Goal: Feedback & Contribution: Submit feedback/report problem

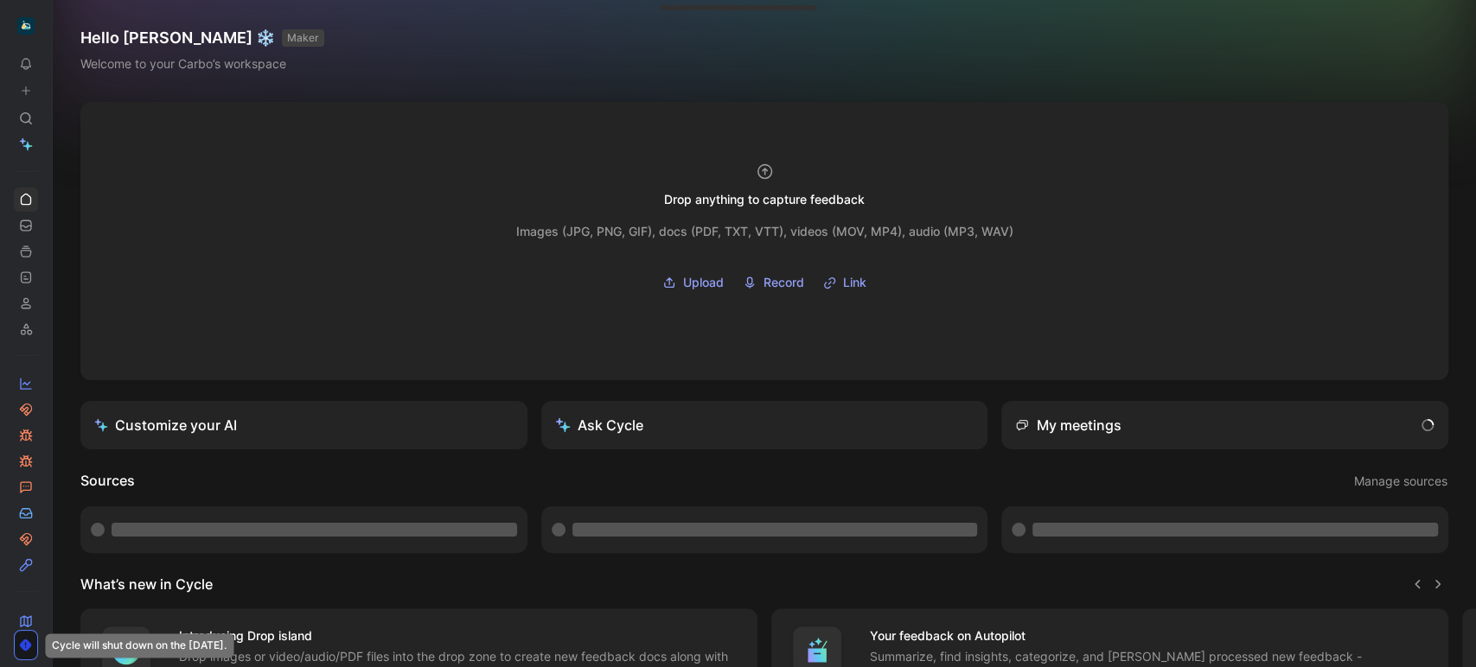
click at [61, 29] on use at bounding box center [57, 26] width 10 height 10
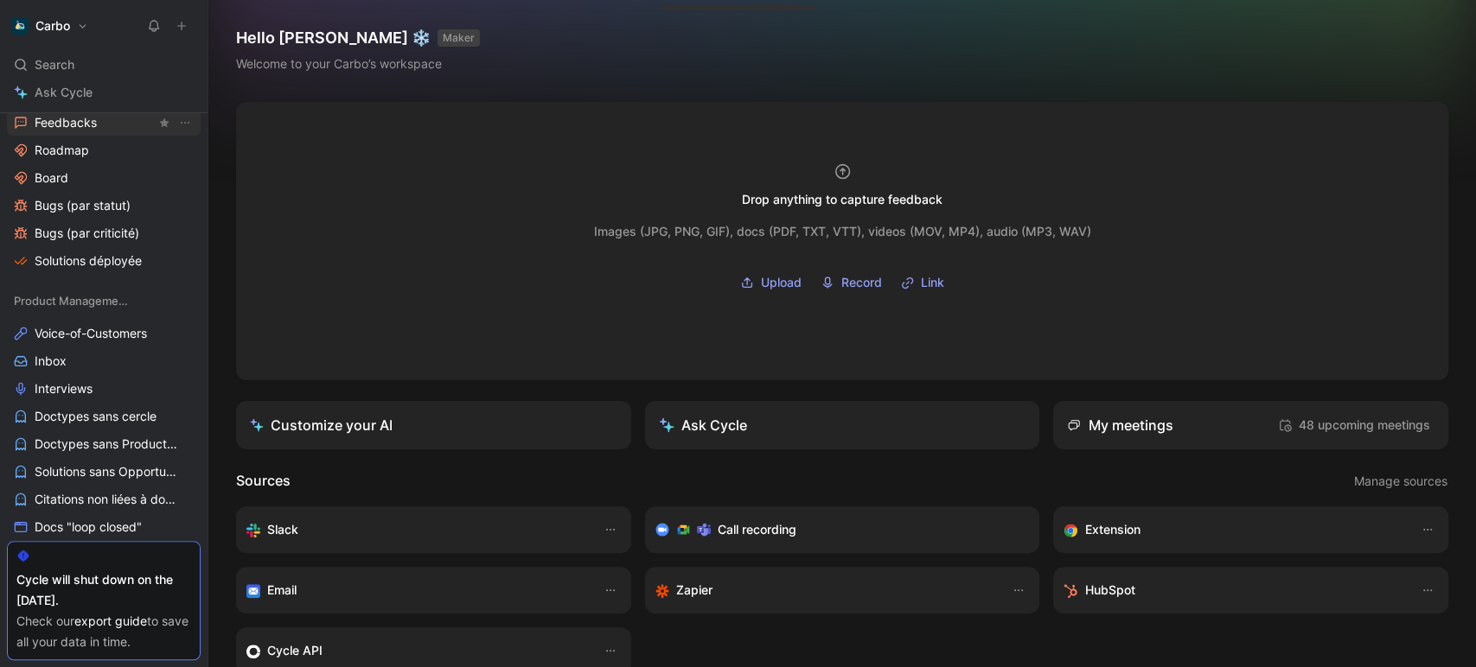
scroll to position [866, 0]
click at [112, 420] on span "Doctypes sans cercle" at bounding box center [96, 414] width 122 height 17
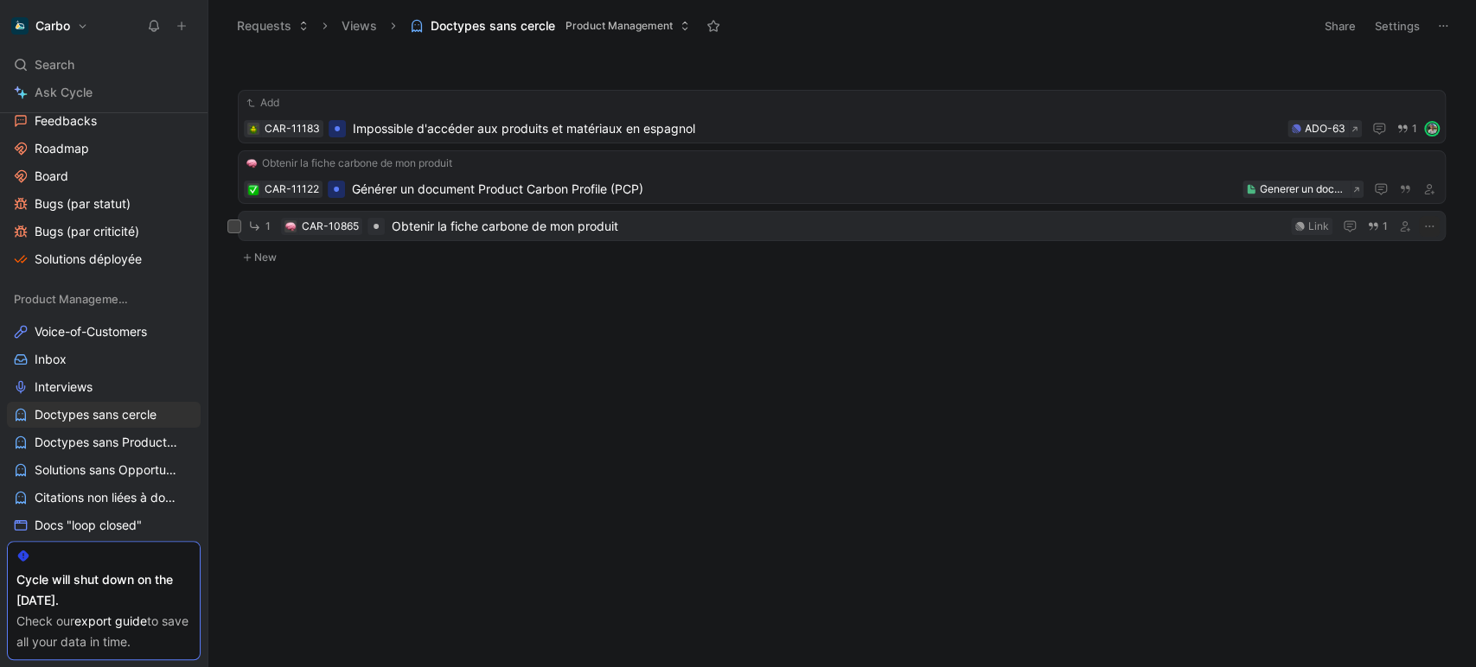
click at [724, 226] on span "Obtenir la fiche carbone de mon produit" at bounding box center [838, 226] width 892 height 21
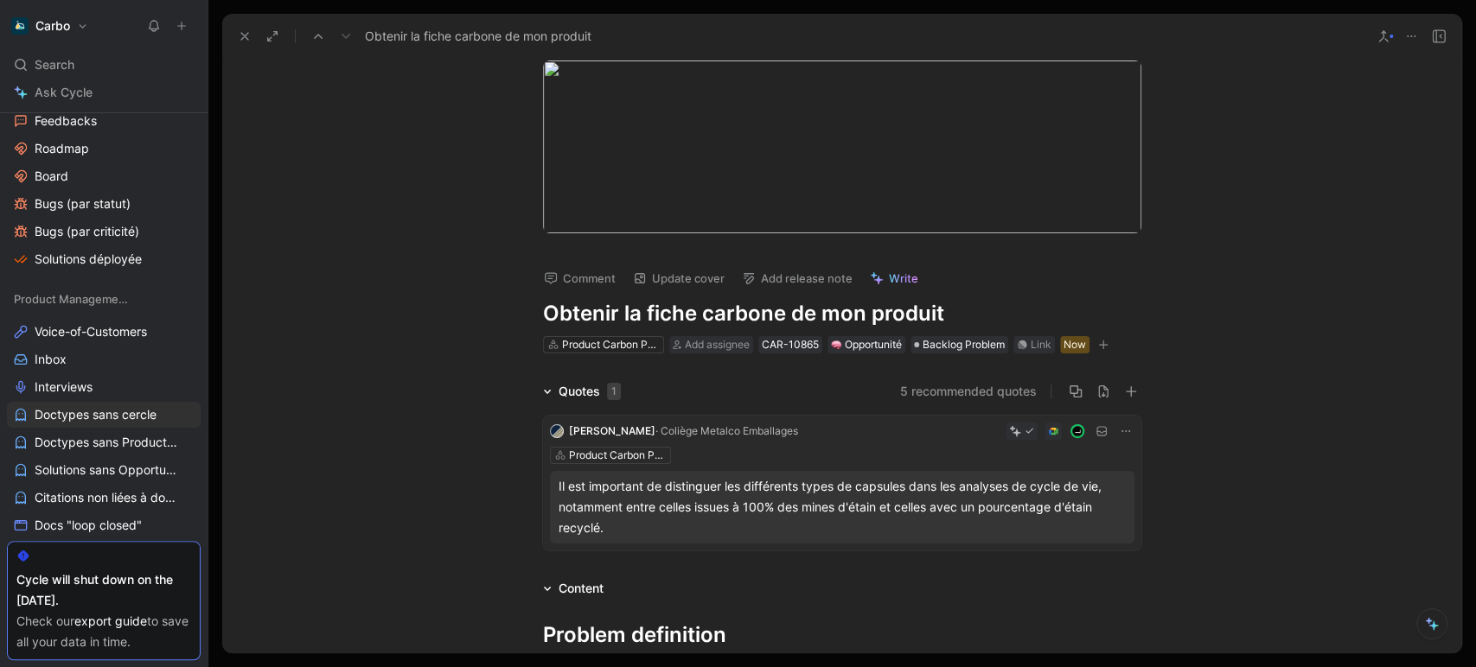
click at [1435, 41] on use at bounding box center [1438, 36] width 12 height 12
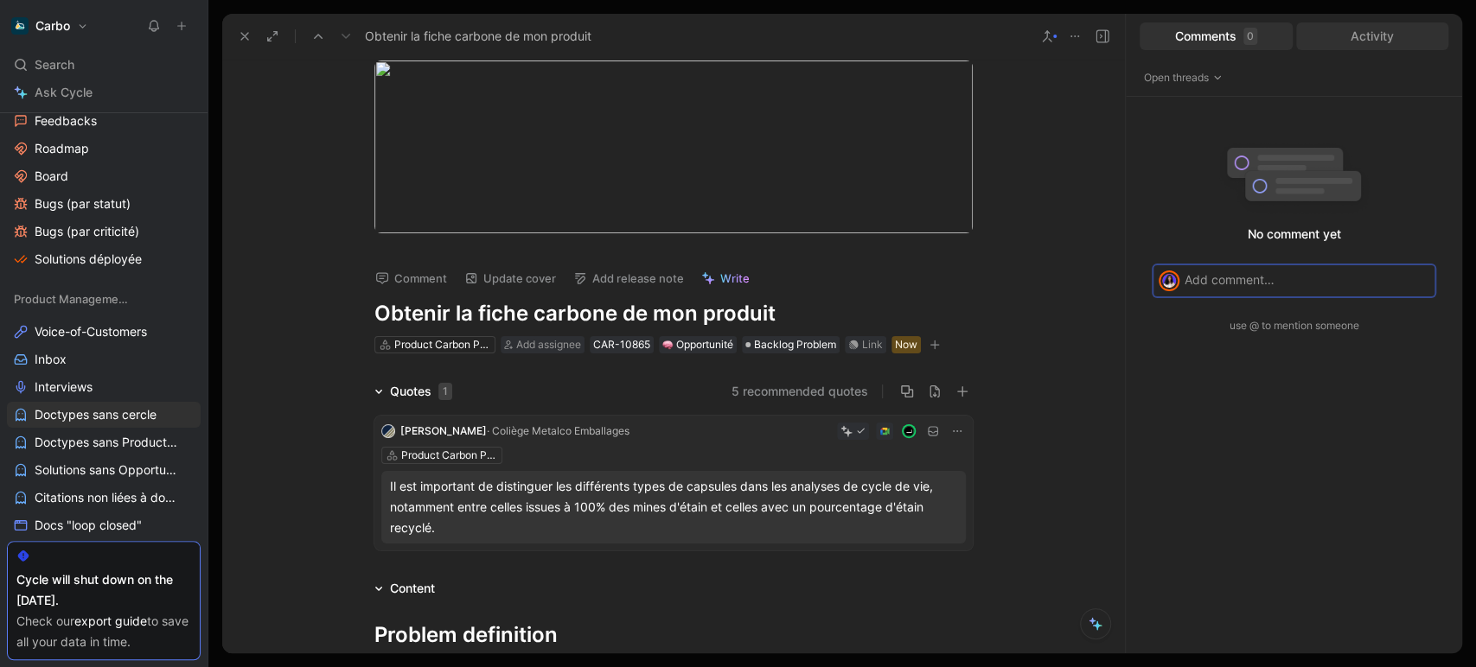
click at [1370, 40] on div "Activity" at bounding box center [1372, 36] width 153 height 28
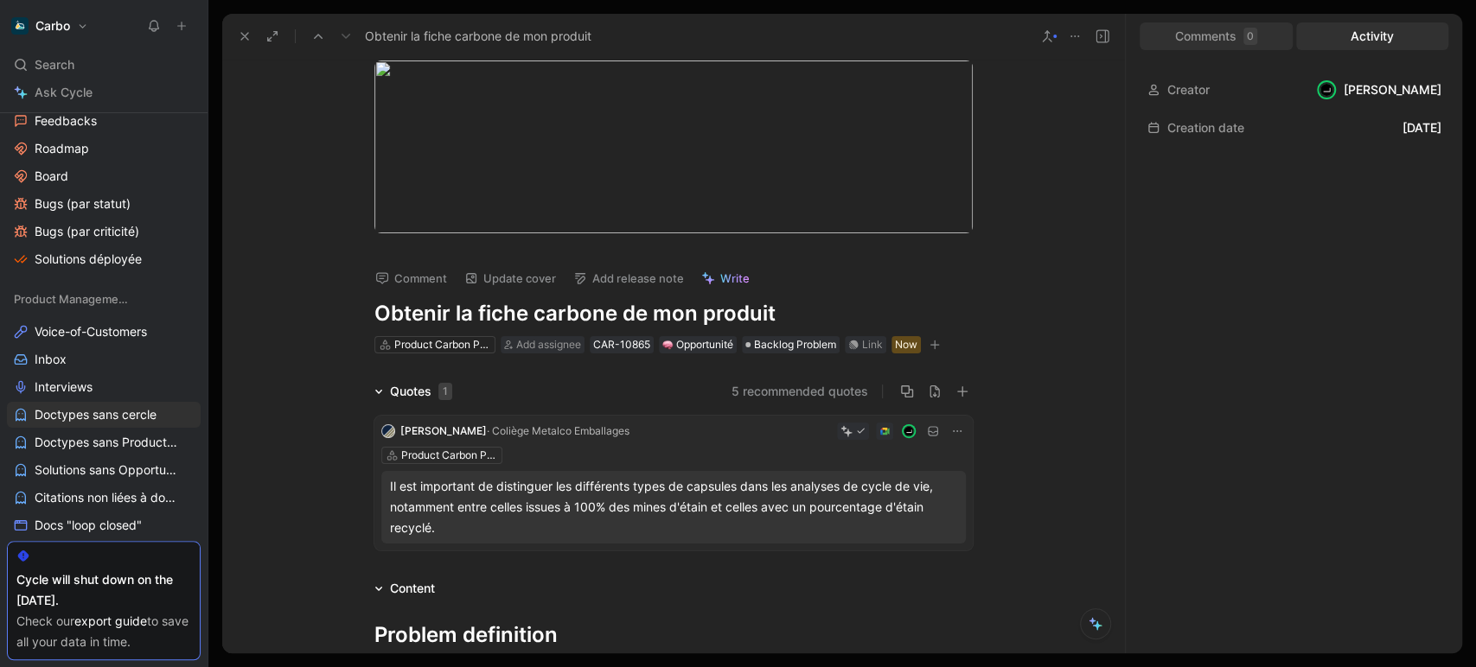
click at [1215, 35] on div "Comments 0" at bounding box center [1215, 36] width 153 height 28
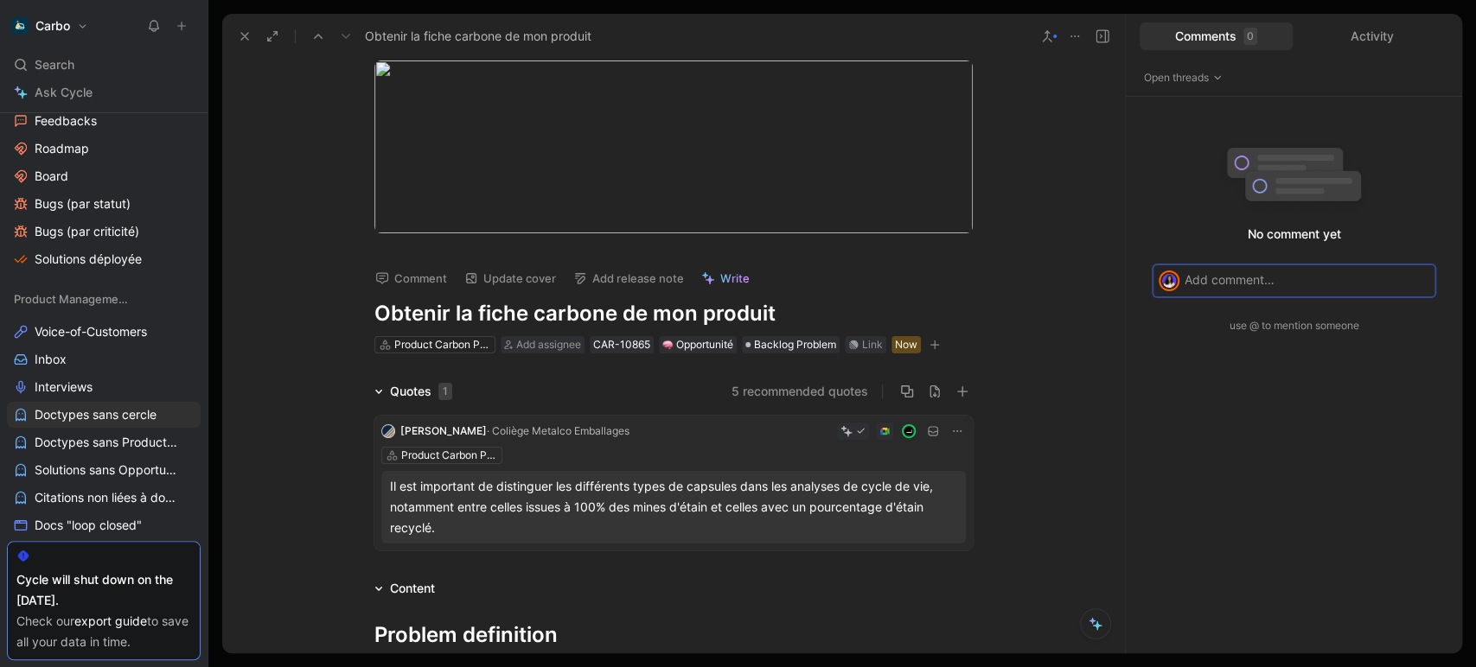
click at [929, 349] on icon "button" at bounding box center [934, 345] width 10 height 10
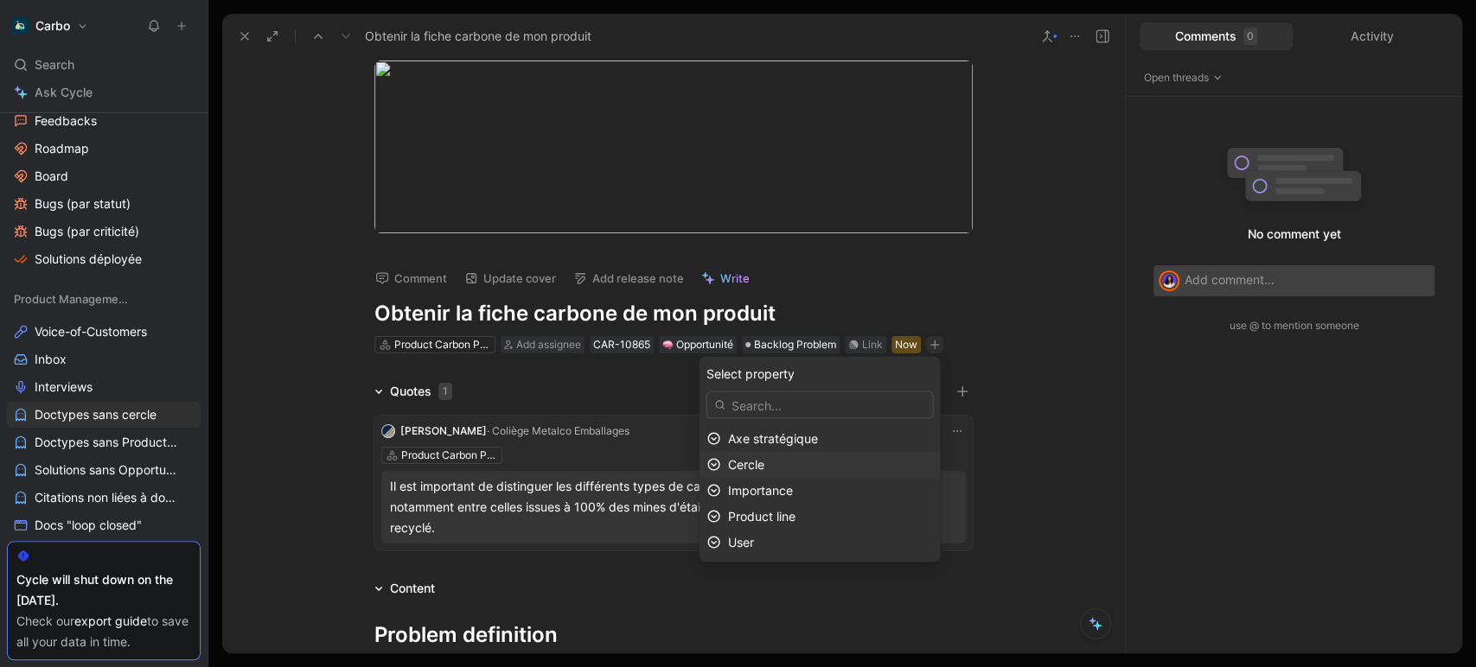
click at [788, 465] on div "Cercle" at bounding box center [829, 464] width 205 height 21
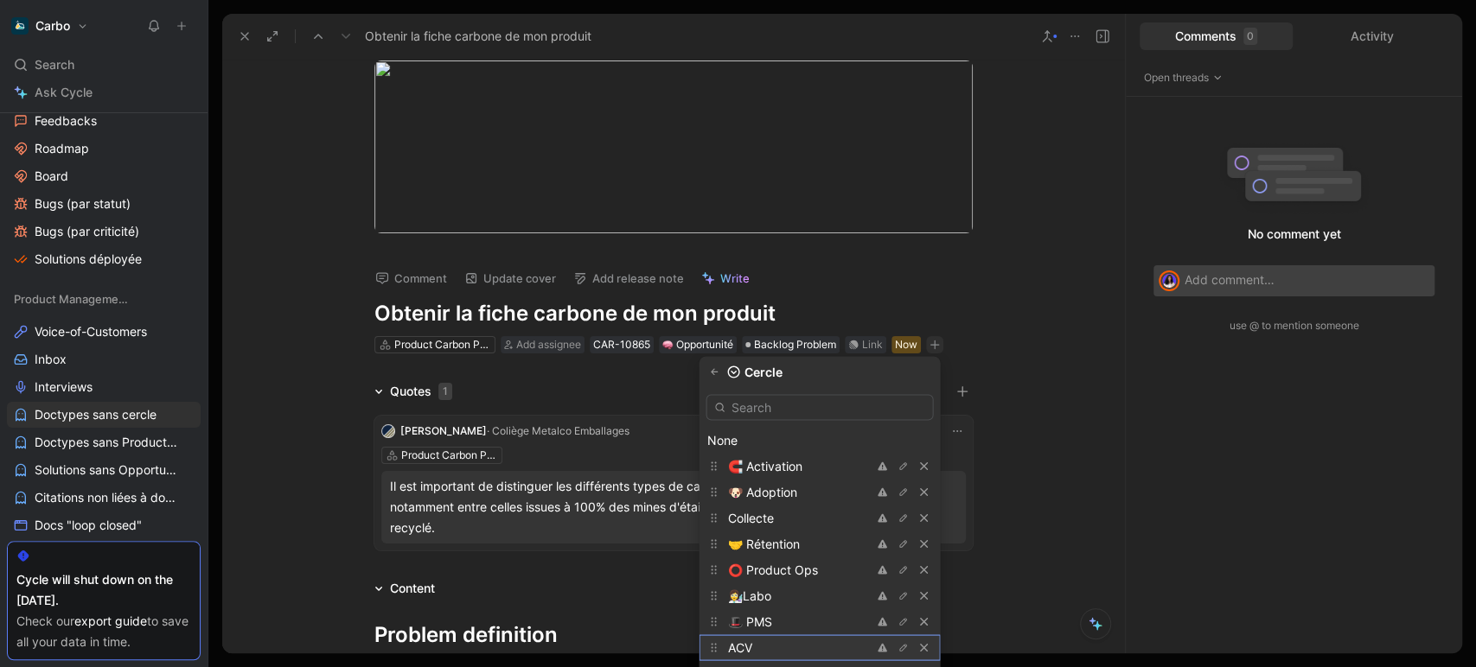
click at [771, 647] on div "ACV" at bounding box center [792, 647] width 130 height 21
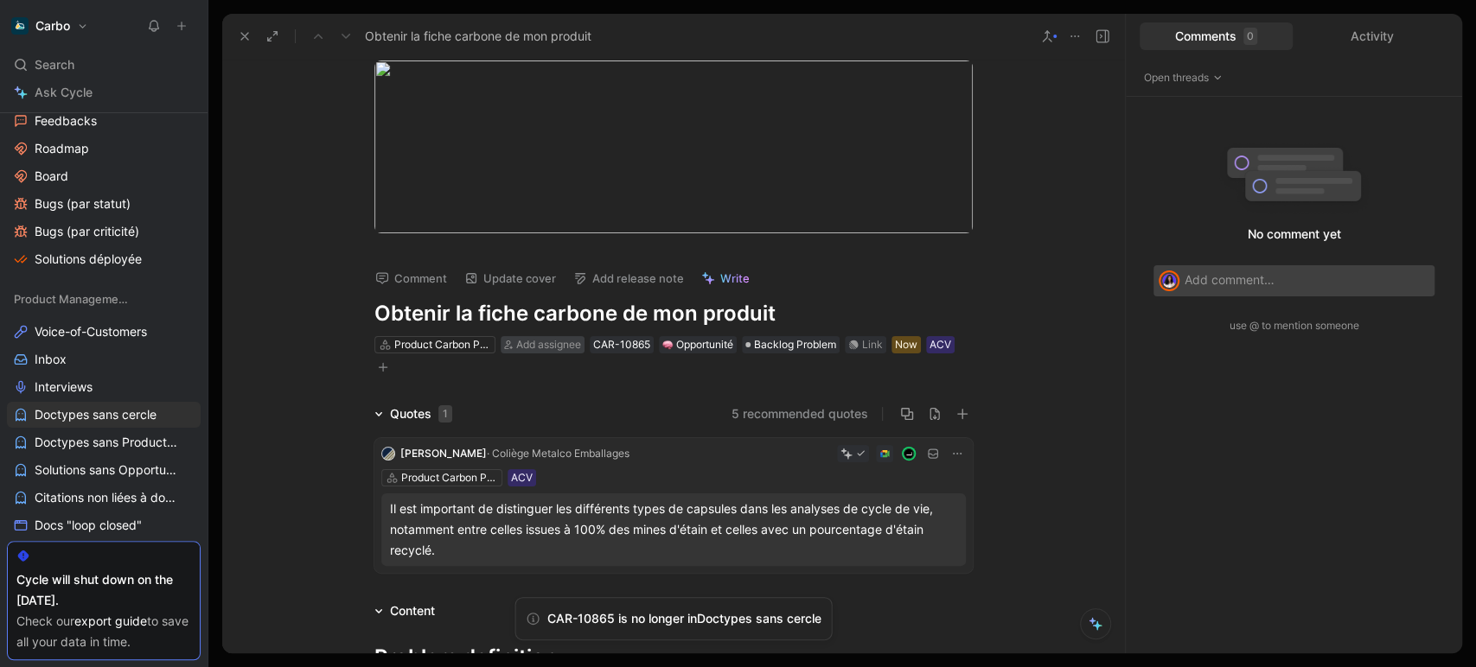
click at [526, 344] on span "Add assignee" at bounding box center [548, 344] width 65 height 13
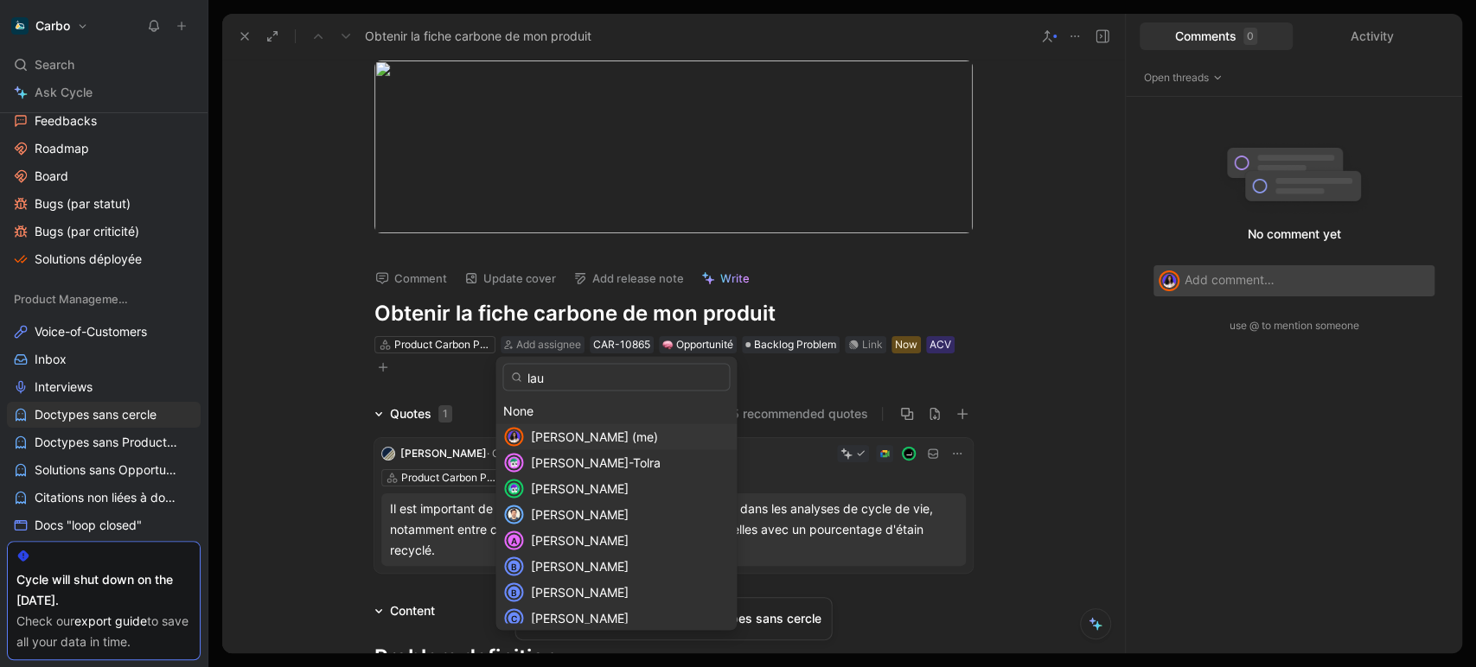
type input "laur"
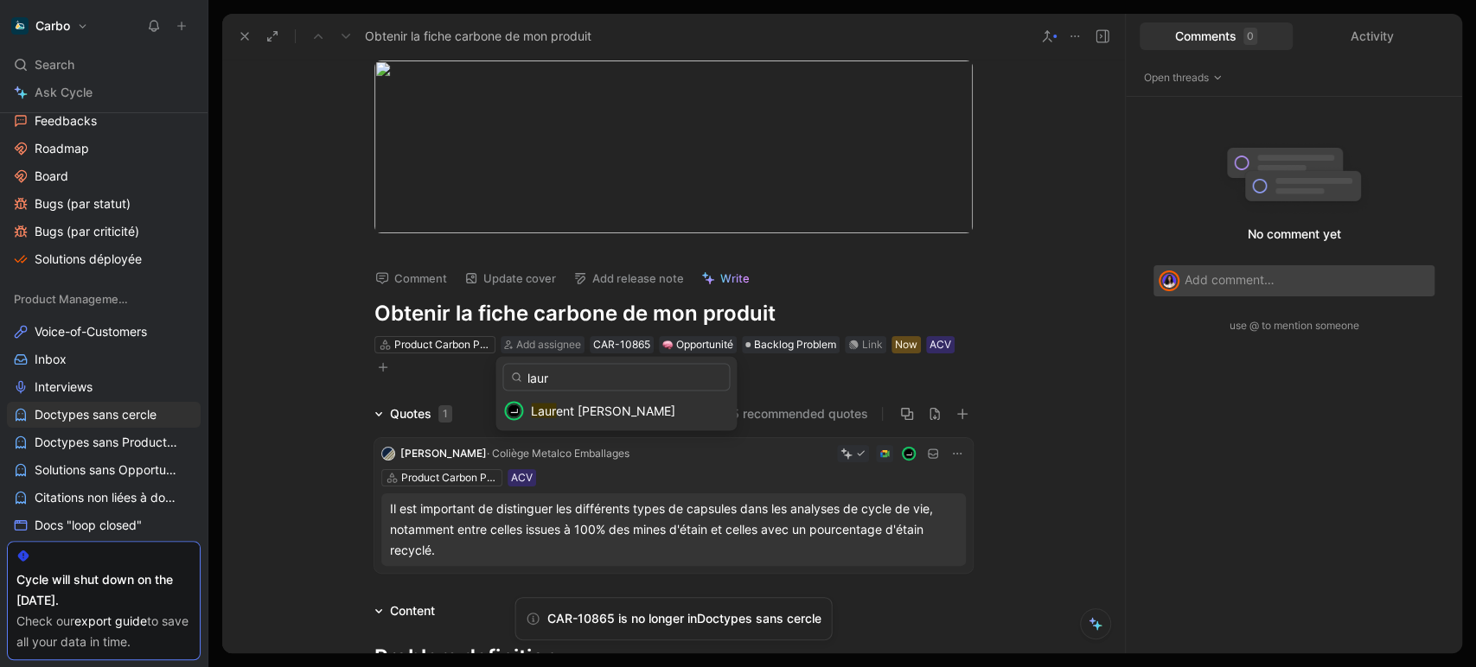
click at [577, 402] on div "Laur ent Ayoun" at bounding box center [630, 410] width 198 height 21
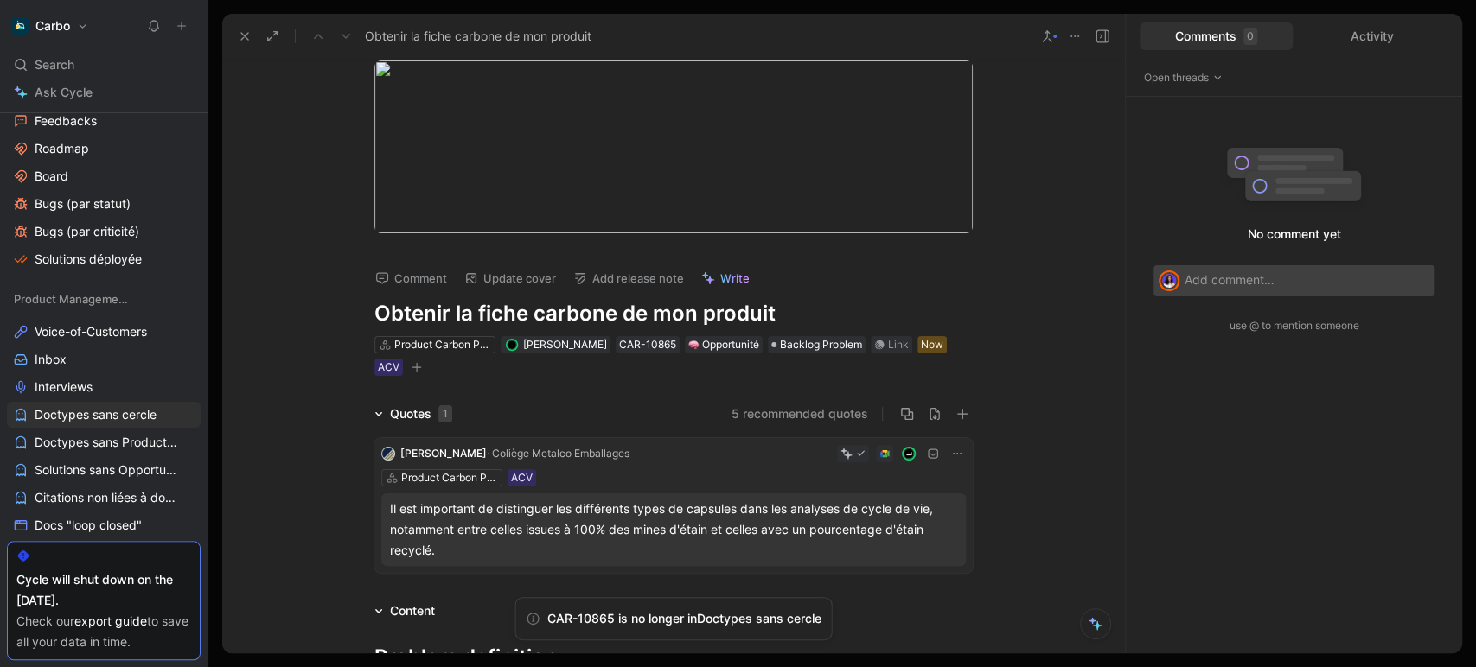
click at [240, 35] on icon at bounding box center [245, 36] width 14 height 14
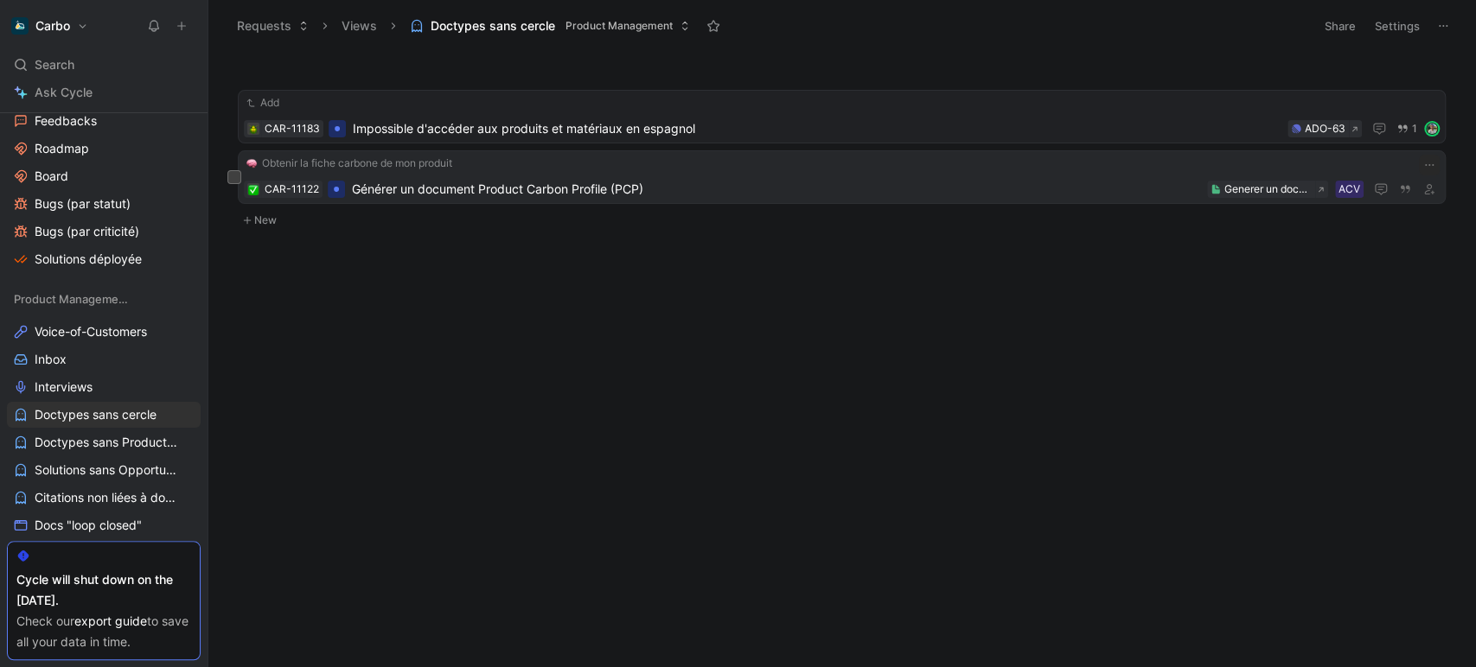
click at [784, 192] on span "Générer un document Product Carbon Profile (PCP)" at bounding box center [776, 189] width 848 height 21
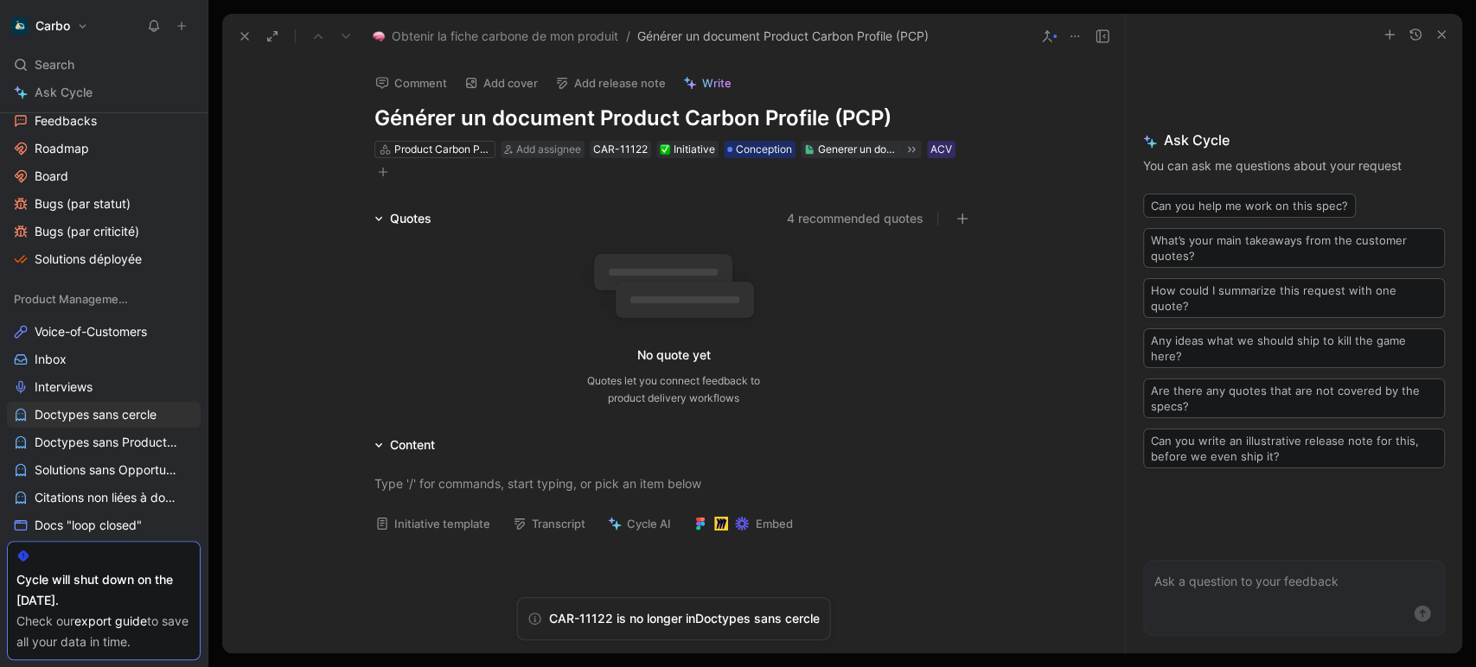
click at [1445, 33] on icon "button" at bounding box center [1441, 35] width 14 height 14
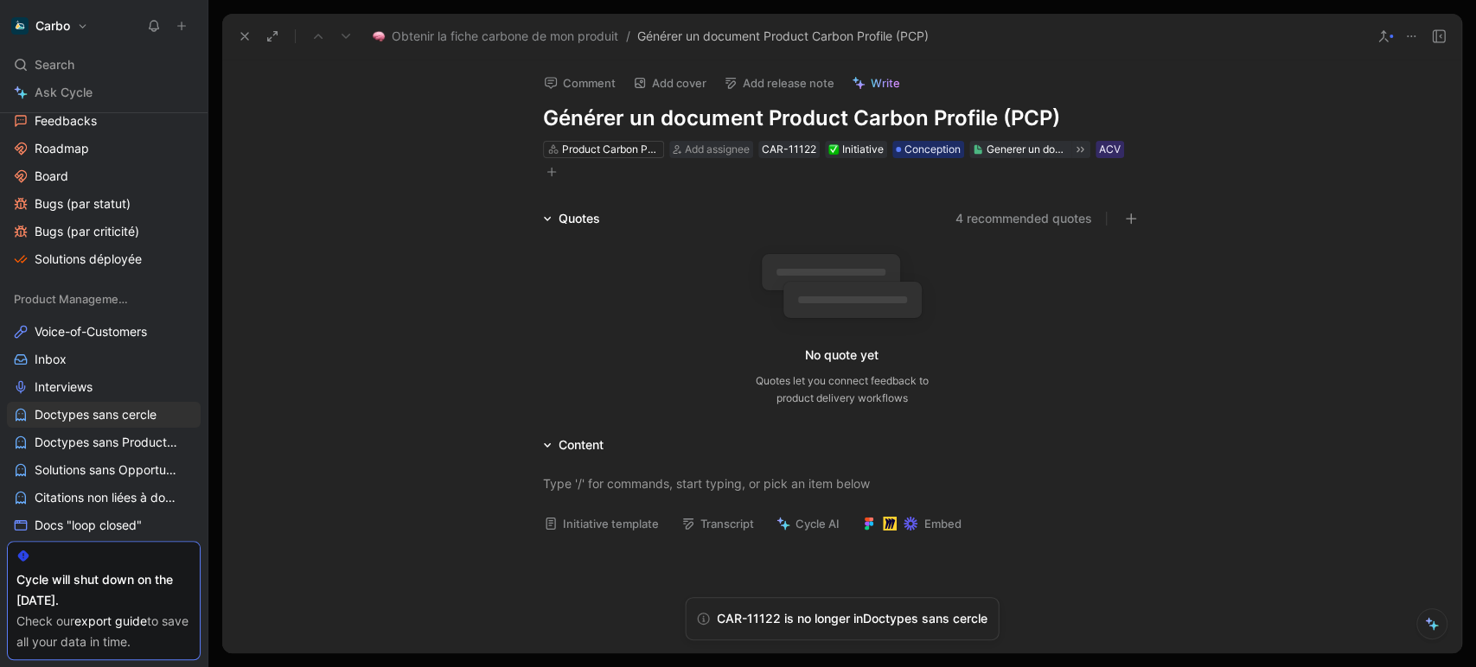
click at [1438, 38] on icon at bounding box center [1438, 36] width 14 height 14
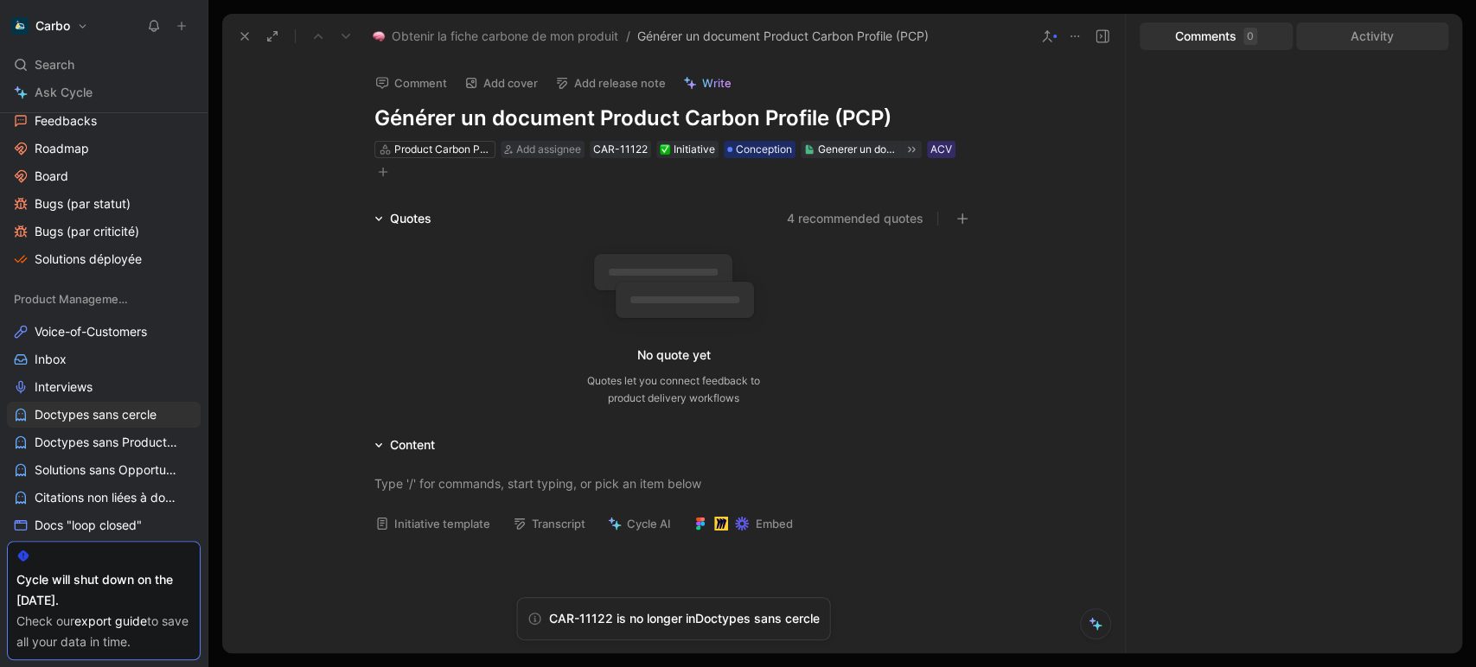
click at [1361, 37] on div "Activity" at bounding box center [1372, 36] width 153 height 28
click at [509, 150] on div "Add assignee" at bounding box center [543, 149] width 84 height 17
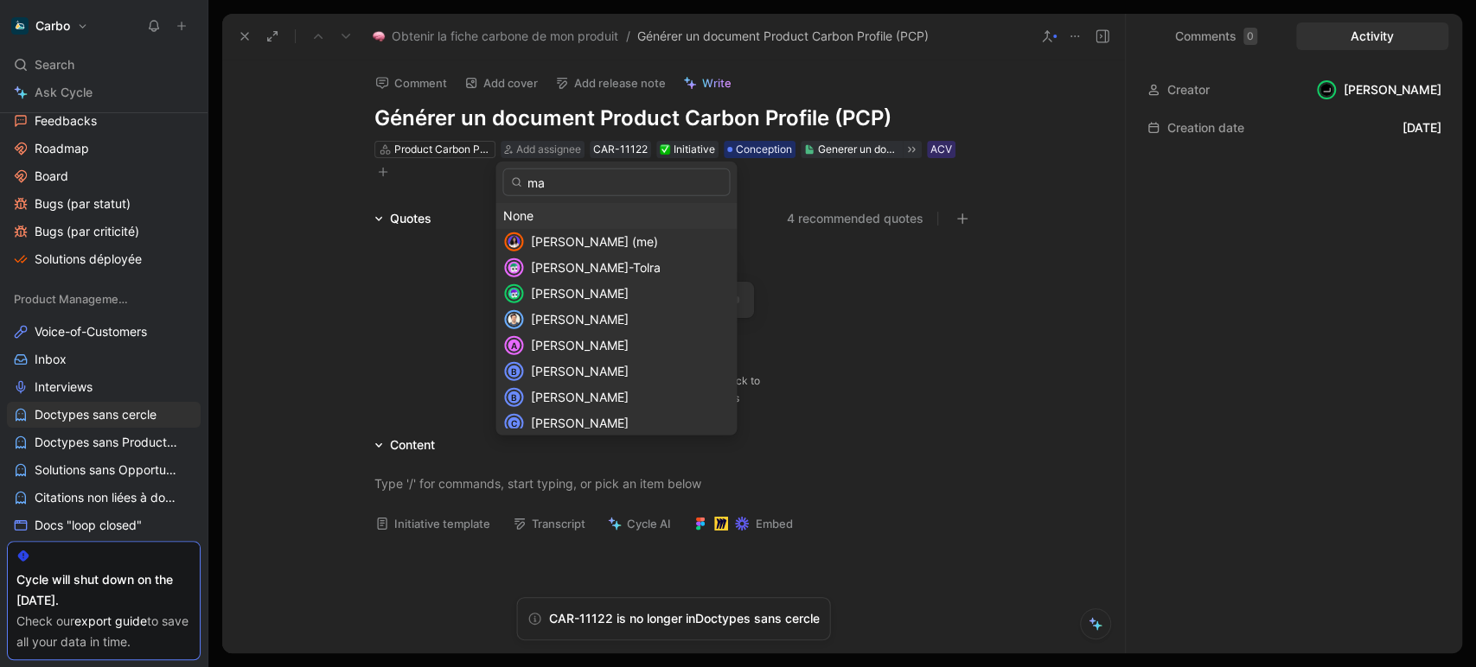
type input "m"
type input "laur"
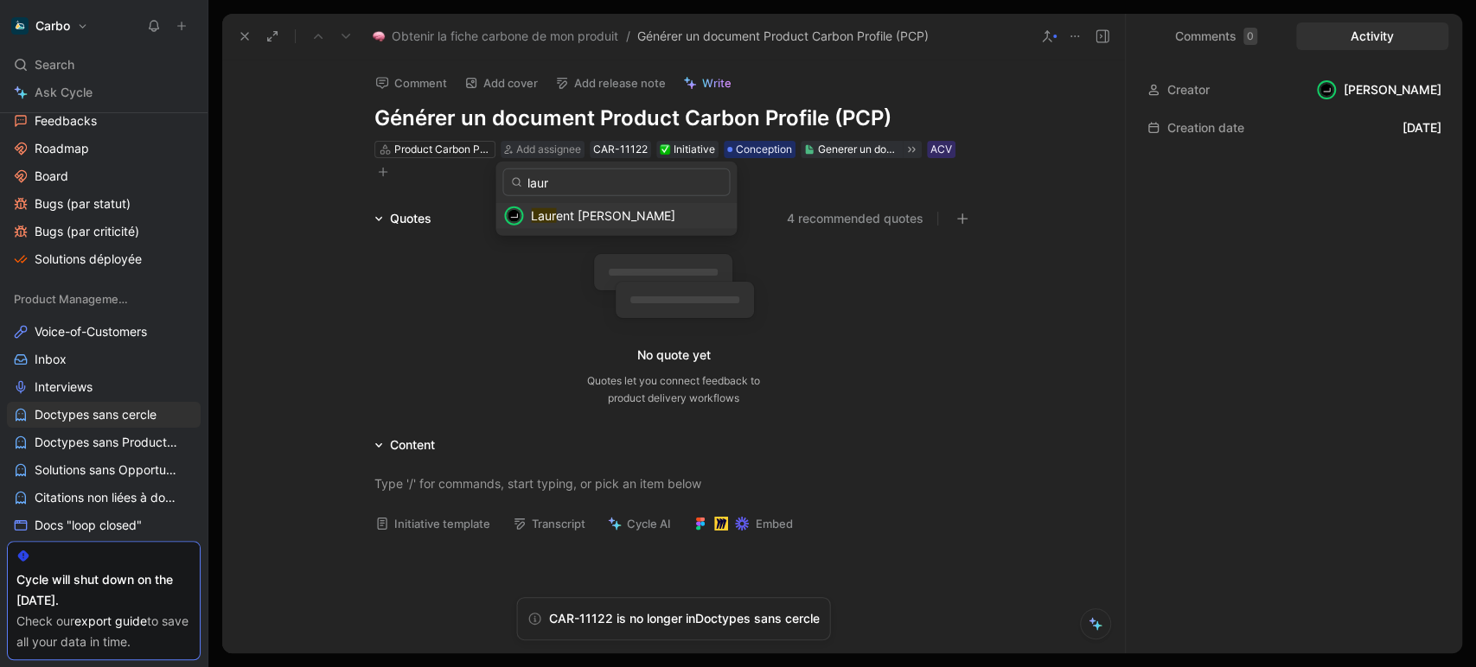
click at [560, 217] on span "ent Ayoun" at bounding box center [615, 215] width 119 height 15
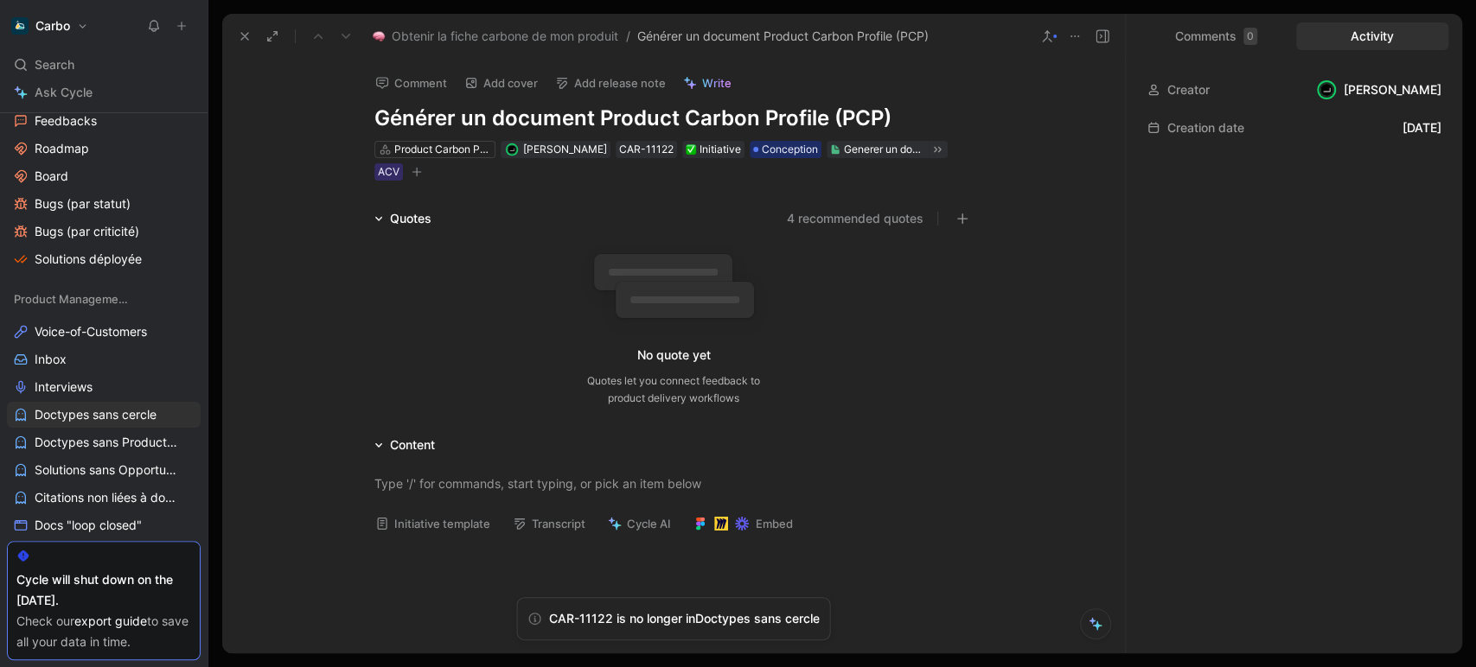
click at [411, 172] on icon "button" at bounding box center [416, 172] width 10 height 10
click at [113, 413] on span "Doctypes sans cercle" at bounding box center [96, 414] width 122 height 17
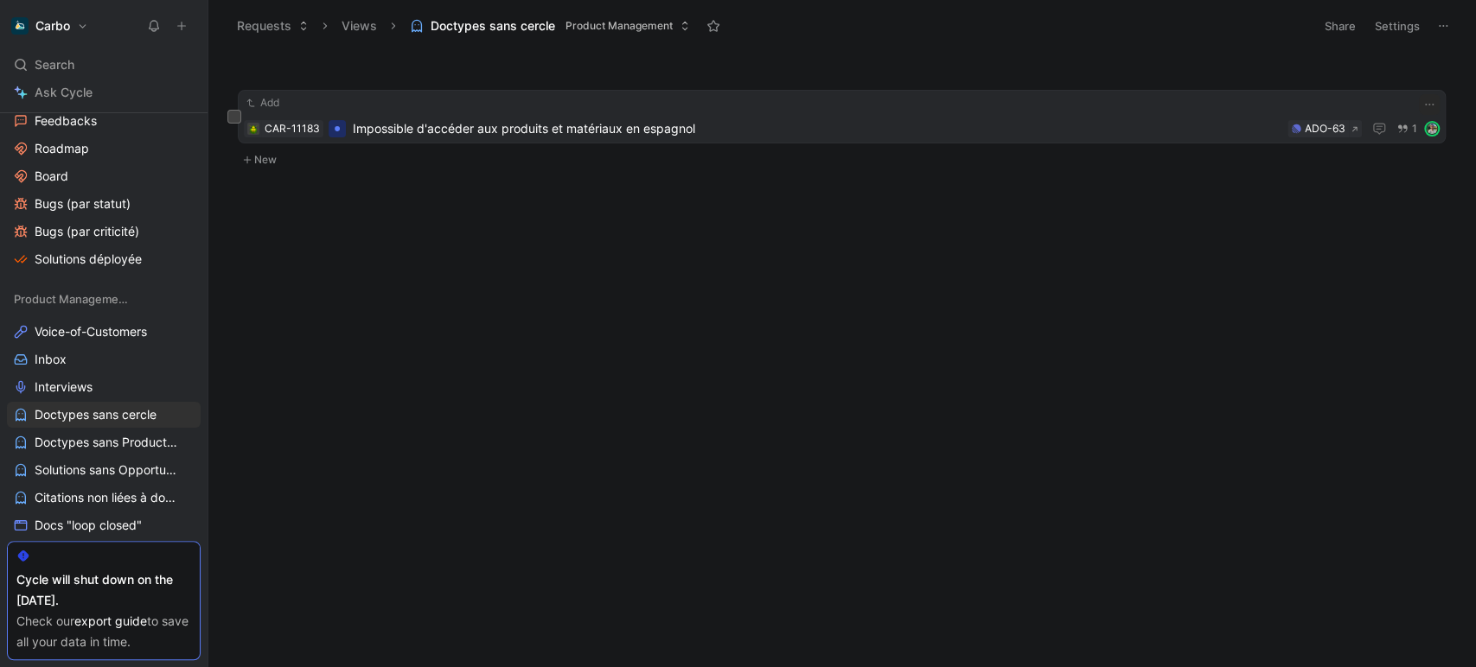
click at [781, 132] on span "Impossible d'accéder aux produits et matériaux en espagnol" at bounding box center [817, 128] width 928 height 21
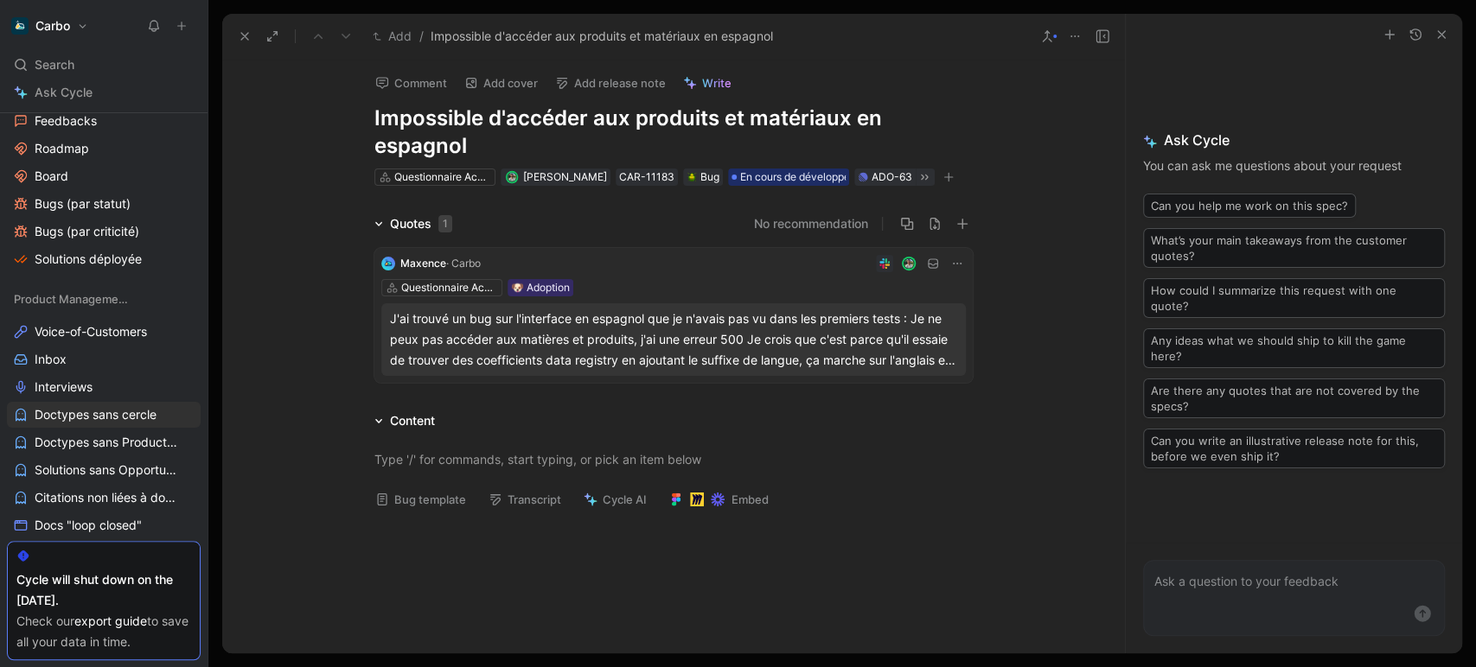
click at [1113, 38] on button at bounding box center [1102, 36] width 24 height 24
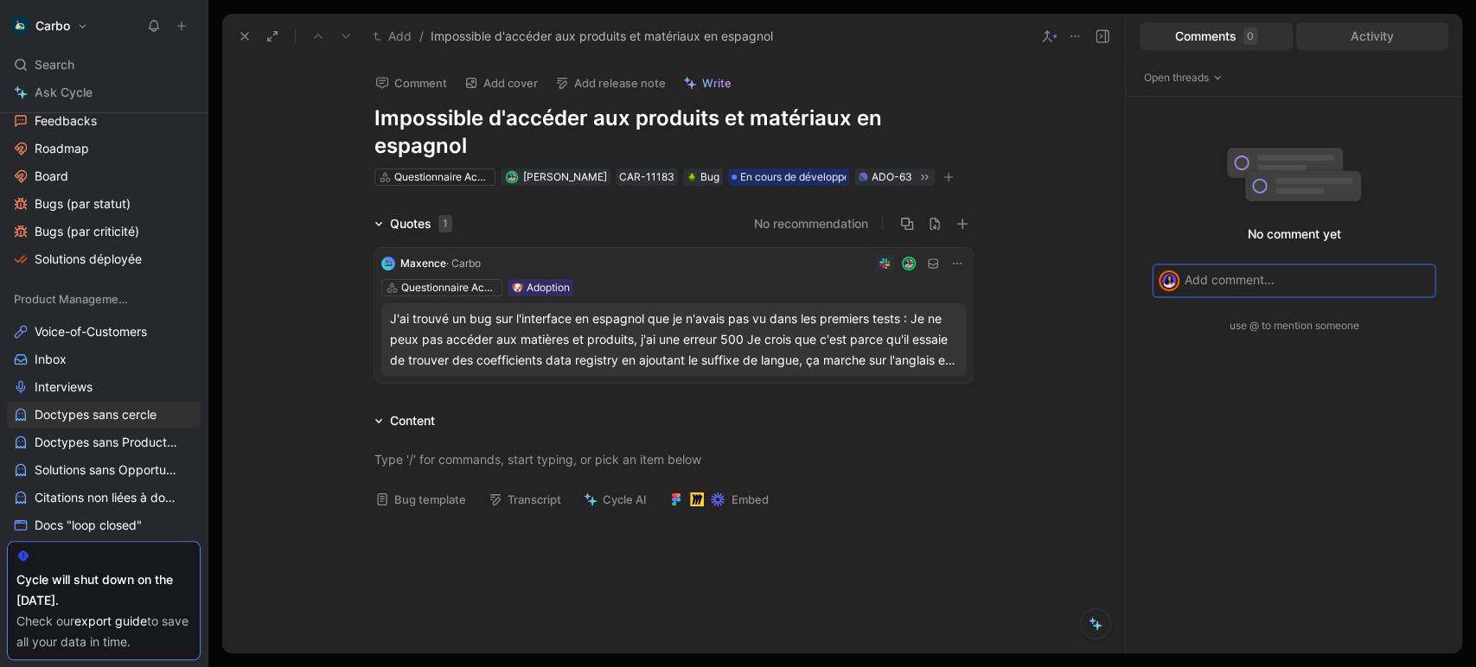
click at [1384, 28] on div "Activity" at bounding box center [1372, 36] width 153 height 28
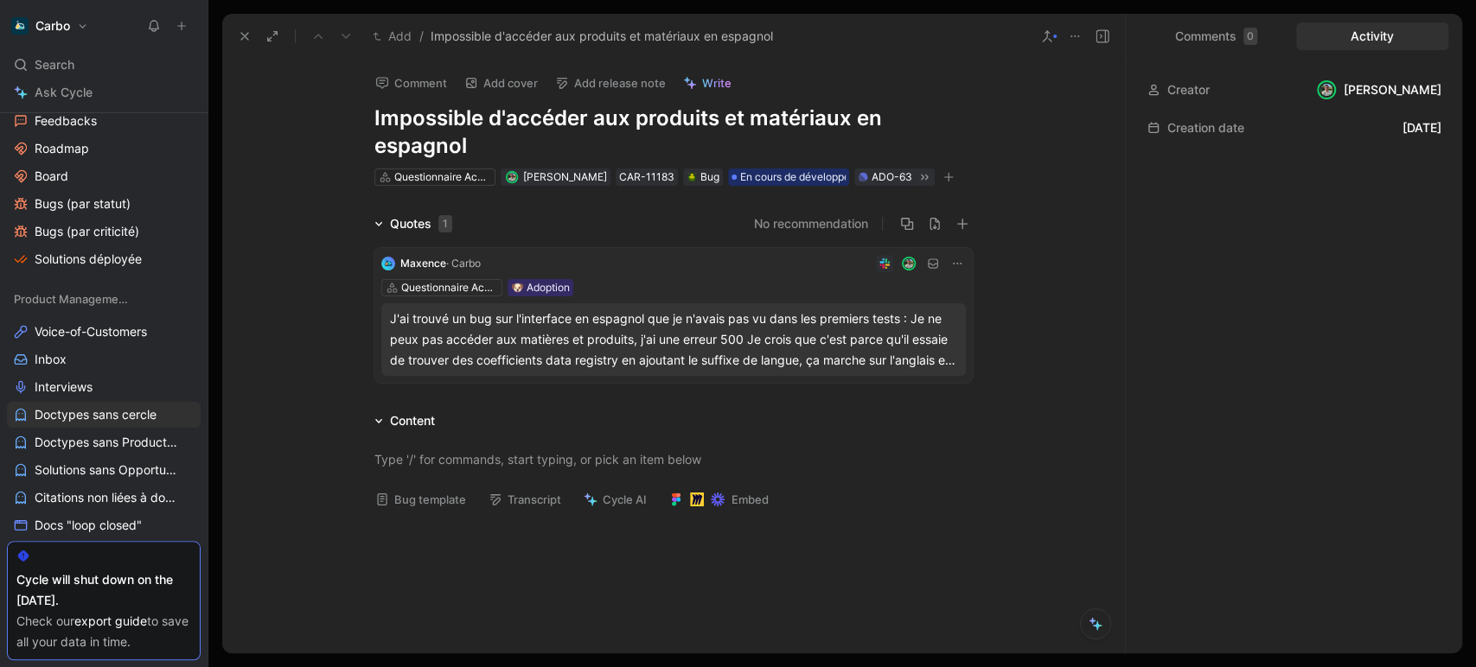
click at [943, 178] on icon "button" at bounding box center [948, 177] width 10 height 10
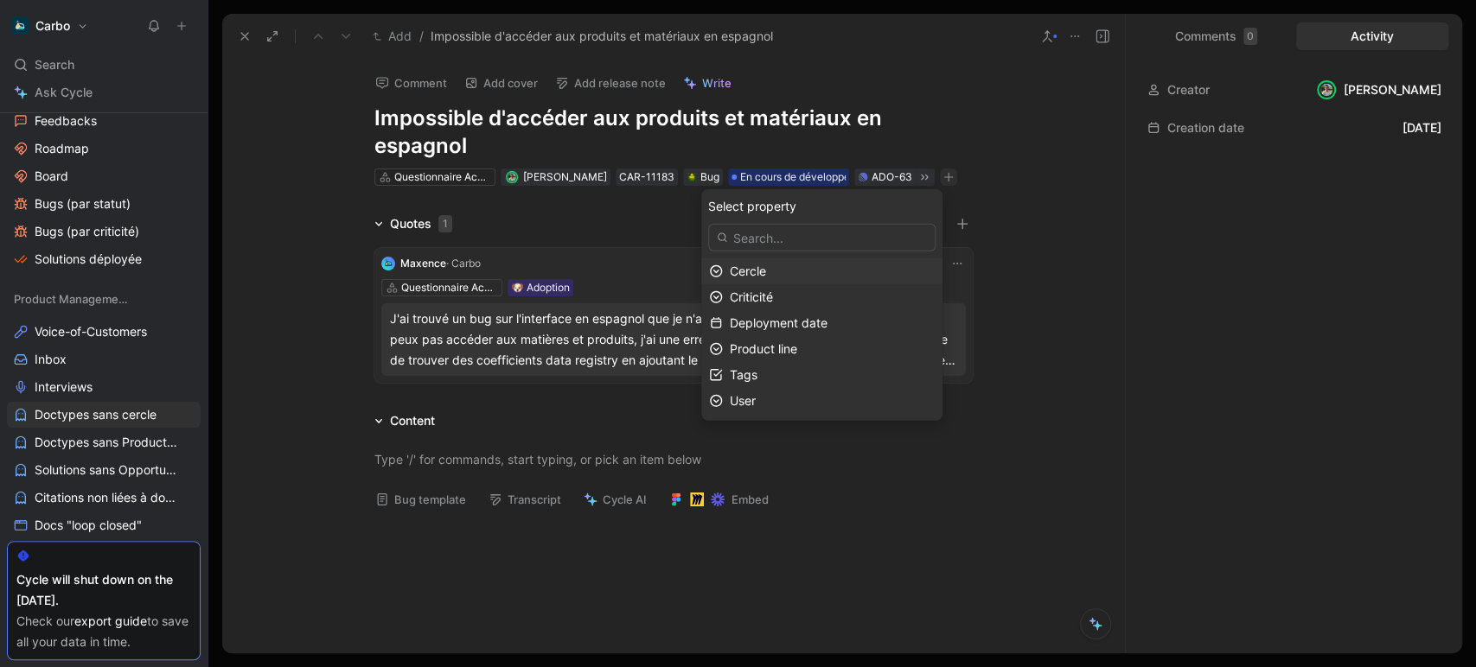
click at [766, 269] on span "Cercle" at bounding box center [748, 271] width 36 height 15
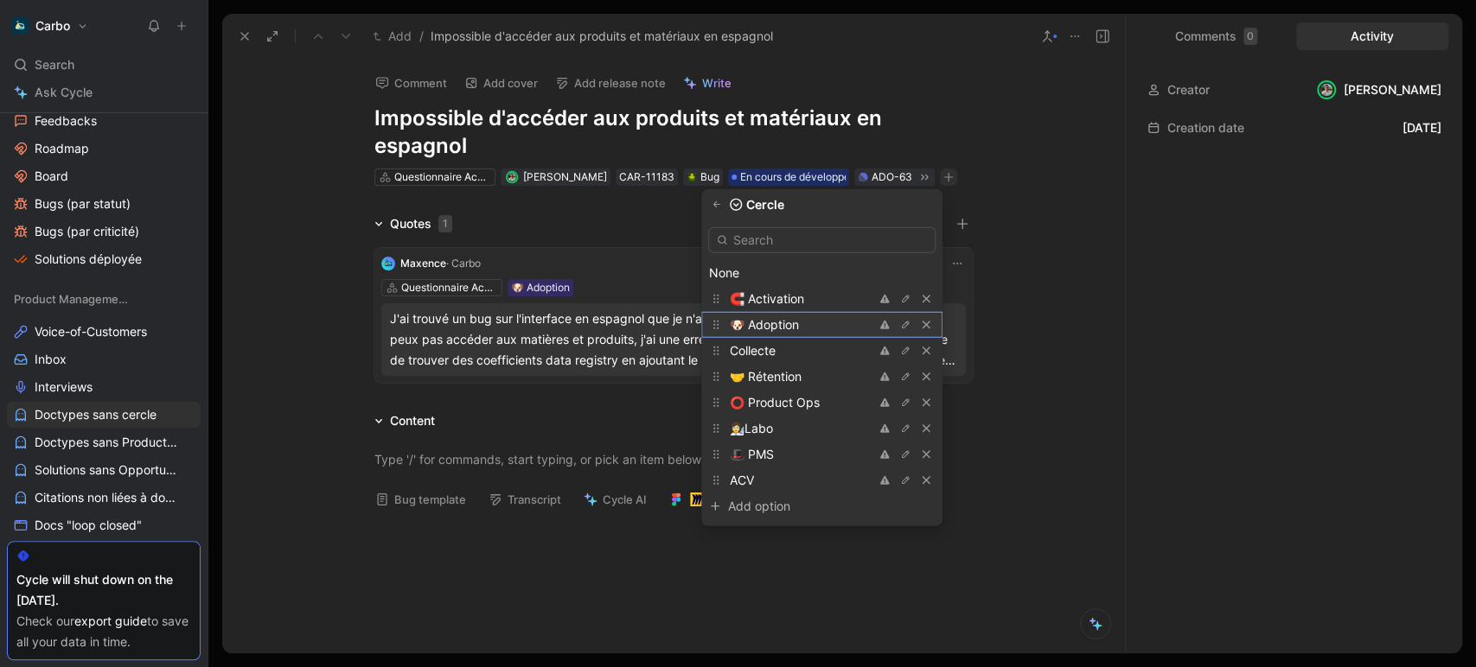
click at [799, 328] on span "🐶 Adoption" at bounding box center [764, 324] width 69 height 15
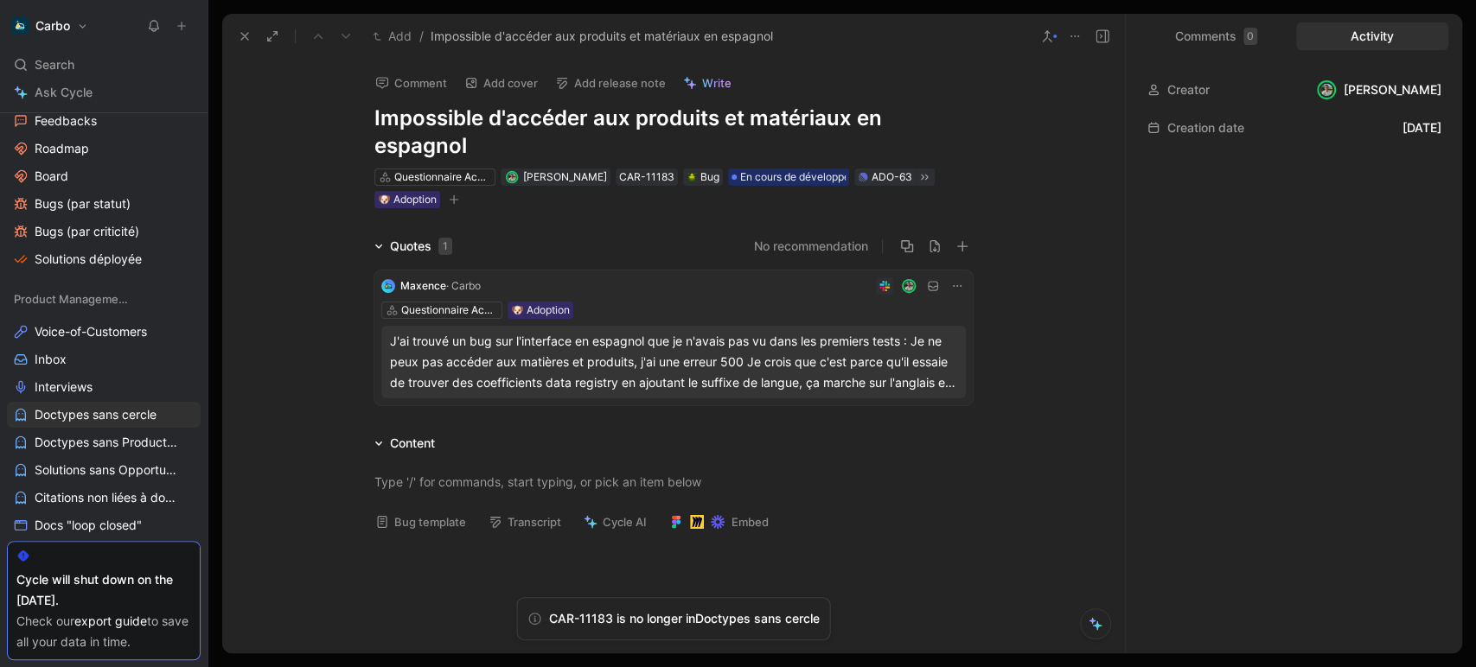
click at [247, 41] on icon at bounding box center [245, 36] width 14 height 14
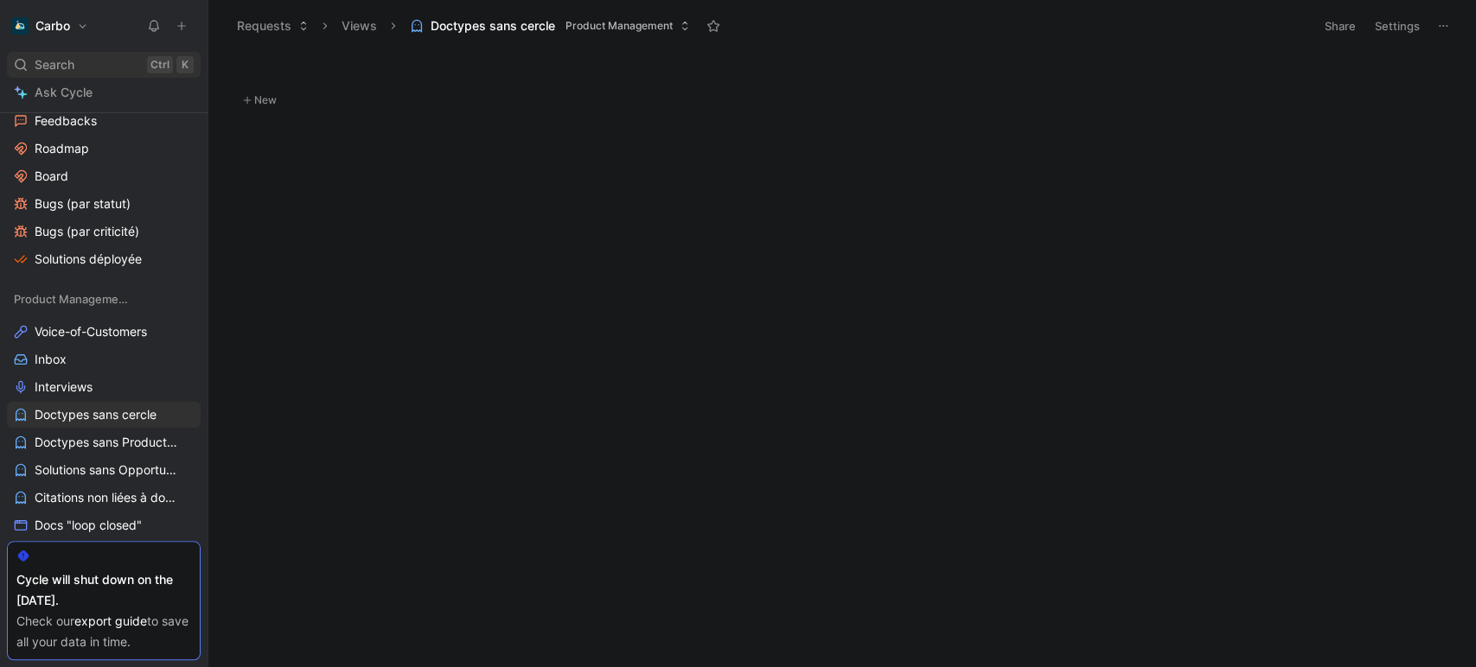
click at [78, 60] on div "Search Ctrl K" at bounding box center [104, 65] width 194 height 26
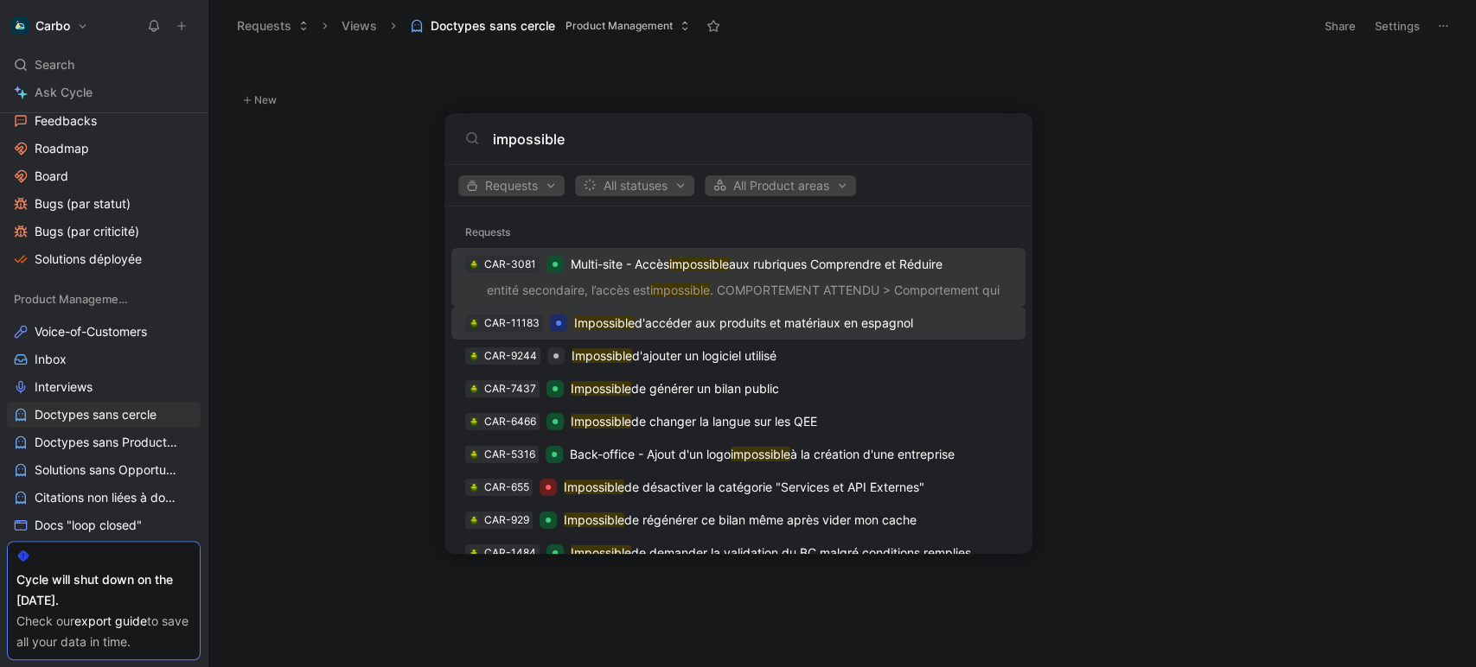
type input "impossible"
click at [730, 322] on p "Impossible d'accéder aux produits et matériaux en espagnol" at bounding box center [743, 323] width 339 height 21
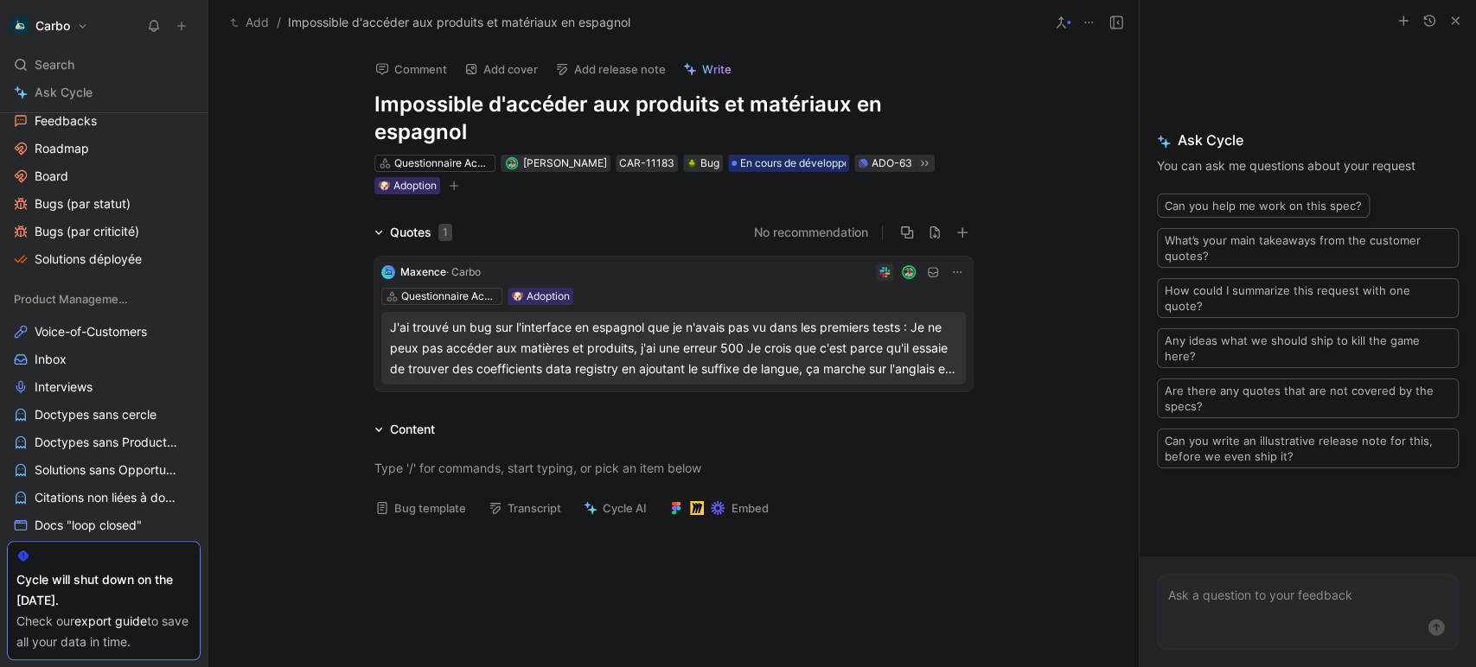
click at [250, 21] on button "Add" at bounding box center [250, 22] width 48 height 21
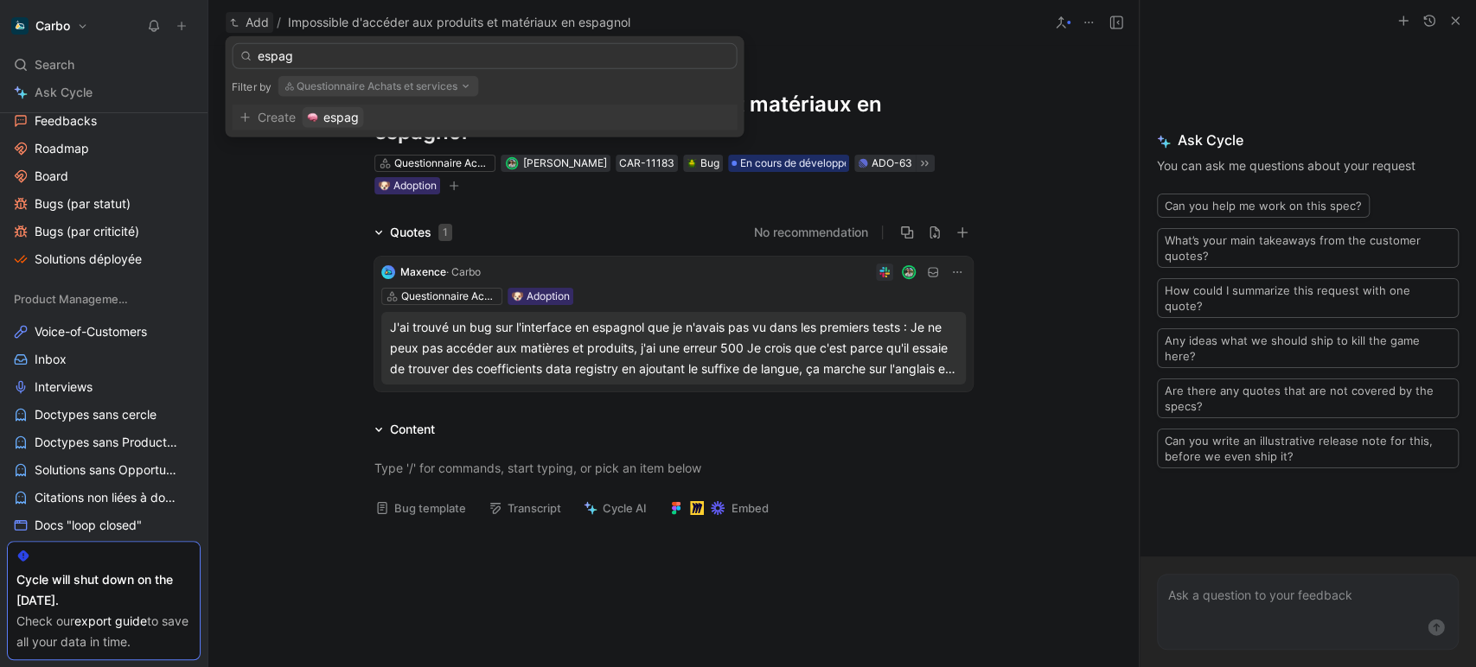
type input "espag"
click at [379, 88] on button "Questionnaire Achats et services" at bounding box center [377, 86] width 201 height 21
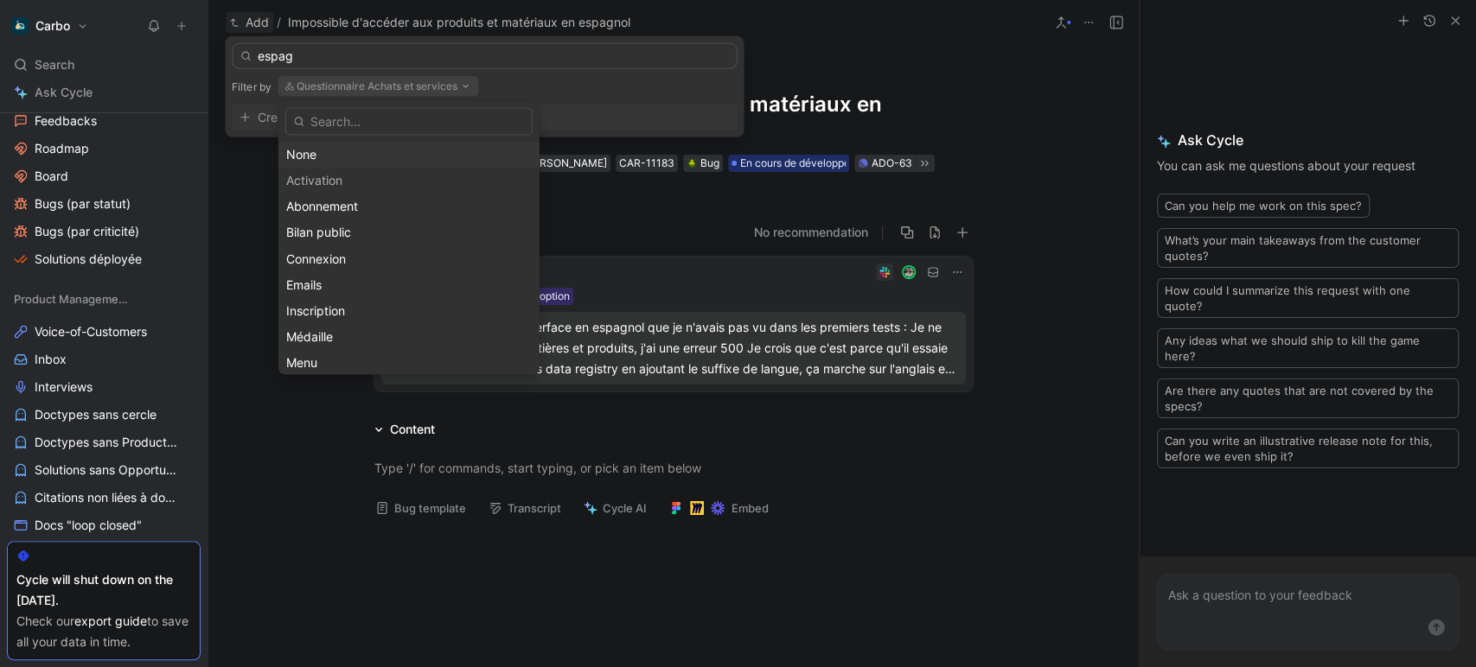
click at [334, 147] on div "None" at bounding box center [408, 154] width 245 height 21
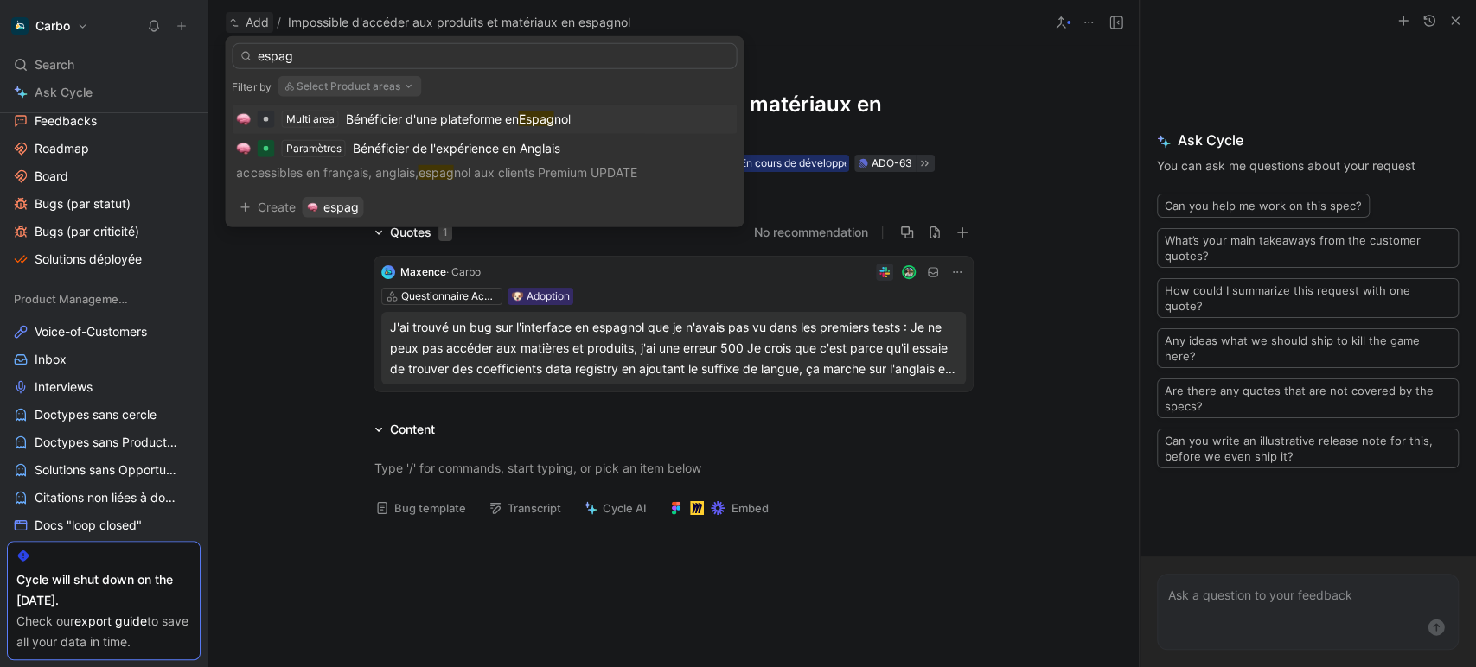
click at [523, 121] on mark "Espag" at bounding box center [535, 119] width 35 height 15
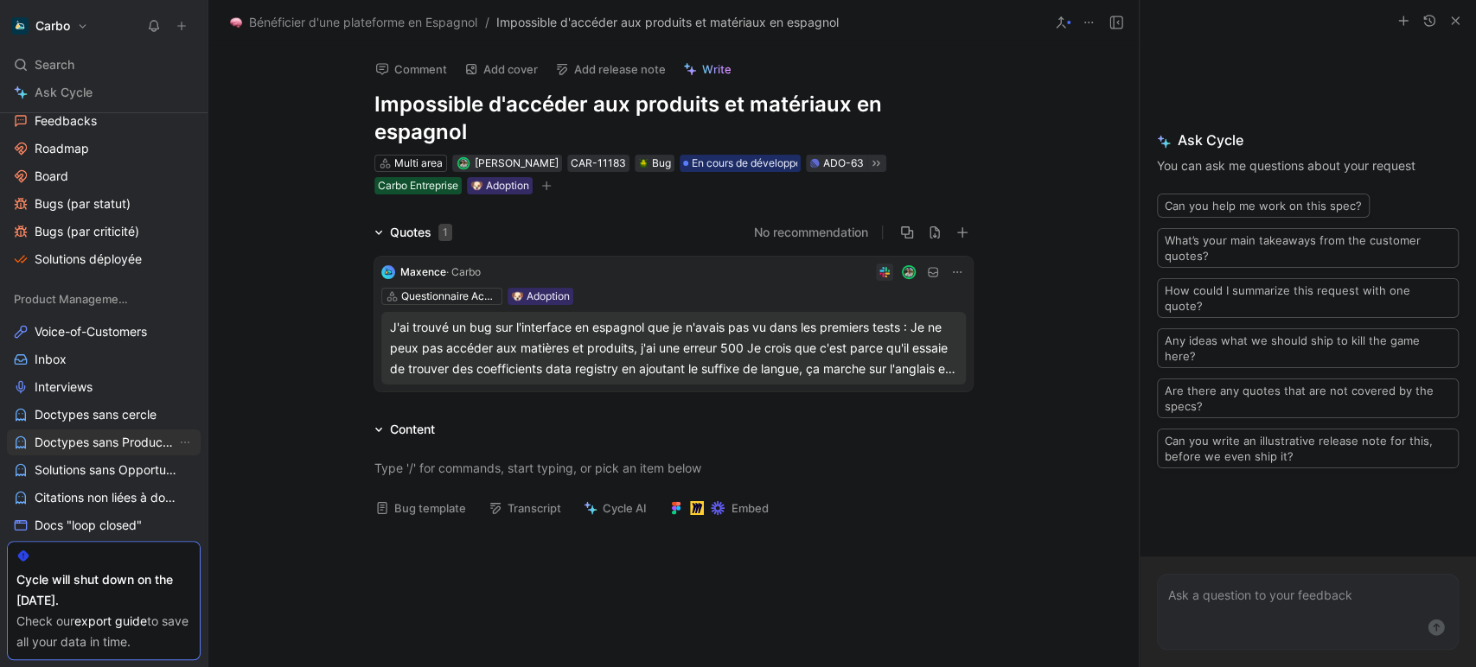
click at [107, 445] on span "Doctypes sans Product area" at bounding box center [106, 442] width 142 height 17
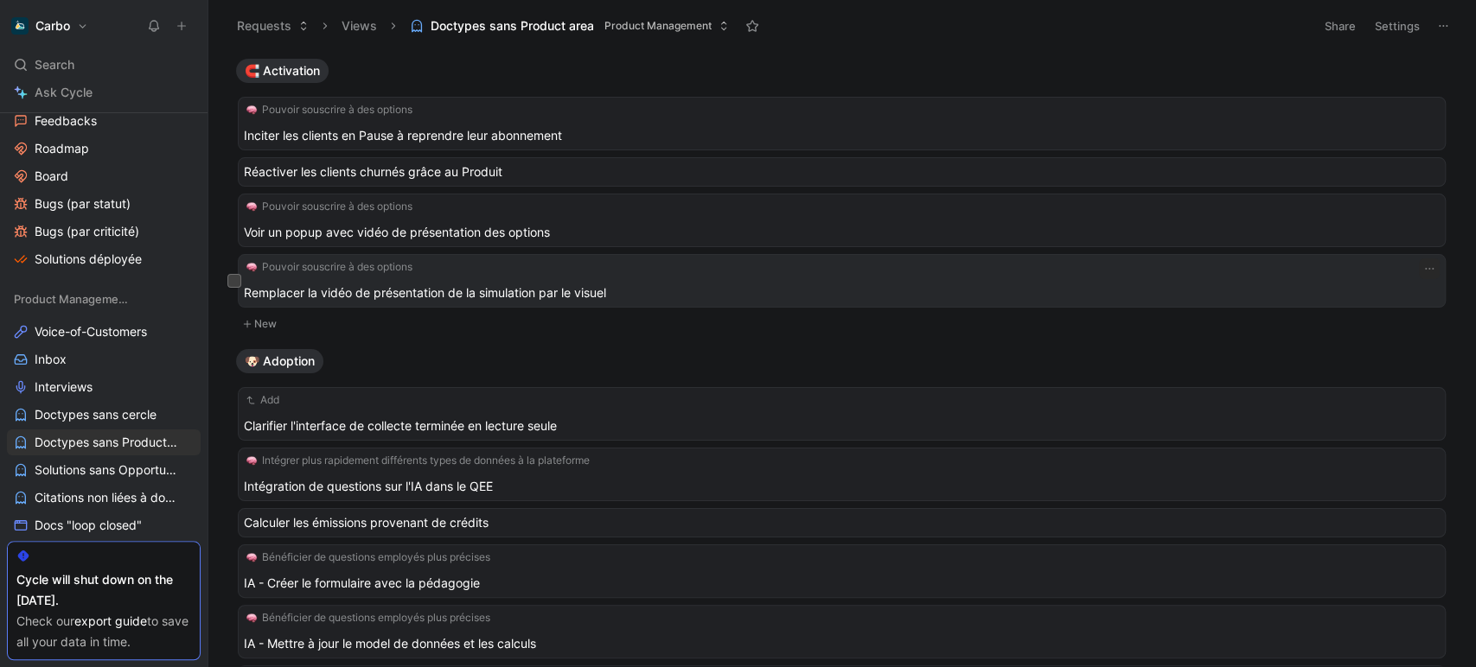
click at [679, 286] on span "Remplacer la vidéo de présentation de la simulation par le visuel" at bounding box center [835, 293] width 1182 height 21
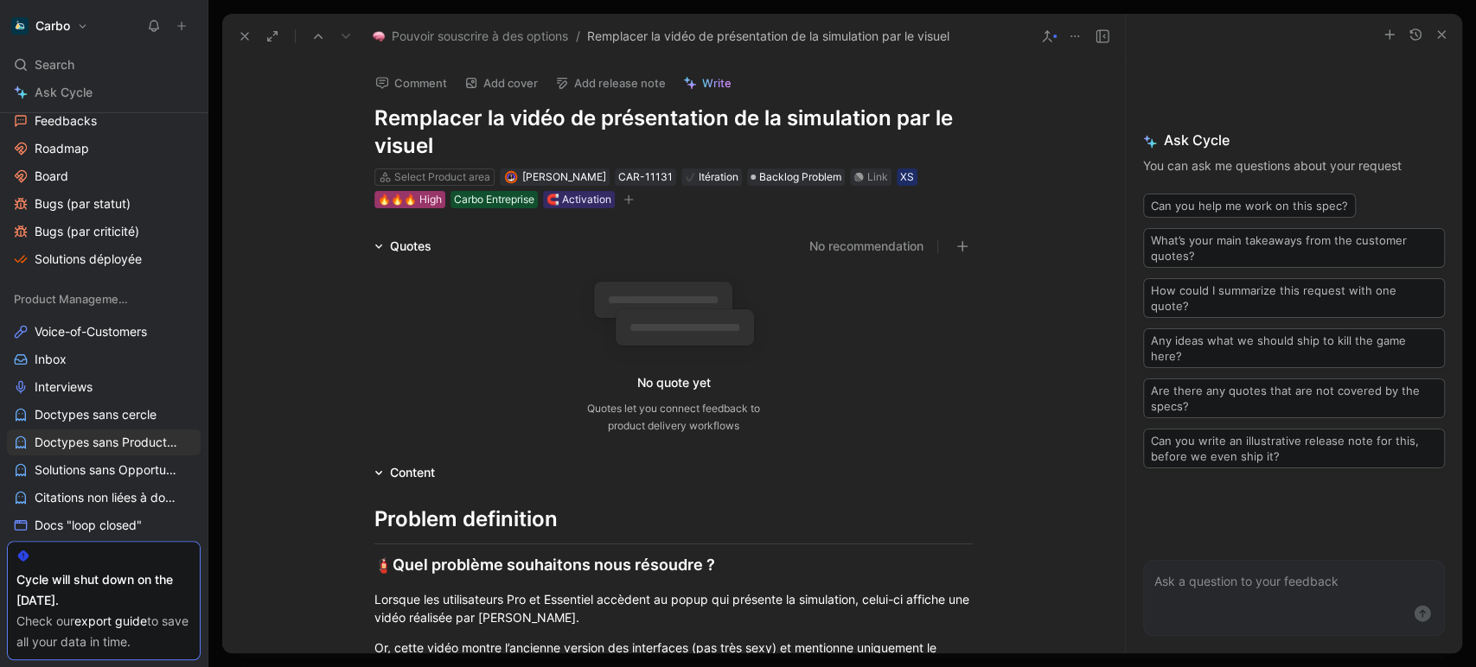
click at [398, 199] on div "🔥🔥🔥 High" at bounding box center [410, 199] width 64 height 17
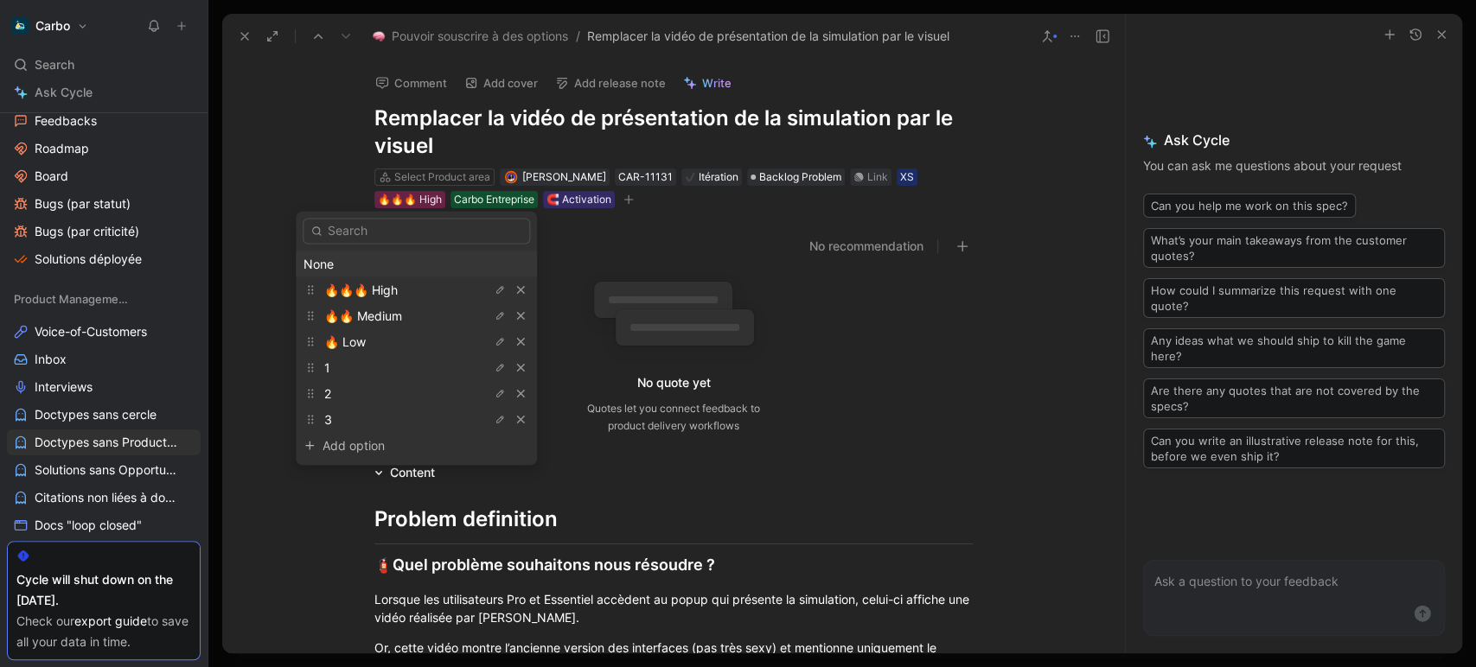
click at [385, 265] on div "None" at bounding box center [416, 263] width 226 height 21
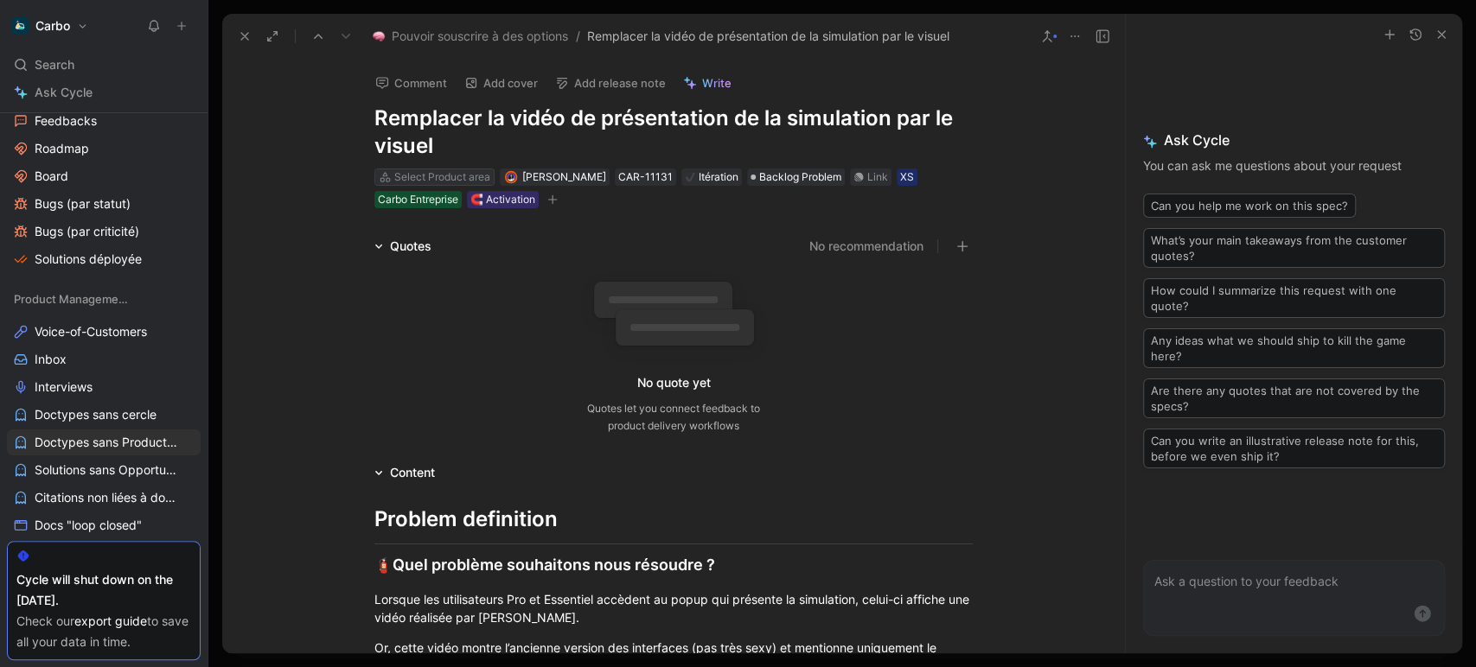
click at [449, 178] on div "Select Product area" at bounding box center [442, 177] width 96 height 17
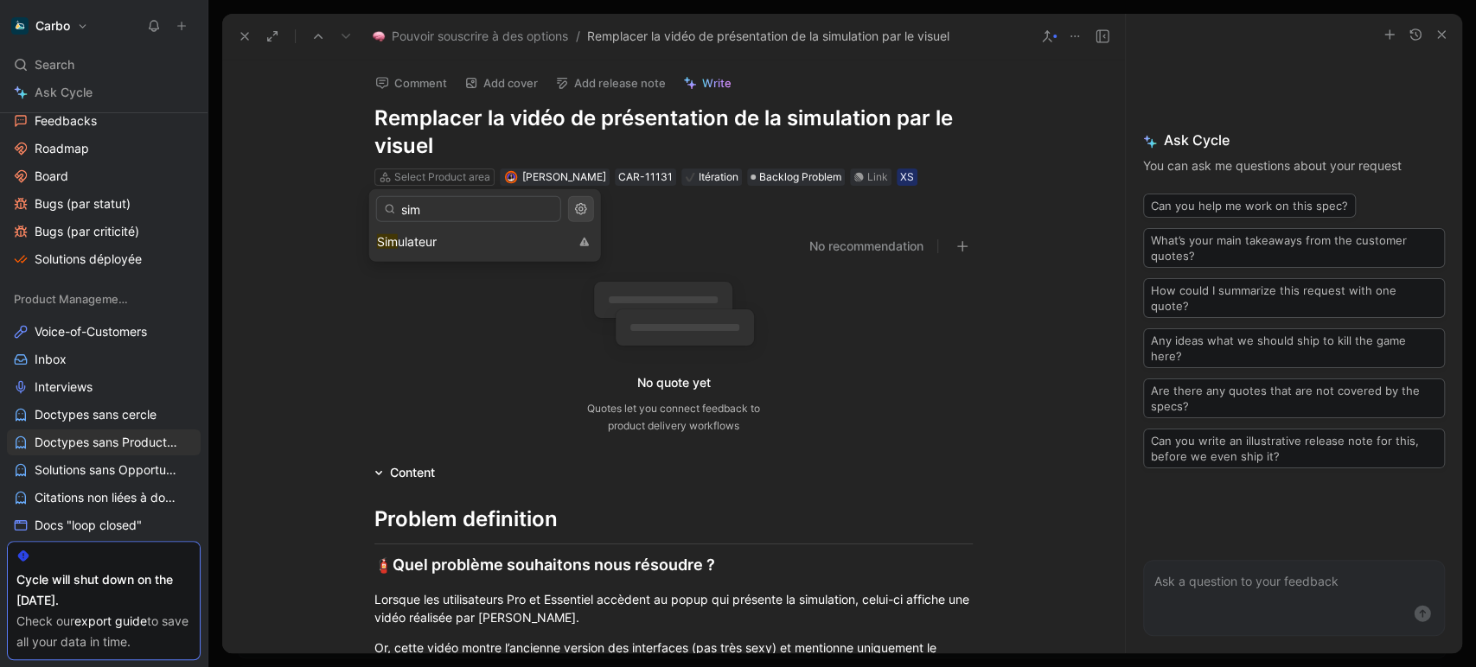
type input "sim"
click at [476, 248] on div "Sim ulateur" at bounding box center [473, 242] width 192 height 21
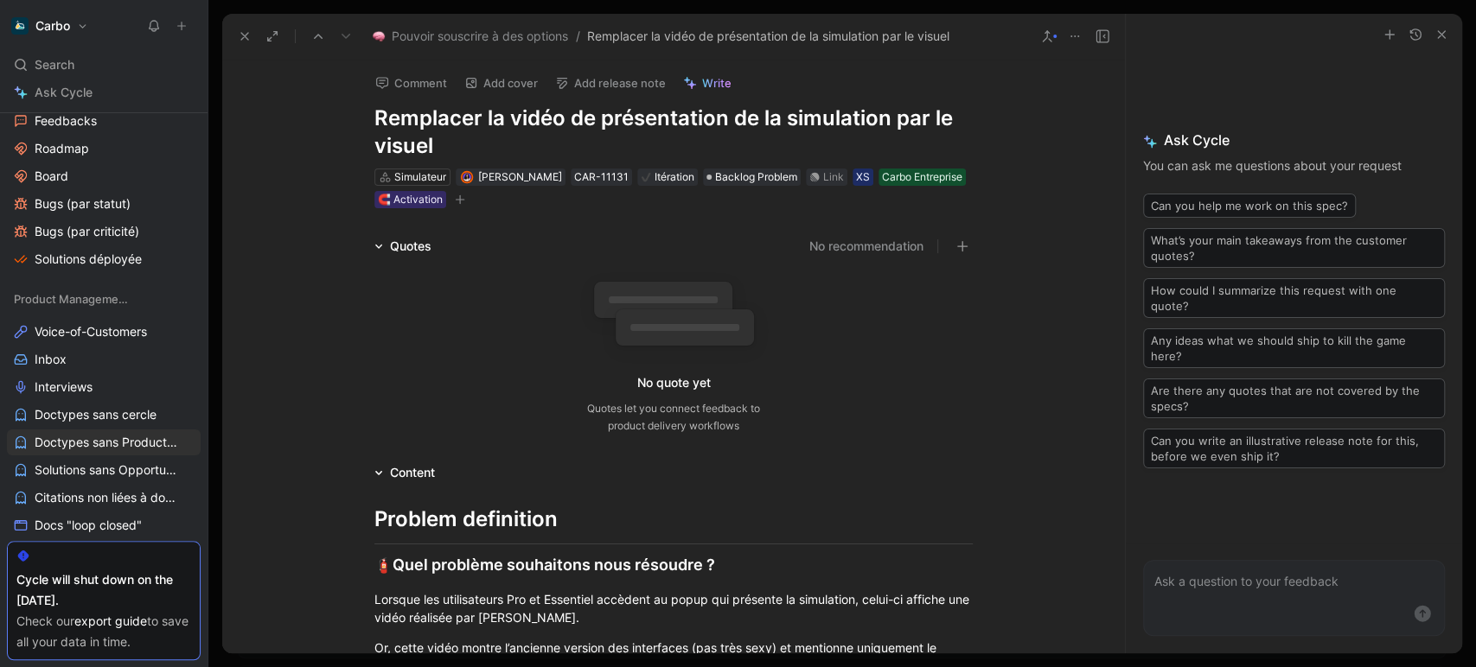
click at [248, 38] on icon at bounding box center [245, 36] width 14 height 14
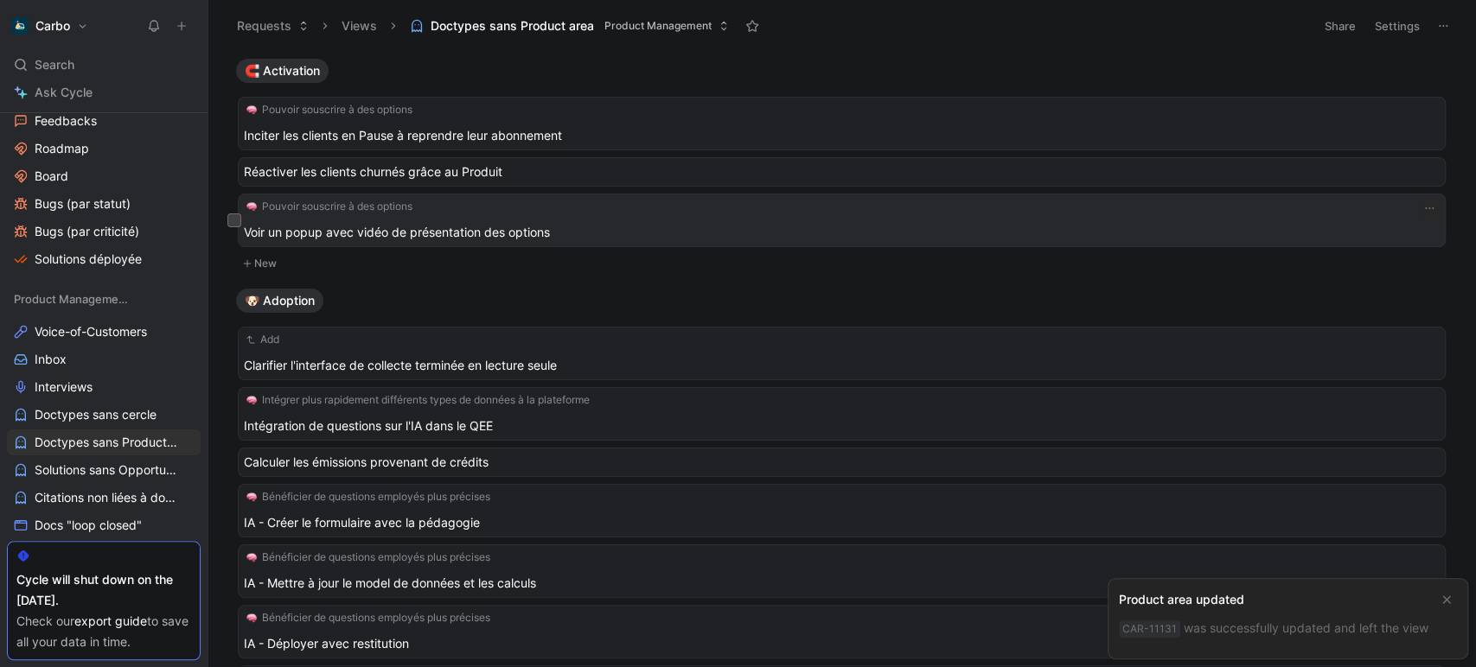
click at [669, 225] on span "Voir un popup avec vidéo de présentation des options" at bounding box center [835, 232] width 1182 height 21
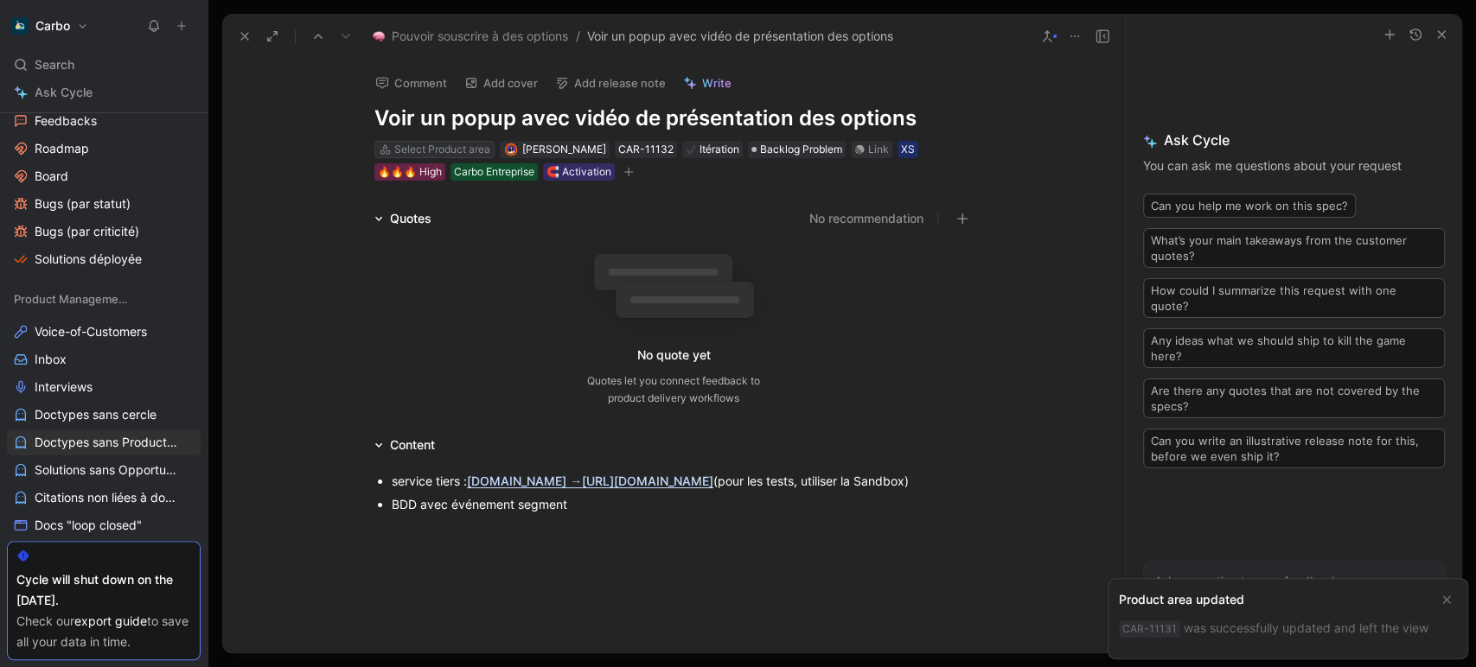
click at [399, 144] on div "Select Product area" at bounding box center [442, 149] width 96 height 17
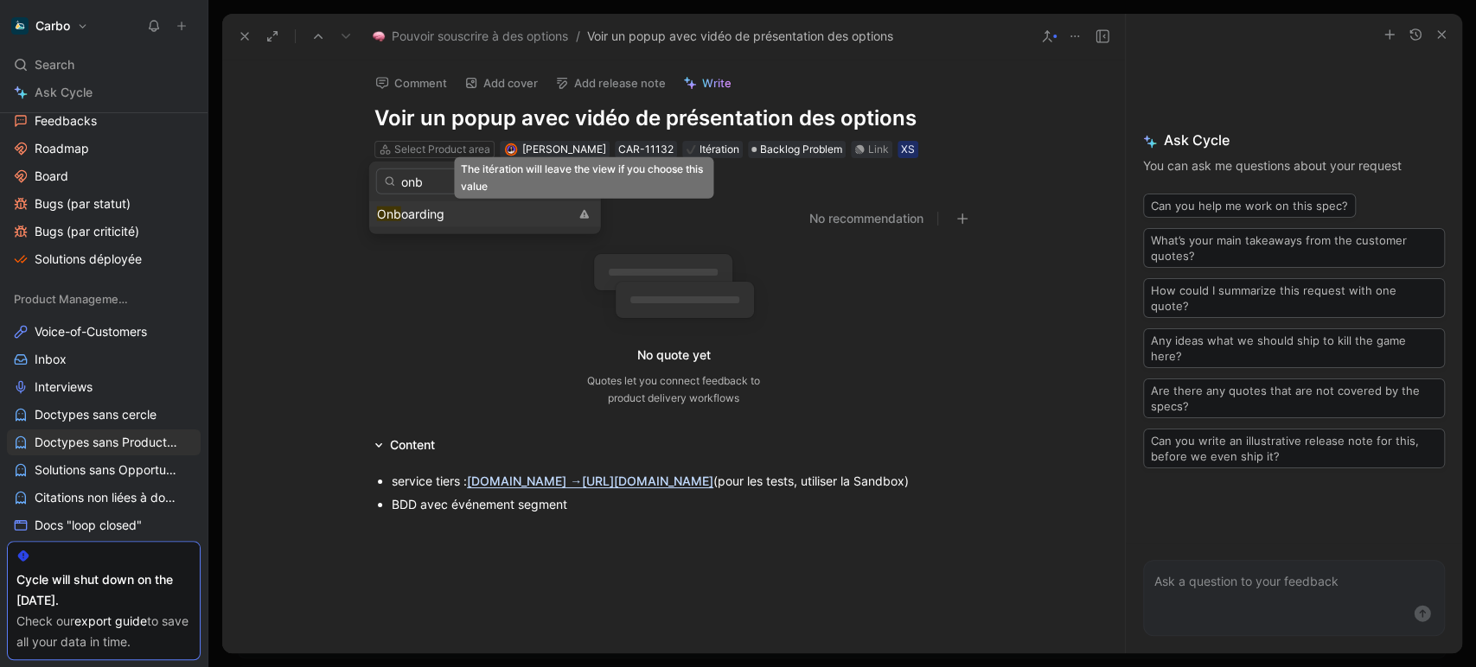
type input "onb"
click at [510, 216] on div "Onb oarding" at bounding box center [473, 214] width 192 height 21
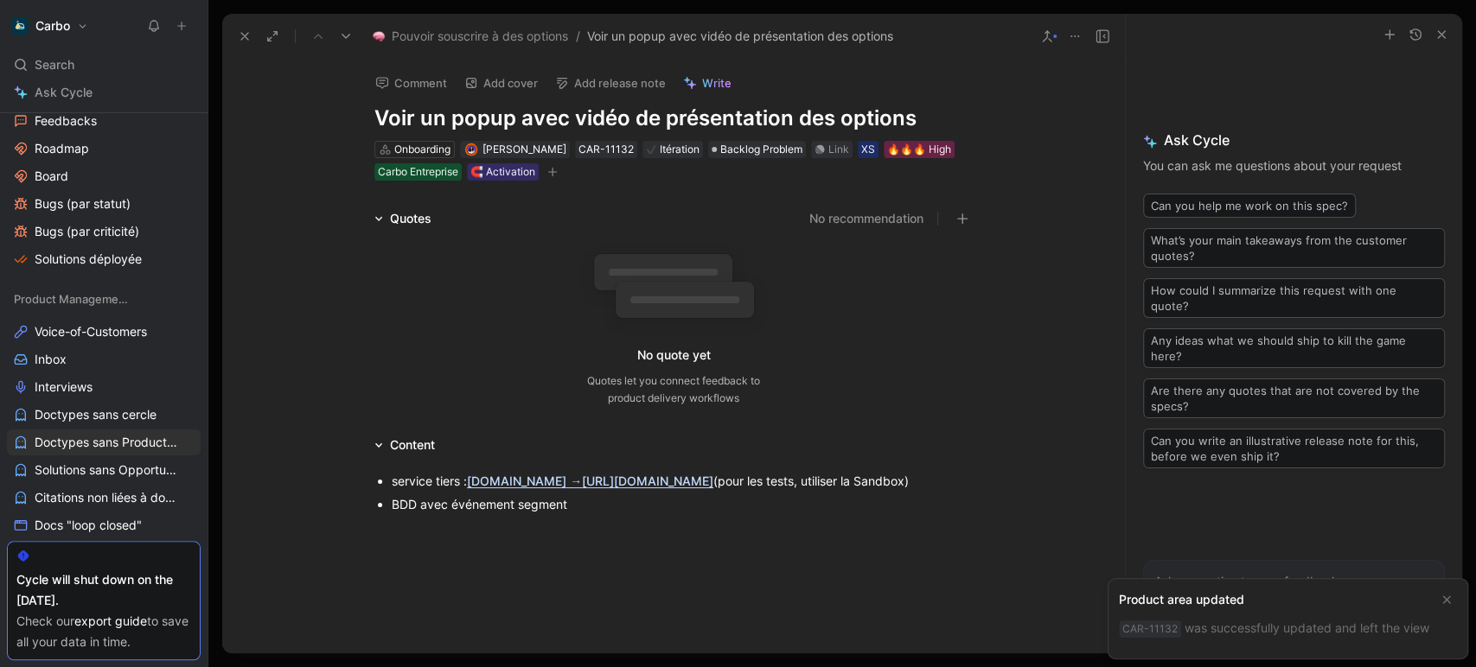
click at [242, 36] on icon at bounding box center [245, 36] width 14 height 14
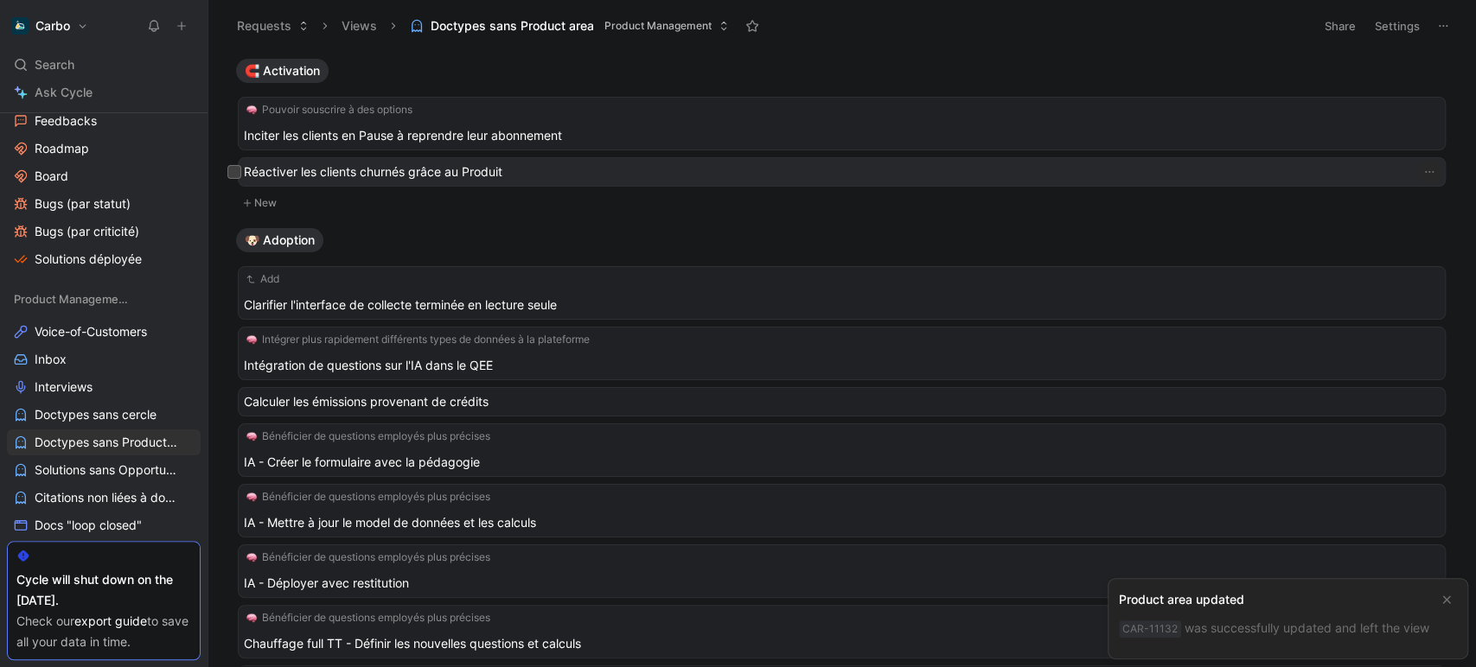
click at [608, 175] on span "Réactiver les clients churnés grâce au Produit" at bounding box center [824, 172] width 1161 height 21
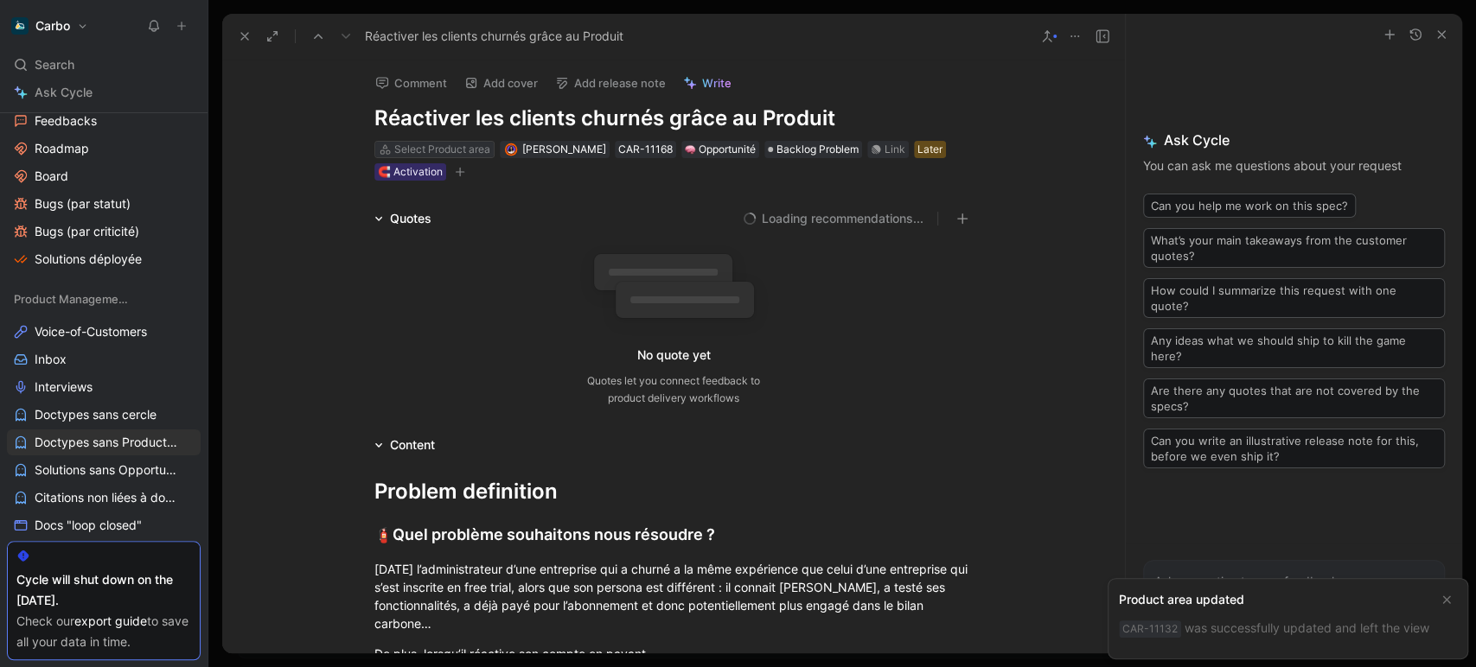
click at [451, 146] on div "Select Product area" at bounding box center [442, 149] width 96 height 17
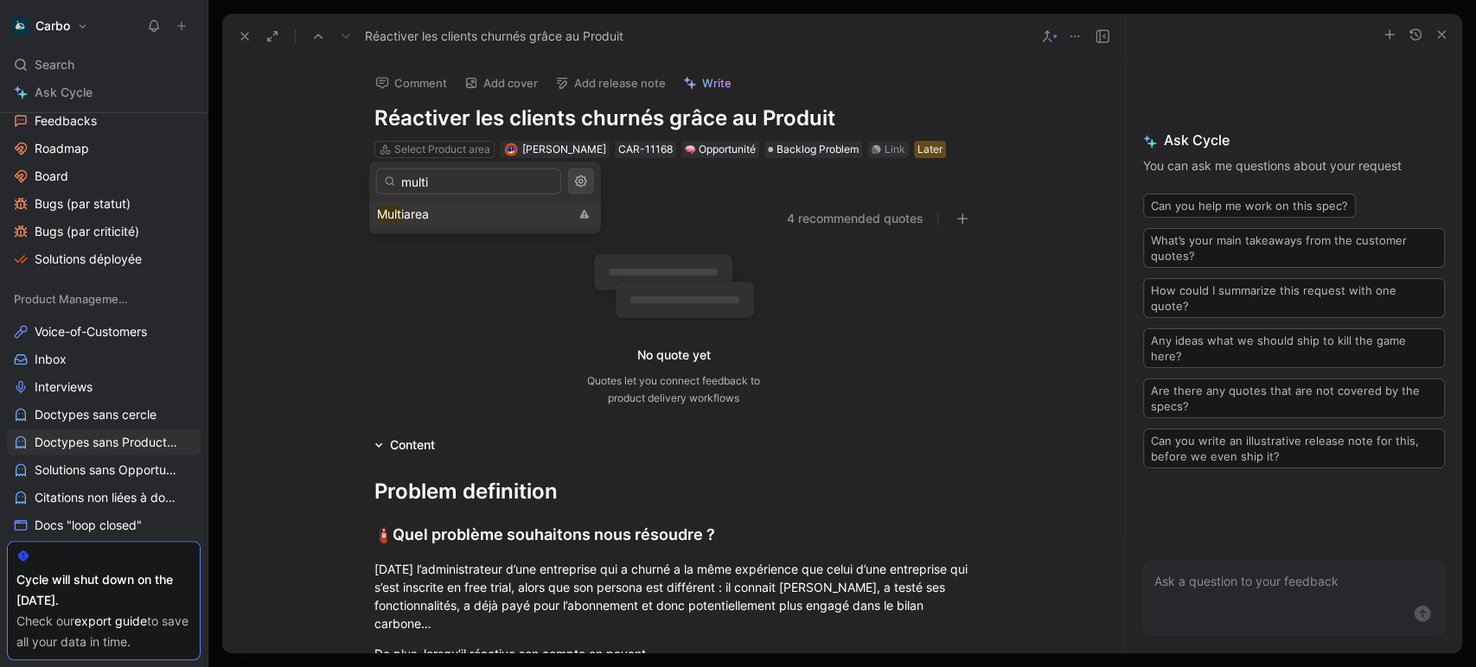
type input "multi"
click at [499, 218] on div "Multi area" at bounding box center [473, 214] width 192 height 21
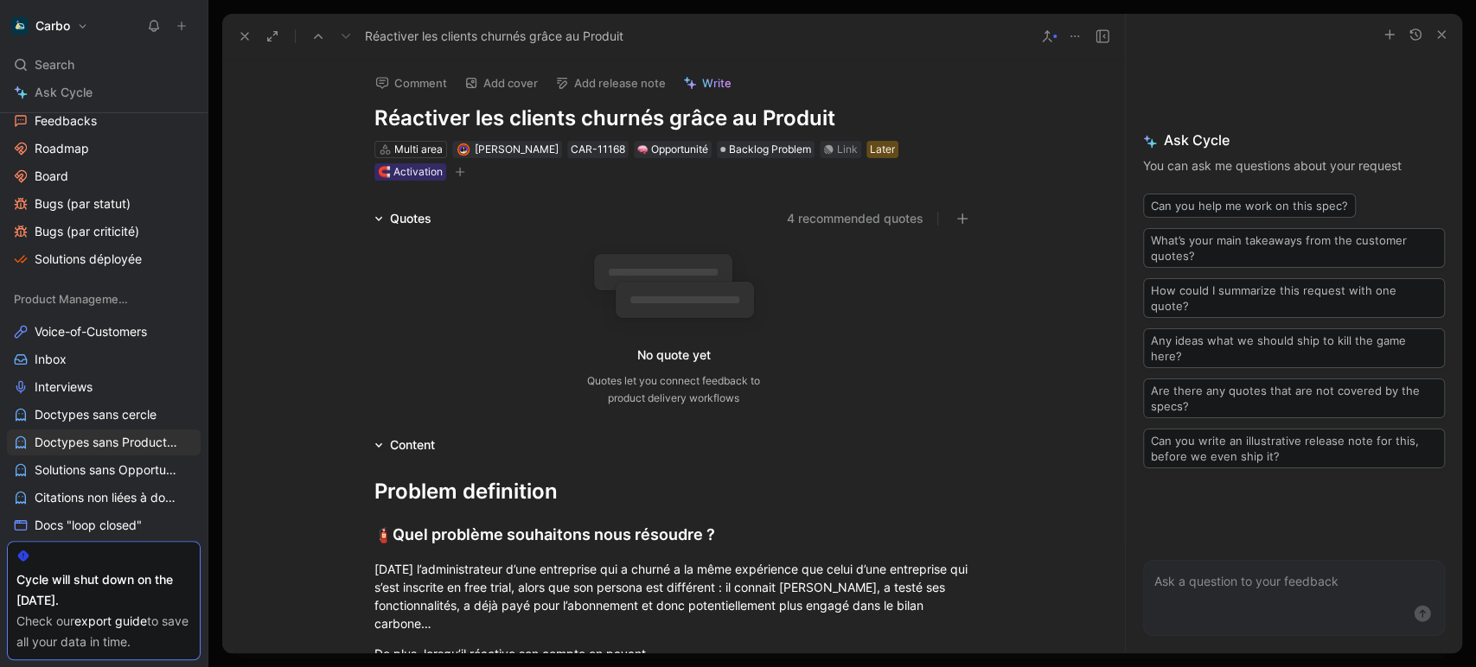
click at [245, 40] on icon at bounding box center [245, 36] width 14 height 14
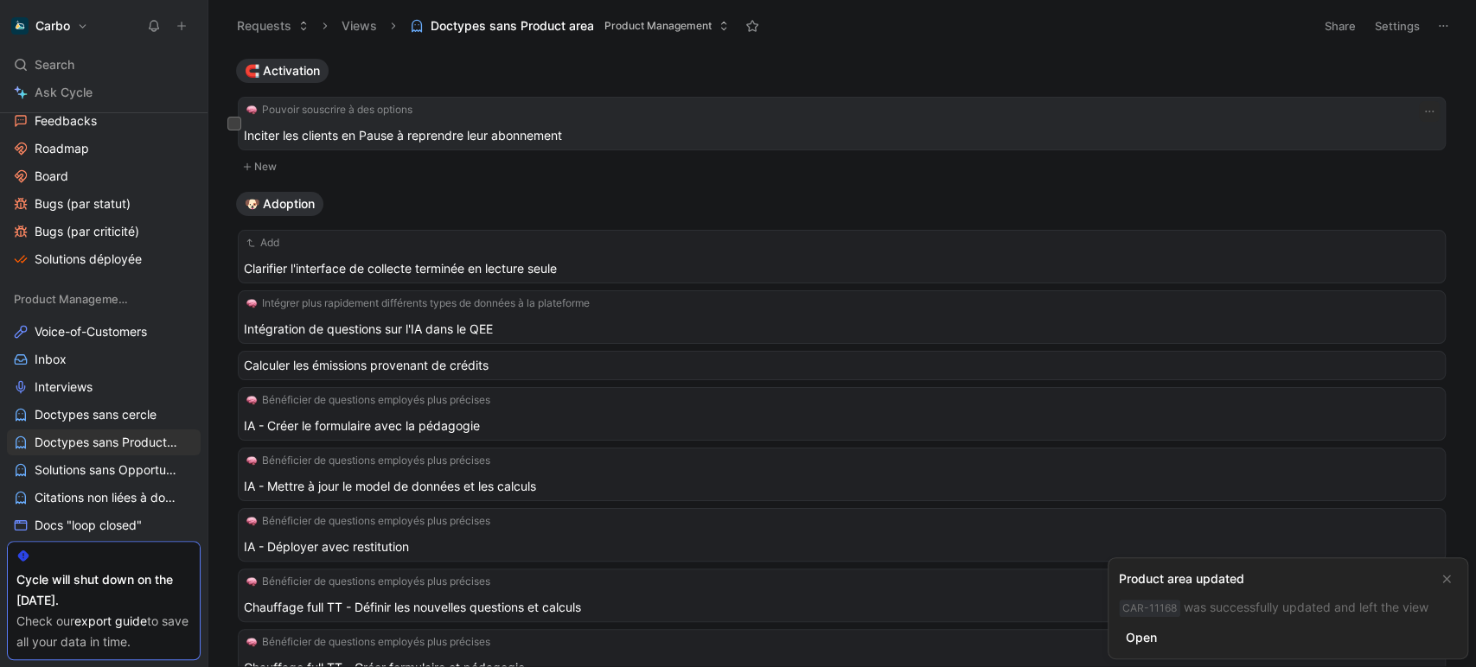
click at [647, 140] on span "Inciter les clients en Pause à reprendre leur abonnement" at bounding box center [835, 135] width 1182 height 21
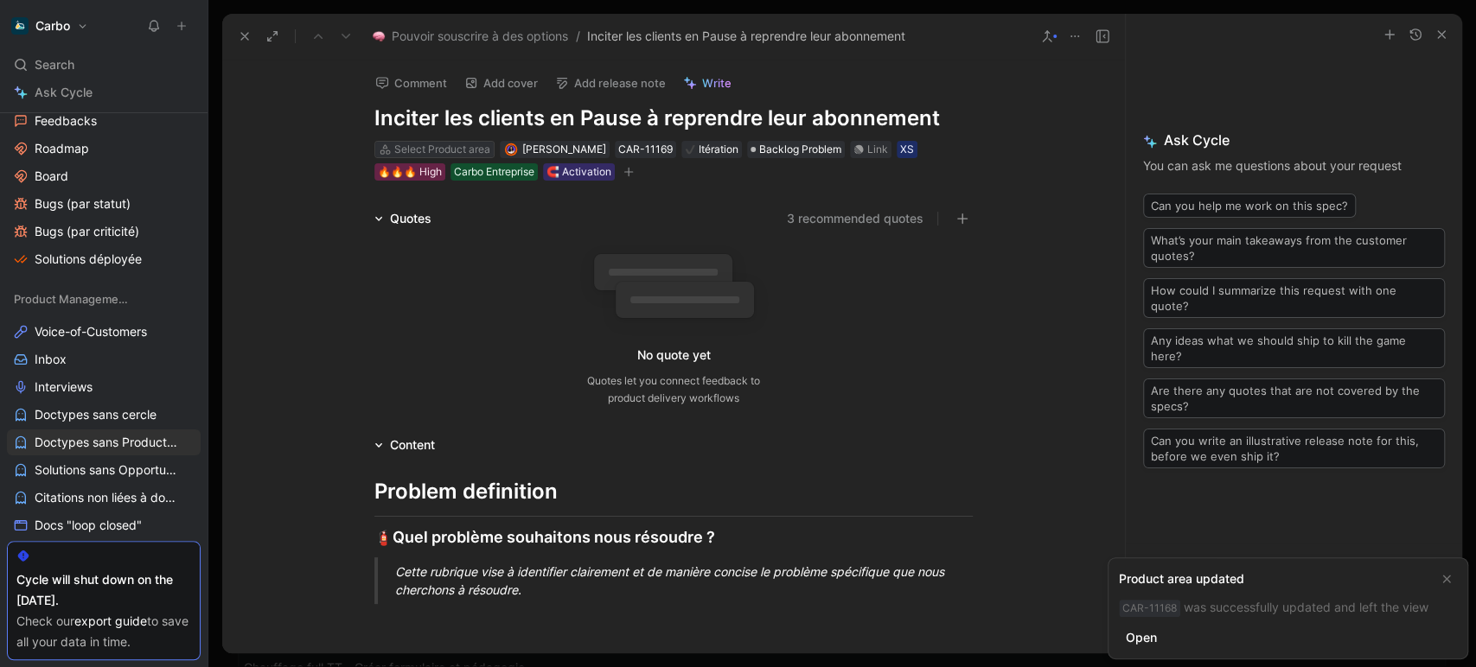
click at [413, 148] on div "Select Product area" at bounding box center [442, 149] width 96 height 17
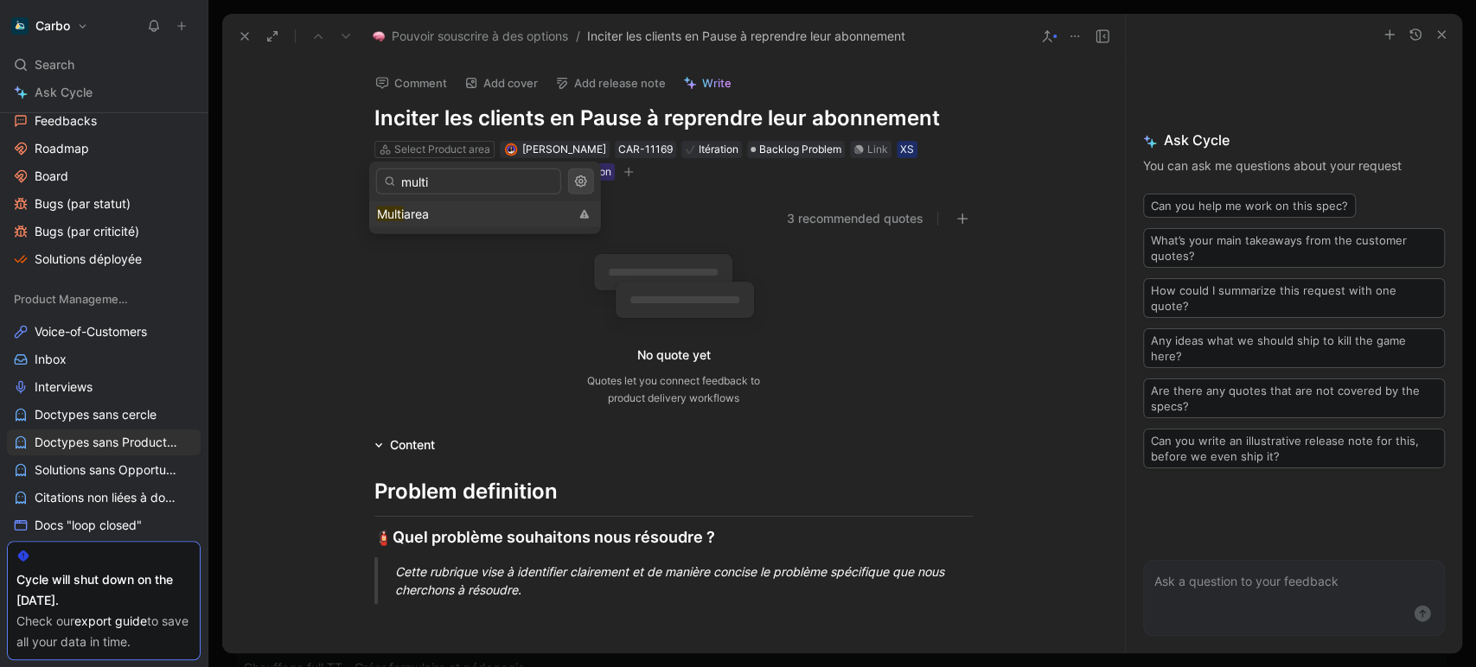
type input "multi"
click at [449, 214] on div "Multi area" at bounding box center [473, 214] width 192 height 21
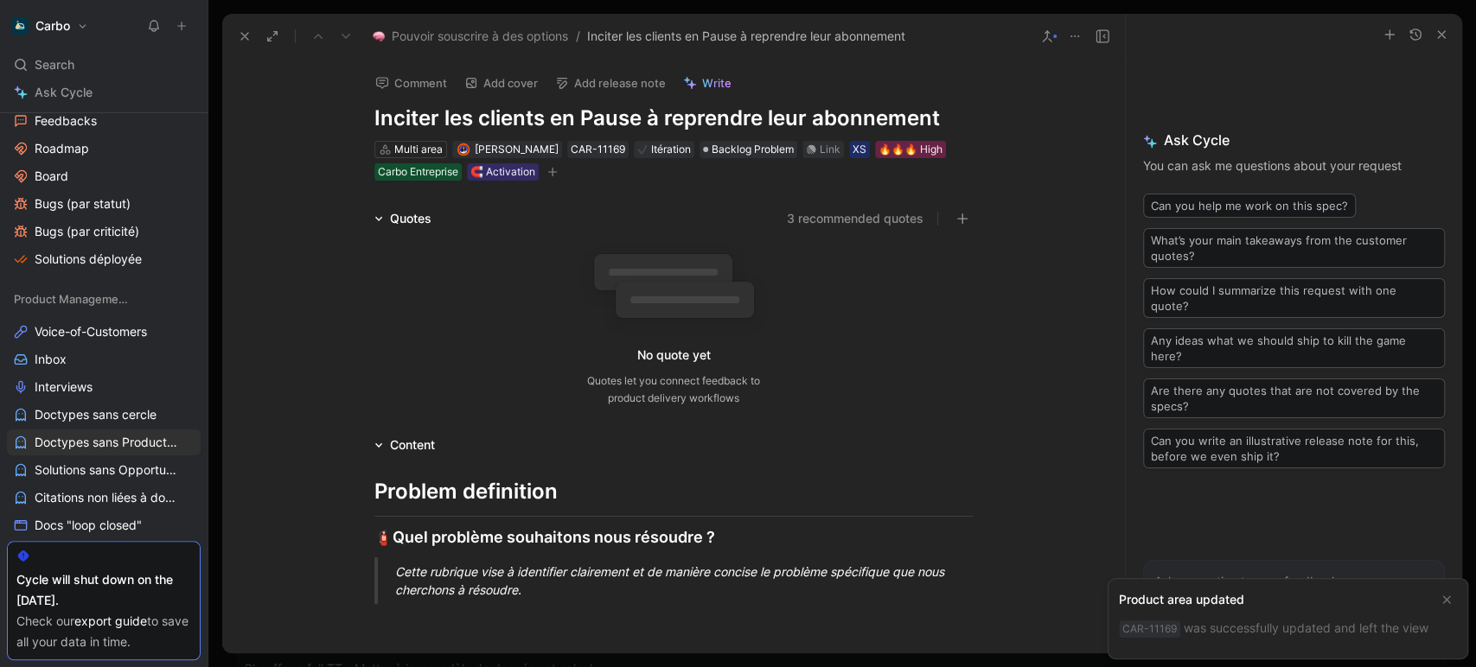
click at [241, 39] on use at bounding box center [244, 36] width 7 height 7
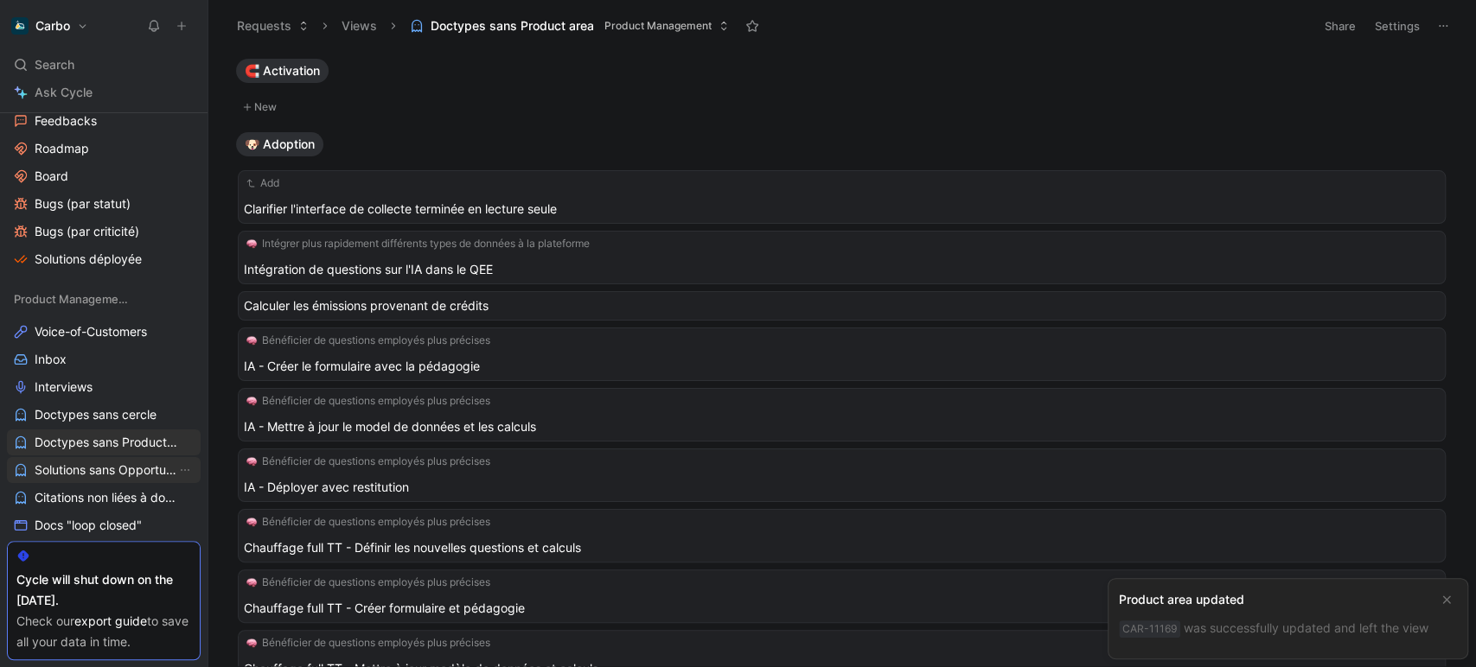
click at [110, 470] on span "Solutions sans Opportunité" at bounding box center [106, 470] width 142 height 17
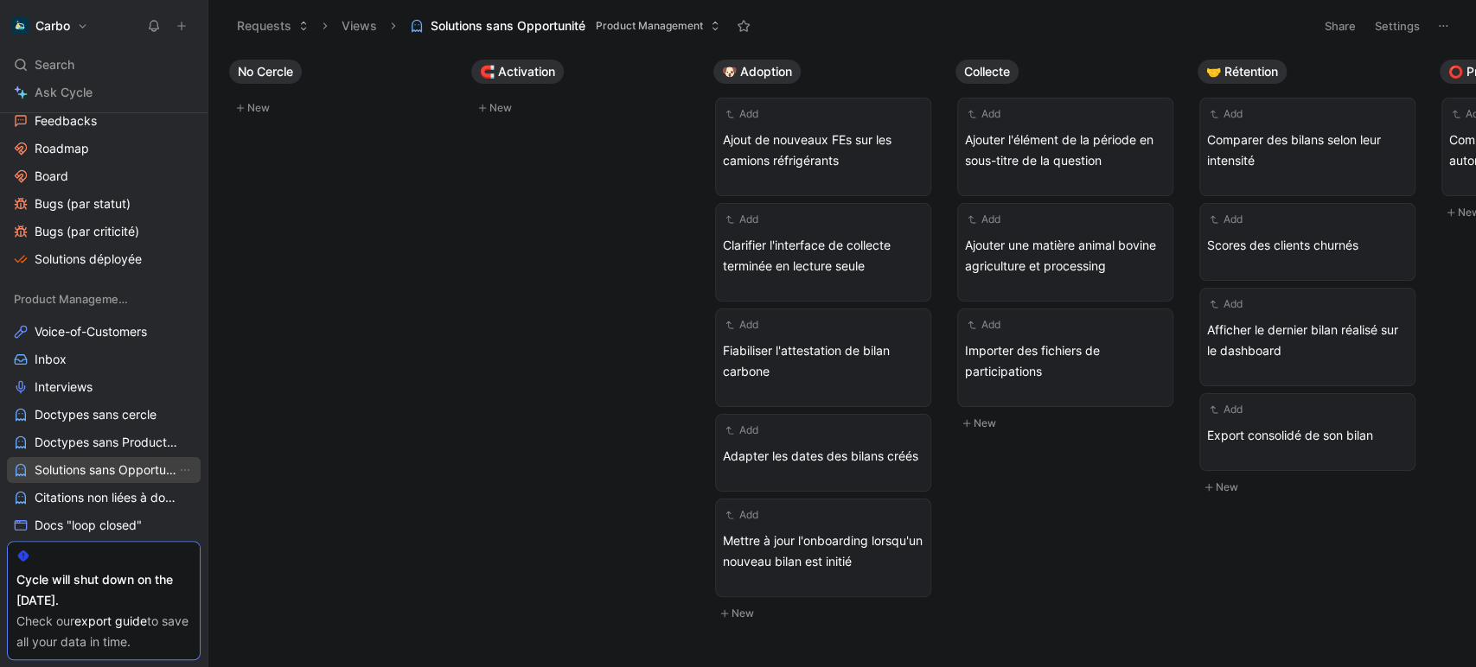
click at [96, 438] on span "Doctypes sans Product area" at bounding box center [106, 442] width 143 height 17
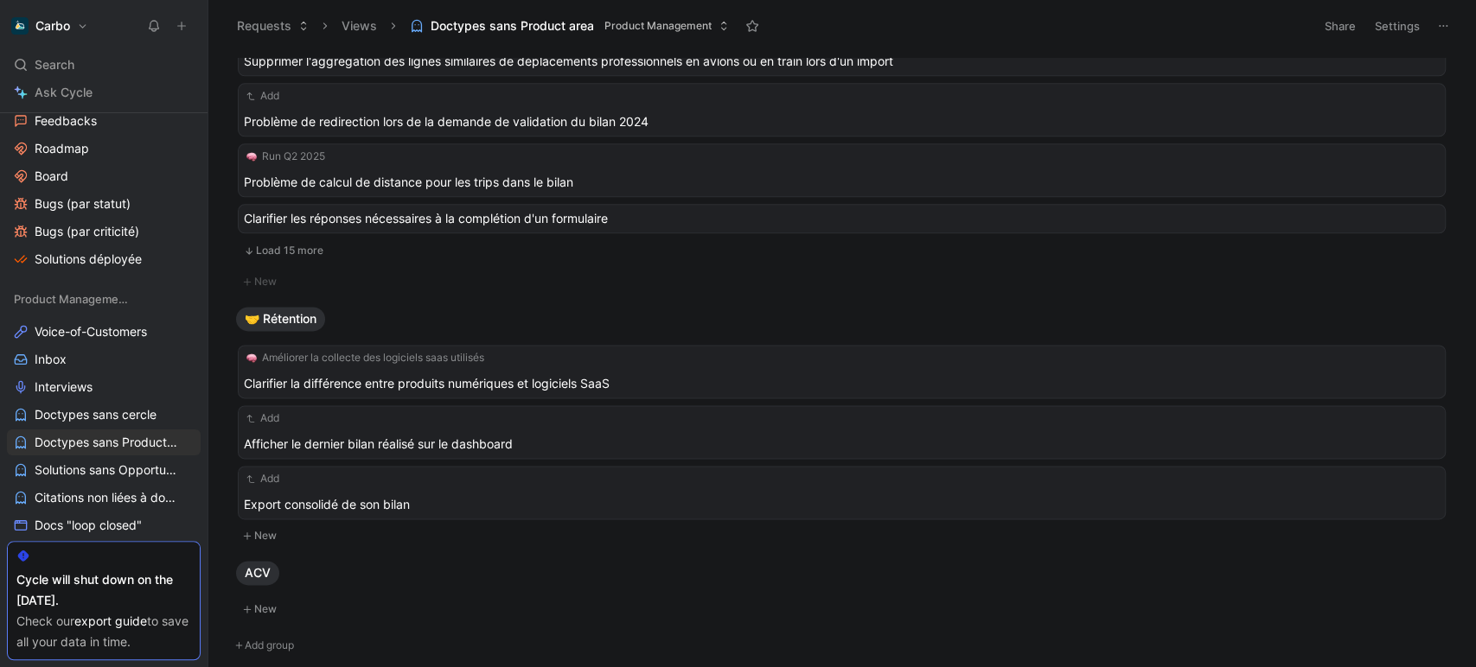
scroll to position [1500, 0]
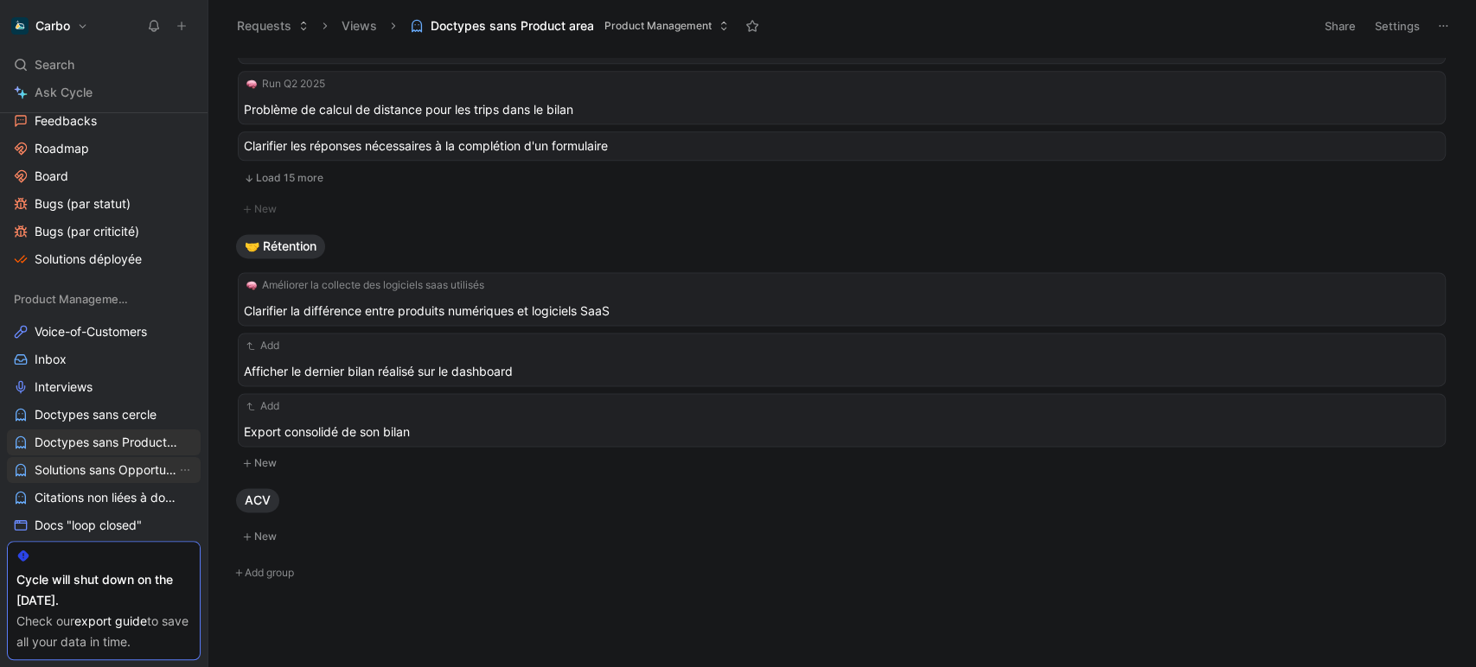
click at [108, 471] on span "Solutions sans Opportunité" at bounding box center [106, 470] width 142 height 17
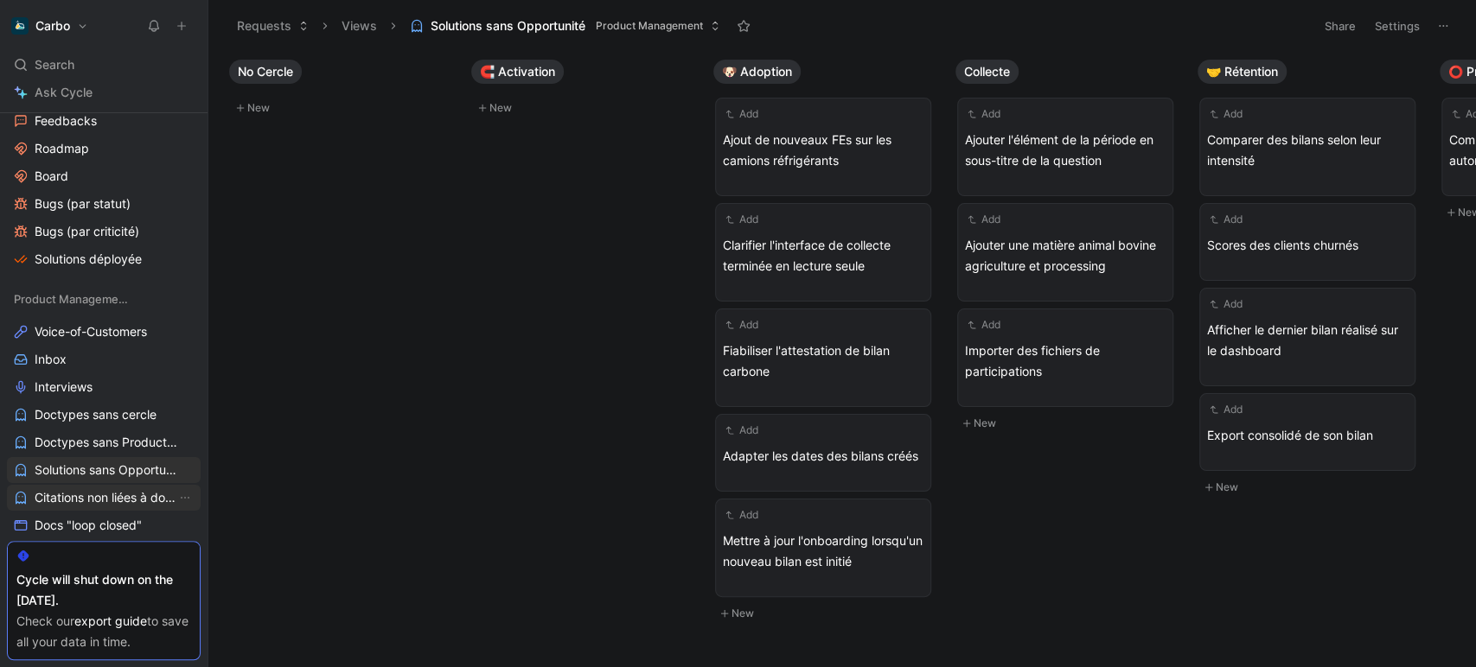
click at [108, 499] on span "Citations non liées à doctype" at bounding box center [106, 497] width 142 height 17
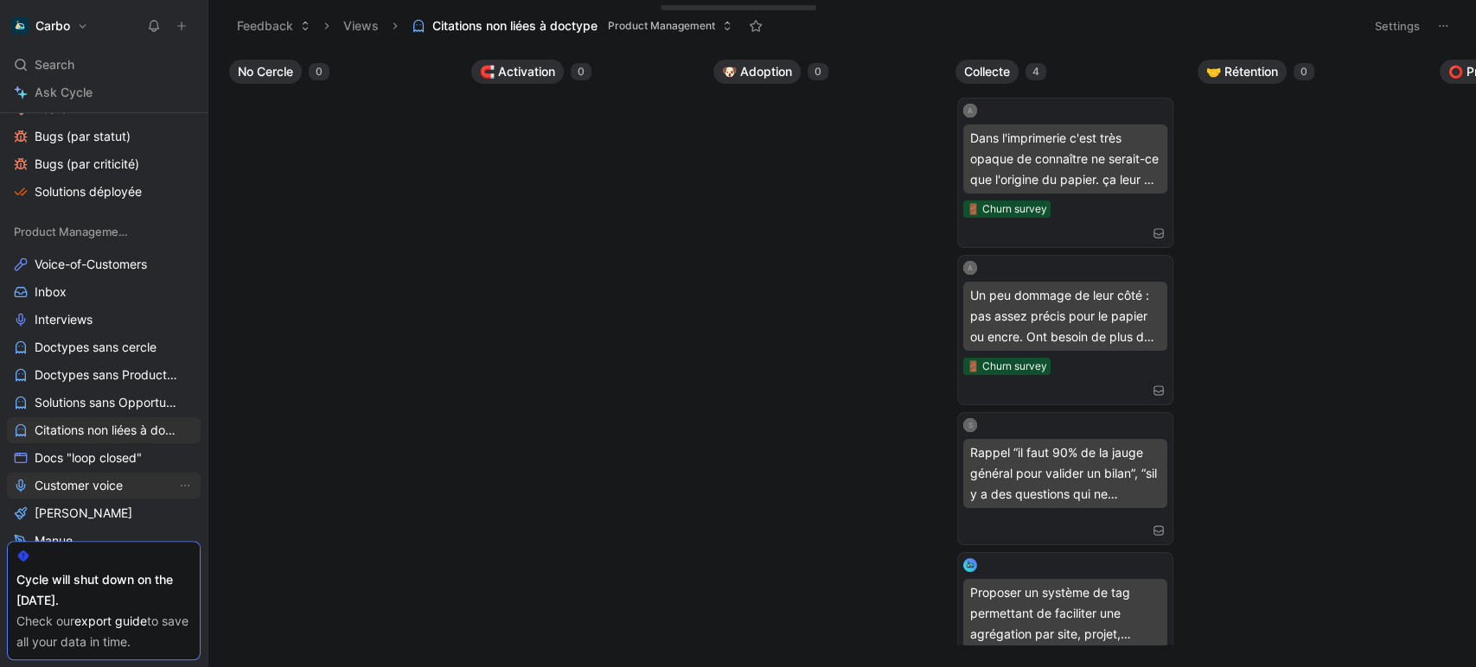
scroll to position [935, 0]
click at [83, 462] on span "Docs "loop closed"" at bounding box center [88, 456] width 107 height 17
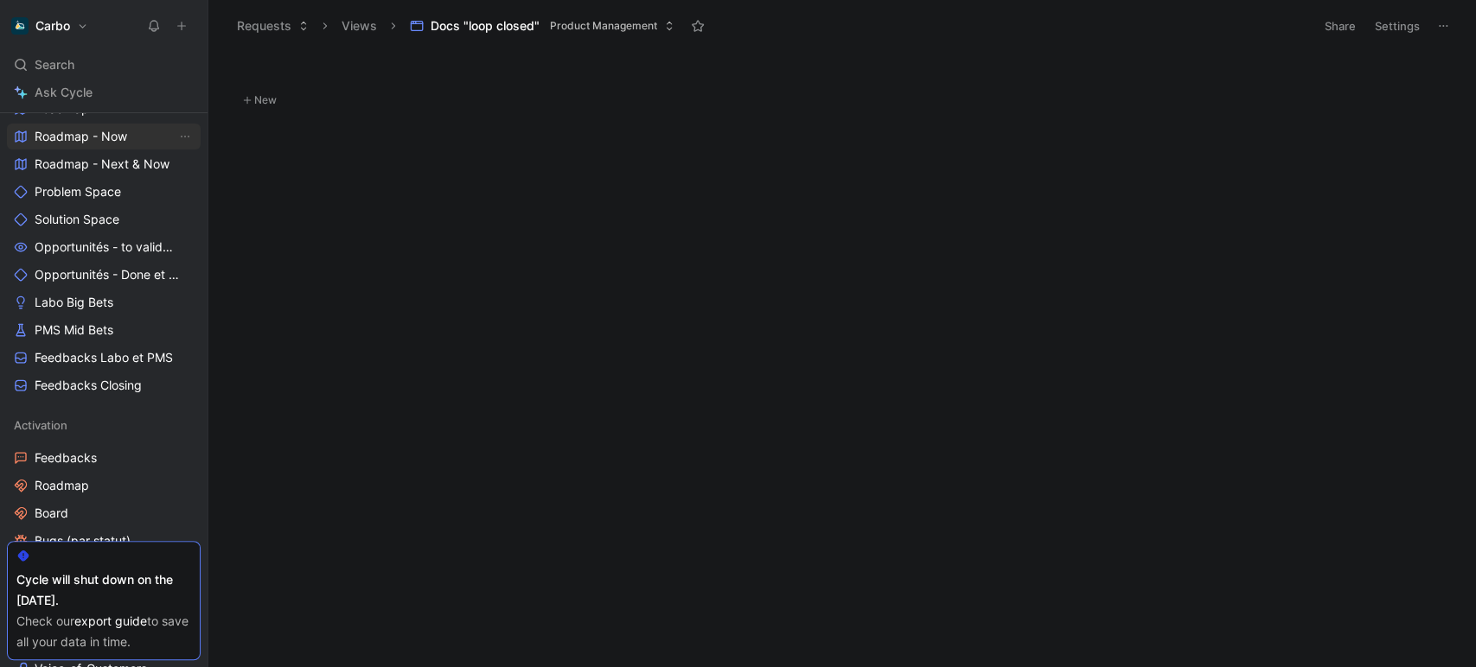
scroll to position [507, 0]
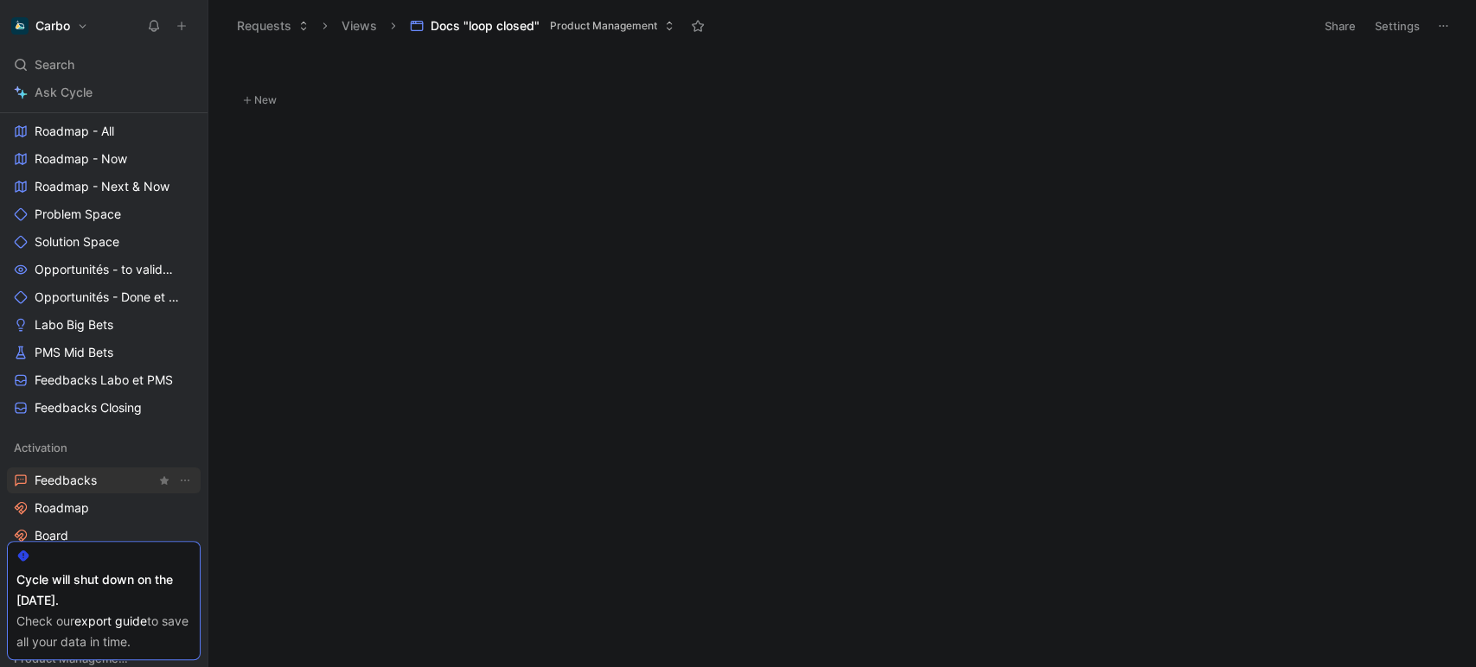
click at [85, 473] on span "Feedbacks" at bounding box center [66, 480] width 62 height 17
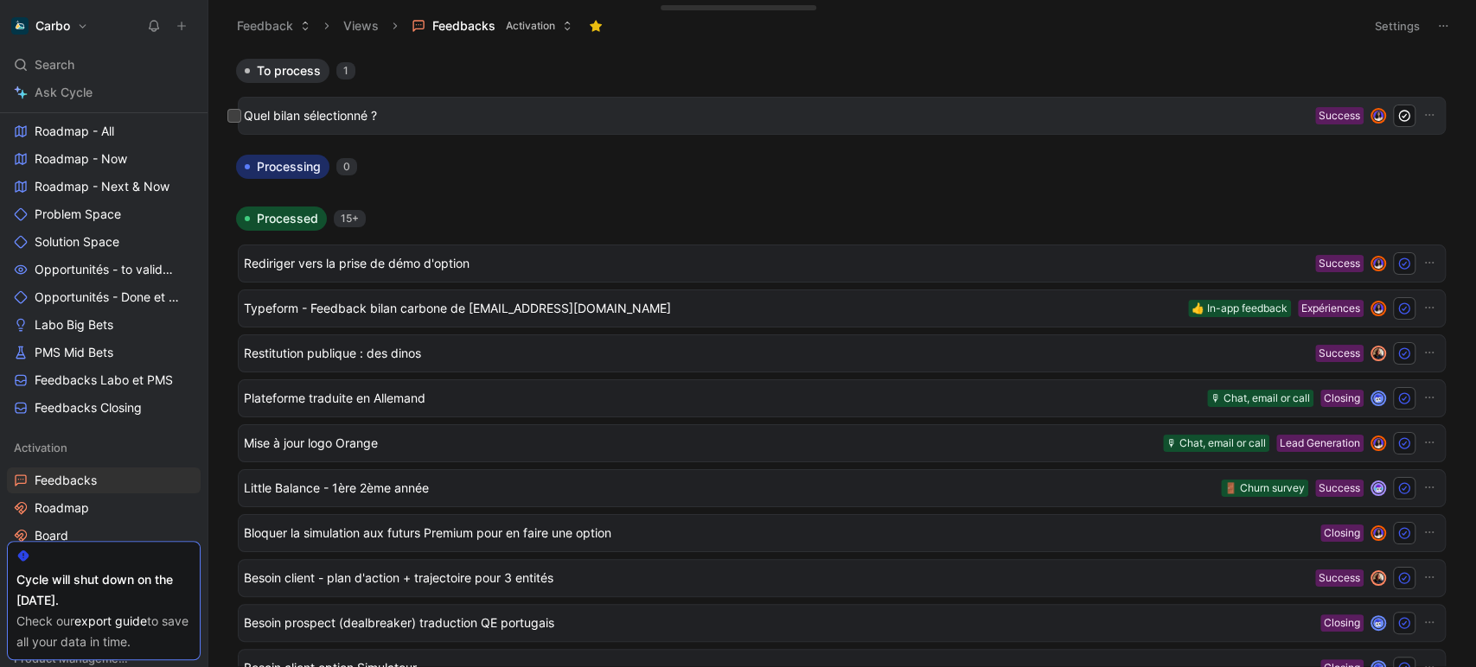
click at [467, 103] on div "Quel bilan sélectionné ? Success" at bounding box center [842, 116] width 1208 height 38
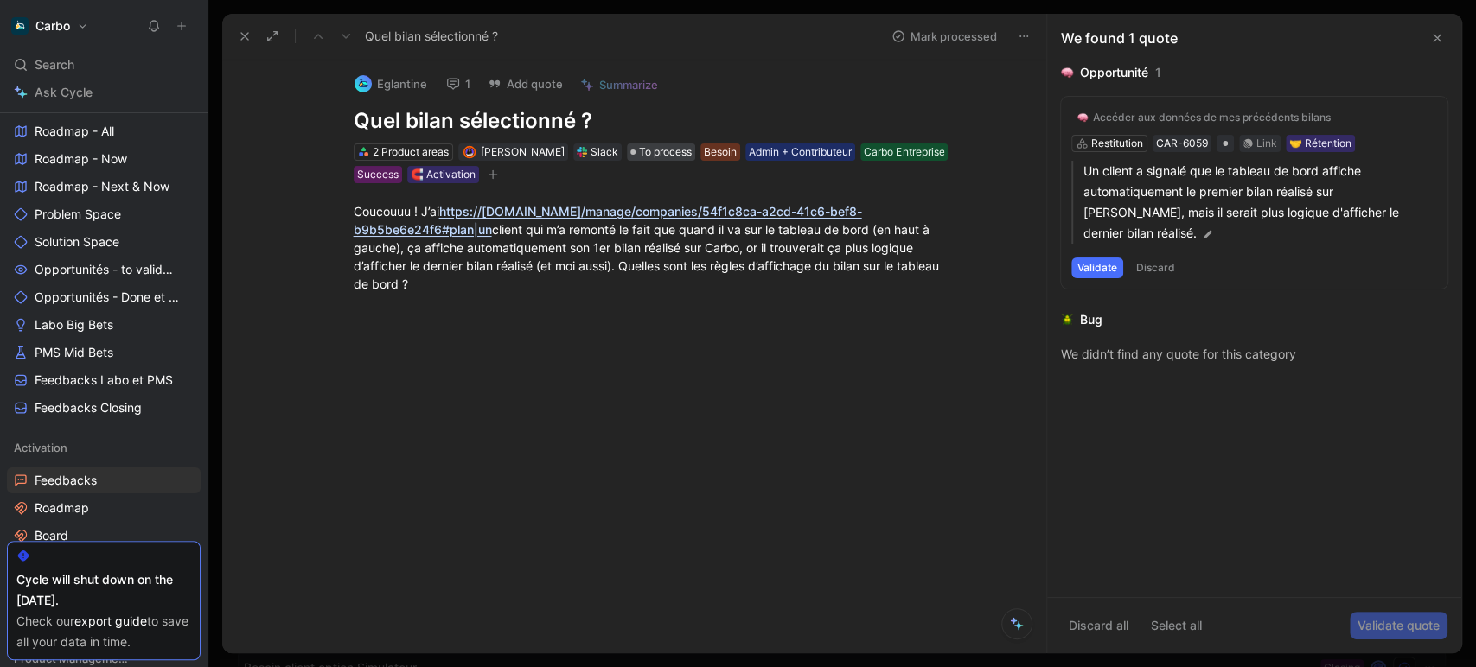
click at [672, 143] on span "To process" at bounding box center [665, 151] width 53 height 17
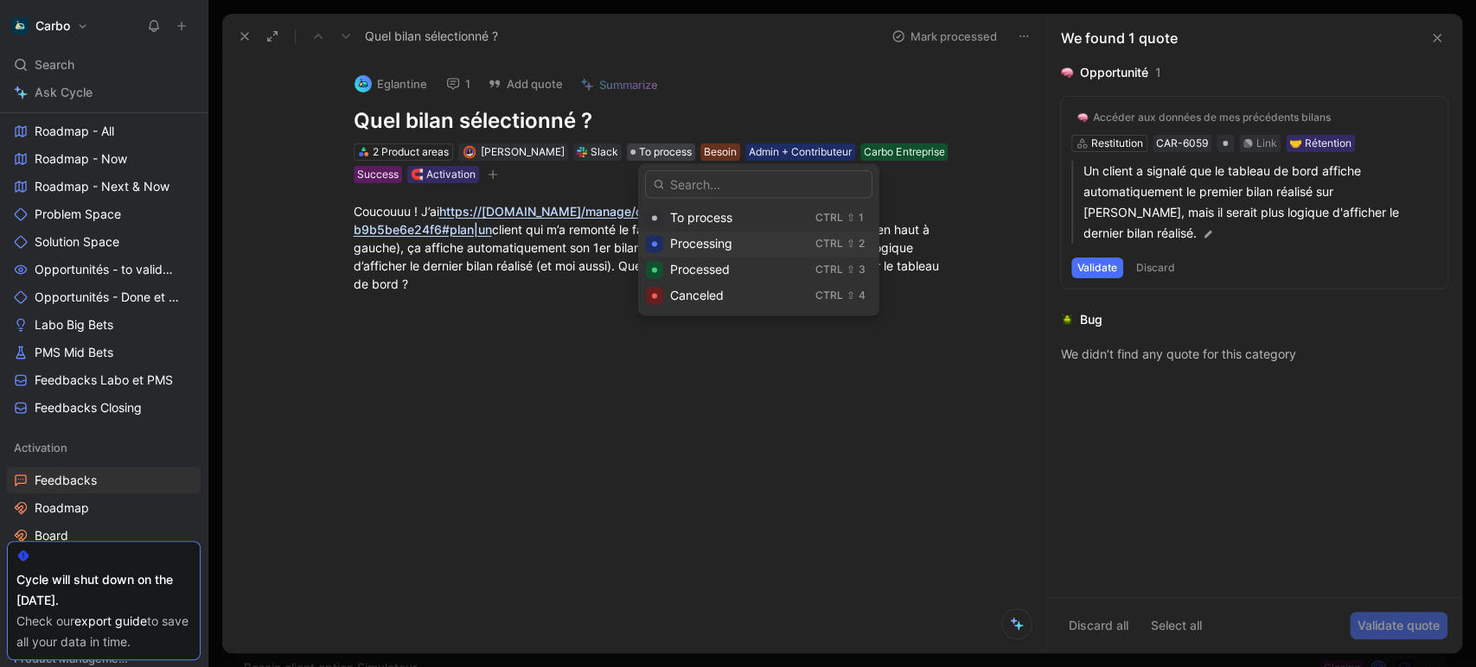
click at [723, 244] on span "Processing" at bounding box center [701, 243] width 62 height 15
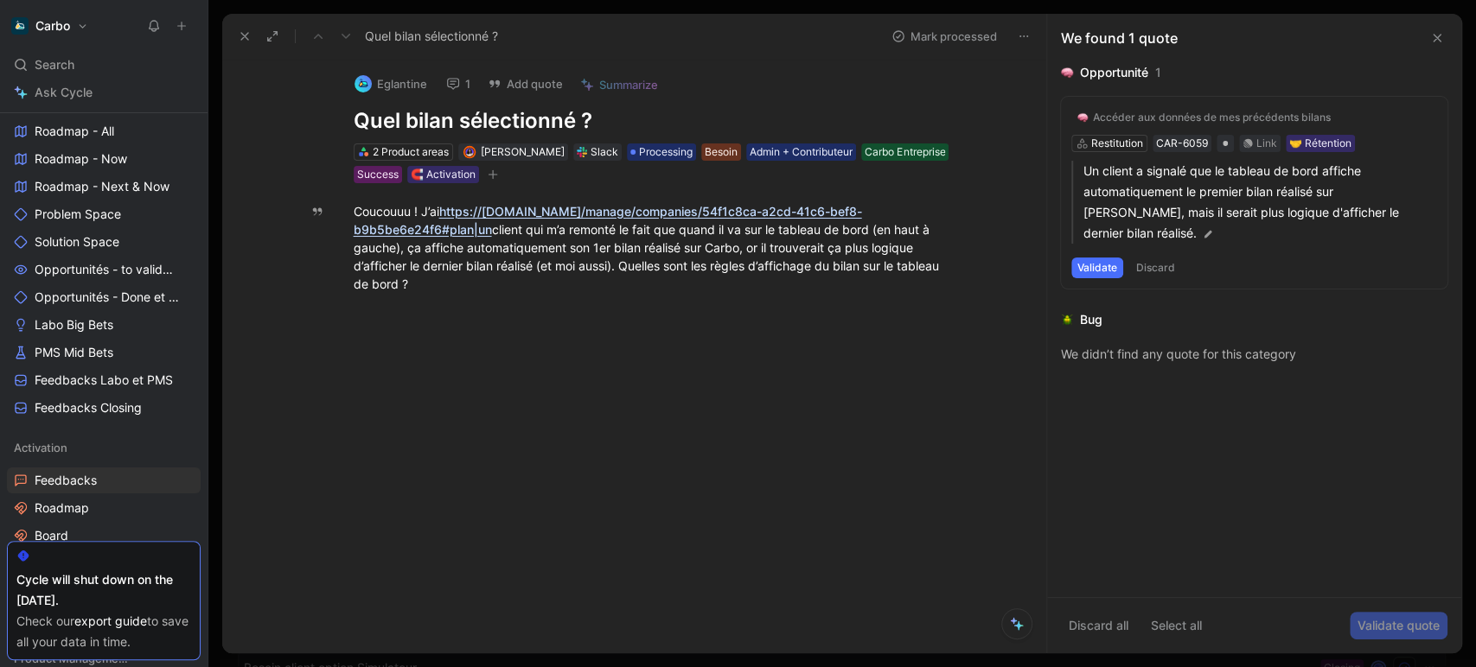
click at [244, 37] on icon at bounding box center [245, 36] width 14 height 14
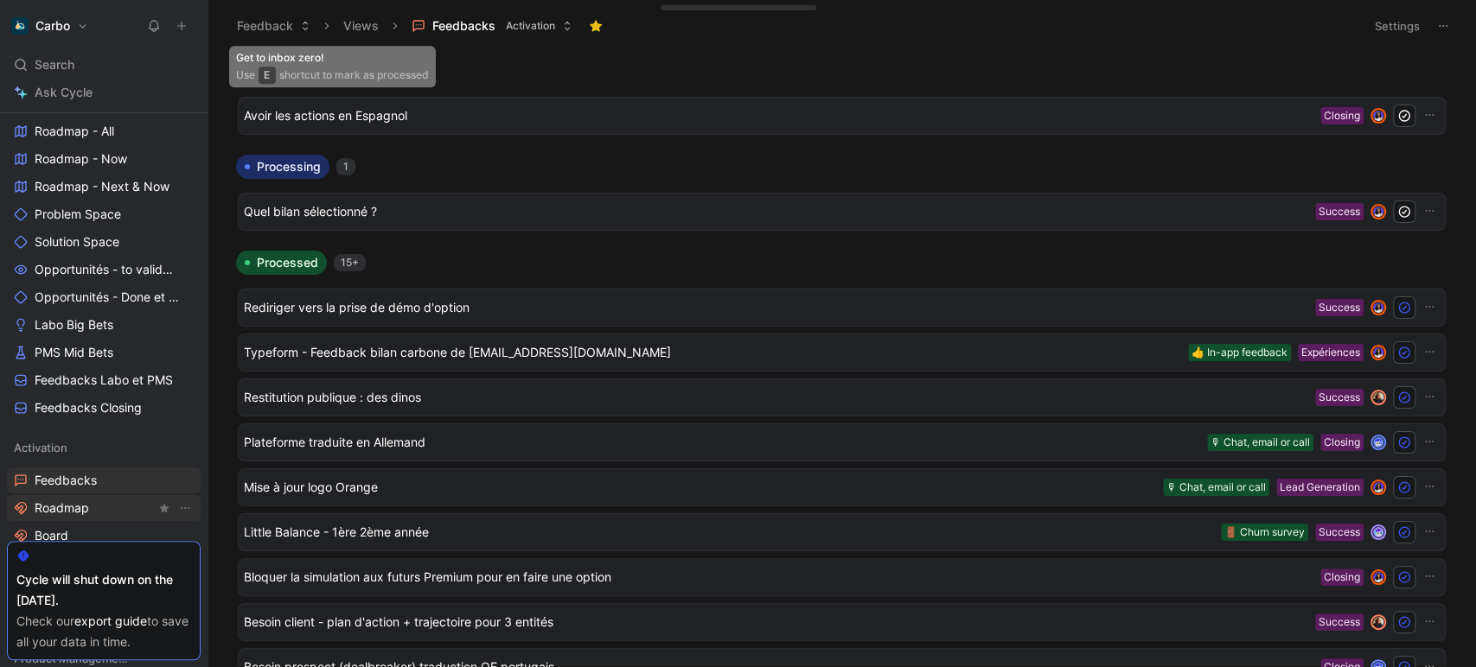
click at [93, 513] on link "Roadmap" at bounding box center [104, 508] width 194 height 26
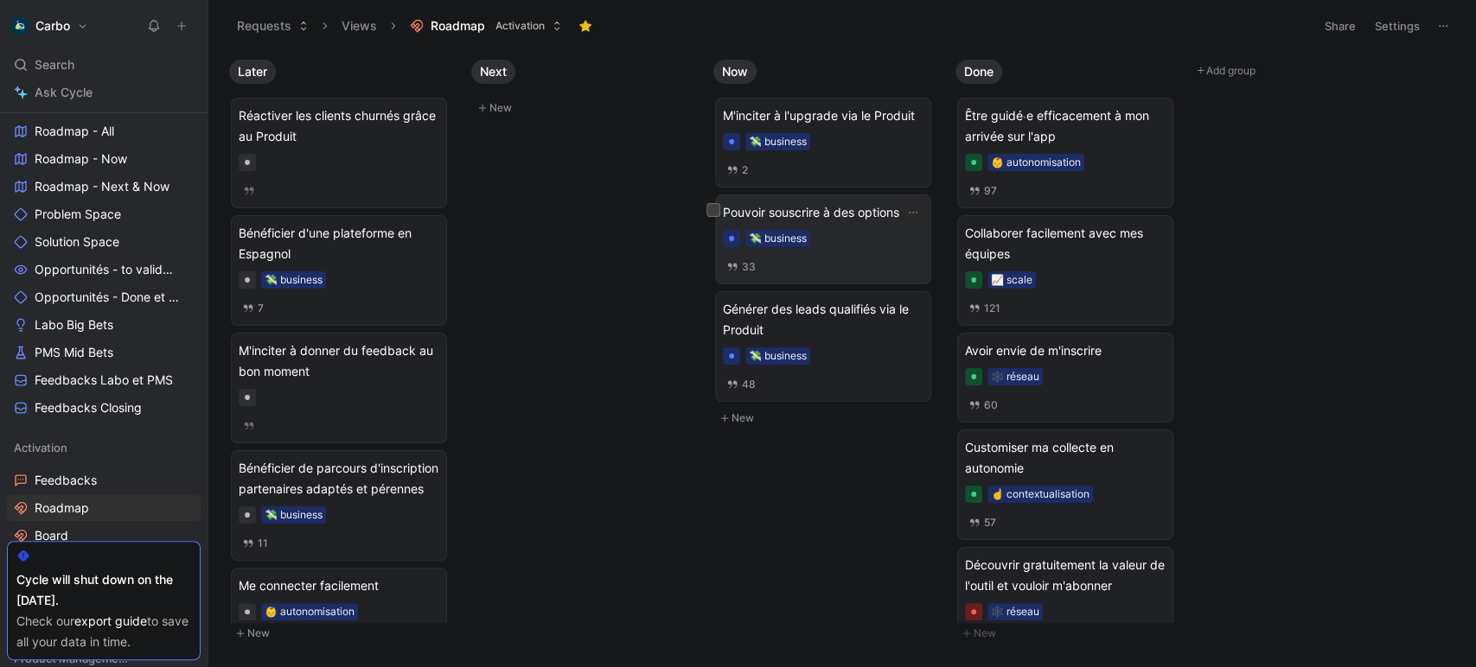
click at [838, 215] on span "Pouvoir souscrire à des options" at bounding box center [823, 212] width 201 height 21
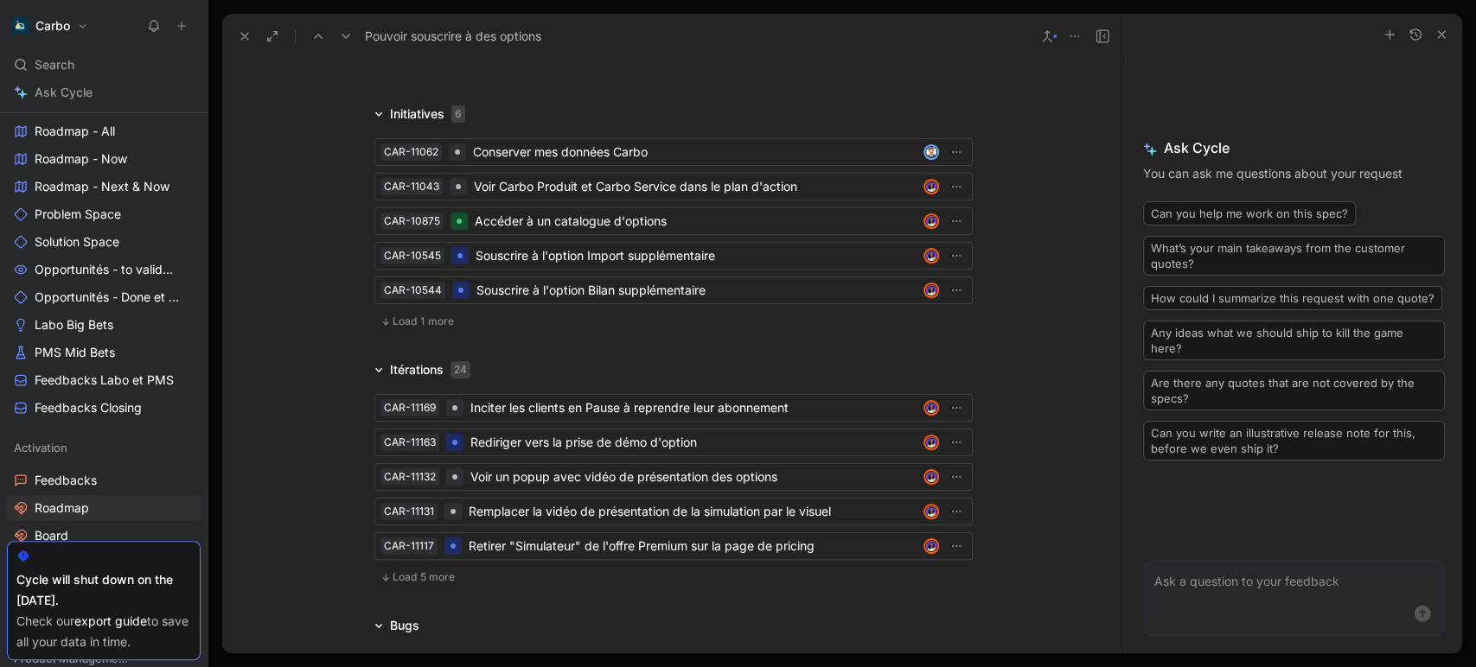
scroll to position [4138, 0]
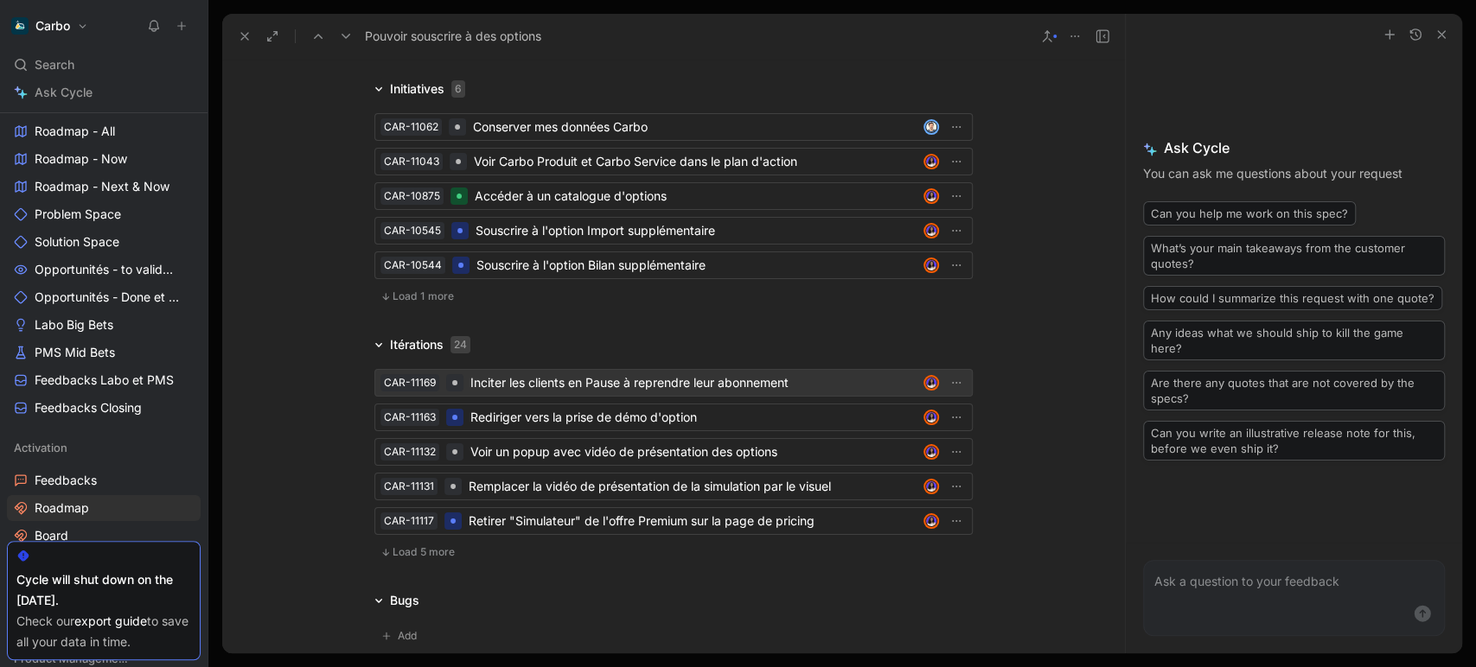
click at [618, 373] on div "Inciter les clients en Pause à reprendre leur abonnement" at bounding box center [693, 383] width 446 height 21
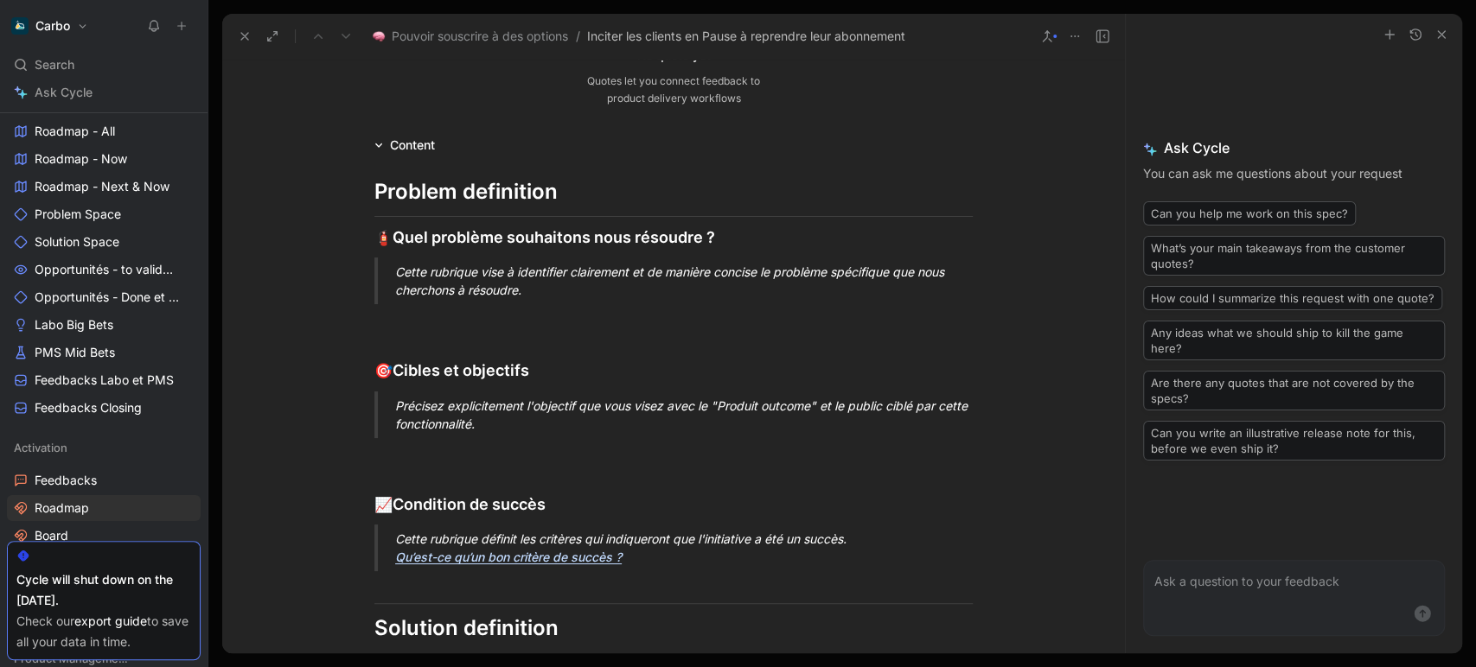
scroll to position [12, 0]
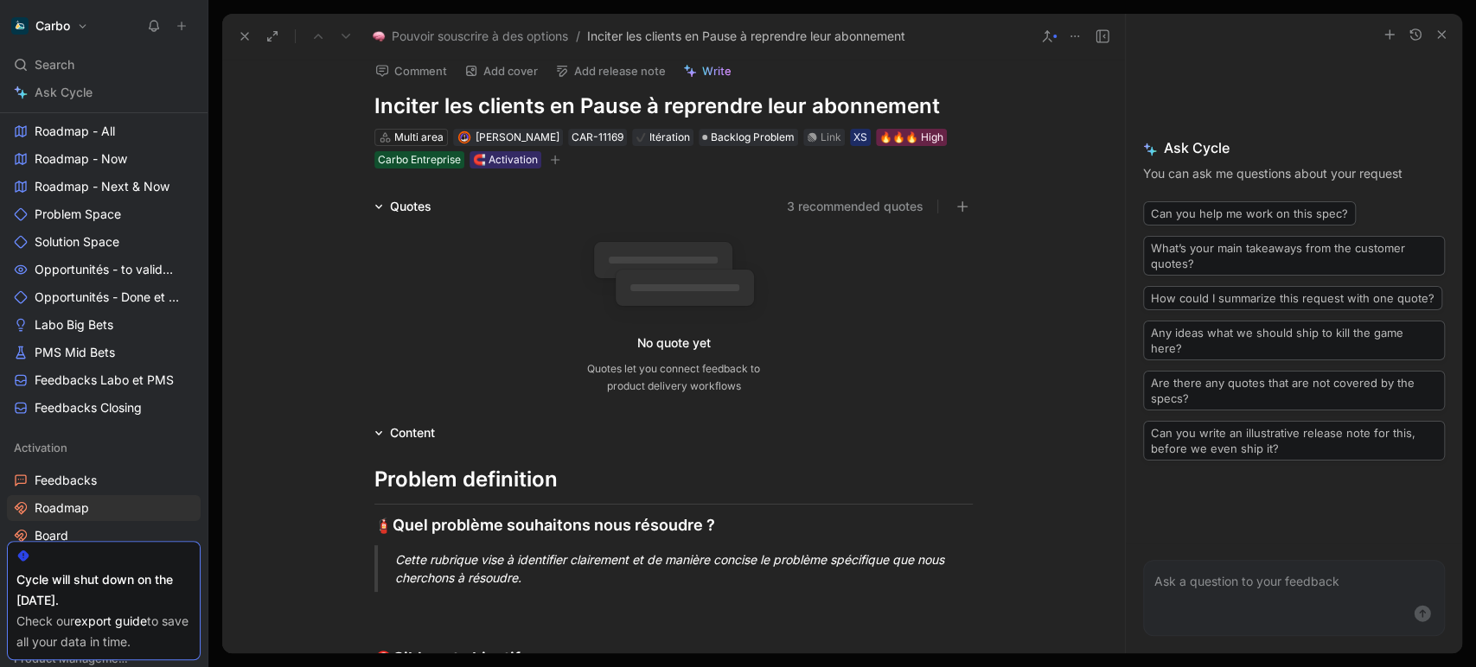
click at [239, 33] on icon at bounding box center [245, 36] width 14 height 14
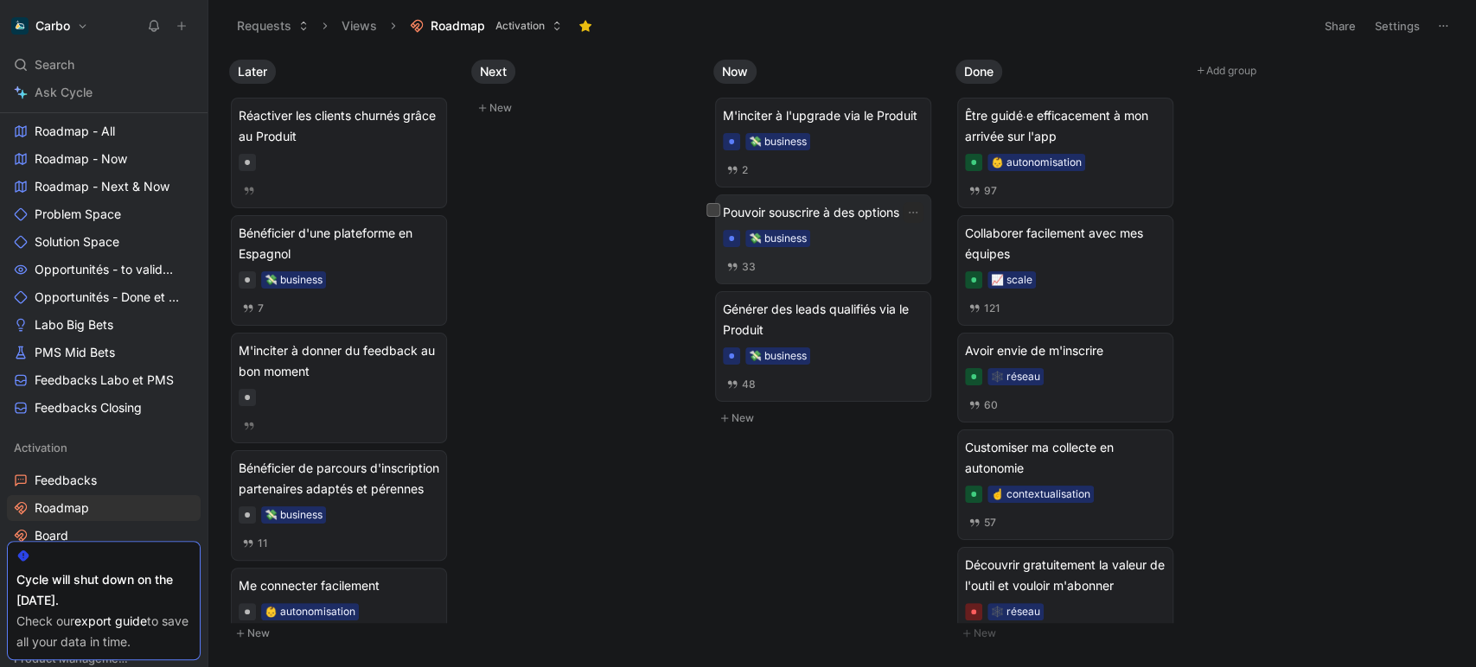
click at [832, 261] on div "33" at bounding box center [823, 267] width 201 height 19
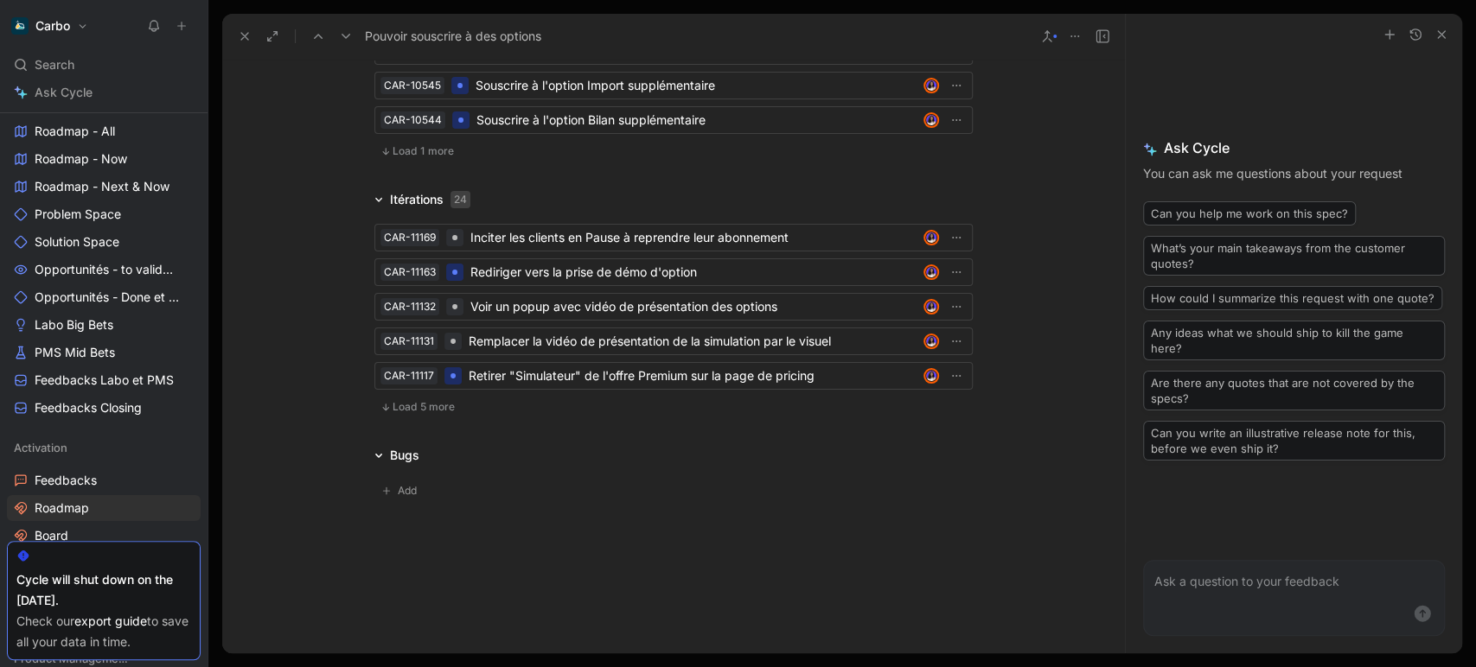
scroll to position [4134, 0]
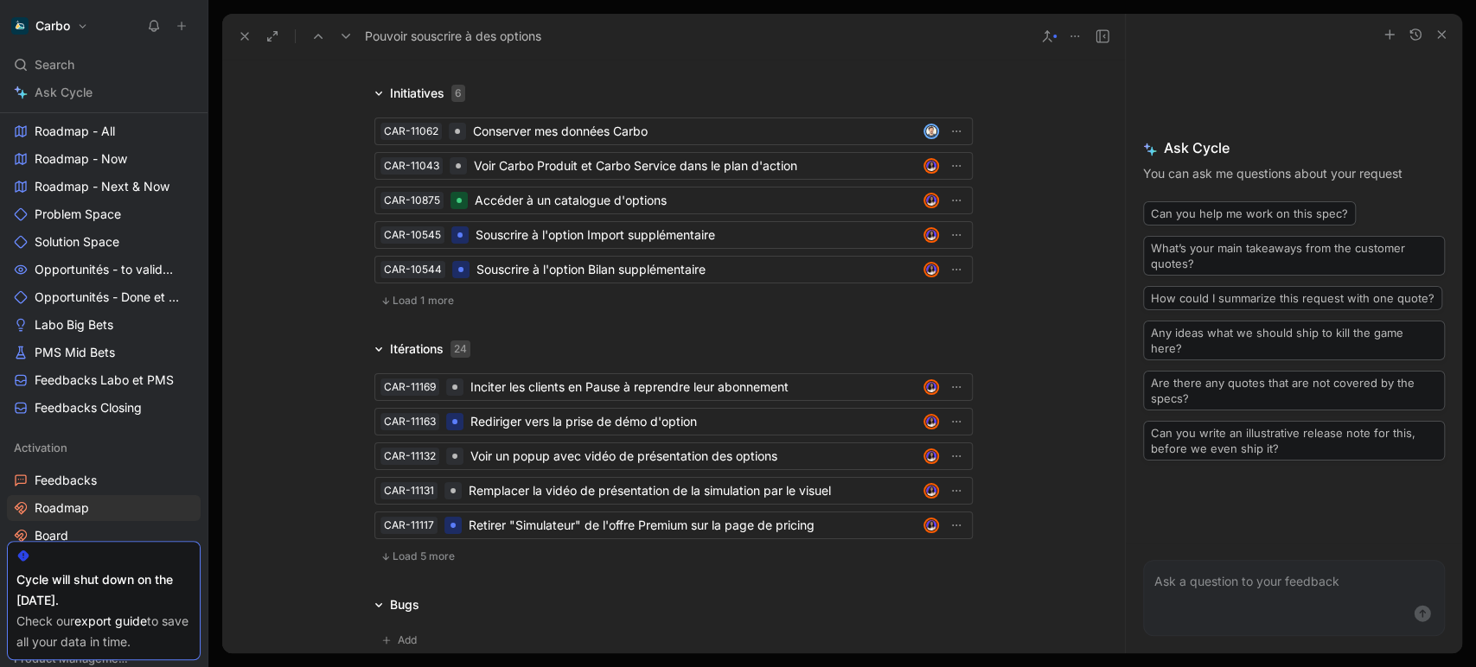
click at [241, 37] on icon at bounding box center [245, 36] width 14 height 14
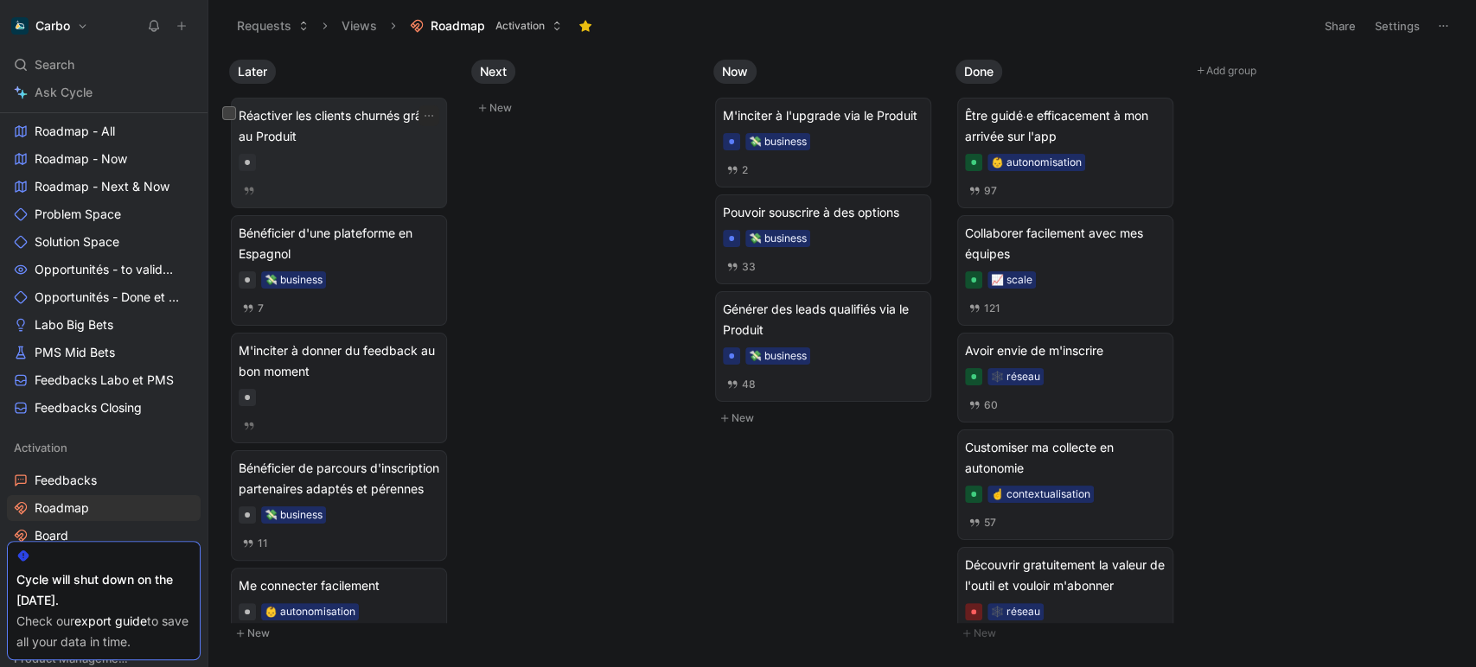
click at [353, 157] on div at bounding box center [339, 162] width 201 height 17
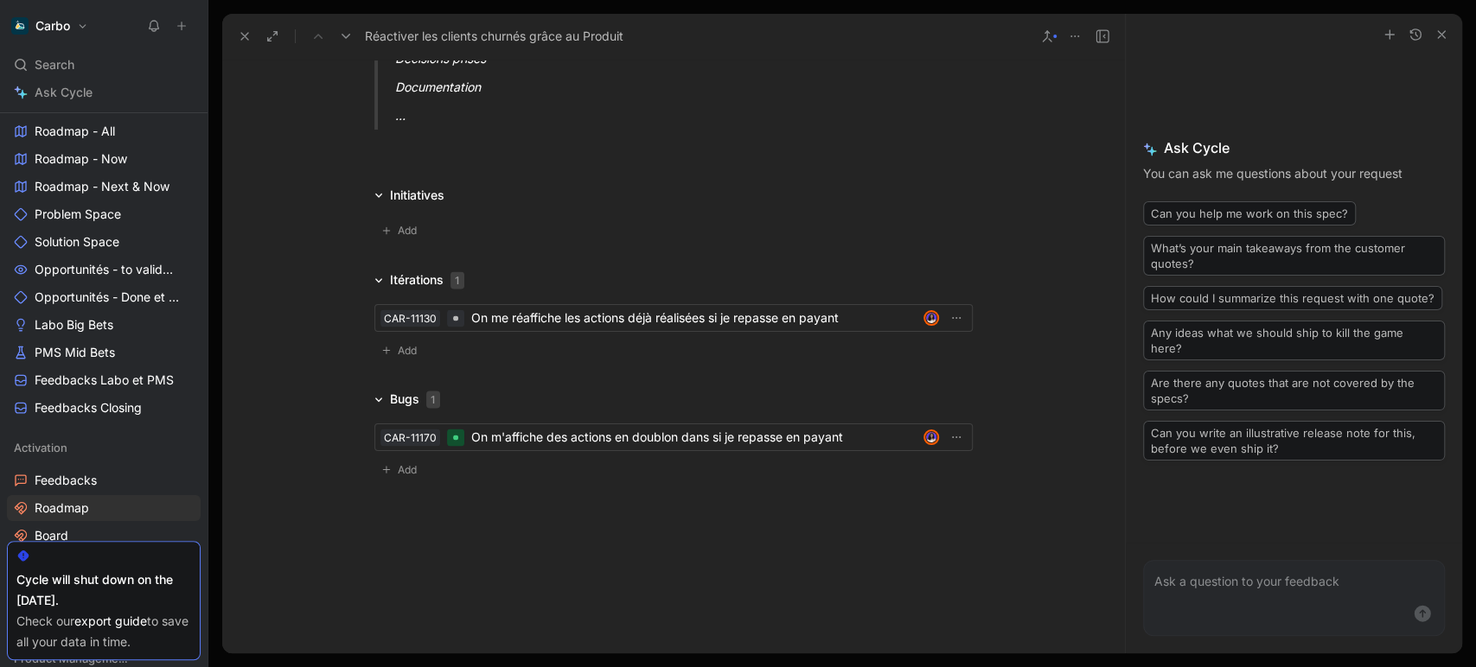
scroll to position [2337, 0]
click at [243, 34] on icon at bounding box center [245, 36] width 14 height 14
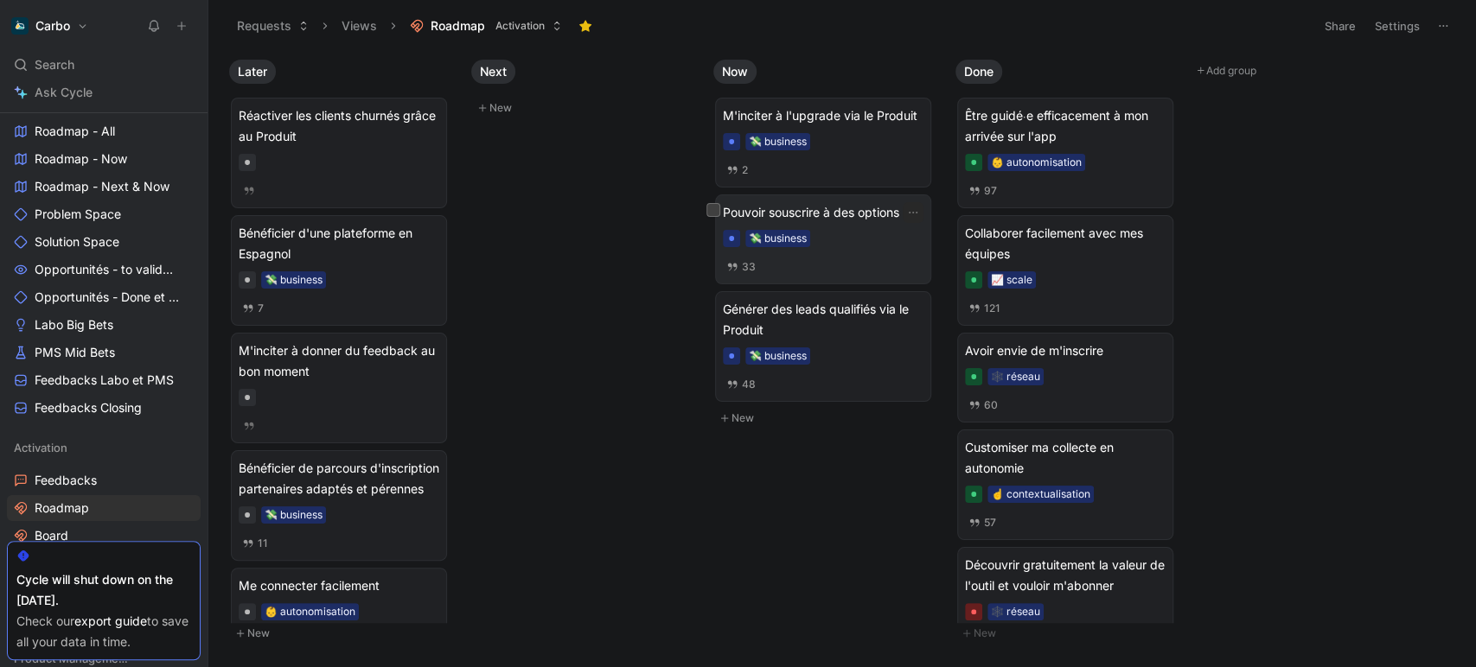
click at [845, 226] on div "Pouvoir souscrire à des options 💸 business 33" at bounding box center [823, 239] width 201 height 74
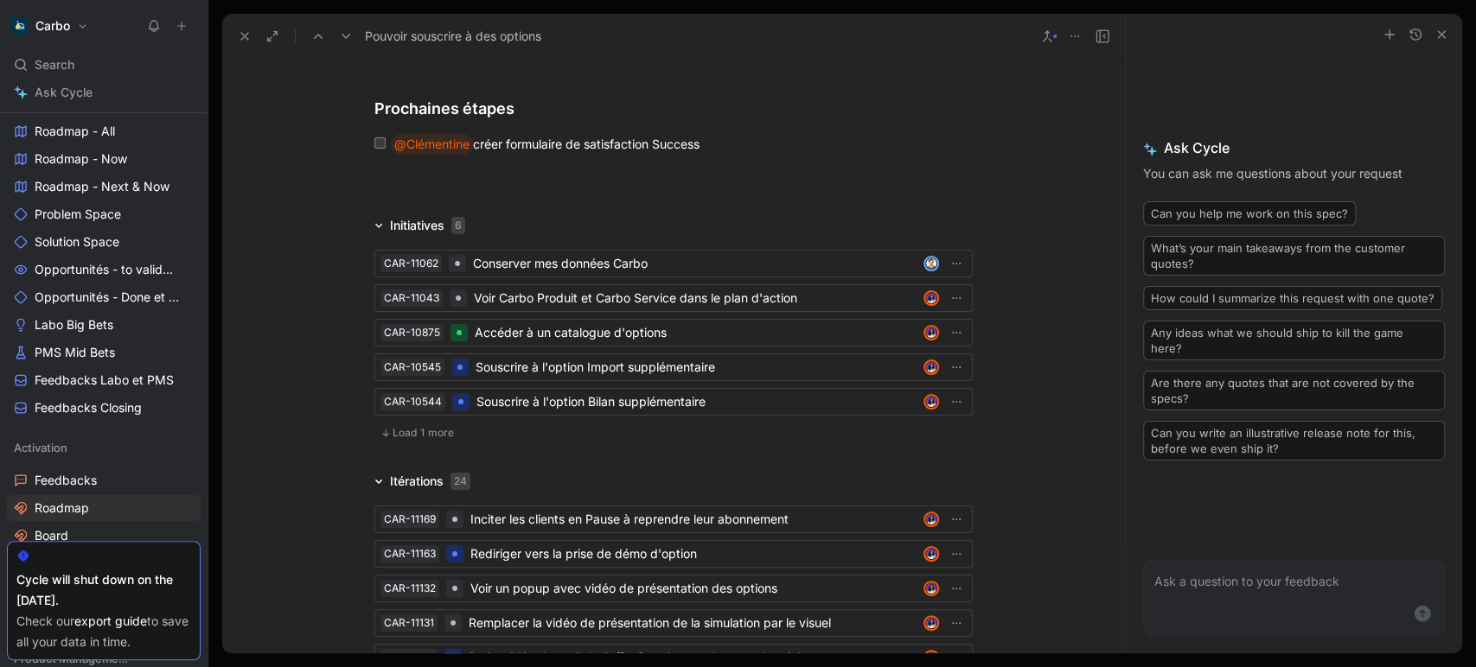
scroll to position [4011, 0]
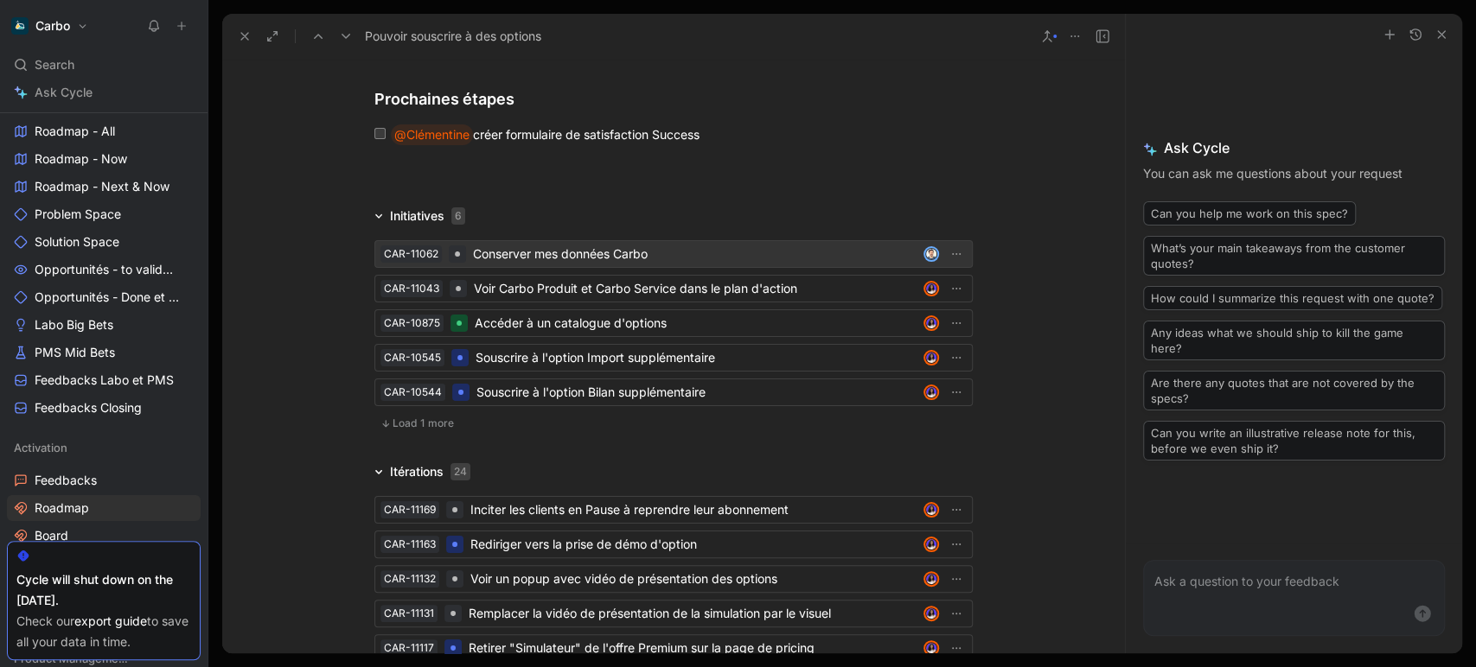
click at [603, 244] on div "Conserver mes données Carbo" at bounding box center [694, 254] width 443 height 21
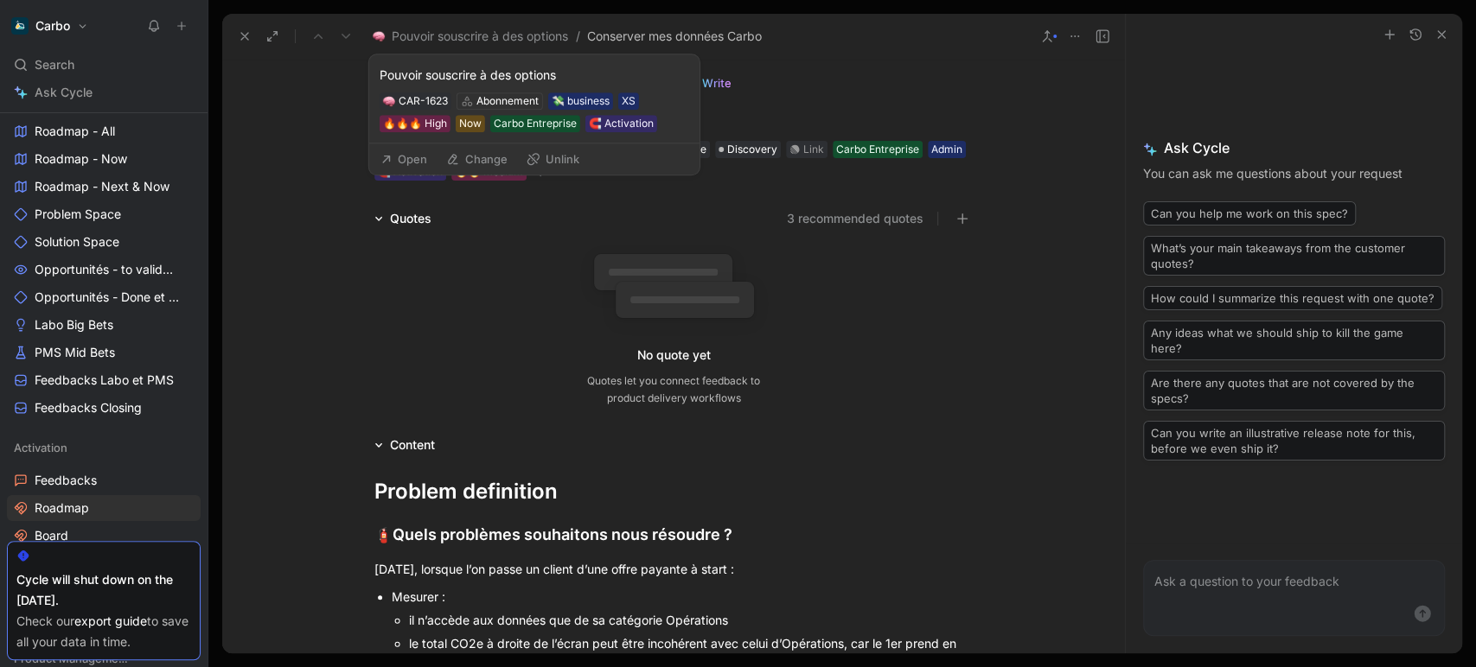
click at [501, 155] on button "Change" at bounding box center [476, 159] width 77 height 24
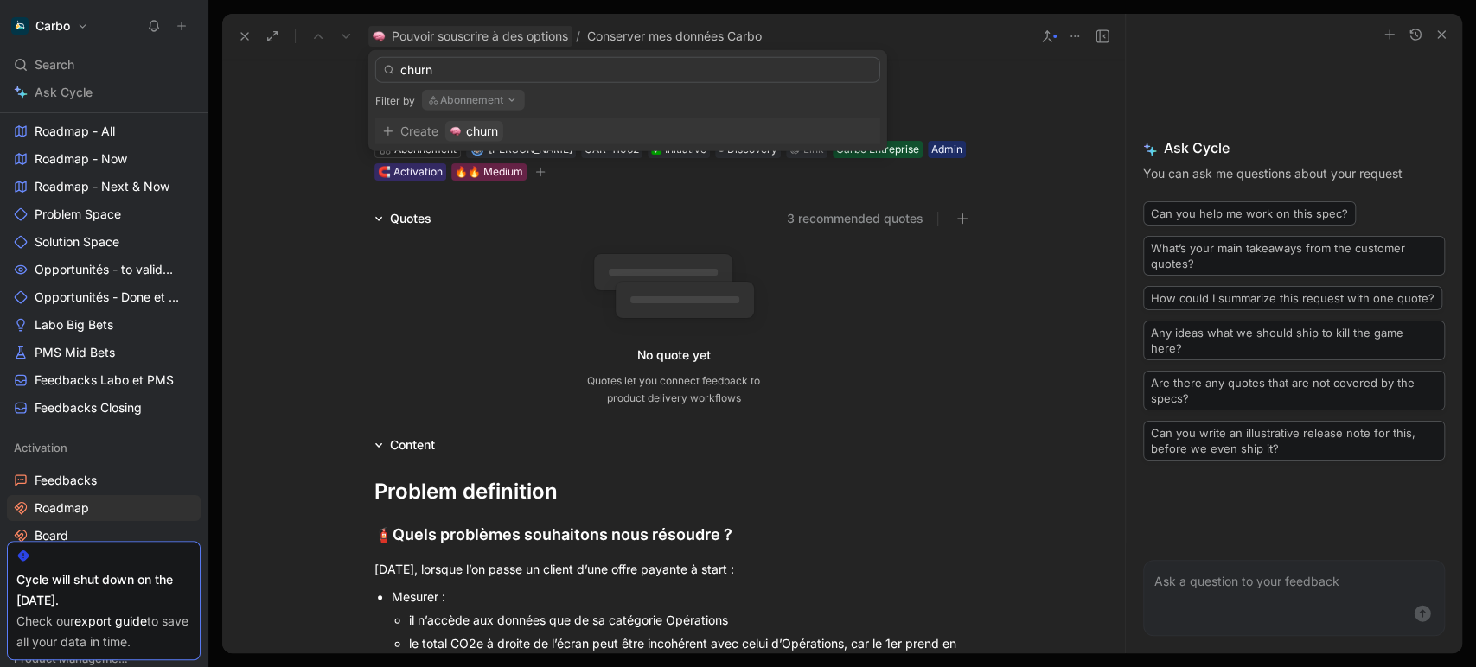
click at [494, 98] on button "Abonnement" at bounding box center [473, 100] width 103 height 21
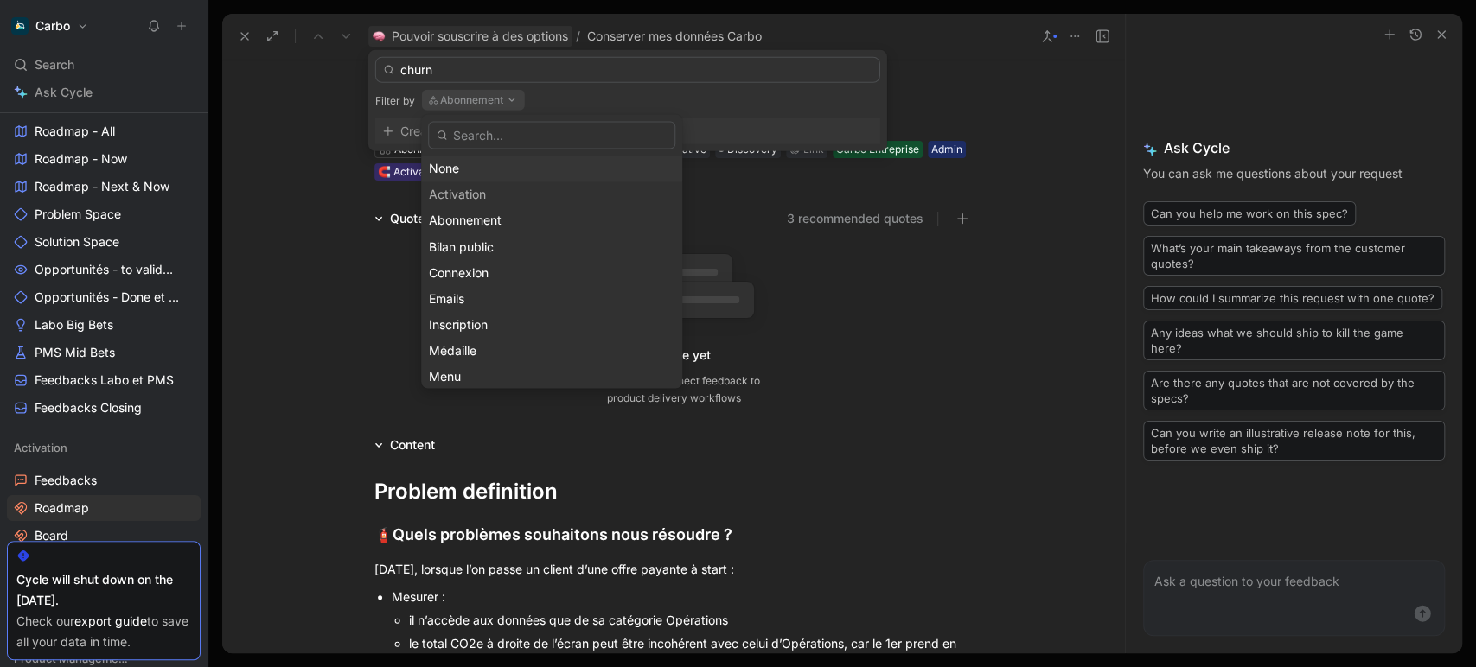
click at [472, 171] on div "None" at bounding box center [551, 168] width 245 height 21
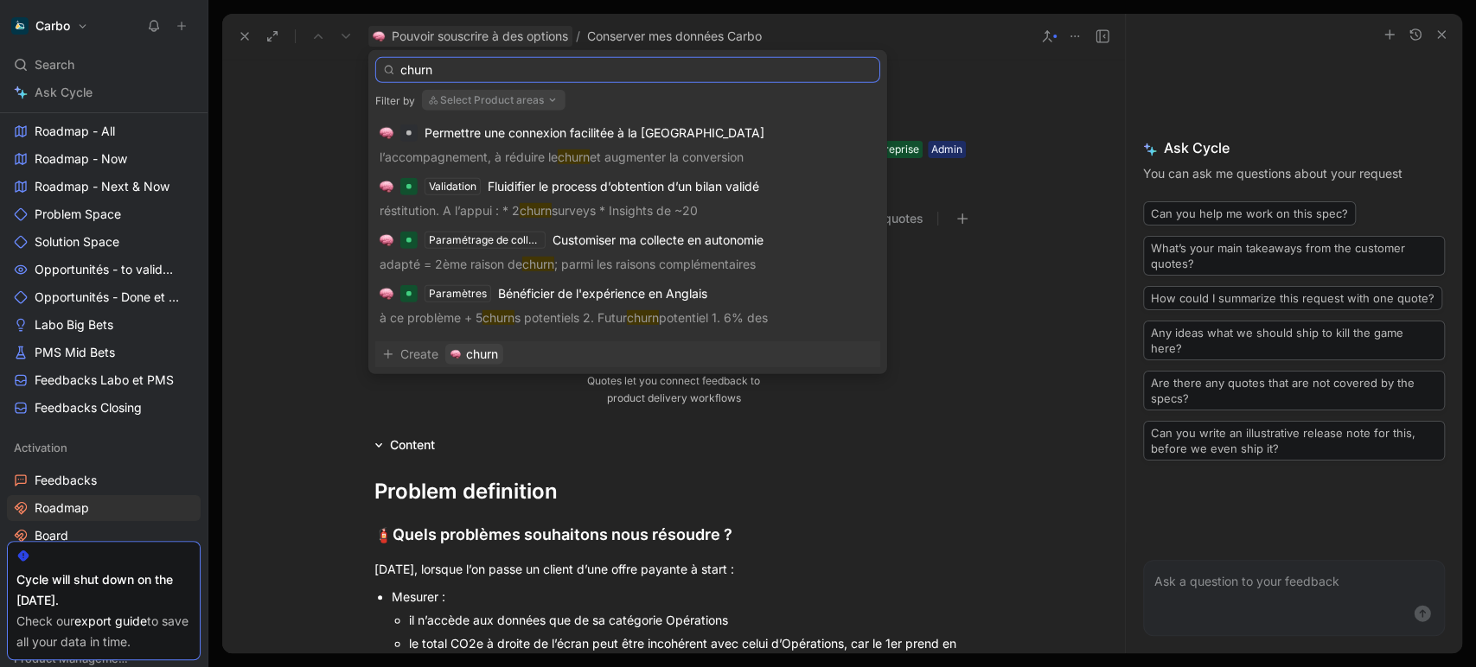
click at [539, 73] on input "churn" at bounding box center [627, 70] width 505 height 26
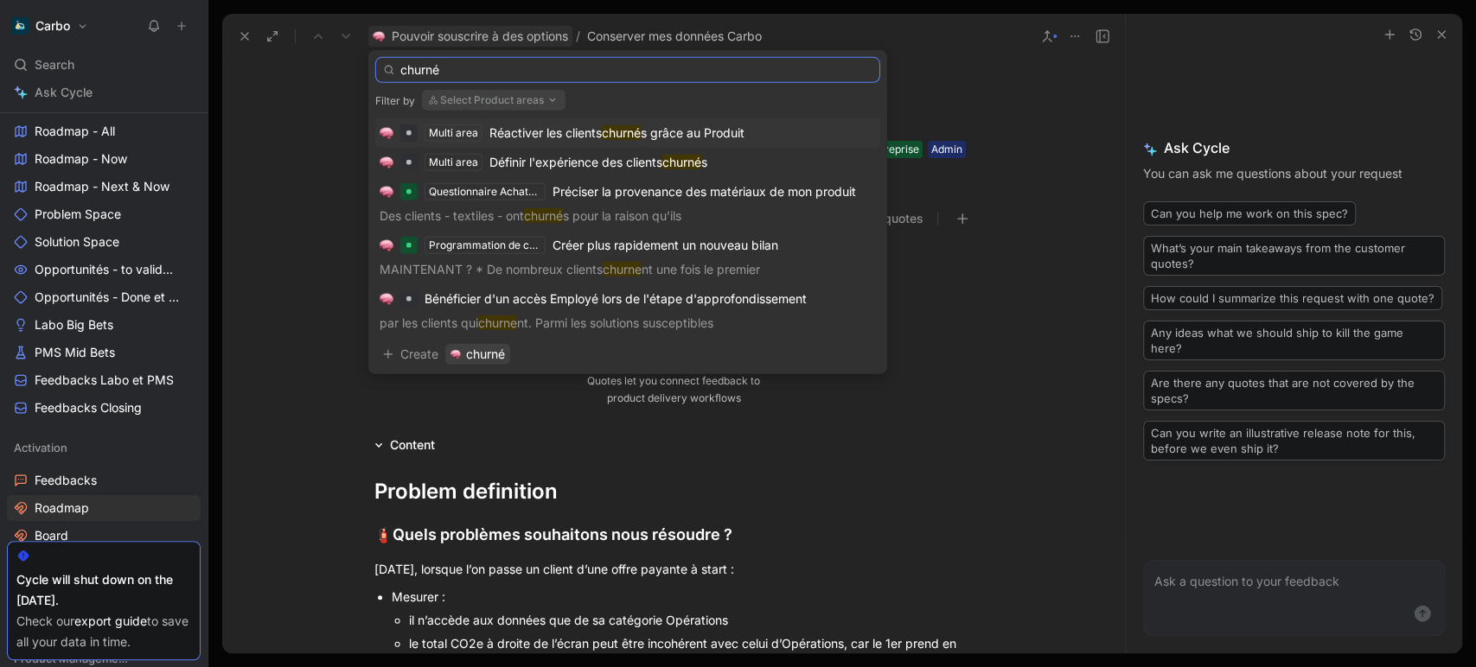
type input "churné"
click at [588, 130] on span "Réactiver les clients" at bounding box center [545, 132] width 112 height 15
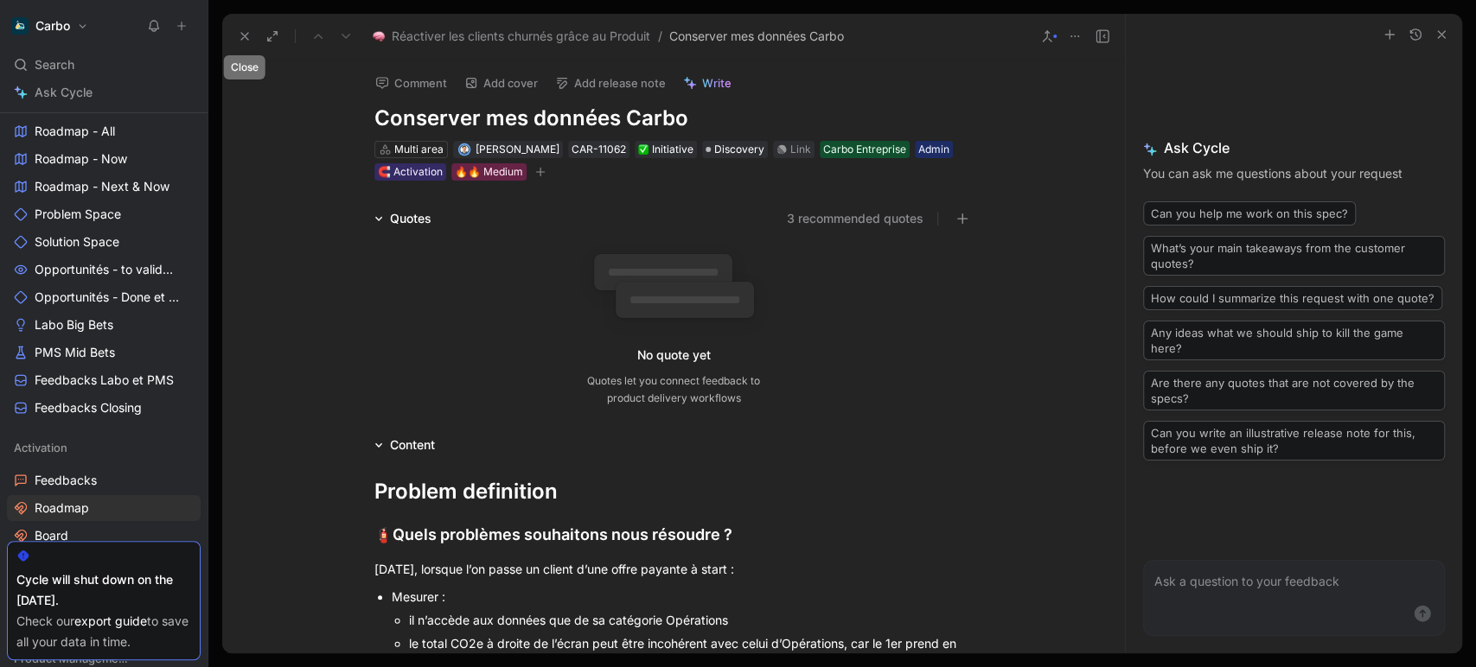
click at [244, 37] on icon at bounding box center [245, 36] width 14 height 14
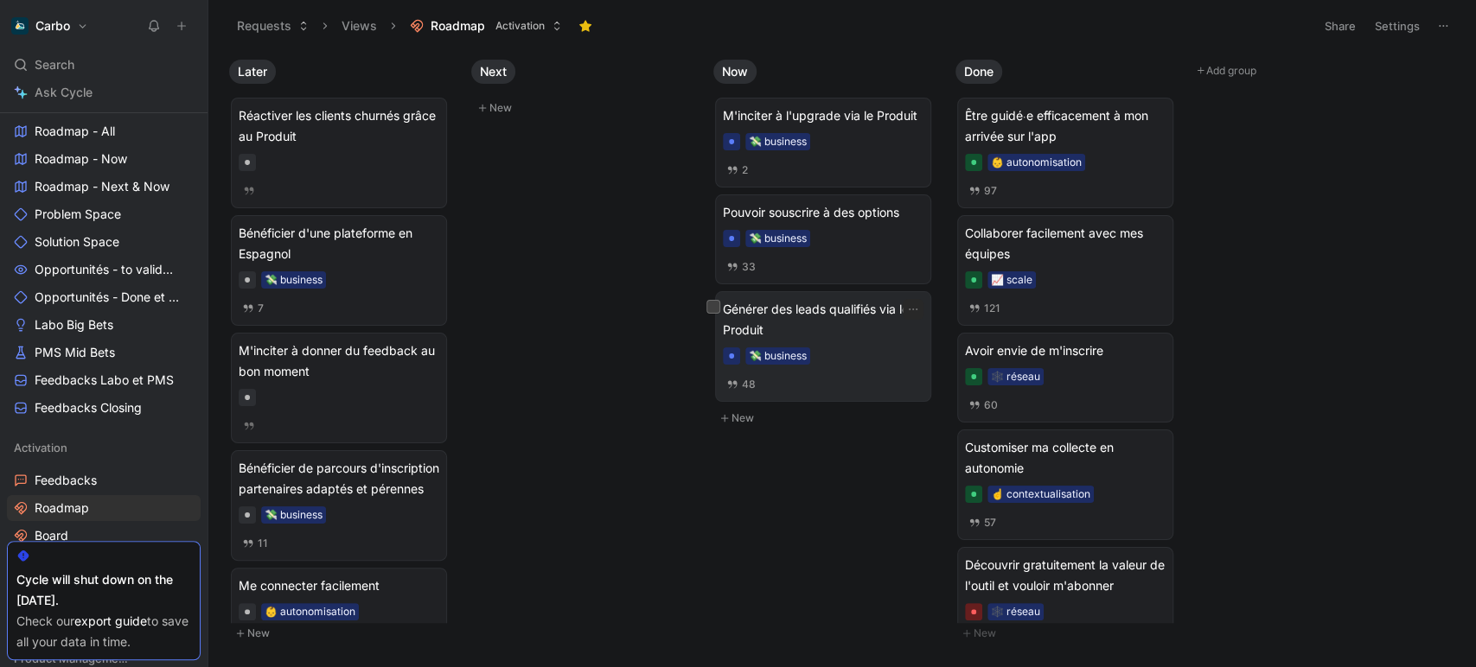
click at [866, 341] on div "Générer des leads qualifiés via le Produit 💸 business 48" at bounding box center [823, 346] width 201 height 95
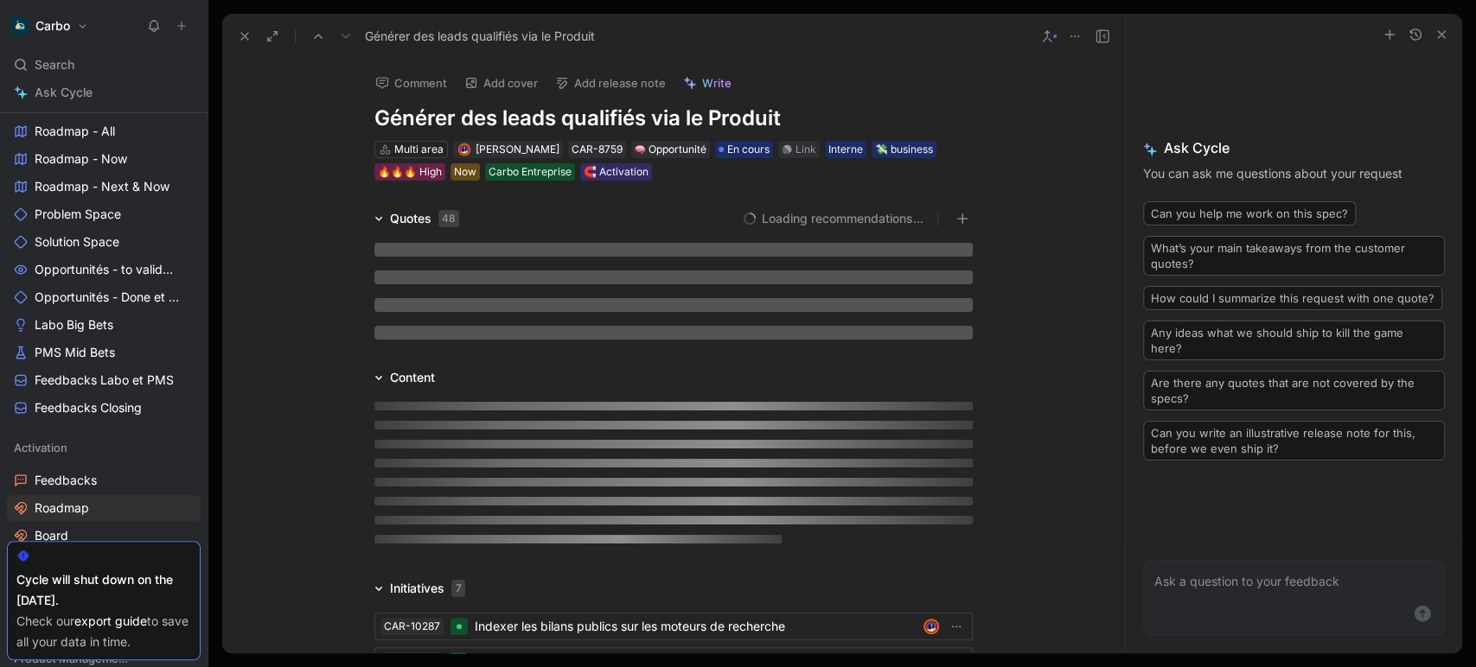
click at [242, 39] on icon at bounding box center [245, 36] width 14 height 14
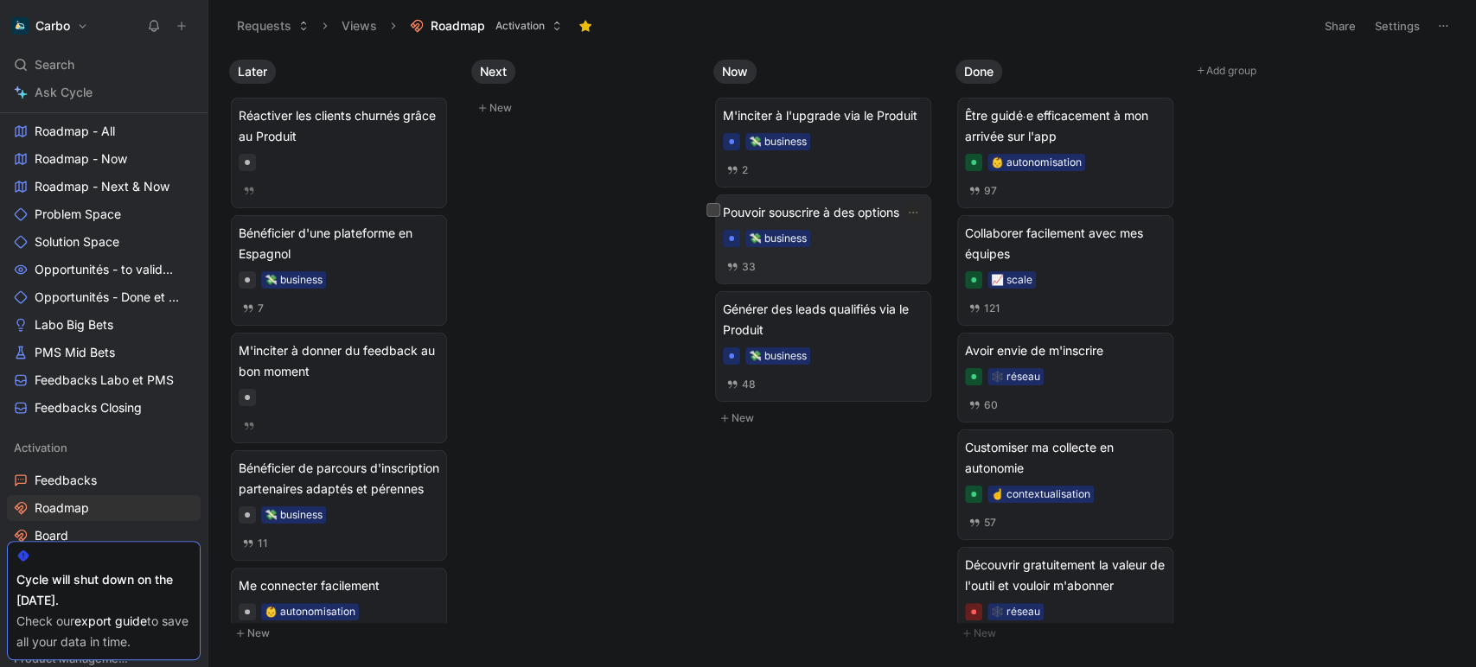
click at [851, 239] on div "💸 business" at bounding box center [823, 238] width 201 height 17
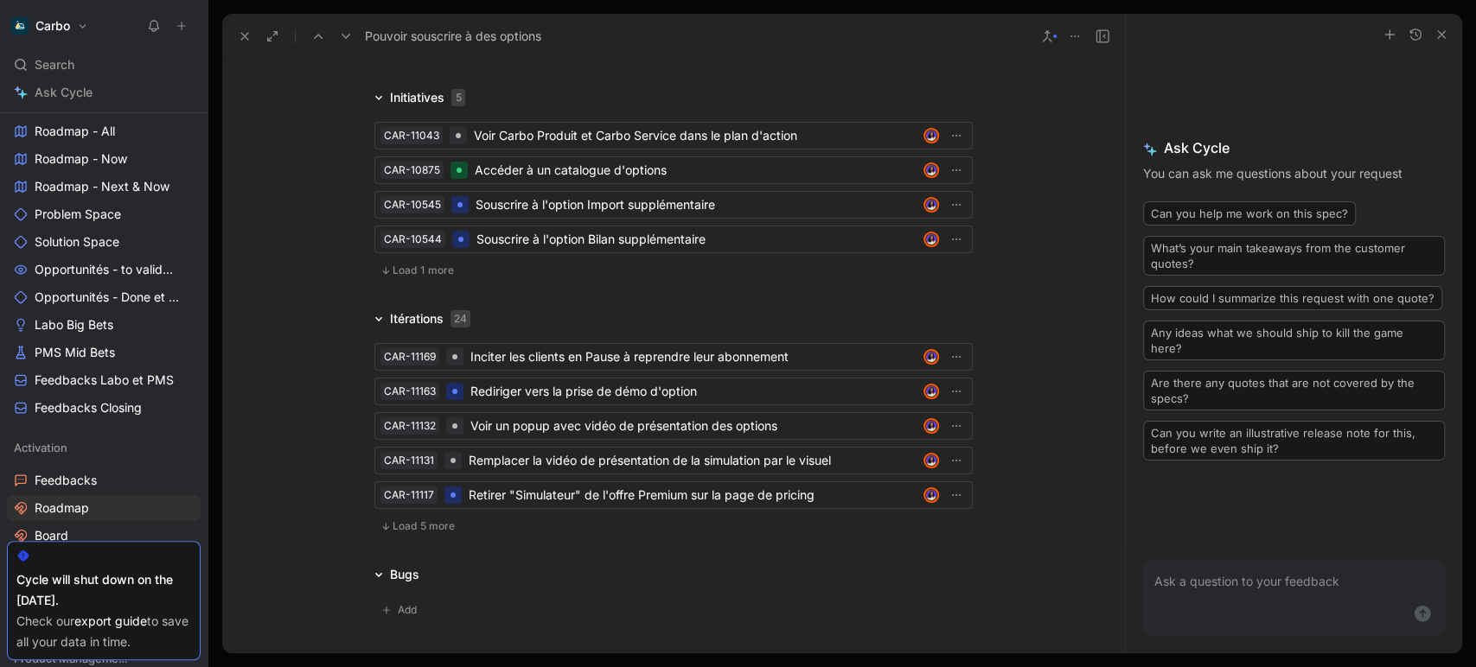
scroll to position [4132, 0]
click at [628, 344] on div "Inciter les clients en Pause à reprendre leur abonnement" at bounding box center [693, 354] width 446 height 21
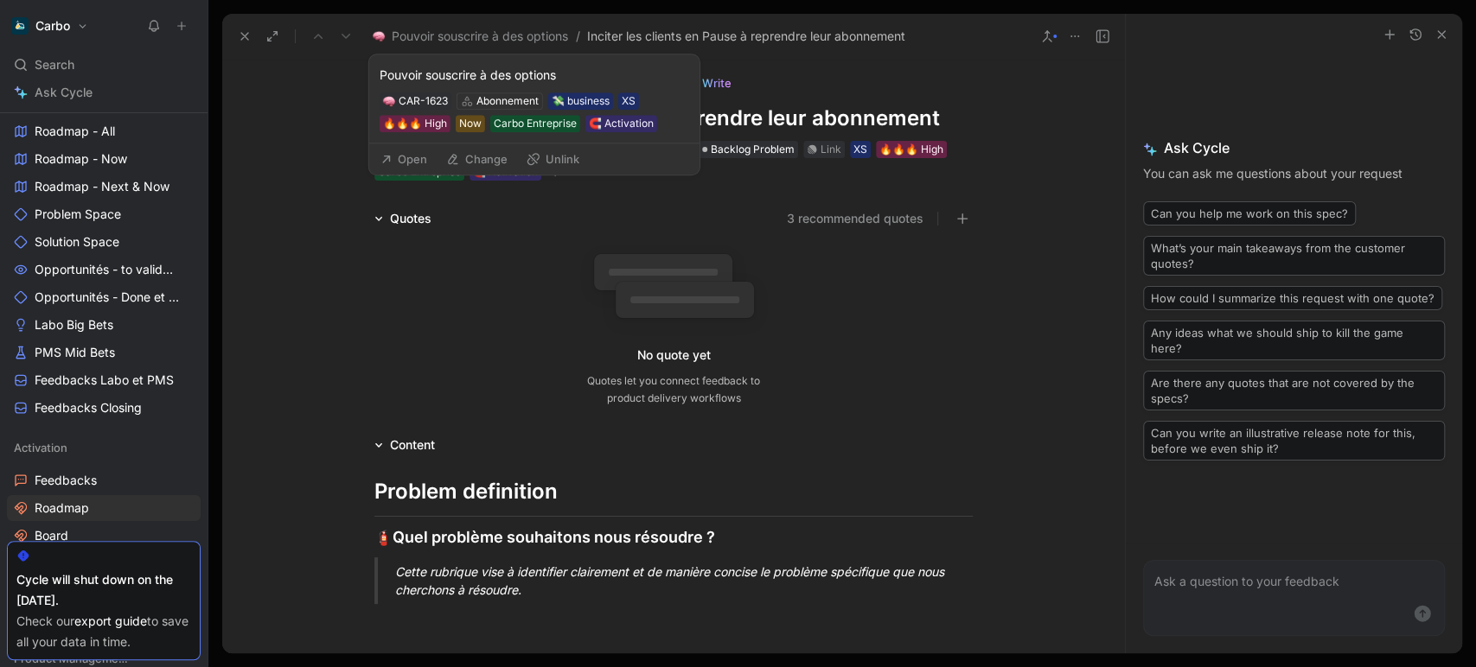
click at [489, 157] on button "Change" at bounding box center [476, 159] width 77 height 24
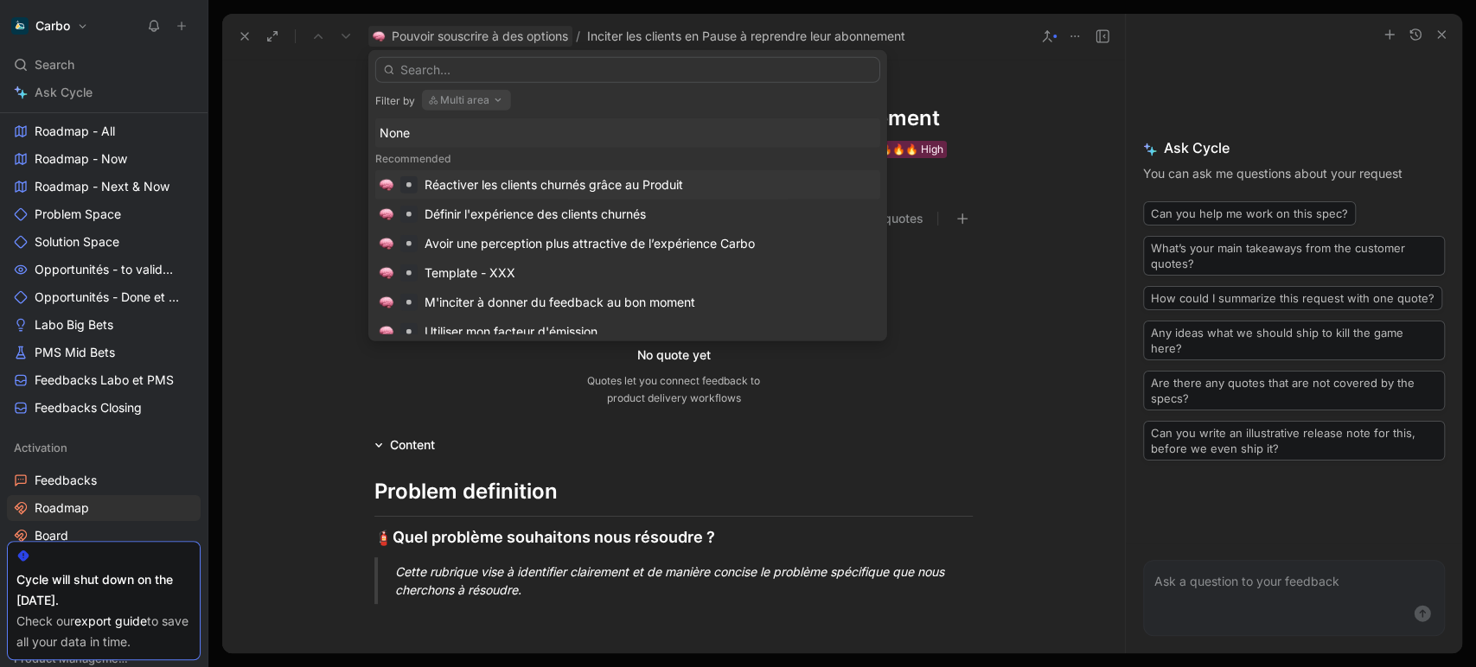
click at [558, 187] on div "Réactiver les clients churnés grâce au Produit" at bounding box center [553, 185] width 258 height 21
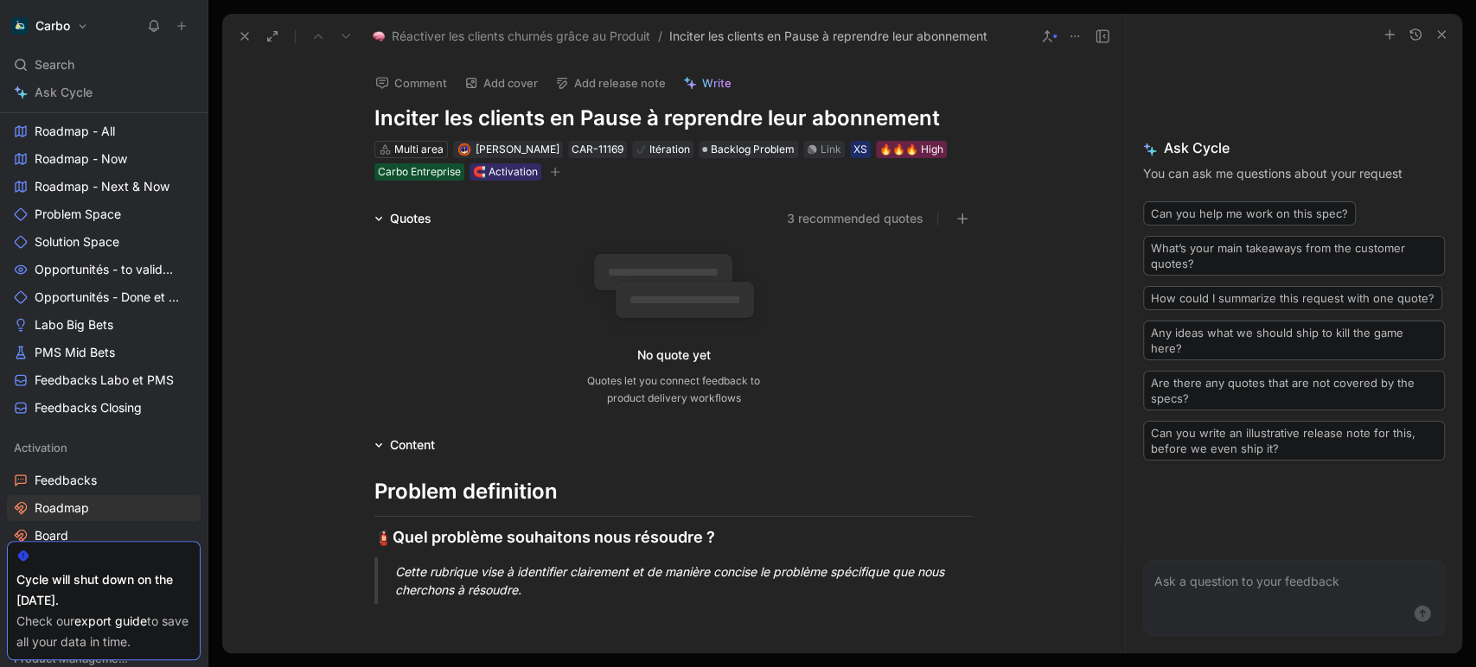
click at [242, 35] on use at bounding box center [244, 36] width 7 height 7
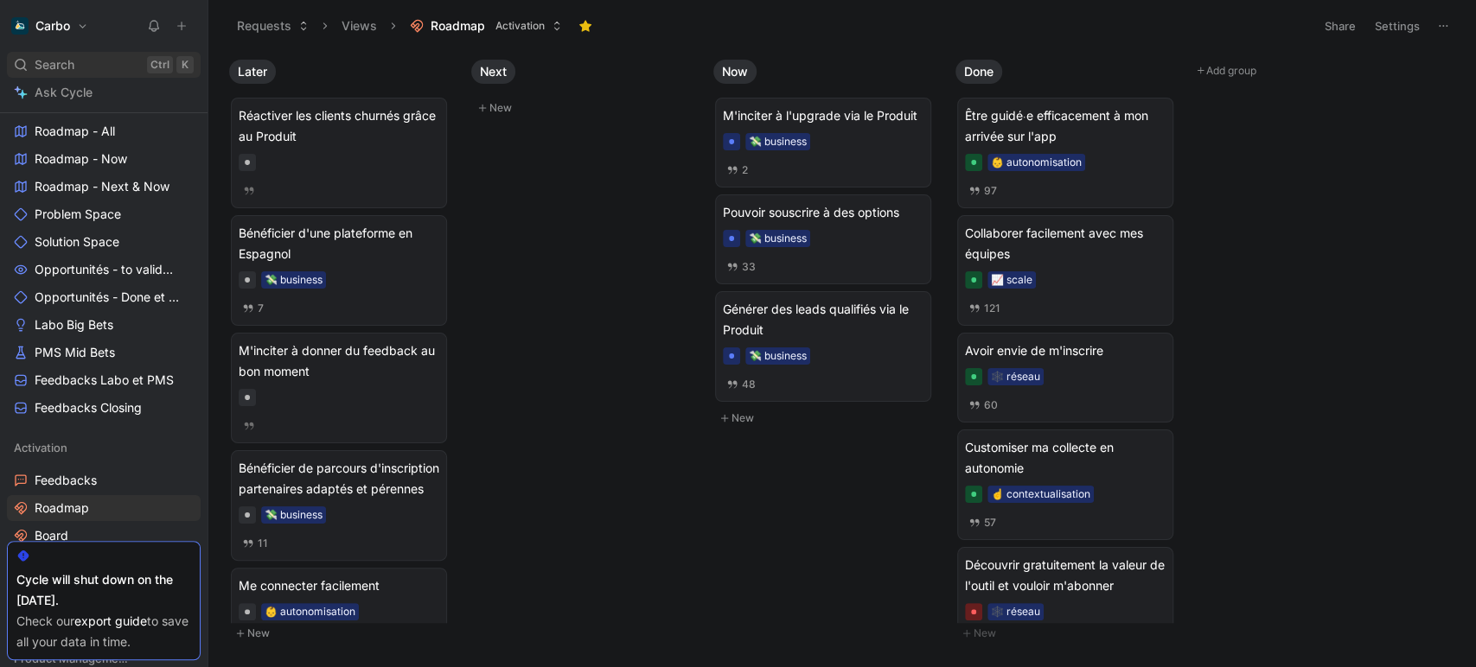
click at [73, 57] on span "Search" at bounding box center [55, 64] width 40 height 21
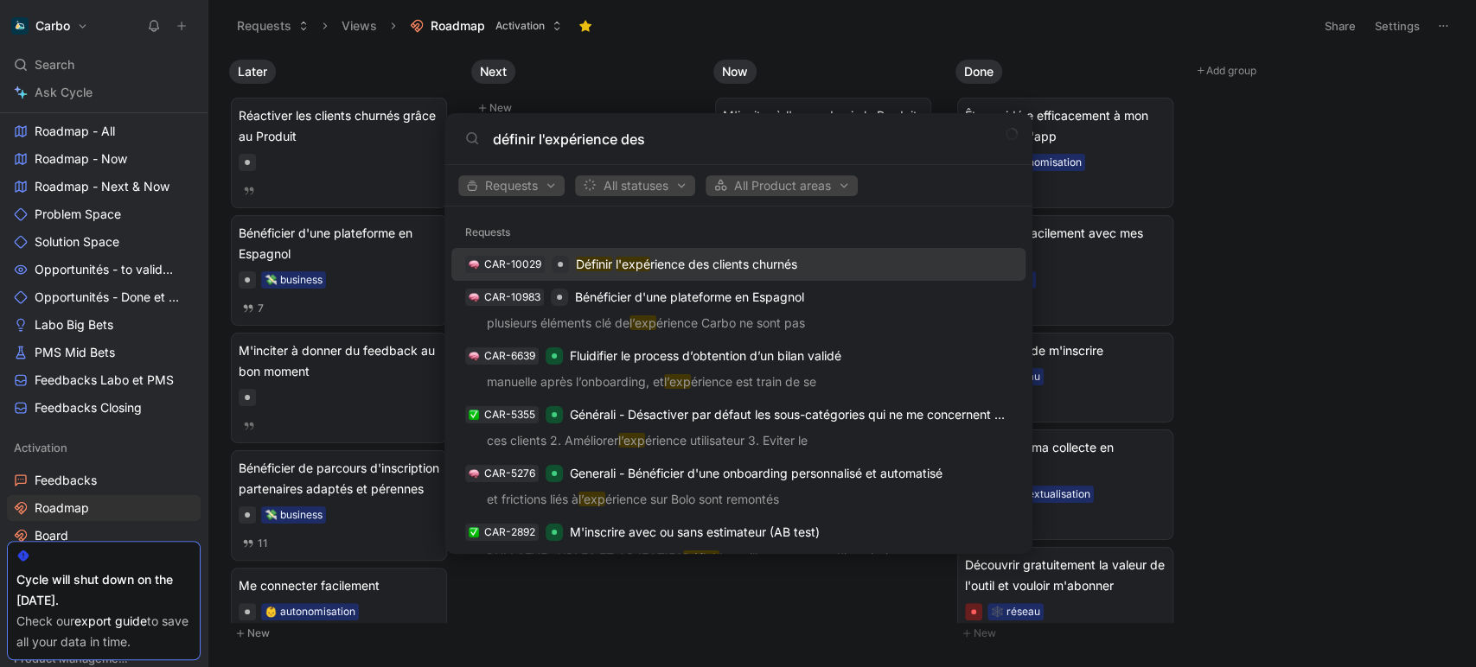
type input "définir l'expérience des"
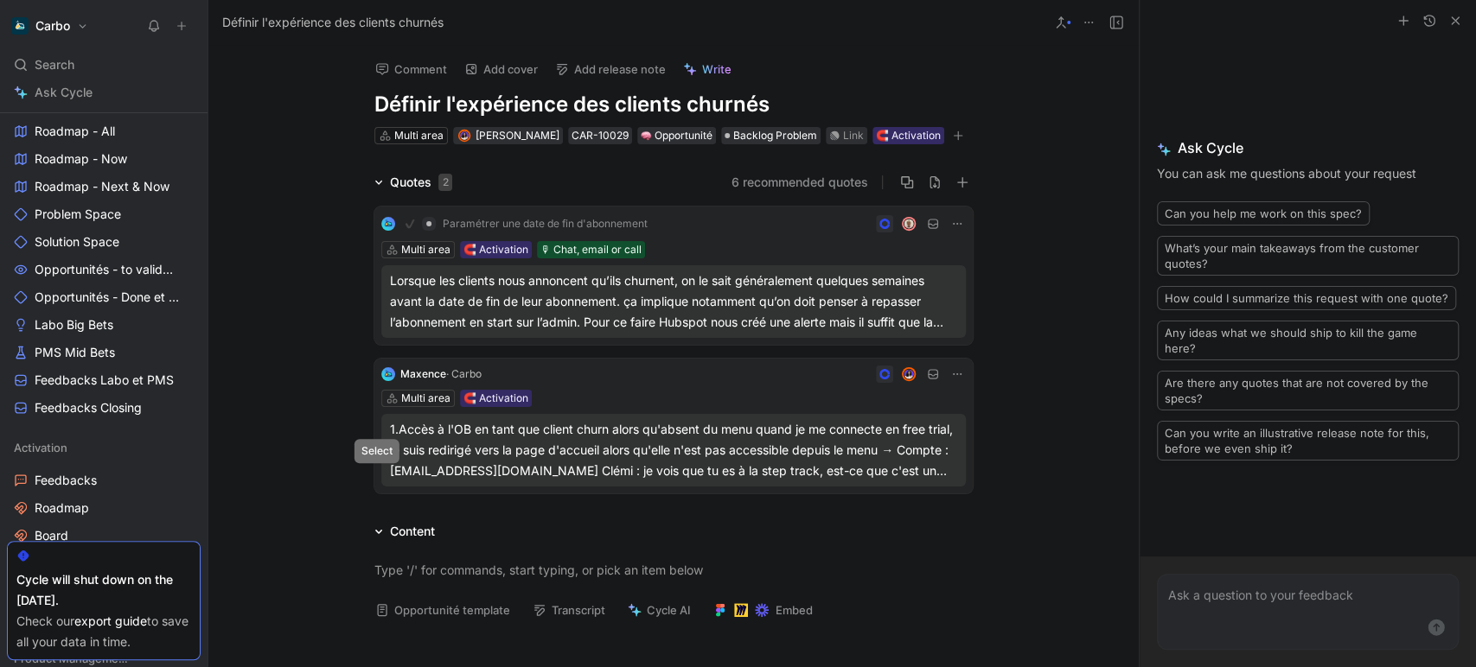
click at [379, 452] on icon at bounding box center [381, 450] width 5 height 3
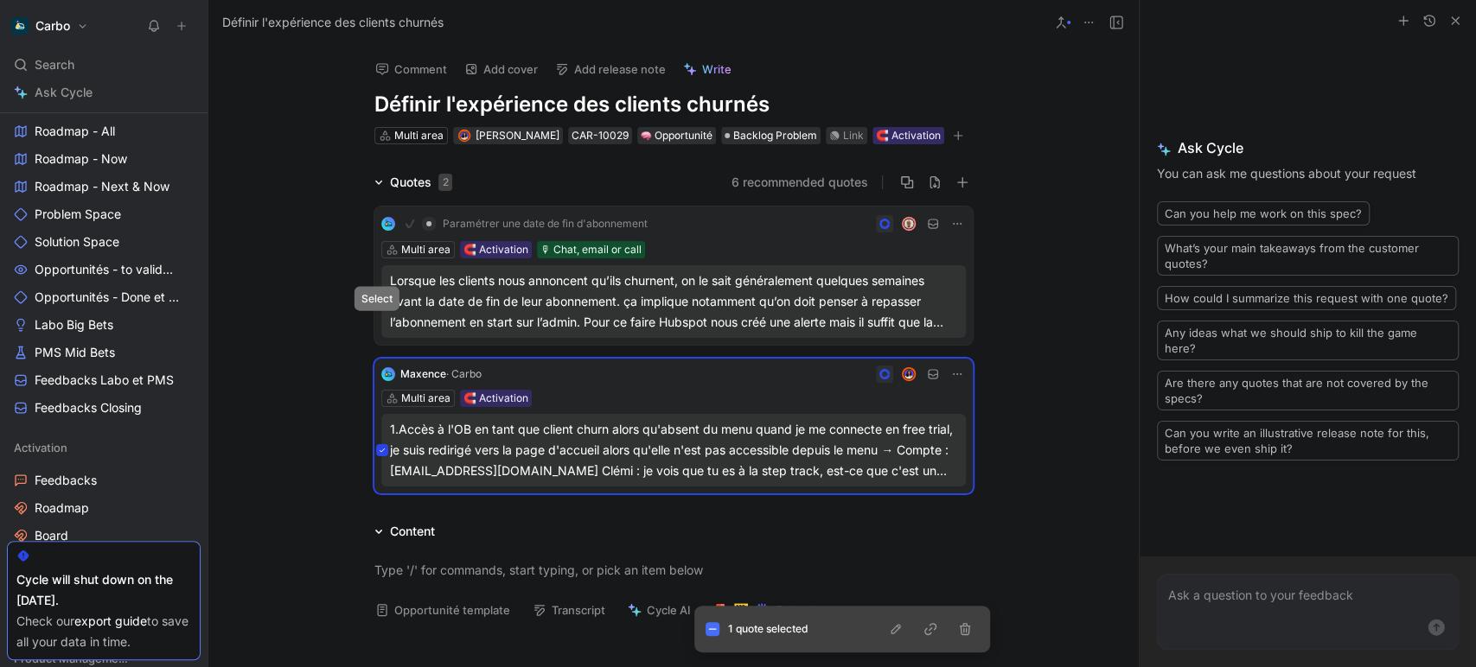
click at [379, 303] on icon at bounding box center [381, 301] width 5 height 3
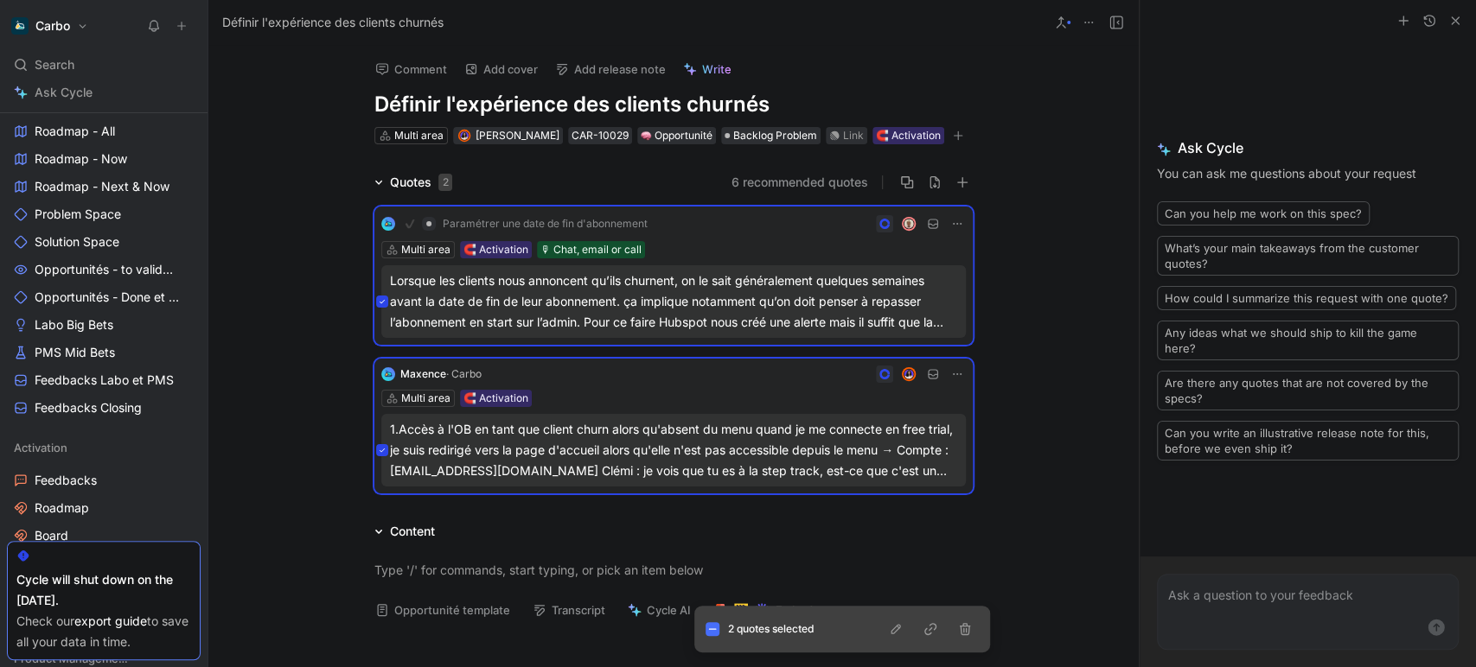
click at [906, 630] on div at bounding box center [930, 629] width 90 height 17
click at [896, 628] on icon "button" at bounding box center [896, 629] width 14 height 14
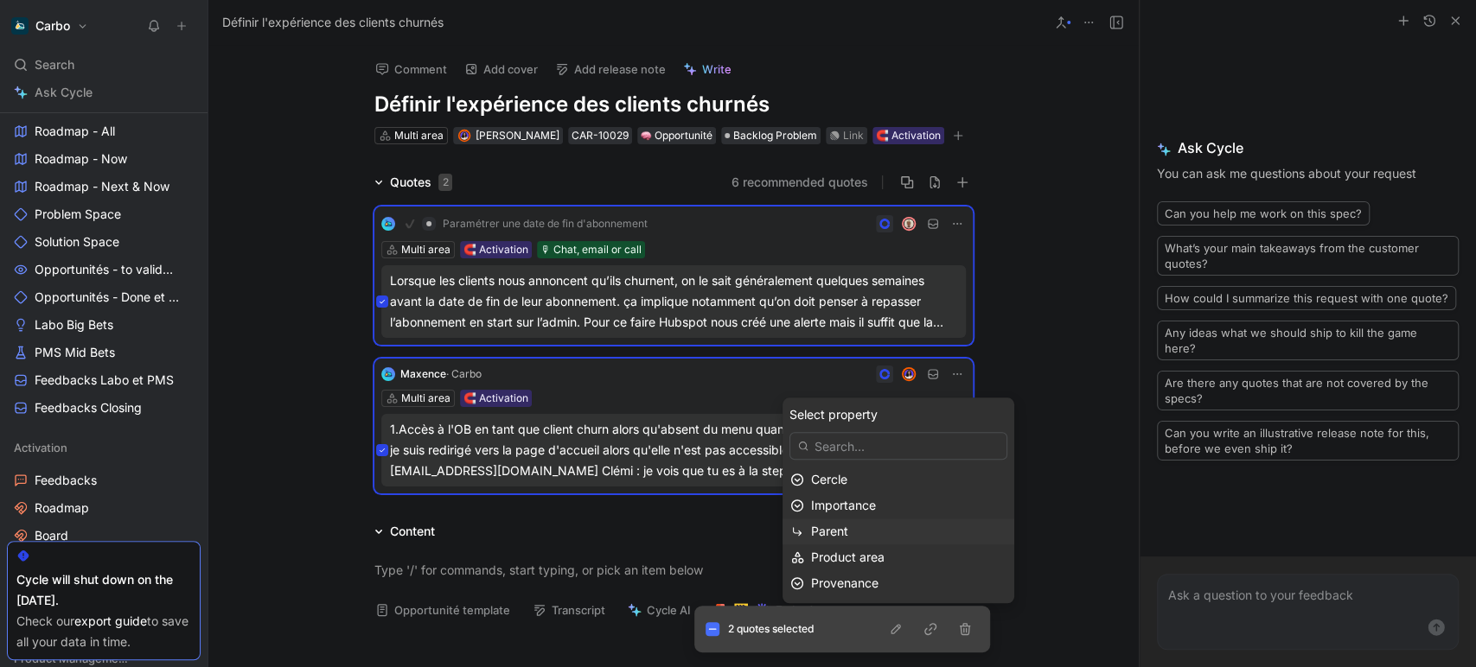
click at [878, 531] on div "Parent" at bounding box center [908, 531] width 195 height 21
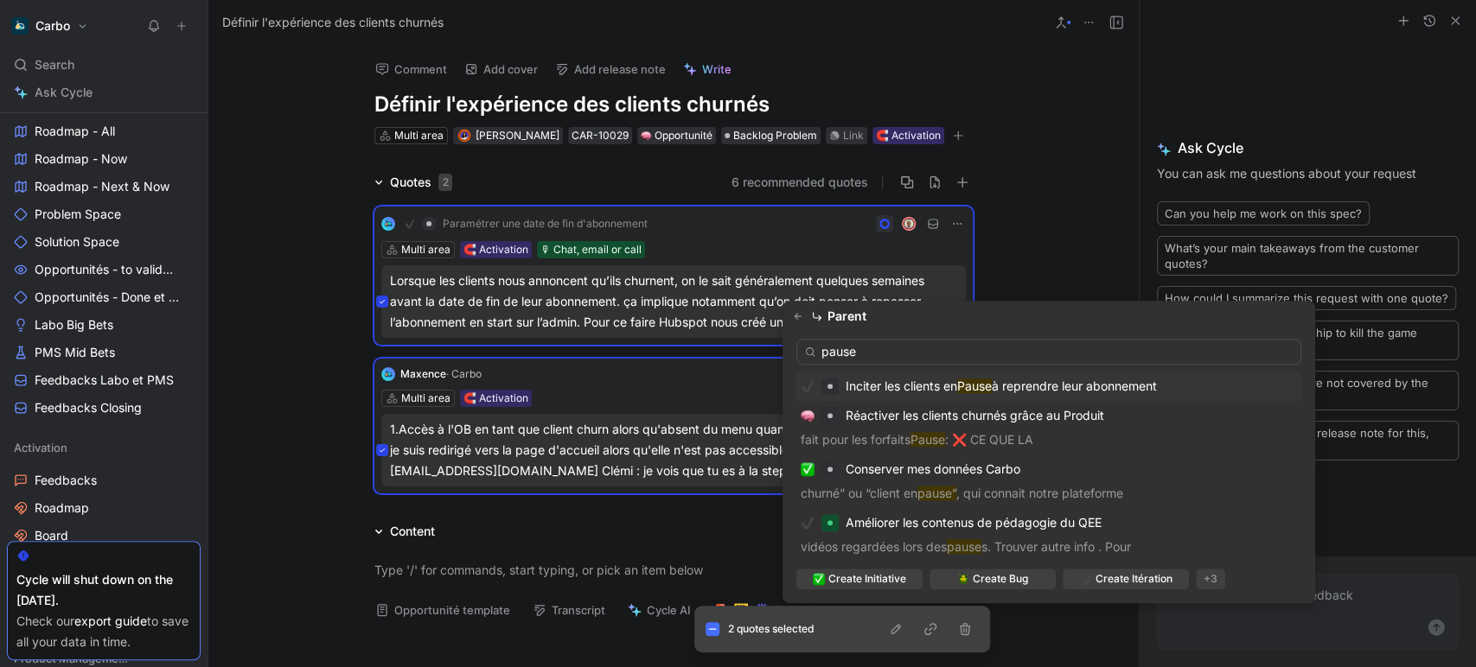
click at [890, 359] on input "pause" at bounding box center [1048, 352] width 505 height 26
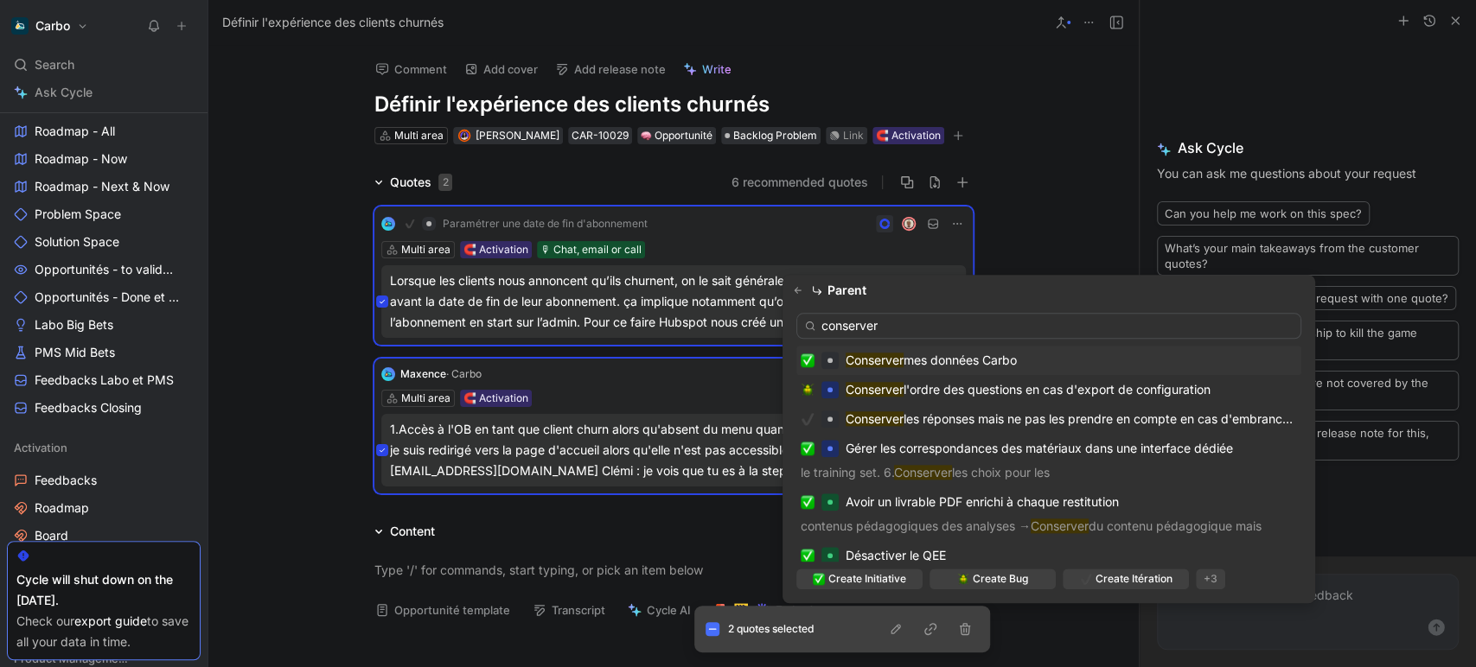
type input "conserver"
click at [945, 363] on span "mes données Carbo" at bounding box center [959, 360] width 113 height 15
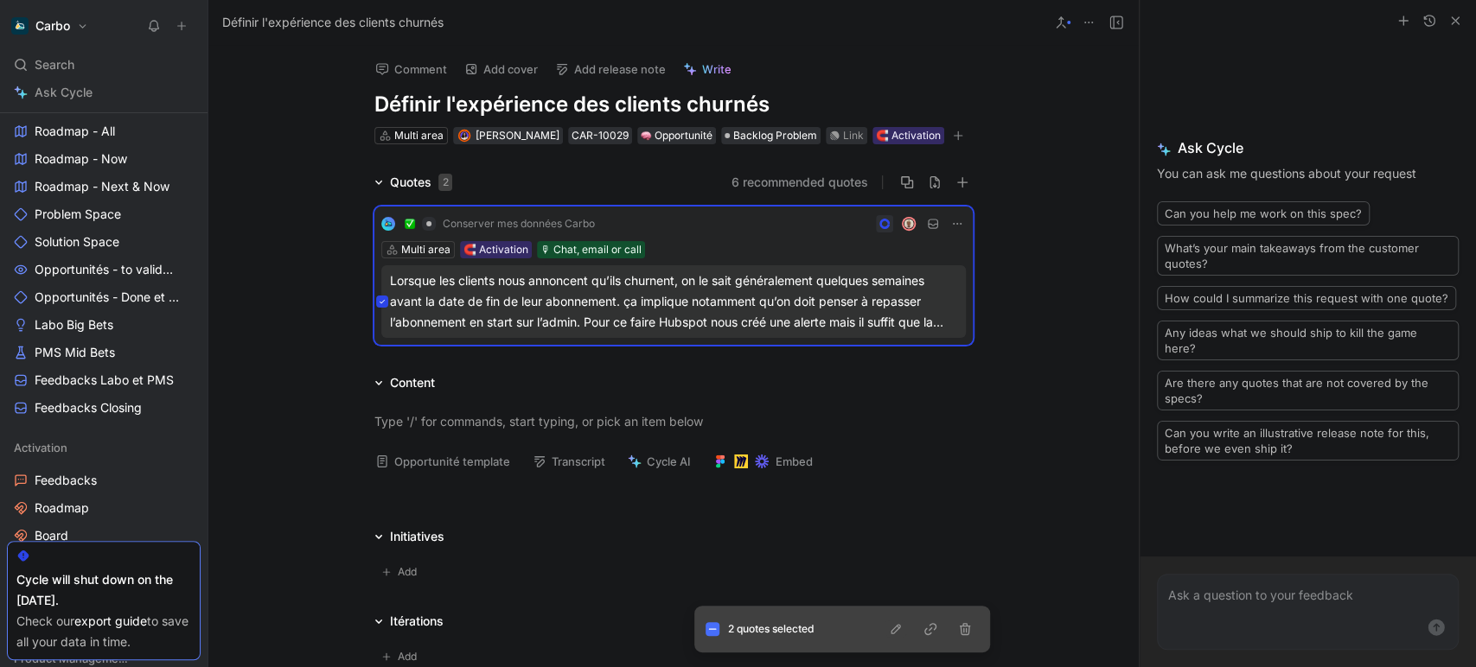
click at [896, 632] on icon "button" at bounding box center [896, 629] width 14 height 14
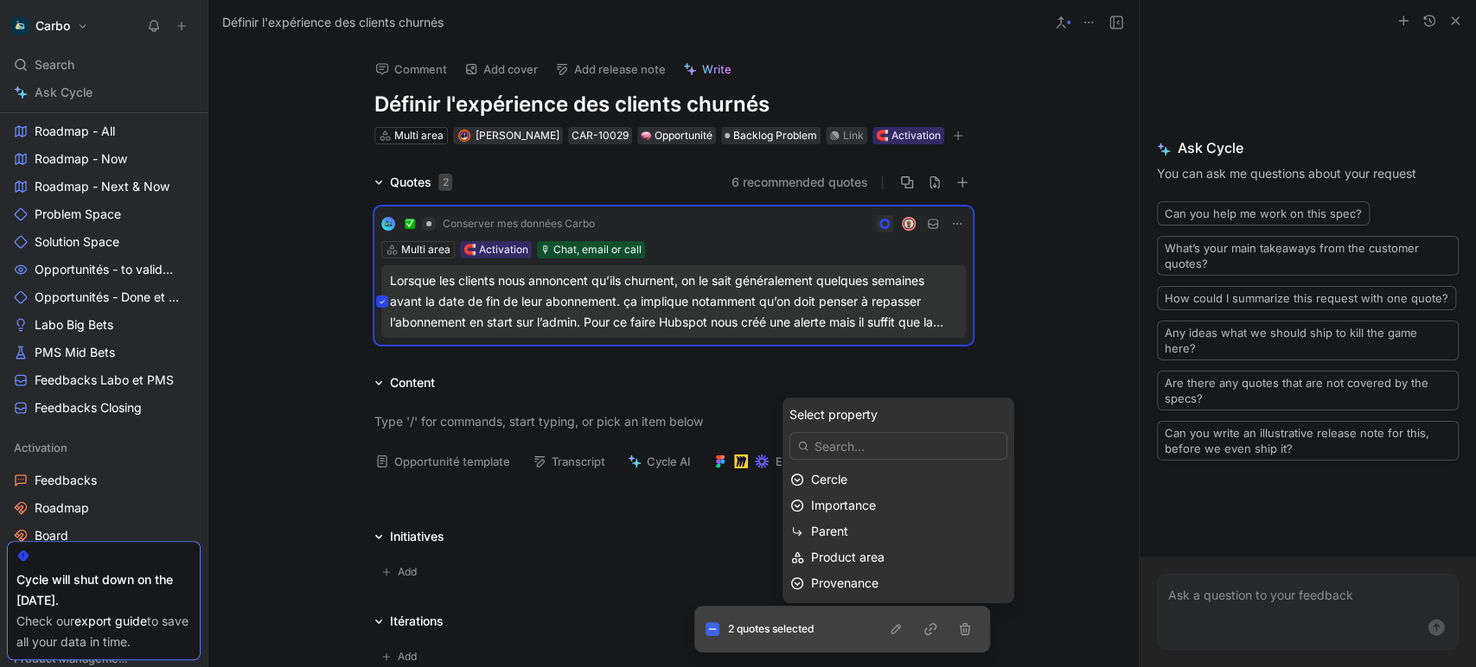
click at [711, 634] on icon at bounding box center [712, 629] width 9 height 9
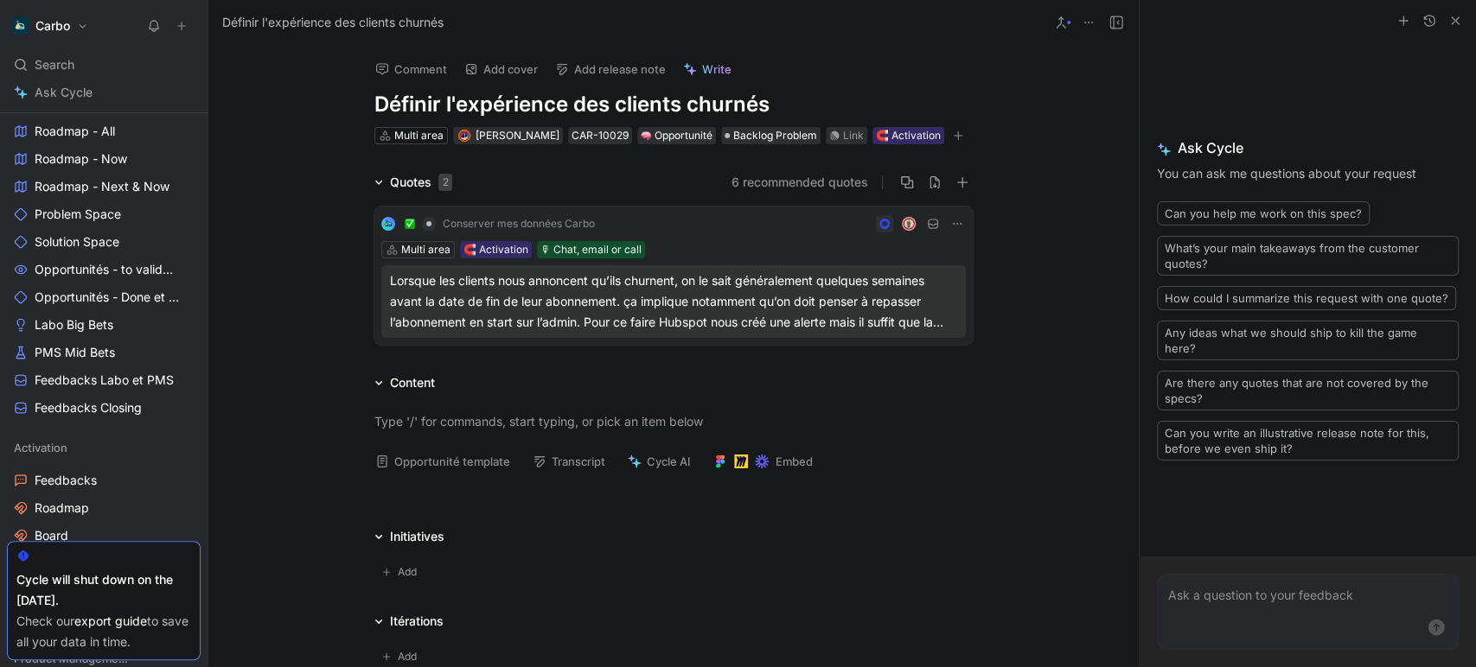
click at [1087, 23] on icon at bounding box center [1088, 23] width 14 height 14
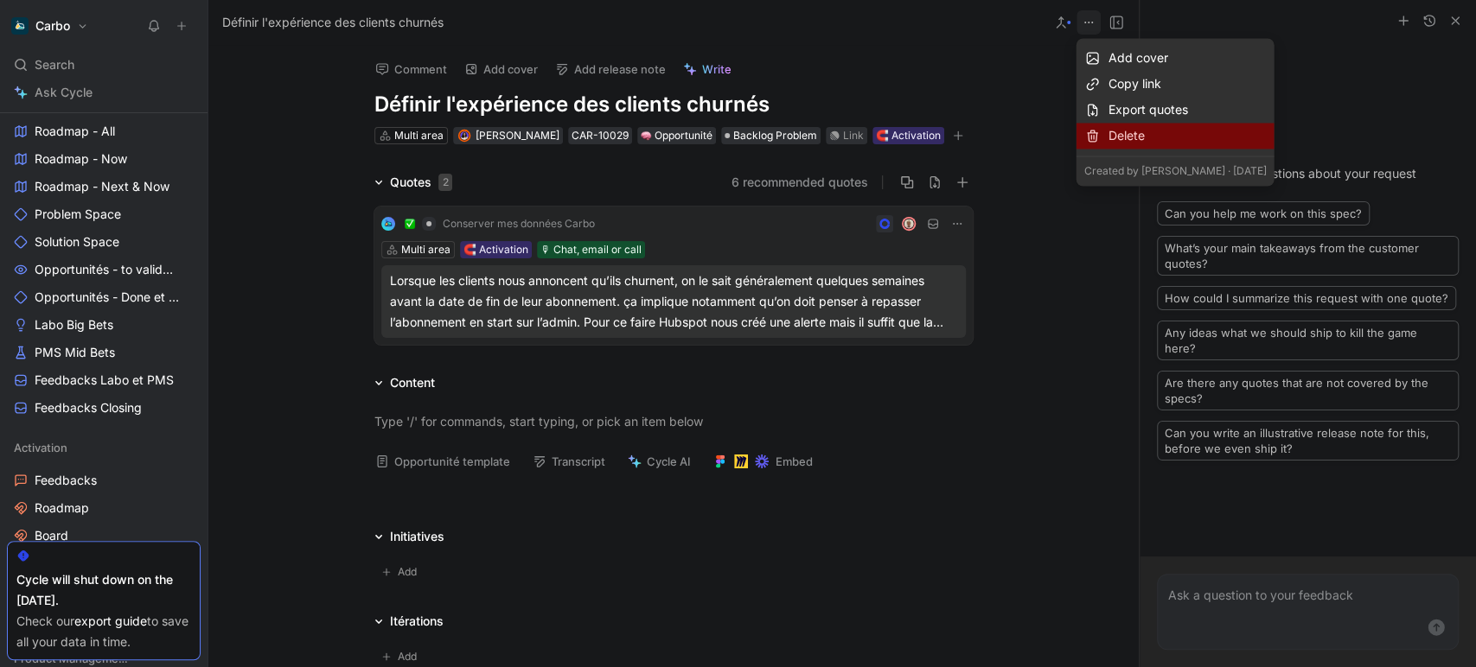
click at [1129, 131] on div "Delete" at bounding box center [1186, 135] width 158 height 21
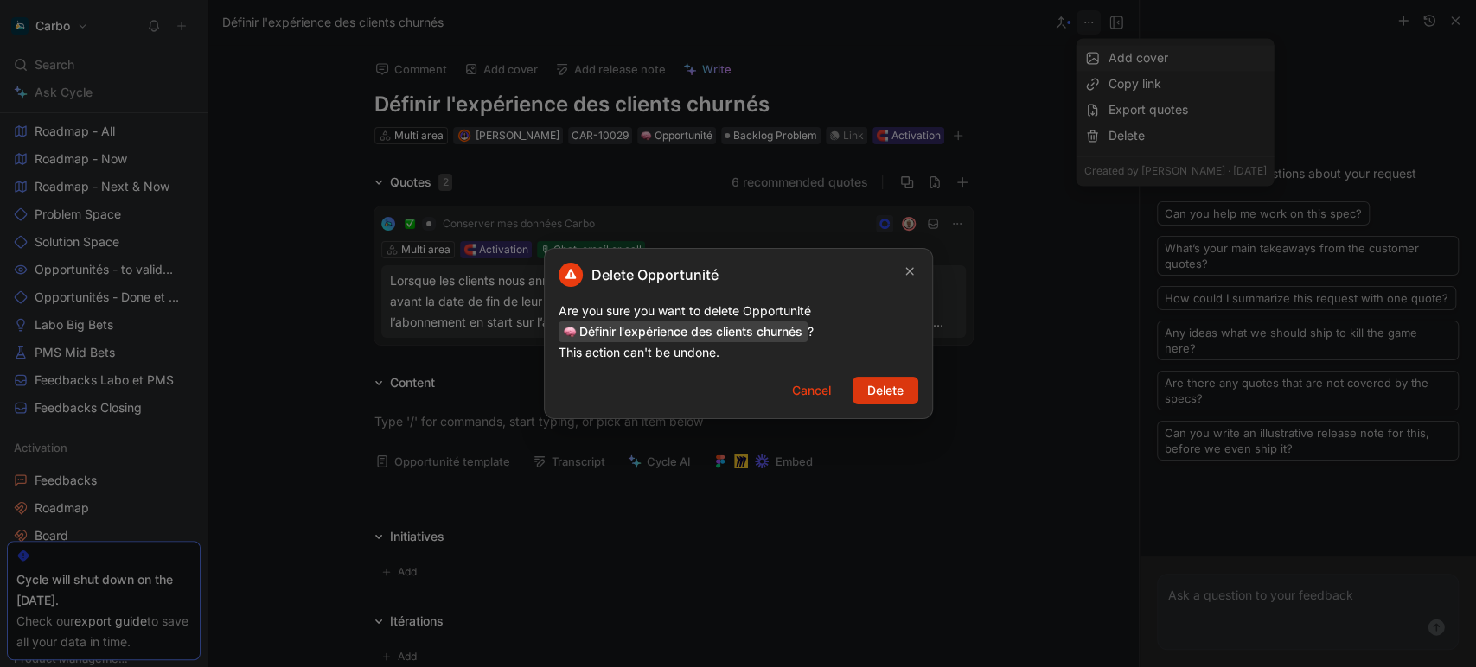
click at [886, 381] on span "Delete" at bounding box center [885, 390] width 36 height 21
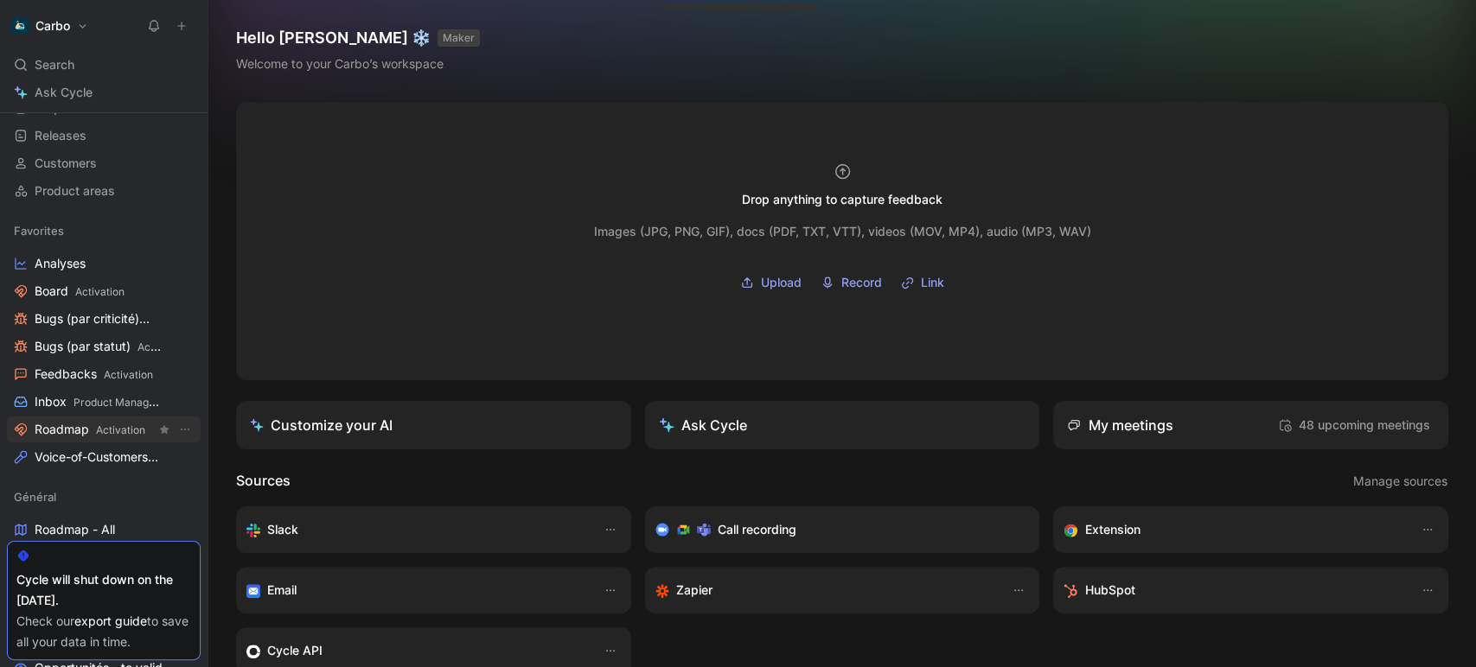
scroll to position [110, 0]
click at [98, 423] on span "Activation" at bounding box center [120, 428] width 49 height 13
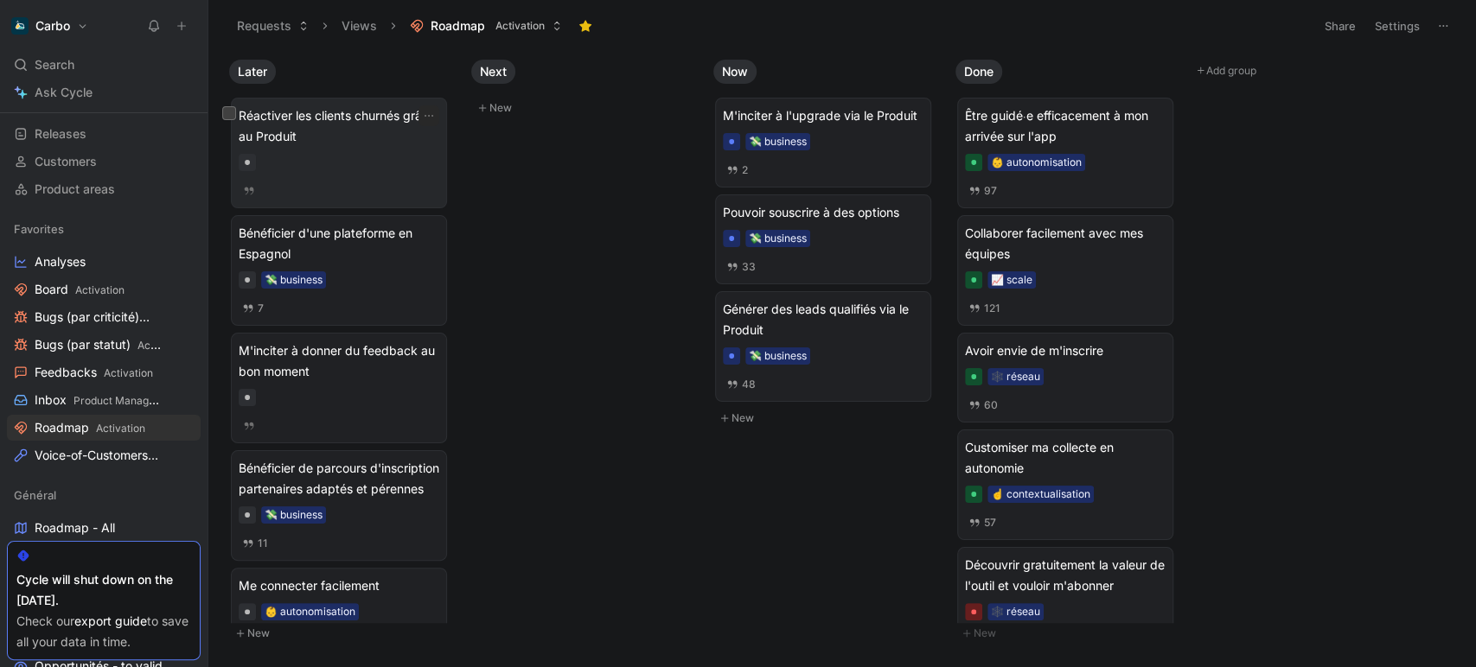
click at [318, 168] on div at bounding box center [339, 162] width 201 height 17
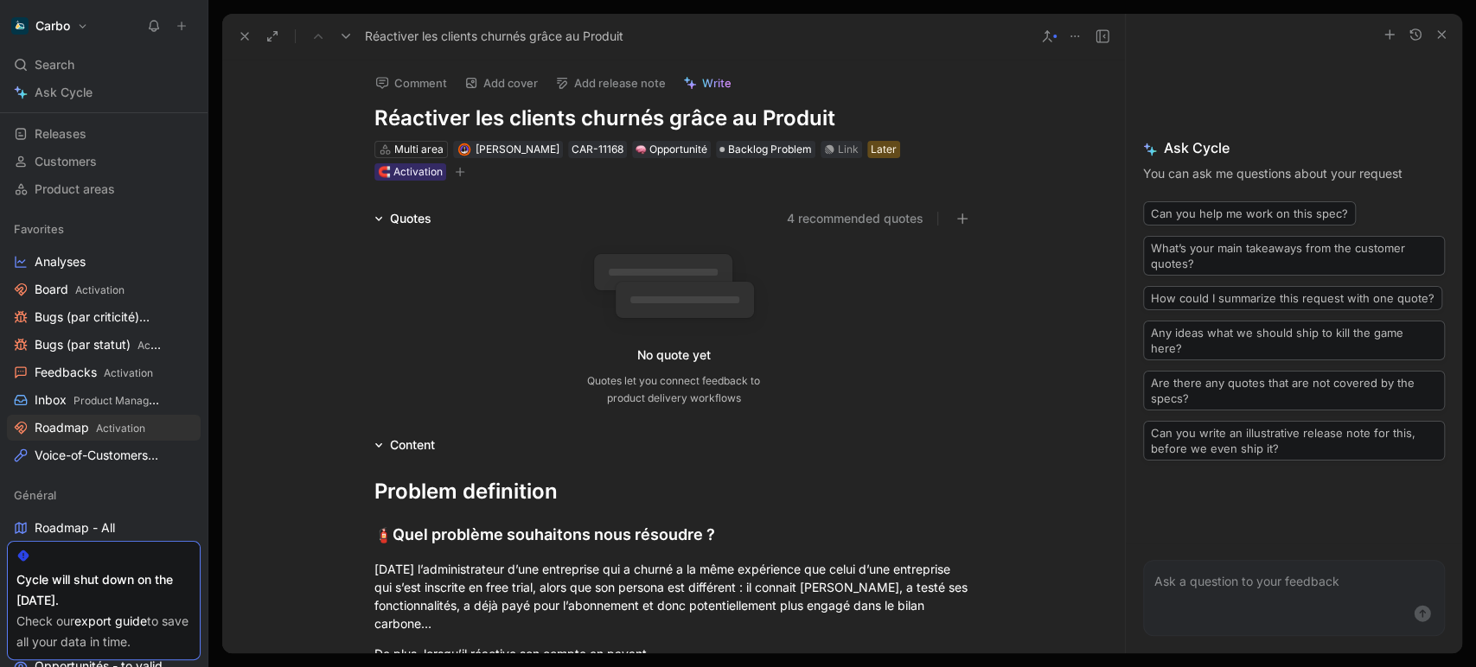
scroll to position [2407, 0]
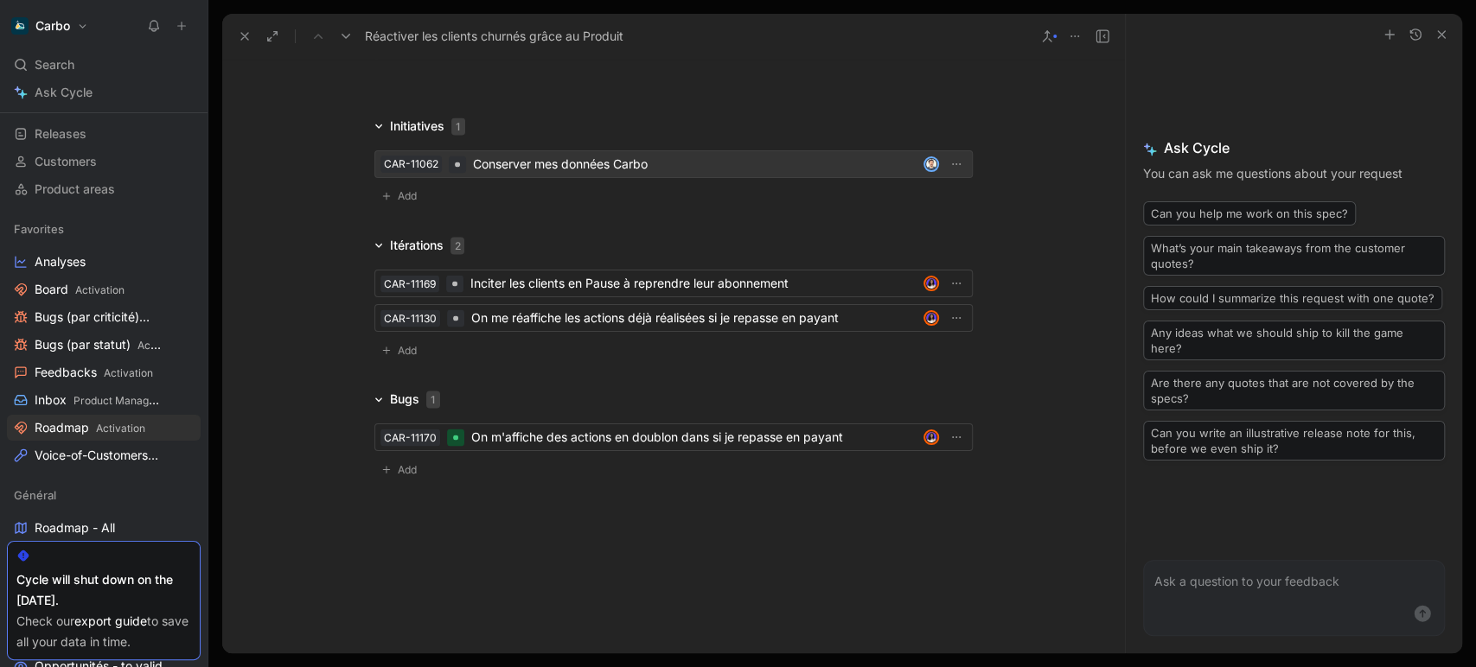
click at [514, 161] on div "Conserver mes données Carbo" at bounding box center [694, 164] width 443 height 21
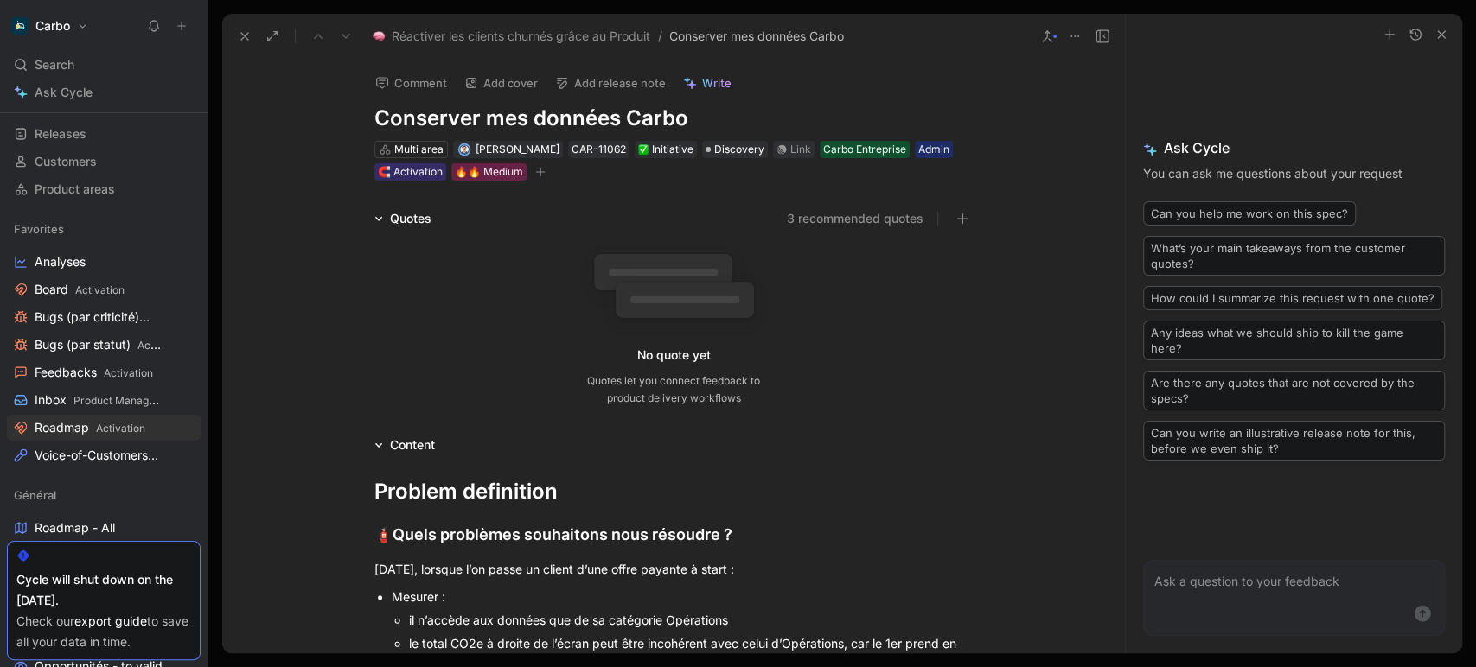
click at [705, 121] on h1 "Conserver mes données Carbo" at bounding box center [673, 119] width 598 height 28
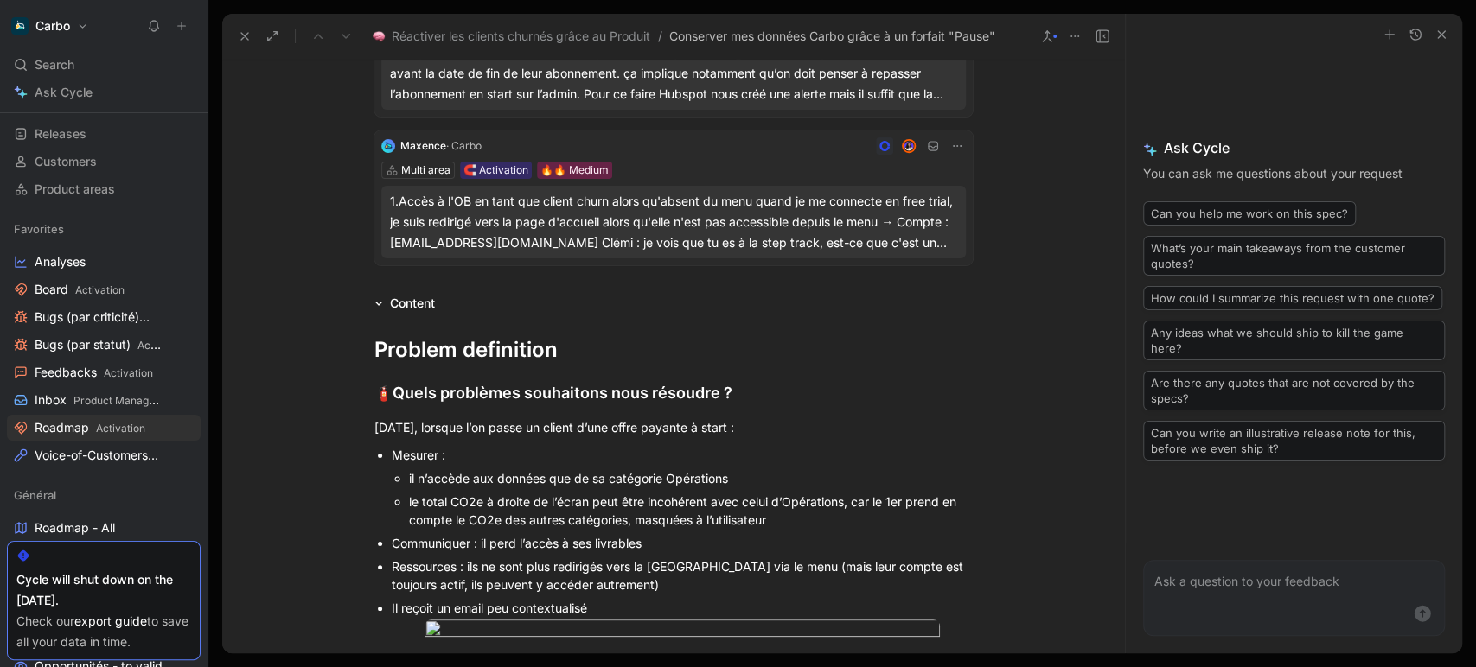
scroll to position [267, 0]
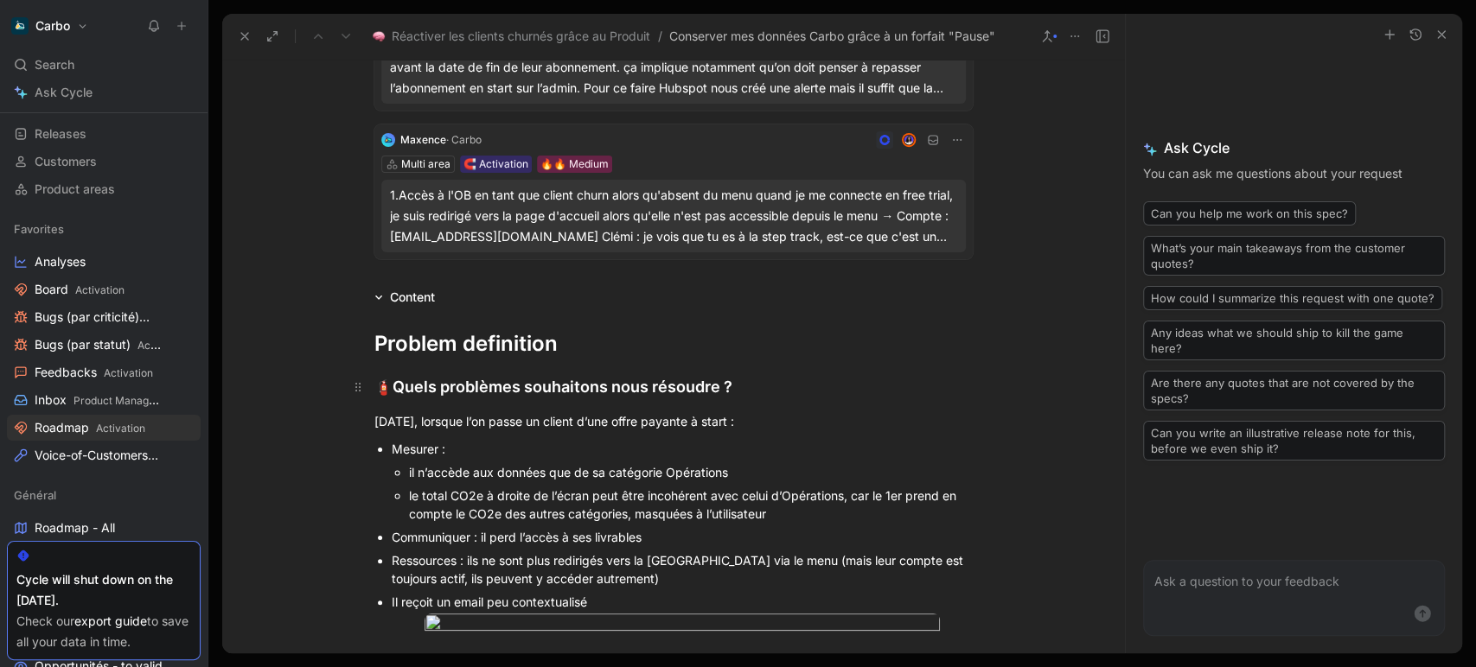
click at [779, 386] on div "🧯 Quels problèmes souhaitons nous résoudre ?" at bounding box center [673, 387] width 598 height 24
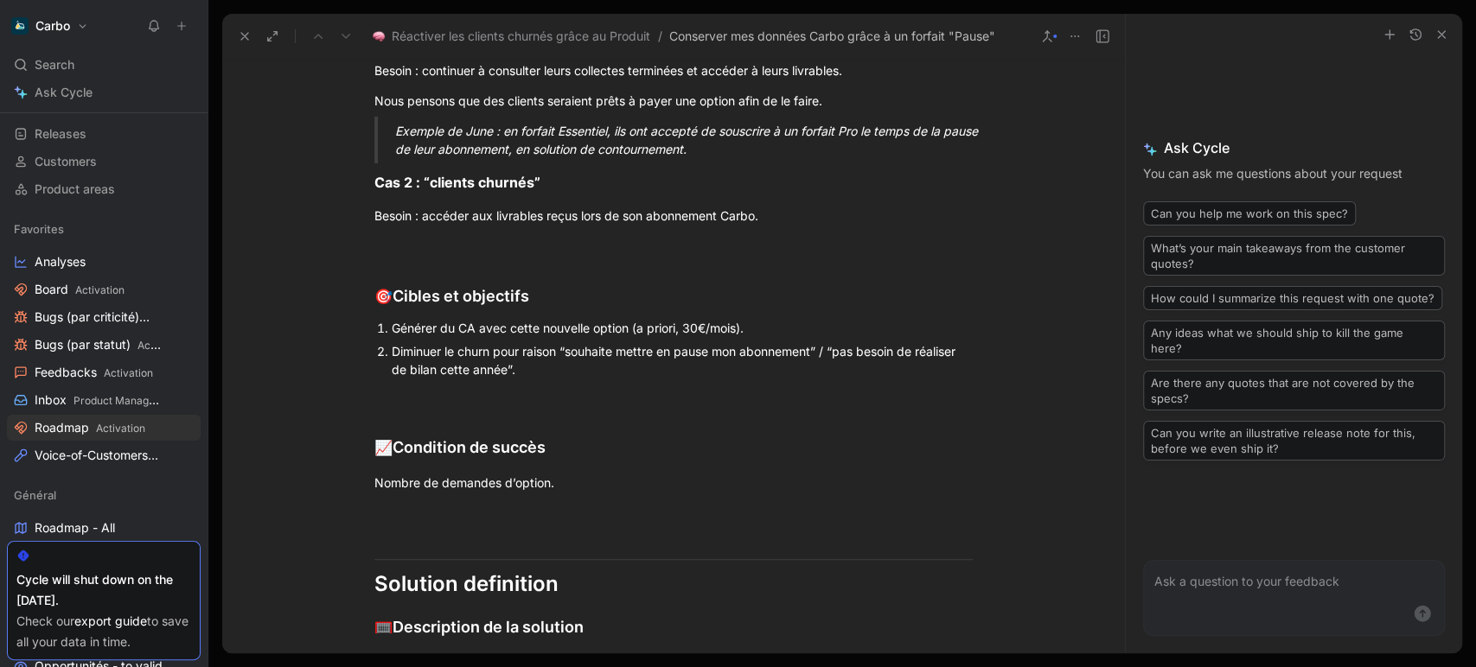
scroll to position [1121, 0]
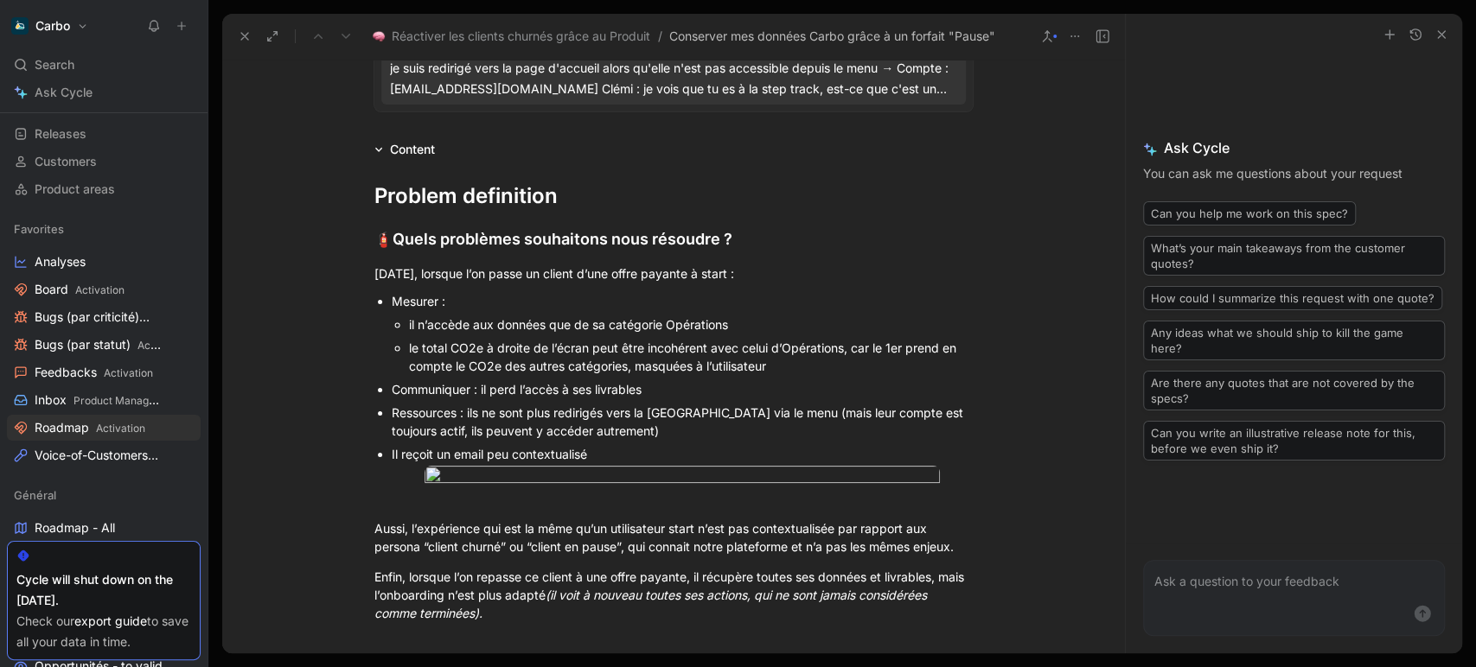
scroll to position [415, 0]
click at [742, 245] on div "🧯 Quels problèmes souhaitons nous résoudre ?" at bounding box center [673, 239] width 598 height 24
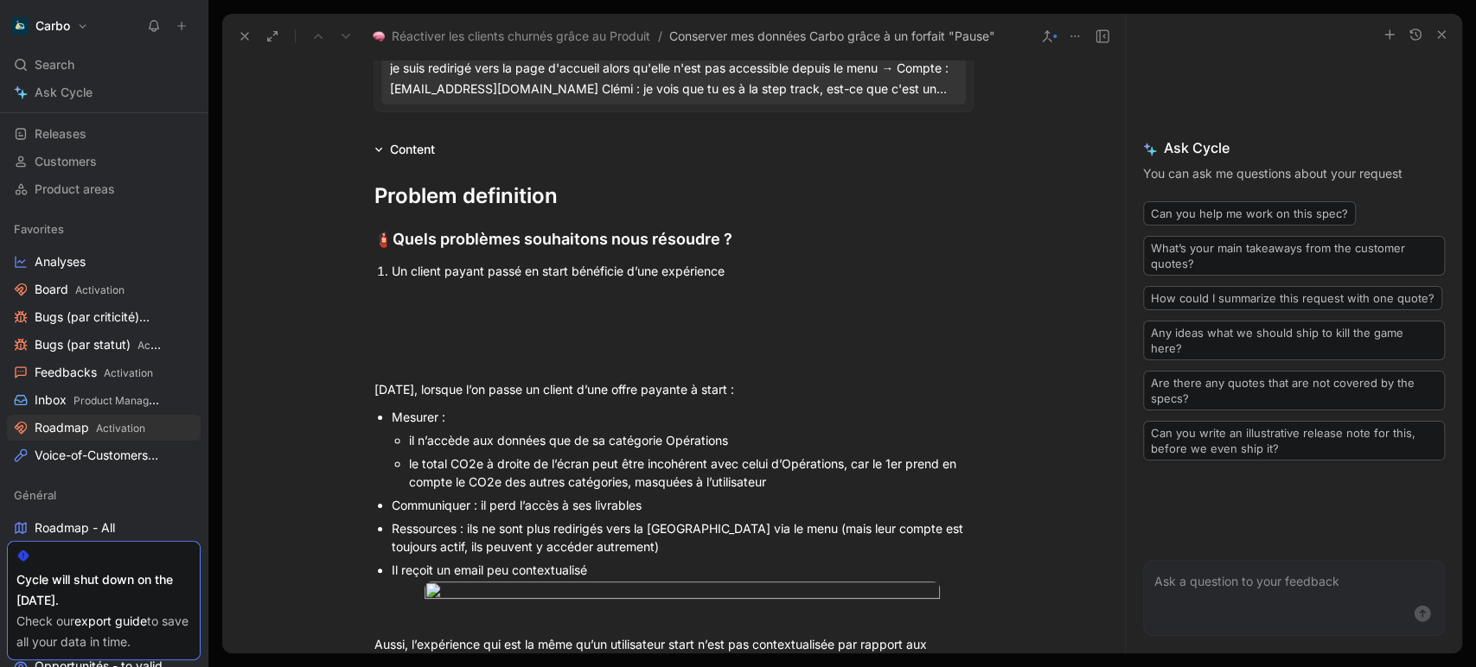
click at [751, 268] on div "Un client payant passé en start bénéficie d’une expérience" at bounding box center [682, 271] width 581 height 18
click at [553, 309] on p at bounding box center [673, 298] width 664 height 29
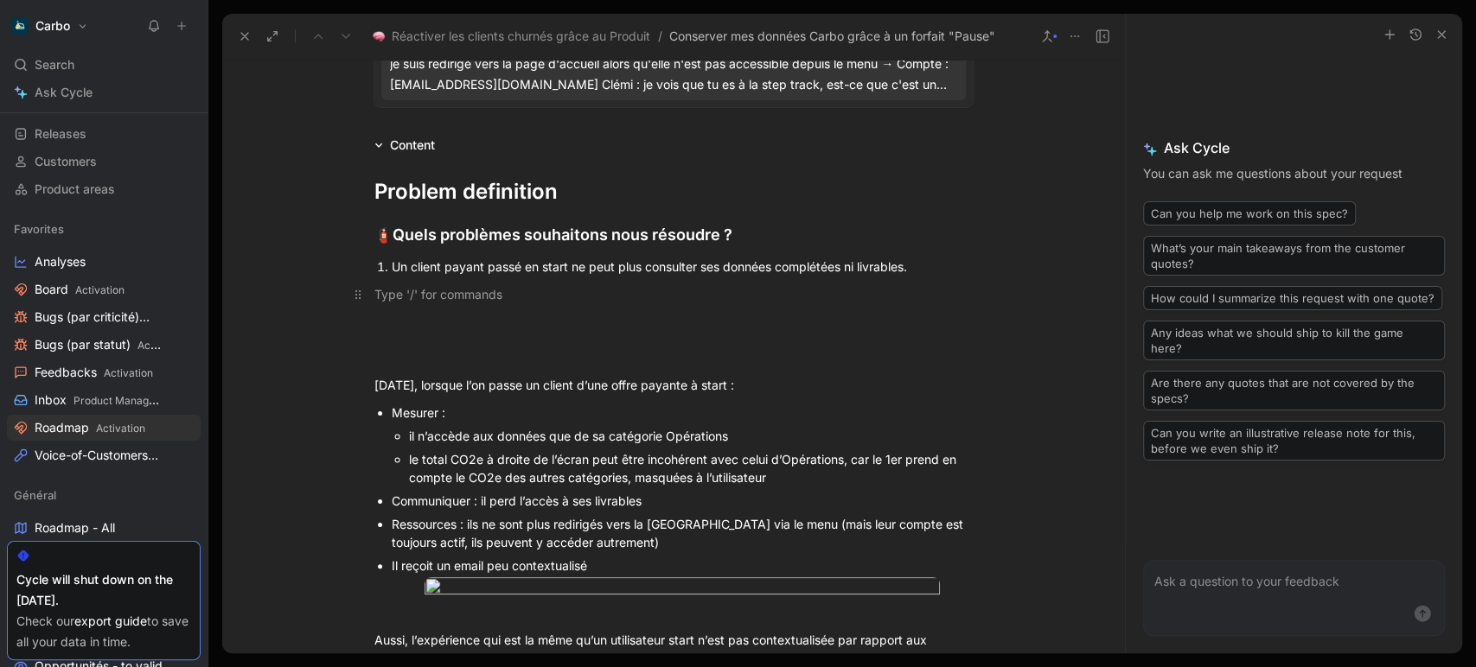
scroll to position [421, 0]
click at [927, 271] on div "Un client payant passé en start ne peut plus consulter ses données complétées n…" at bounding box center [682, 265] width 581 height 18
click at [841, 260] on div "Un client payant passé en start ne peut plus consulter ses données complétées n…" at bounding box center [682, 265] width 581 height 18
click at [644, 265] on div "Un client payant passé en start ne peut plus consulter ses données complétées n…" at bounding box center [682, 265] width 581 height 18
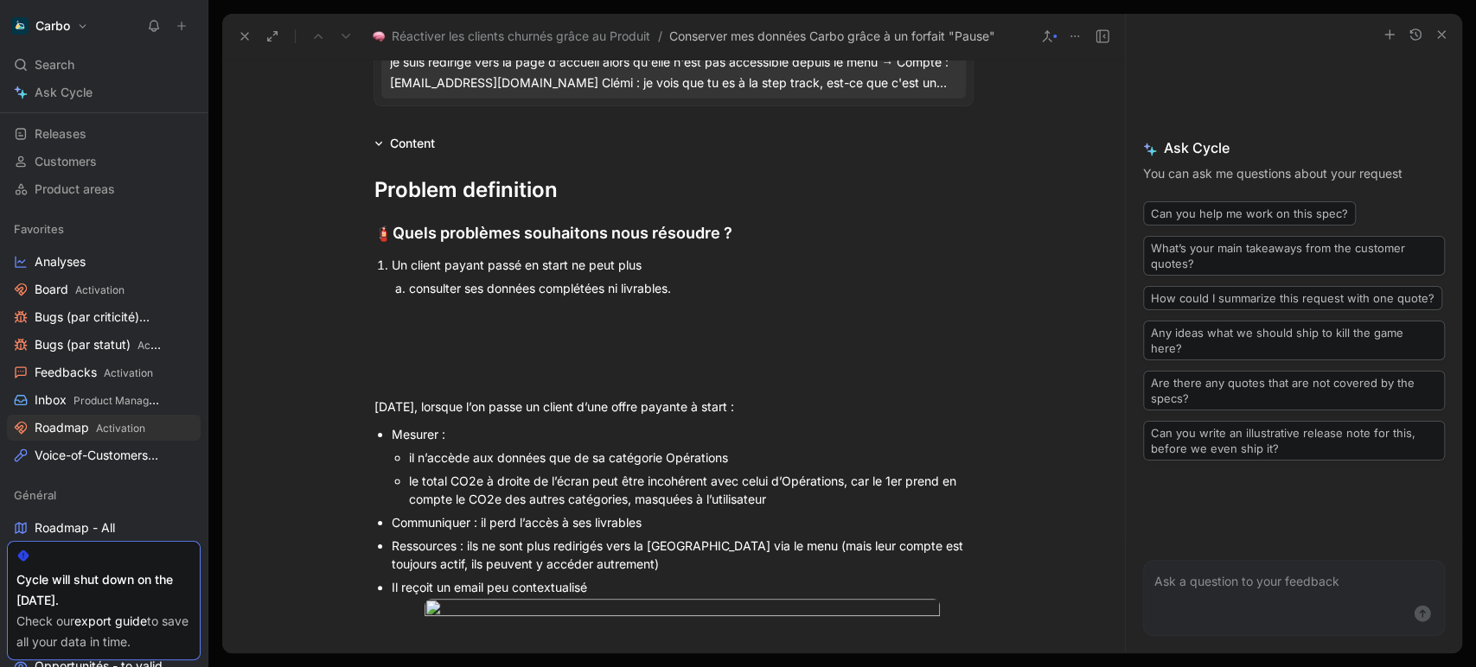
click at [677, 290] on div "consulter ses données complétées ni livrables." at bounding box center [674, 288] width 531 height 18
click at [652, 268] on div "Un client payant passé en start ne peut plus" at bounding box center [682, 265] width 581 height 18
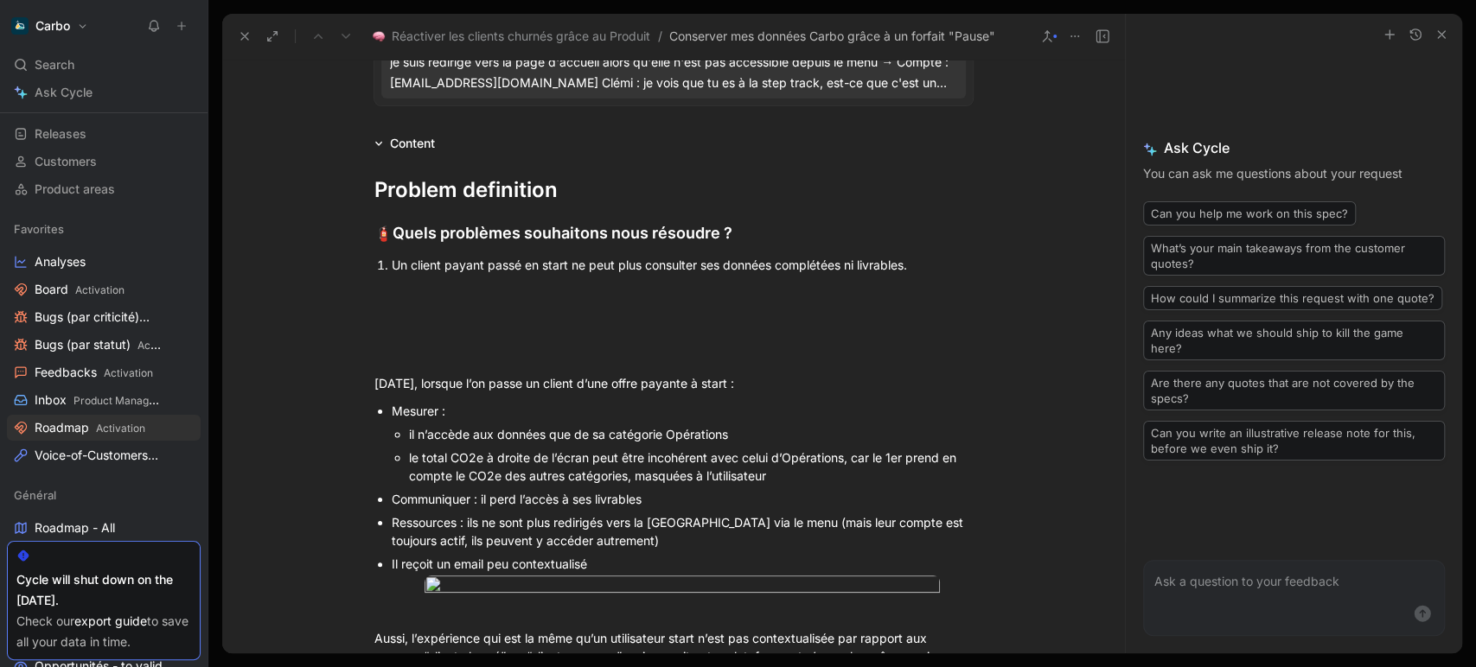
click at [928, 263] on div "Un client payant passé en start ne peut plus consulter ses données complétées n…" at bounding box center [682, 265] width 581 height 18
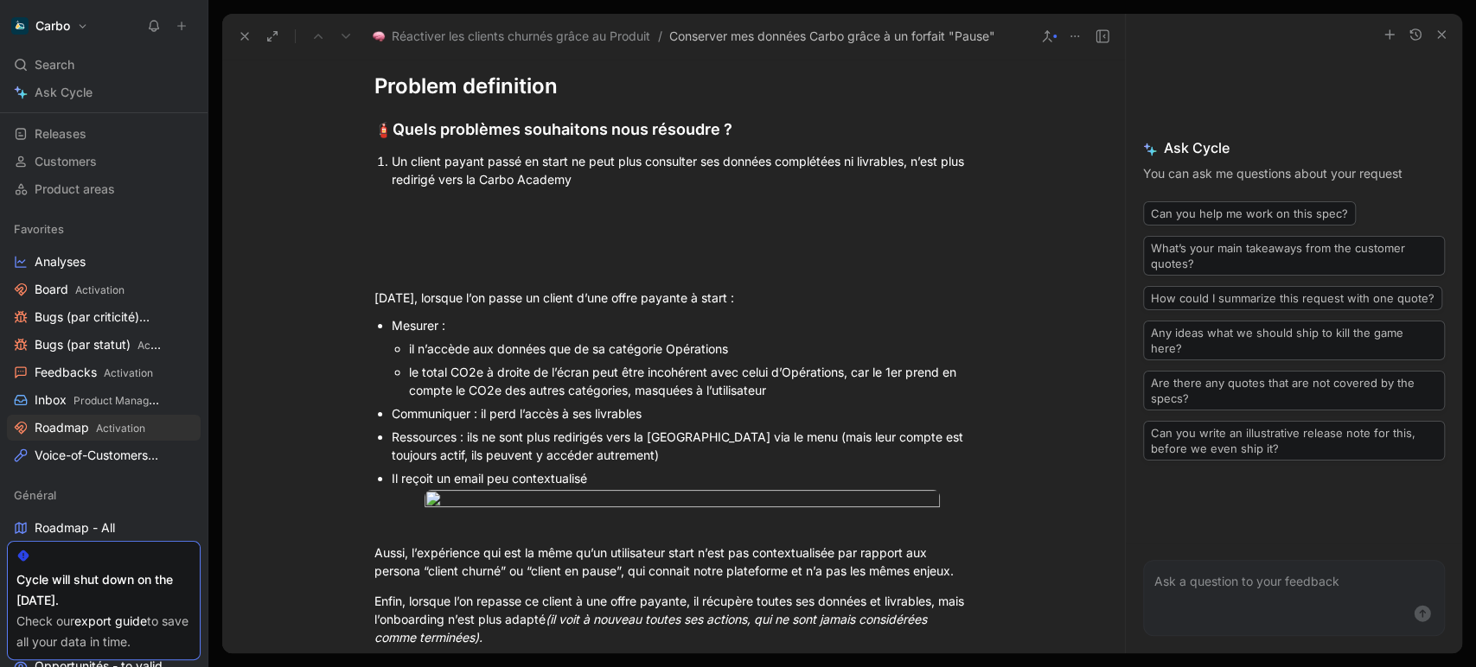
scroll to position [522, 0]
click at [392, 168] on div "Un client payant passé en start ne peut plus consulter ses données complétées n…" at bounding box center [682, 173] width 581 height 36
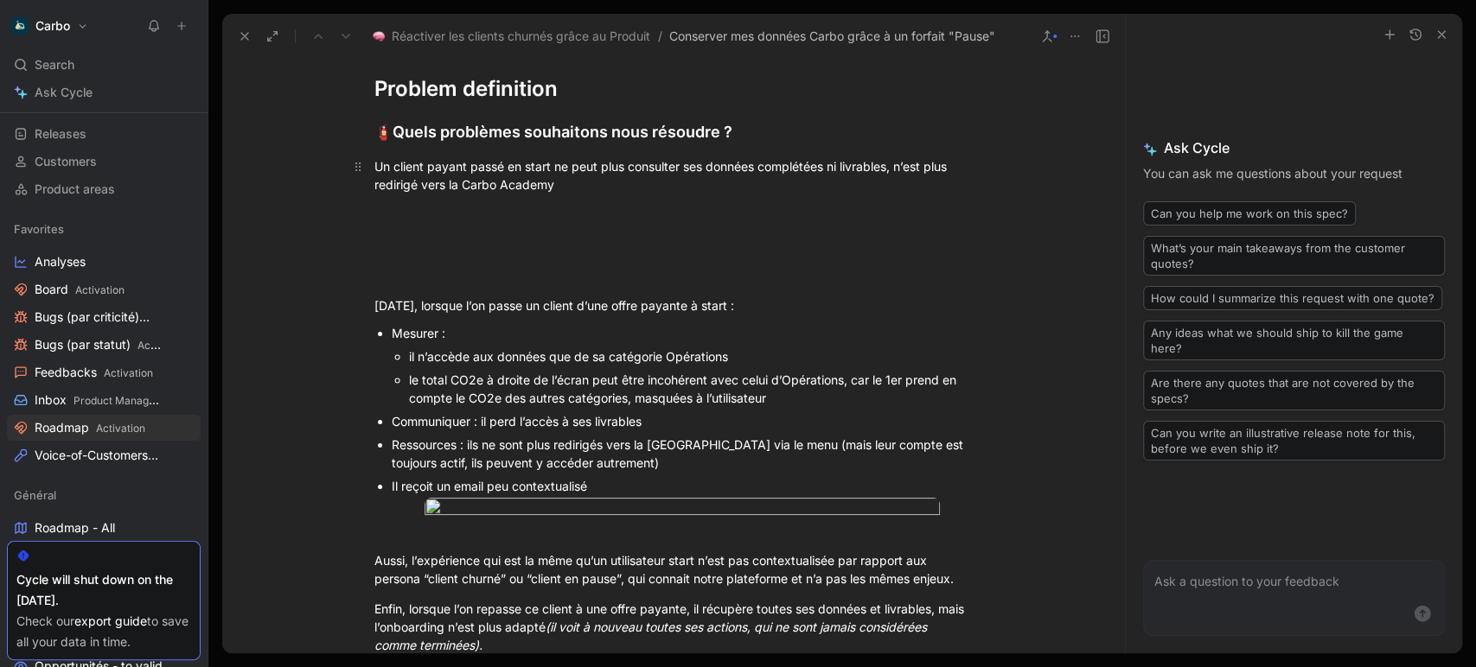
click at [606, 187] on div "Un client payant passé en start ne peut plus consulter ses données complétées n…" at bounding box center [673, 175] width 598 height 36
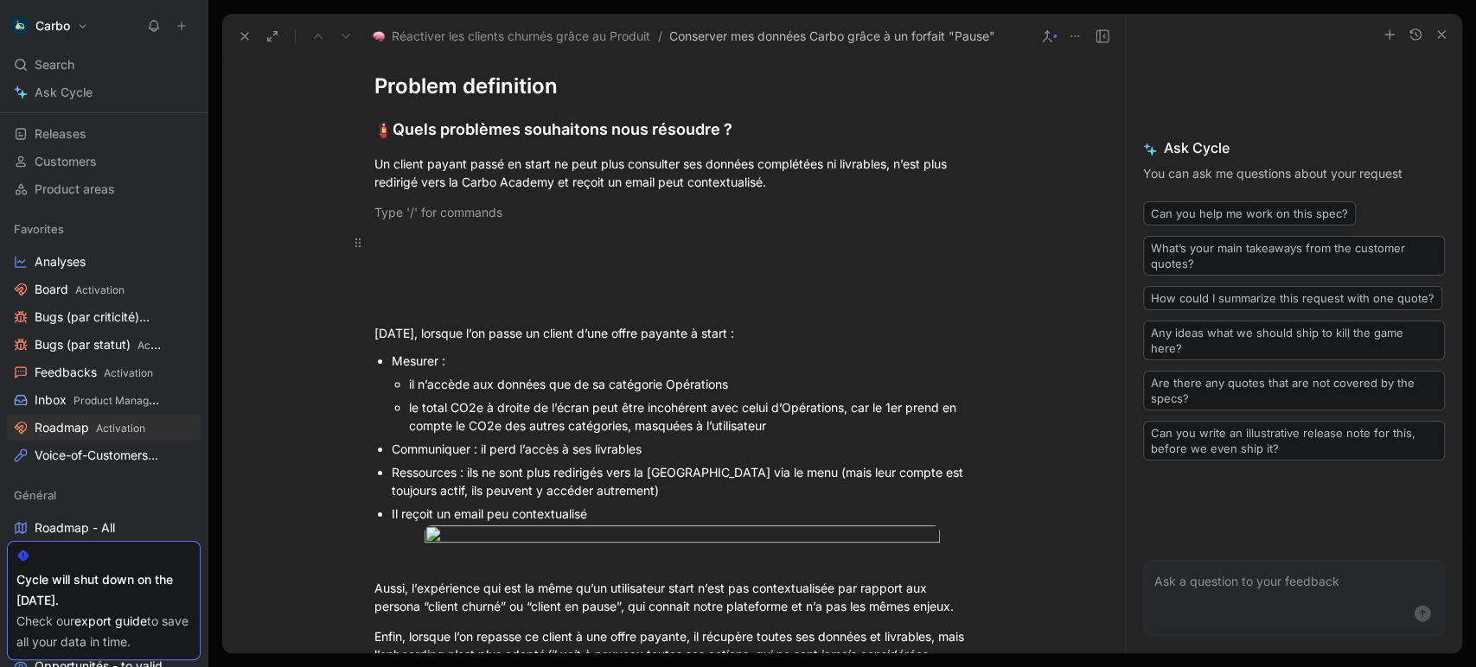
scroll to position [520, 0]
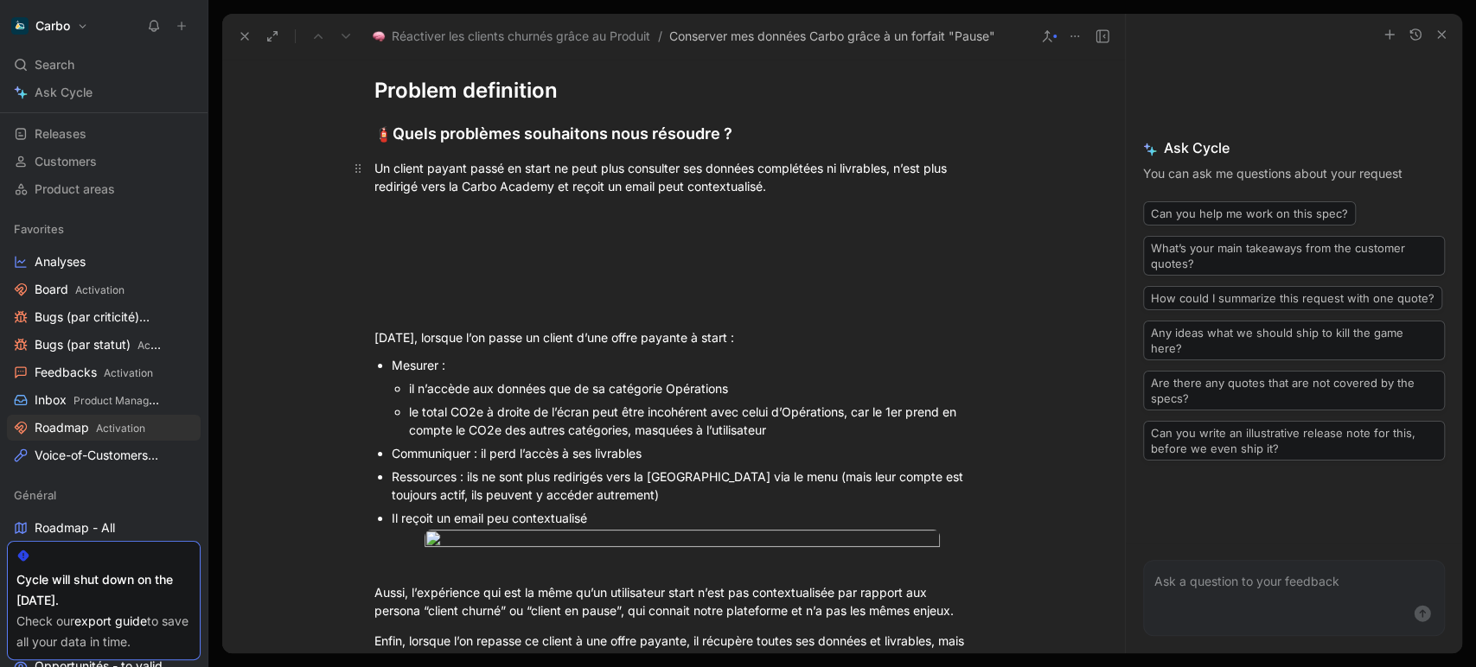
click at [826, 168] on div "Un client payant passé en start ne peut plus consulter ses données complétées n…" at bounding box center [673, 177] width 598 height 36
click at [584, 263] on p at bounding box center [673, 277] width 664 height 29
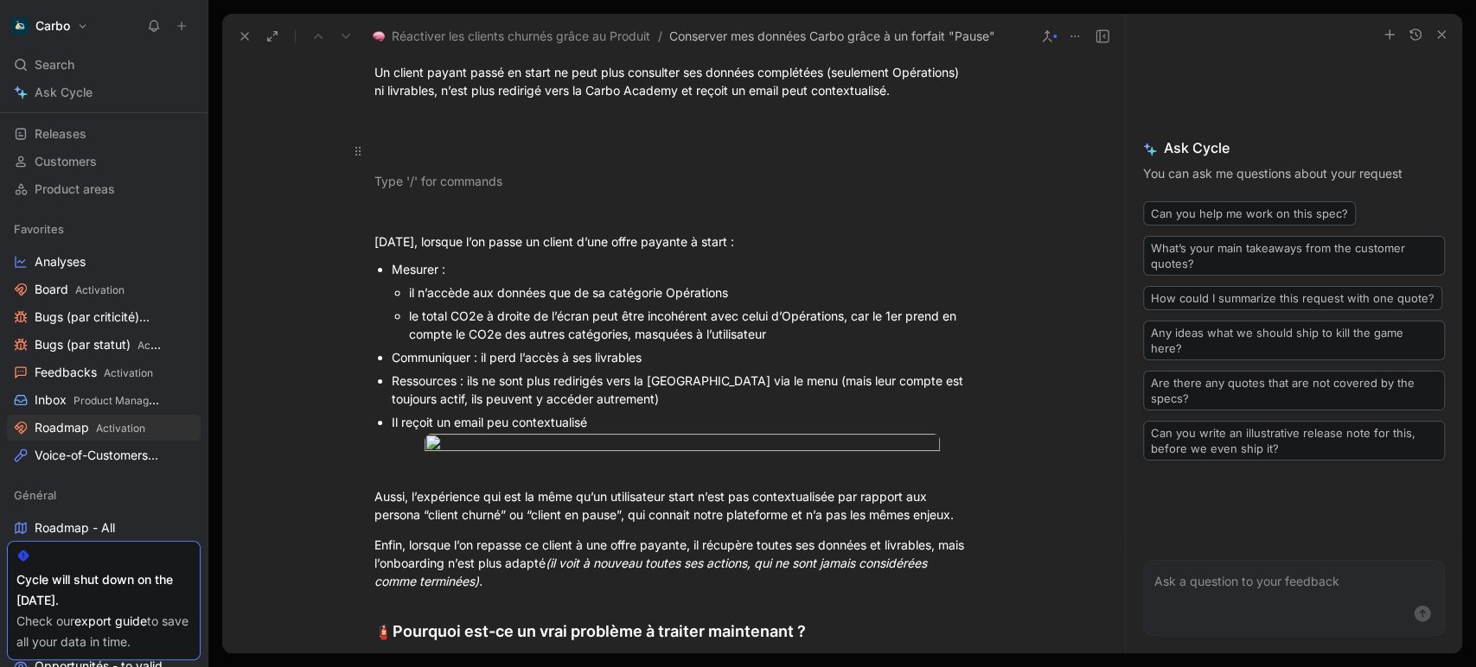
scroll to position [628, 0]
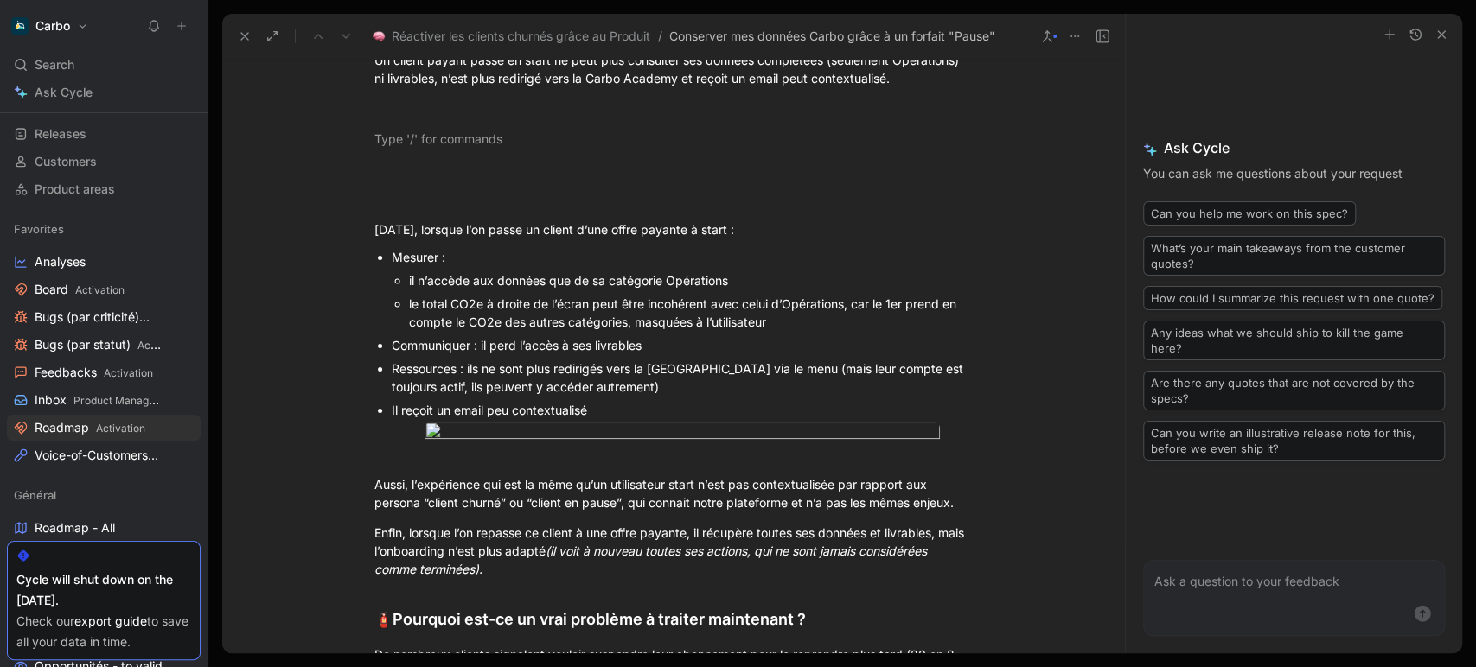
drag, startPoint x: 654, startPoint y: 367, endPoint x: 666, endPoint y: 409, distance: 43.2
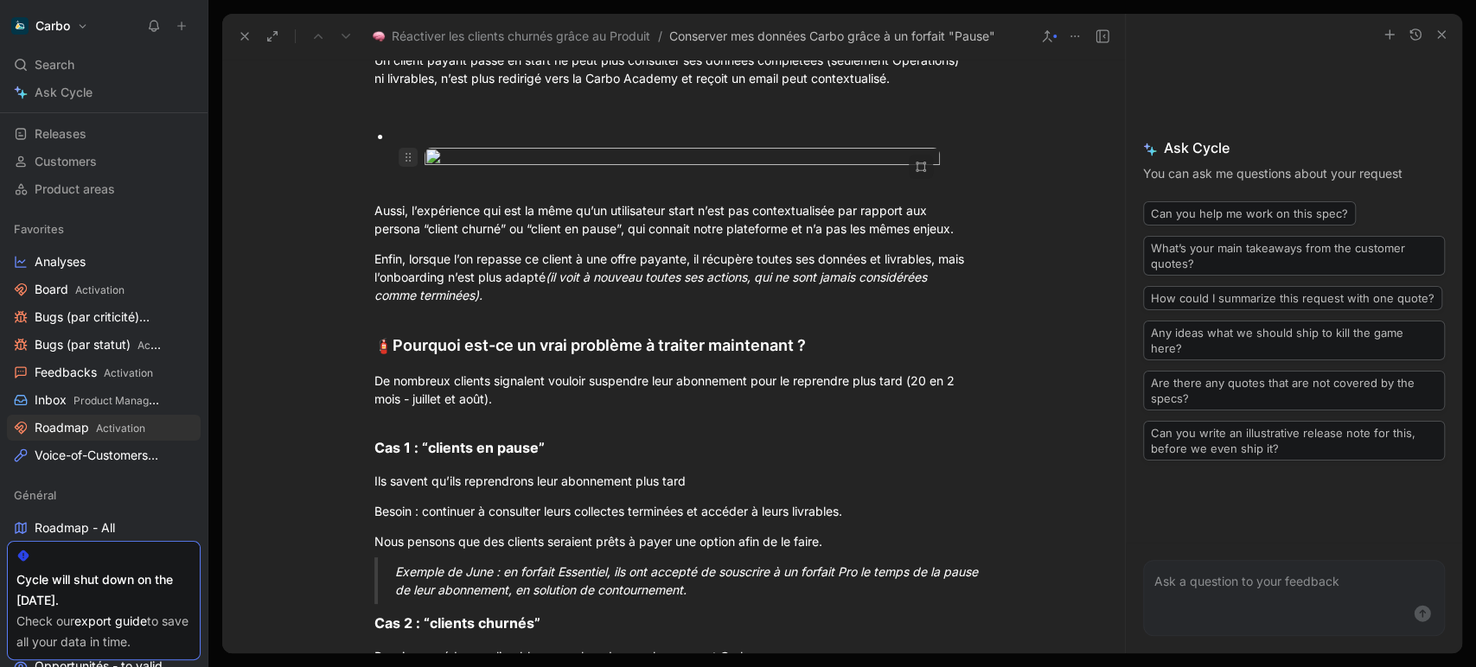
click at [405, 153] on use at bounding box center [407, 157] width 5 height 9
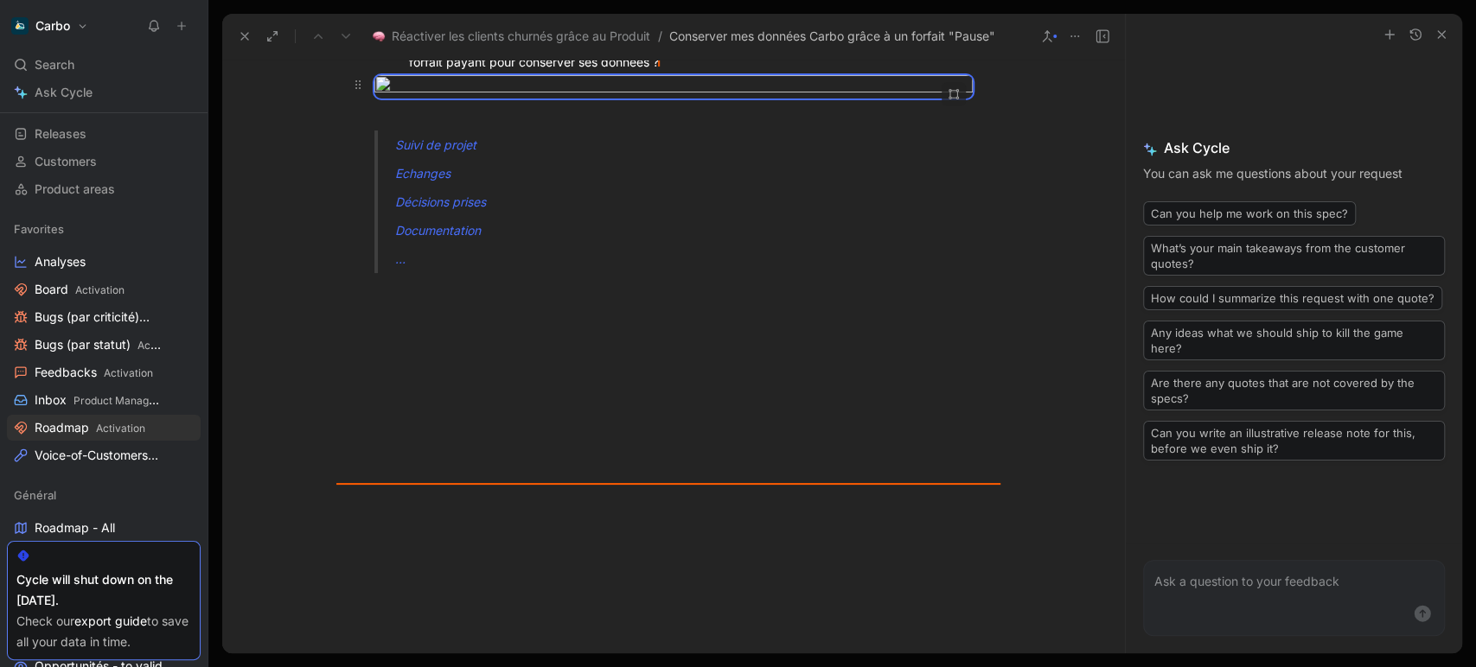
scroll to position [2432, 0]
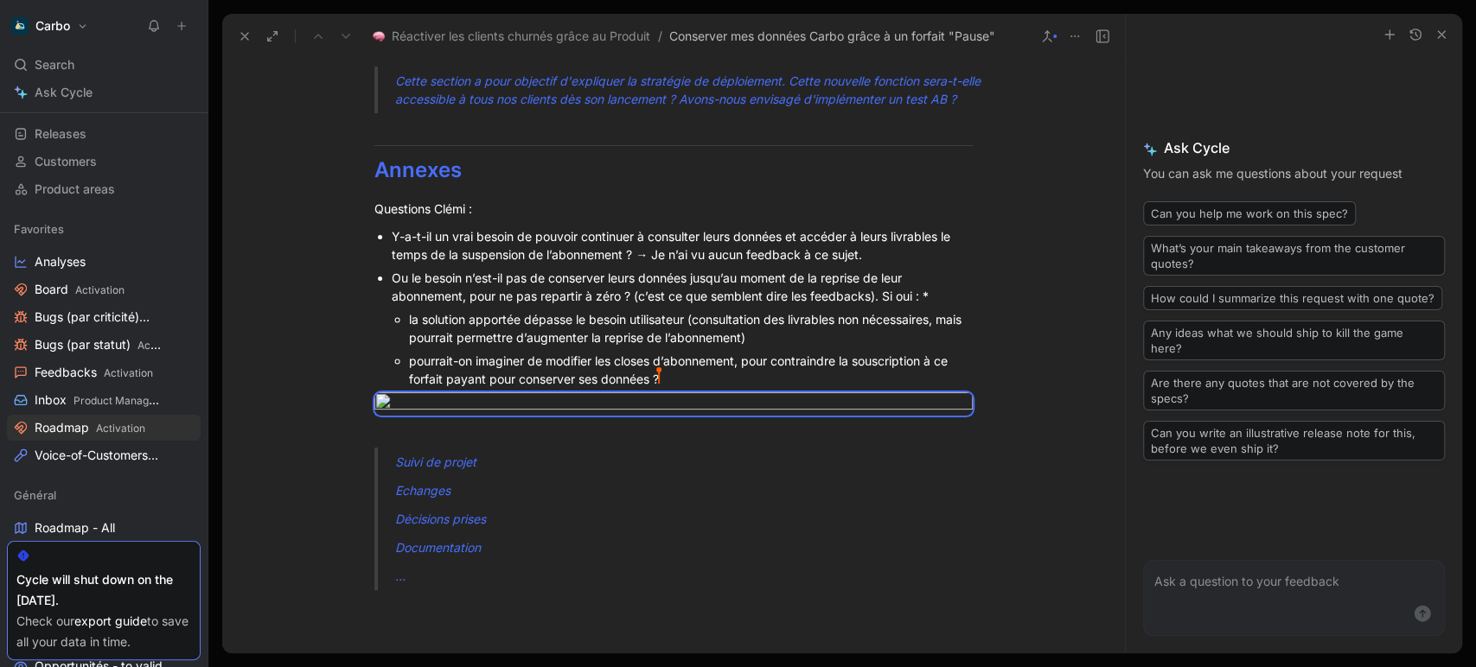
click at [675, 379] on div "pourrait-on imaginer de modifier les closes d’abonnement, pour contraindre la s…" at bounding box center [691, 370] width 564 height 36
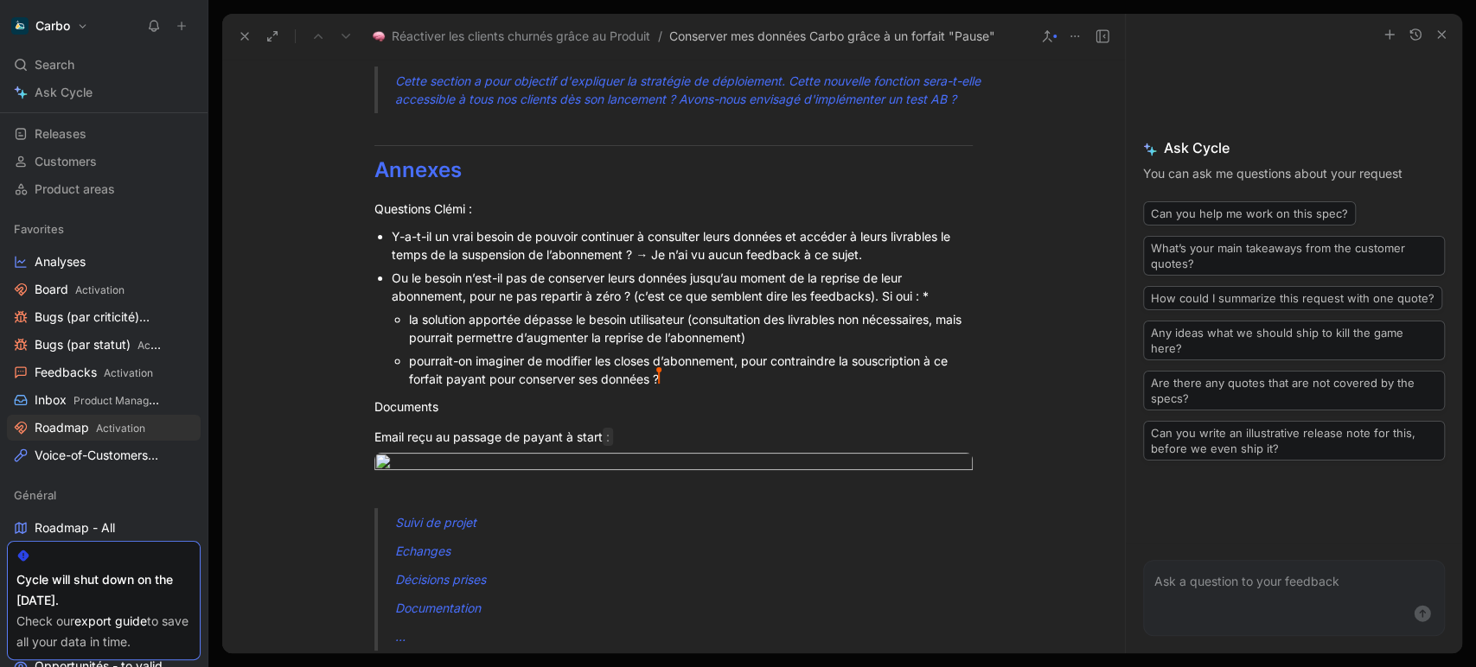
click at [485, 234] on div "Y-a-t-il un vrai besoin de pouvoir continuer à consulter leurs données et accéd…" at bounding box center [682, 245] width 581 height 36
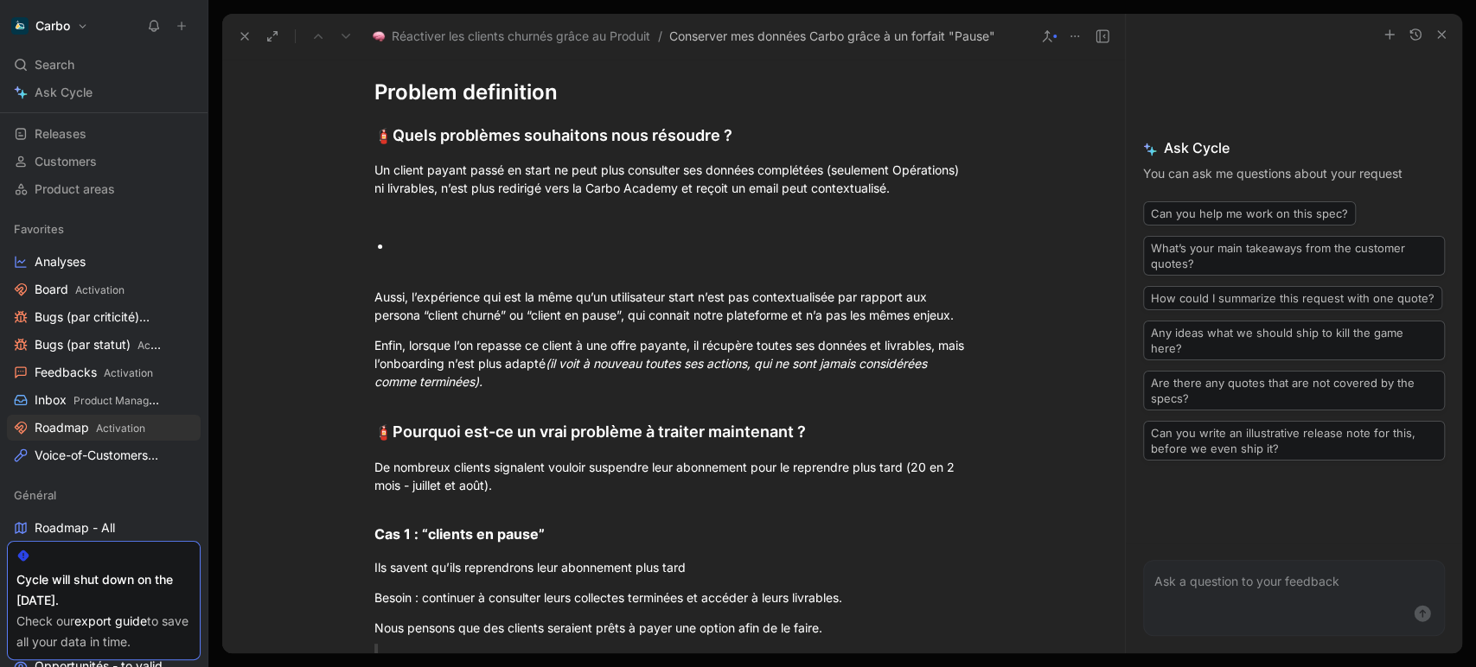
scroll to position [520, 0]
click at [418, 247] on div at bounding box center [682, 244] width 581 height 18
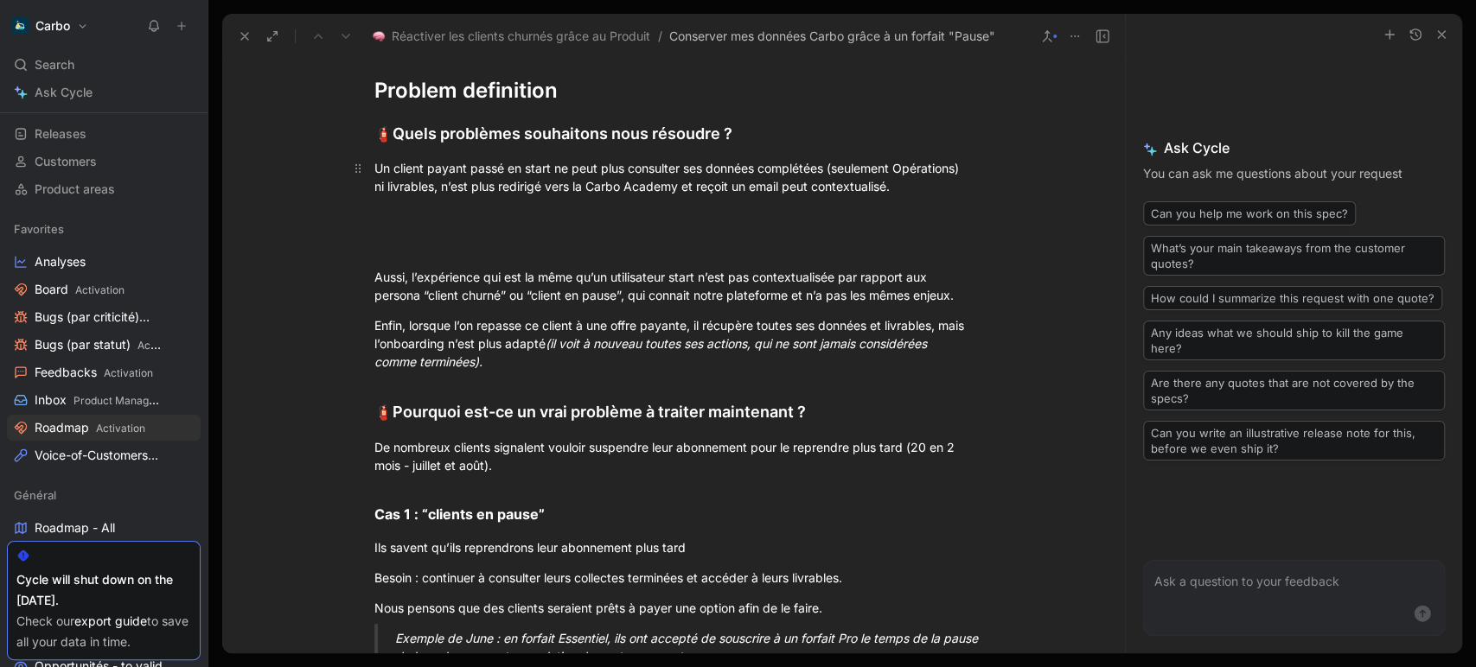
drag, startPoint x: 964, startPoint y: 172, endPoint x: 824, endPoint y: 162, distance: 140.4
click at [824, 162] on div "Un client payant passé en start ne peut plus consulter ses données complétées (…" at bounding box center [673, 177] width 598 height 36
click at [512, 215] on div at bounding box center [673, 216] width 598 height 18
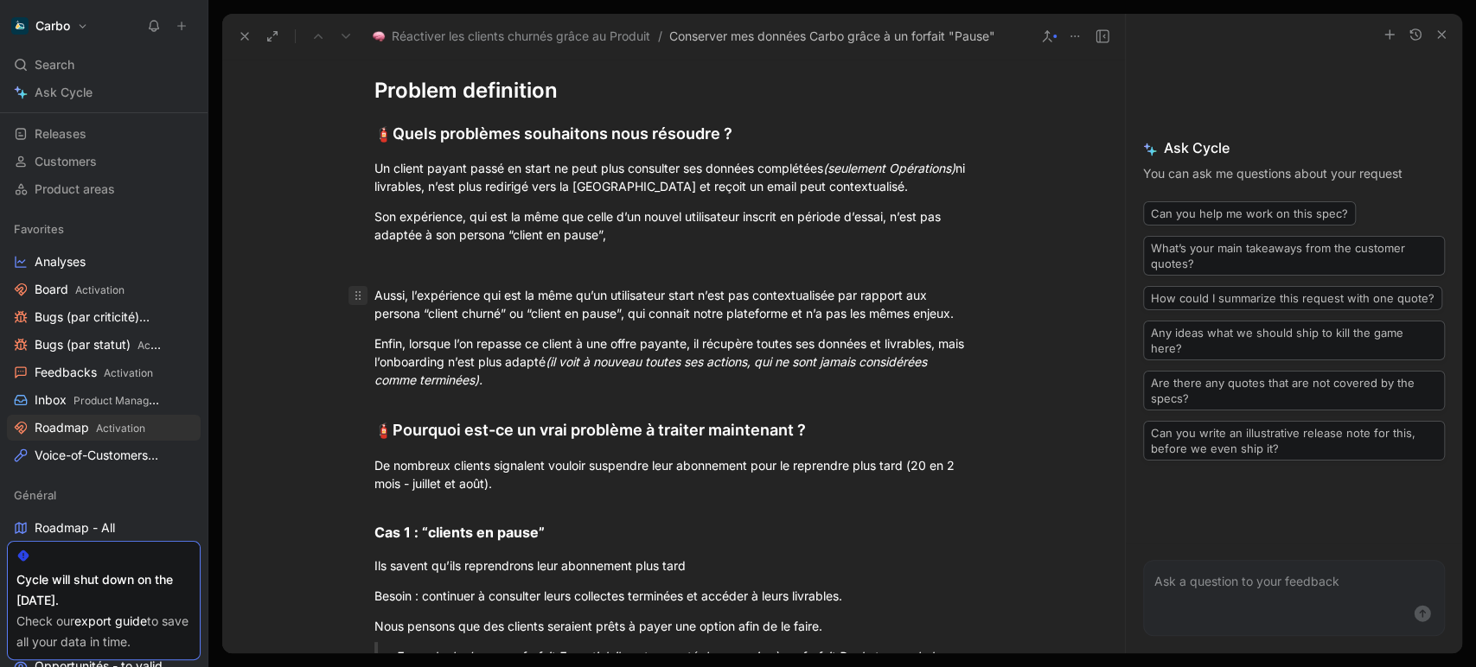
drag, startPoint x: 622, startPoint y: 312, endPoint x: 361, endPoint y: 288, distance: 262.2
click at [361, 288] on p "Aussi, l’expérience qui est la même qu’un utilisateur start n’est pas contextua…" at bounding box center [673, 304] width 664 height 47
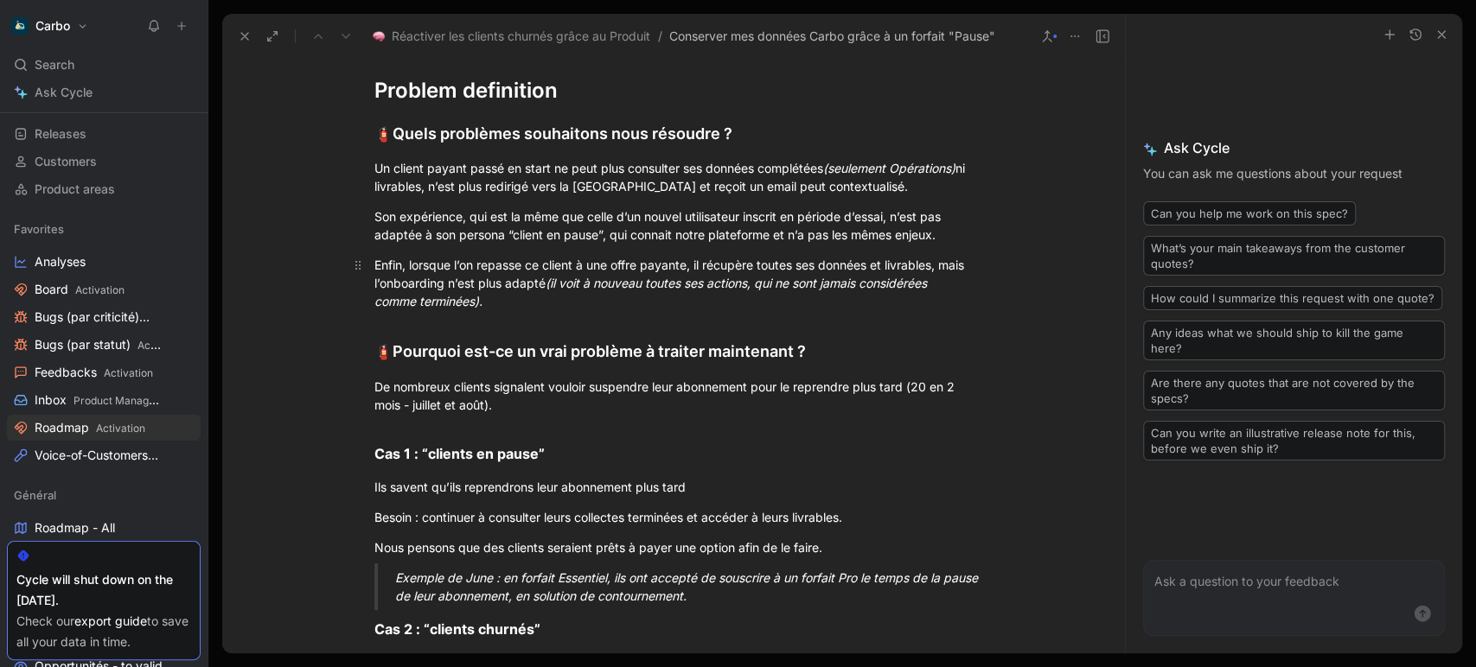
click at [725, 286] on em "(il voit à nouveau toutes ses actions, qui ne sont jamais considérées comme ter…" at bounding box center [652, 292] width 556 height 33
click at [586, 303] on div "Enfin, lorsque l’on repasse ce client à une offre payante, il récupère toutes s…" at bounding box center [673, 283] width 598 height 54
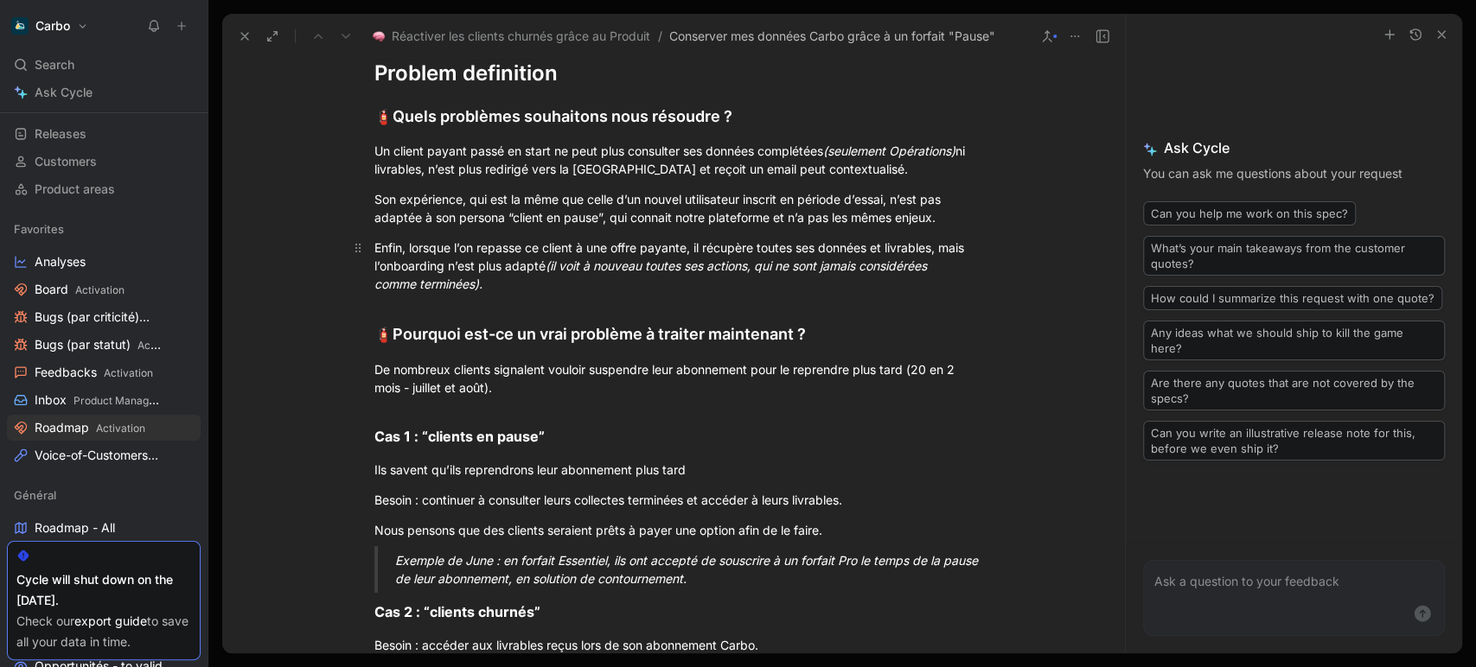
scroll to position [547, 0]
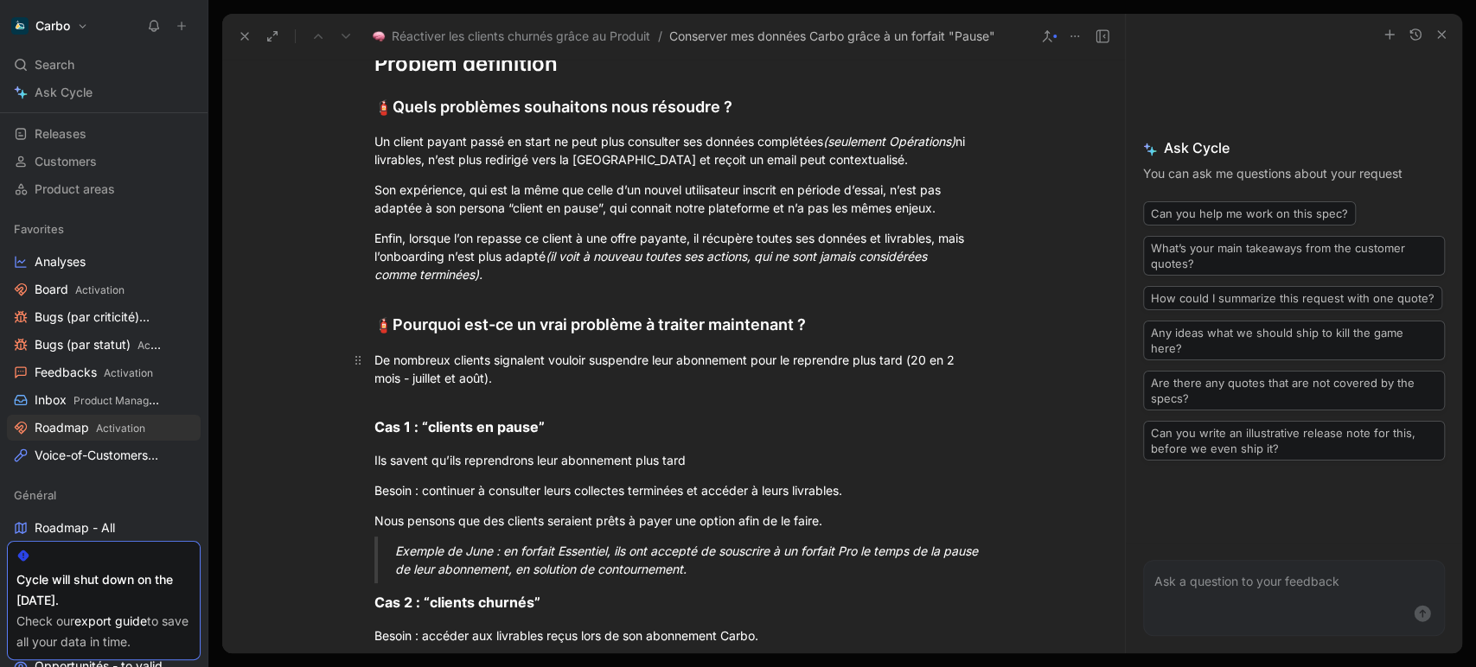
click at [574, 383] on div "De nombreux clients signalent vouloir suspendre leur abonnement pour le reprend…" at bounding box center [673, 369] width 598 height 36
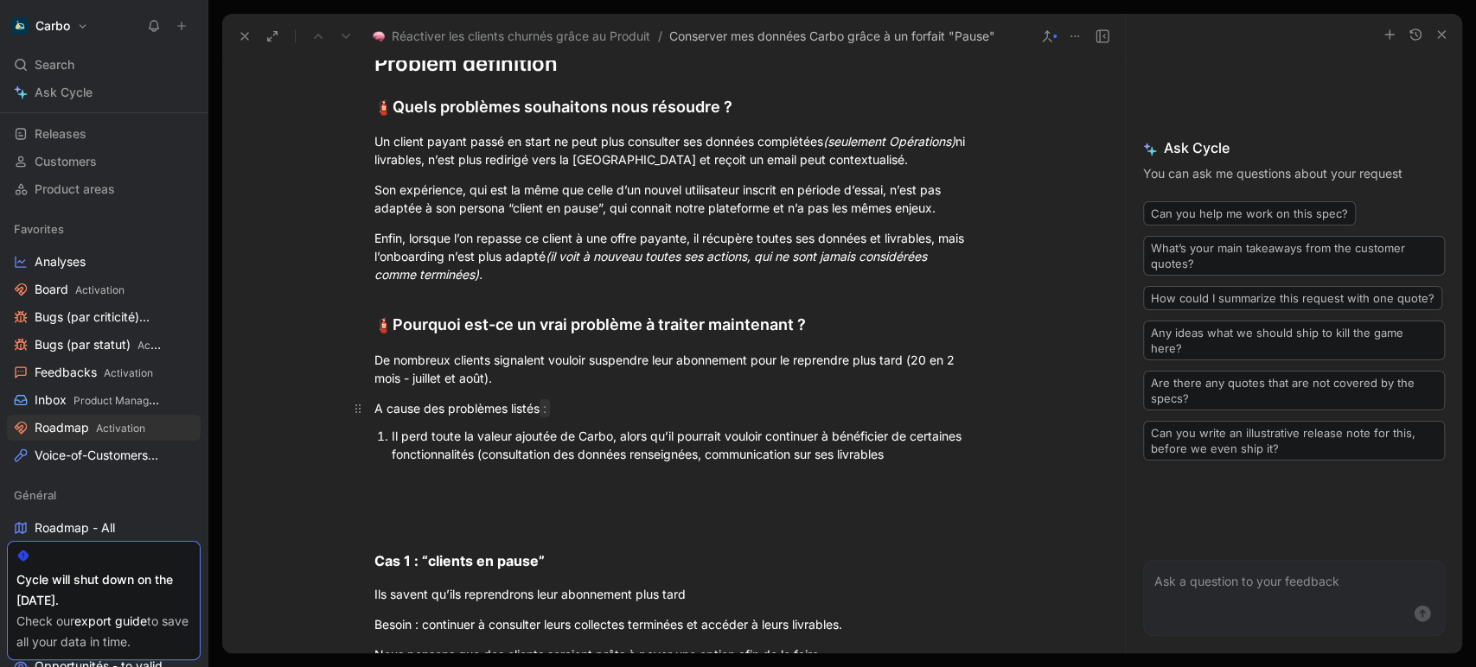
click at [586, 403] on div "A cause des problèmes listés :" at bounding box center [673, 408] width 598 height 18
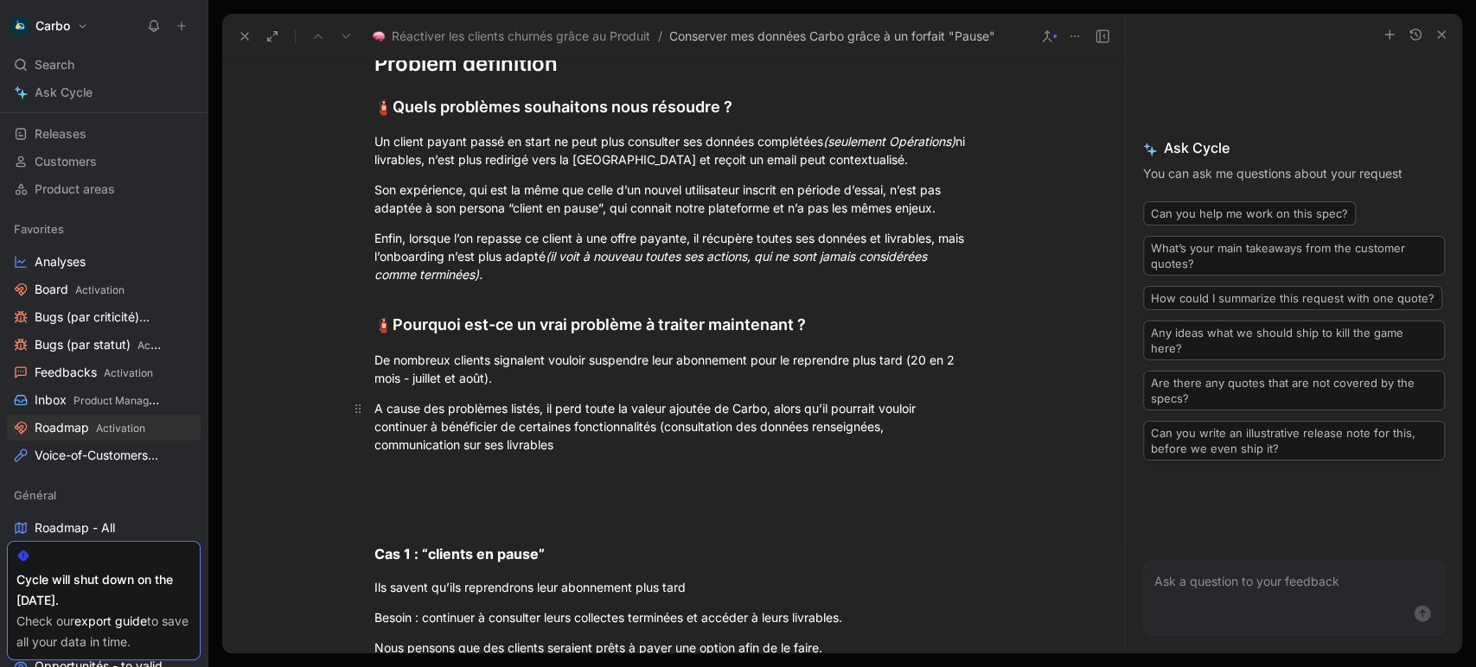
click at [775, 409] on div "A cause des problèmes listés, il perd toute la valeur ajoutée de Carbo, alors q…" at bounding box center [673, 426] width 598 height 54
click at [876, 406] on div "A cause des problèmes listés, il perd toute la valeur ajoutée de Carbo, alors q…" at bounding box center [673, 426] width 598 height 54
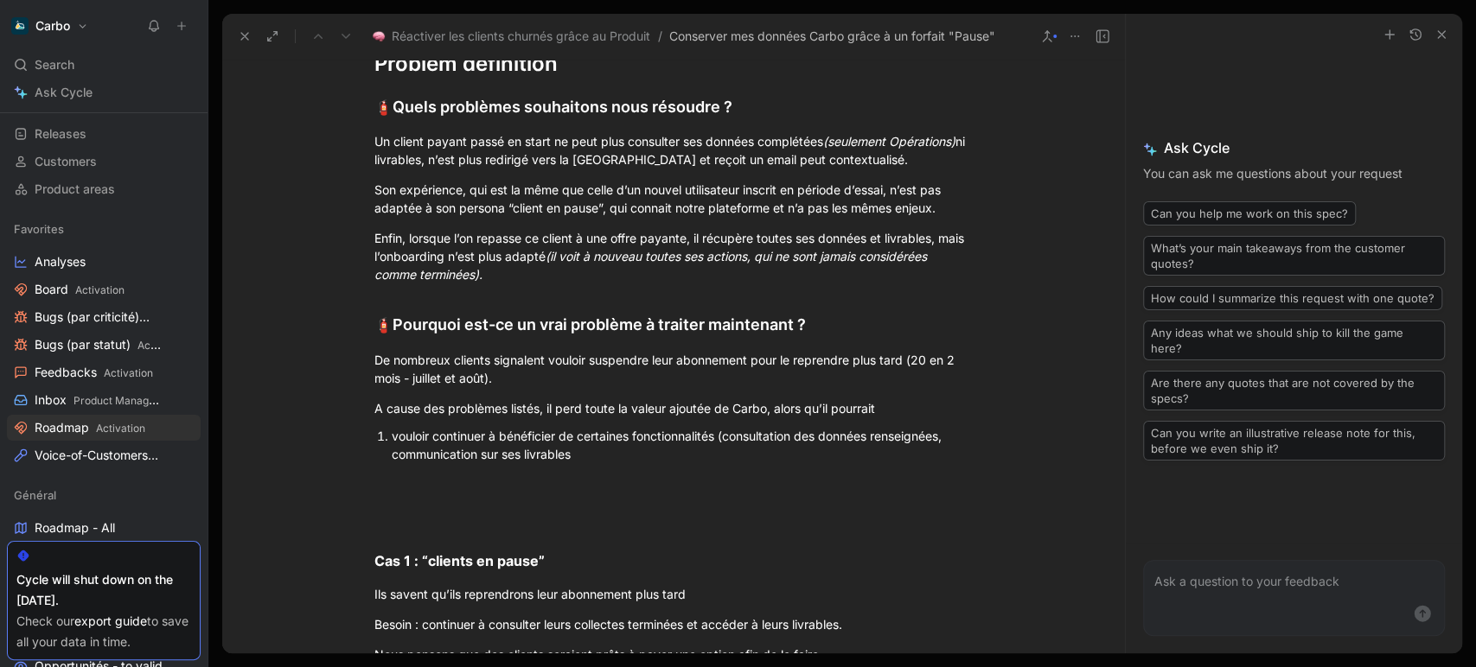
click at [651, 451] on div "vouloir continuer à bénéficier de certaines fonctionnalités (consultation des d…" at bounding box center [682, 445] width 581 height 36
drag, startPoint x: 651, startPoint y: 451, endPoint x: 718, endPoint y: 431, distance: 70.3
click at [718, 431] on div "vouloir continuer à bénéficier de certaines fonctionnalités (consultation des d…" at bounding box center [682, 445] width 581 height 36
click at [566, 30] on icon "button" at bounding box center [567, 23] width 14 height 14
click at [636, 448] on div "vouloir continuer à bénéficier de certaines fonctionnalités (consultation des d…" at bounding box center [682, 445] width 581 height 36
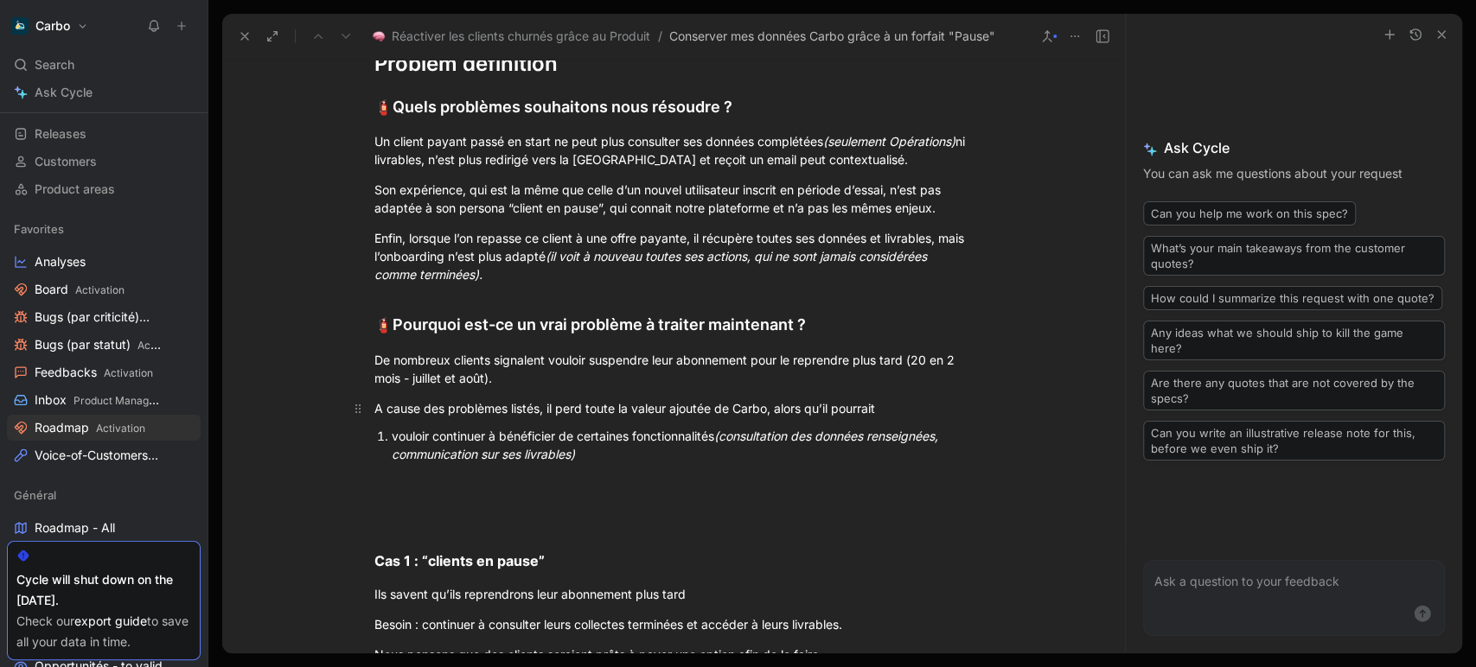
click at [773, 405] on div "A cause des problèmes listés, il perd toute la valeur ajoutée de Carbo, alors q…" at bounding box center [673, 408] width 598 height 18
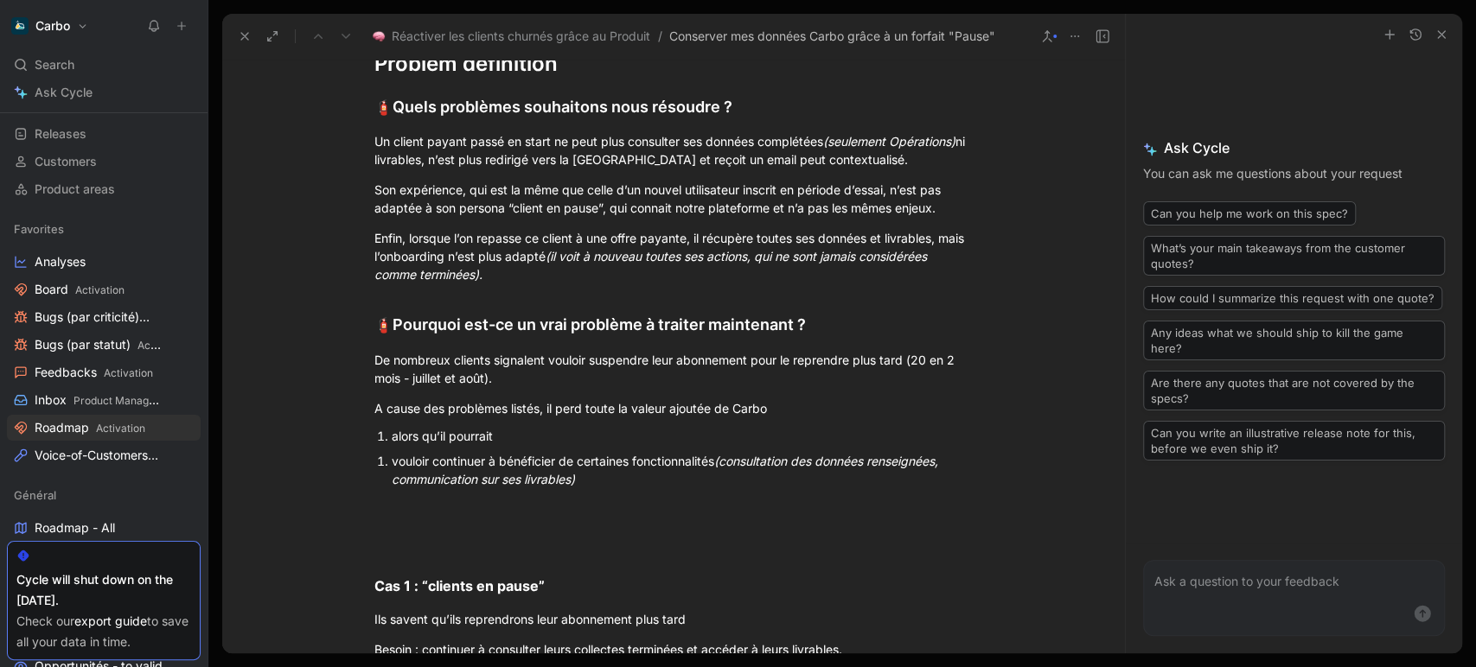
click at [580, 431] on div "alors qu’il pourrait" at bounding box center [682, 436] width 581 height 18
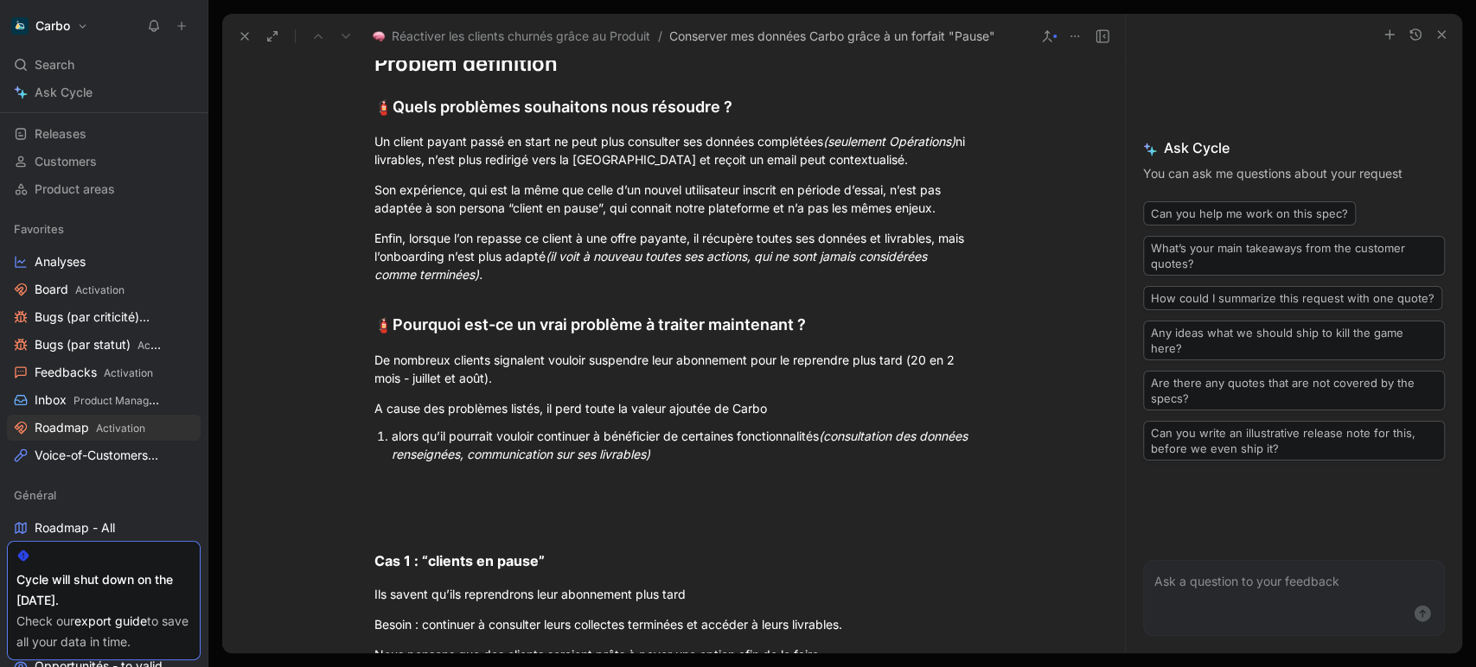
click at [724, 450] on div "alors qu’il pourrait vouloir continuer à bénéficier de certaines fonctionnalité…" at bounding box center [682, 445] width 581 height 36
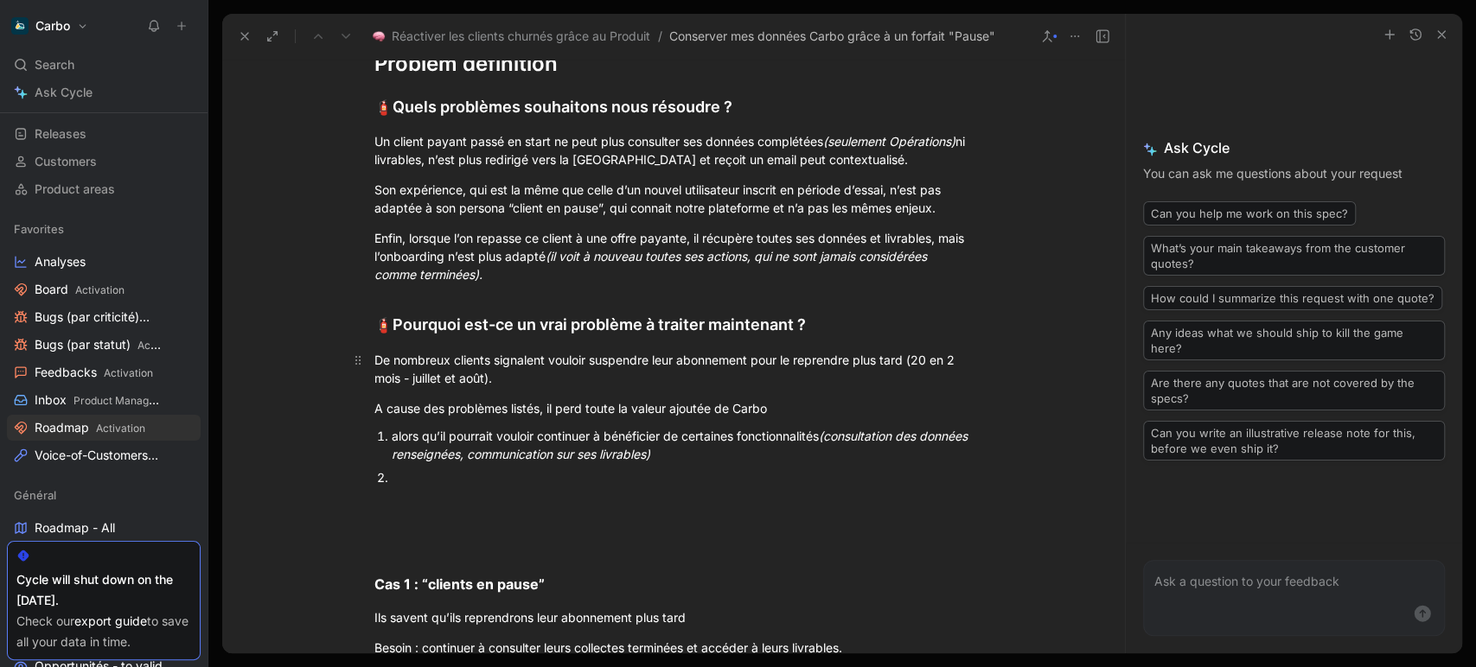
drag, startPoint x: 615, startPoint y: 377, endPoint x: 906, endPoint y: 360, distance: 291.0
click at [906, 360] on div "De nombreux clients signalent vouloir suspendre leur abonnement pour le reprend…" at bounding box center [673, 369] width 598 height 36
click at [506, 469] on div at bounding box center [682, 478] width 581 height 18
click at [793, 403] on div "A cause des problèmes listés, il perd toute la valeur ajoutée de Carbo" at bounding box center [673, 408] width 598 height 18
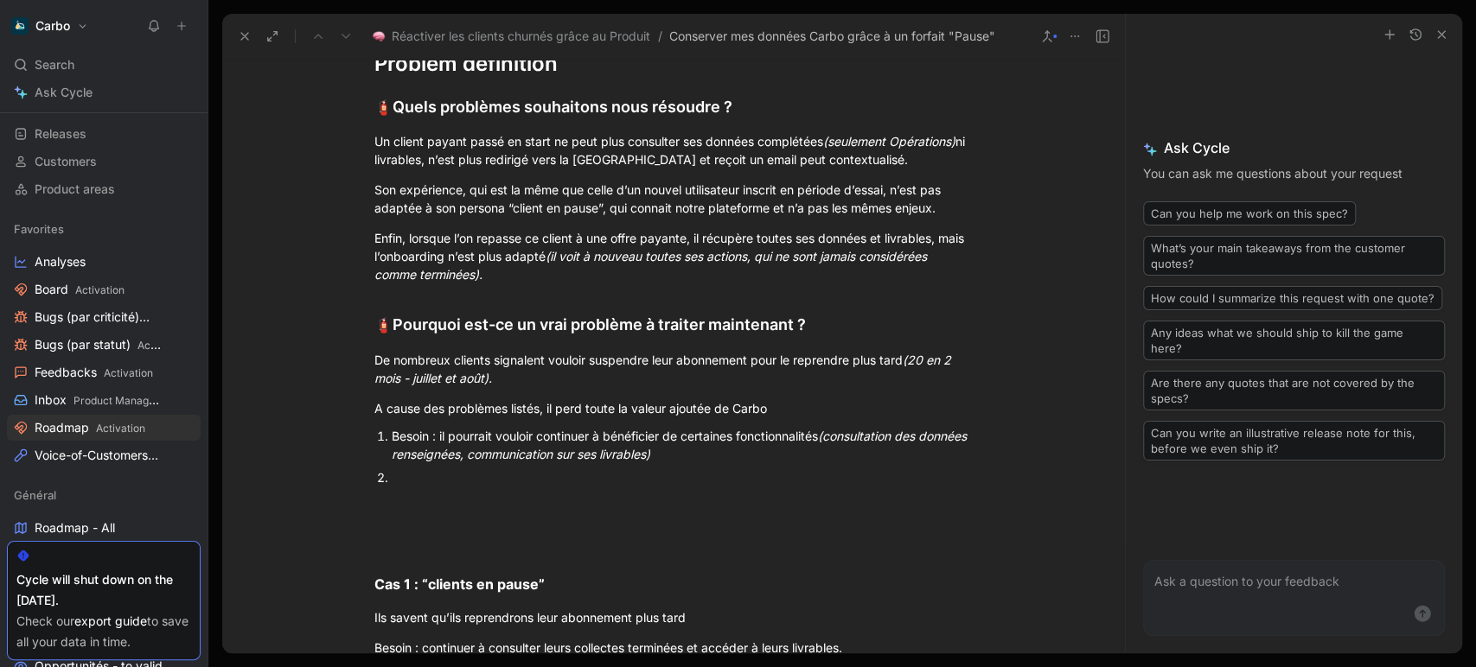
click at [561, 475] on div at bounding box center [682, 478] width 581 height 18
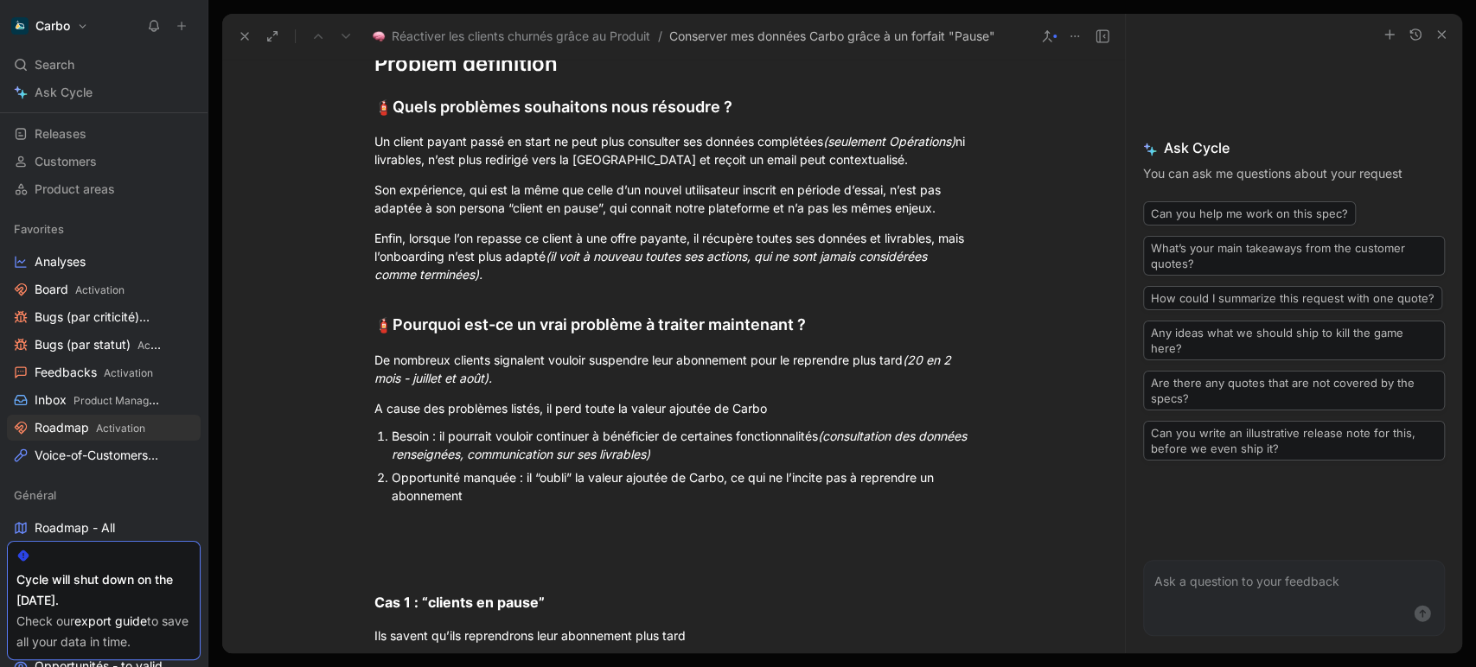
scroll to position [741, 0]
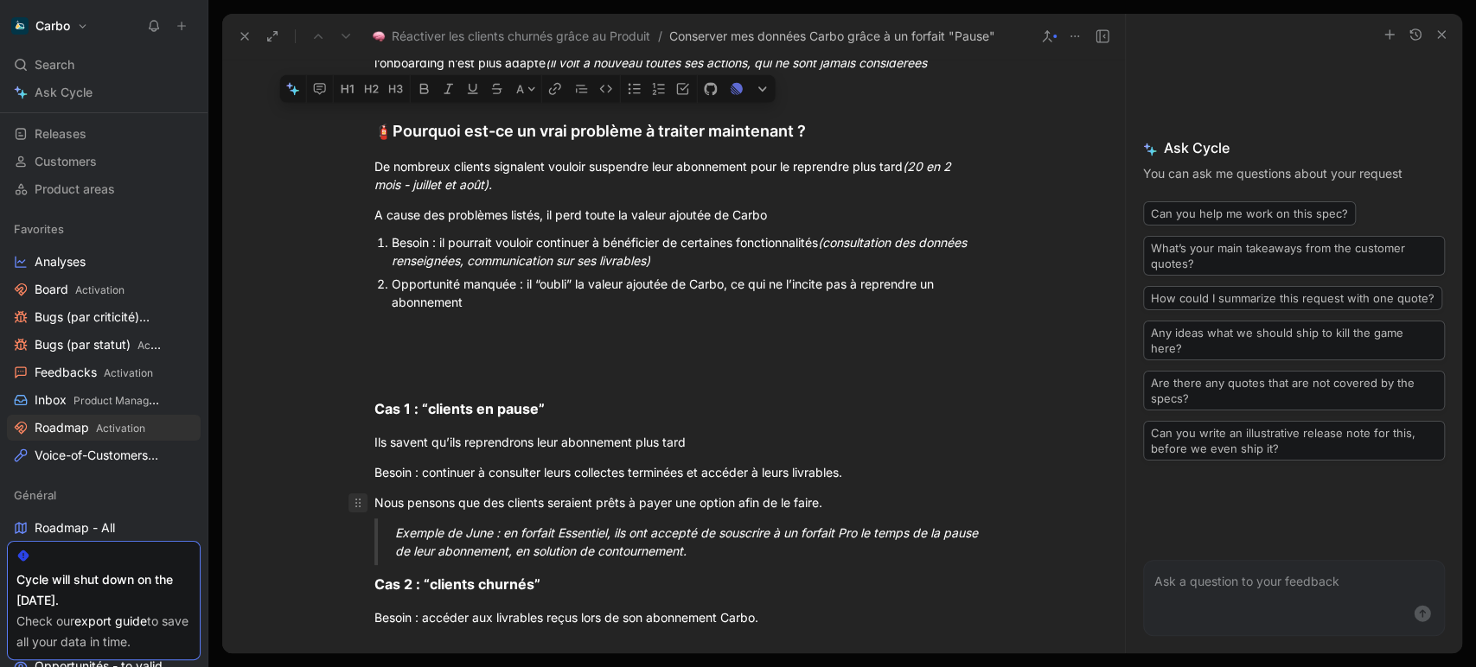
drag, startPoint x: 717, startPoint y: 552, endPoint x: 358, endPoint y: 499, distance: 362.7
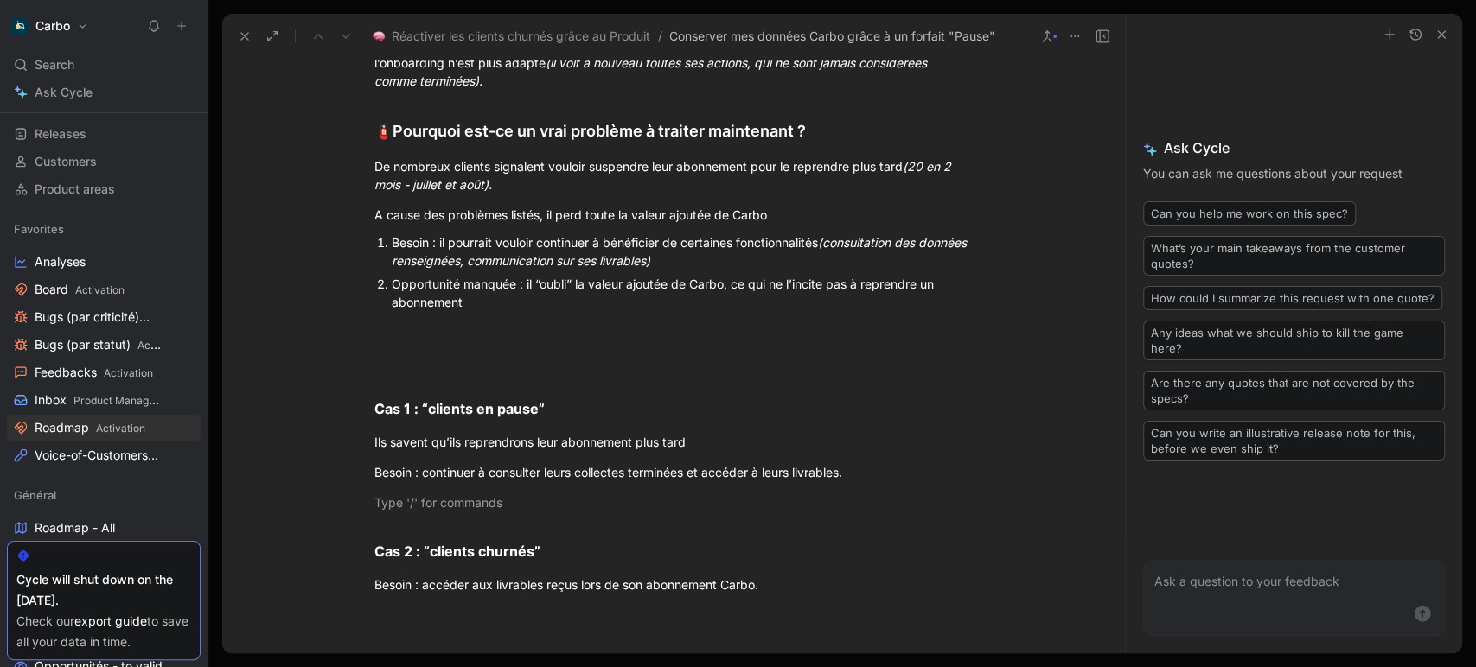
click at [787, 263] on div "Besoin : il pourrait vouloir continuer à bénéficier de certaines fonctionnalité…" at bounding box center [682, 251] width 581 height 36
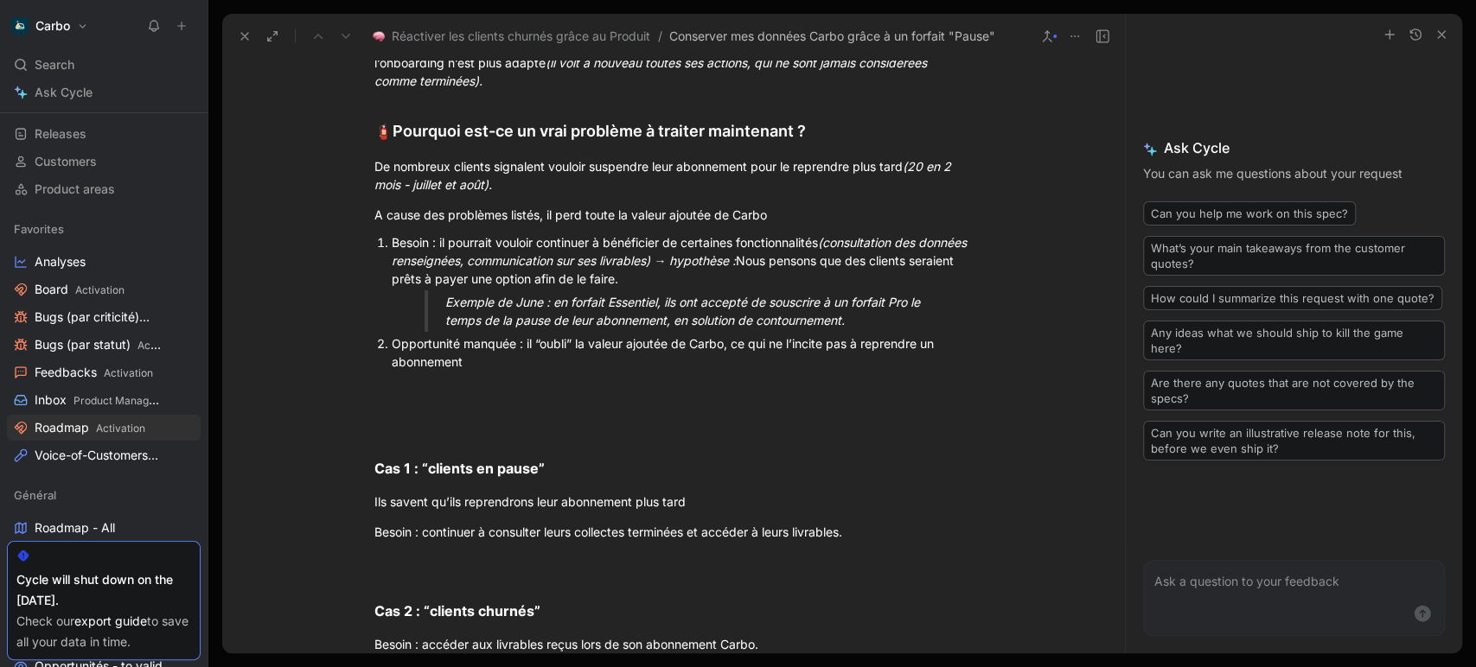
click at [794, 256] on div "Besoin : il pourrait vouloir continuer à bénéficier de certaines fonctionnalité…" at bounding box center [682, 260] width 581 height 54
click at [802, 257] on div "Besoin : il pourrait vouloir continuer à bénéficier de certaines fonctionnalité…" at bounding box center [682, 260] width 581 height 54
click at [615, 405] on p at bounding box center [673, 419] width 664 height 29
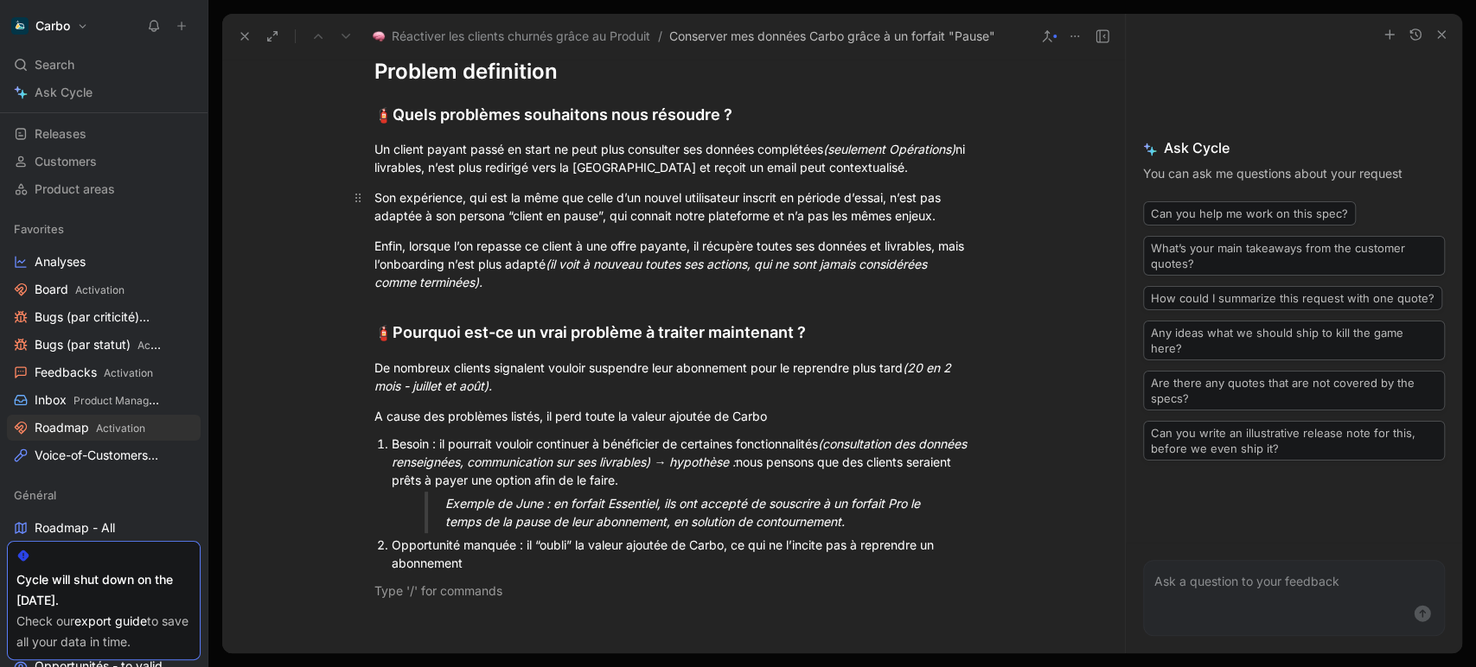
scroll to position [528, 0]
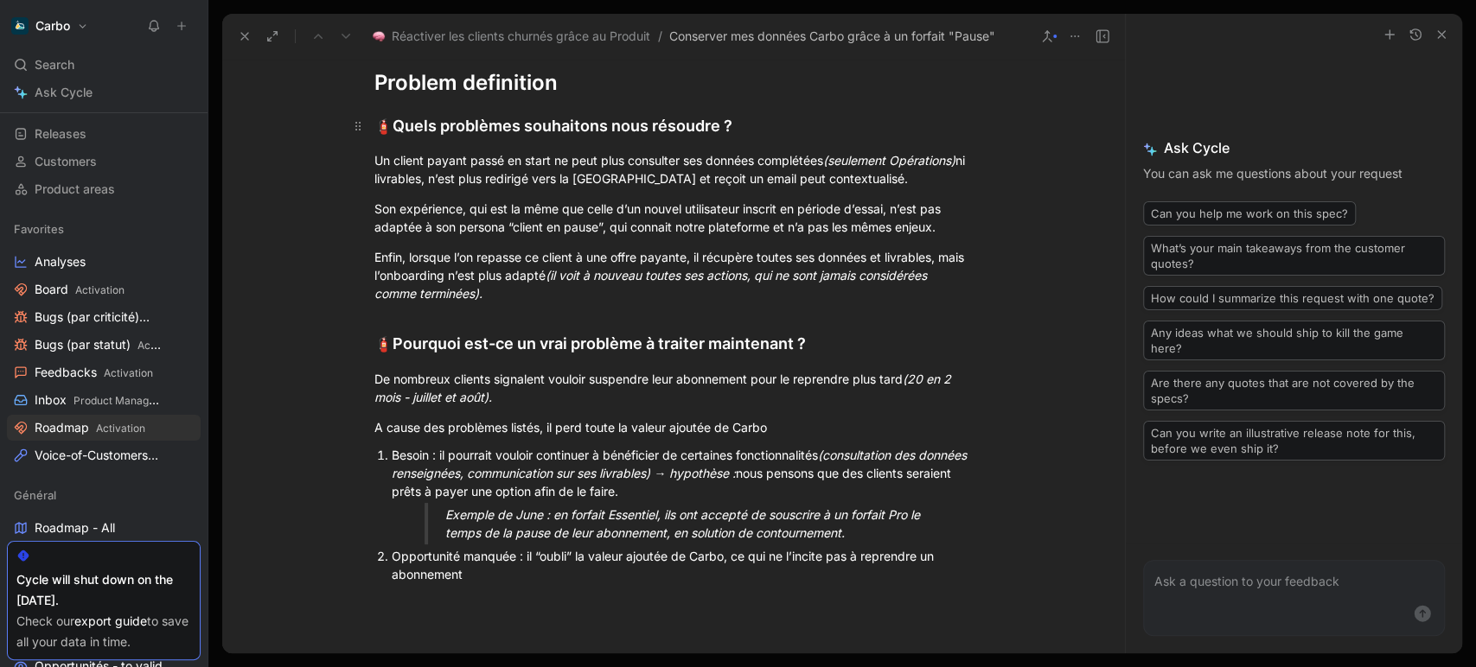
click at [776, 129] on div "🧯 Quels problèmes souhaitons nous résoudre ?" at bounding box center [673, 126] width 598 height 24
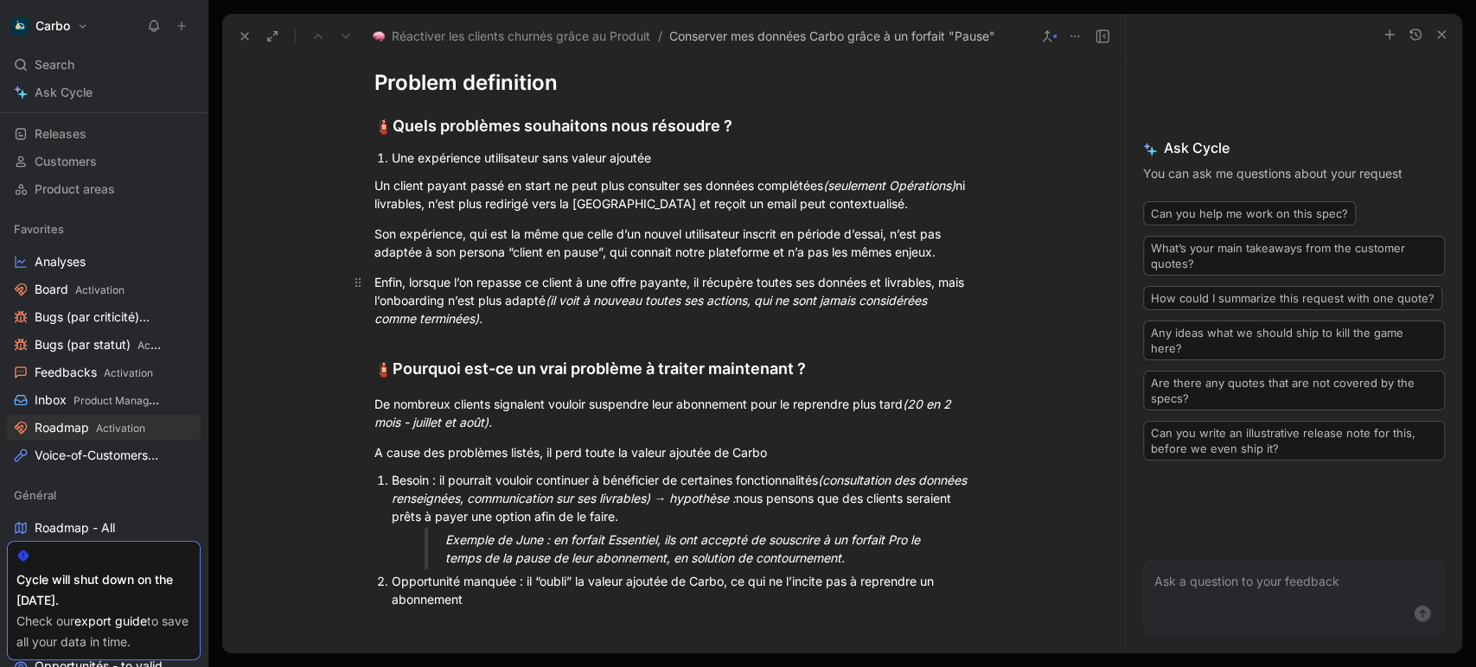
click at [598, 318] on div "Enfin, lorsque l’on repasse ce client à une offre payante, il récupère toutes s…" at bounding box center [673, 300] width 598 height 54
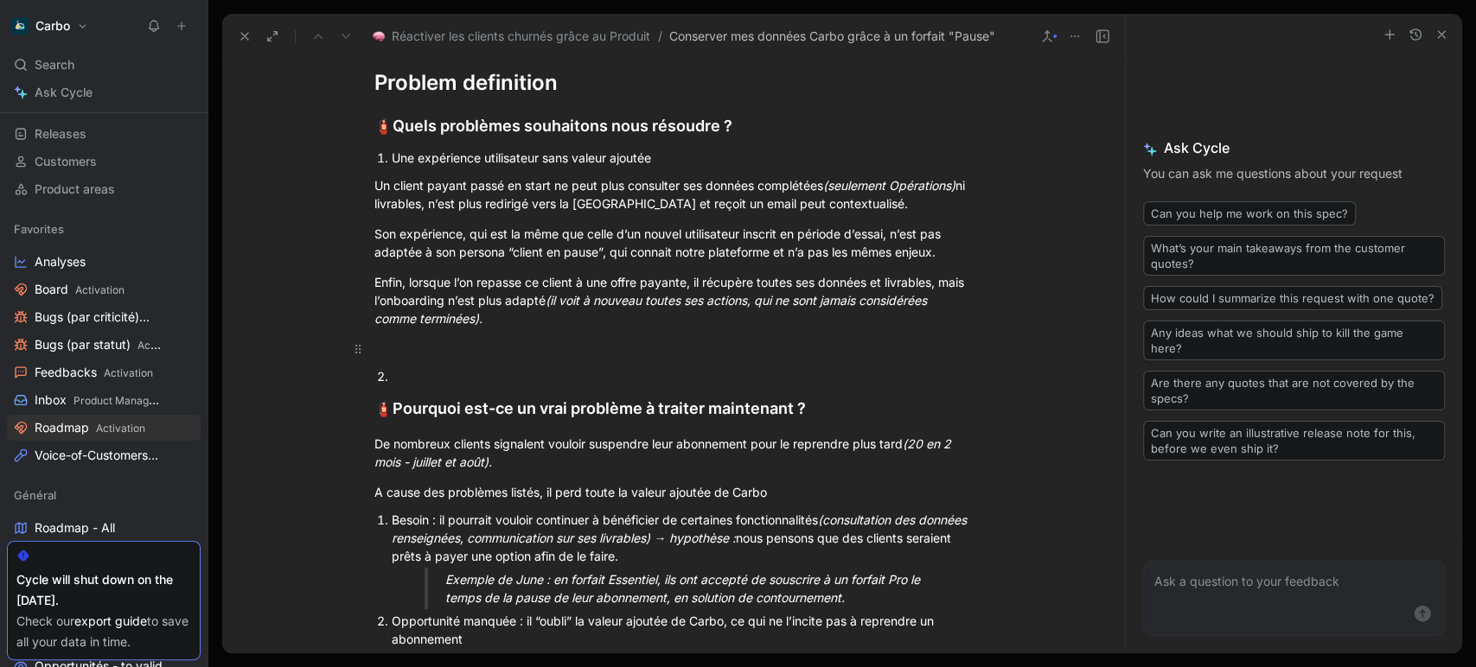
click at [426, 335] on p at bounding box center [673, 349] width 664 height 29
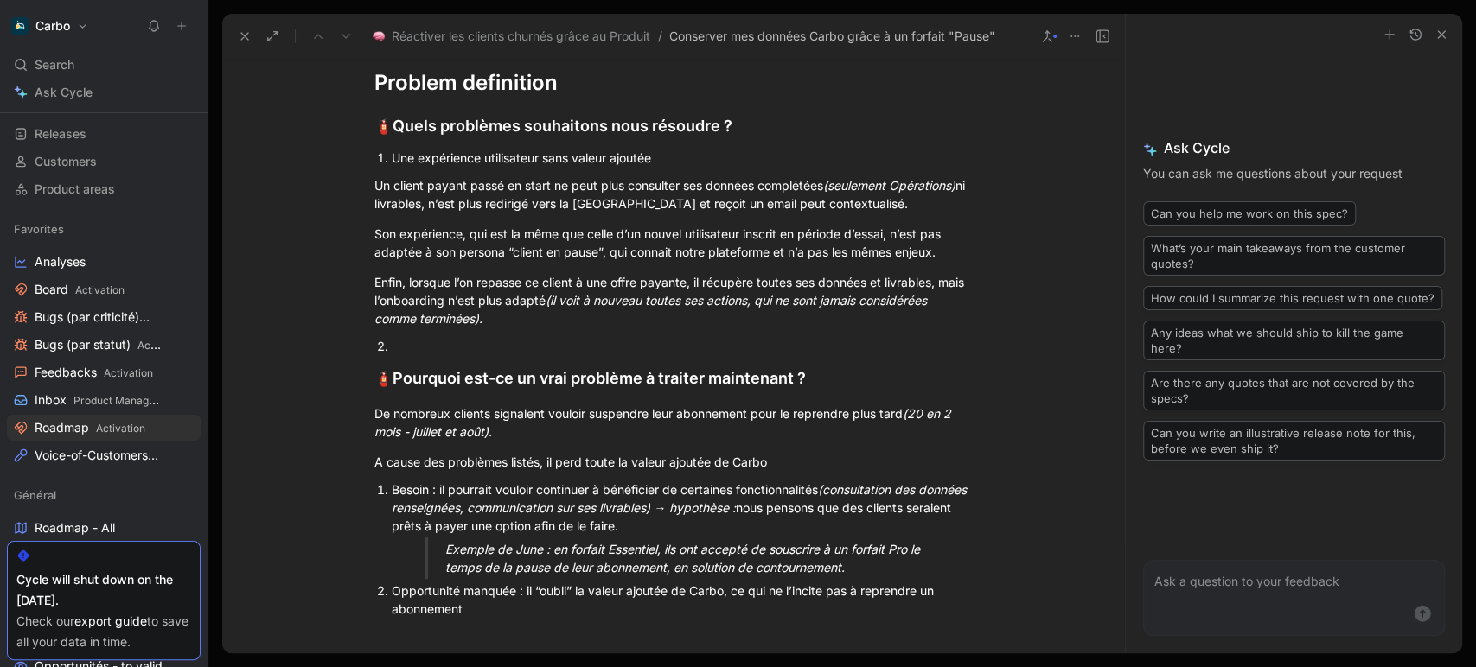
click at [442, 354] on div at bounding box center [682, 346] width 581 height 18
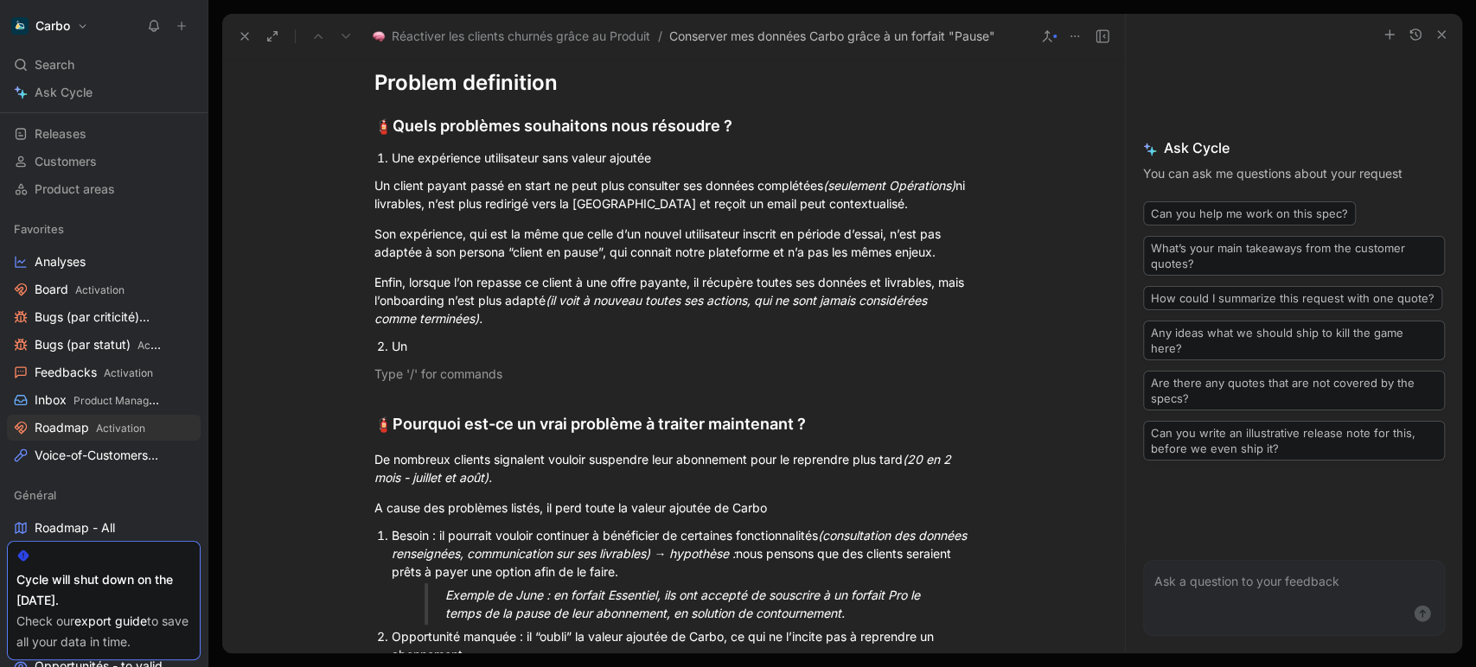
click at [418, 338] on div "Un" at bounding box center [682, 346] width 581 height 18
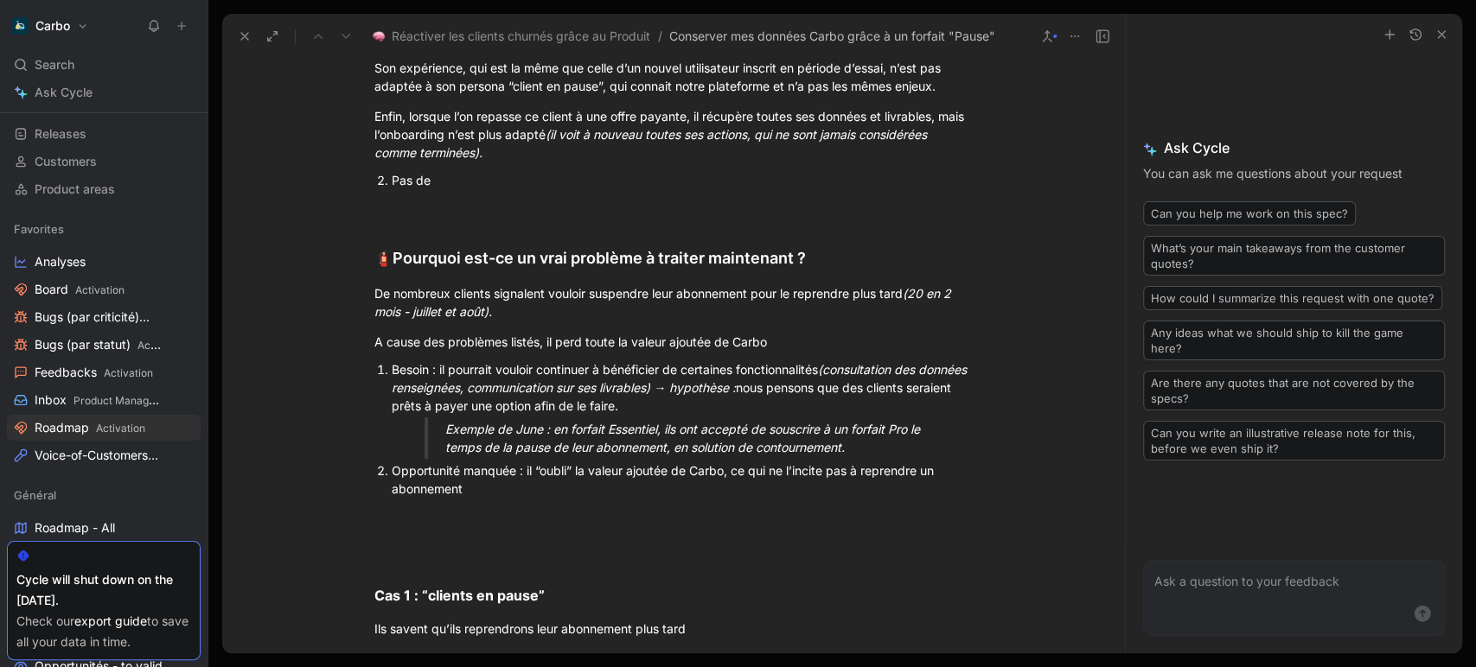
scroll to position [713, 0]
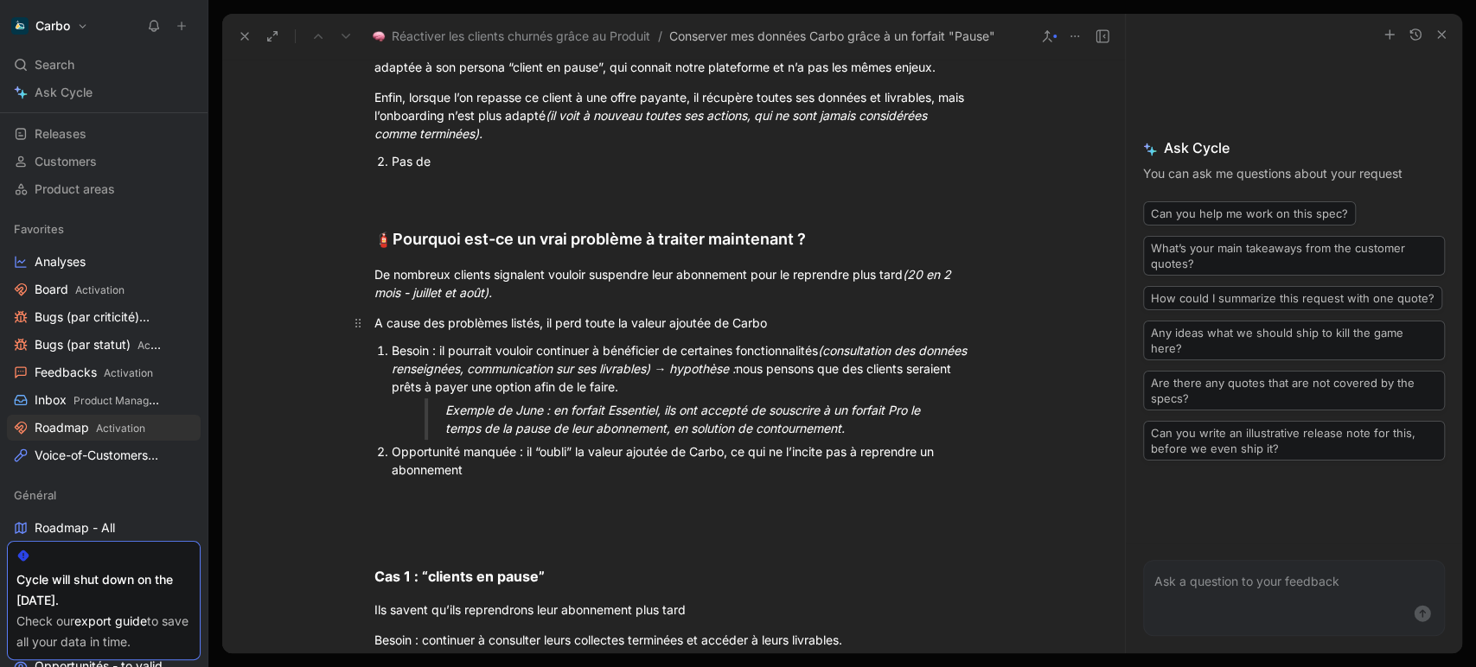
click at [861, 322] on div "A cause des problèmes listés, il perd toute la valeur ajoutée de Carbo" at bounding box center [673, 323] width 598 height 18
click at [483, 471] on div "Opportunité manquée : il “oubli” la valeur ajoutée de Carbo, ce qui ne l’incite…" at bounding box center [682, 461] width 581 height 36
click at [560, 451] on div "Opportunité manquée : il “oubli” la valeur ajoutée de Carbo, ce qui ne l’incite…" at bounding box center [682, 461] width 581 height 36
click at [505, 461] on div "Opportunité manquée : il “oublie” la valeur ajoutée de Carbo, ce qui ne l’incit…" at bounding box center [682, 461] width 581 height 36
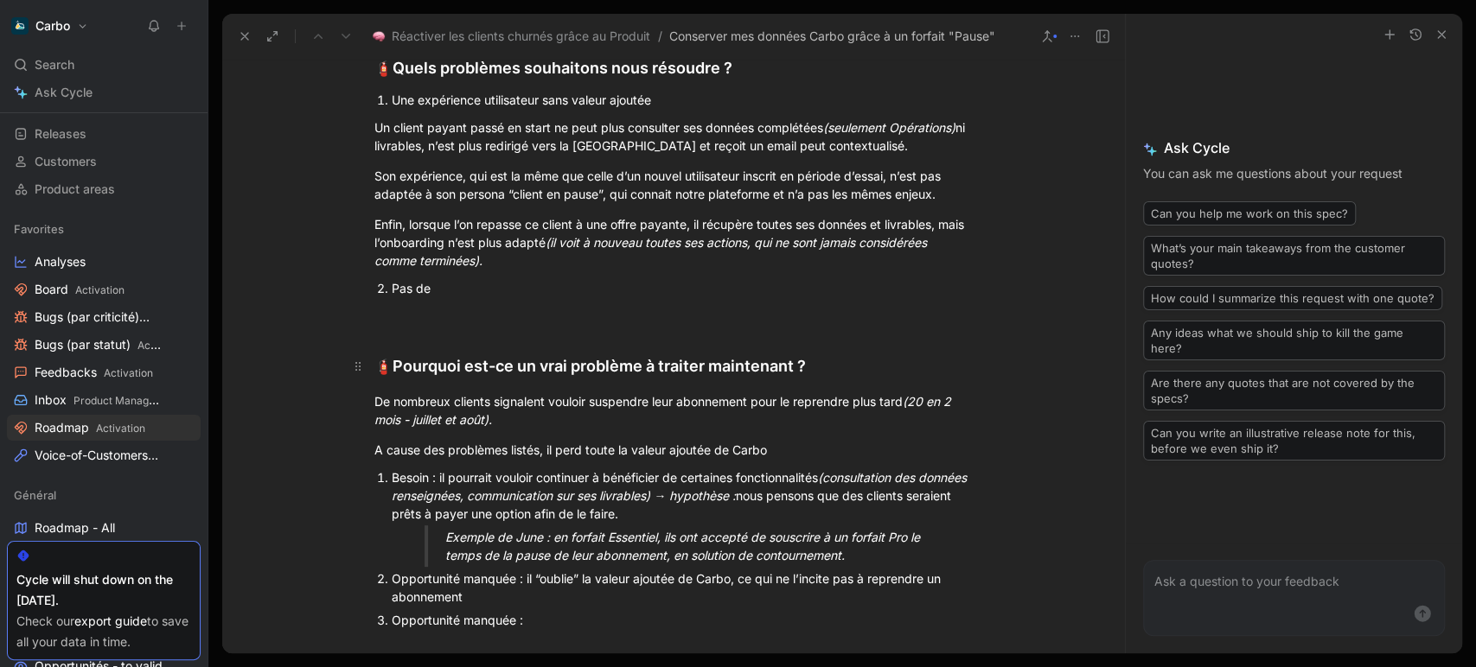
scroll to position [583, 0]
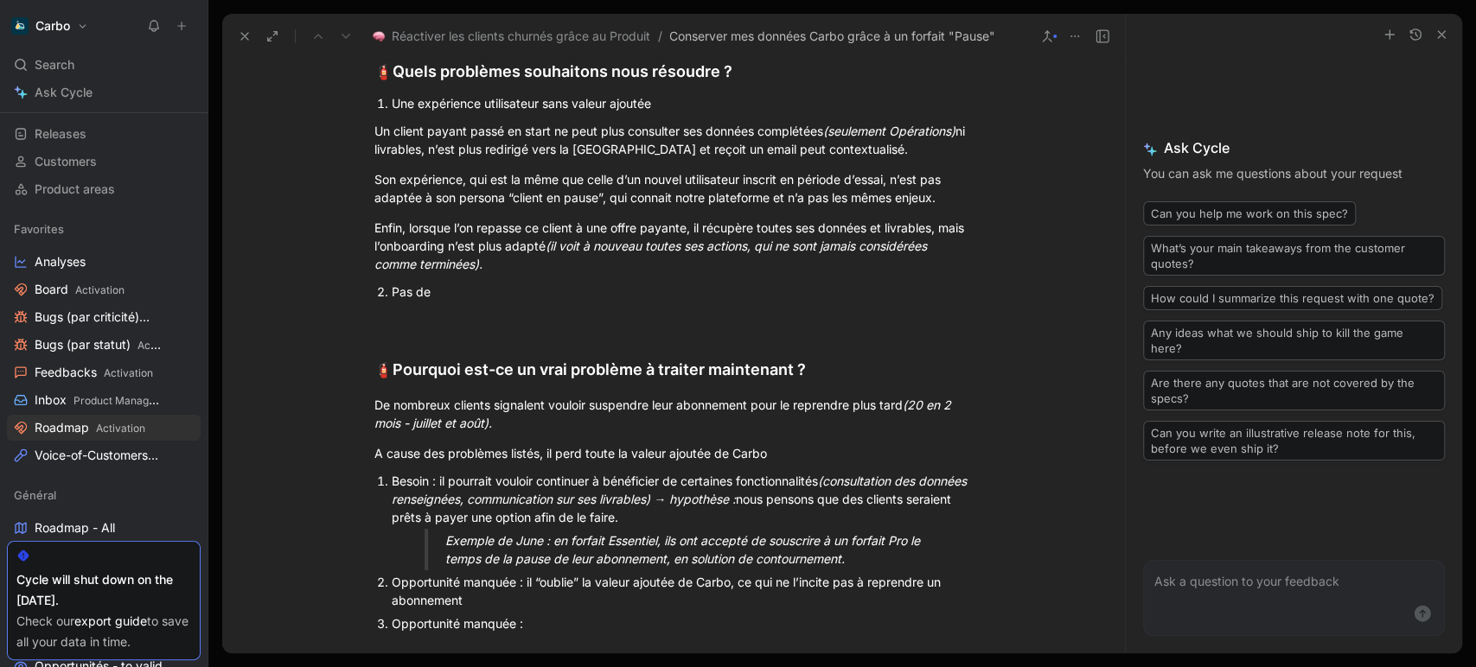
click at [415, 284] on div "Pas de" at bounding box center [682, 292] width 581 height 18
click at [446, 290] on div "Pas de" at bounding box center [682, 292] width 581 height 18
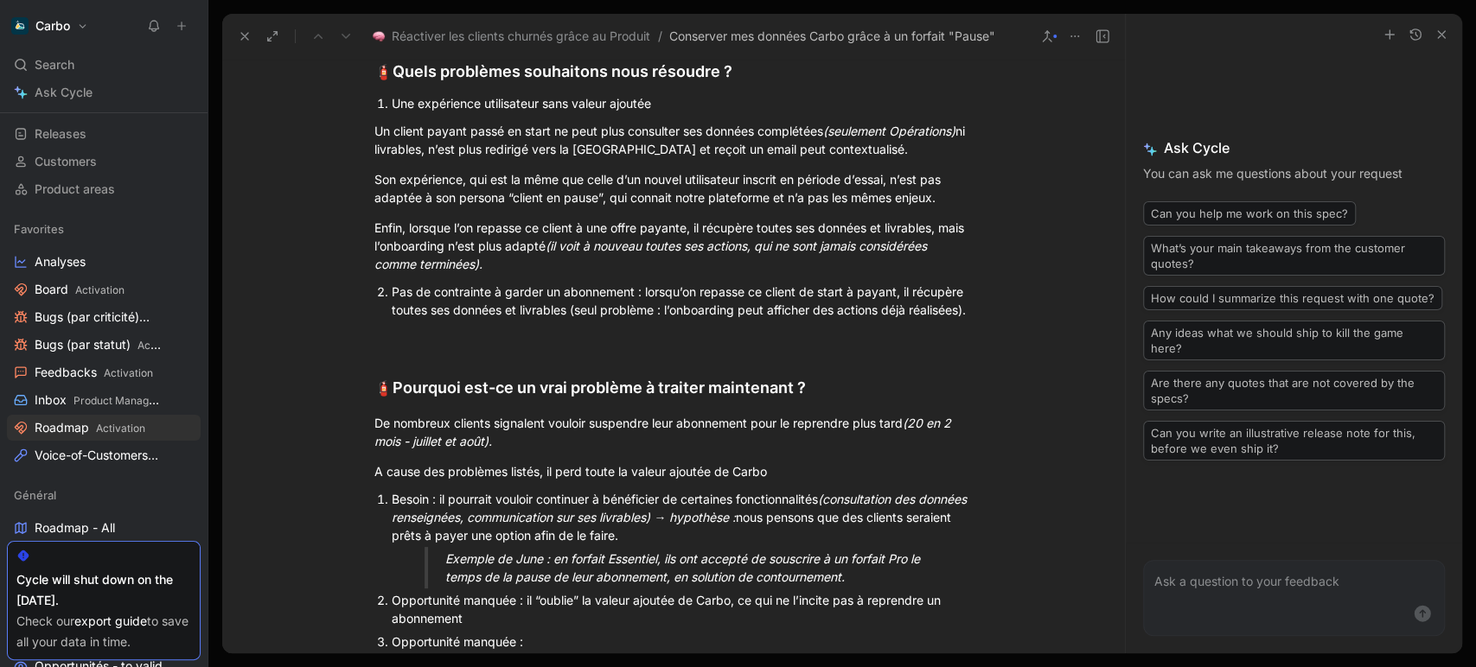
drag, startPoint x: 565, startPoint y: 307, endPoint x: 603, endPoint y: 336, distance: 47.4
click at [603, 322] on p "Pas de contrainte à garder un abonnement : lorsqu’on repasse ce client de start…" at bounding box center [682, 300] width 581 height 41
click at [562, 322] on p "Pas de contrainte à garder un abonnement : lorsqu’on repasse ce client de start…" at bounding box center [682, 300] width 581 height 41
drag, startPoint x: 536, startPoint y: 290, endPoint x: 512, endPoint y: 289, distance: 24.2
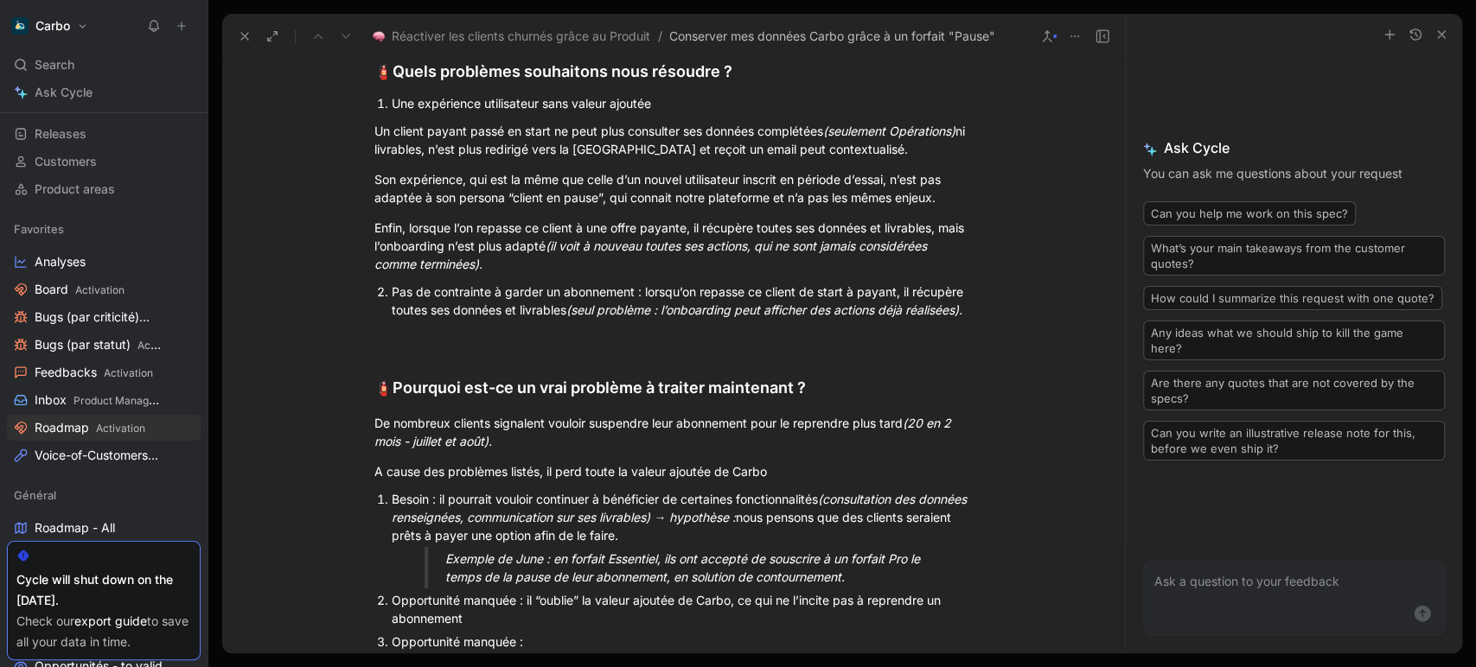
click at [512, 289] on div "Pas de contrainte à garder un abonnement : lorsqu’on repasse ce client de start…" at bounding box center [682, 301] width 581 height 36
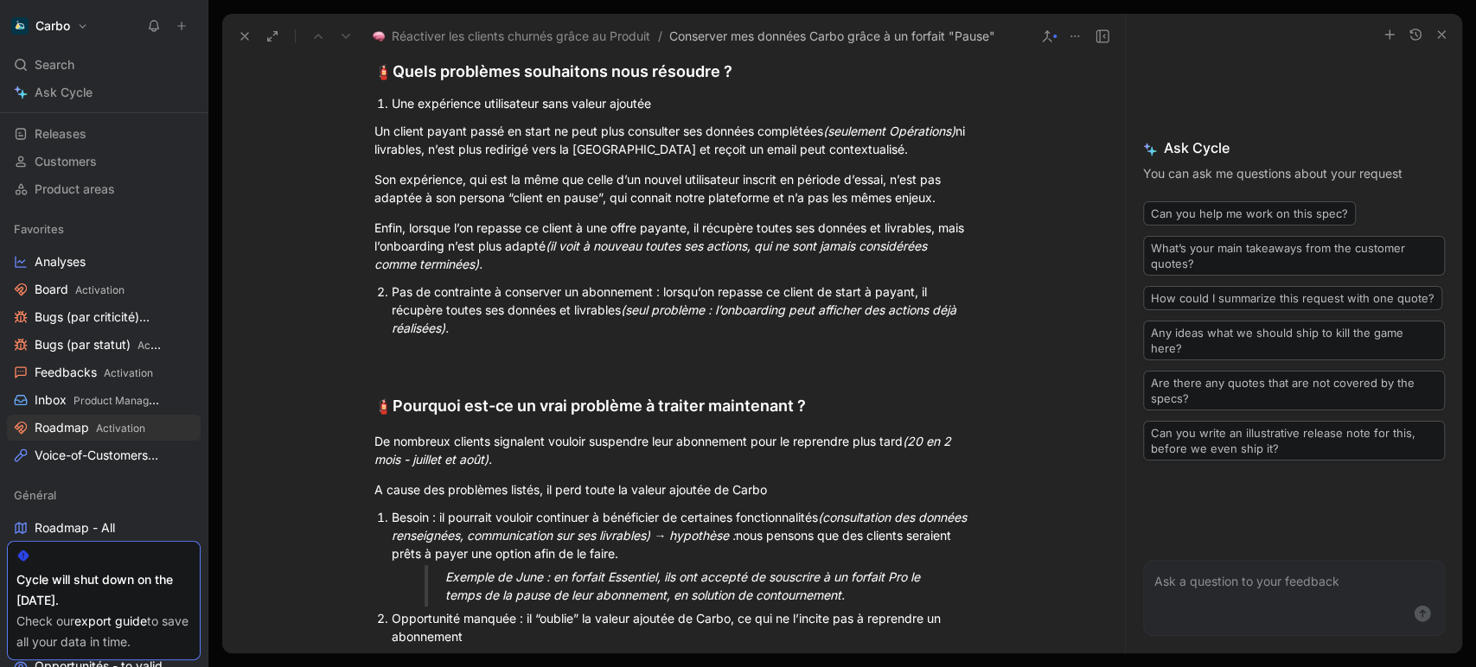
scroll to position [902, 0]
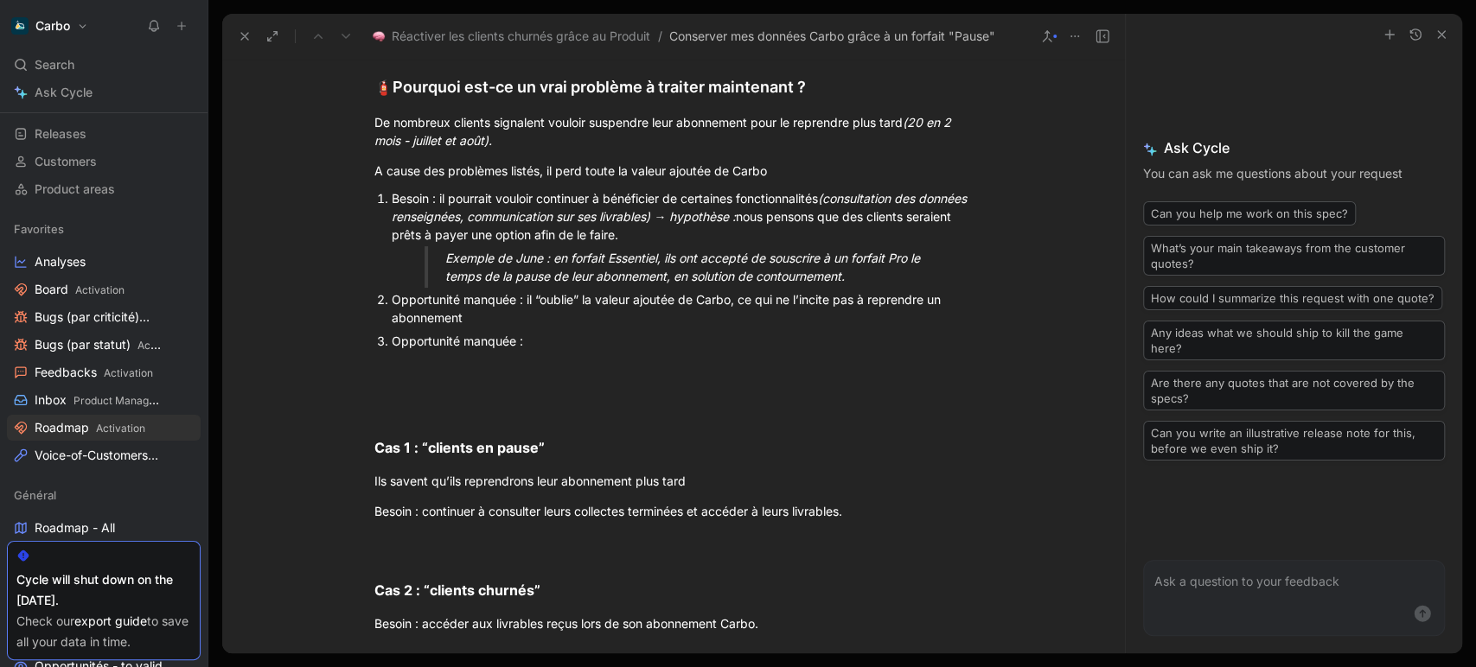
click at [512, 320] on div "Opportunité manquée : il “oublie” la valeur ajoutée de Carbo, ce qui ne l’incit…" at bounding box center [682, 308] width 581 height 36
click at [565, 346] on div "Opportunité manquée :" at bounding box center [682, 341] width 581 height 18
click at [484, 378] on p at bounding box center [673, 368] width 664 height 29
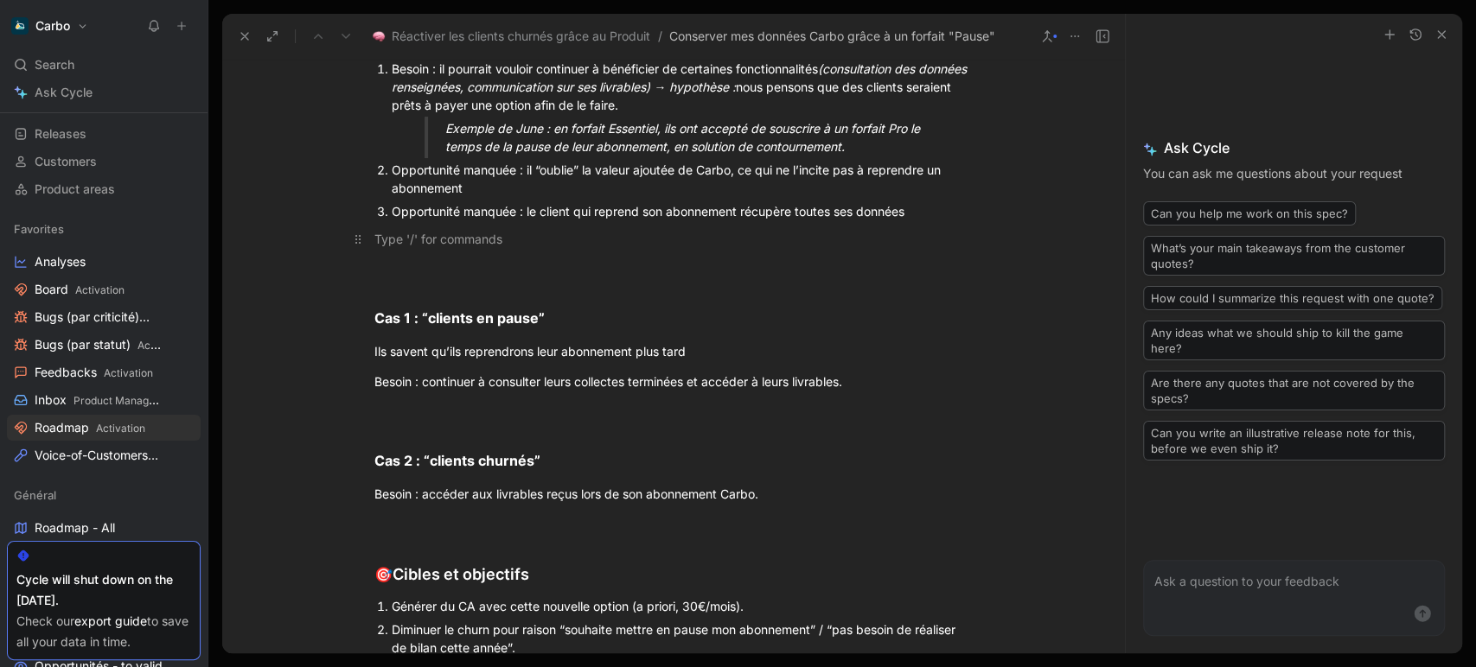
scroll to position [1063, 0]
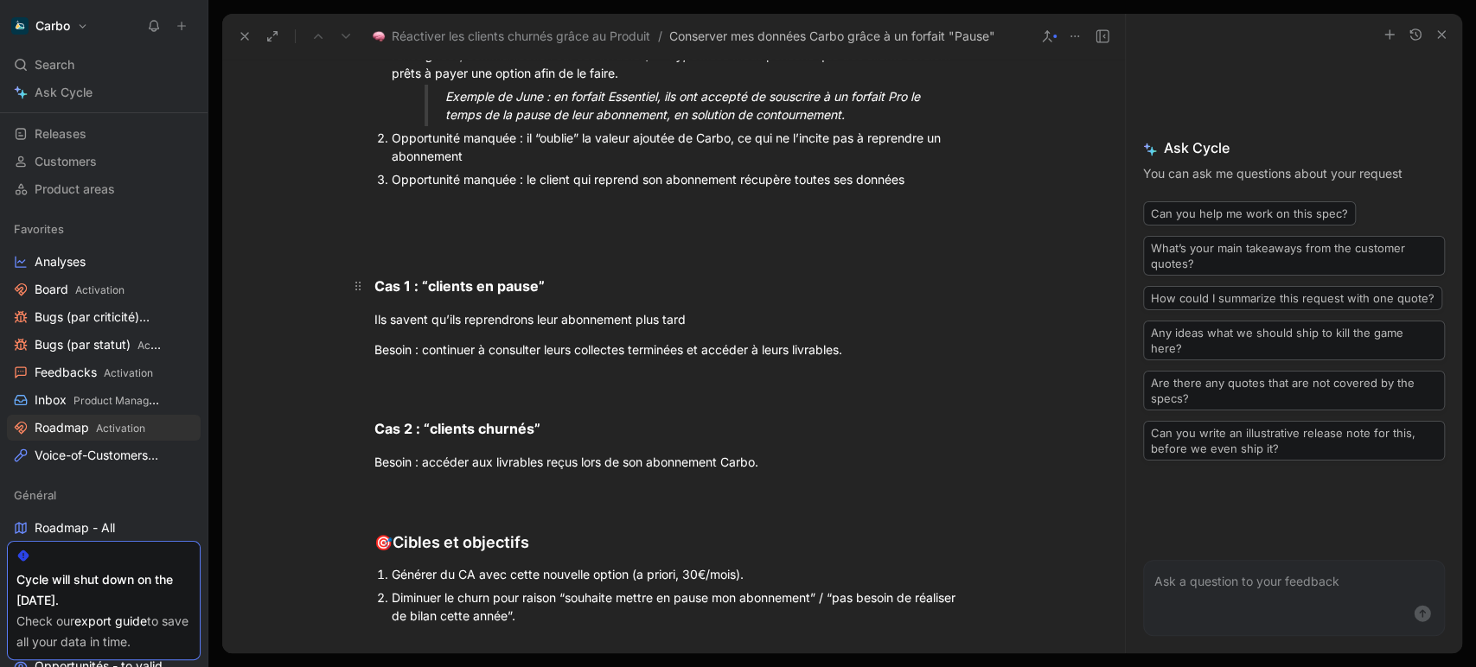
drag, startPoint x: 799, startPoint y: 463, endPoint x: 350, endPoint y: 267, distance: 489.7
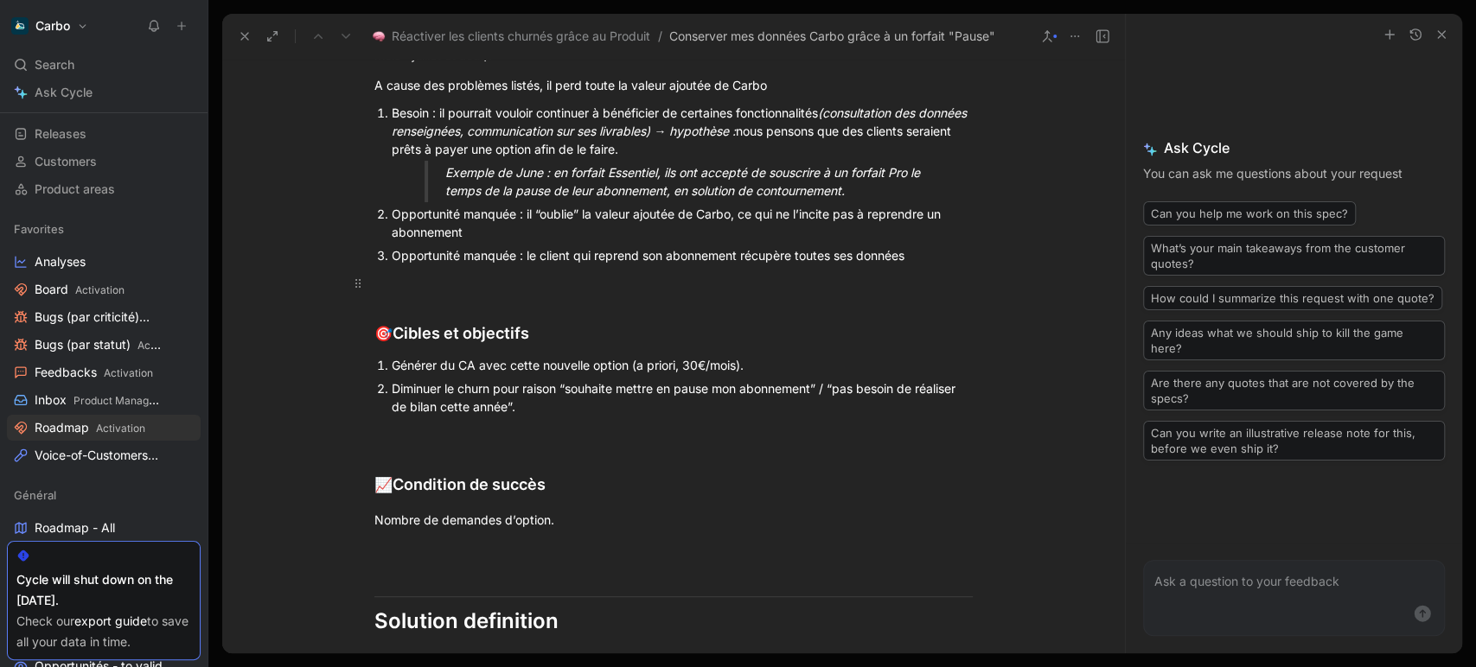
scroll to position [986, 0]
drag, startPoint x: 542, startPoint y: 406, endPoint x: 555, endPoint y: 394, distance: 17.7
click at [555, 394] on div "Diminuer le churn pour raison “souhaite mettre en pause mon abonnement” / “pas …" at bounding box center [682, 398] width 581 height 36
click at [572, 417] on p "Diminuer le churn pour raison “souhaite mettre en pause mon abonnement” / “pas …" at bounding box center [682, 398] width 581 height 41
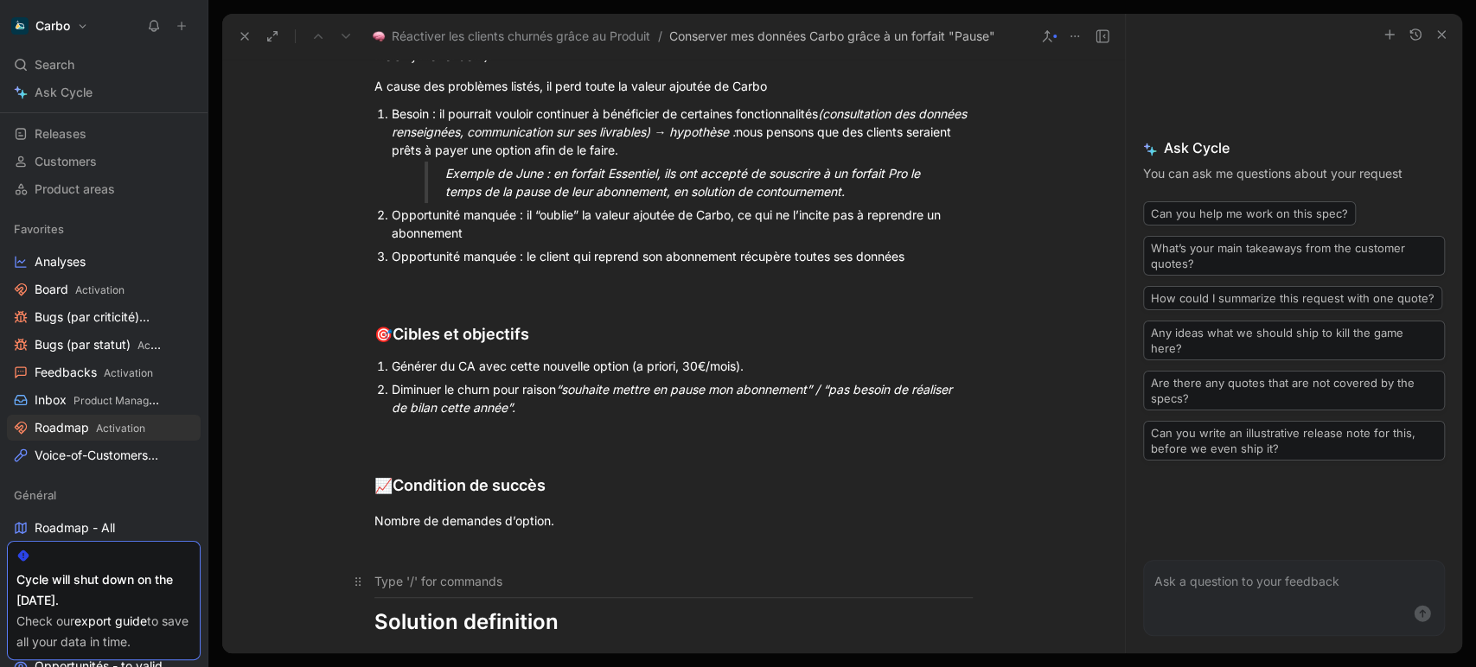
click at [539, 572] on div at bounding box center [673, 581] width 598 height 18
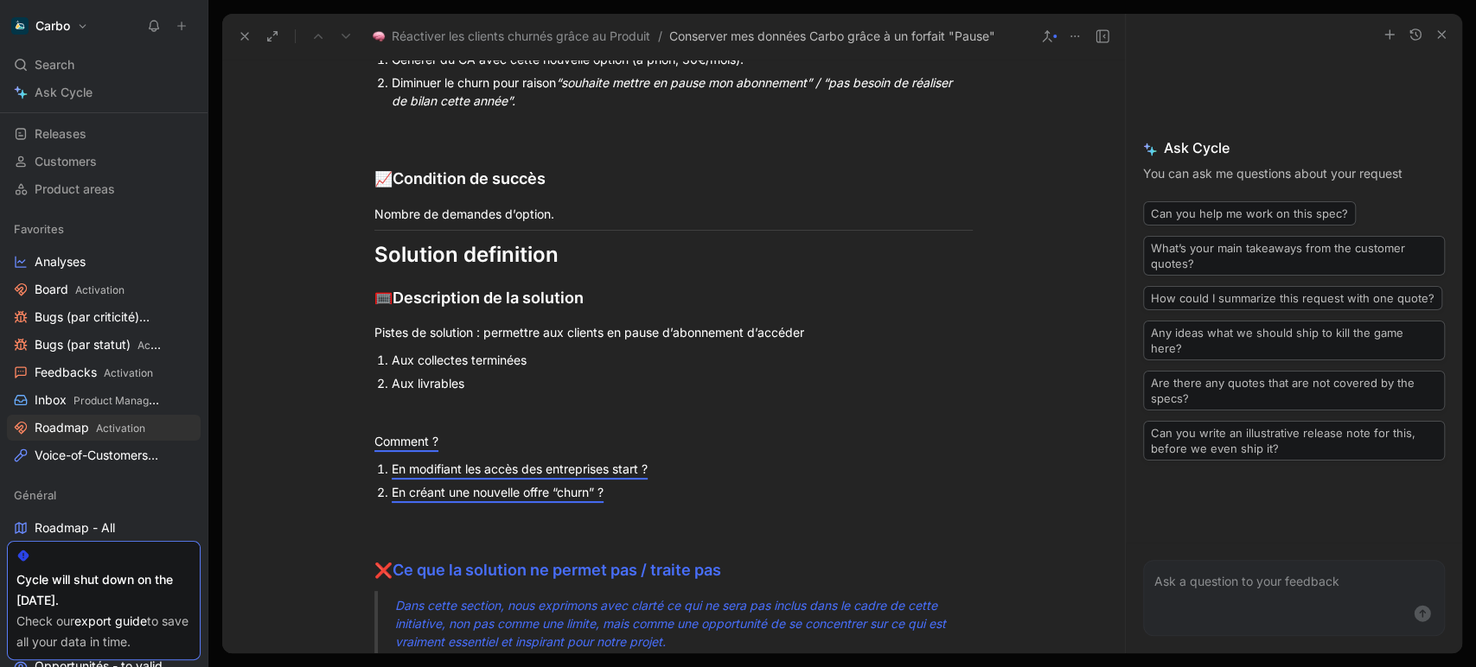
scroll to position [1309, 0]
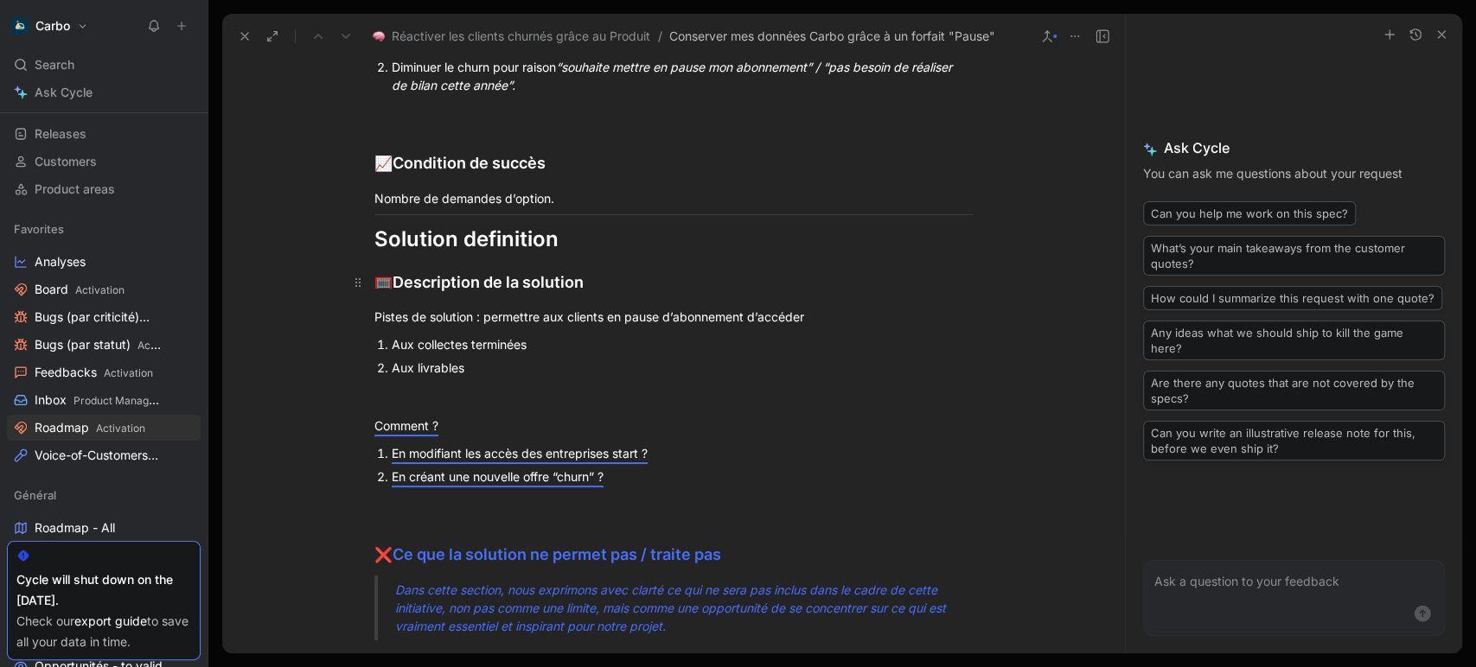
click at [622, 275] on div "🥅 Description de la solution" at bounding box center [673, 283] width 598 height 24
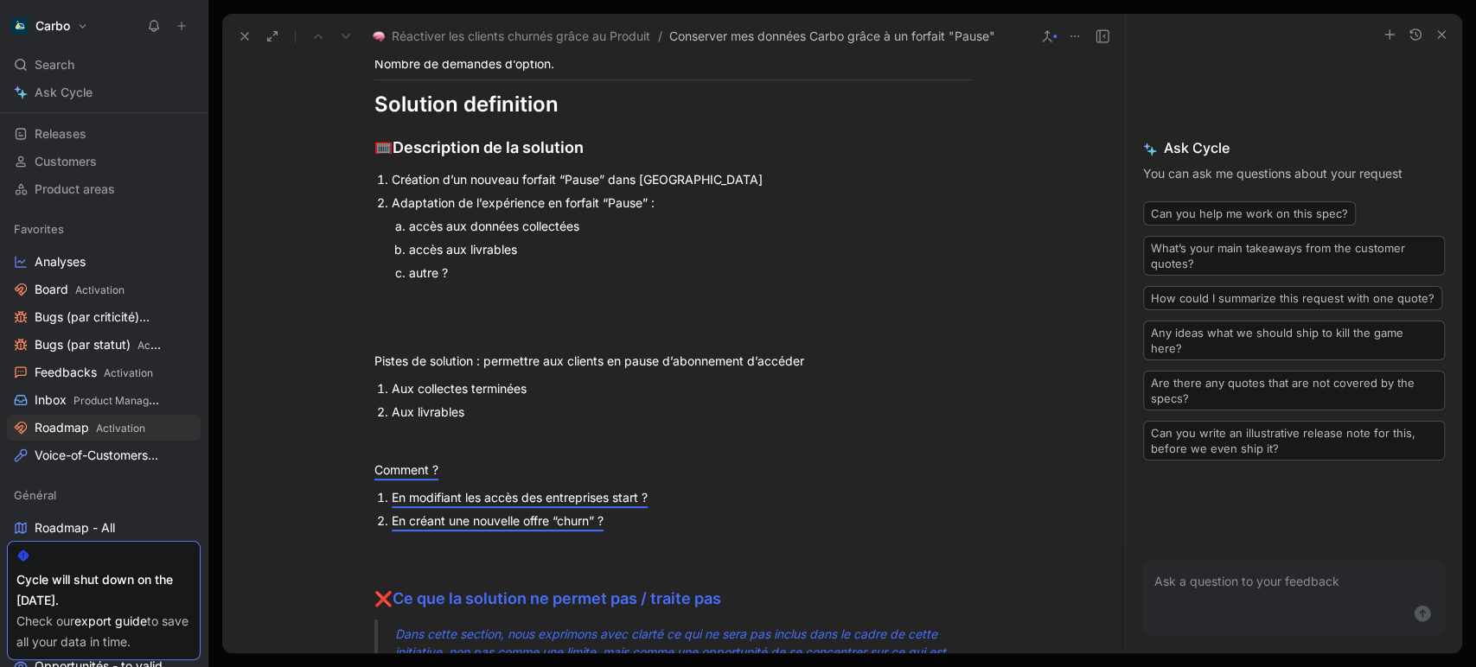
scroll to position [1470, 0]
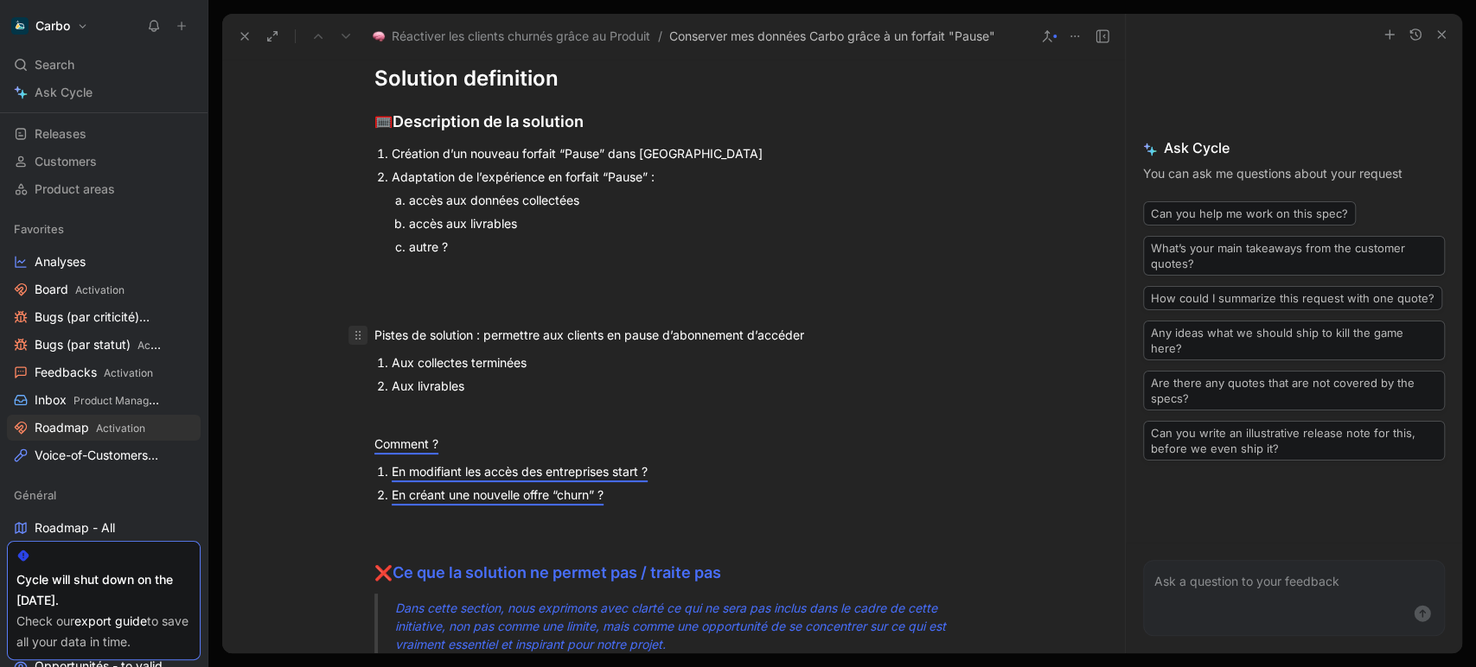
drag, startPoint x: 350, startPoint y: 337, endPoint x: 345, endPoint y: 327, distance: 11.6
click at [345, 327] on div "Problem definition 🧯 Quels problèmes souhaitons nous résoudre ? Une expérience …" at bounding box center [673, 414] width 902 height 2618
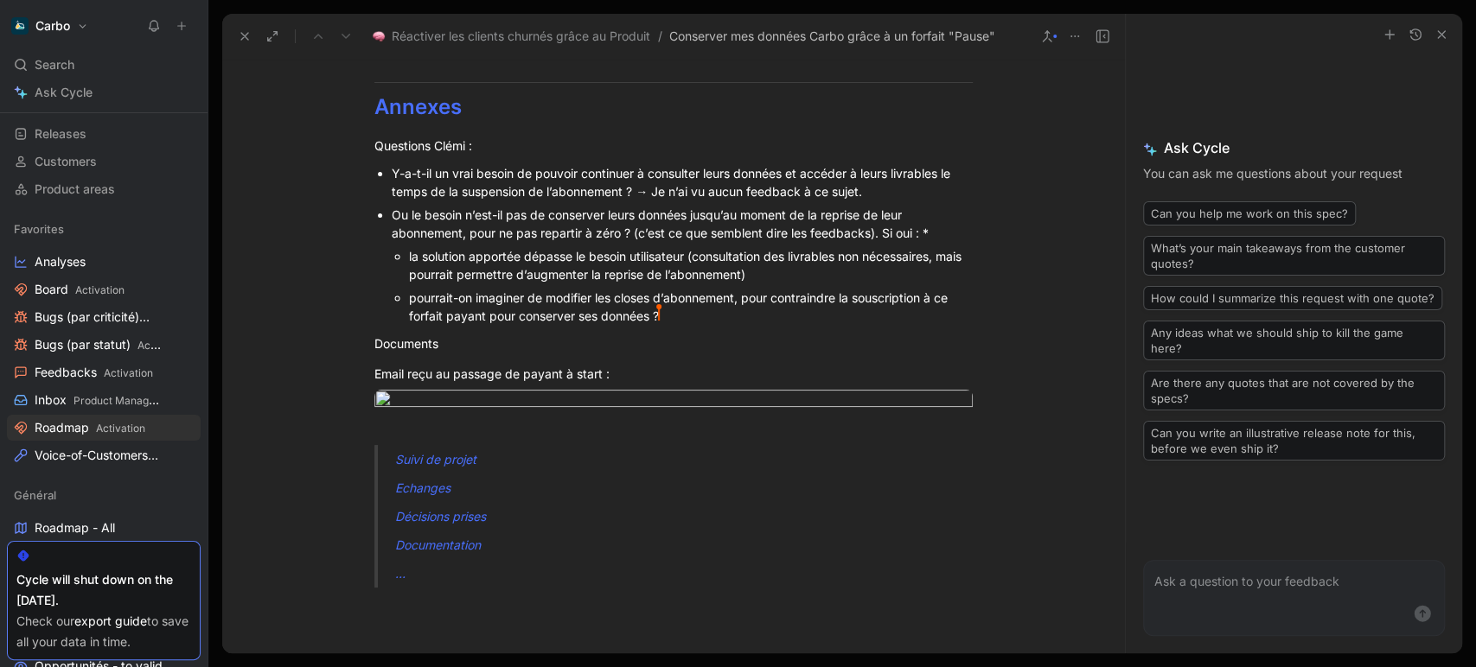
scroll to position [2344, 0]
click at [485, 143] on div "Questions Clémi :" at bounding box center [673, 145] width 598 height 18
click at [487, 114] on div "Annexes" at bounding box center [673, 106] width 598 height 31
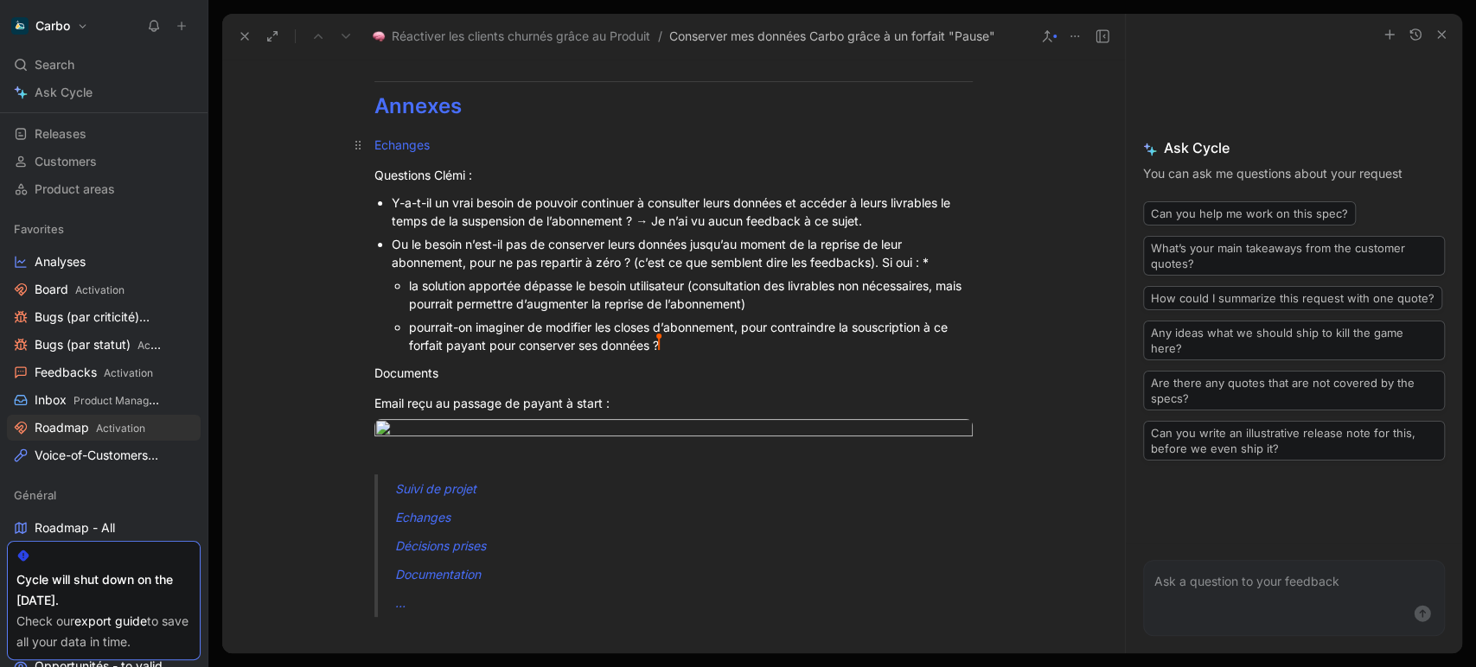
click at [389, 138] on span "Echanges" at bounding box center [401, 144] width 55 height 15
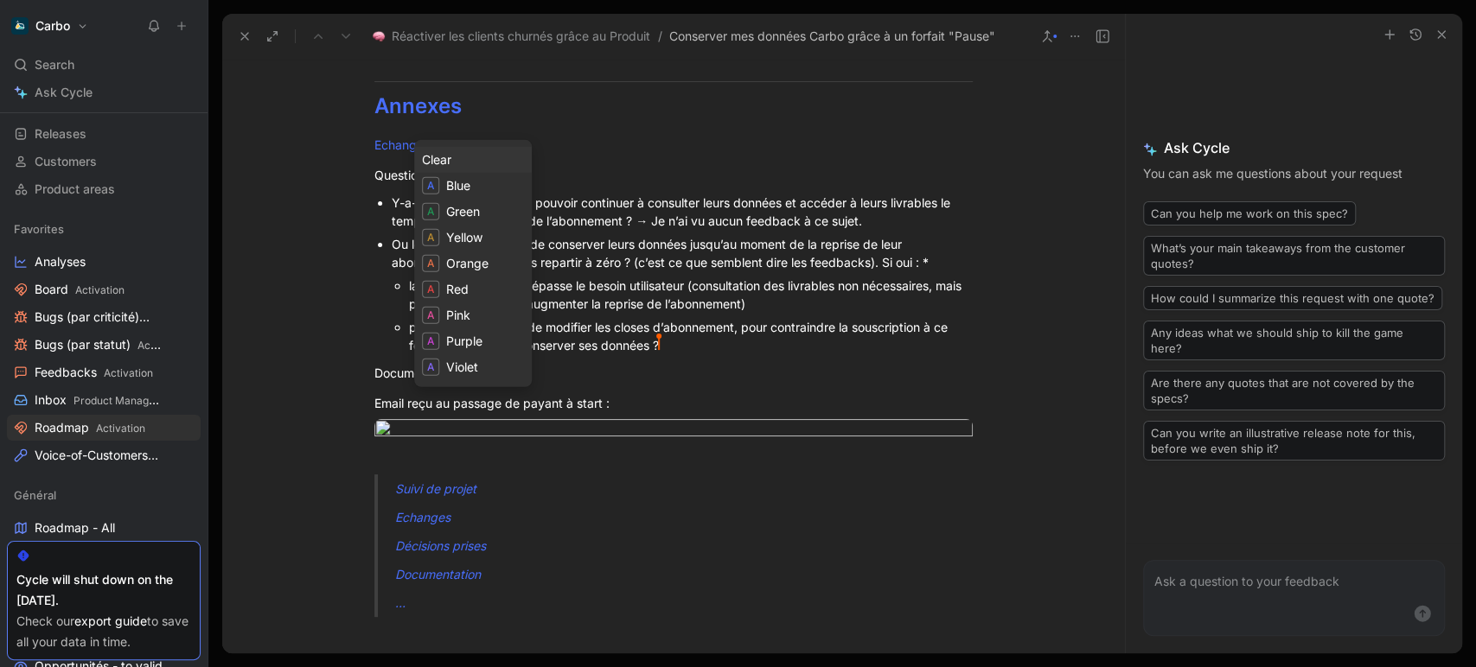
click at [459, 163] on div "Clear" at bounding box center [473, 160] width 102 height 21
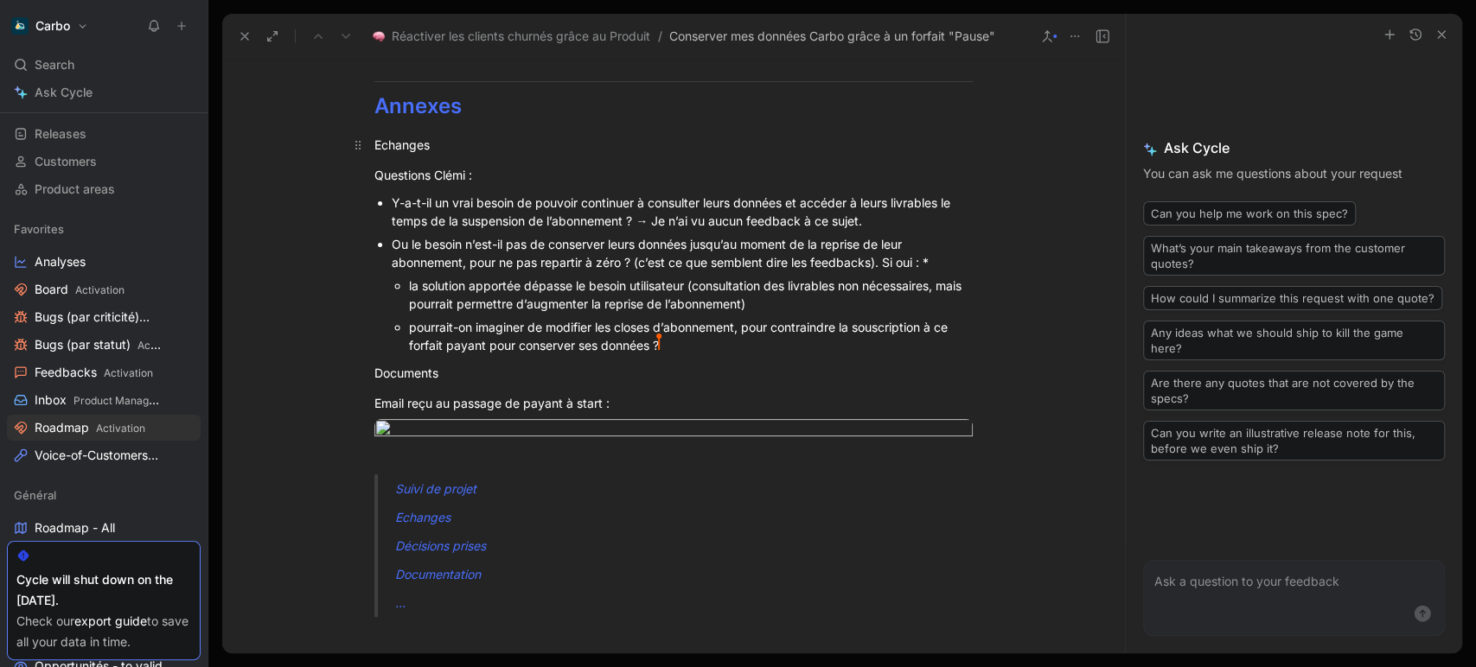
click at [390, 142] on div "Echanges" at bounding box center [673, 145] width 598 height 18
drag, startPoint x: 450, startPoint y: 141, endPoint x: 367, endPoint y: 142, distance: 82.1
click at [367, 142] on p "Echanges" at bounding box center [673, 145] width 664 height 29
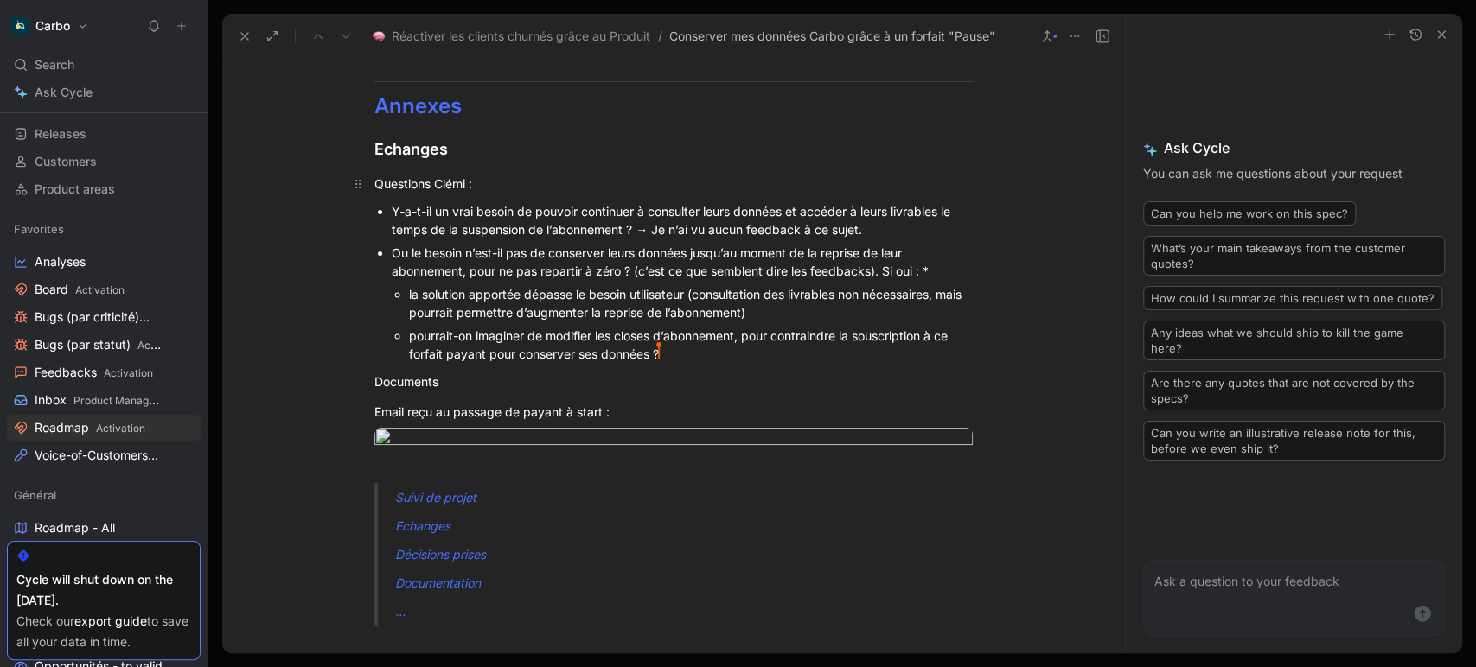
click at [462, 185] on div "Questions Clémi :" at bounding box center [673, 184] width 598 height 18
click at [437, 105] on span "Annexes" at bounding box center [417, 105] width 87 height 25
click at [318, 137] on icon "button" at bounding box center [318, 135] width 14 height 14
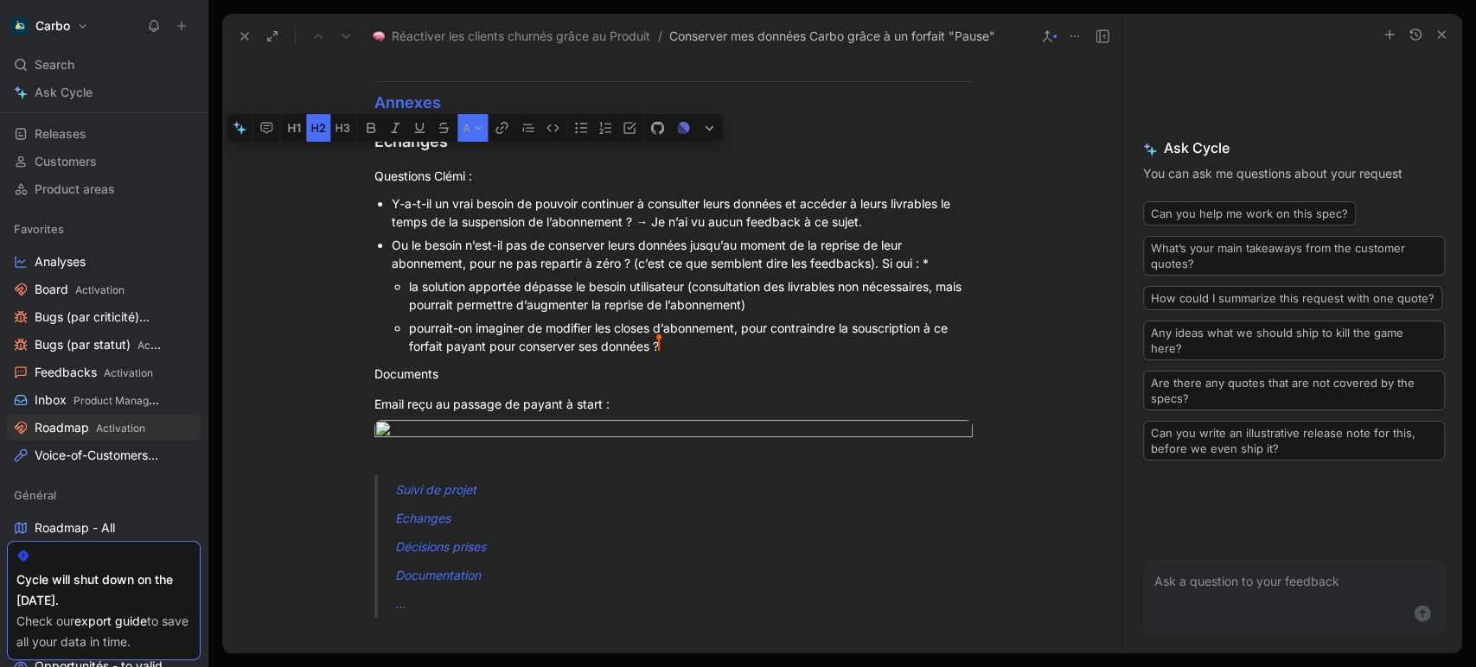
click at [483, 124] on button "A" at bounding box center [472, 128] width 30 height 28
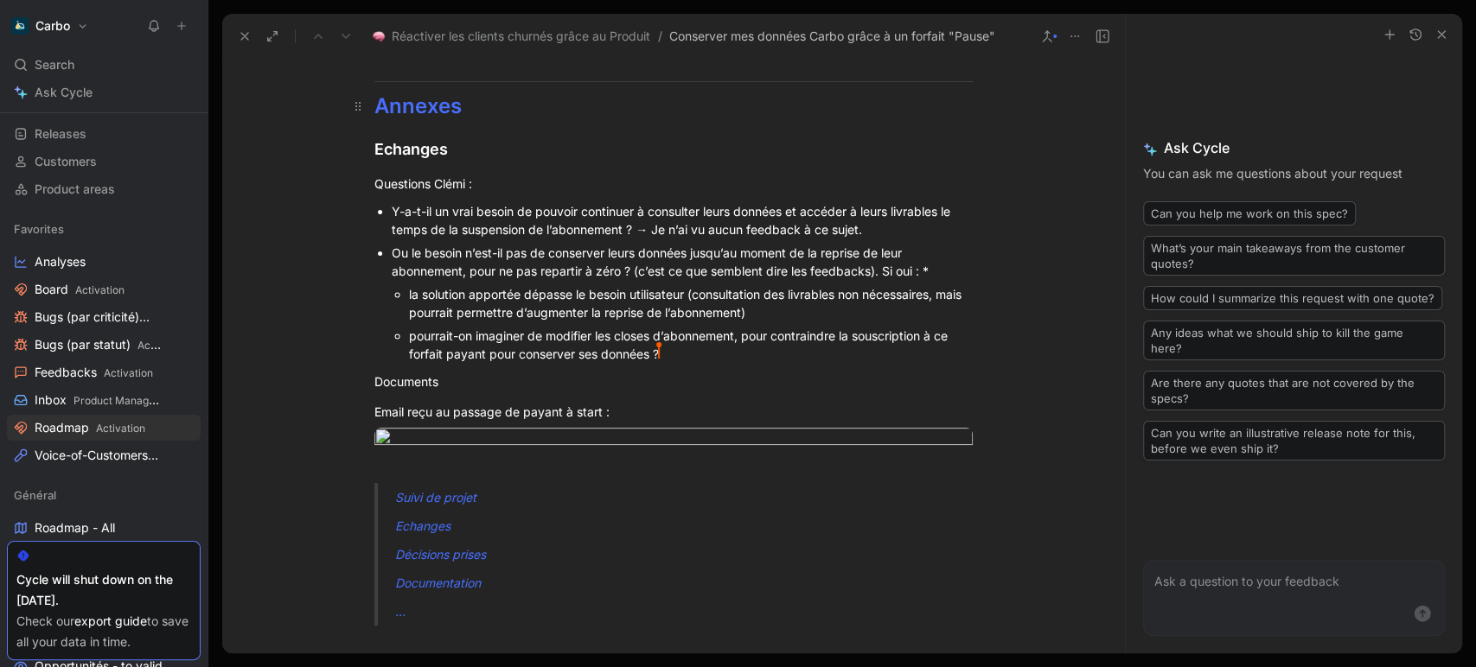
click at [437, 102] on span "Annexes" at bounding box center [417, 105] width 87 height 25
click at [470, 139] on button "A" at bounding box center [472, 135] width 30 height 28
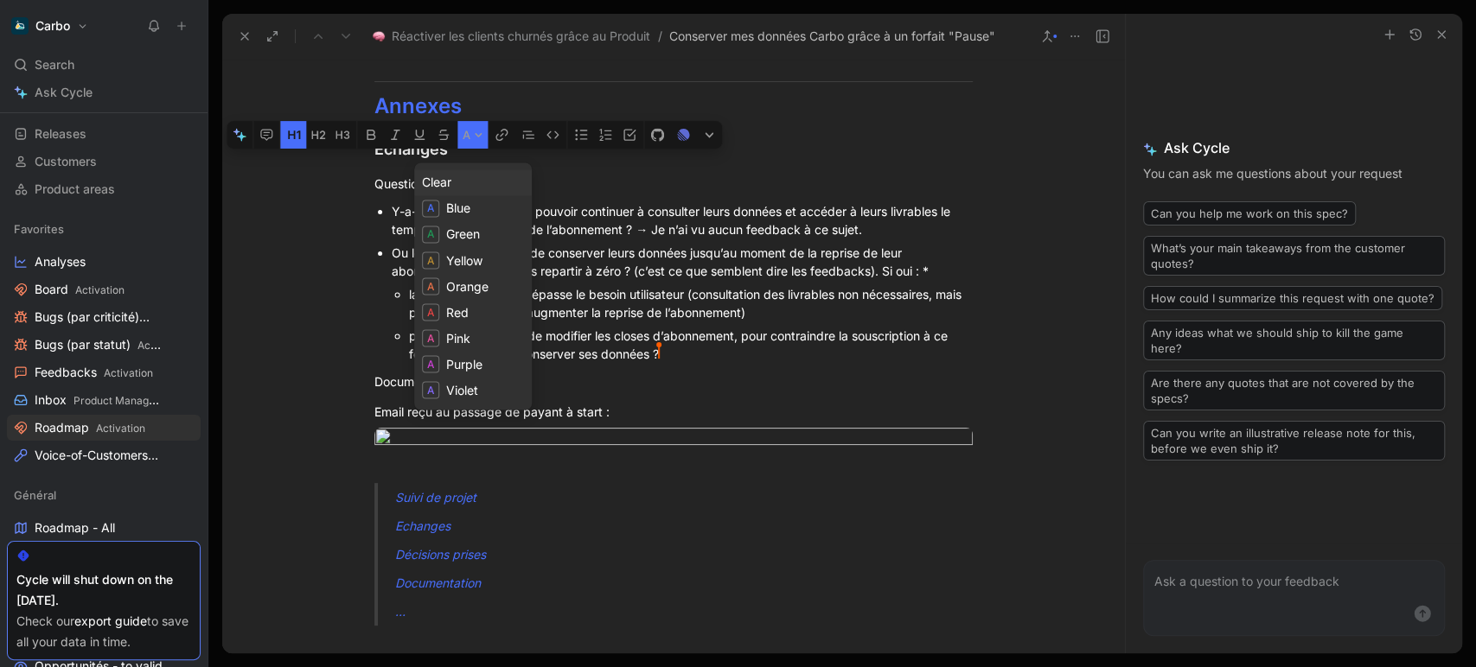
click at [459, 187] on div "Clear" at bounding box center [473, 182] width 102 height 21
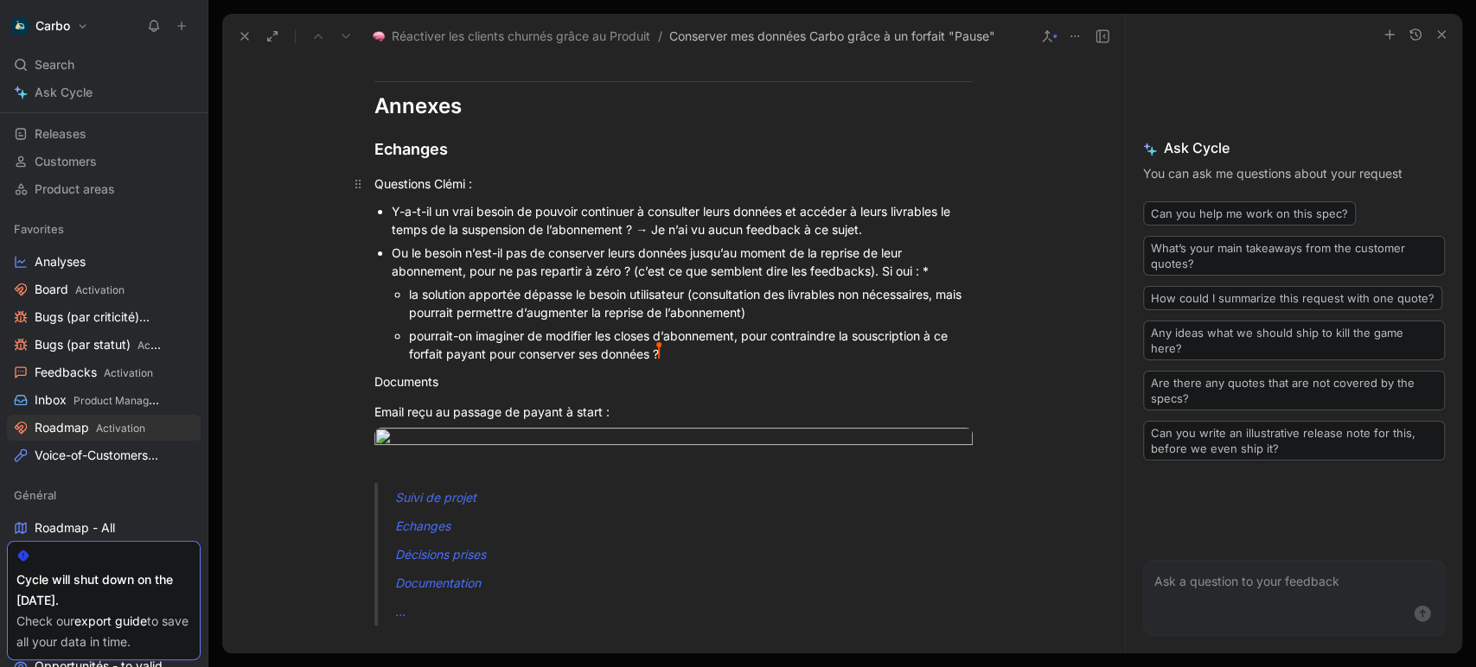
click at [450, 192] on p "Questions Clémi :" at bounding box center [673, 183] width 664 height 29
click at [502, 182] on div "Questions Clémi :" at bounding box center [673, 184] width 598 height 18
click at [406, 376] on div "Documents" at bounding box center [673, 382] width 598 height 18
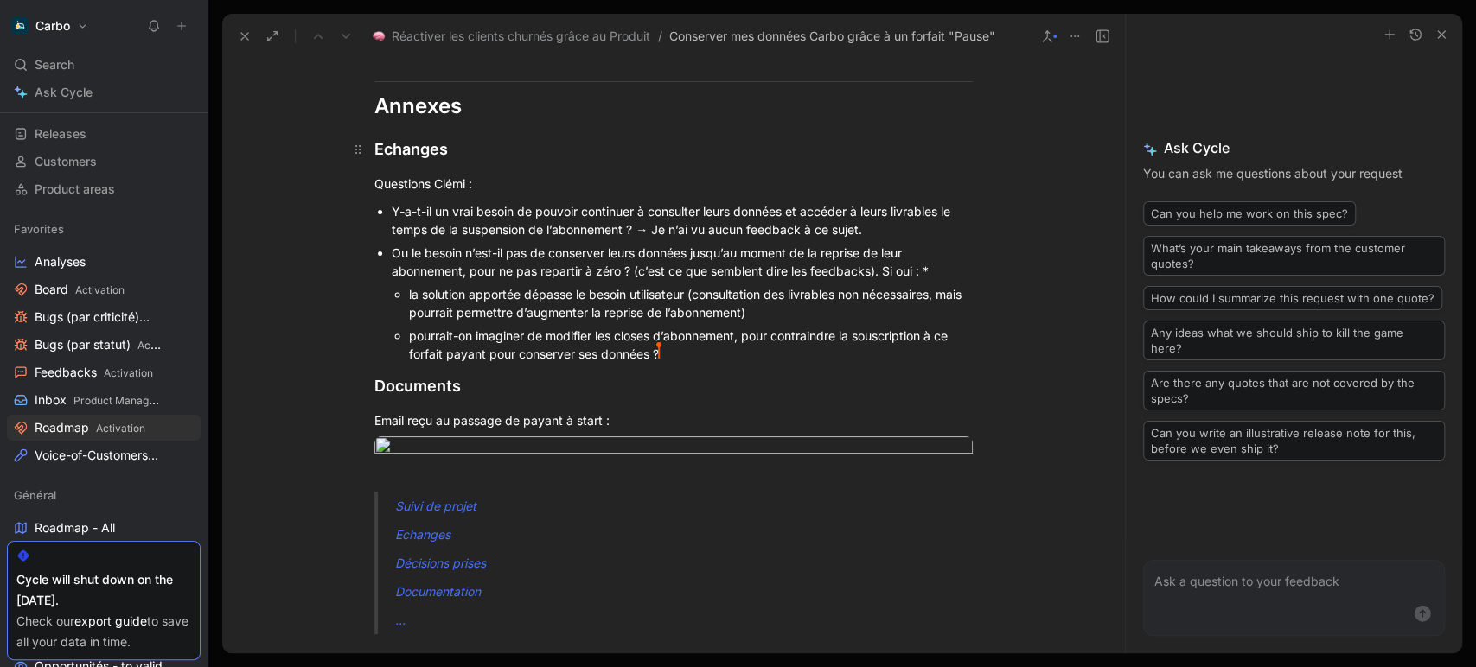
drag, startPoint x: 401, startPoint y: 147, endPoint x: 443, endPoint y: 147, distance: 41.5
click at [443, 147] on div "Echanges" at bounding box center [673, 148] width 598 height 23
click at [428, 389] on div "Documents" at bounding box center [673, 385] width 598 height 23
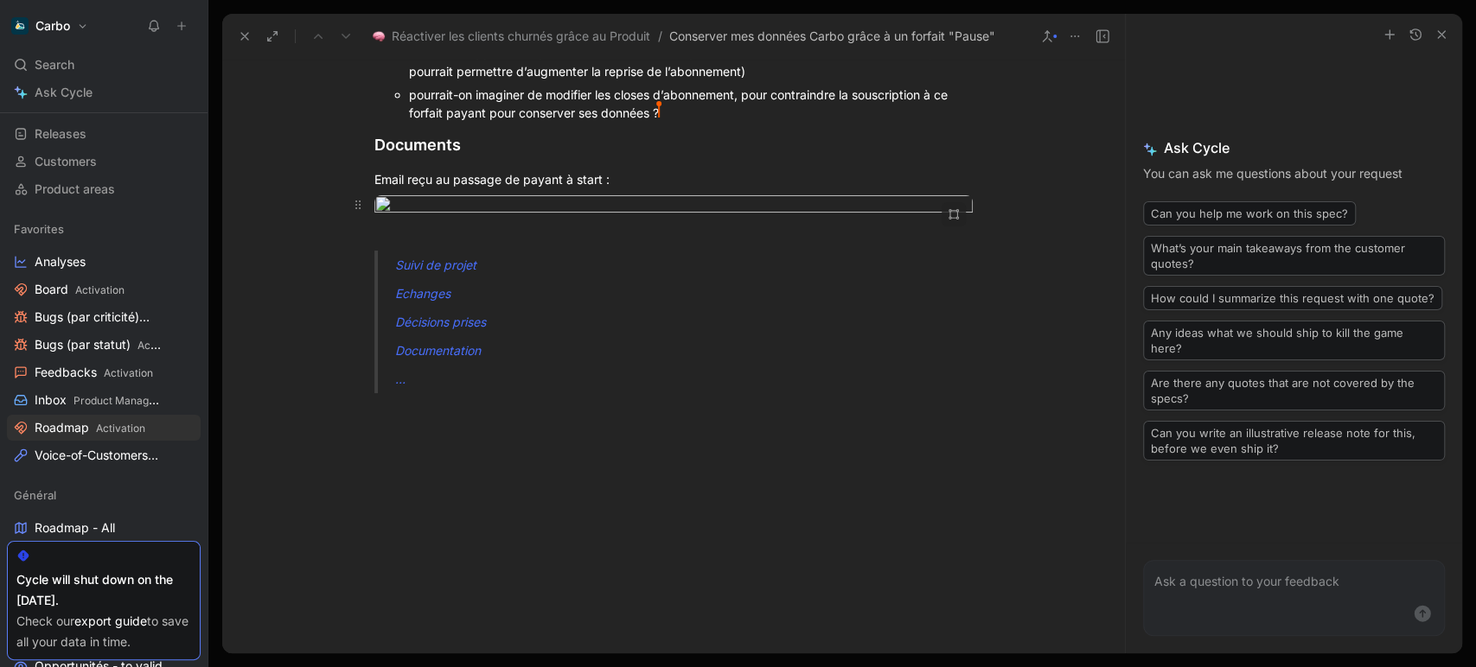
scroll to position [2785, 0]
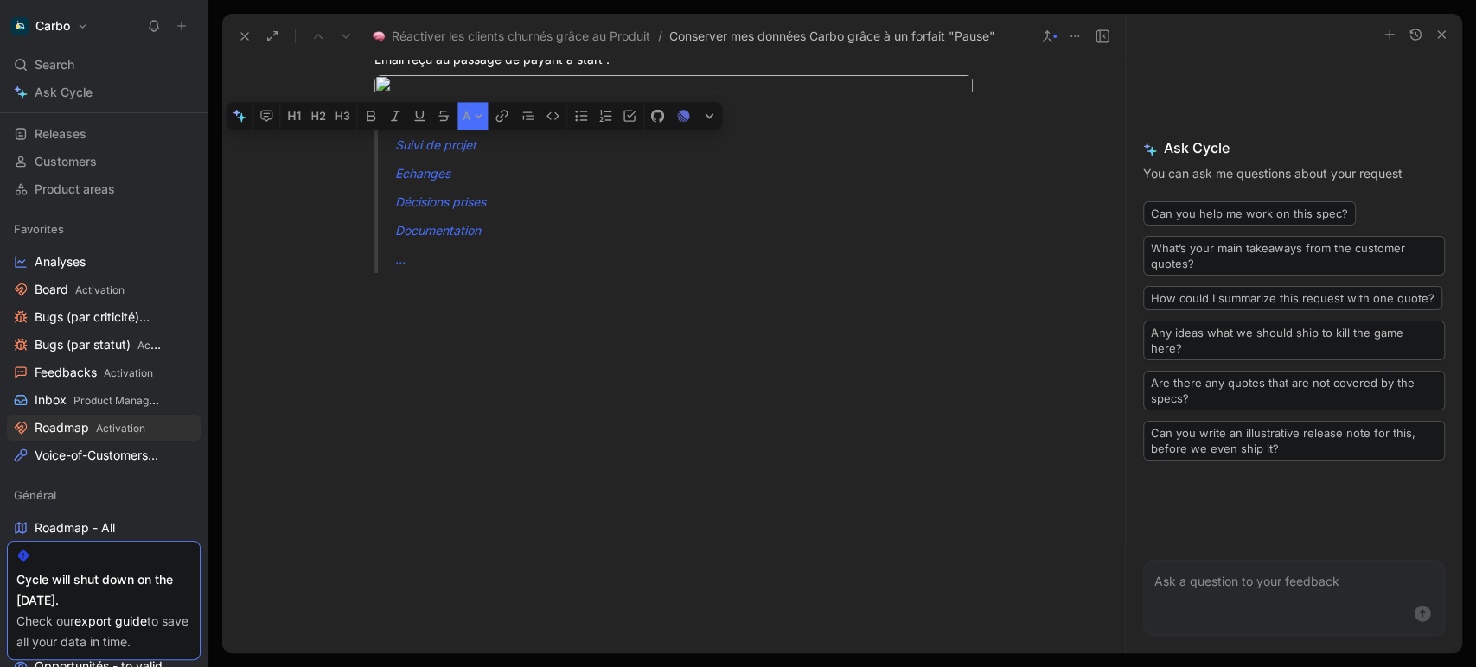
drag, startPoint x: 509, startPoint y: 590, endPoint x: 382, endPoint y: 449, distance: 189.7
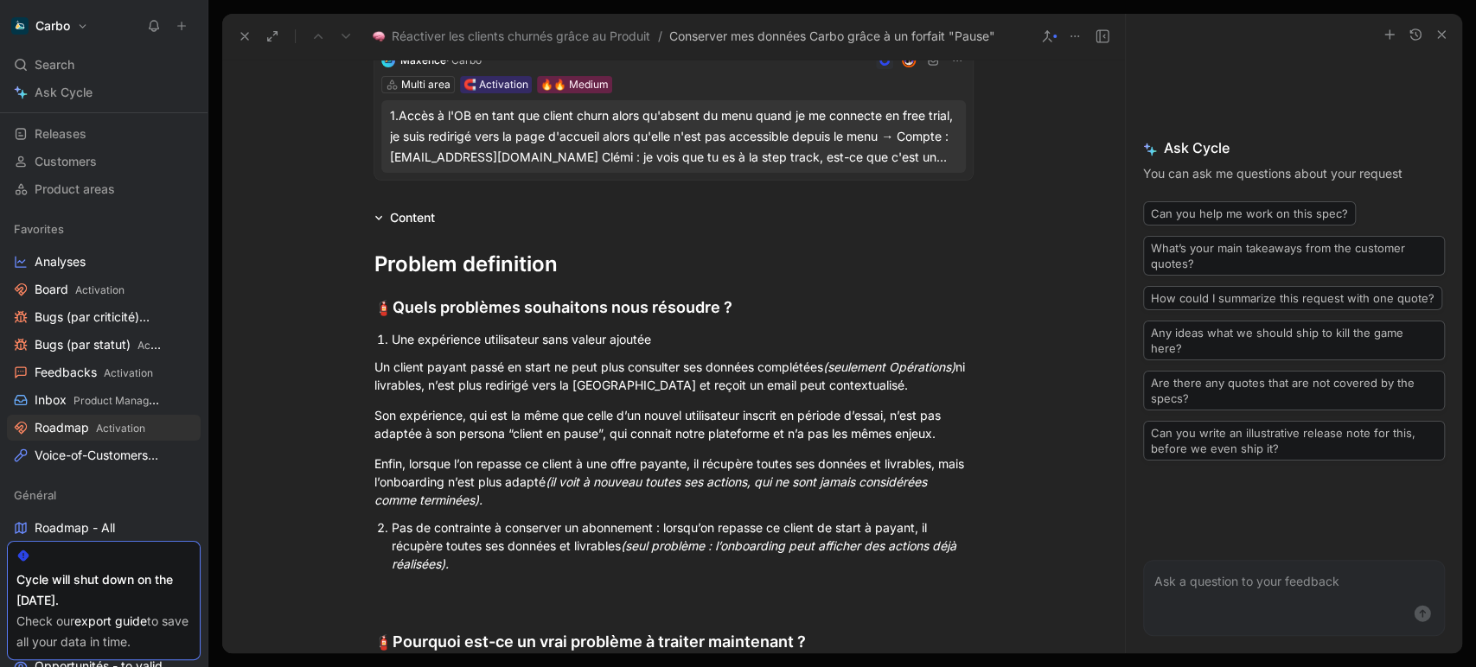
scroll to position [346, 0]
click at [1438, 40] on icon "button" at bounding box center [1441, 35] width 14 height 14
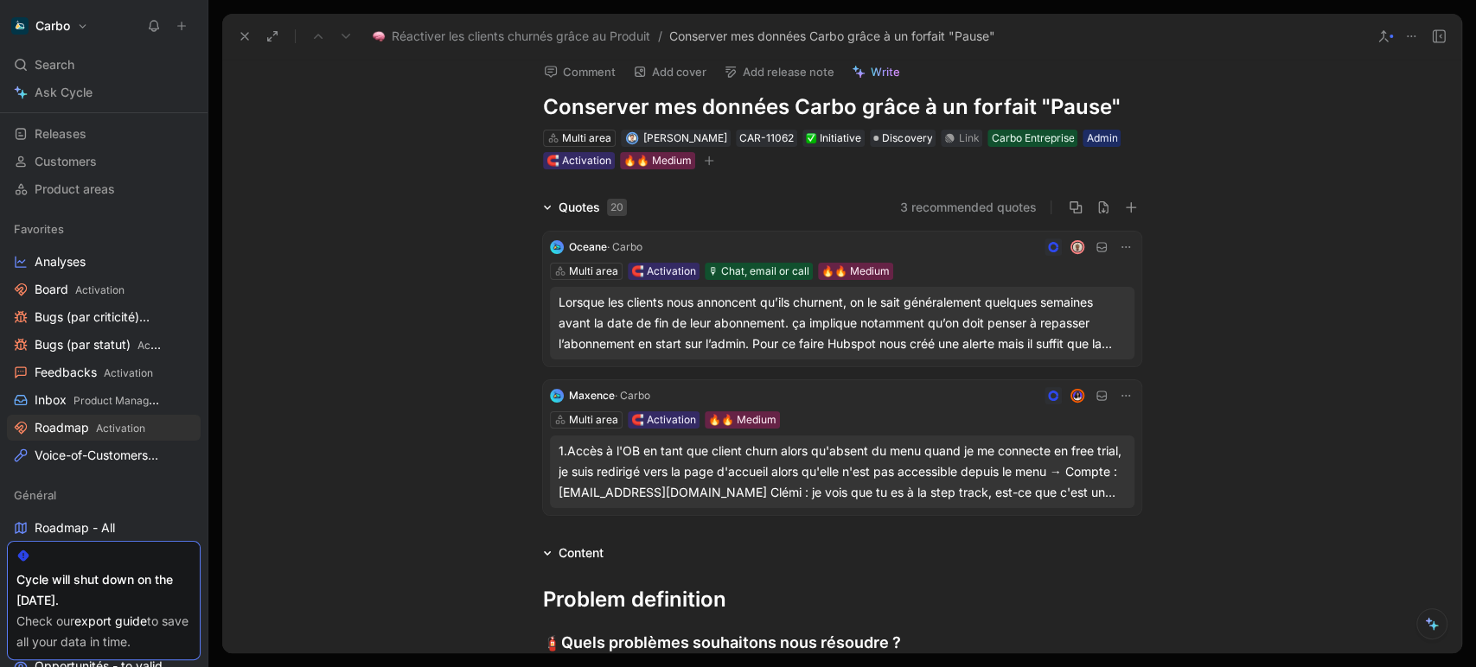
scroll to position [12, 0]
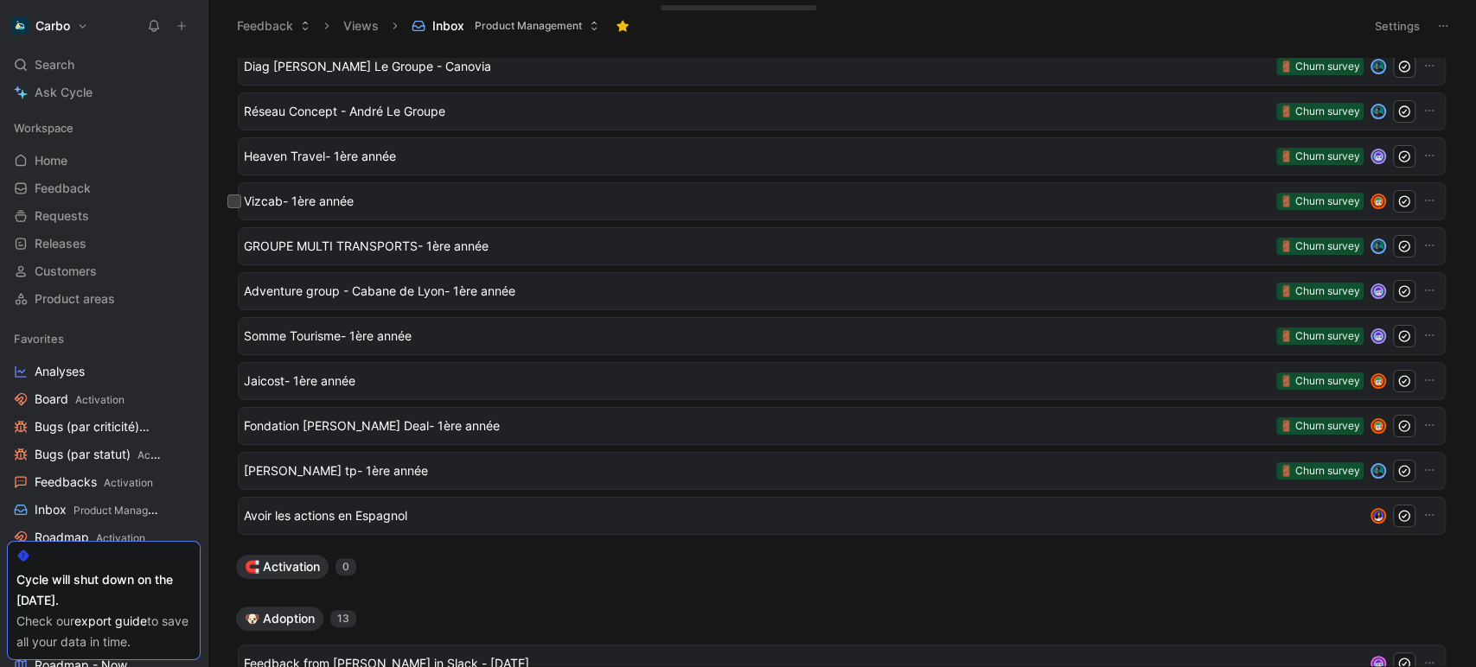
scroll to position [159, 0]
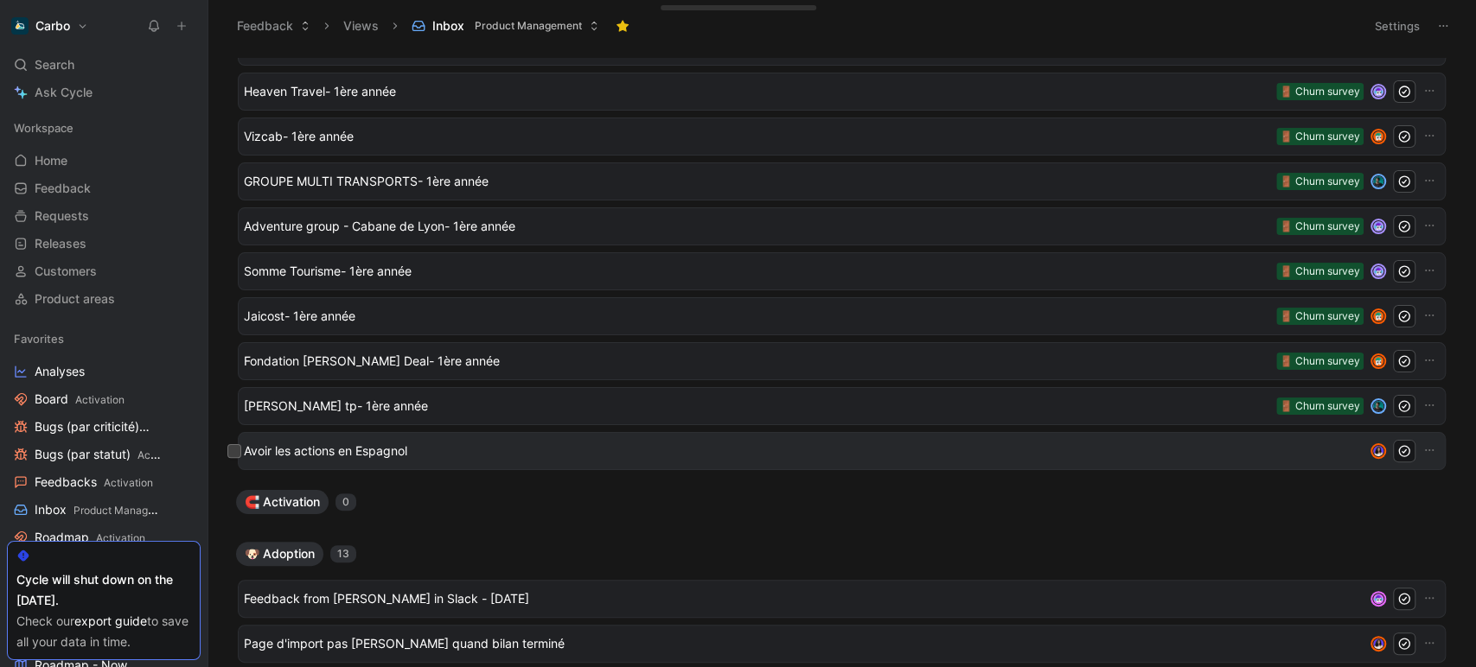
click at [457, 450] on span "Avoir les actions en Espagnol" at bounding box center [803, 451] width 1119 height 21
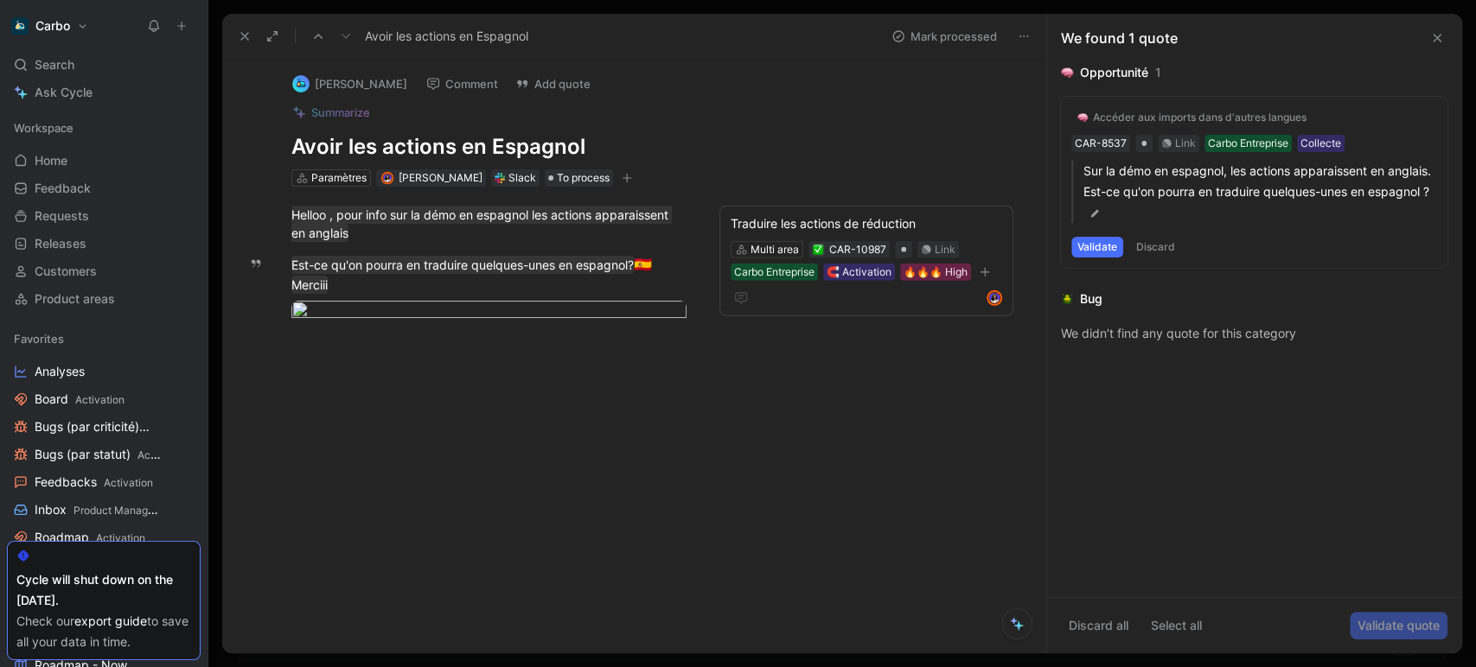
click at [632, 173] on icon "button" at bounding box center [627, 178] width 10 height 10
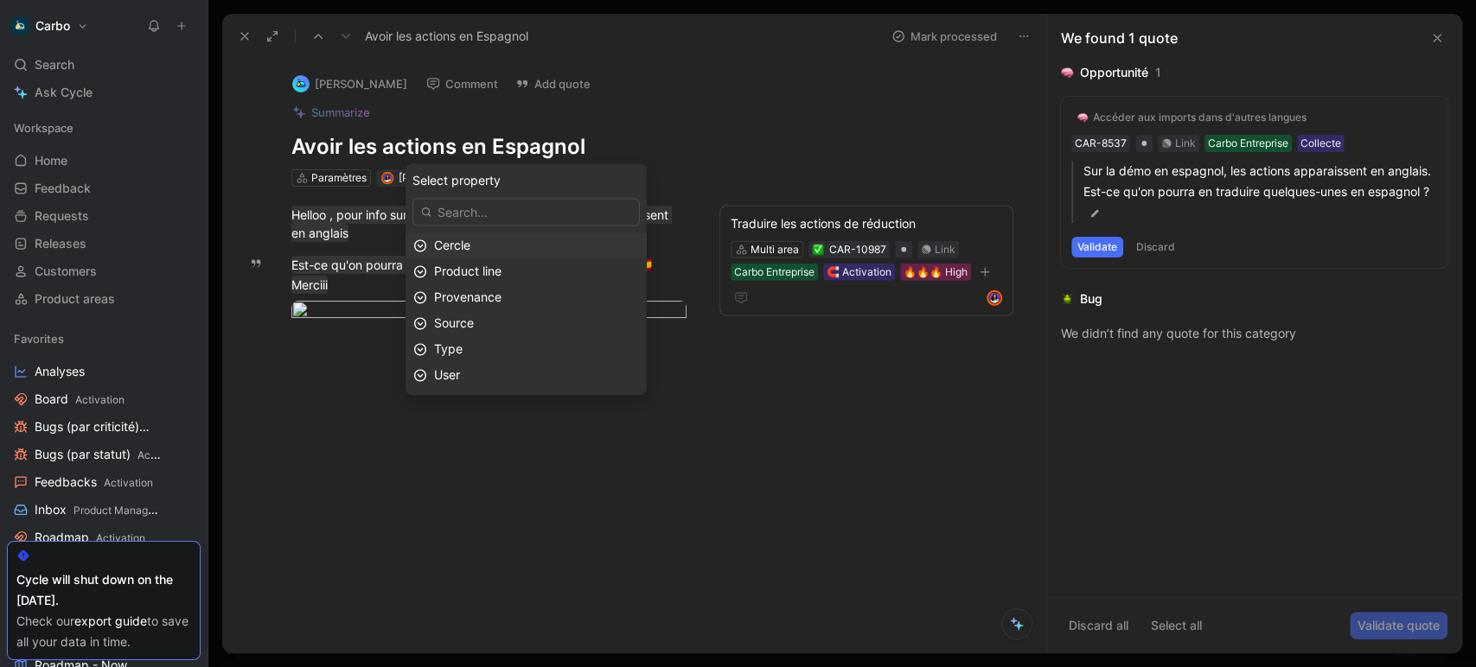
click at [553, 253] on div "Cercle" at bounding box center [536, 245] width 205 height 21
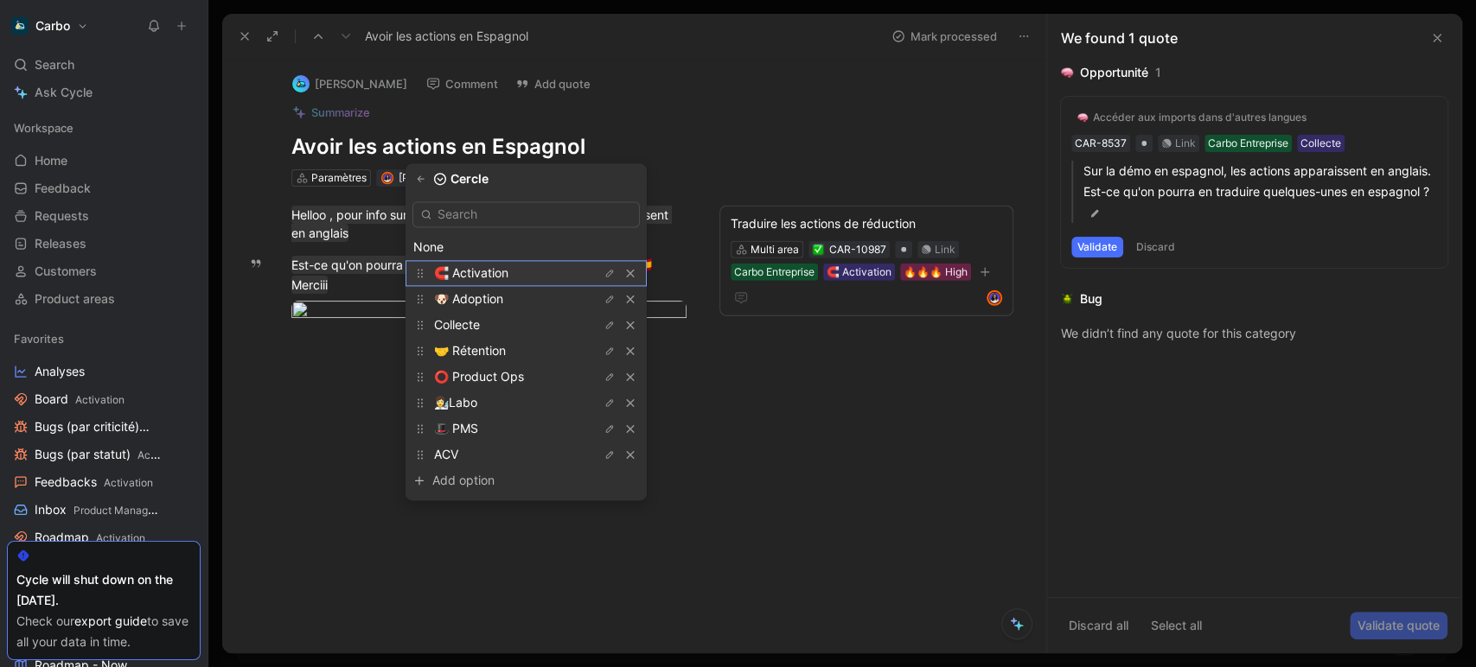
click at [508, 275] on span "🧲 Activation" at bounding box center [471, 272] width 74 height 15
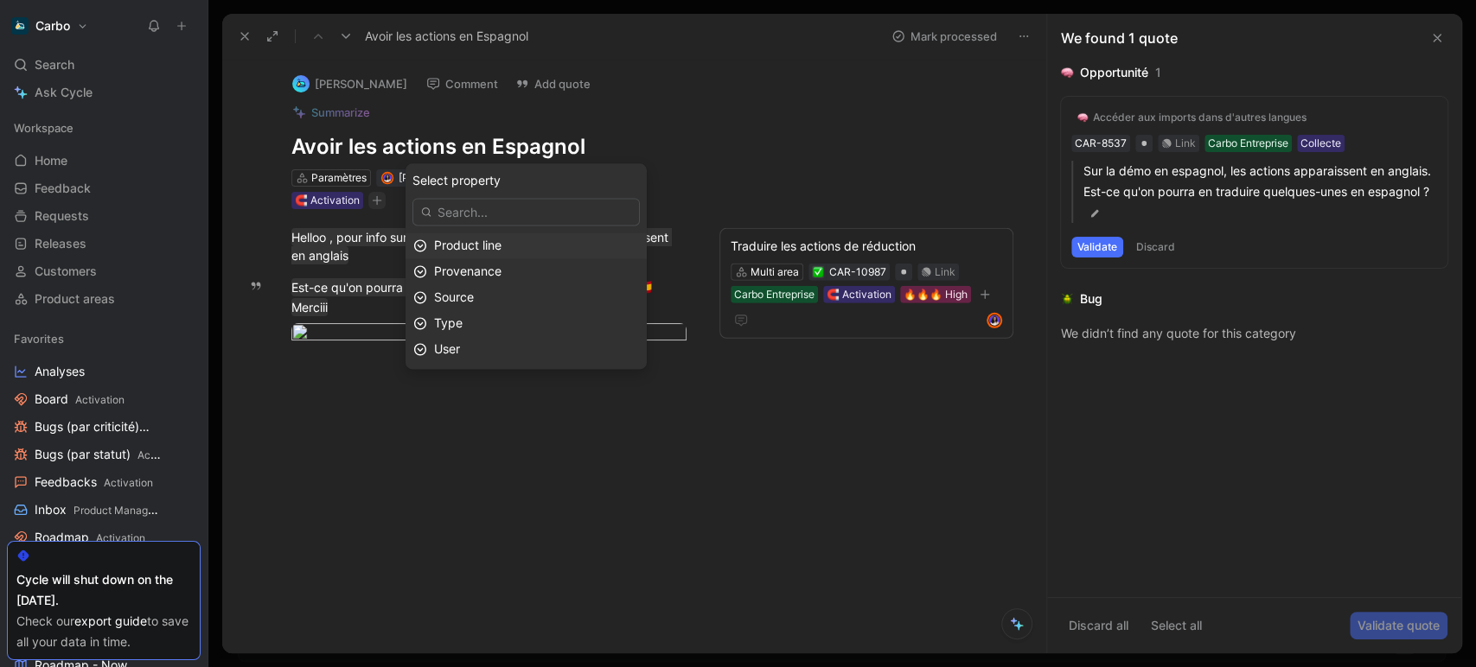
click at [501, 242] on span "Product line" at bounding box center [467, 245] width 67 height 15
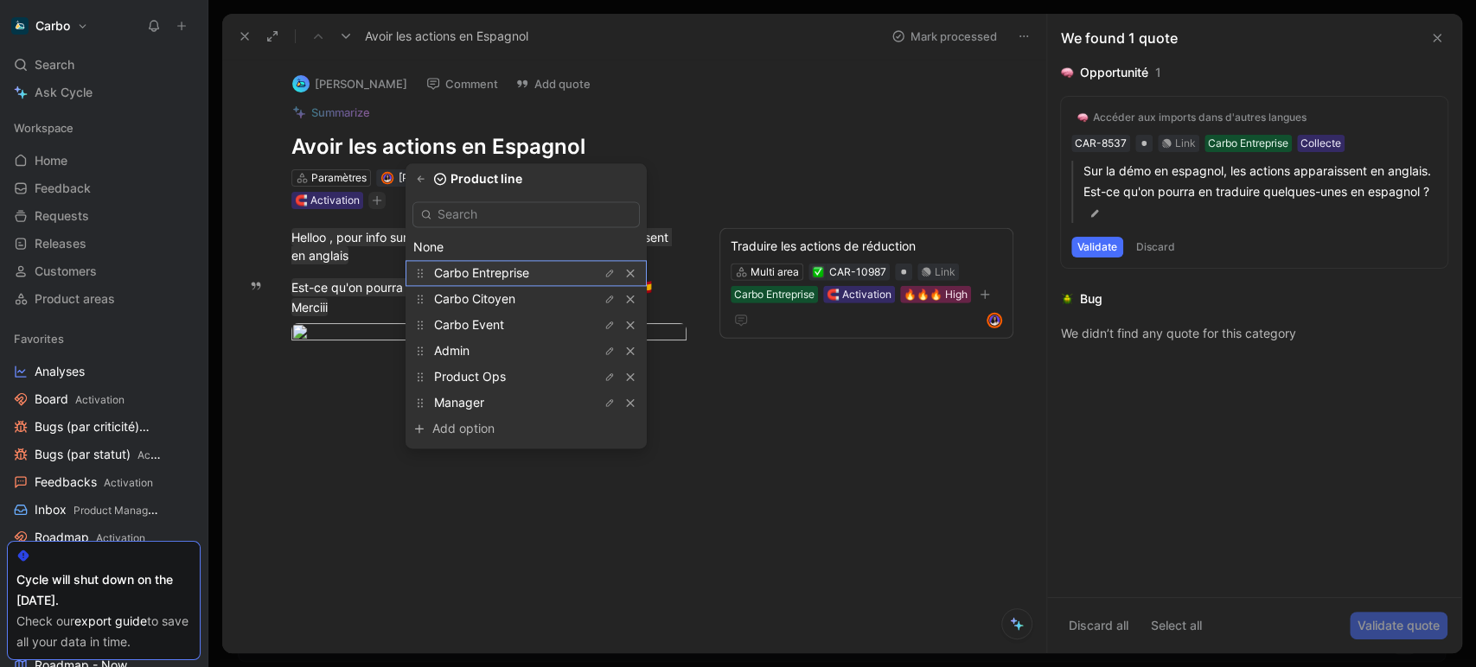
click at [526, 271] on span "Carbo Entreprise" at bounding box center [481, 272] width 95 height 15
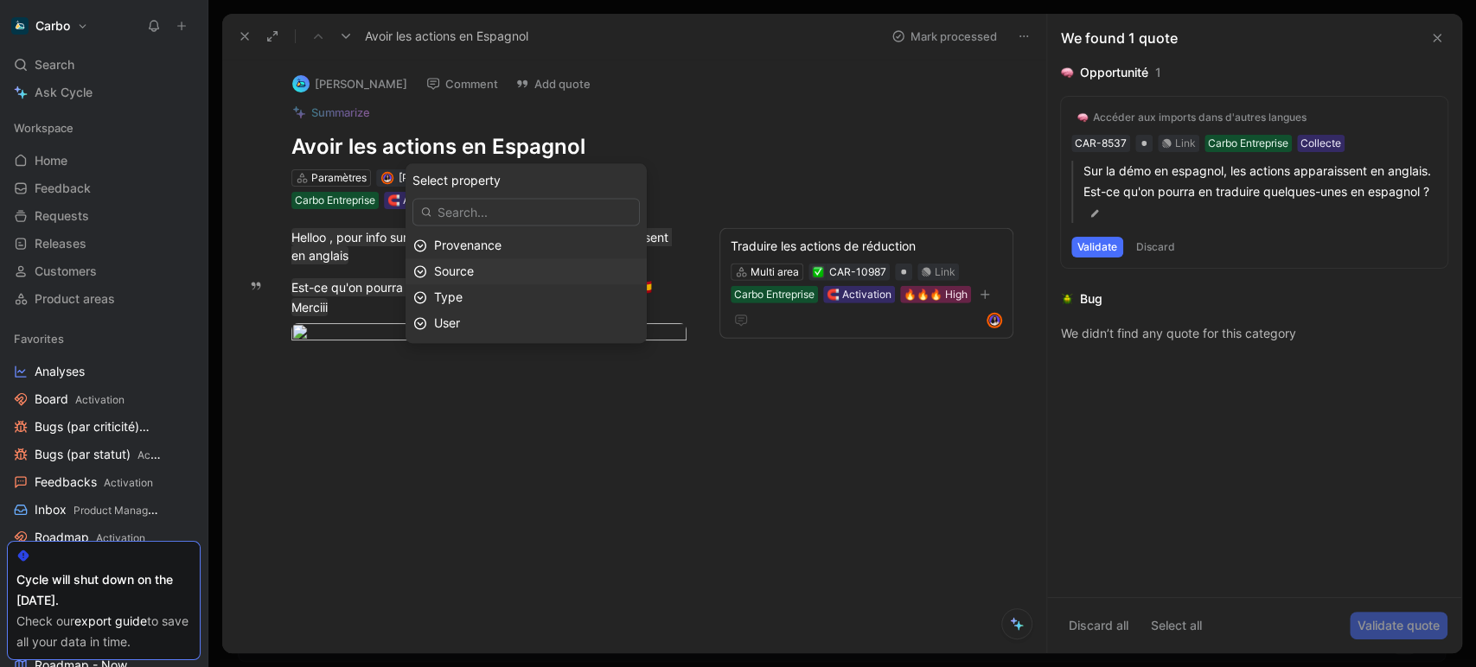
click at [519, 277] on div "Source" at bounding box center [536, 271] width 205 height 21
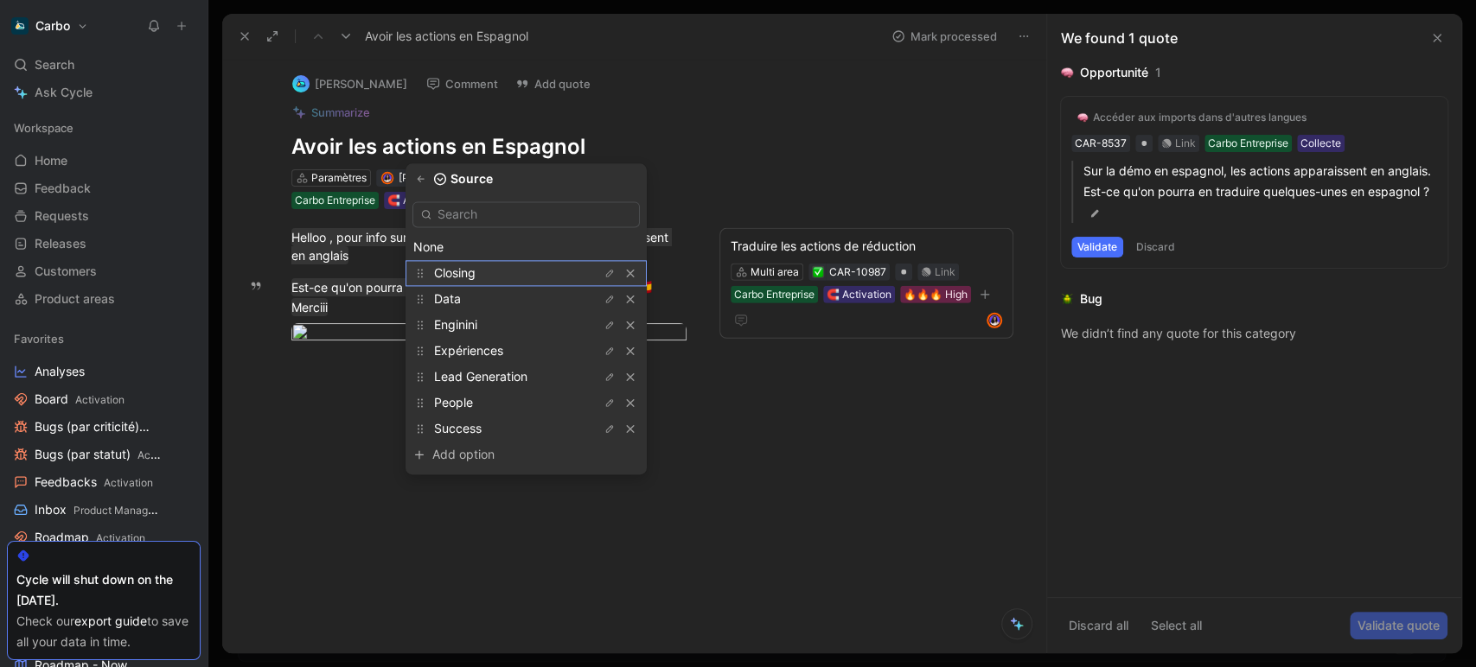
click at [513, 273] on div "Closing" at bounding box center [499, 273] width 130 height 21
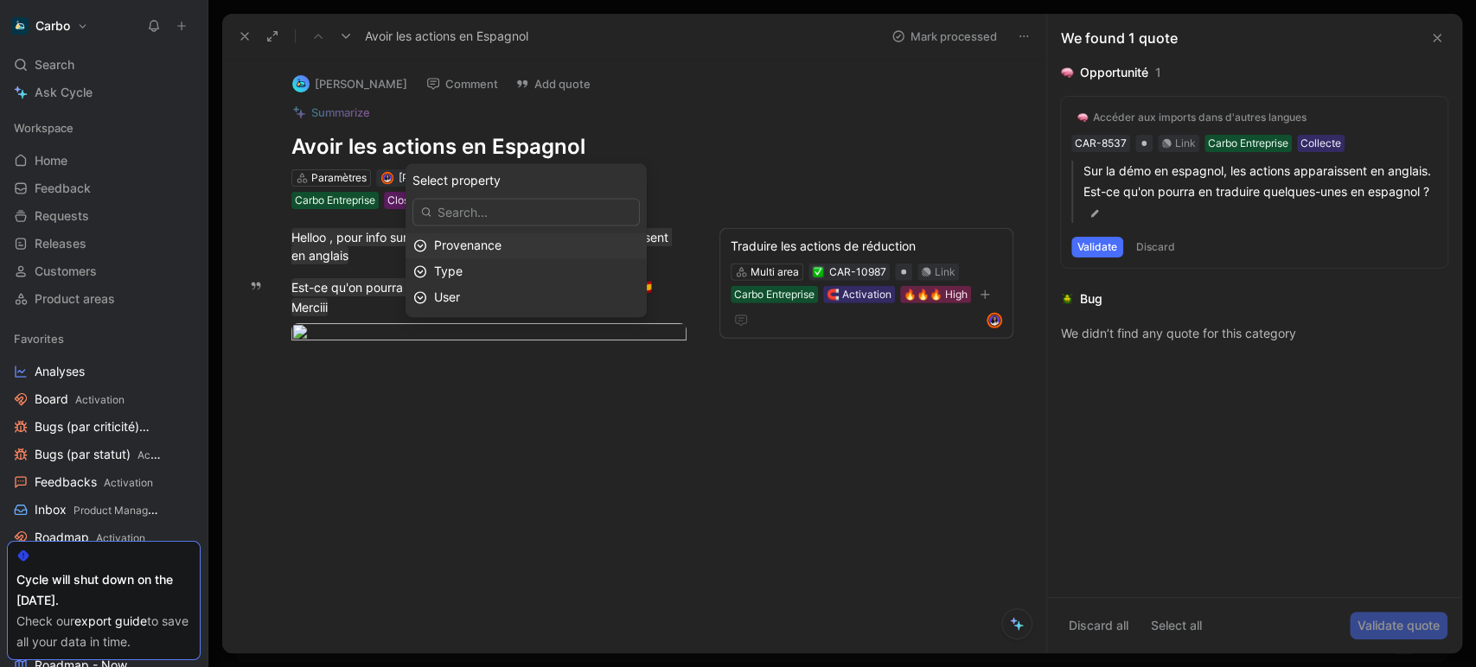
click at [501, 241] on span "Provenance" at bounding box center [467, 245] width 67 height 15
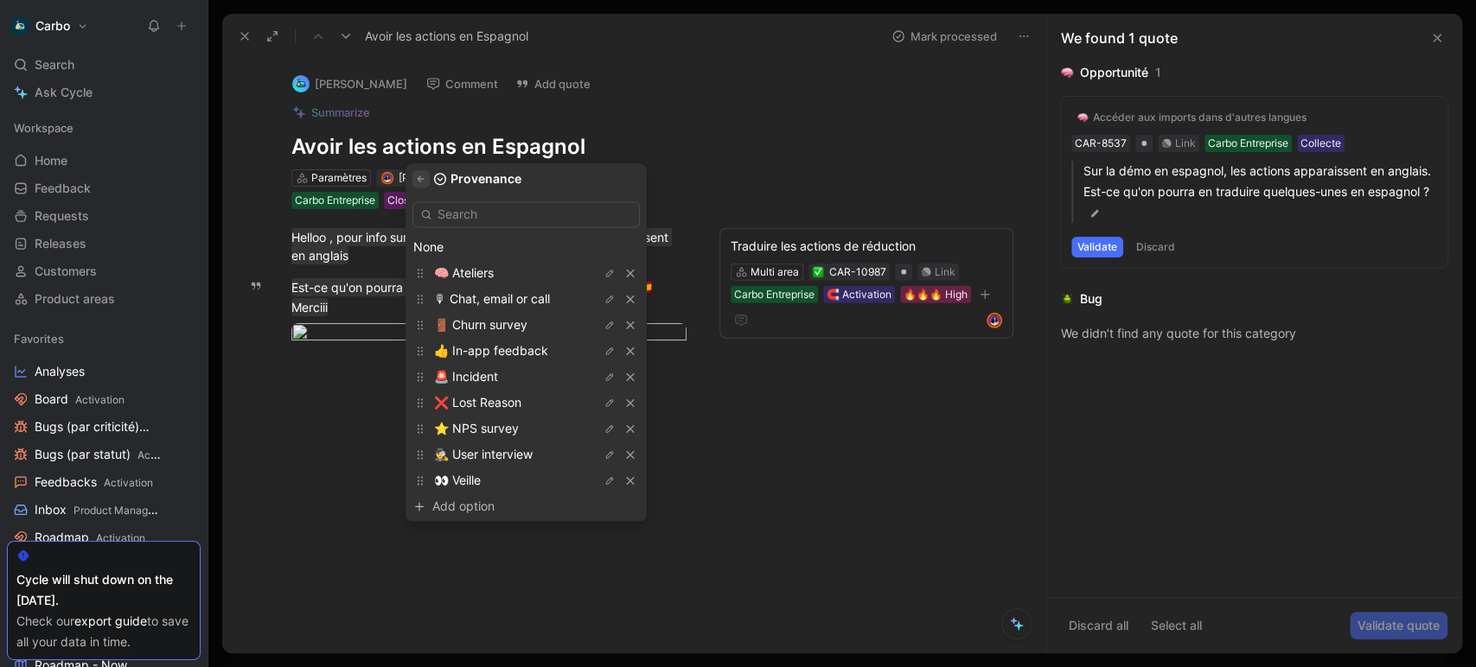
click at [426, 179] on icon "button" at bounding box center [421, 179] width 10 height 10
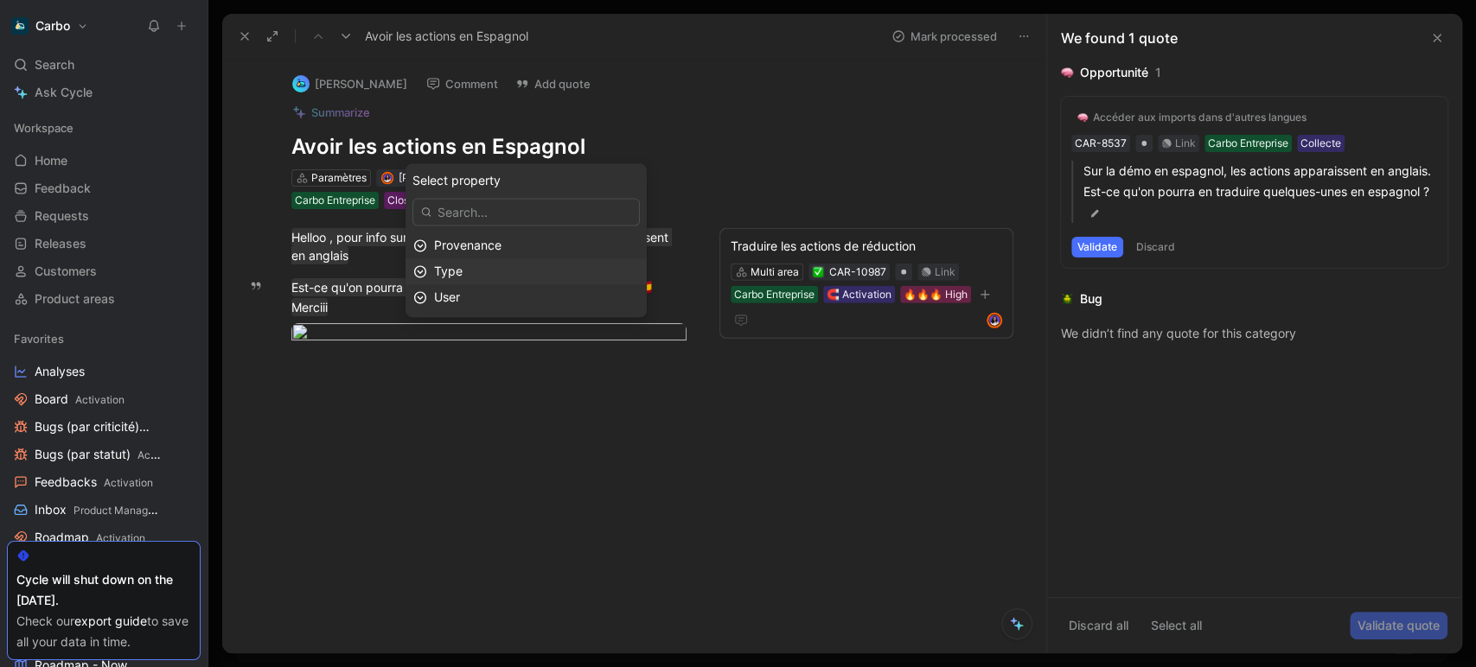
click at [516, 277] on div "Type" at bounding box center [536, 271] width 205 height 21
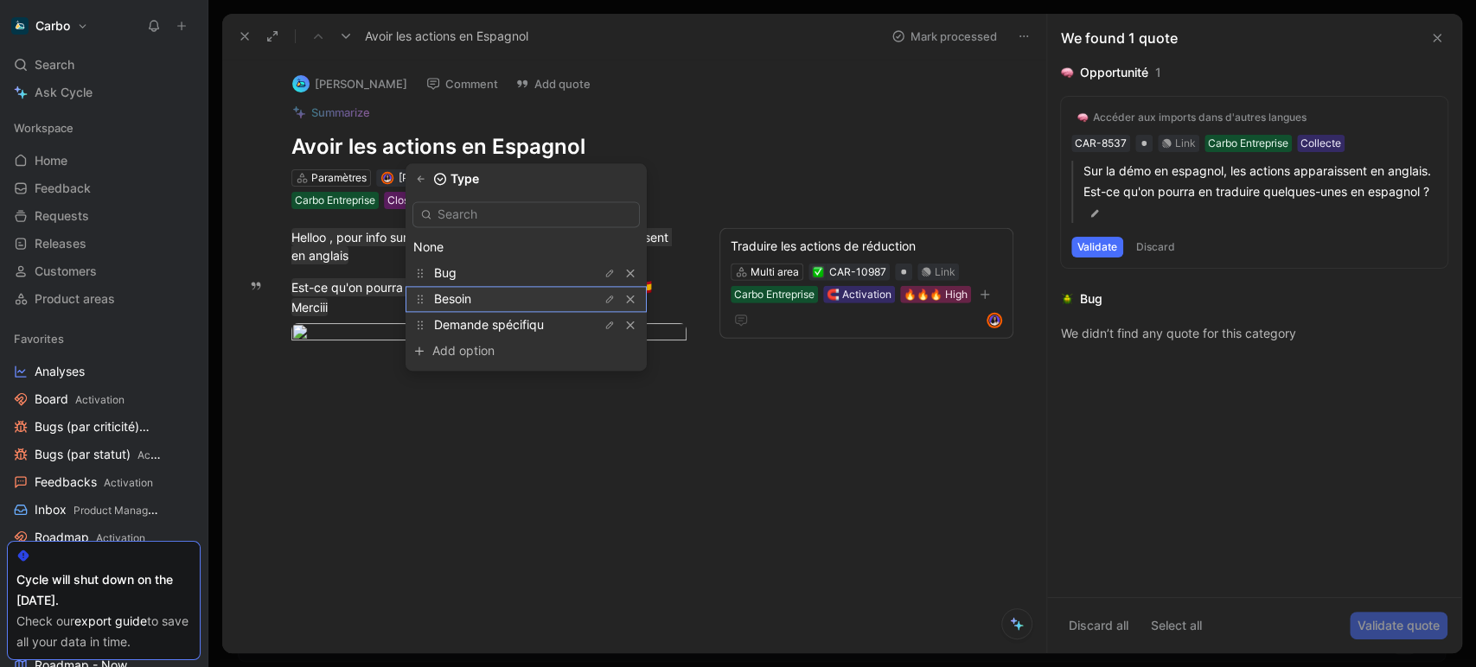
click at [505, 307] on div "Besoin" at bounding box center [499, 299] width 130 height 21
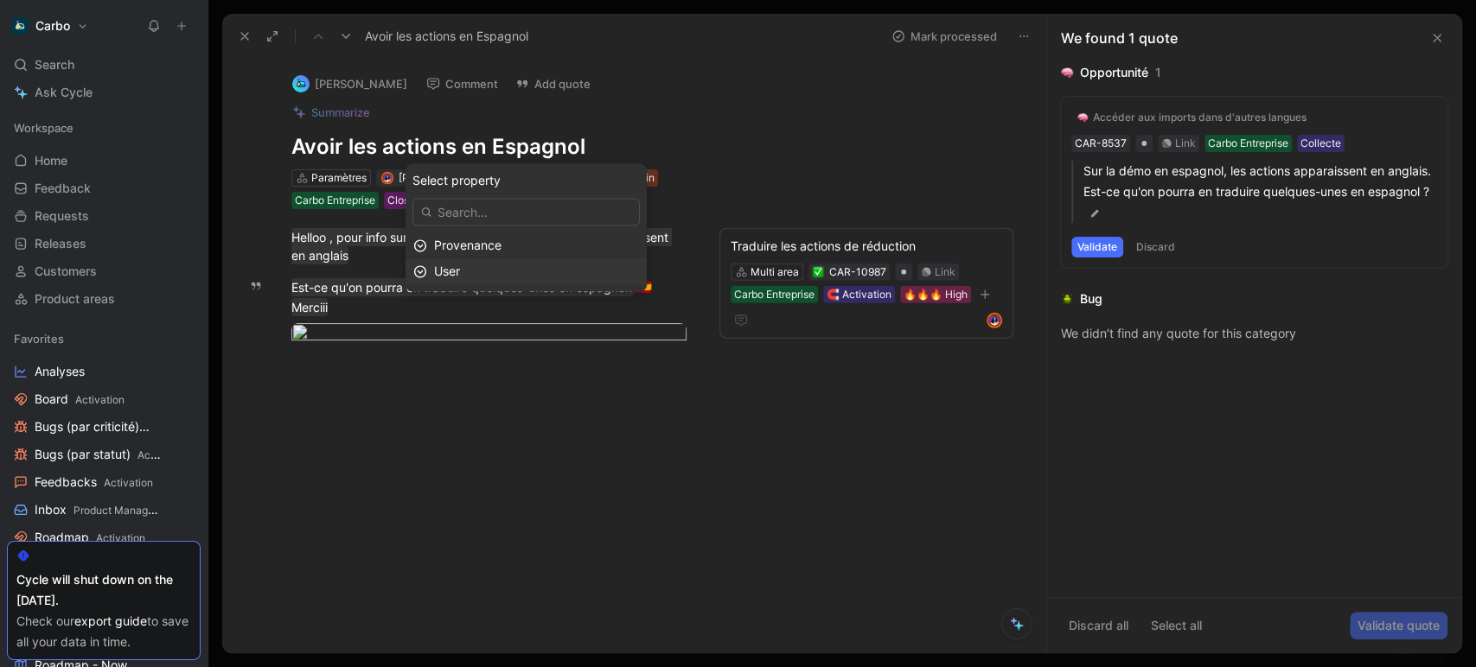
click at [499, 273] on div "User" at bounding box center [536, 271] width 205 height 21
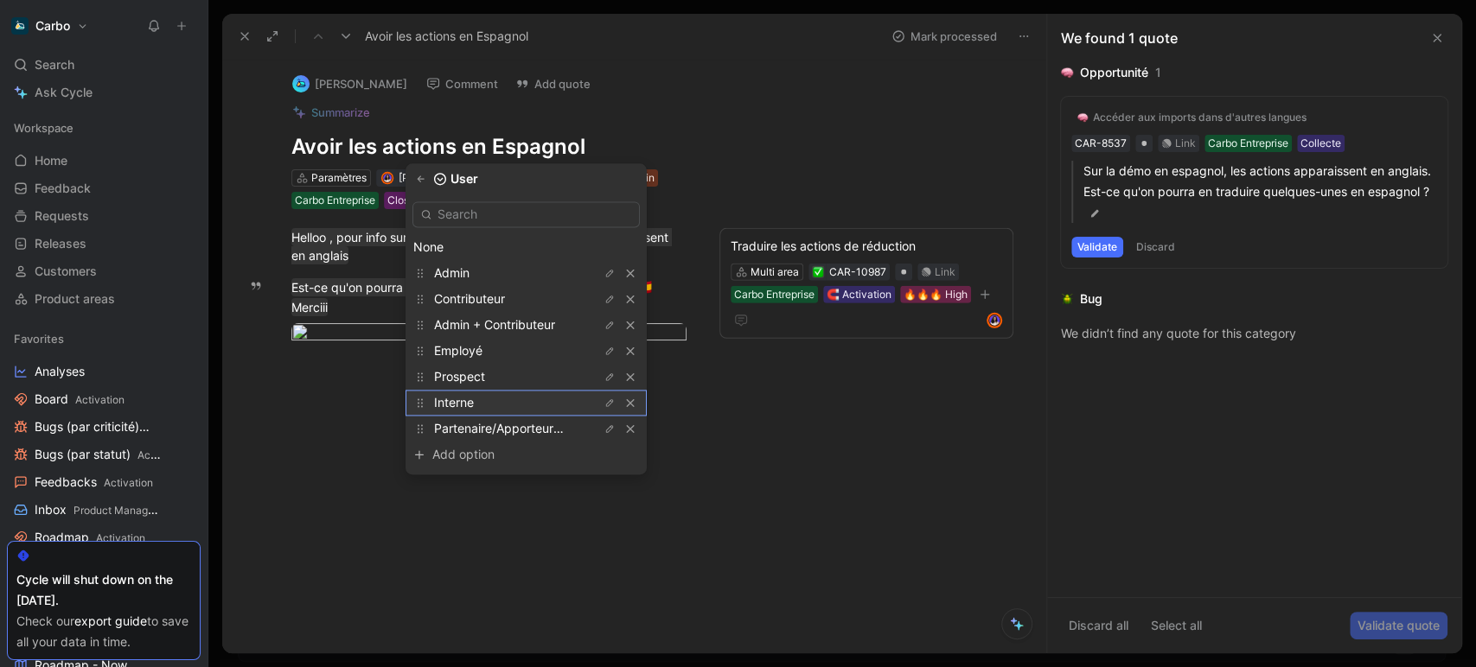
click at [526, 401] on div "Interne" at bounding box center [499, 402] width 130 height 21
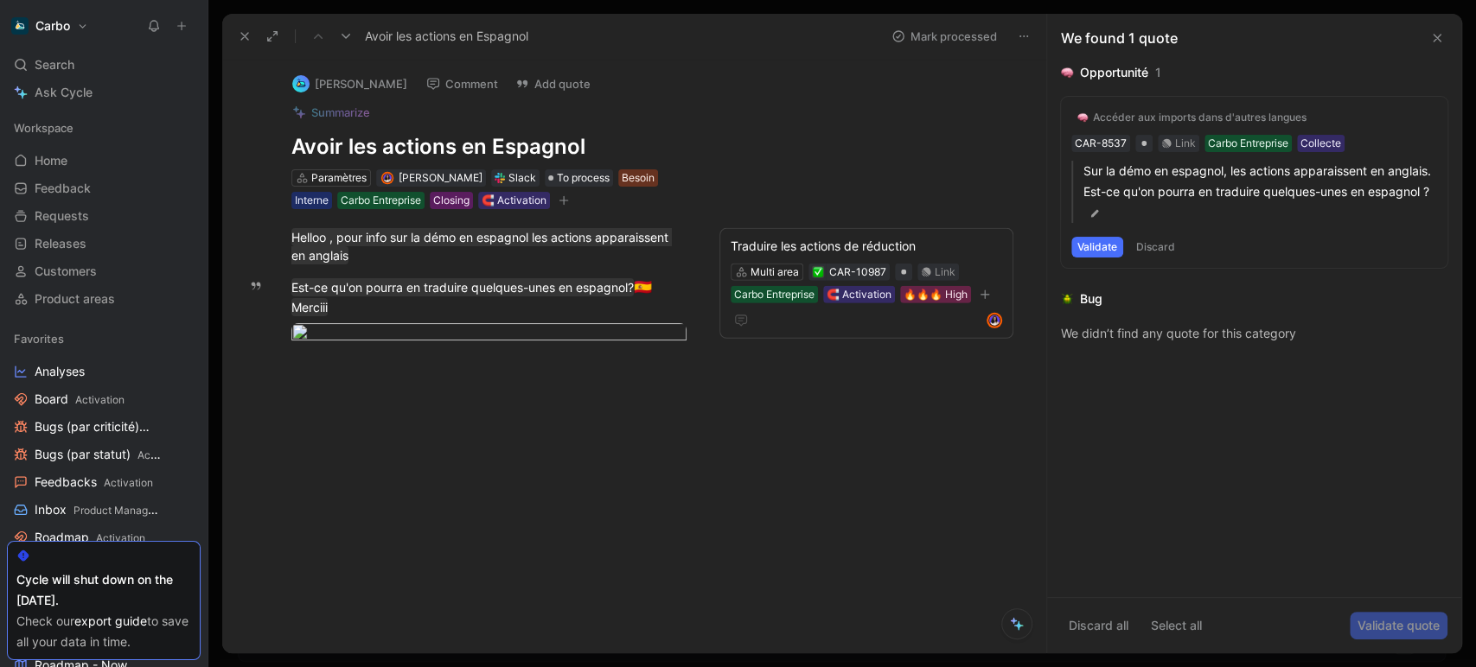
click at [246, 35] on icon at bounding box center [245, 36] width 14 height 14
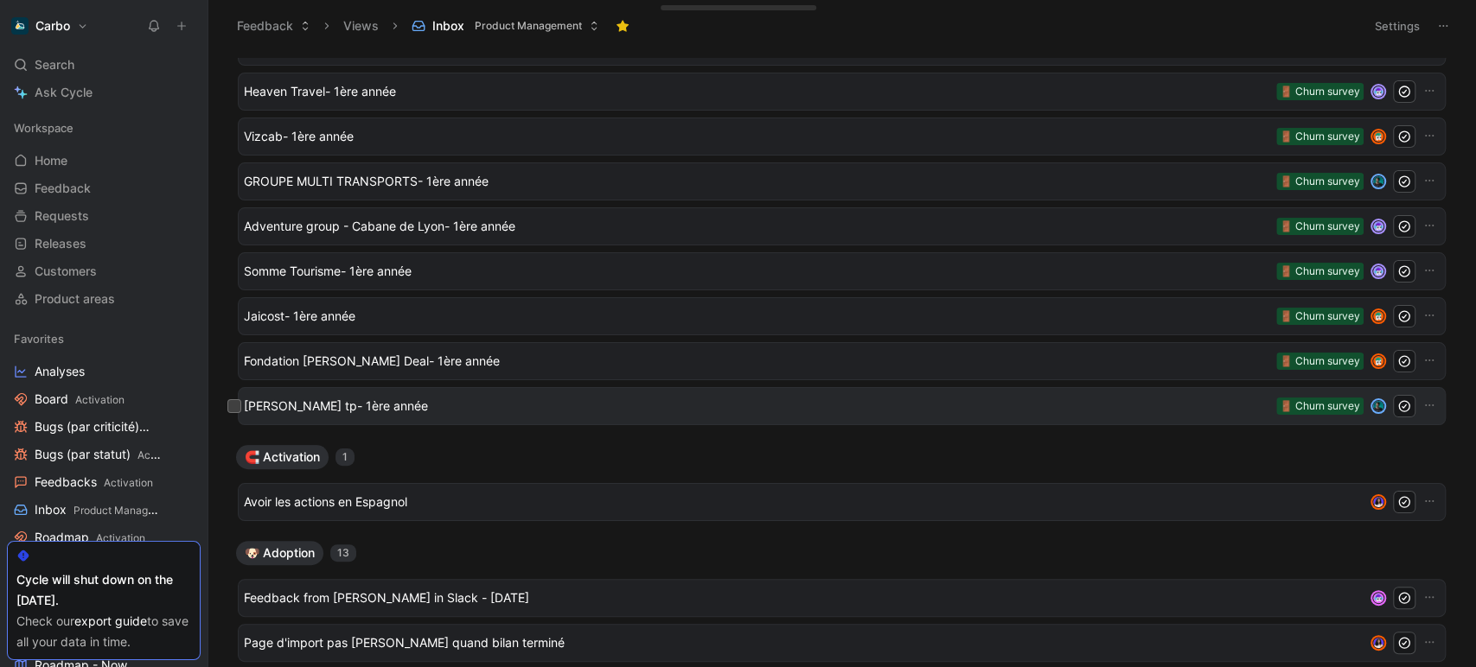
click at [466, 398] on span "[PERSON_NAME] tp- 1ère année" at bounding box center [756, 406] width 1025 height 21
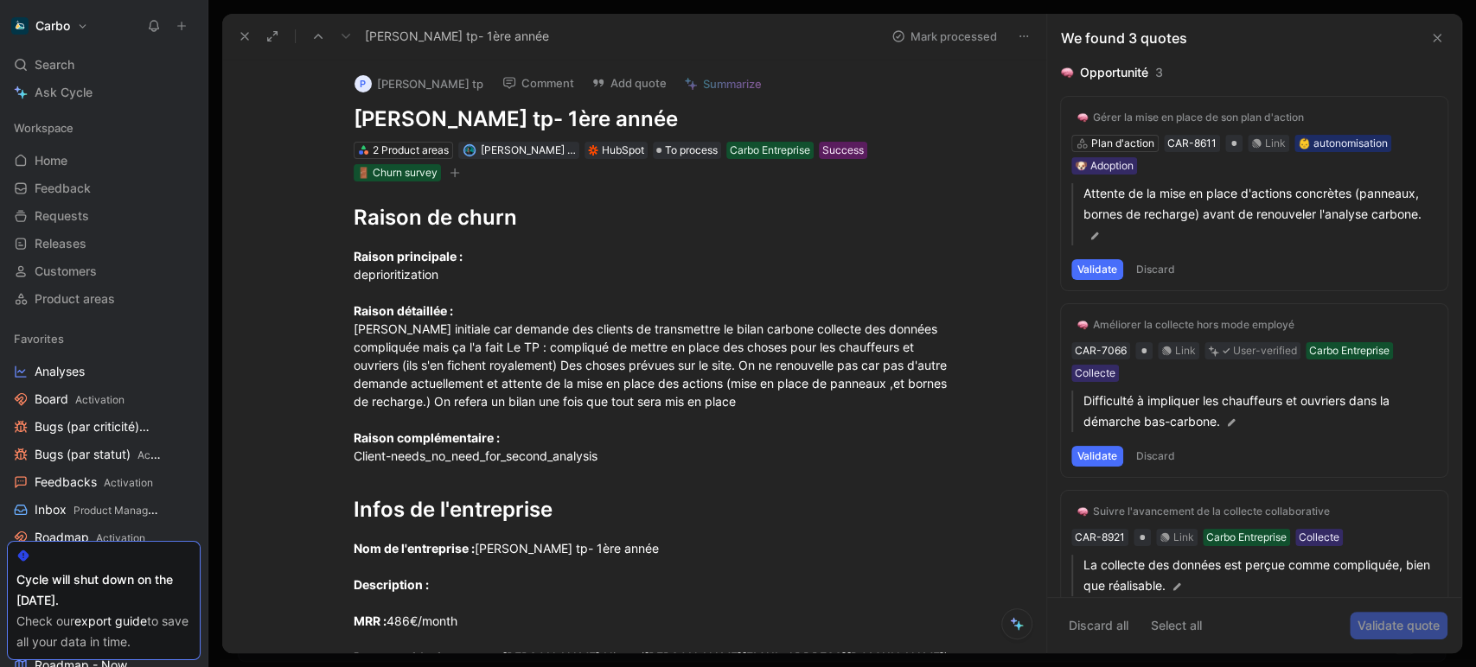
click at [241, 40] on use at bounding box center [244, 36] width 7 height 7
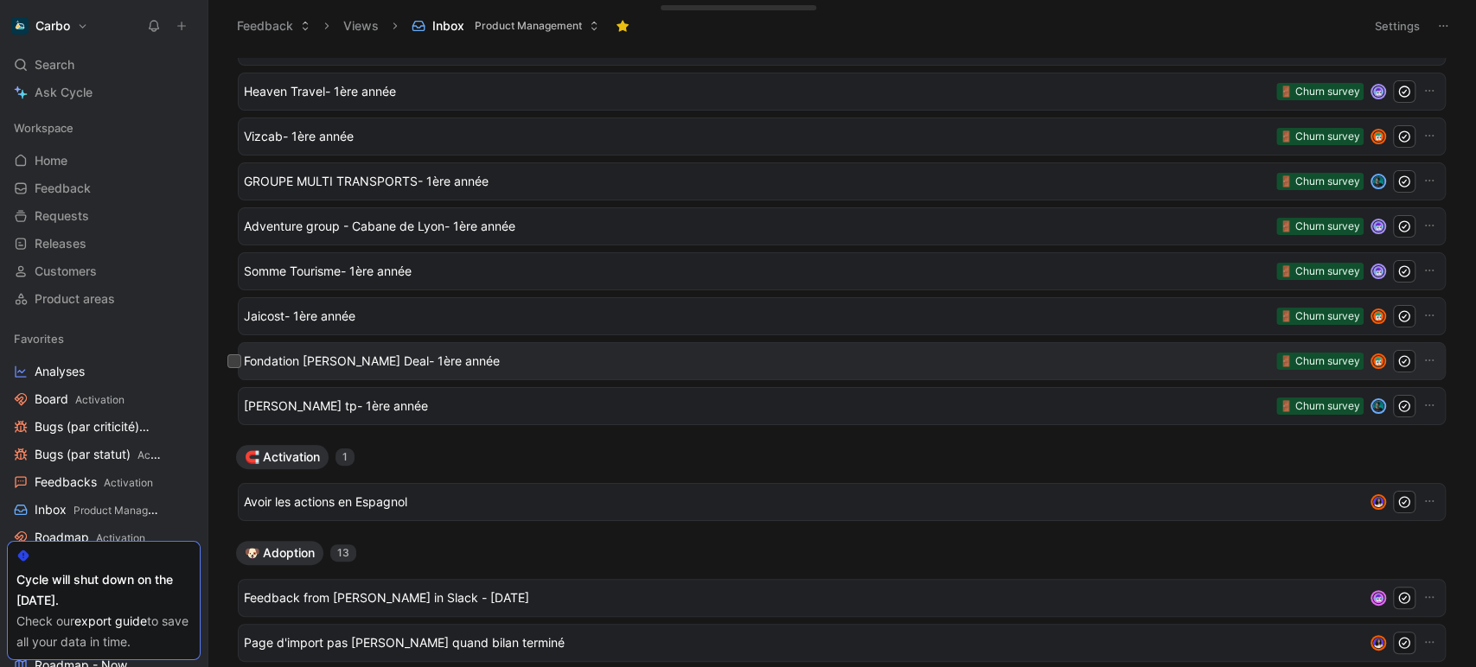
click at [454, 362] on span "Fondation [PERSON_NAME] Deal- 1ère année" at bounding box center [756, 361] width 1025 height 21
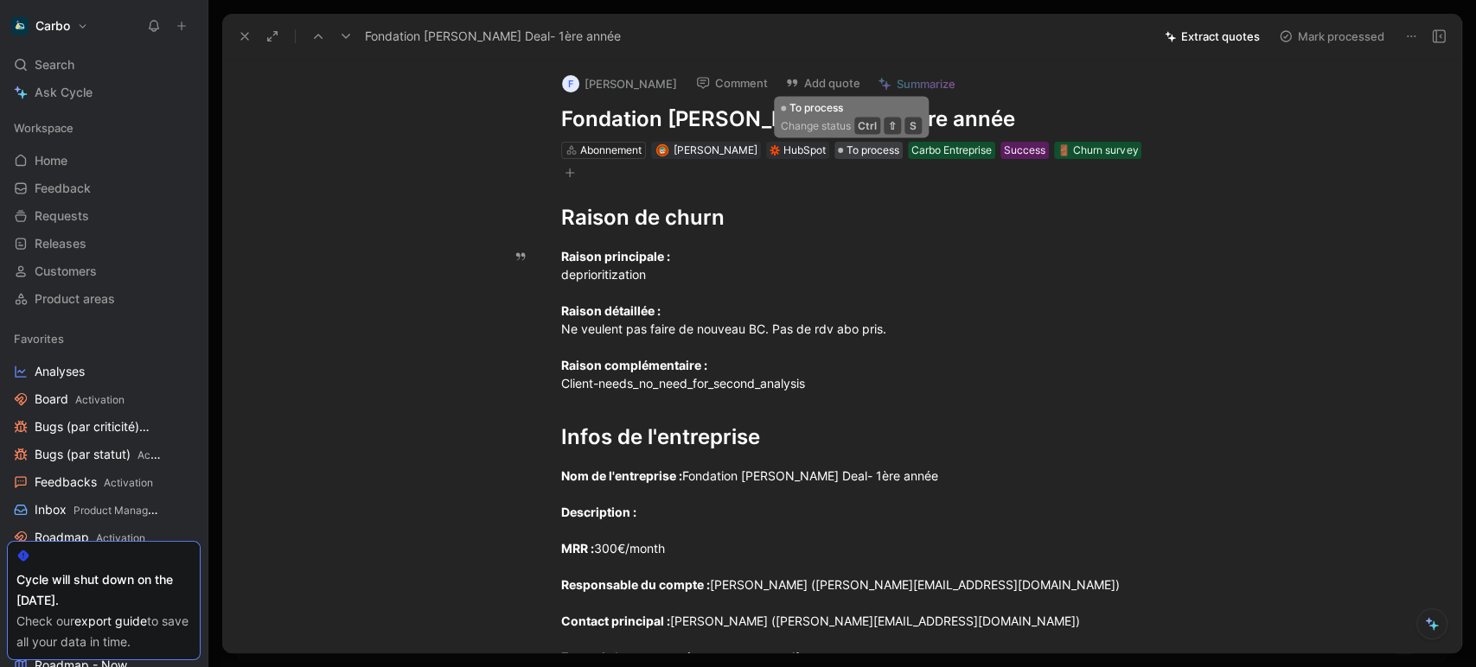
click at [846, 155] on span "To process" at bounding box center [872, 150] width 53 height 17
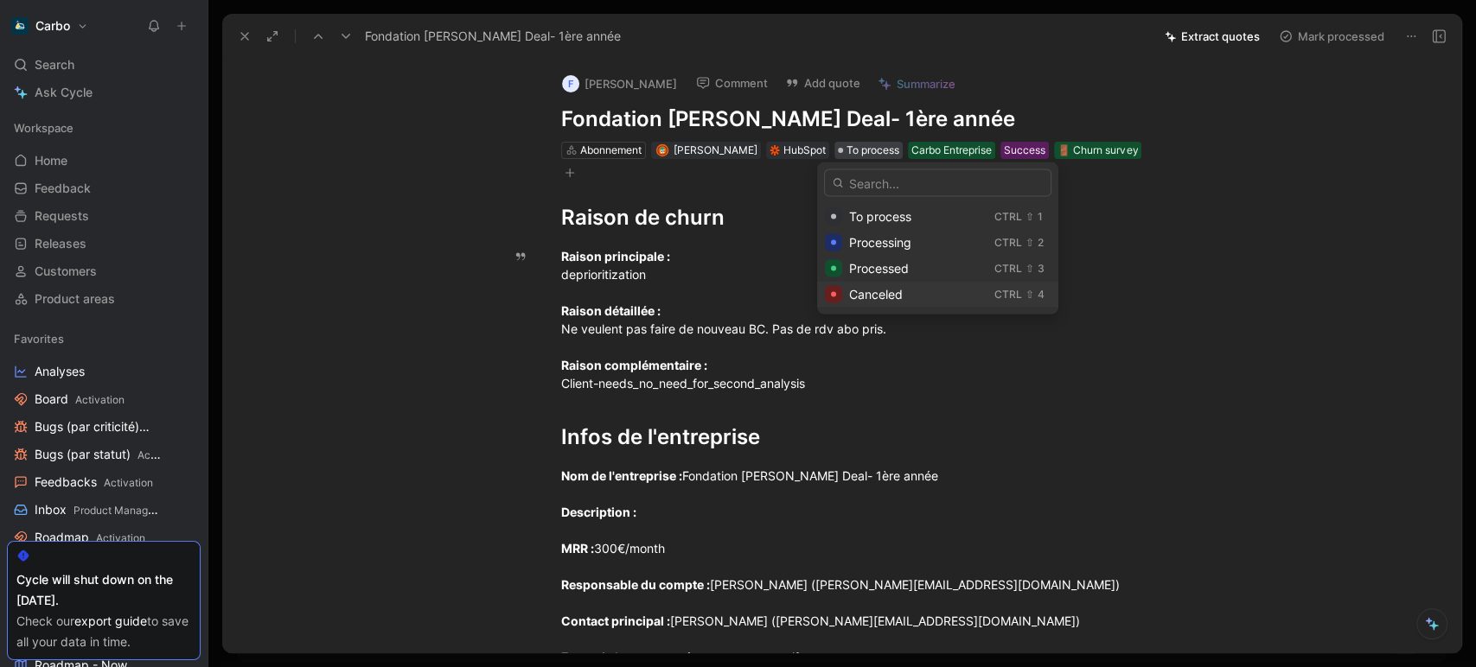
click at [874, 303] on div "Canceled" at bounding box center [918, 294] width 138 height 21
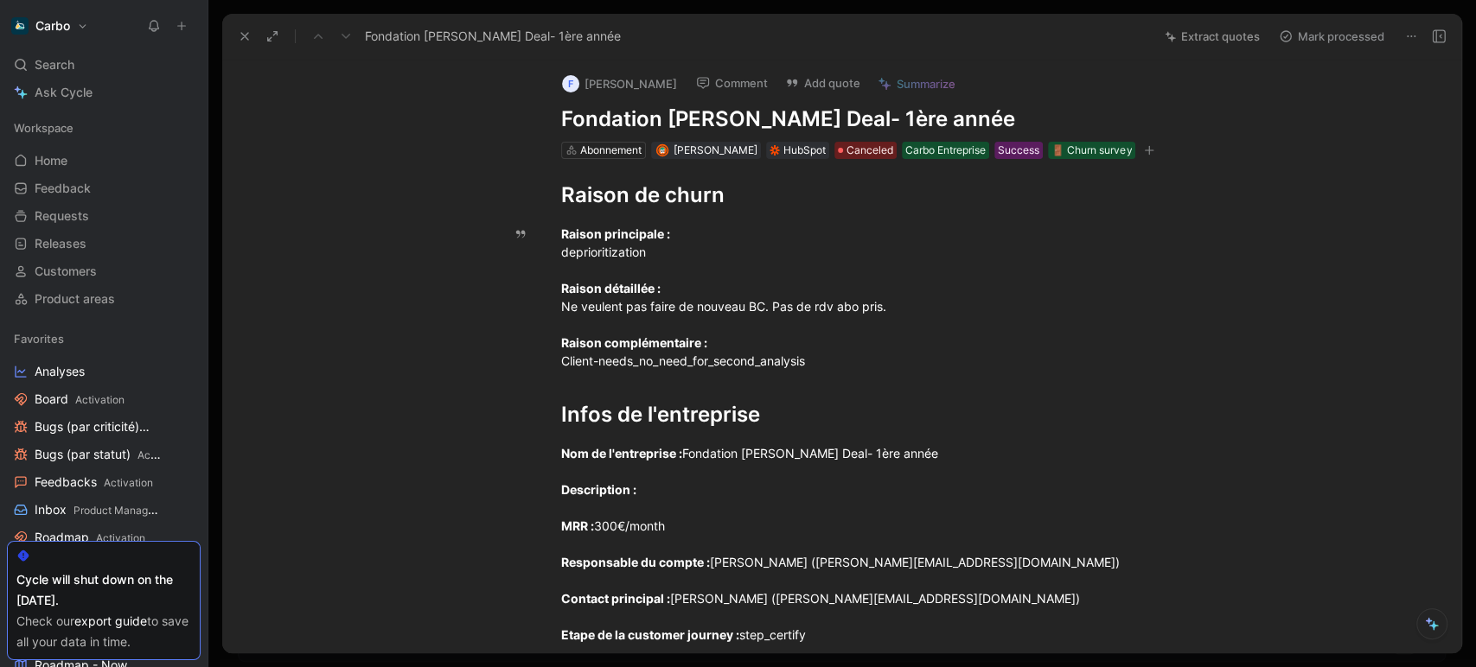
click at [243, 31] on icon at bounding box center [245, 36] width 14 height 14
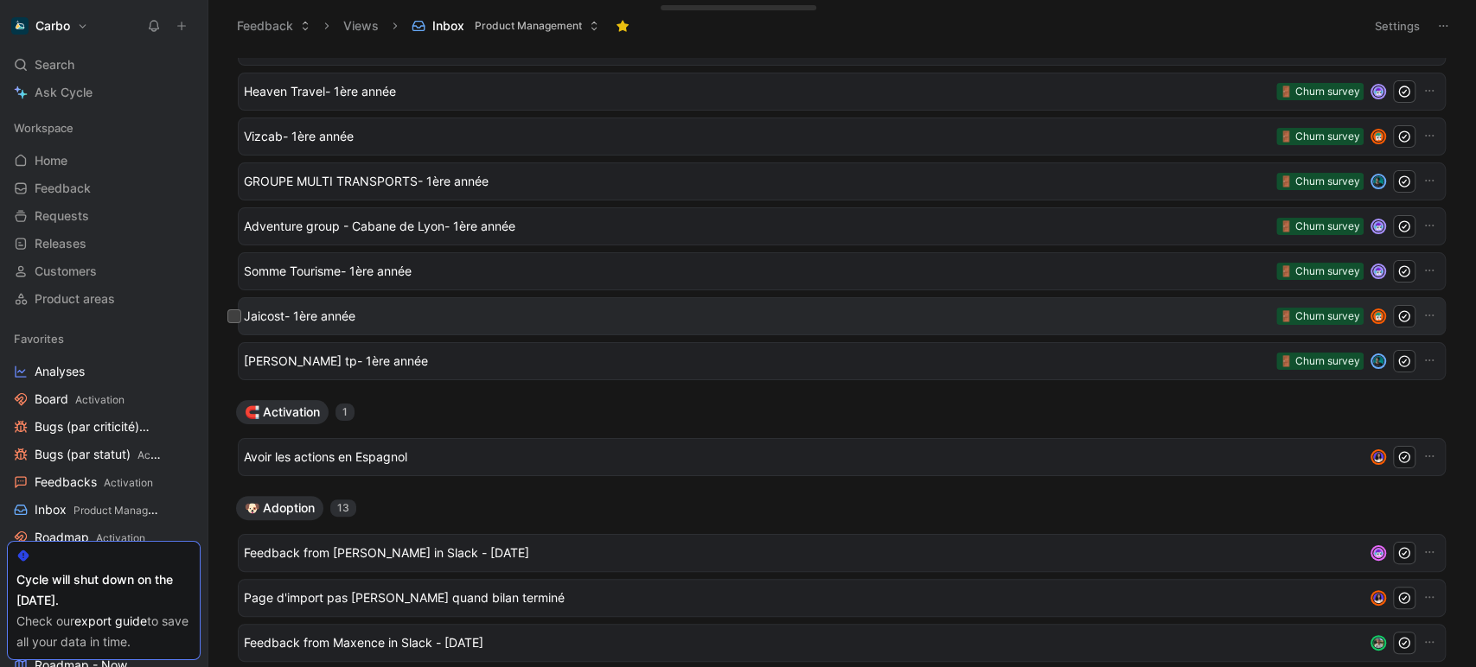
click at [405, 313] on span "Jaicost- 1ère année" at bounding box center [756, 316] width 1025 height 21
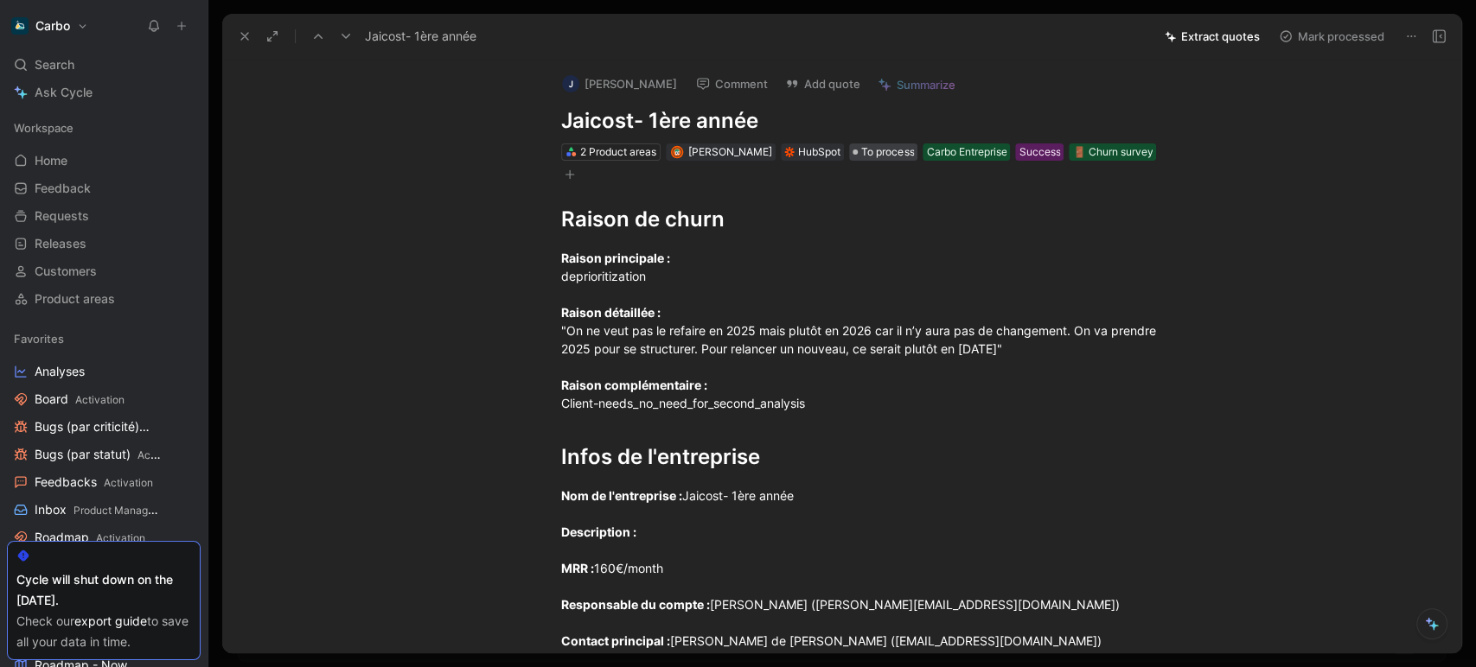
click at [868, 153] on span "To process" at bounding box center [887, 151] width 53 height 17
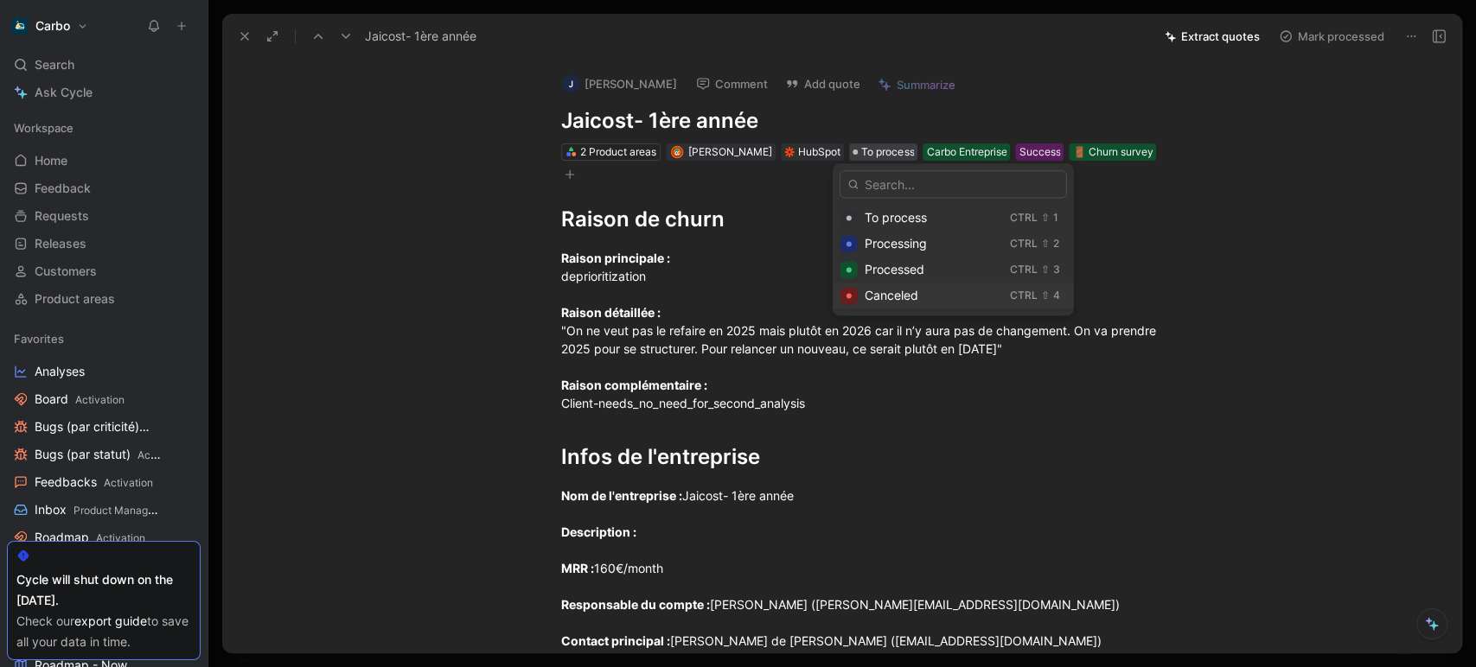
click at [892, 289] on span "Canceled" at bounding box center [891, 295] width 54 height 15
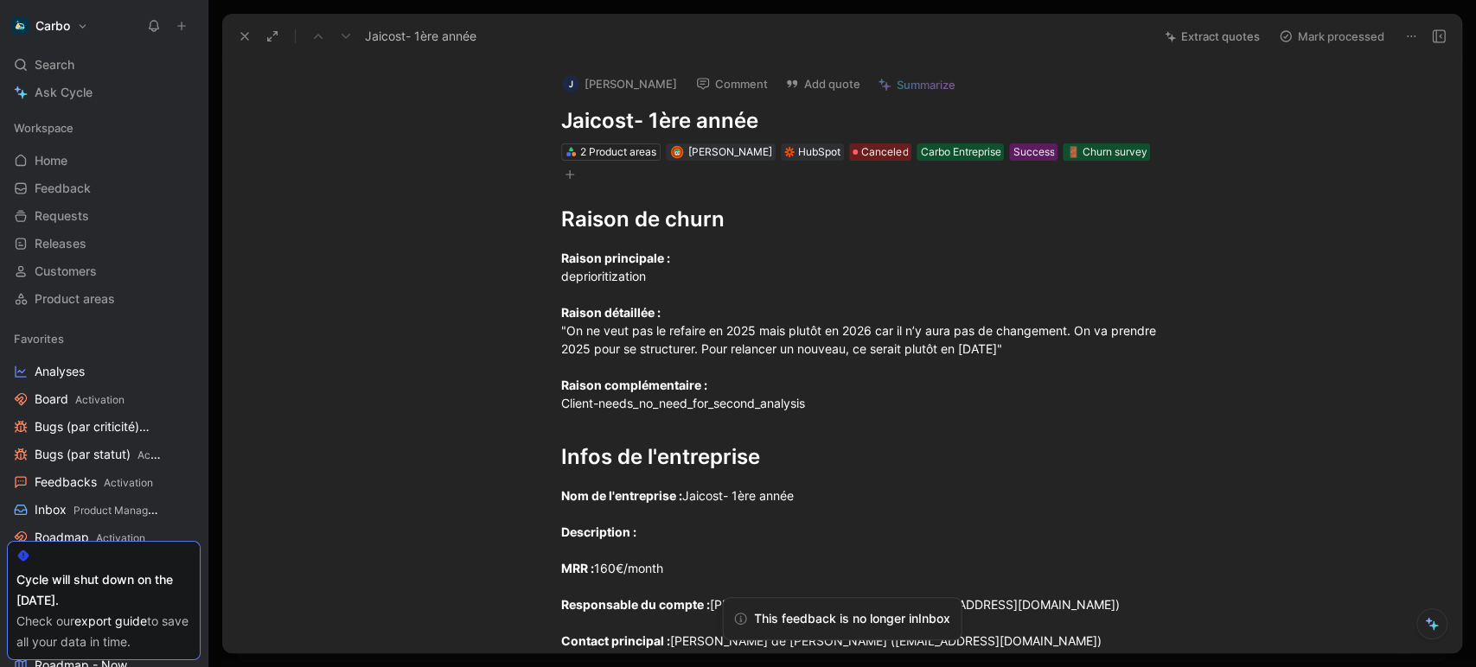
click at [246, 35] on icon at bounding box center [245, 36] width 14 height 14
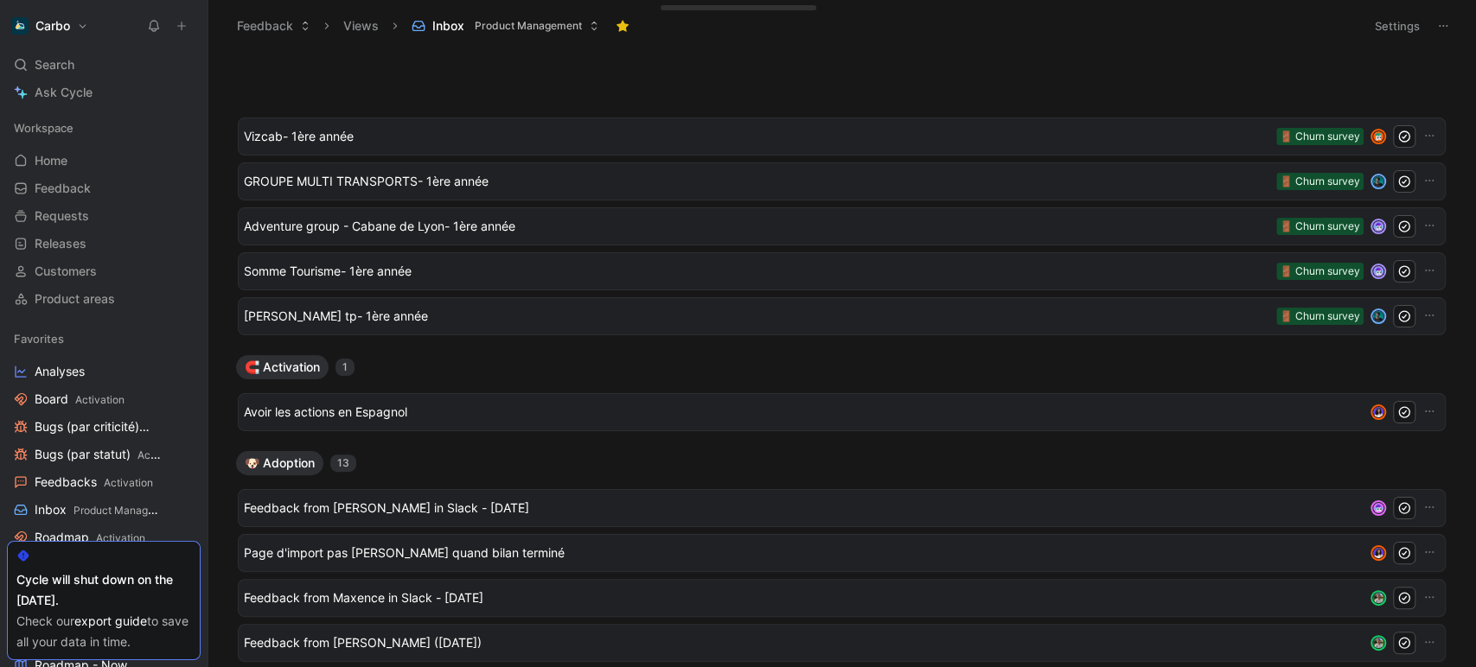
scroll to position [1864, 0]
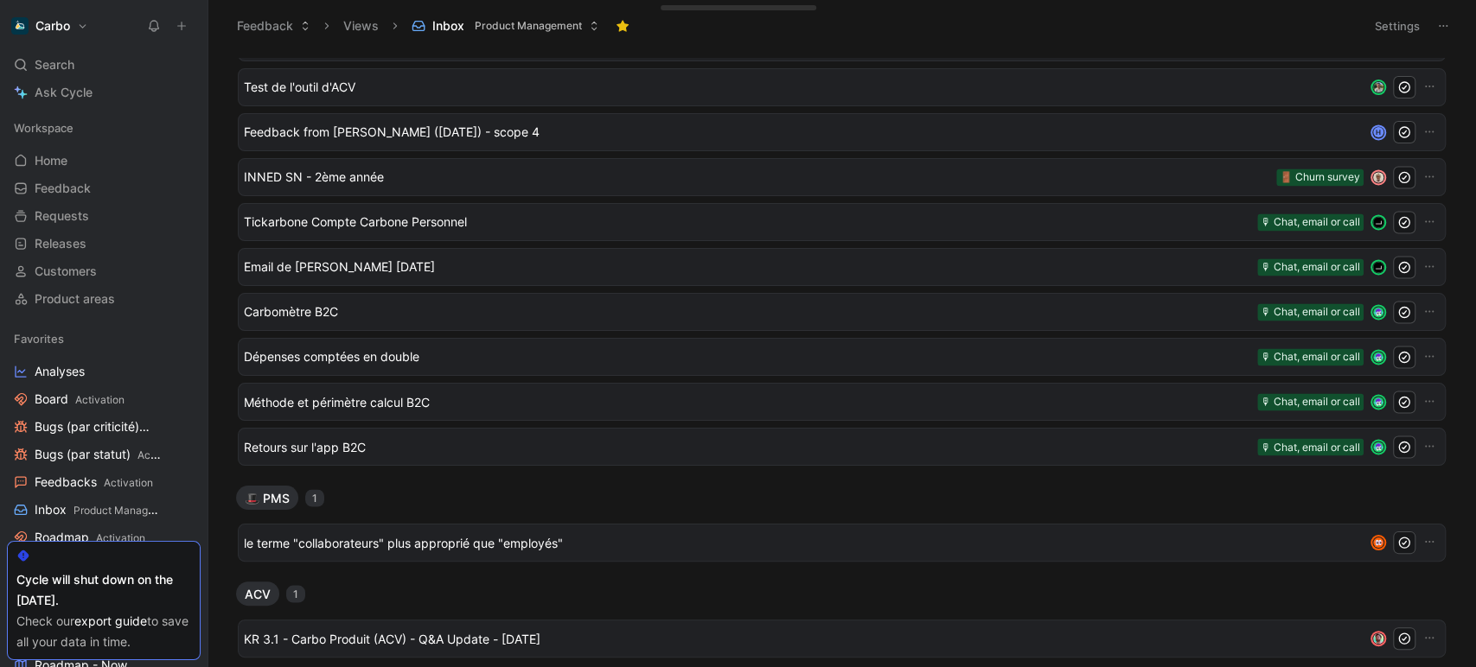
click at [361, 22] on button "Views" at bounding box center [360, 26] width 51 height 26
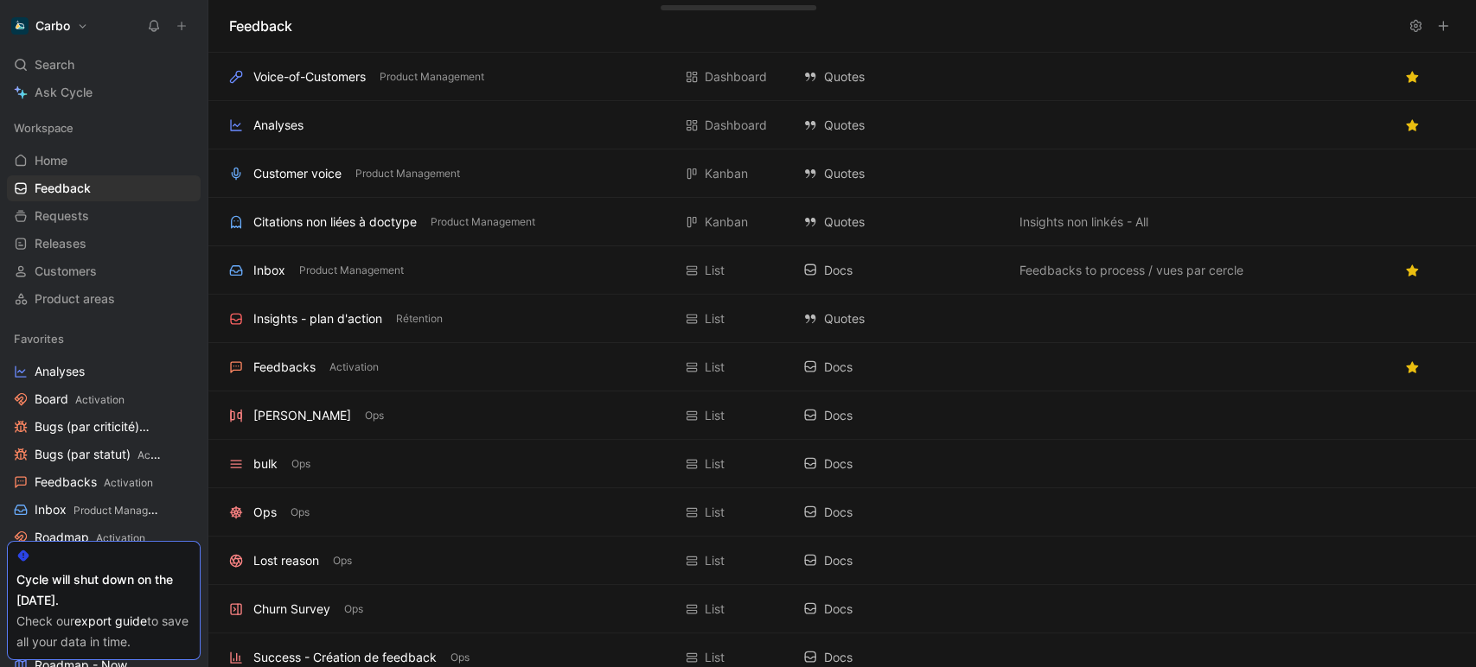
click at [180, 26] on use at bounding box center [182, 26] width 8 height 8
click at [72, 186] on span "Feedback" at bounding box center [63, 188] width 56 height 17
click at [1444, 32] on button at bounding box center [1443, 26] width 24 height 24
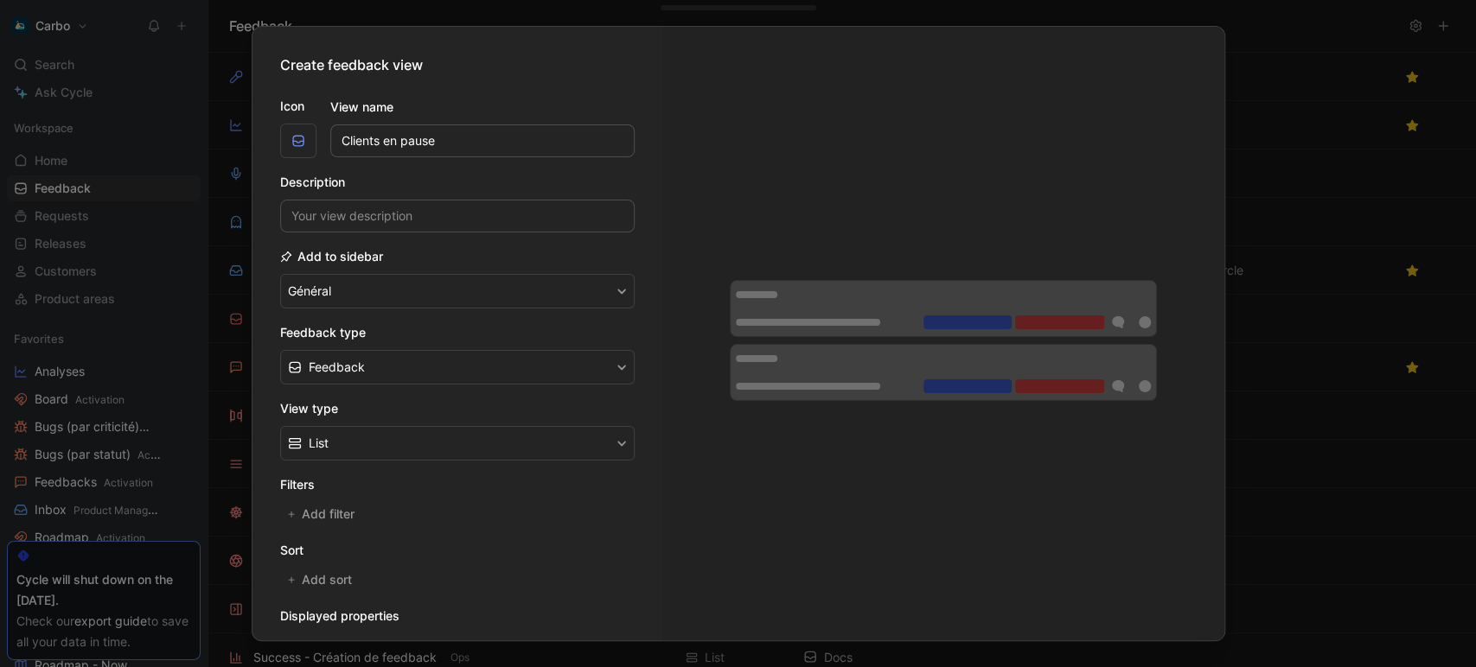
type input "Clients en pause"
click at [367, 220] on input at bounding box center [457, 216] width 354 height 33
type input "Feedbacks de clients indiquant qu'ils reprendront leur abonnement plus tard"
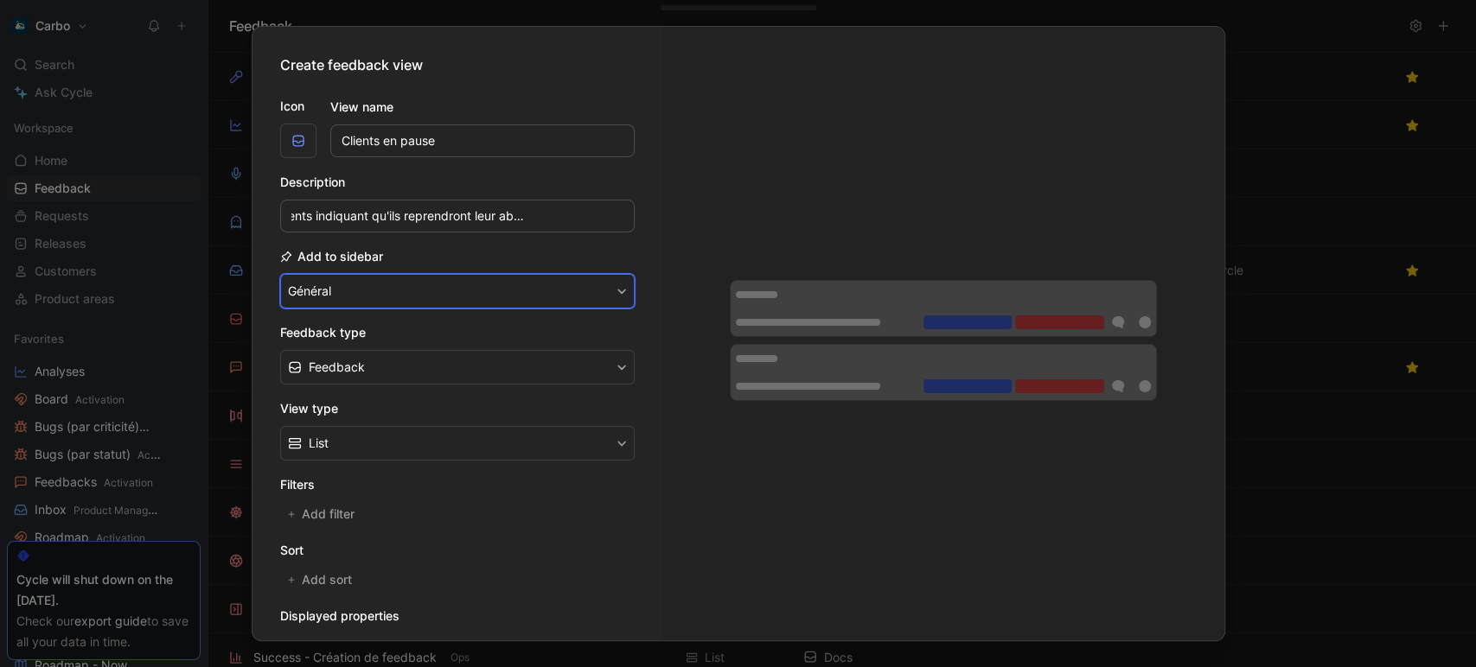
click at [383, 301] on button "Général" at bounding box center [457, 291] width 354 height 35
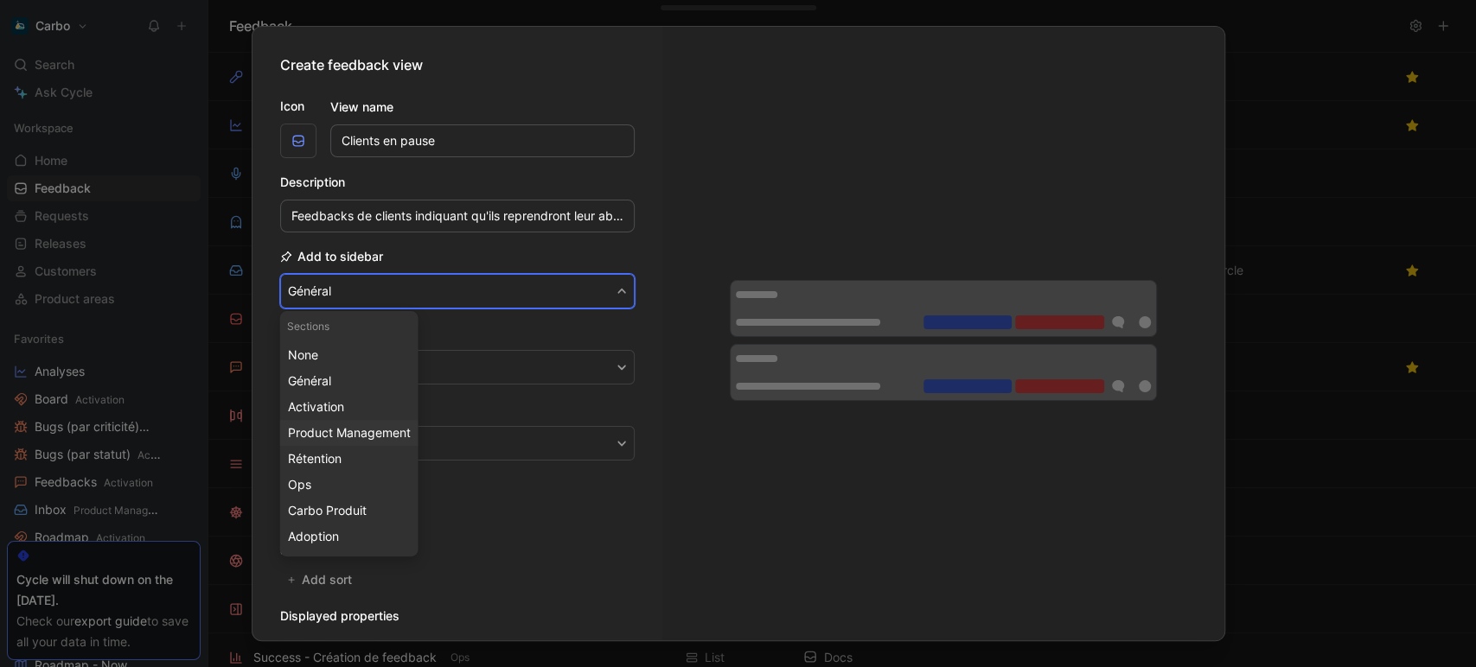
click at [350, 431] on span "Product Management" at bounding box center [349, 432] width 123 height 15
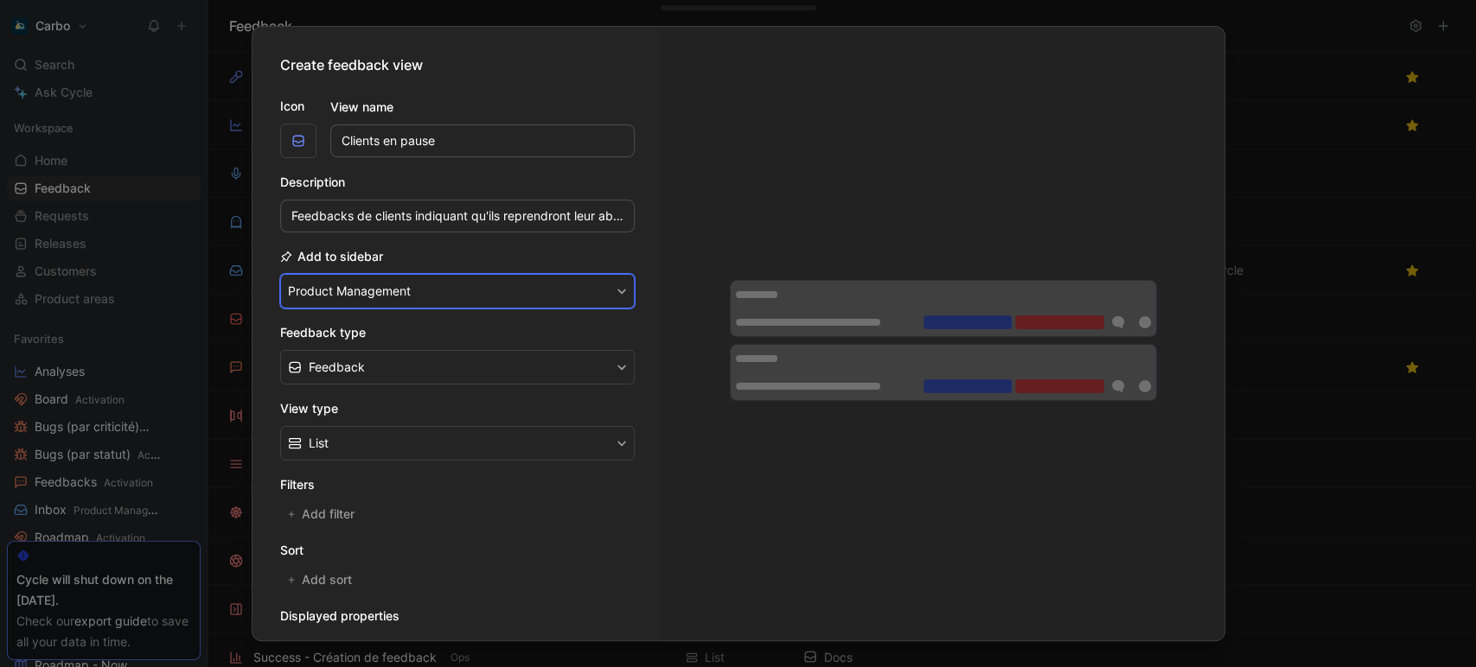
click at [360, 296] on button "Product Management" at bounding box center [457, 291] width 354 height 35
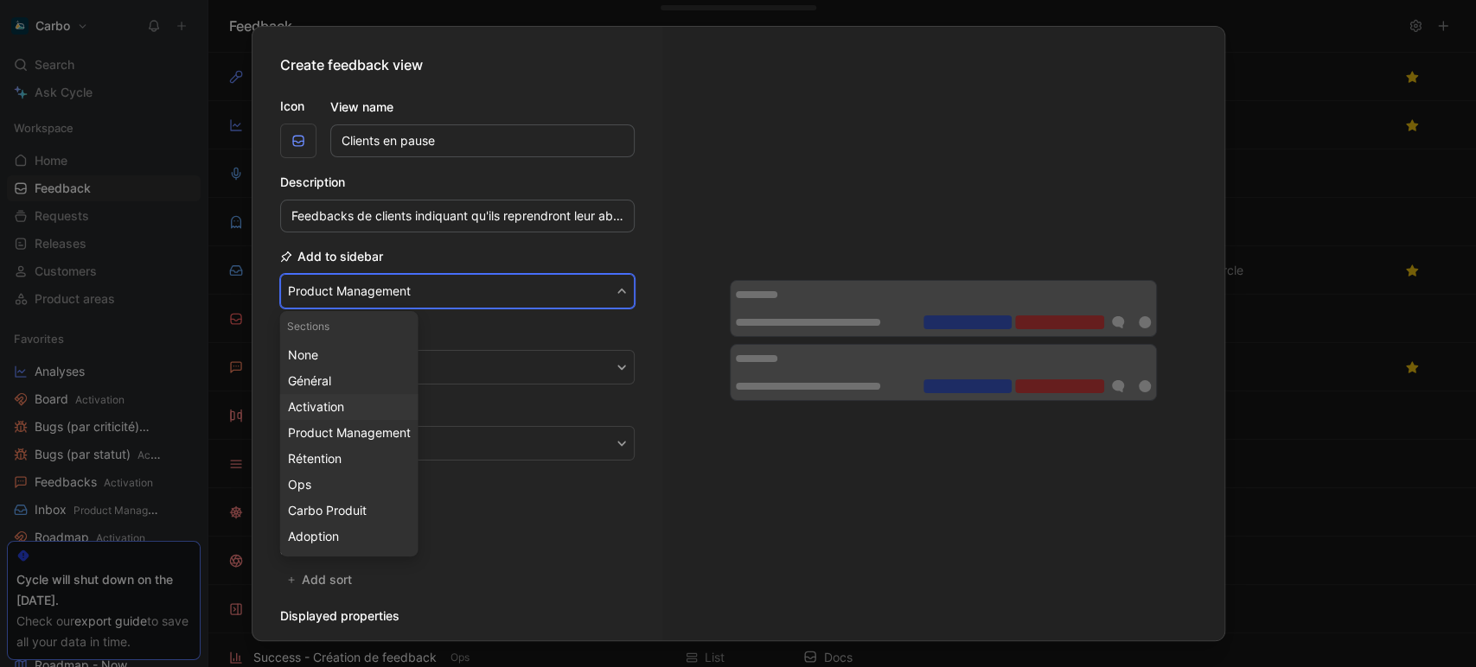
click at [356, 405] on div "Activation" at bounding box center [349, 407] width 123 height 21
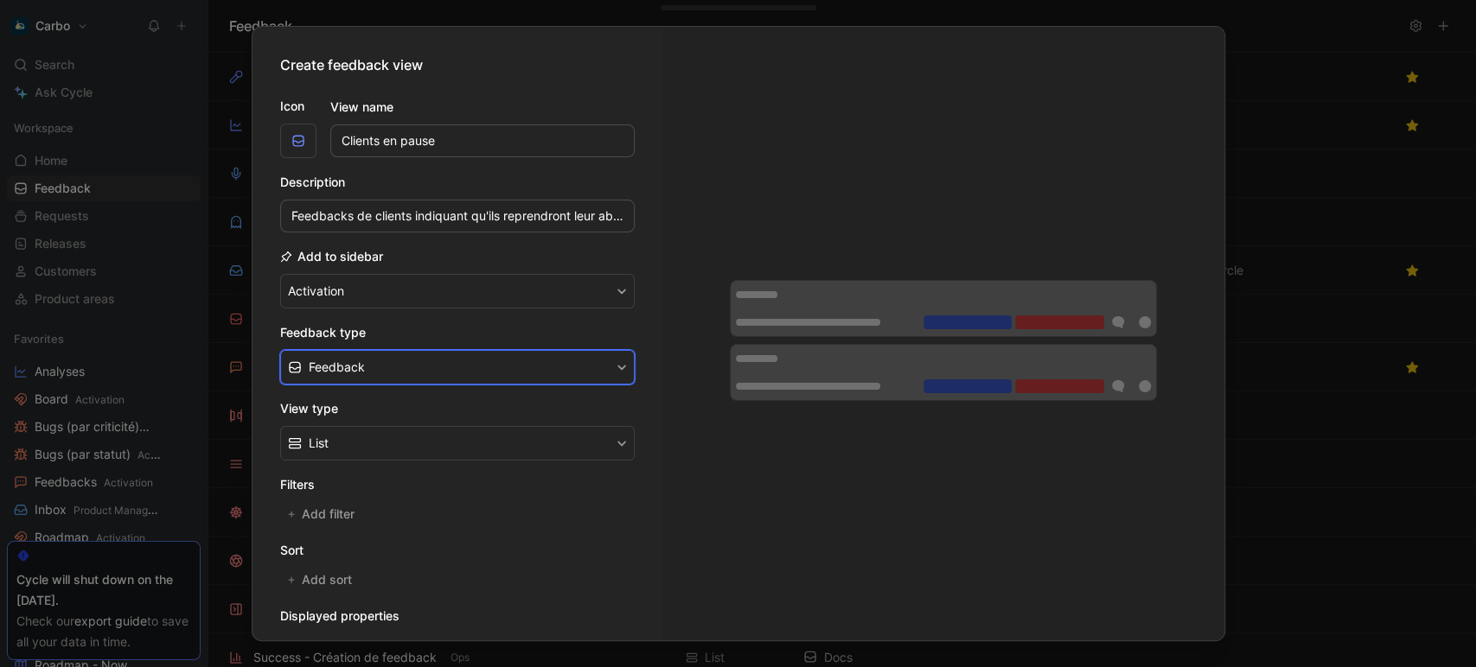
click at [373, 364] on button "Feedback" at bounding box center [457, 367] width 354 height 35
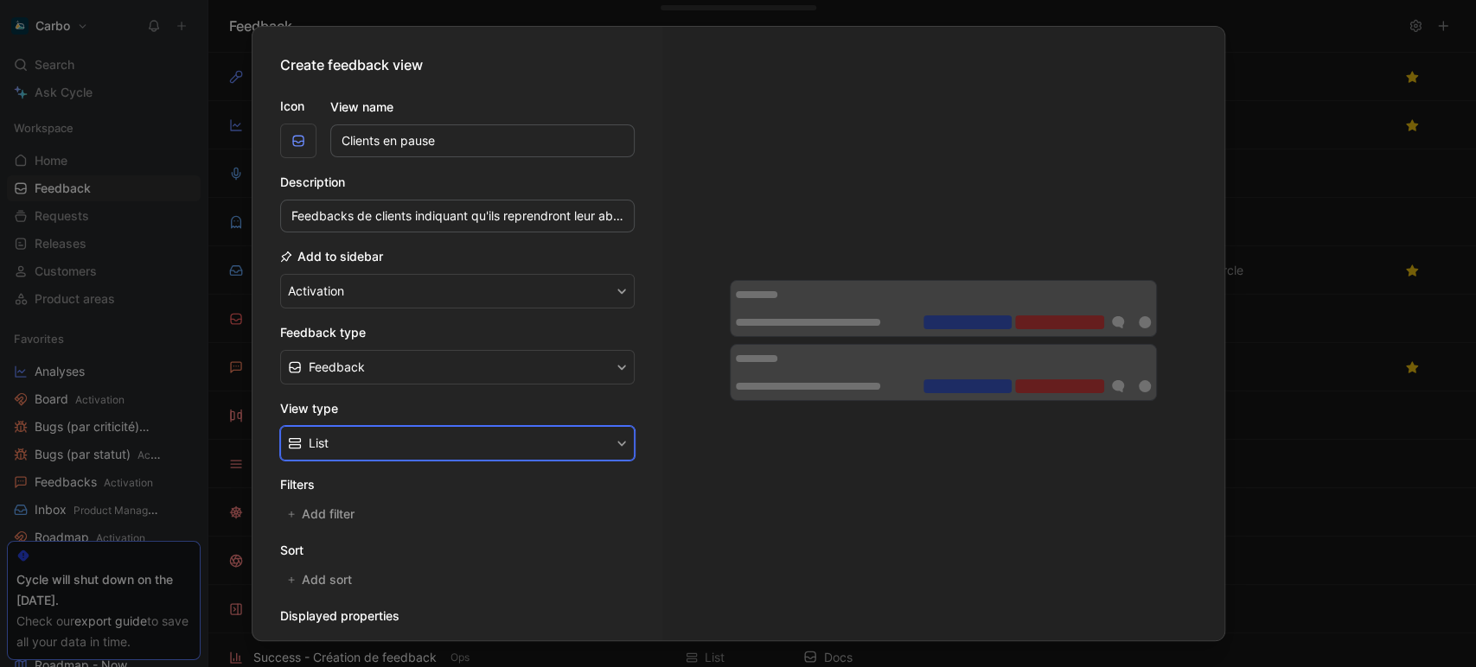
click at [456, 427] on button "List" at bounding box center [457, 443] width 354 height 35
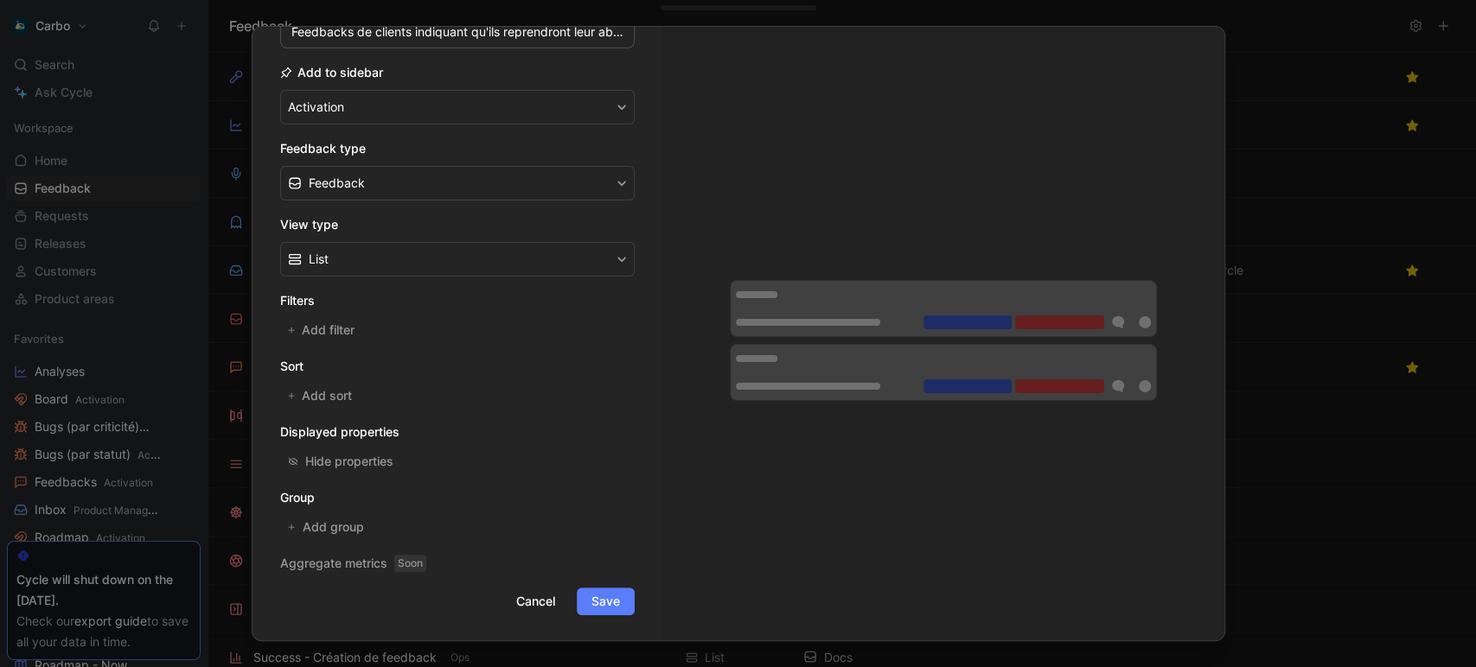
click at [605, 599] on span "Save" at bounding box center [605, 601] width 29 height 21
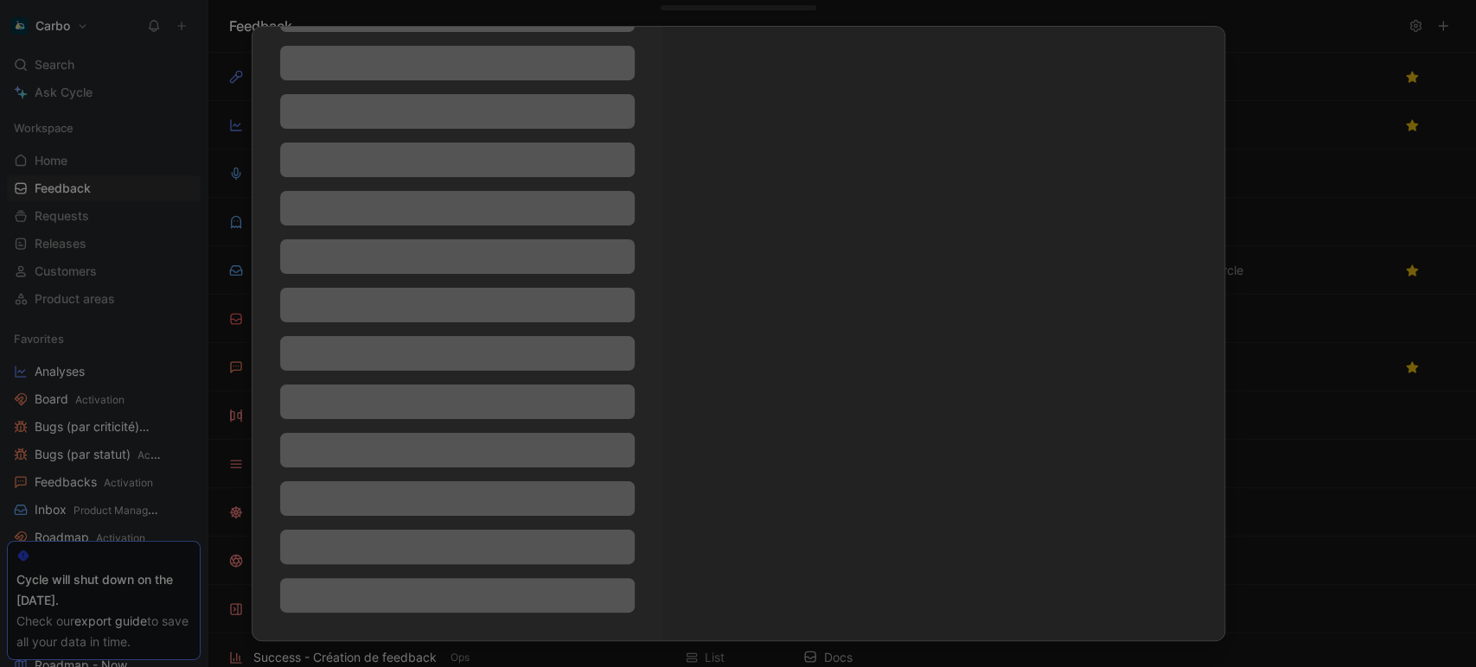
scroll to position [97, 0]
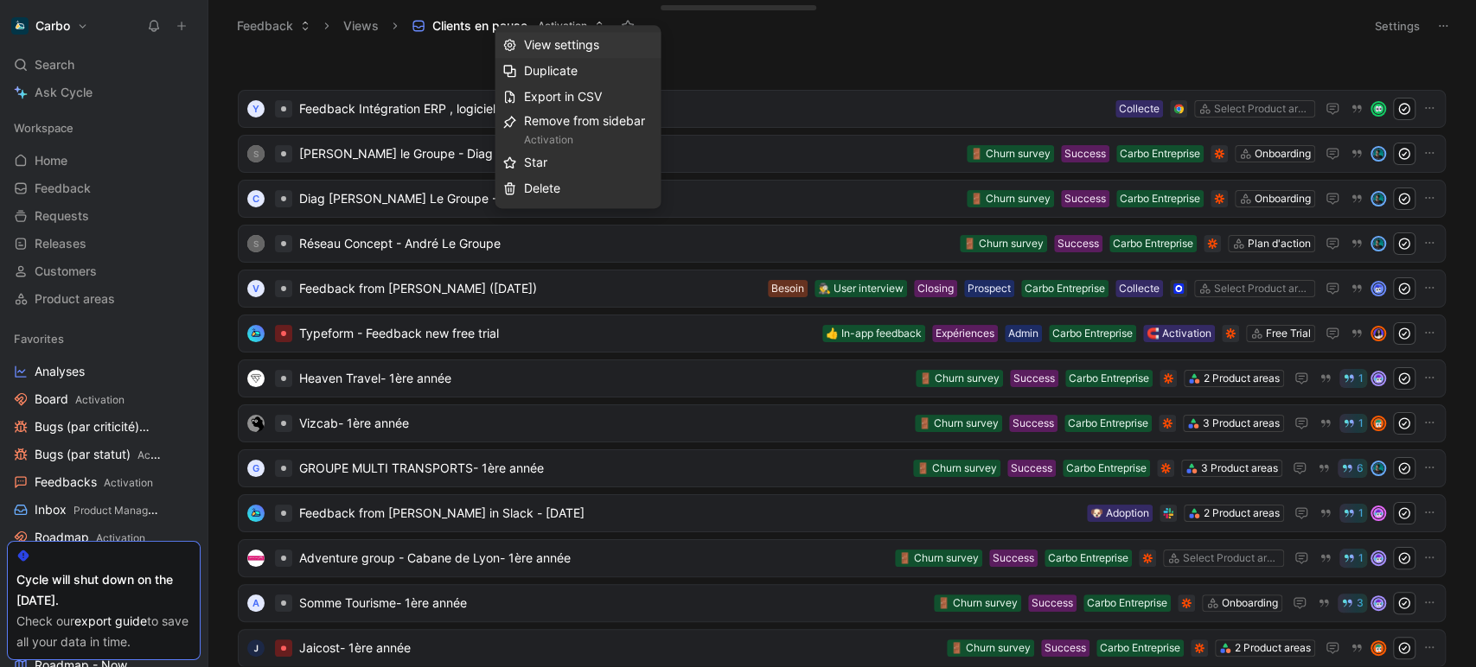
click at [549, 44] on span "View settings" at bounding box center [560, 44] width 75 height 15
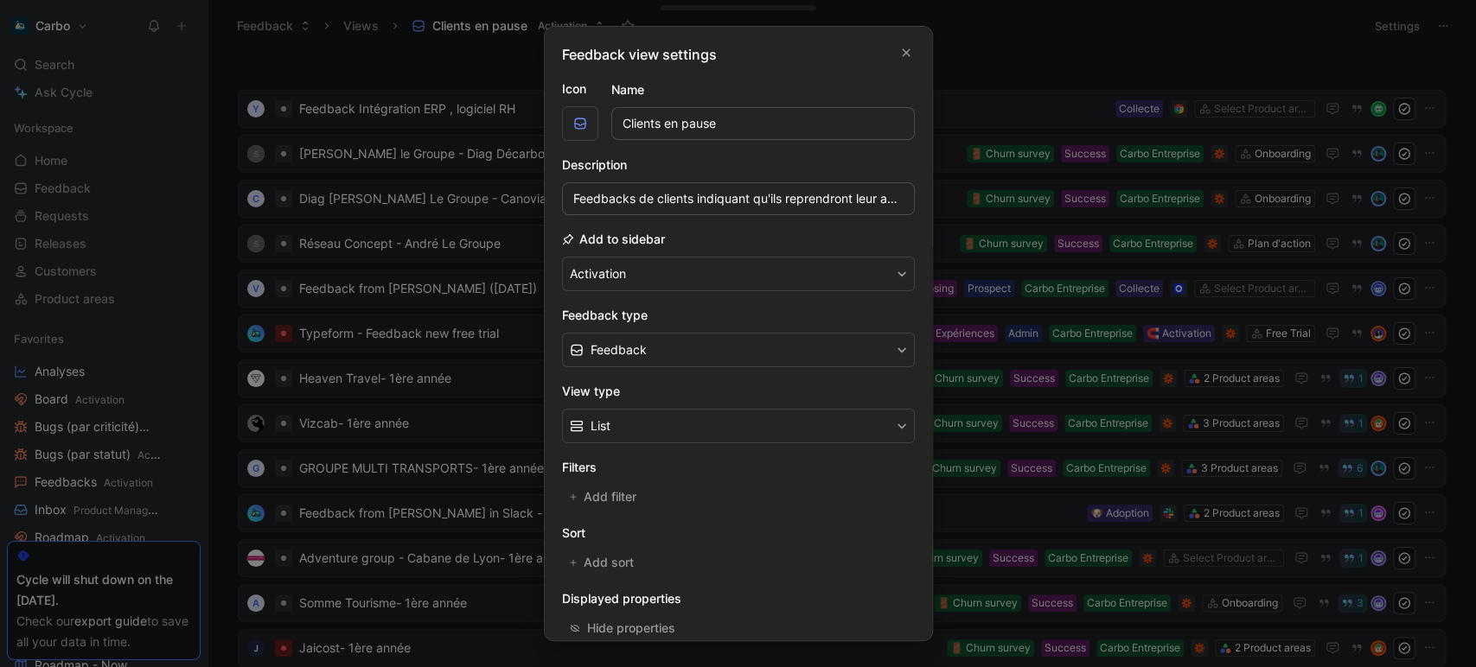
scroll to position [152, 0]
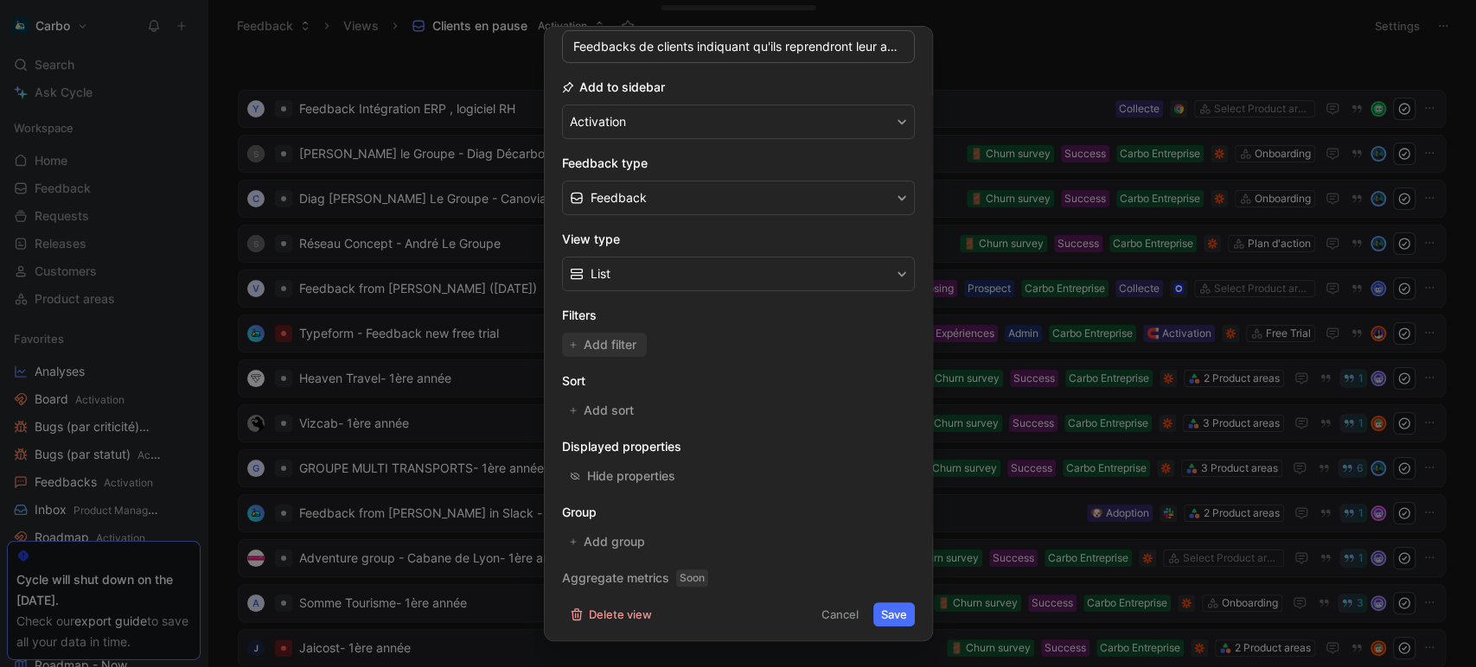
click at [619, 338] on span "Add filter" at bounding box center [610, 345] width 54 height 21
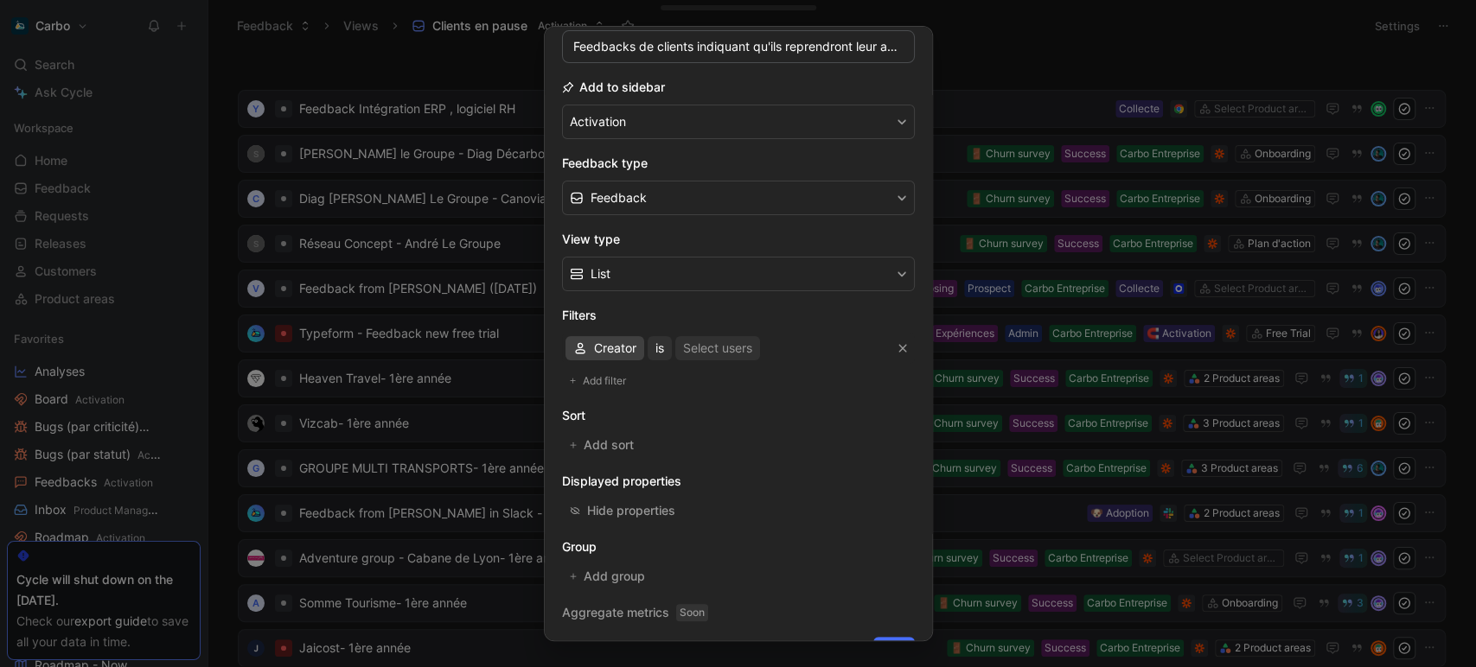
click at [602, 345] on span "Creator" at bounding box center [615, 348] width 42 height 21
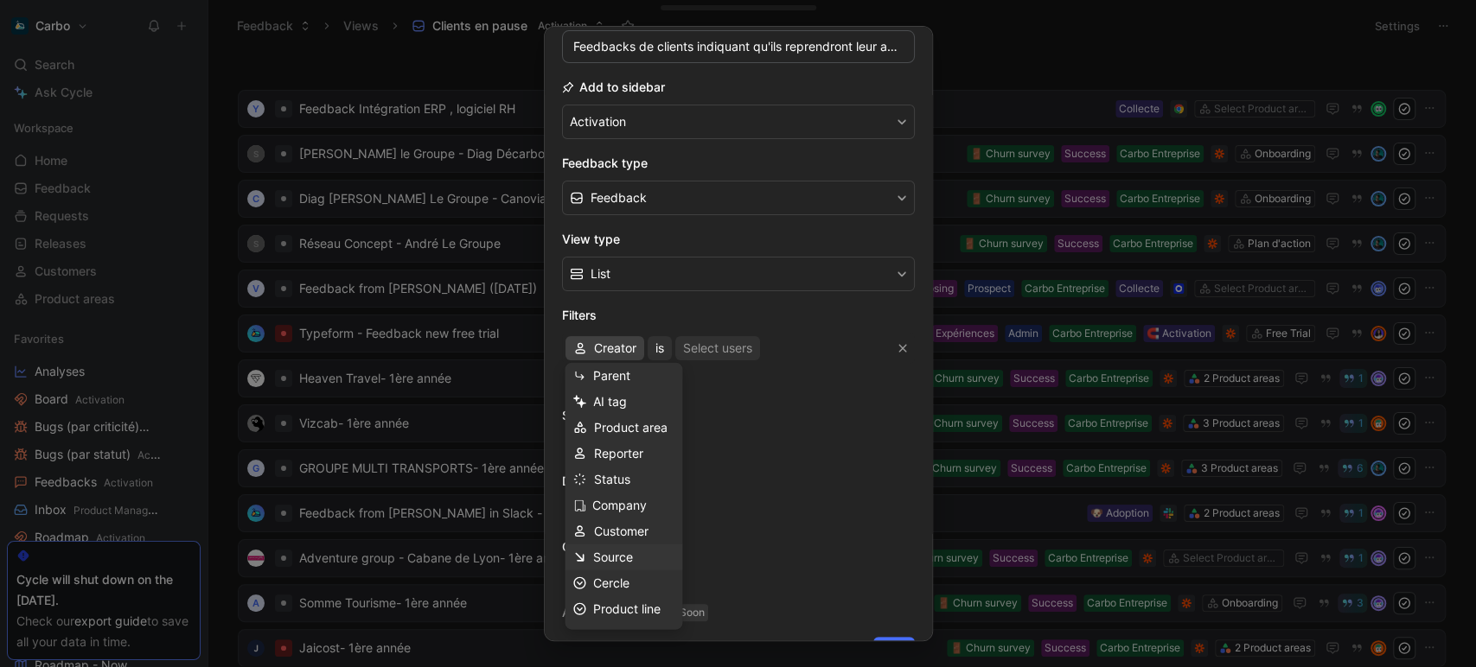
scroll to position [8, 0]
click at [603, 481] on span "Status" at bounding box center [611, 478] width 36 height 15
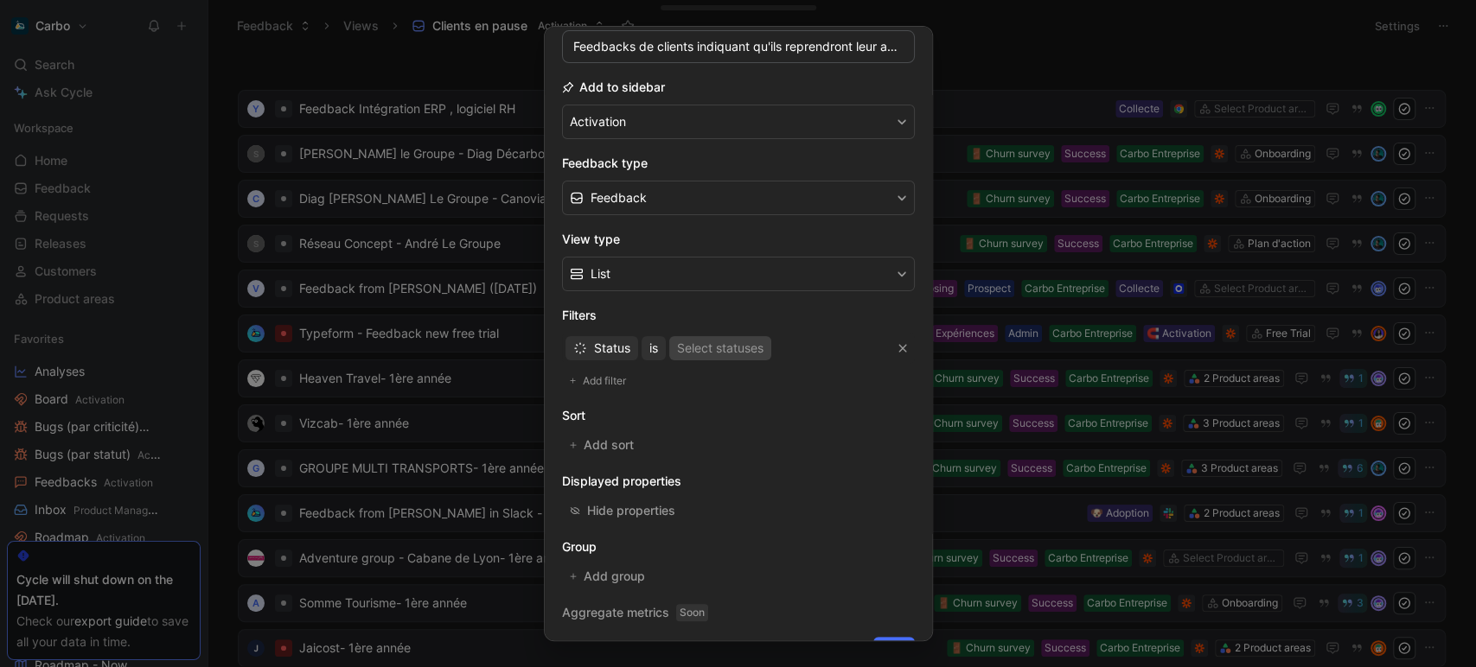
click at [718, 351] on div "Select statuses" at bounding box center [720, 348] width 86 height 21
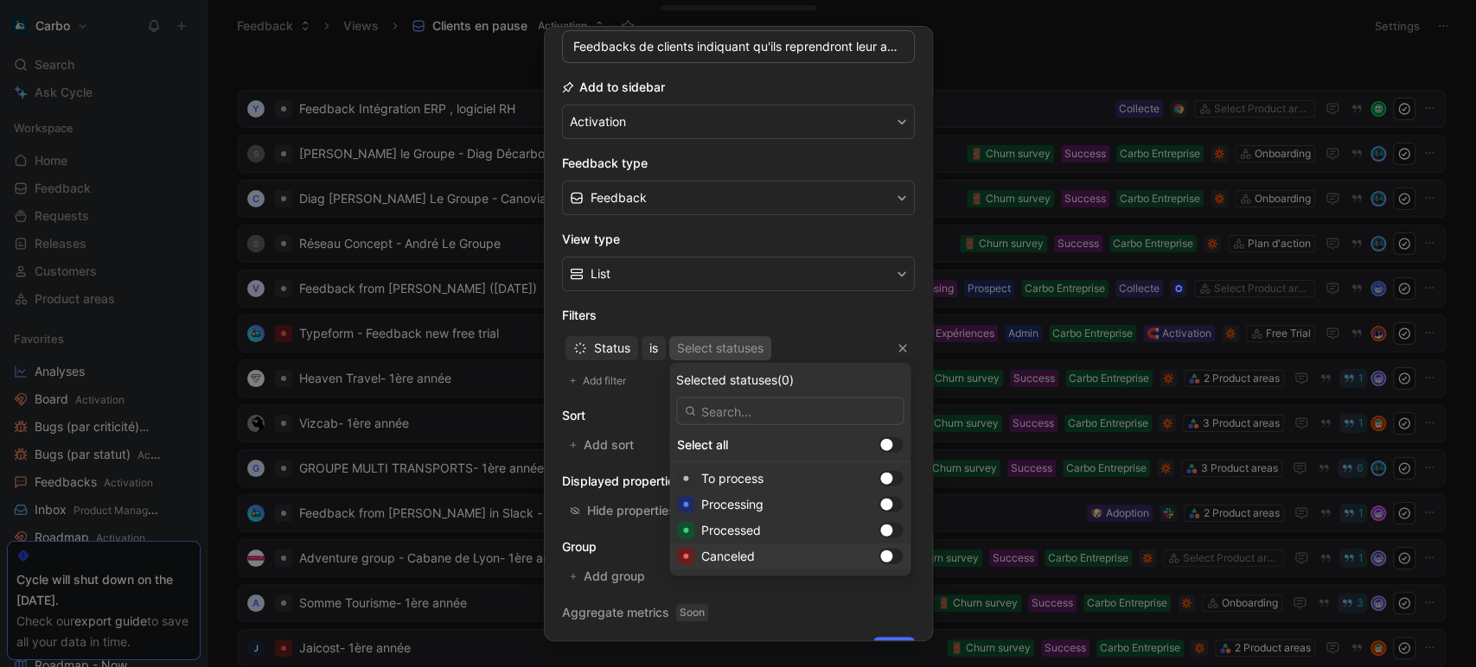
click at [880, 559] on div at bounding box center [886, 557] width 12 height 12
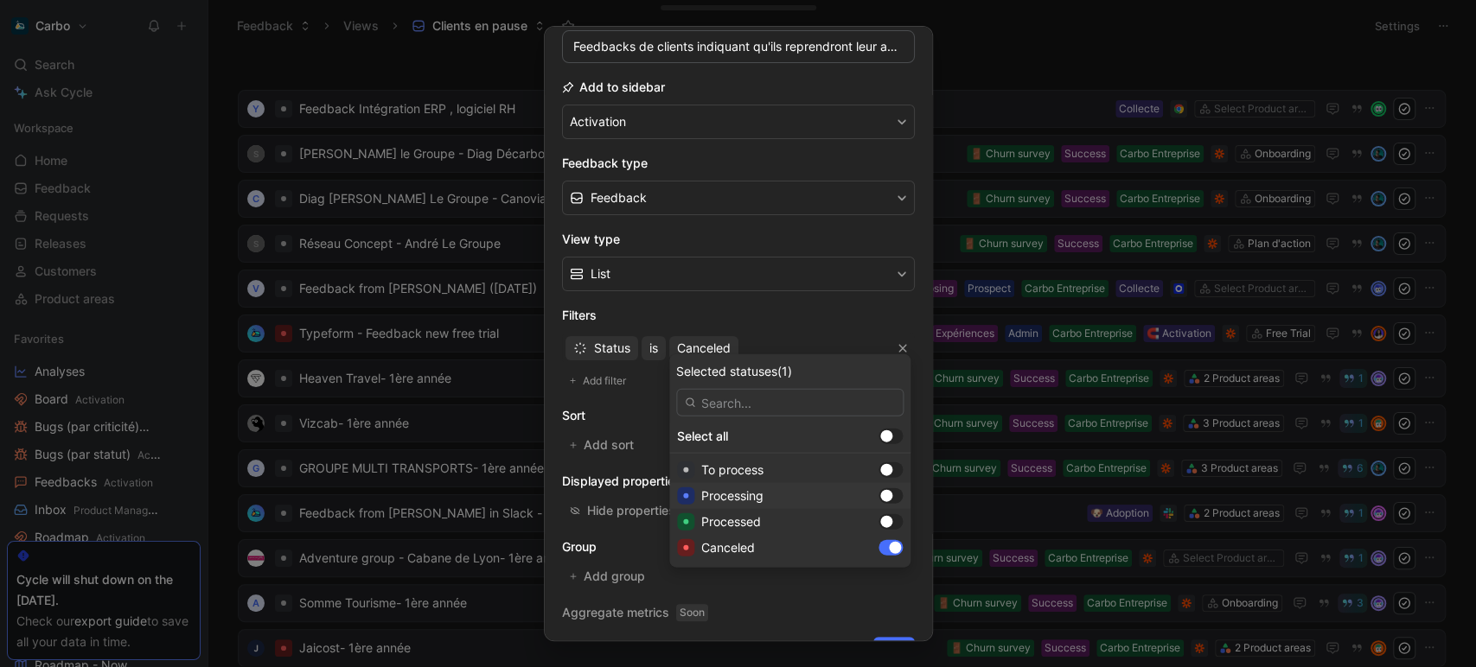
click at [883, 637] on button "Save" at bounding box center [893, 649] width 41 height 24
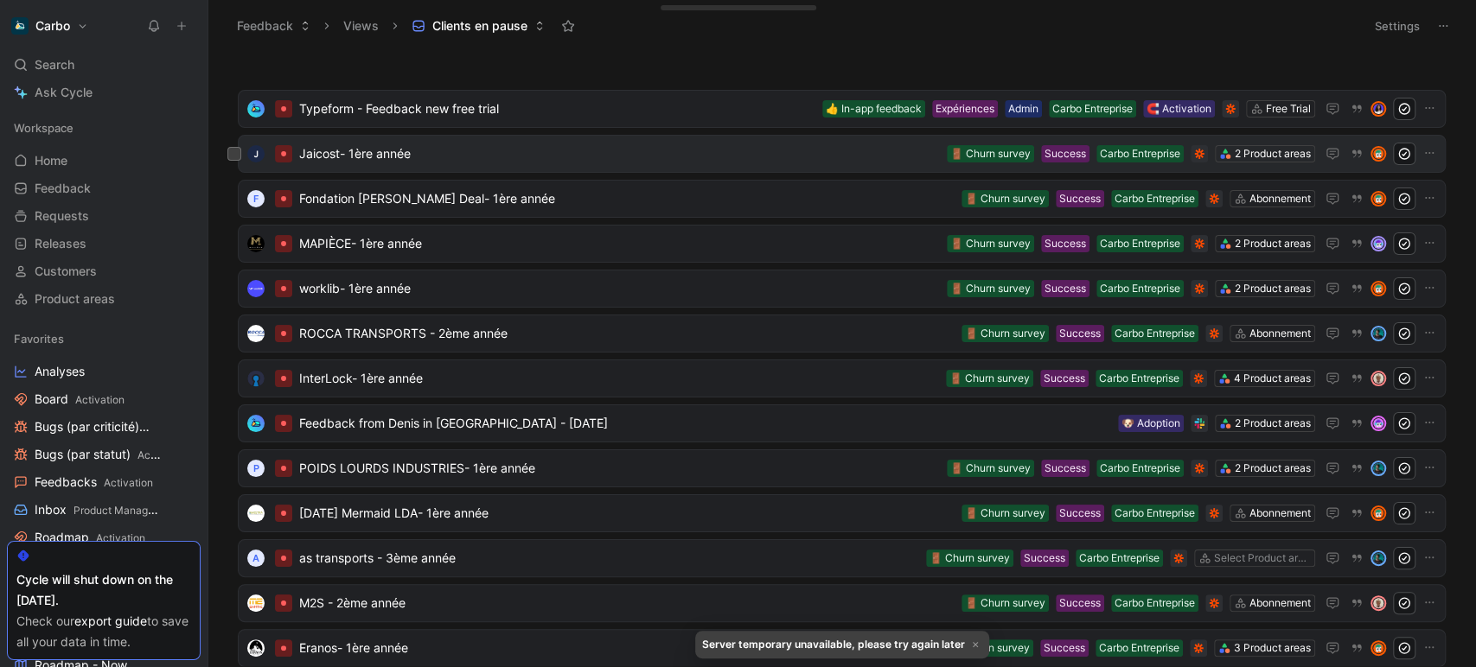
click at [549, 164] on div "Jaicost- 1ère année 2 Product areas Carbo Entreprise Success 🚪 Churn survey" at bounding box center [842, 154] width 1196 height 22
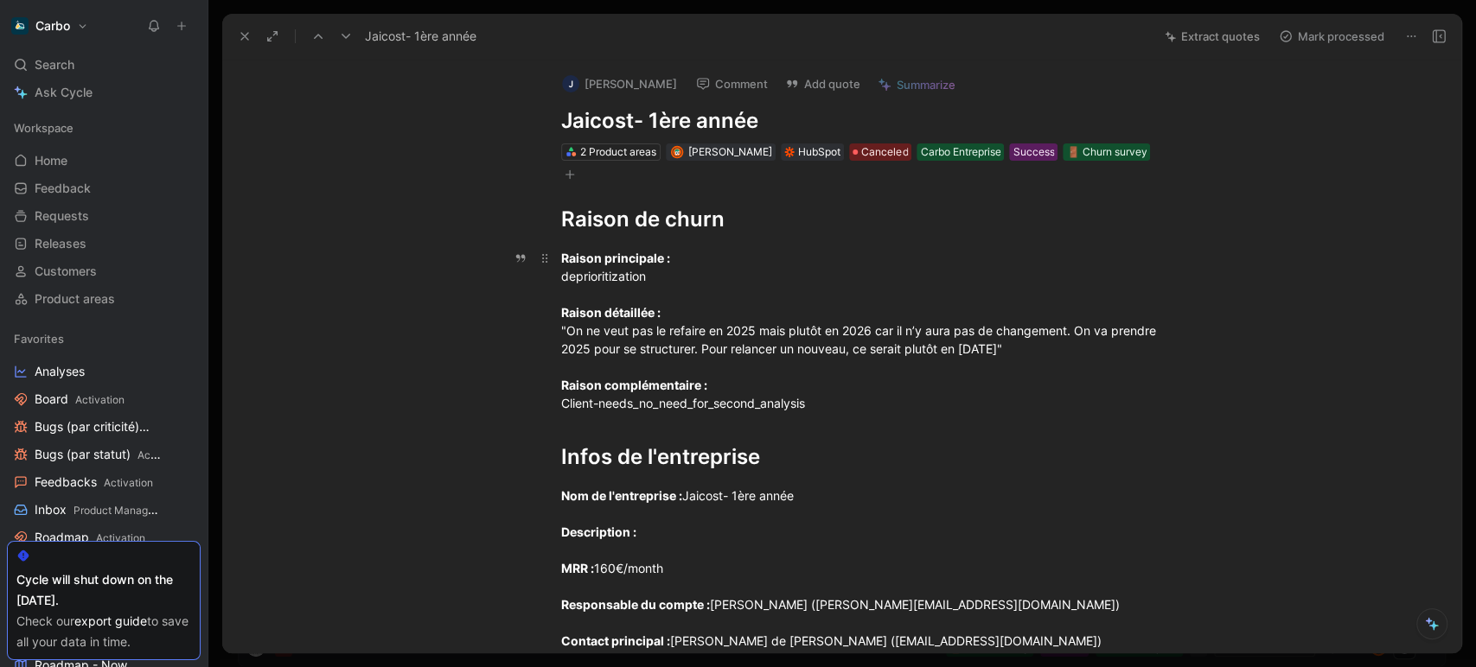
click at [597, 275] on div "Raison principale : deprioritization Raison détaillée : "On ne veut pas le refa…" at bounding box center [860, 330] width 598 height 163
click at [641, 279] on div "Raison principale : deprioritization Raison détaillée : "On ne veut pas le refa…" at bounding box center [860, 330] width 598 height 163
drag, startPoint x: 654, startPoint y: 278, endPoint x: 554, endPoint y: 283, distance: 99.5
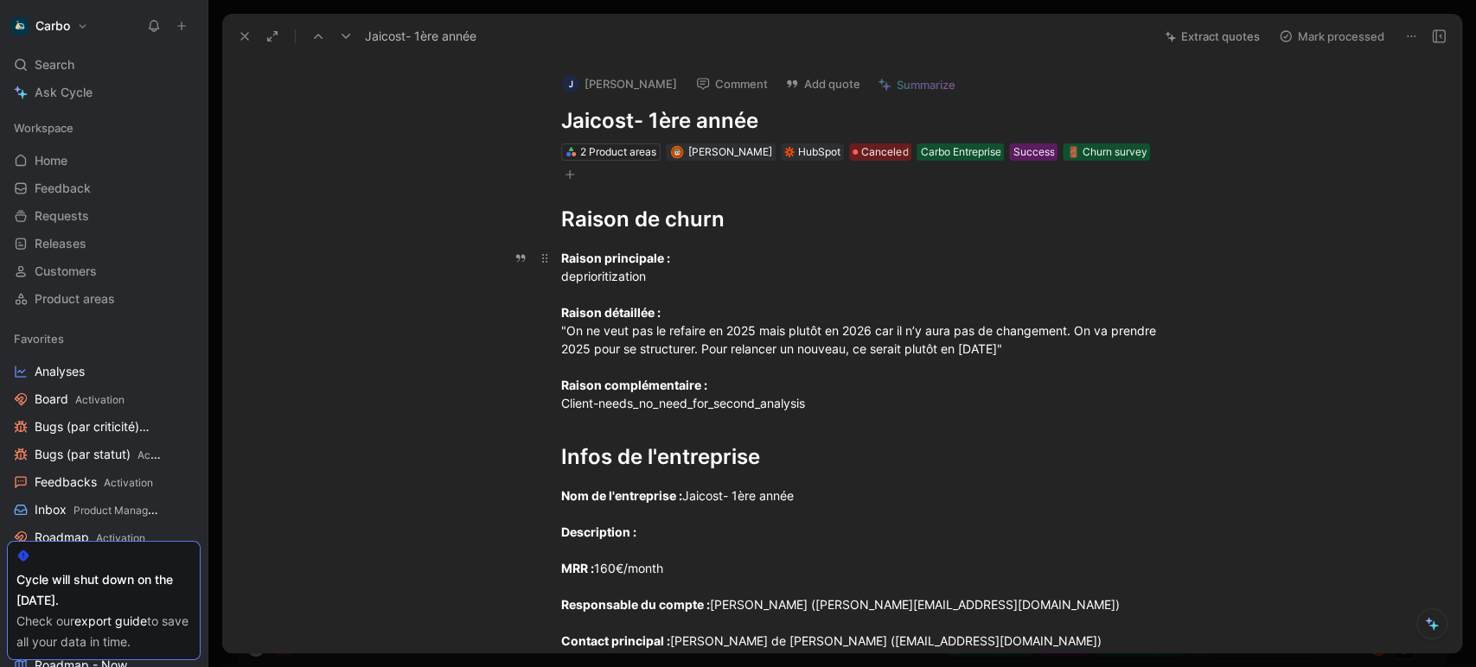
click at [561, 283] on div "Raison principale : deprioritization Raison détaillée : "On ne veut pas le refa…" at bounding box center [860, 330] width 598 height 163
copy div "deprioritization"
click at [564, 177] on icon "button" at bounding box center [569, 174] width 10 height 10
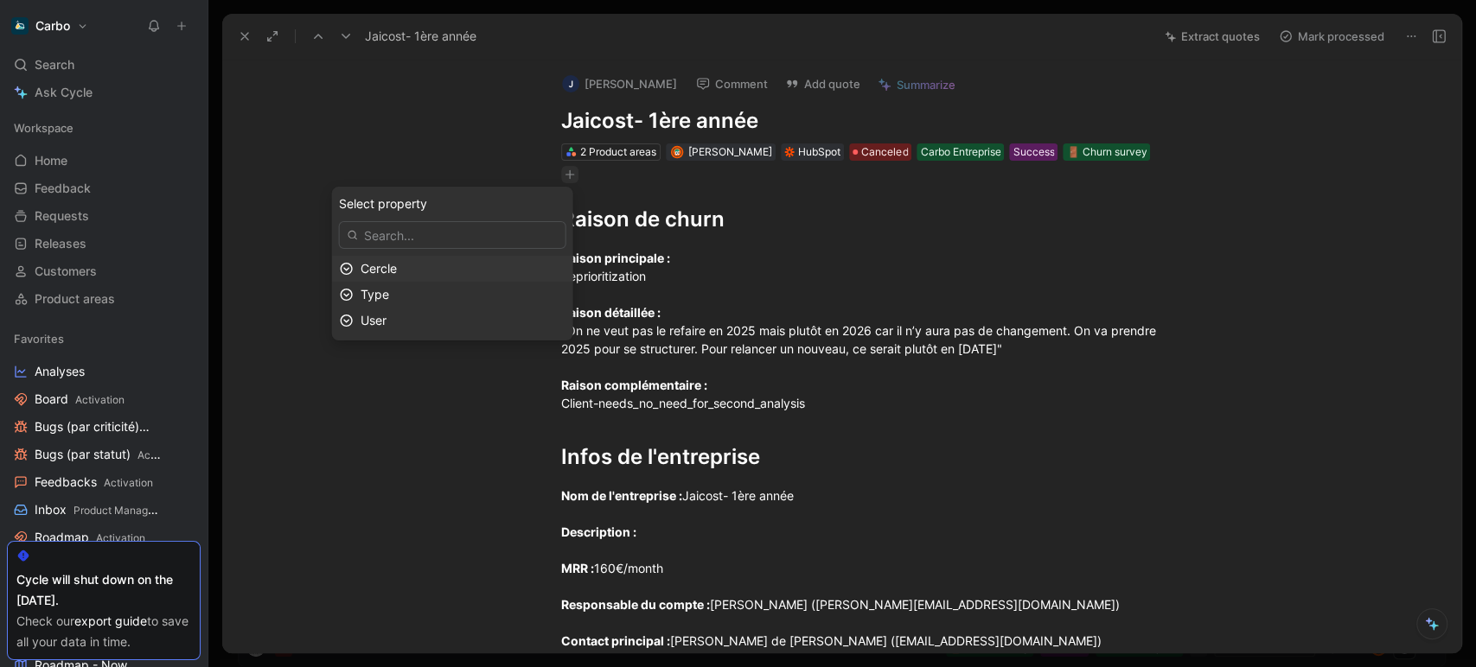
click at [448, 271] on div "Cercle" at bounding box center [462, 268] width 205 height 21
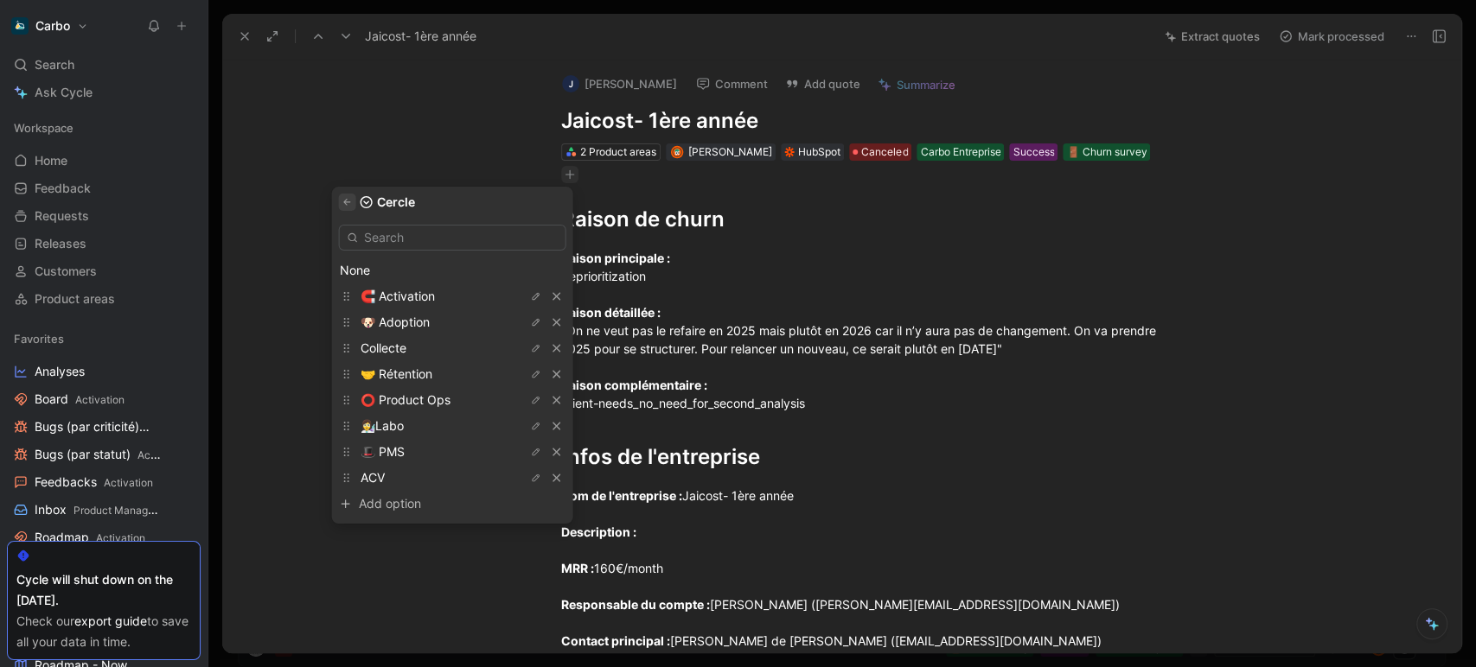
click at [353, 207] on icon "button" at bounding box center [347, 202] width 10 height 10
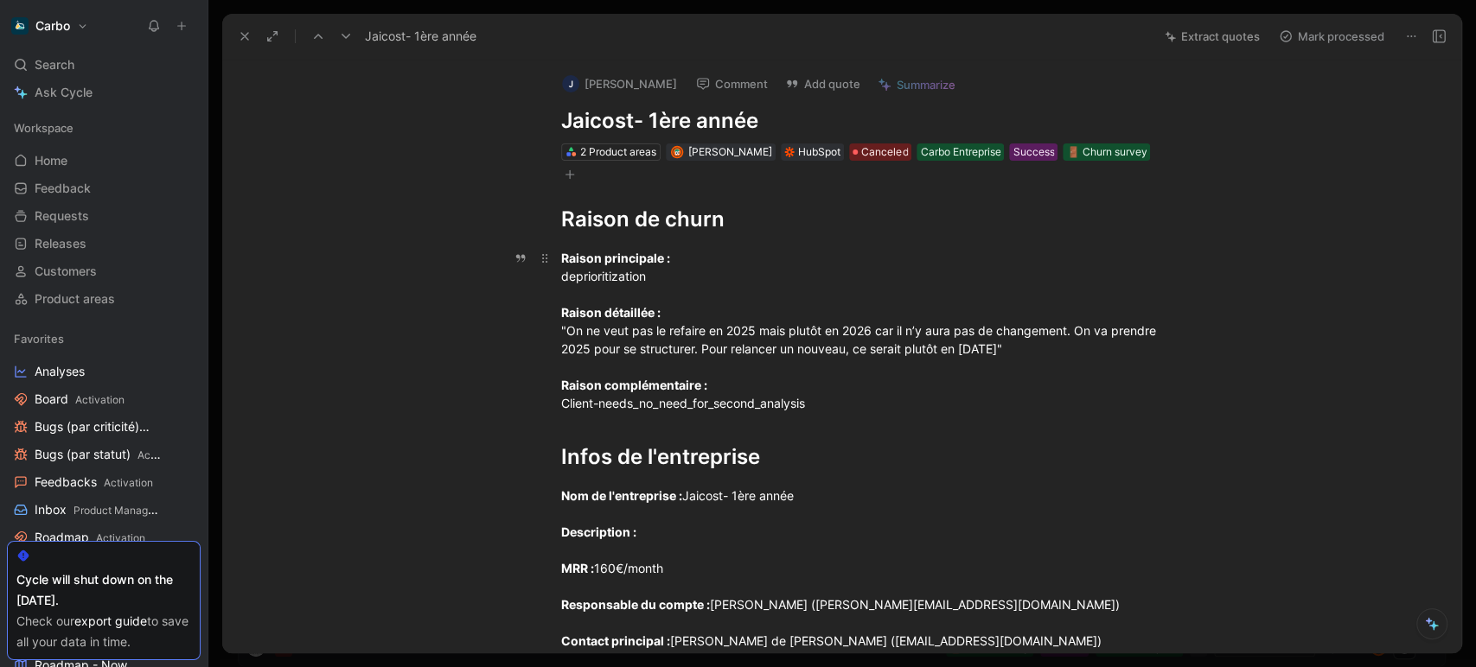
click at [1025, 343] on div "Raison principale : deprioritization Raison détaillée : "On ne veut pas le refa…" at bounding box center [860, 330] width 598 height 163
click at [916, 341] on div "Raison principale : deprioritization Raison détaillée : "On ne veut pas le refa…" at bounding box center [860, 330] width 598 height 163
drag, startPoint x: 1108, startPoint y: 354, endPoint x: 543, endPoint y: 332, distance: 565.7
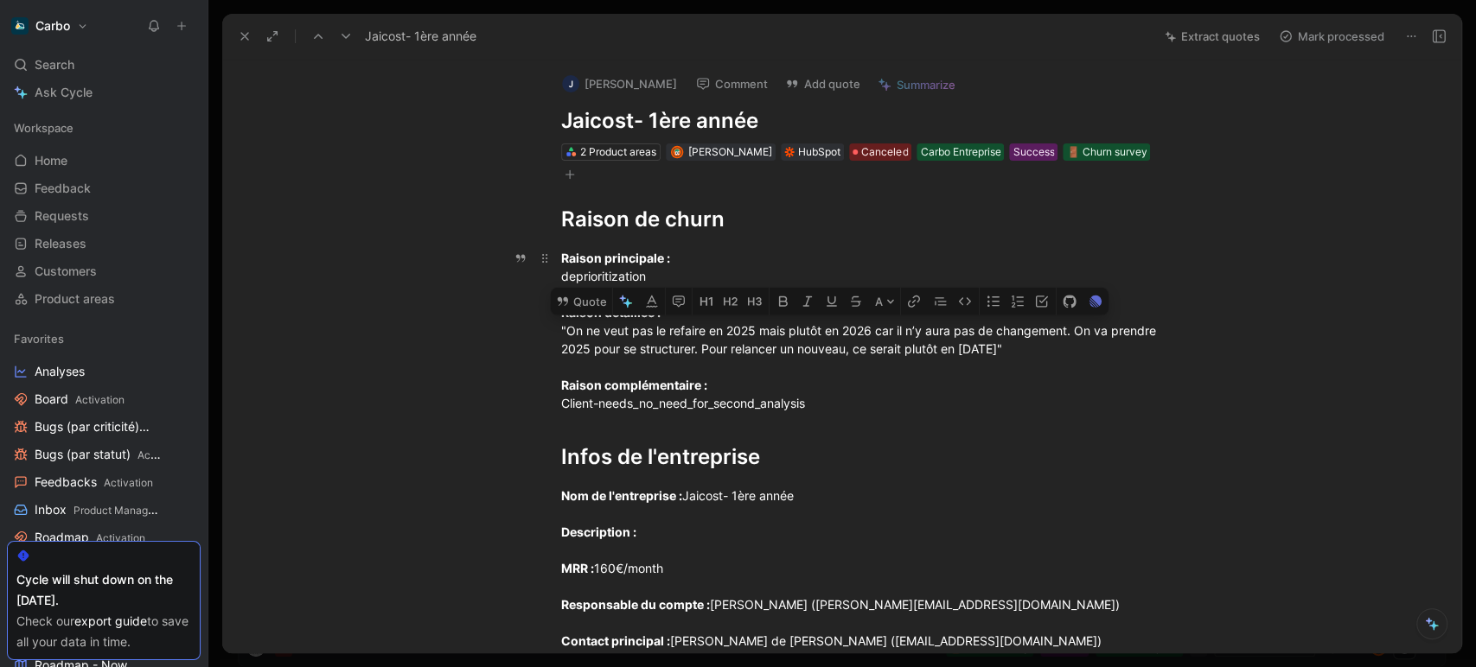
click at [543, 332] on p "Raison principale : deprioritization Raison détaillée : "On ne veut pas le refa…" at bounding box center [860, 331] width 664 height 174
click at [593, 299] on button "Quote" at bounding box center [581, 302] width 61 height 28
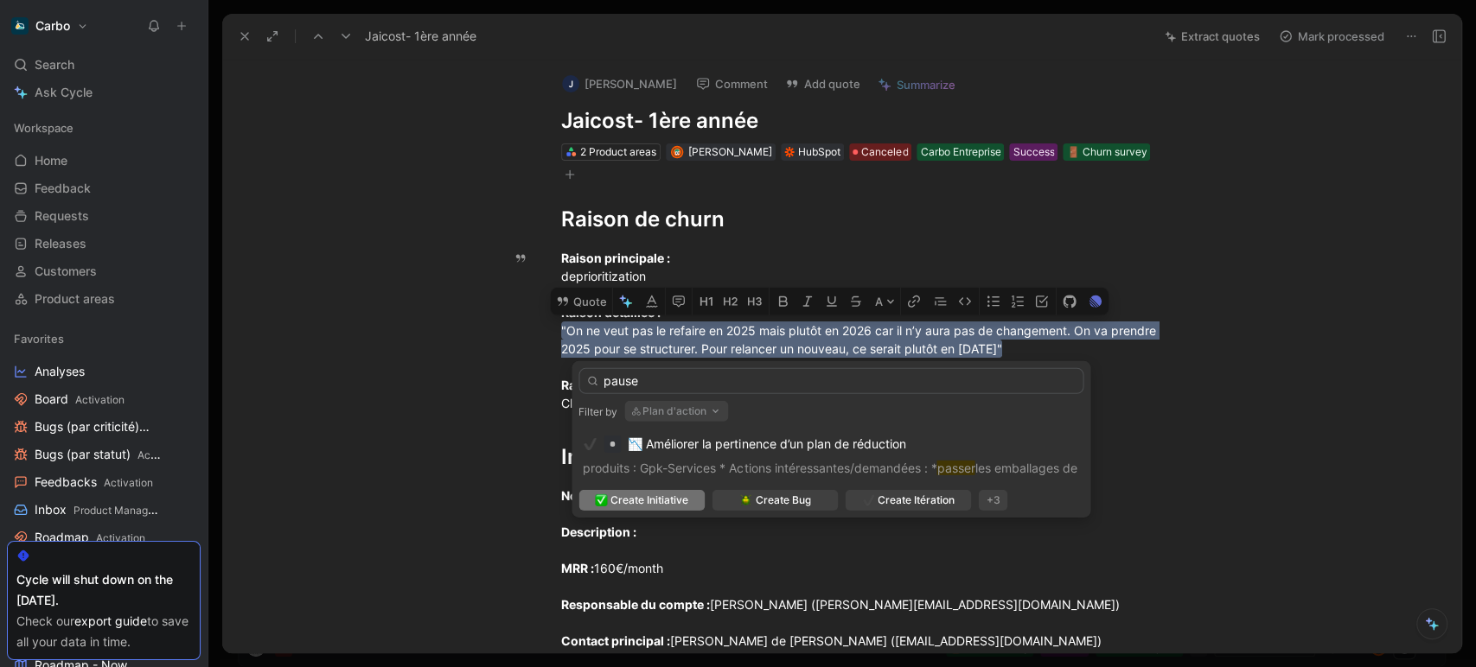
type input "pause"
click at [698, 408] on button "Plan d'action" at bounding box center [676, 411] width 104 height 21
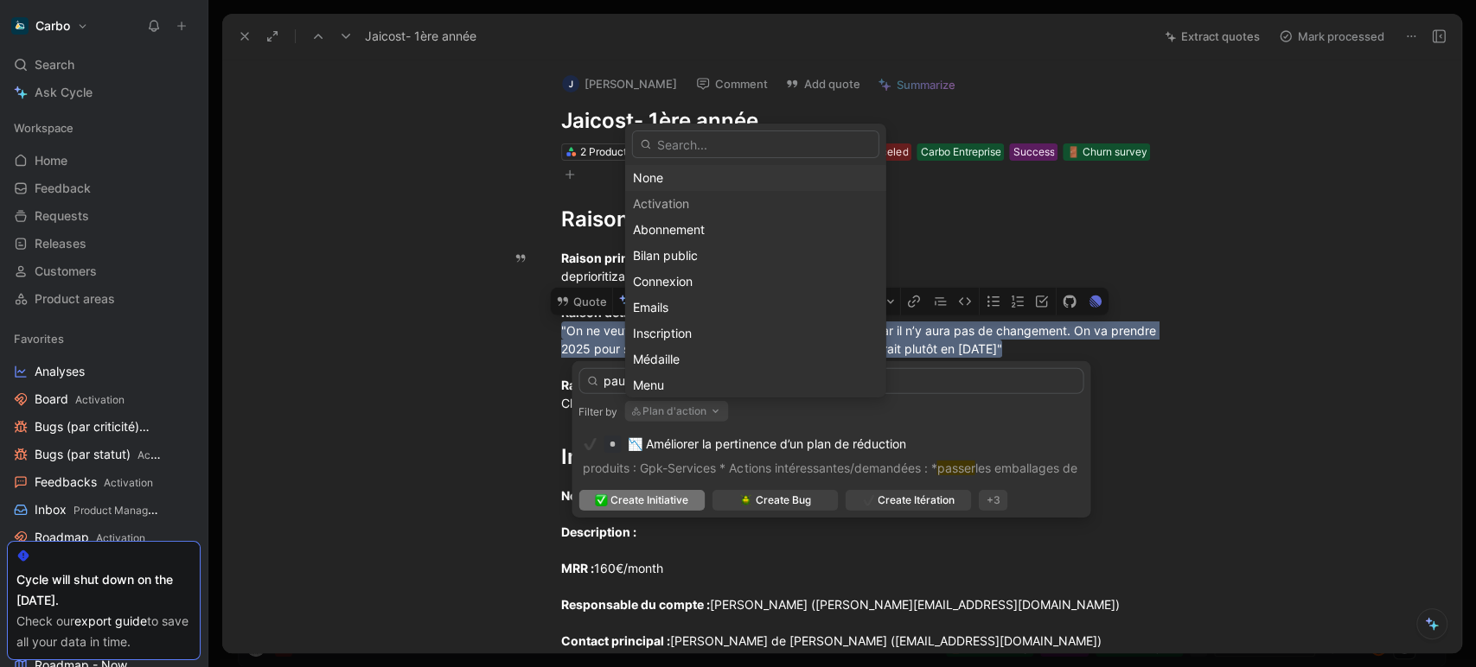
click at [654, 182] on div "None" at bounding box center [755, 178] width 245 height 21
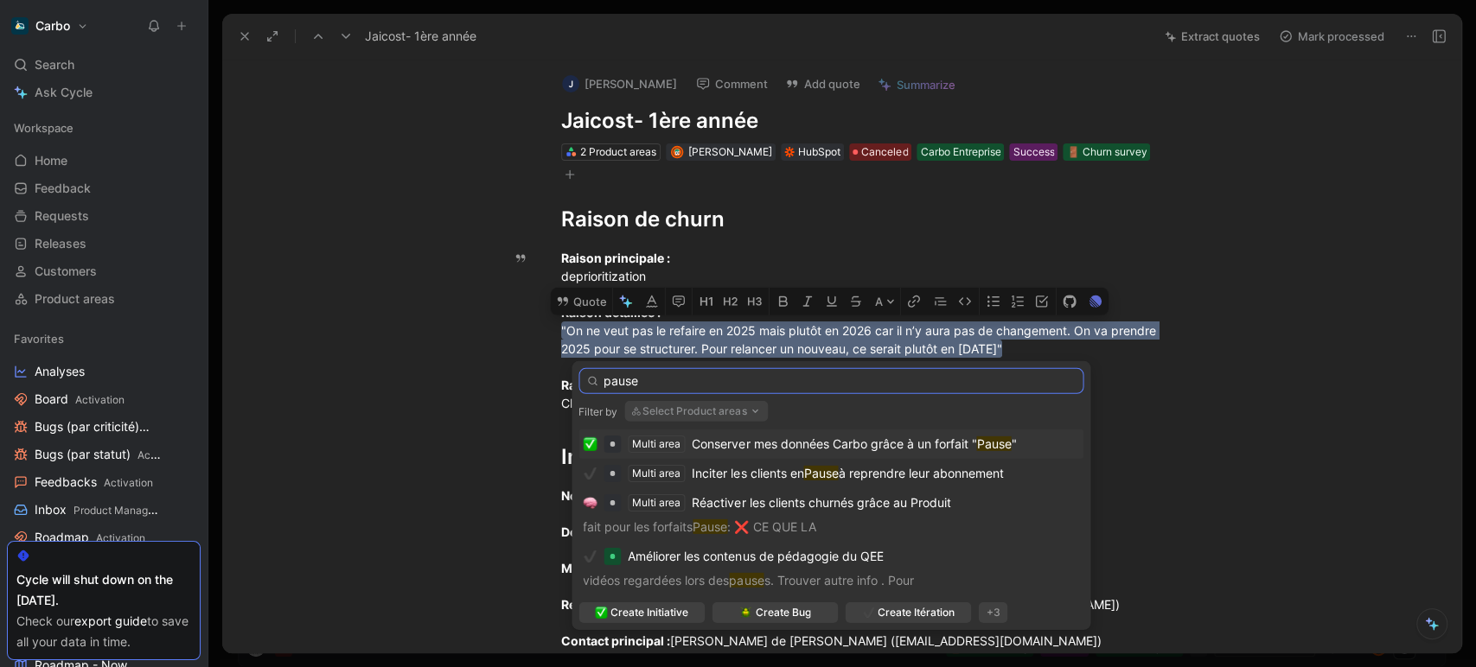
click at [687, 378] on input "pause" at bounding box center [830, 381] width 505 height 26
click at [772, 449] on span "Conserver mes données Carbo grâce à un forfait "" at bounding box center [834, 444] width 284 height 15
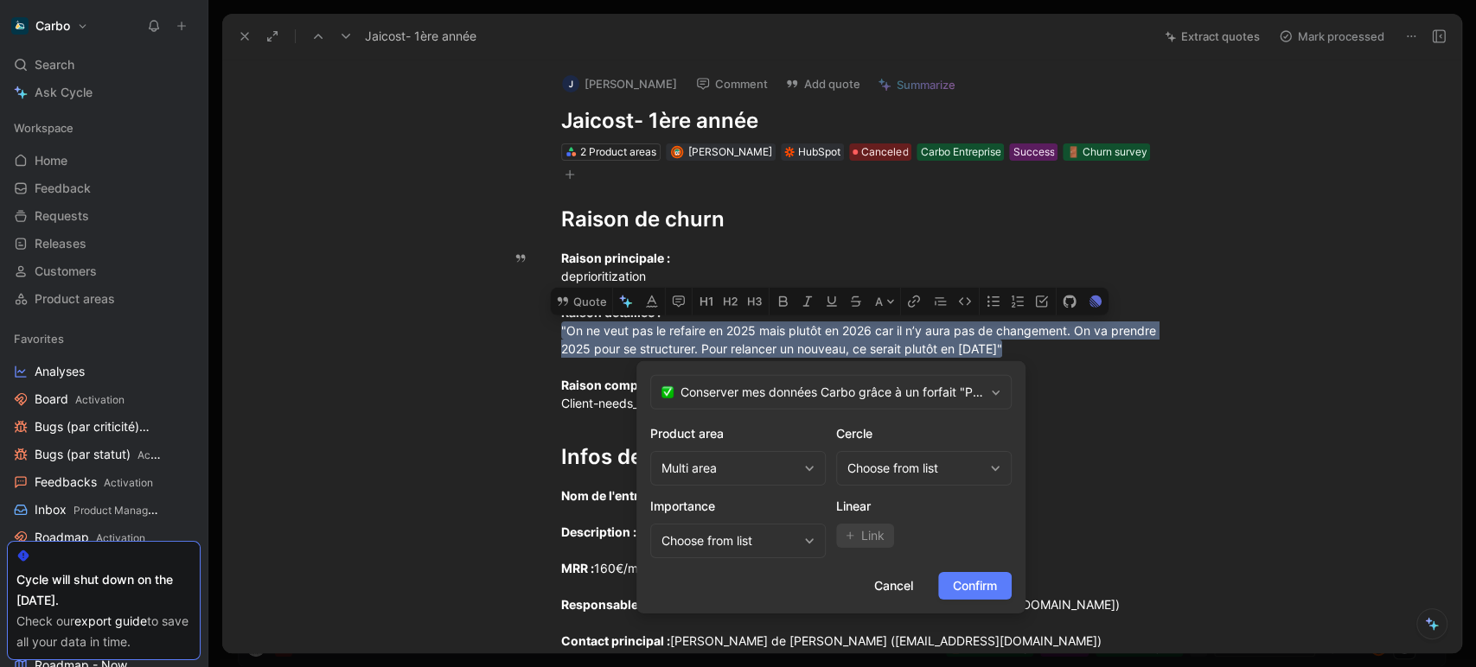
click at [962, 589] on span "Confirm" at bounding box center [975, 586] width 44 height 21
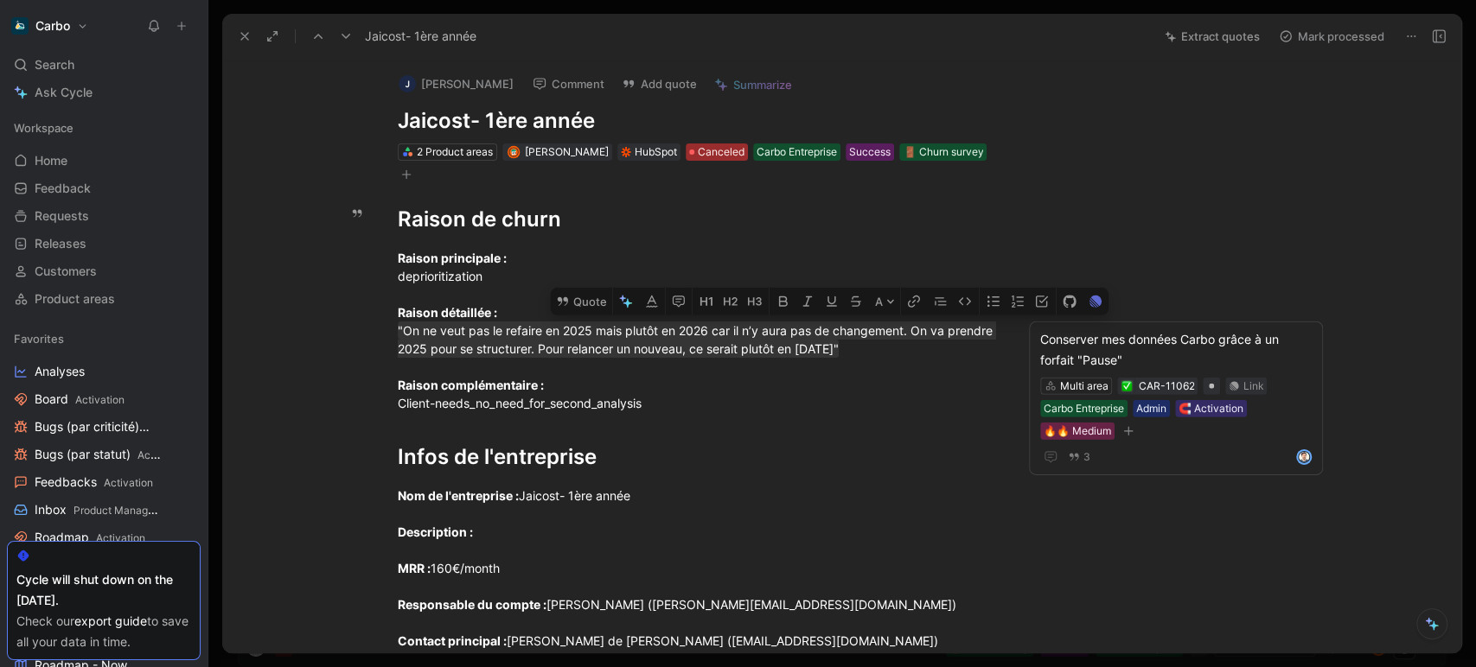
click at [698, 150] on span "Canceled" at bounding box center [721, 151] width 47 height 17
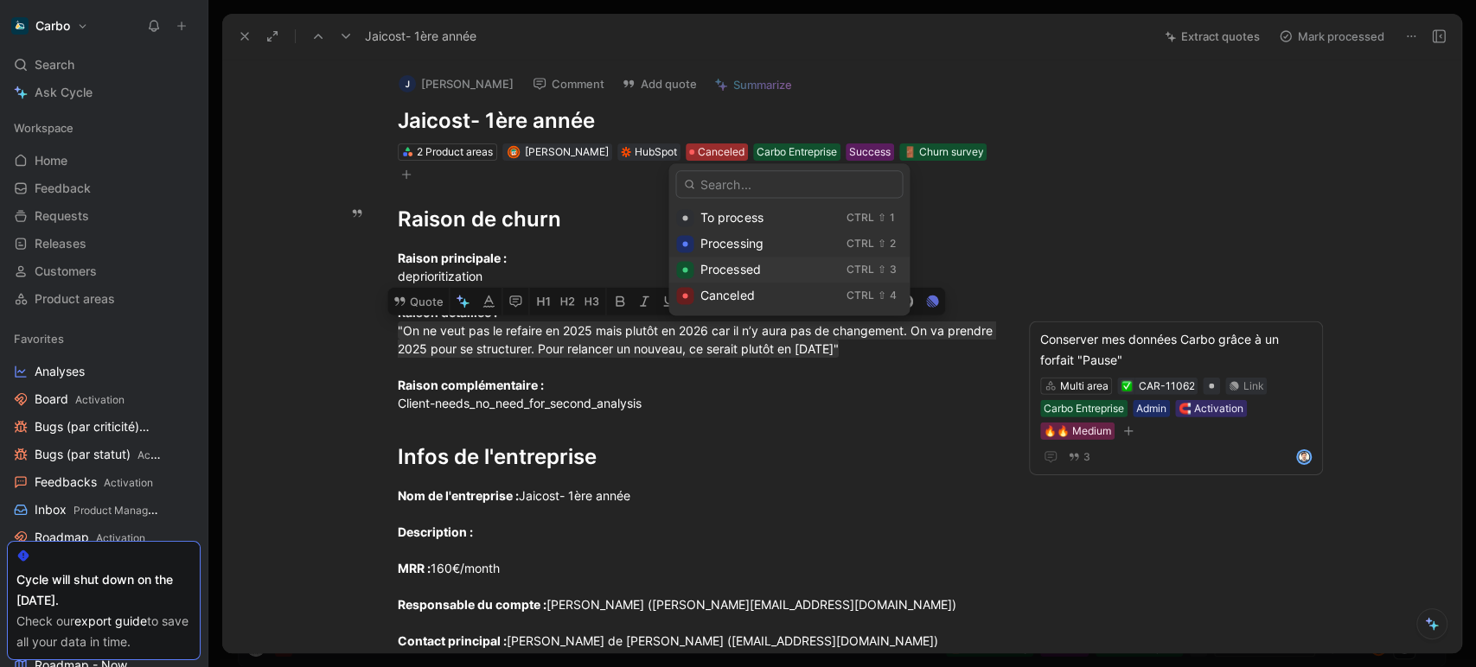
click at [735, 272] on span "Processed" at bounding box center [730, 269] width 60 height 15
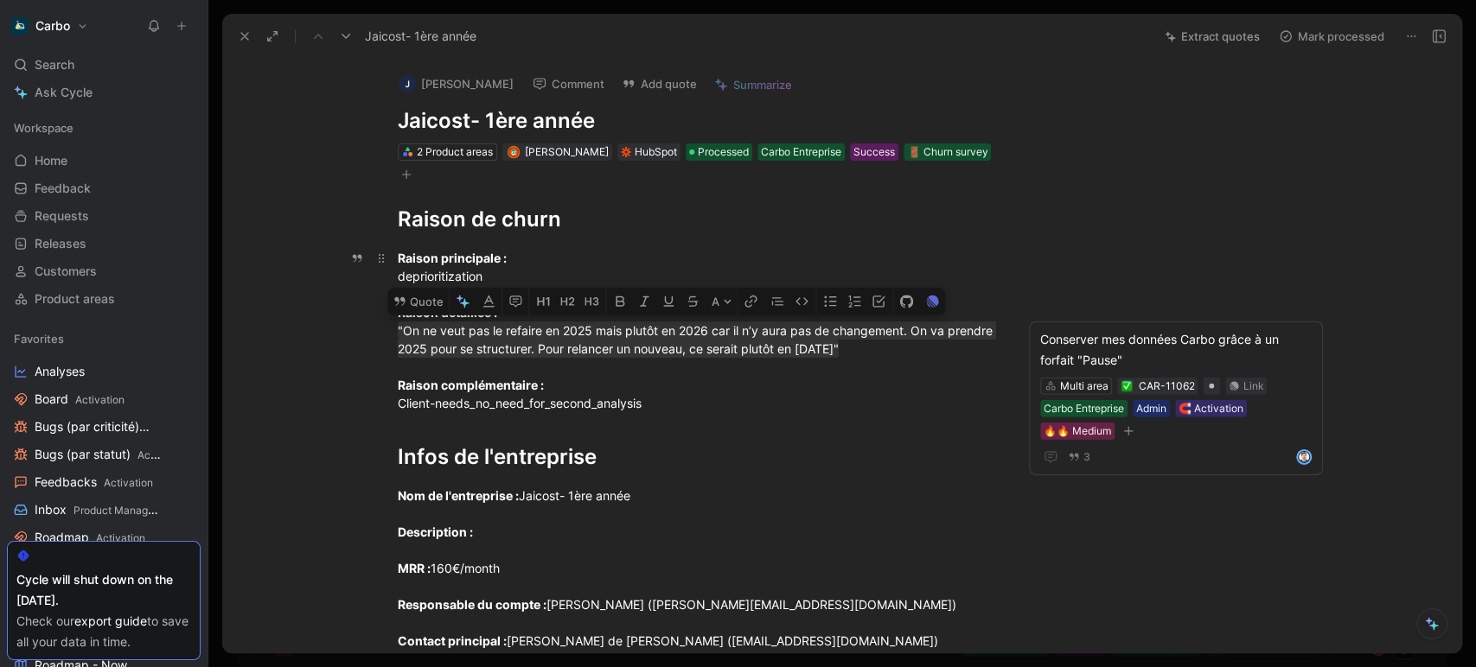
click at [464, 261] on strong "Raison principale :" at bounding box center [452, 258] width 109 height 15
click at [418, 277] on div "Raison principale : deprioritization Raison détaillée : "On ne veut pas le refa…" at bounding box center [697, 330] width 598 height 163
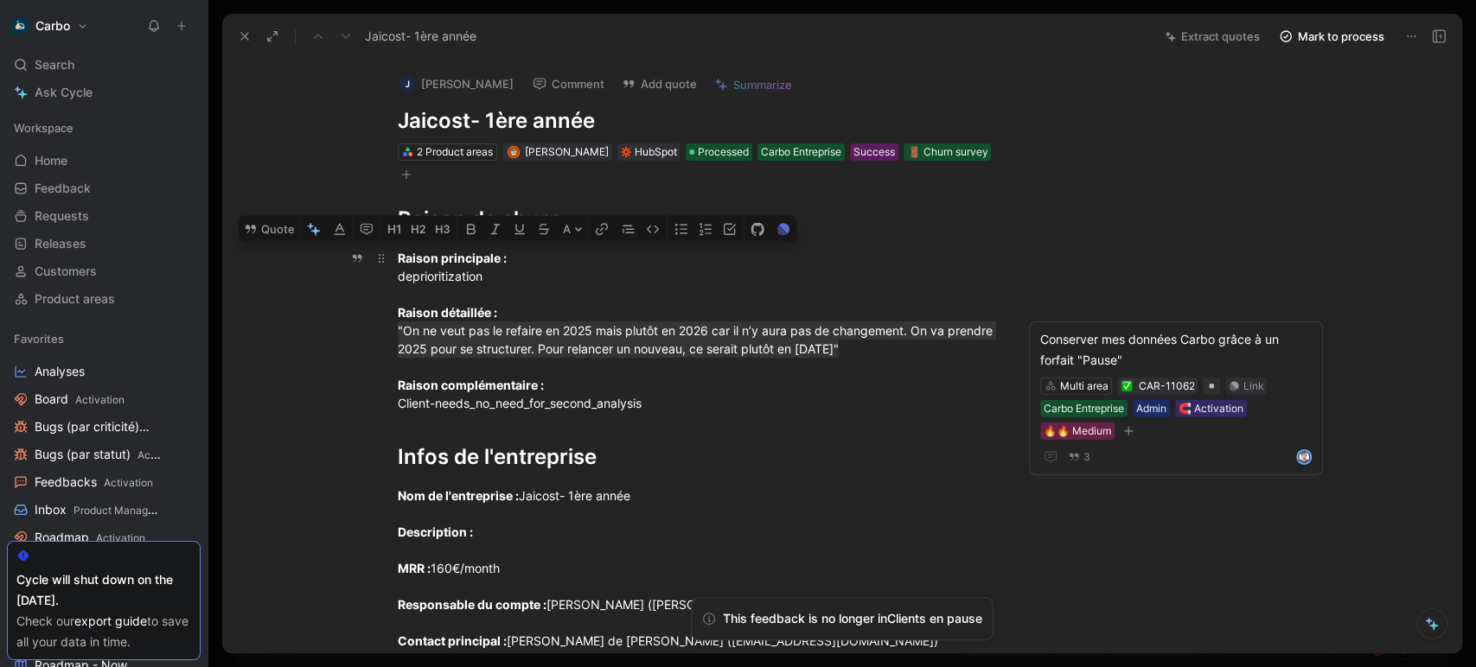
click at [495, 278] on div "Raison principale : deprioritization Raison détaillée : "On ne veut pas le refa…" at bounding box center [697, 330] width 598 height 163
drag, startPoint x: 503, startPoint y: 279, endPoint x: 436, endPoint y: 278, distance: 67.4
click at [436, 278] on div "Raison principale : deprioritization Raison détaillée : "On ne veut pas le refa…" at bounding box center [697, 330] width 598 height 163
drag, startPoint x: 392, startPoint y: 277, endPoint x: 477, endPoint y: 271, distance: 85.7
click at [477, 271] on div "Raison principale : deprioritization Raison détaillée : "On ne veut pas le refa…" at bounding box center [697, 330] width 598 height 163
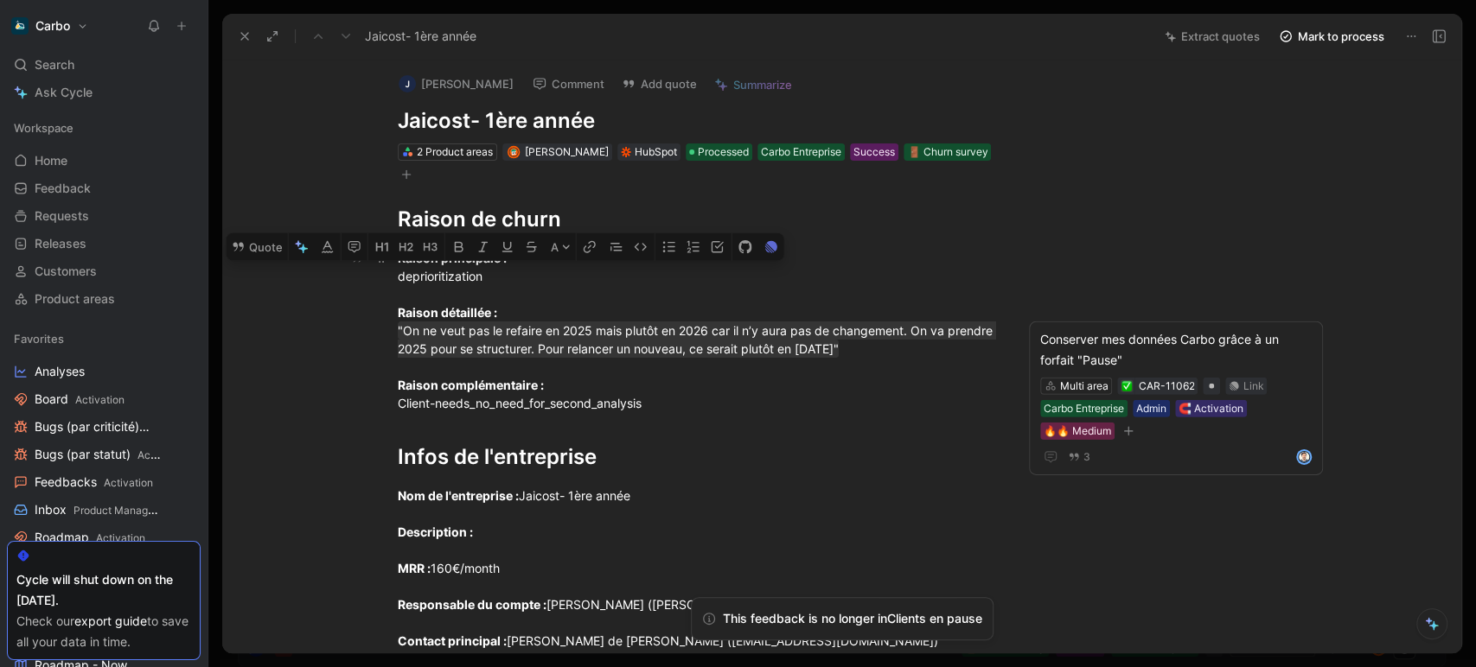
copy div "deprioritization"
click at [242, 39] on use at bounding box center [244, 36] width 7 height 7
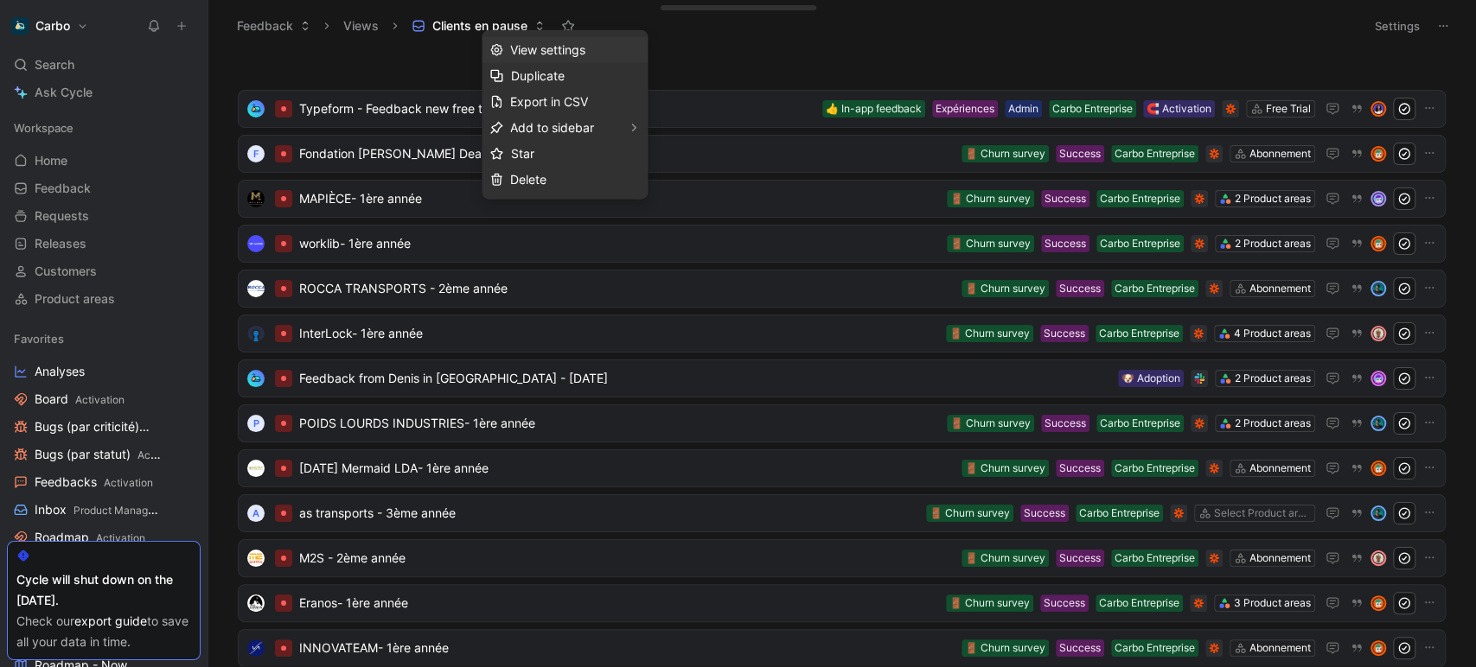
click at [553, 44] on span "View settings" at bounding box center [547, 49] width 75 height 15
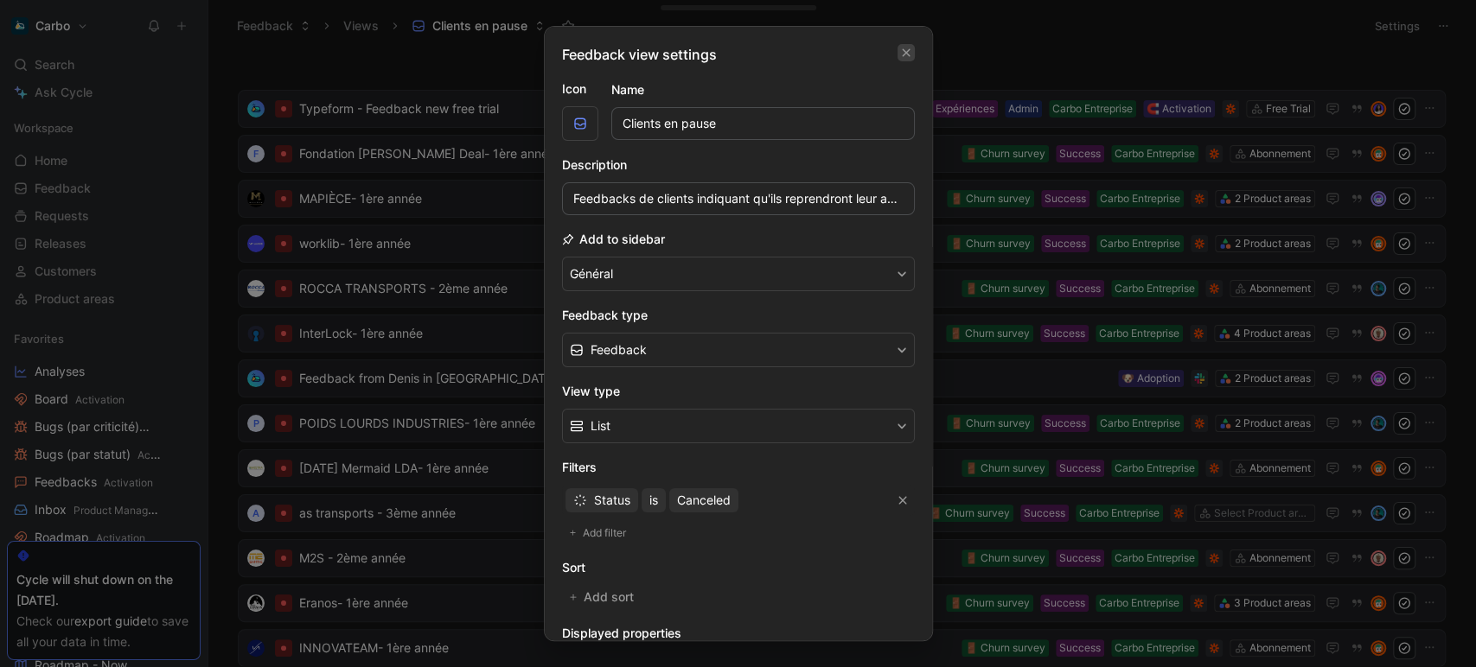
click at [901, 57] on icon "button" at bounding box center [906, 53] width 10 height 14
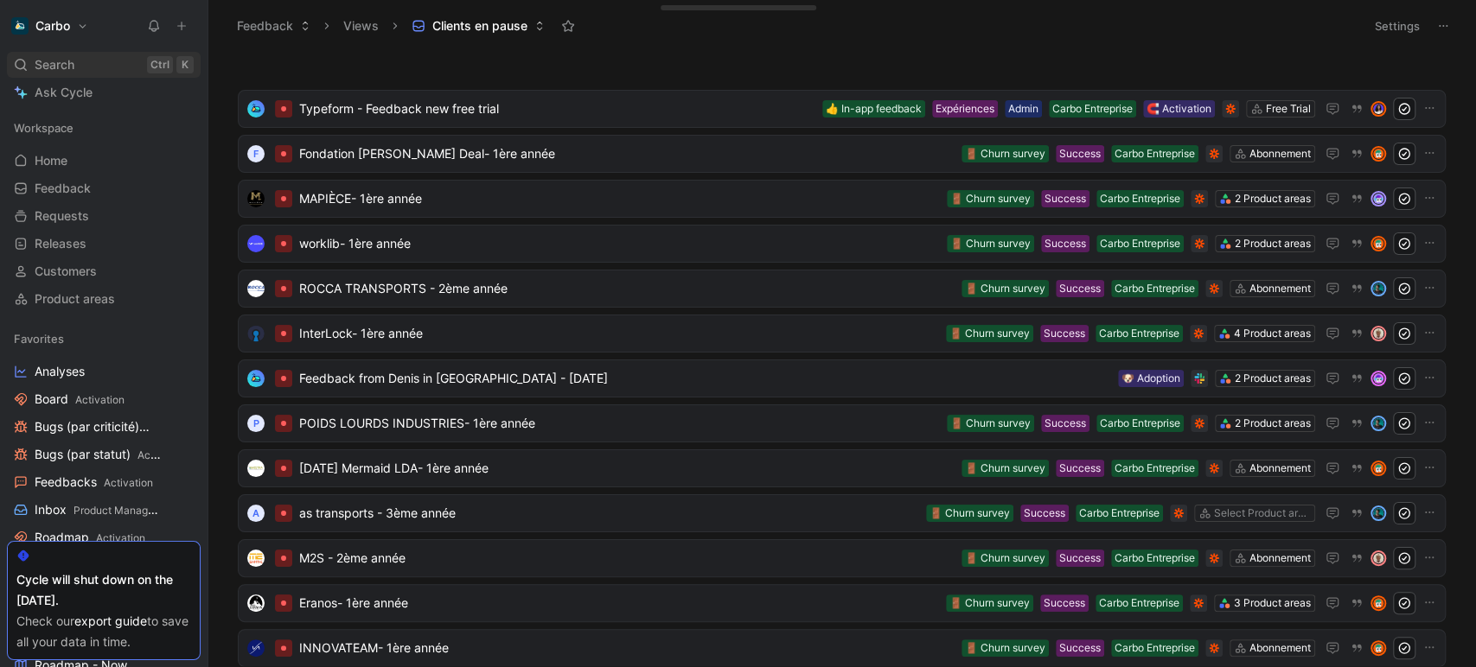
click at [82, 66] on div "Search Ctrl K" at bounding box center [104, 65] width 194 height 26
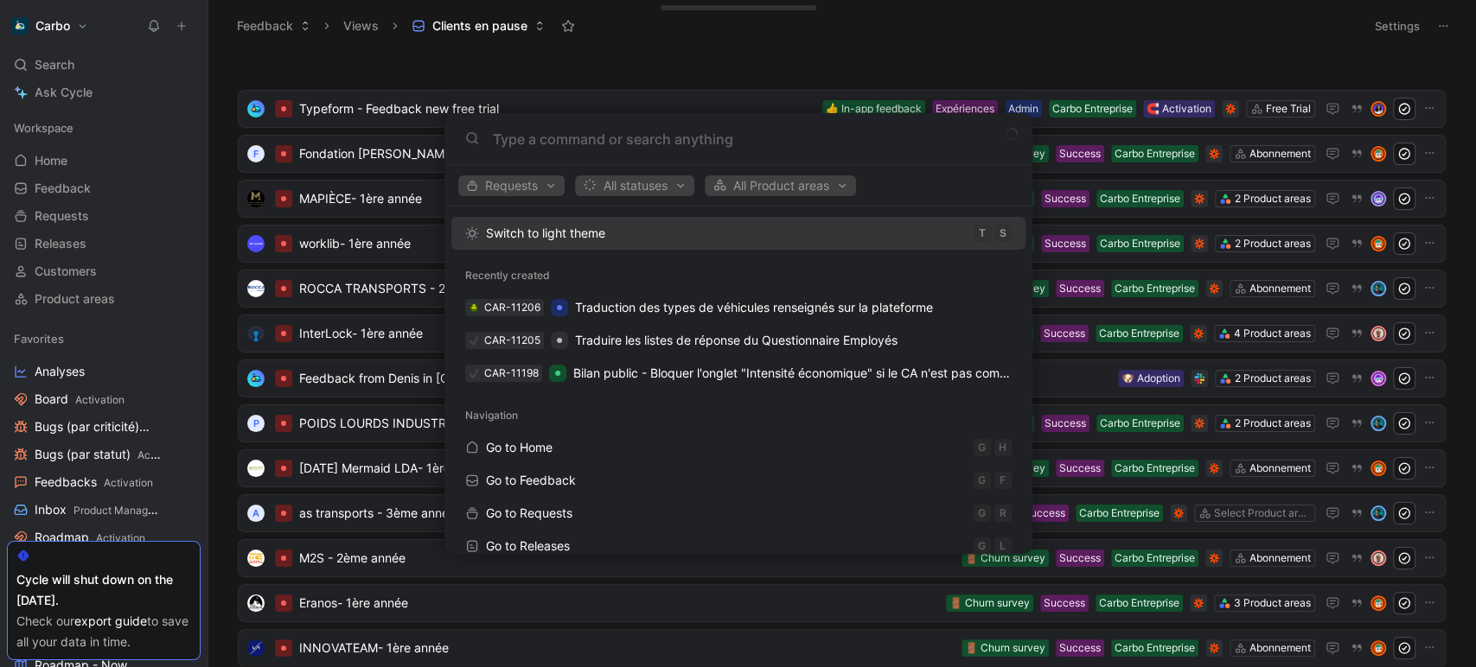
click at [61, 95] on body "Carbo Search Ctrl K Ask Cycle Workspace Home G then H Feedback G then F Request…" at bounding box center [738, 333] width 1476 height 667
click at [61, 95] on span "Ask Cycle" at bounding box center [64, 92] width 58 height 21
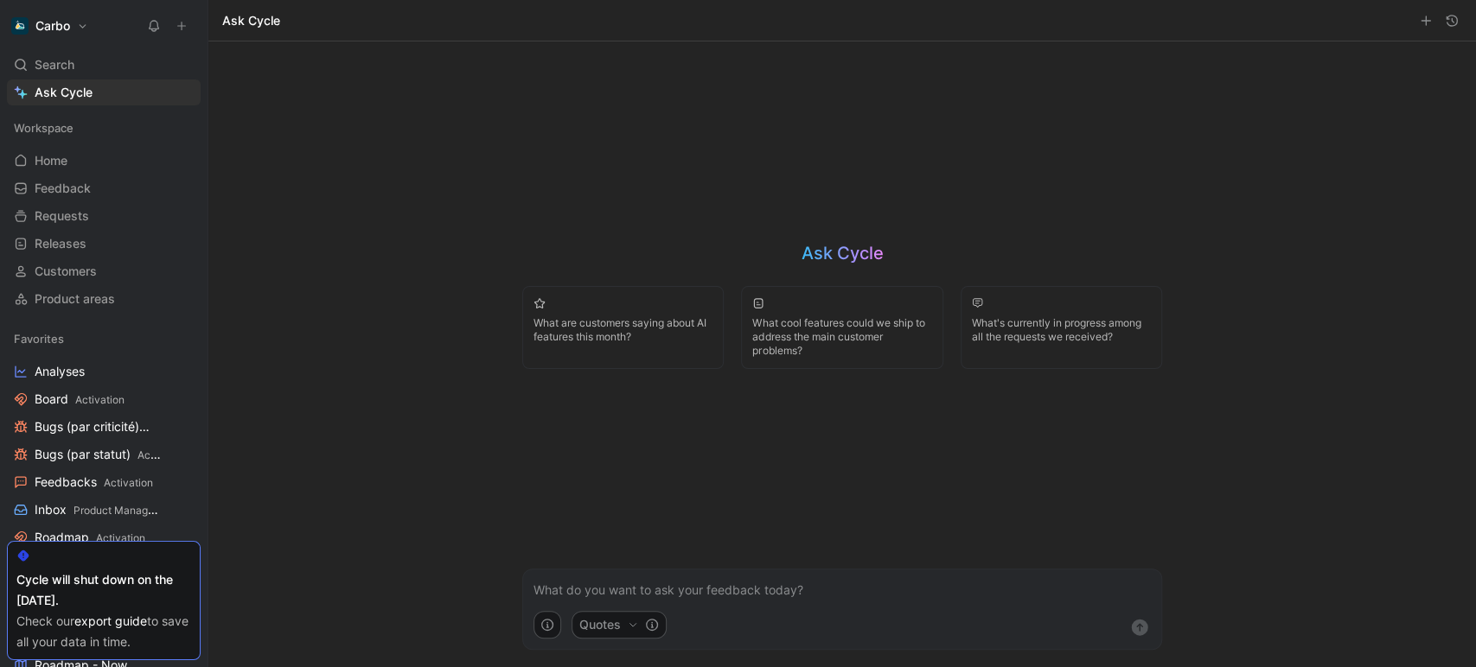
click at [590, 621] on button "Quotes" at bounding box center [618, 625] width 95 height 28
click at [375, 291] on html "Carbo Search Ctrl K Ask Cycle Workspace Home G then H Feedback G then F Request…" at bounding box center [738, 333] width 1476 height 667
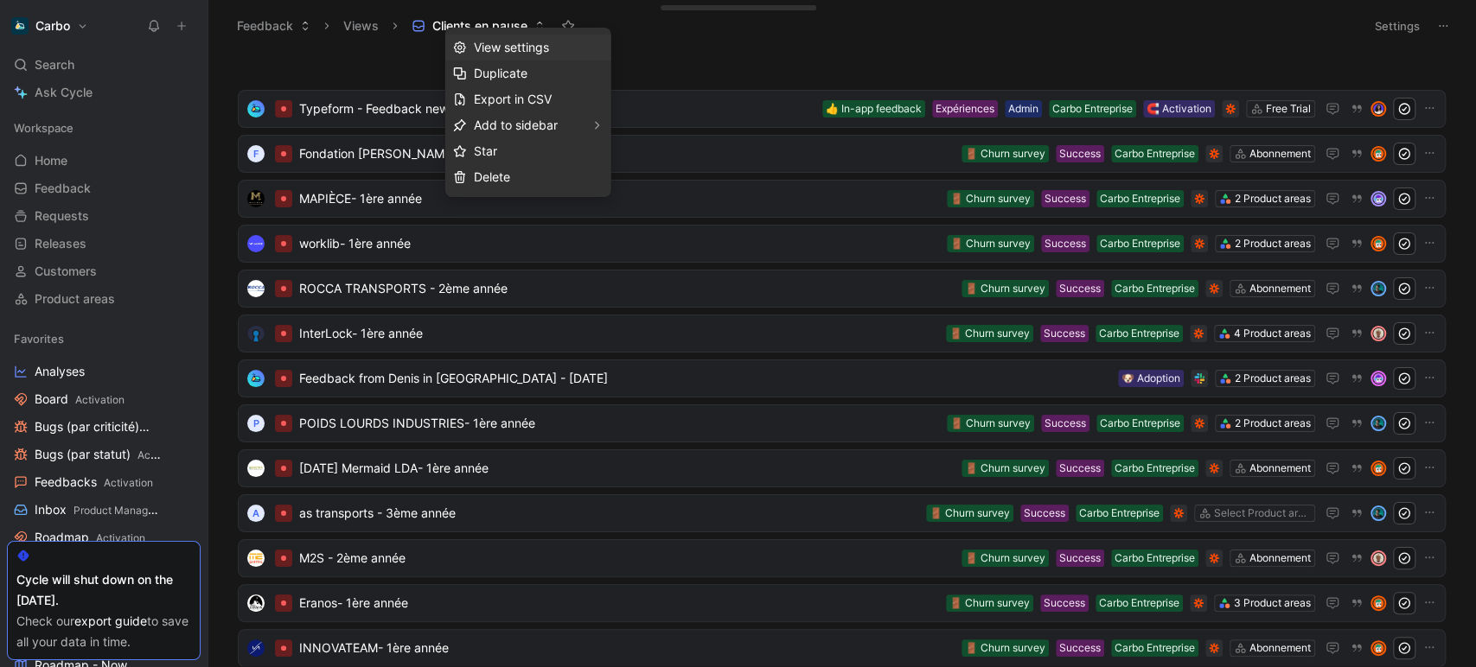
click at [539, 47] on span "View settings" at bounding box center [511, 47] width 75 height 15
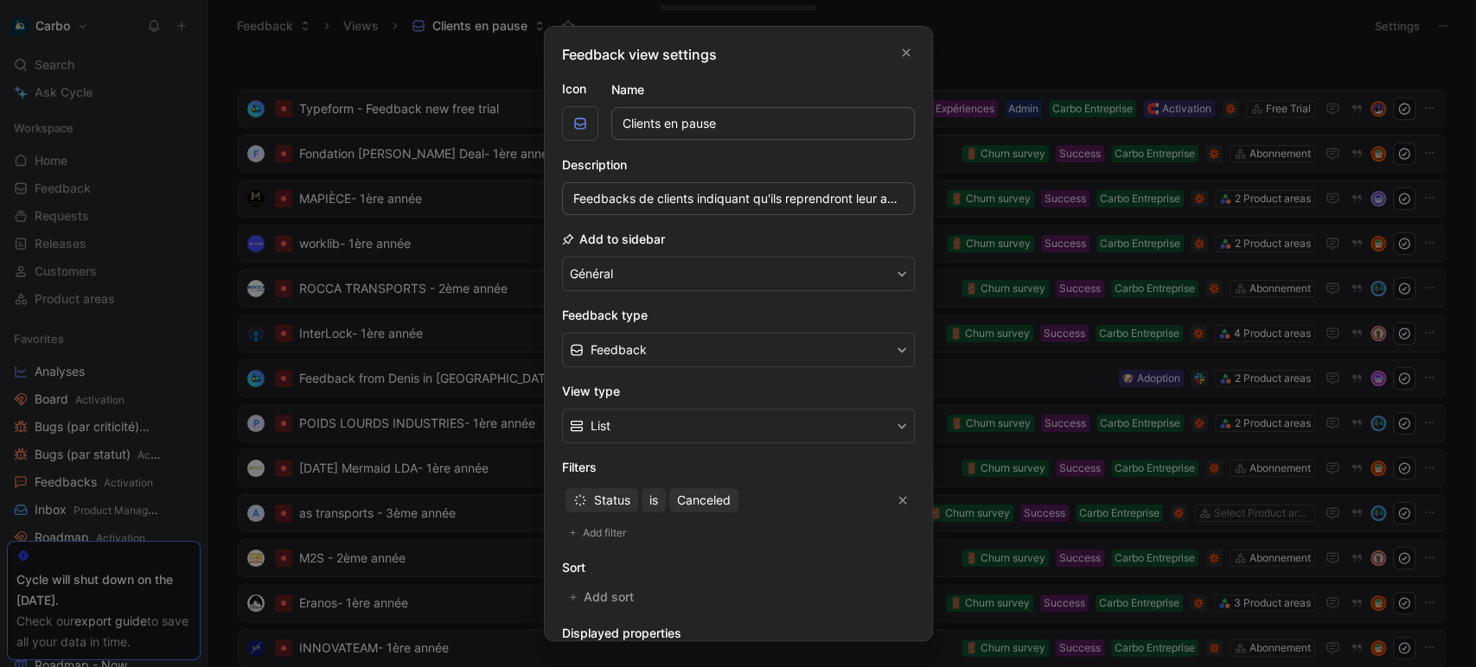
scroll to position [187, 0]
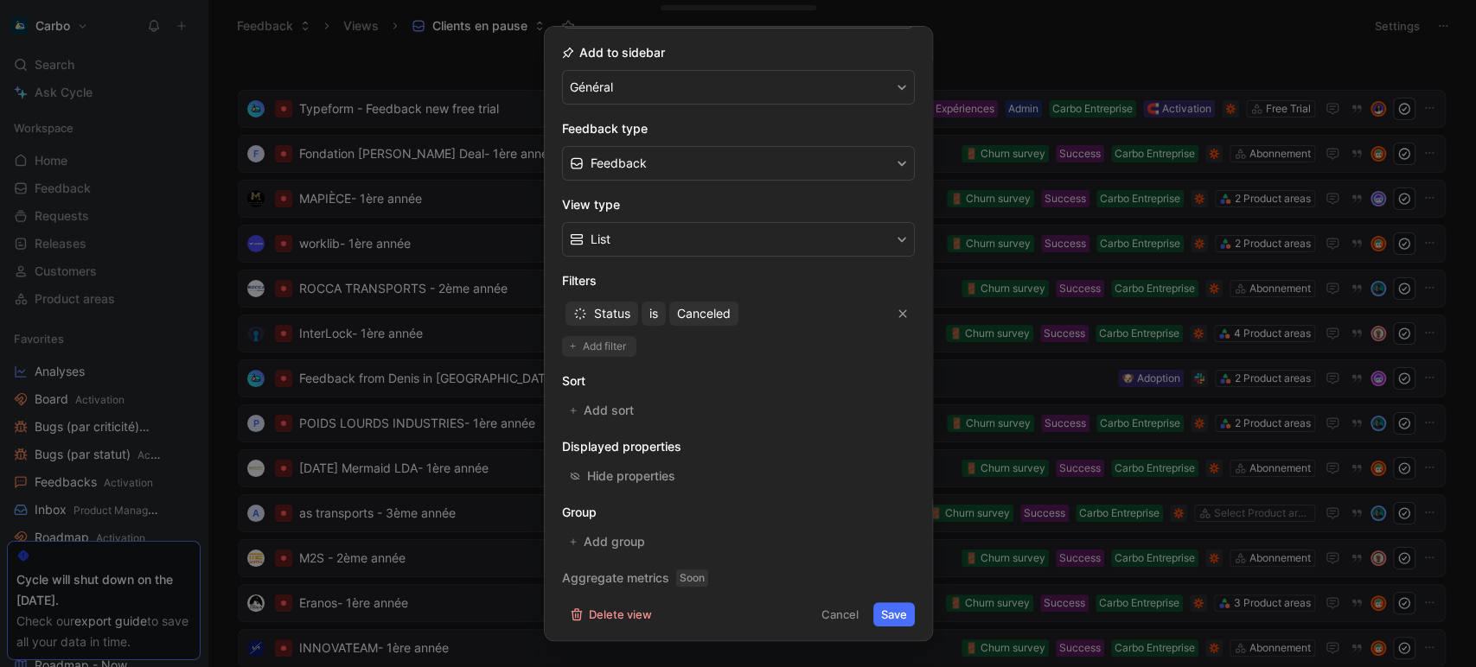
click at [609, 348] on span "Add filter" at bounding box center [605, 346] width 45 height 17
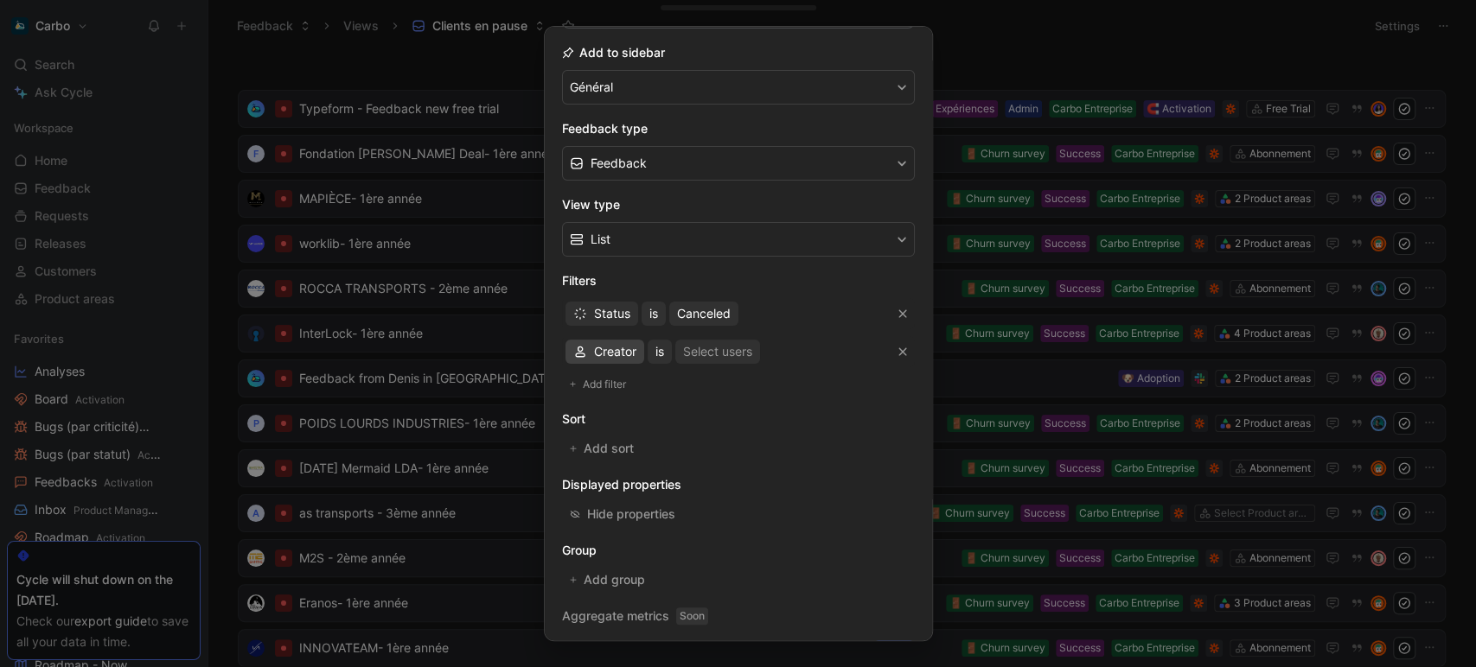
click at [602, 348] on span "Creator" at bounding box center [615, 351] width 42 height 21
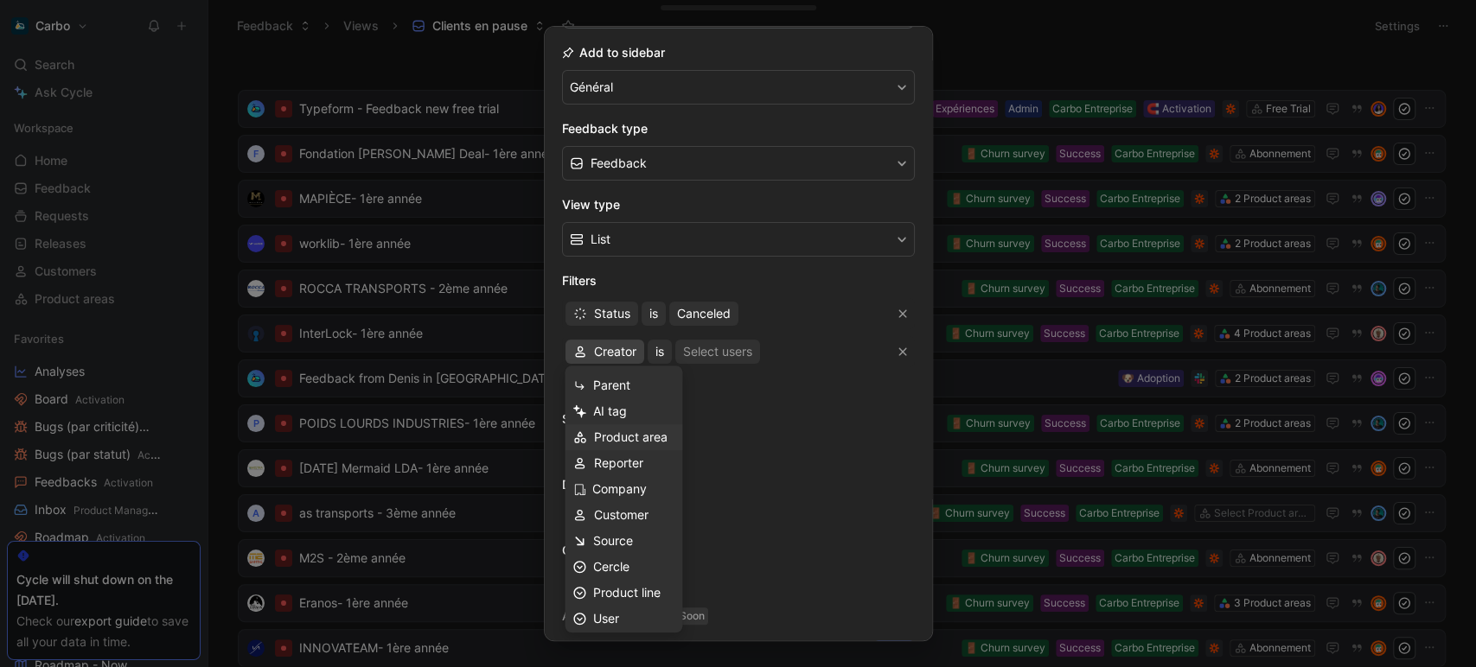
click at [634, 442] on span "Product area" at bounding box center [629, 437] width 73 height 15
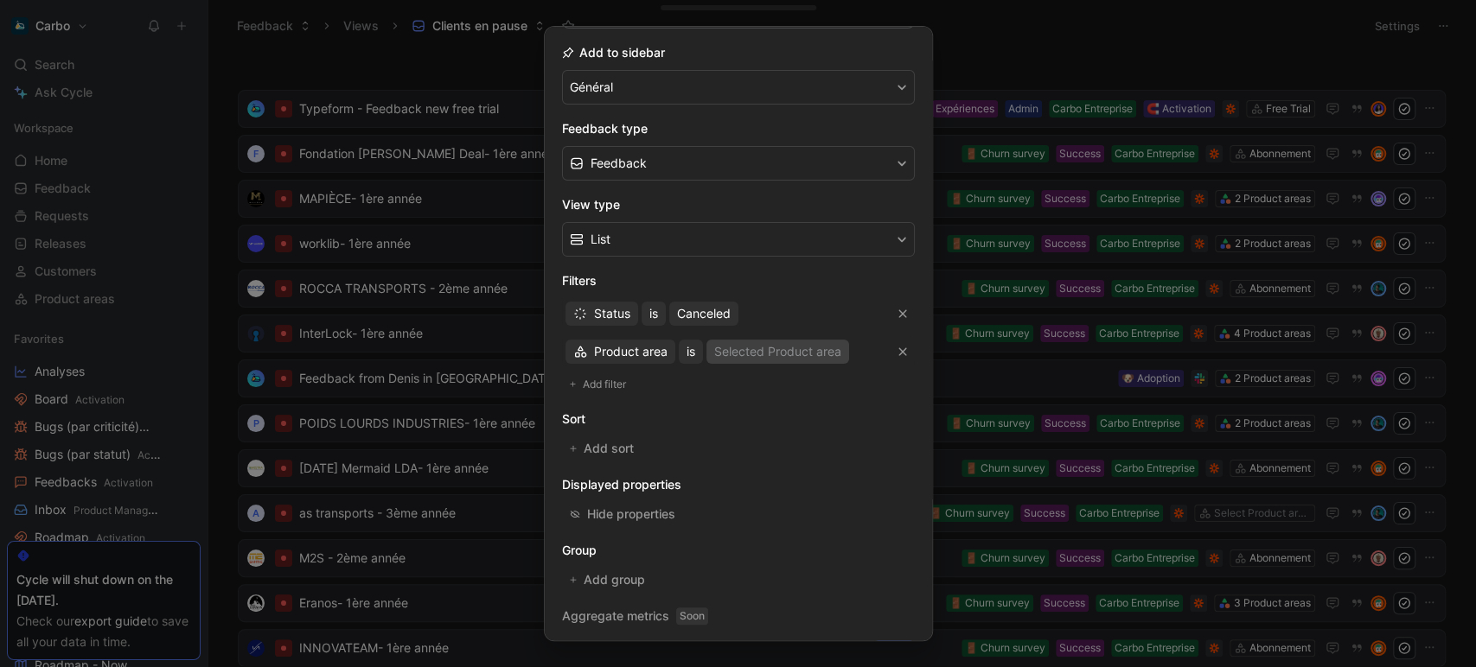
click at [714, 348] on div "Selected Product area" at bounding box center [777, 351] width 127 height 21
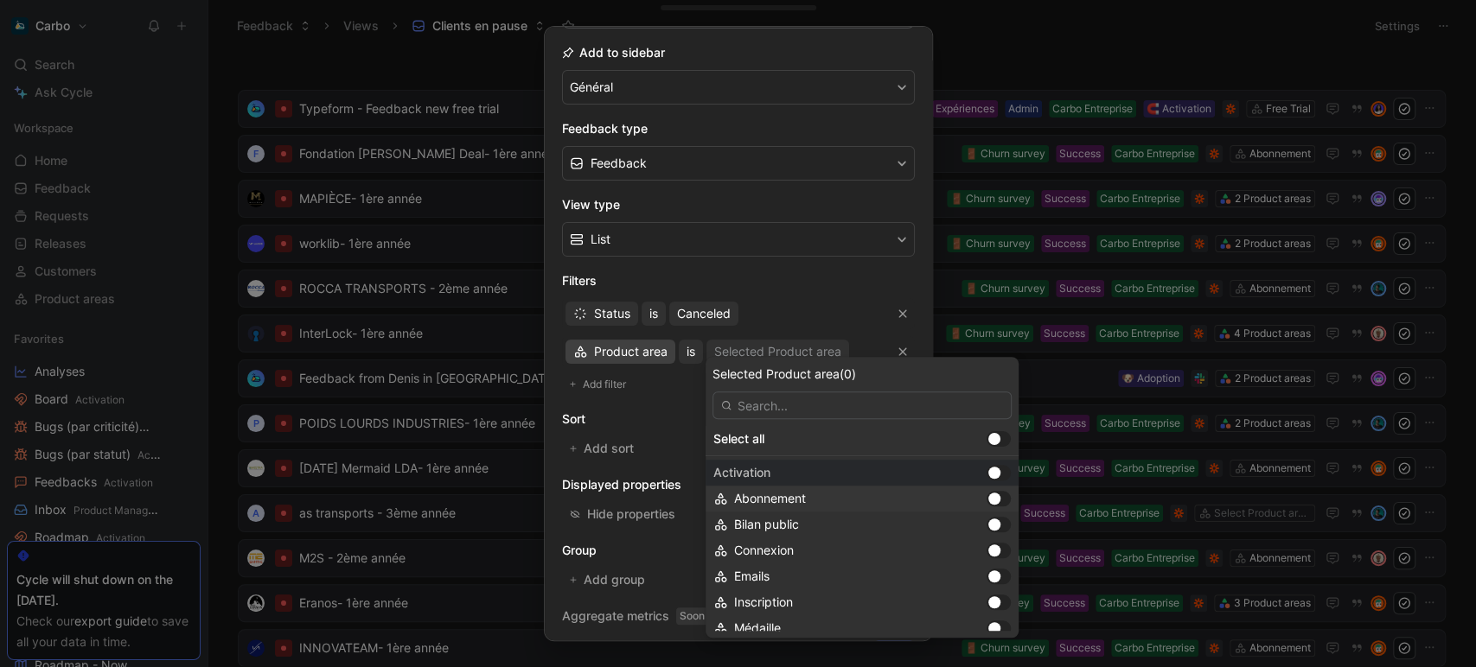
click at [617, 349] on span "Product area" at bounding box center [630, 351] width 73 height 21
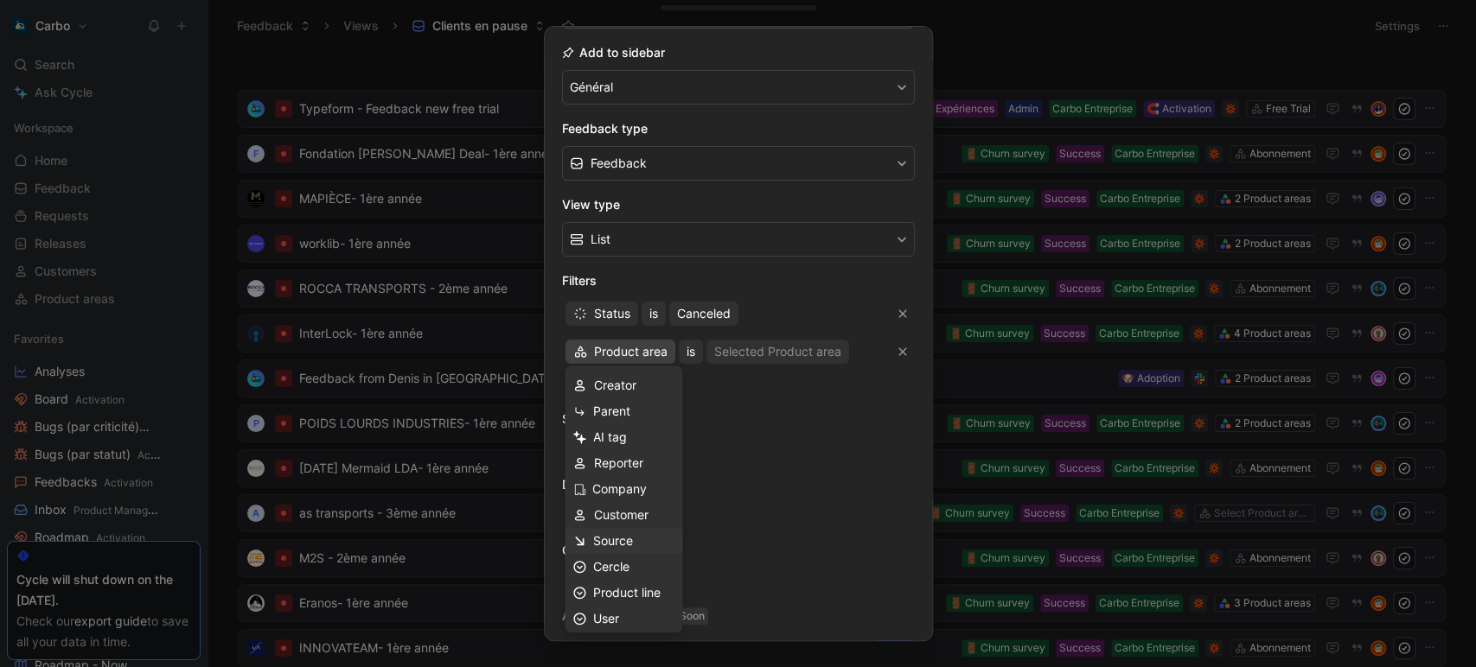
click at [624, 542] on span "Source" at bounding box center [613, 540] width 40 height 15
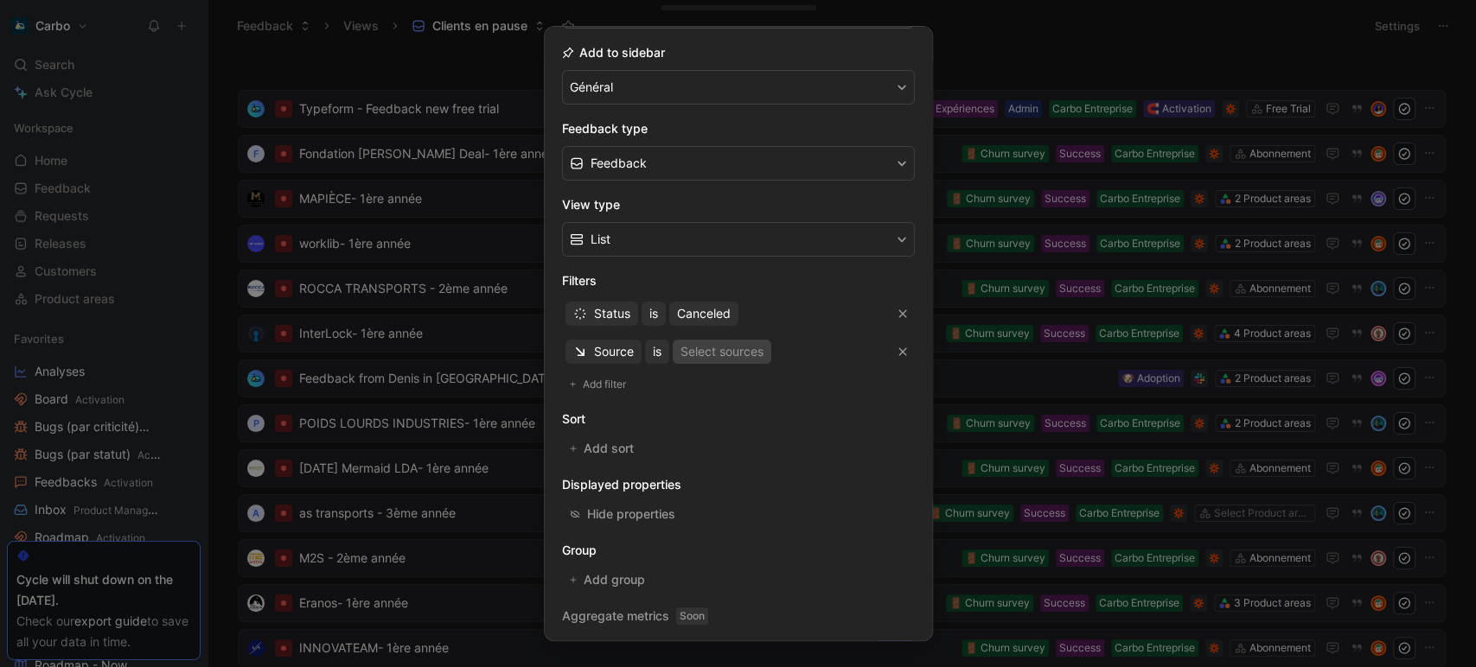
click at [754, 351] on div "Select sources" at bounding box center [721, 351] width 83 height 21
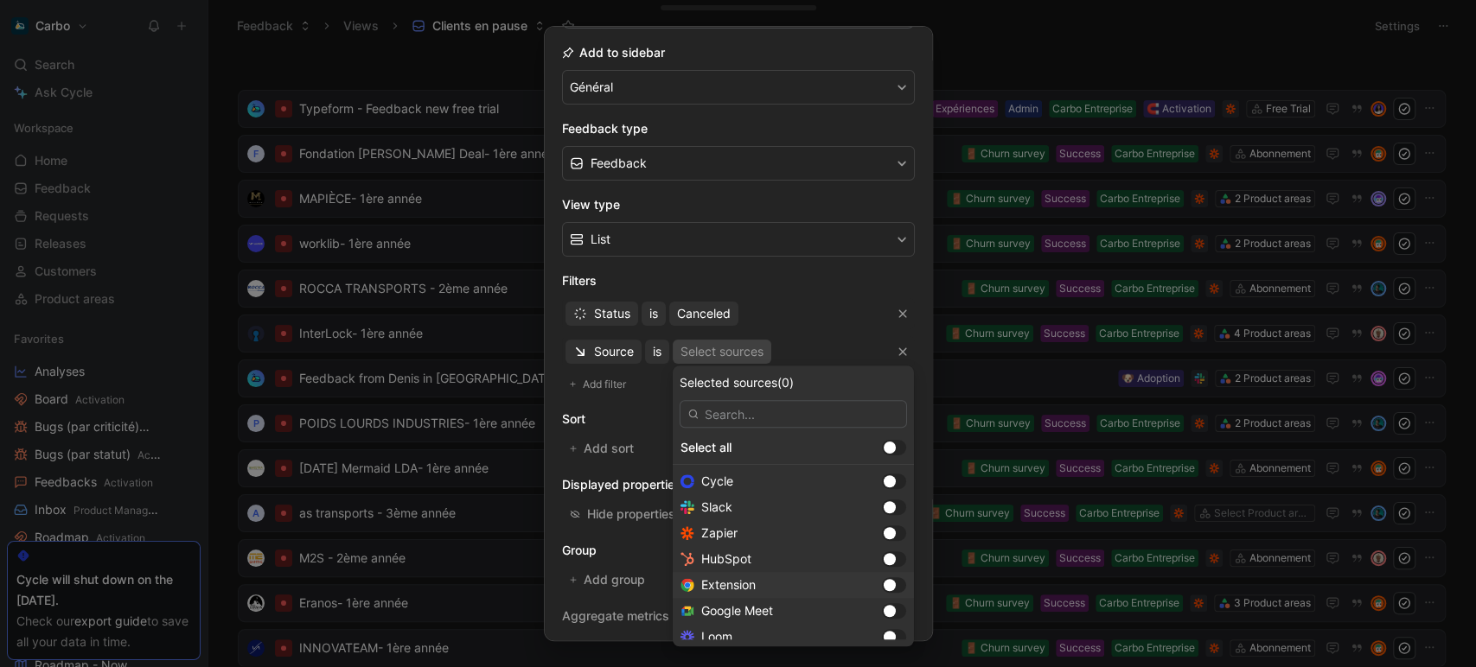
scroll to position [10, 0]
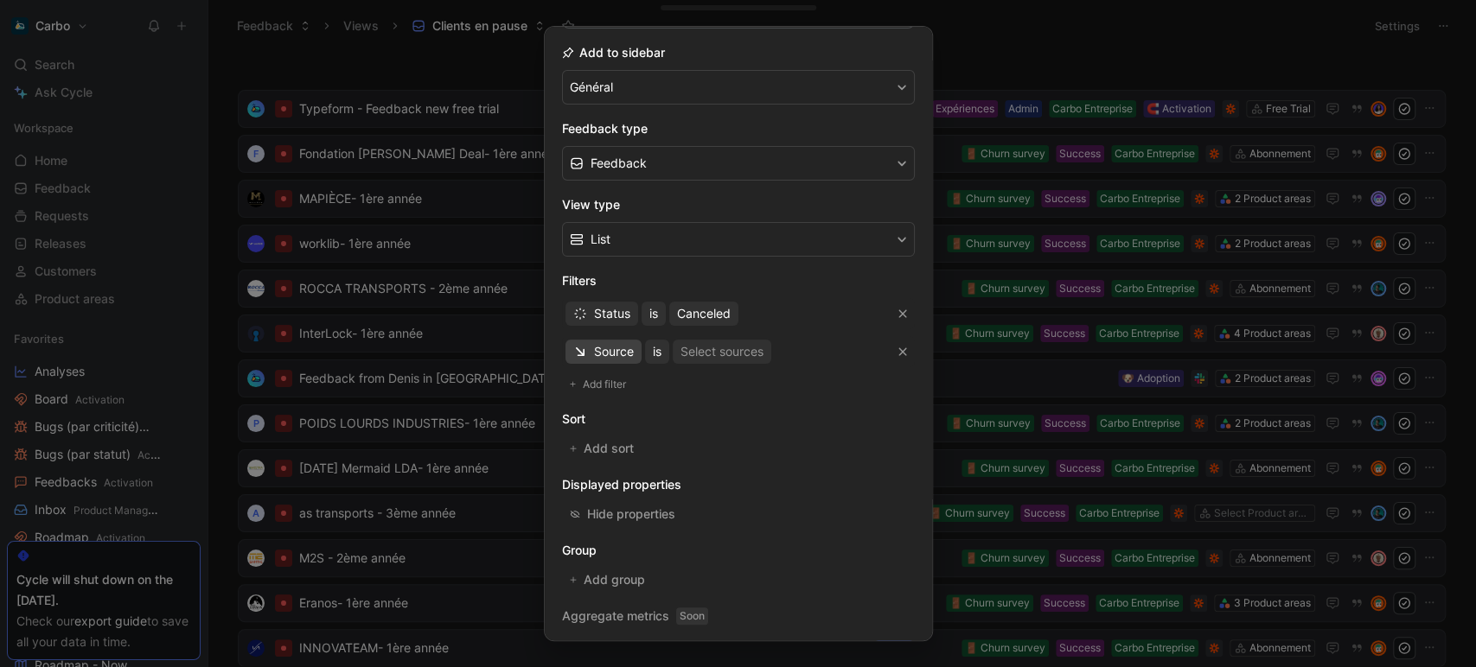
click at [611, 352] on span "Source" at bounding box center [614, 351] width 40 height 21
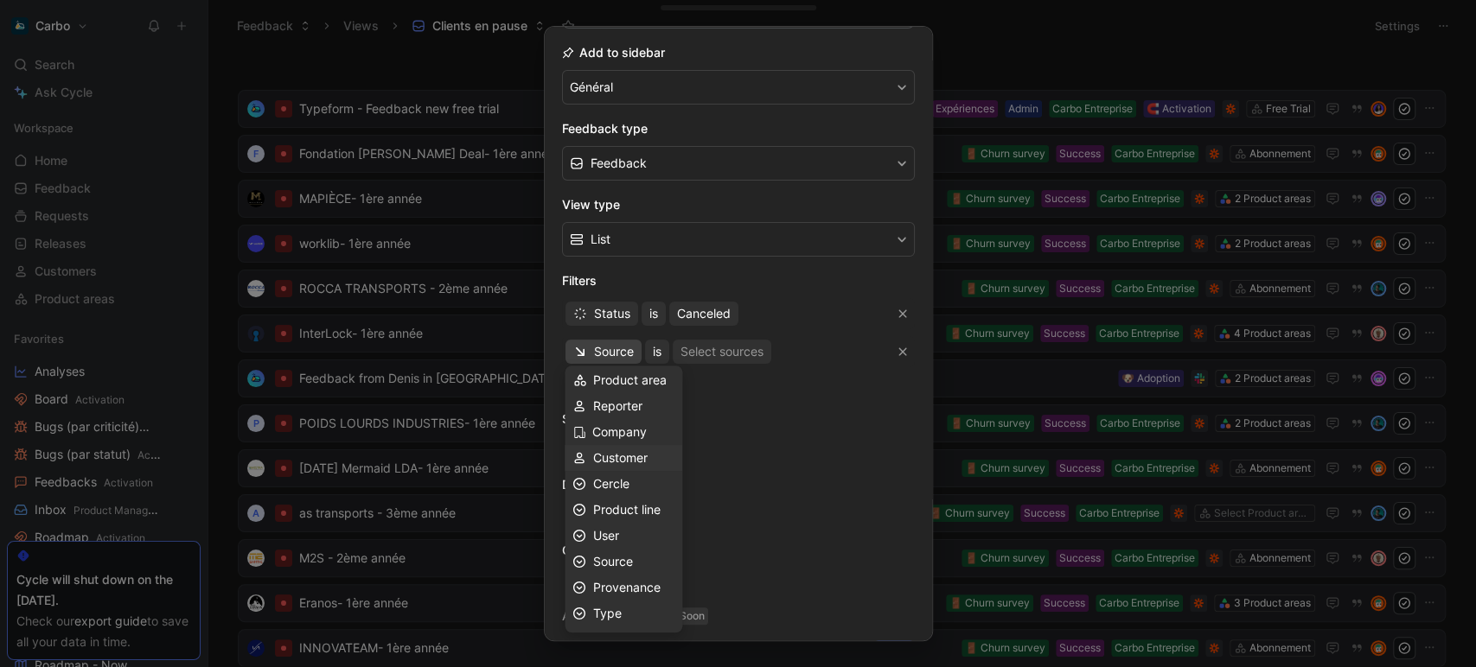
scroll to position [83, 0]
click at [614, 564] on span "Source" at bounding box center [613, 561] width 40 height 15
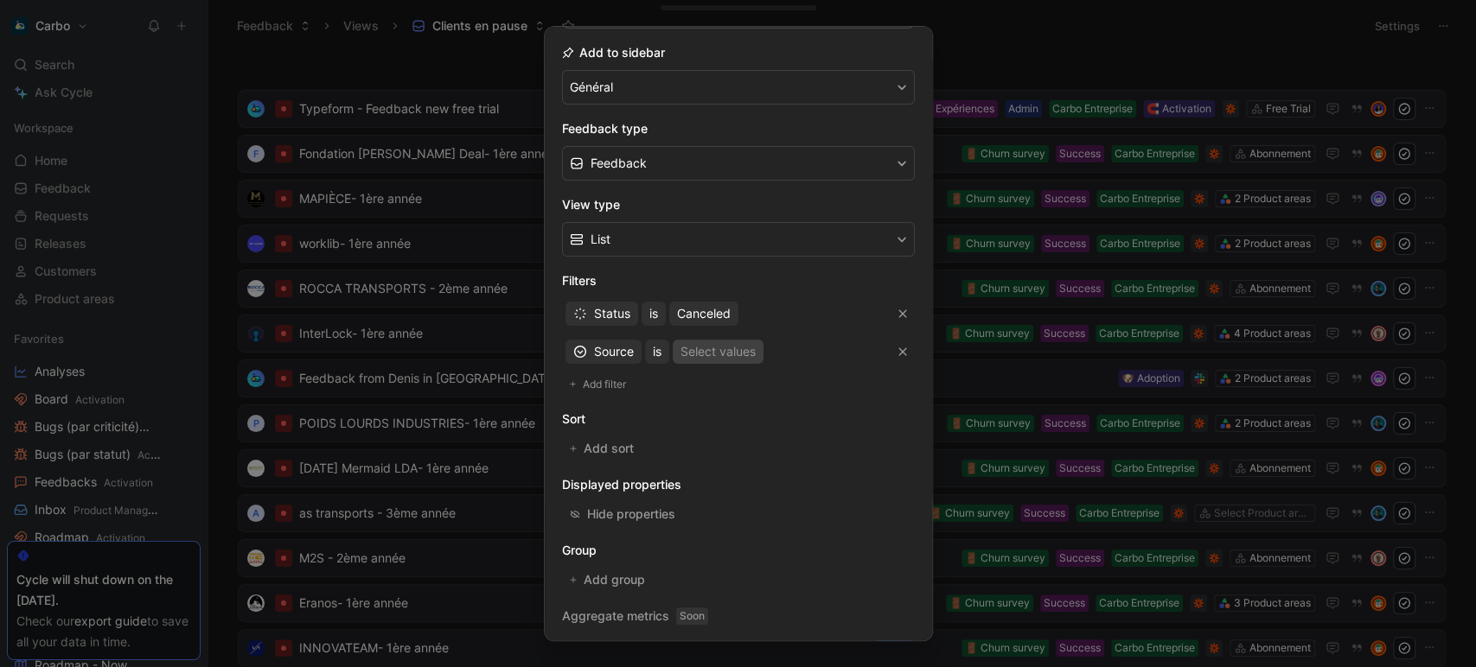
click at [726, 349] on div "Select values" at bounding box center [717, 351] width 75 height 21
click at [603, 351] on span "Source" at bounding box center [614, 351] width 40 height 21
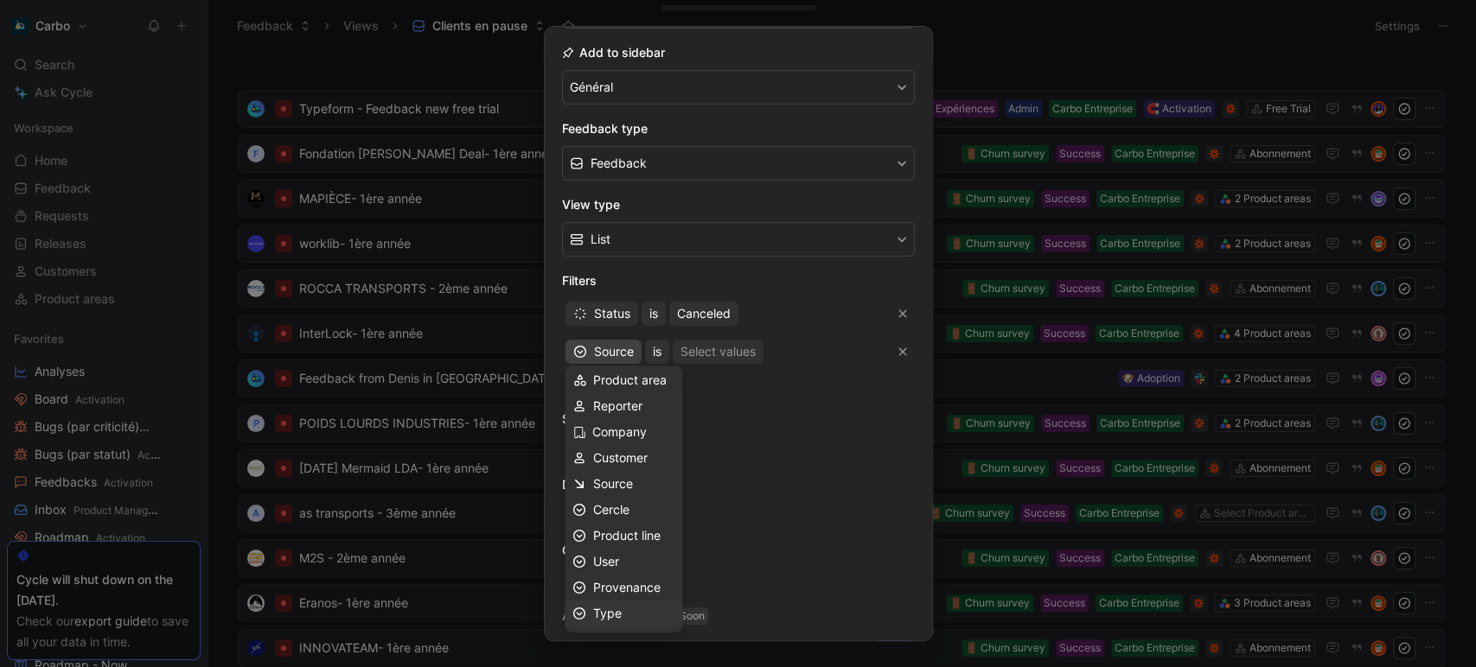
drag, startPoint x: 640, startPoint y: 585, endPoint x: 622, endPoint y: 604, distance: 25.7
click at [622, 604] on div "Creator Parent AI tag Product area Reporter Company Customer Source Cercle Prod…" at bounding box center [623, 458] width 118 height 337
click at [623, 614] on div "Type" at bounding box center [633, 613] width 81 height 21
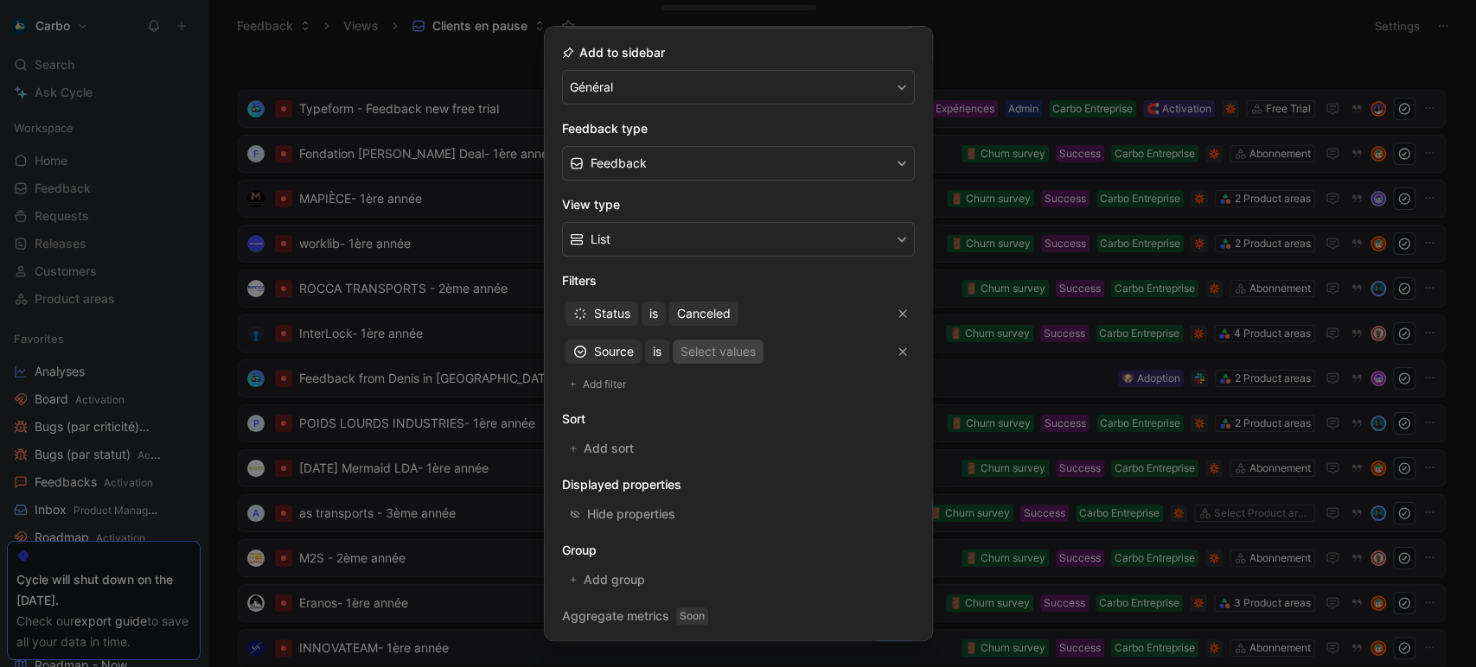
click at [717, 348] on div "Select values" at bounding box center [717, 351] width 75 height 21
click at [594, 346] on span "Type" at bounding box center [608, 351] width 29 height 21
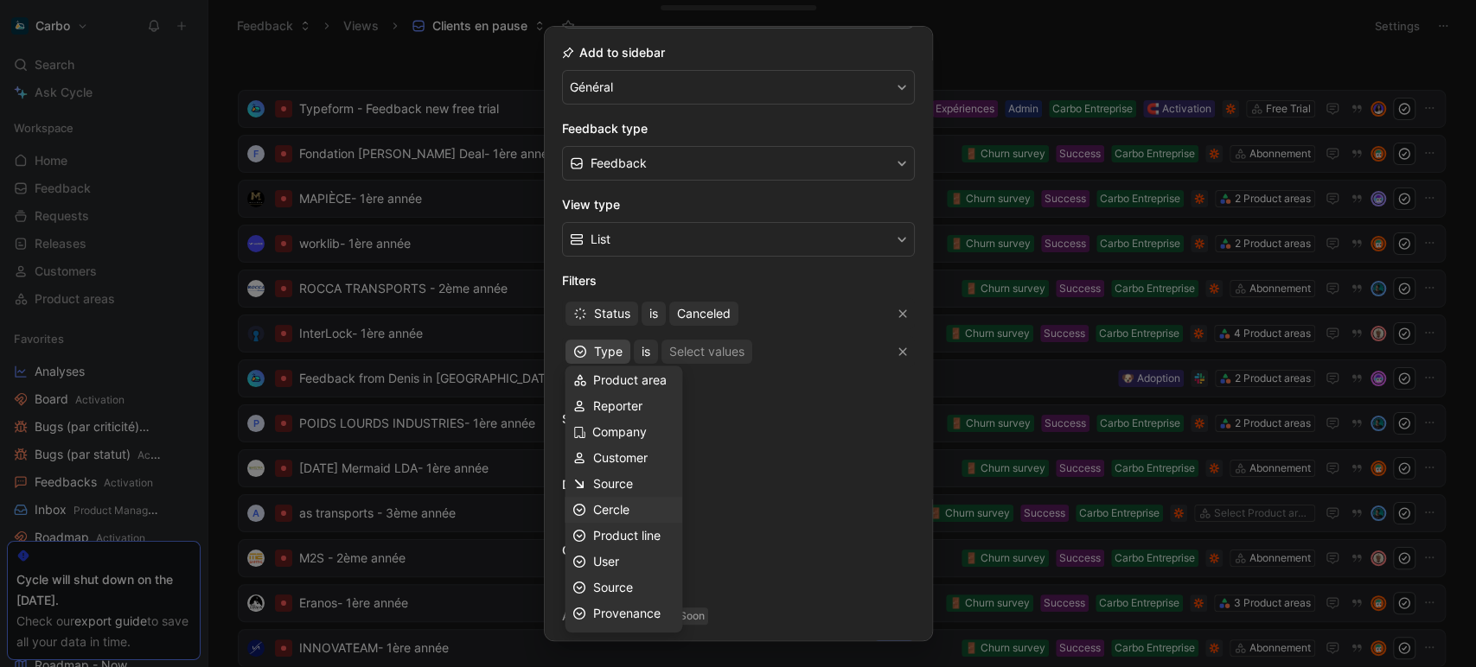
scroll to position [0, 0]
click at [992, 65] on div at bounding box center [738, 333] width 1476 height 667
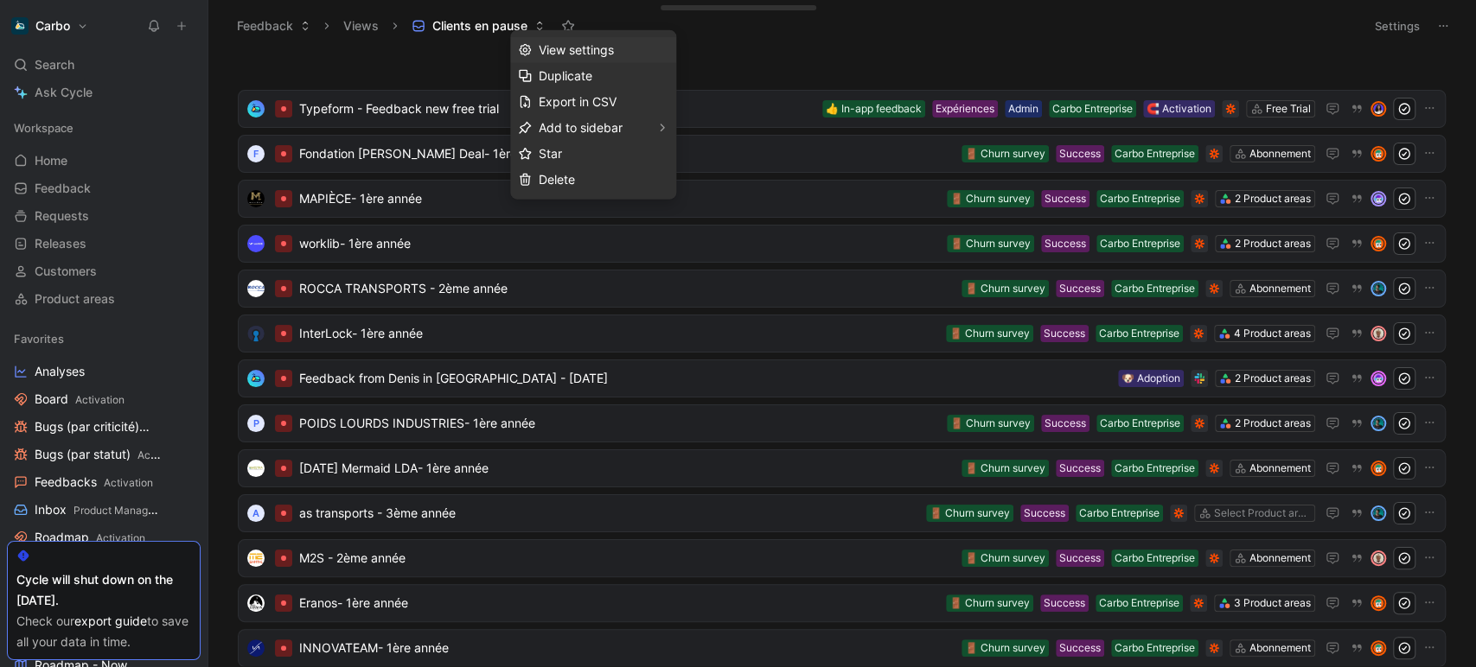
click at [561, 53] on span "View settings" at bounding box center [576, 49] width 75 height 15
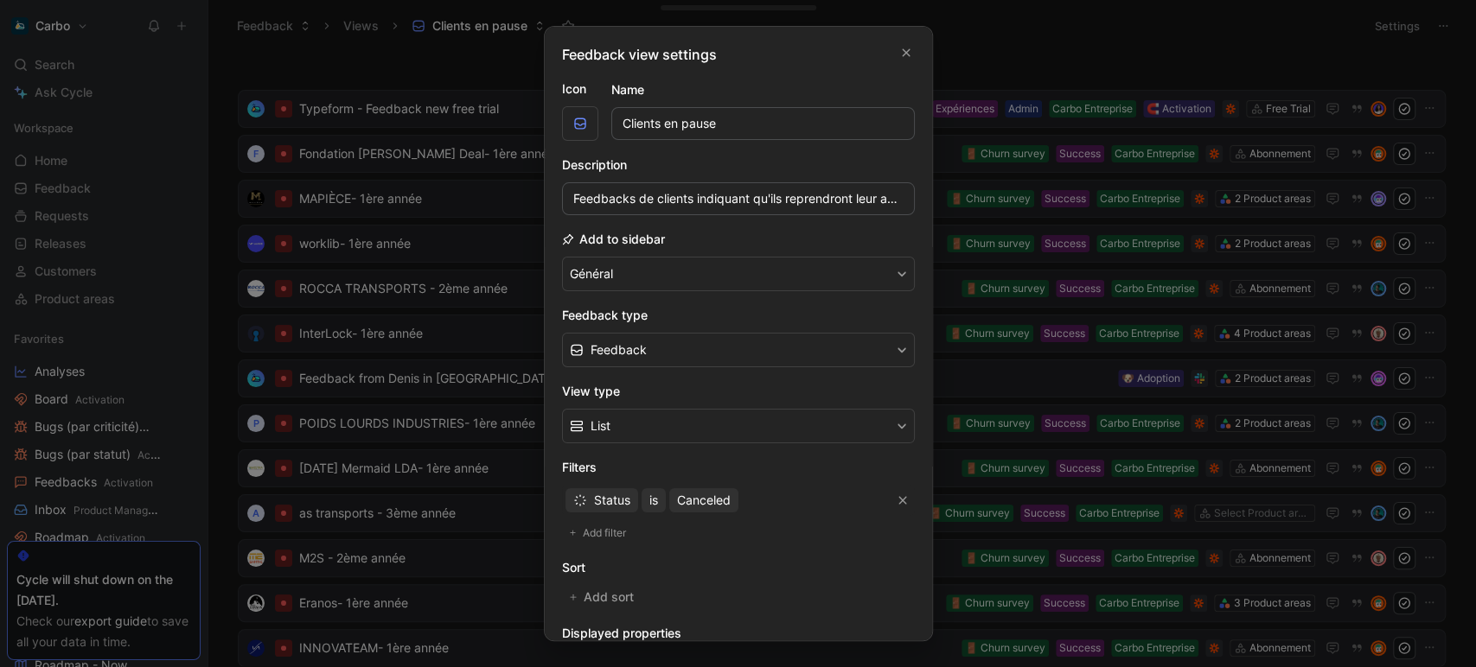
scroll to position [187, 0]
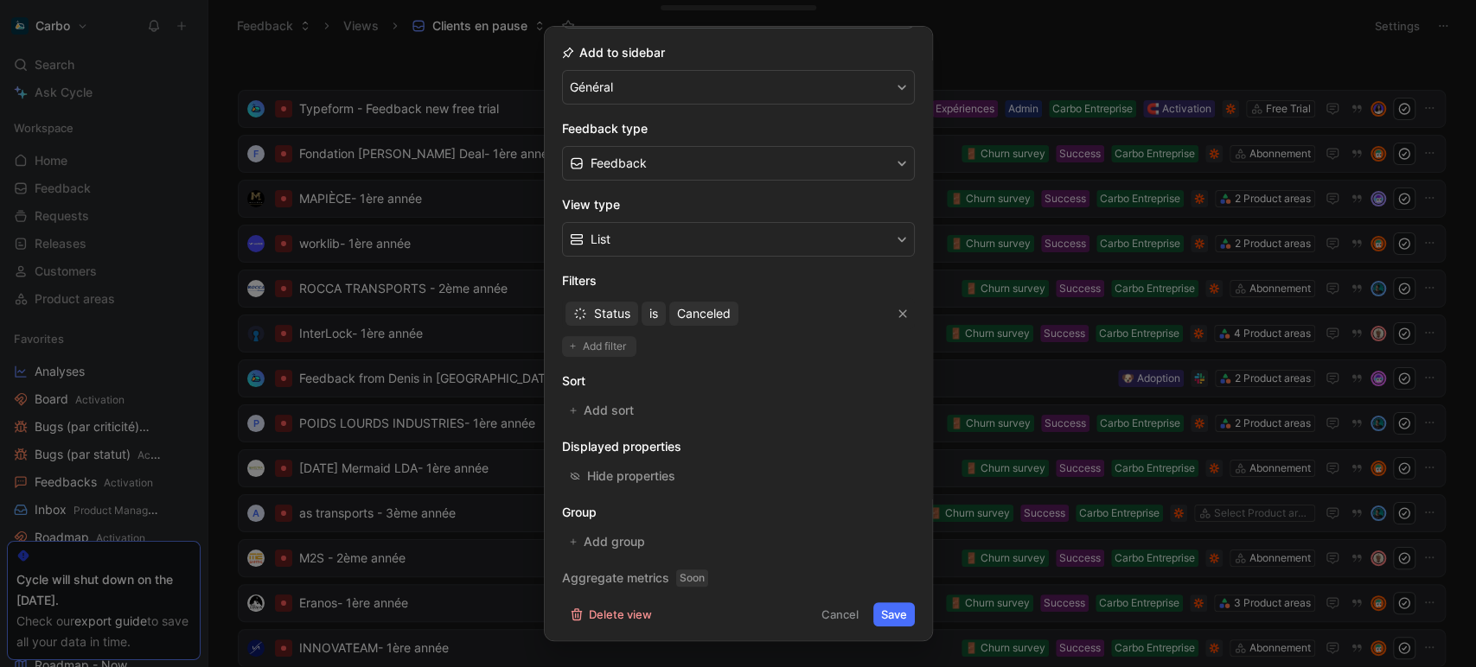
click at [603, 342] on span "Add filter" at bounding box center [605, 346] width 45 height 17
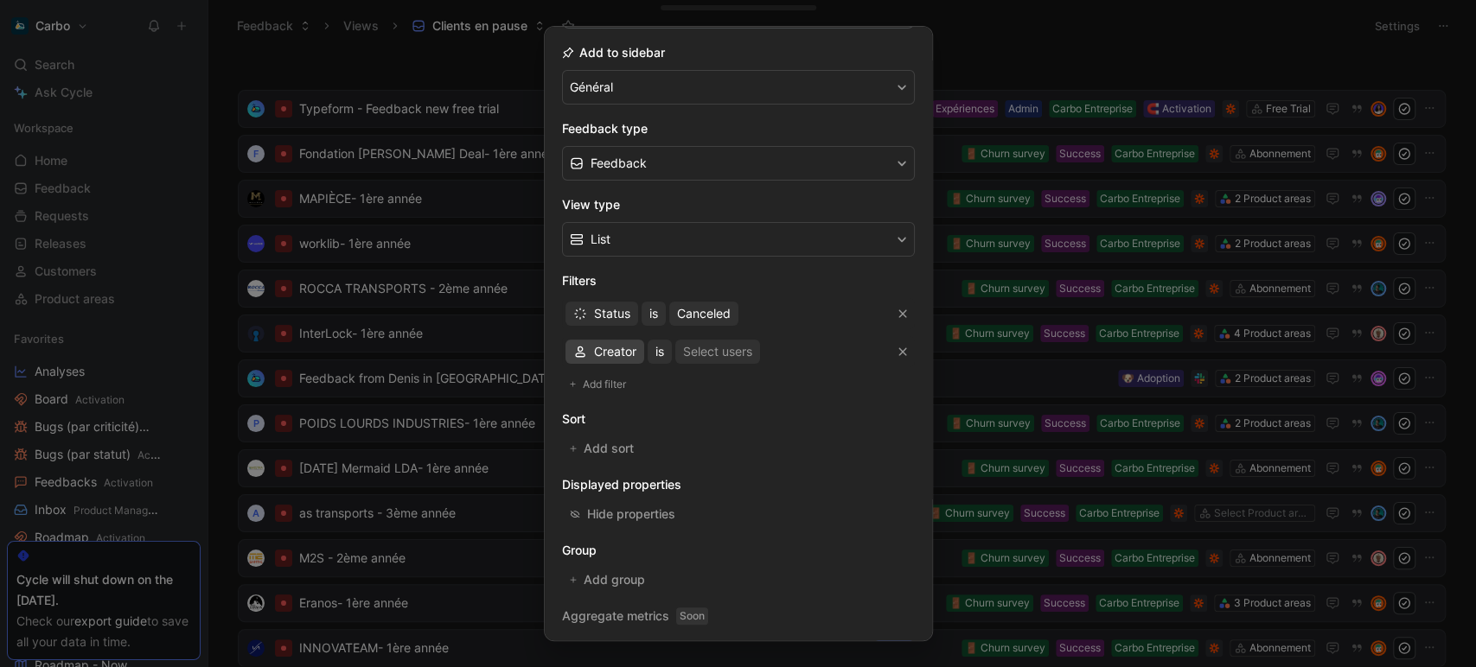
click at [594, 351] on span "Creator" at bounding box center [615, 351] width 42 height 21
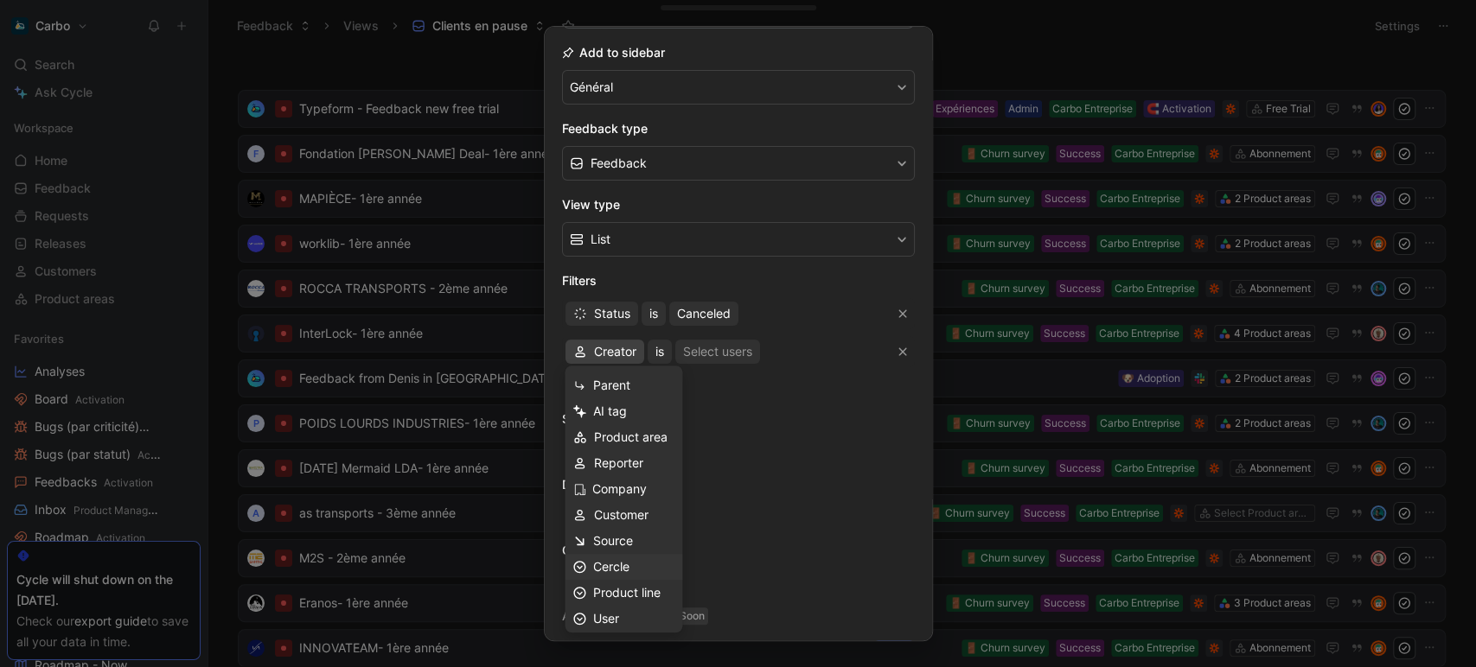
scroll to position [83, 0]
click at [622, 583] on span "Provenance" at bounding box center [626, 587] width 67 height 15
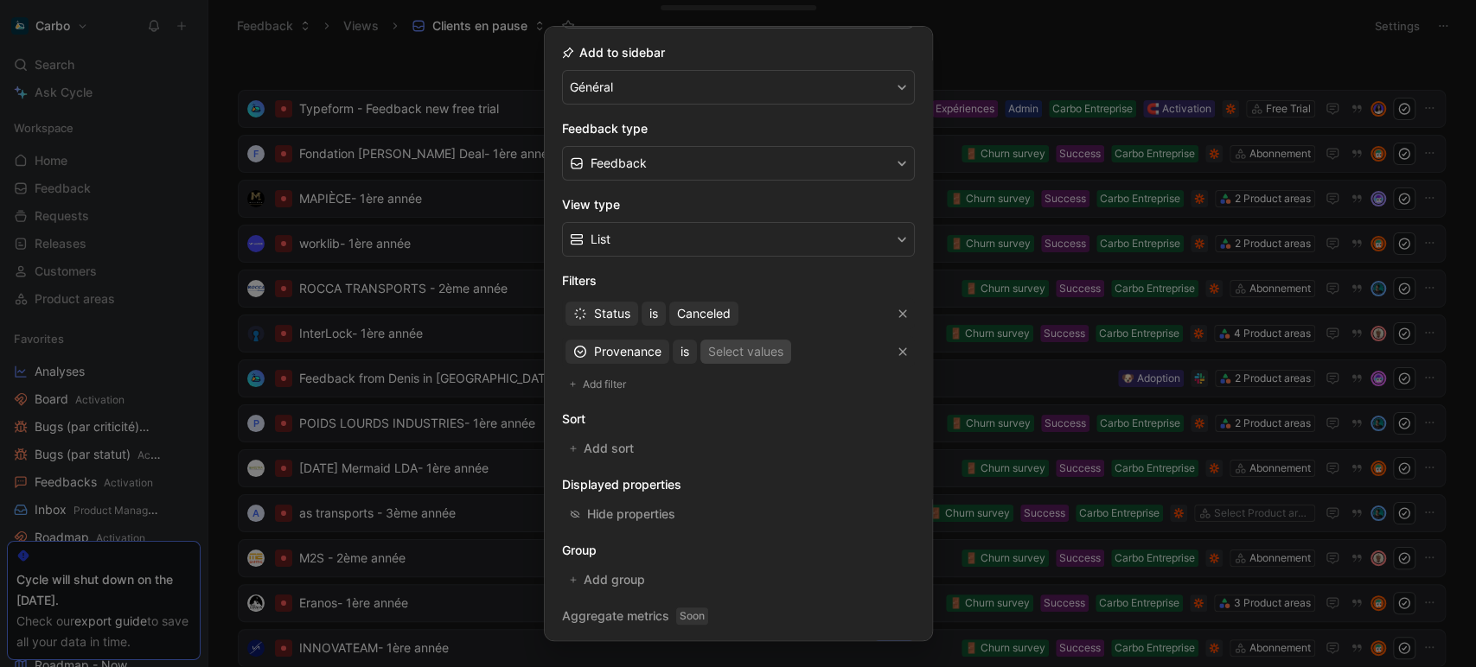
click at [726, 353] on div "Select values" at bounding box center [745, 351] width 75 height 21
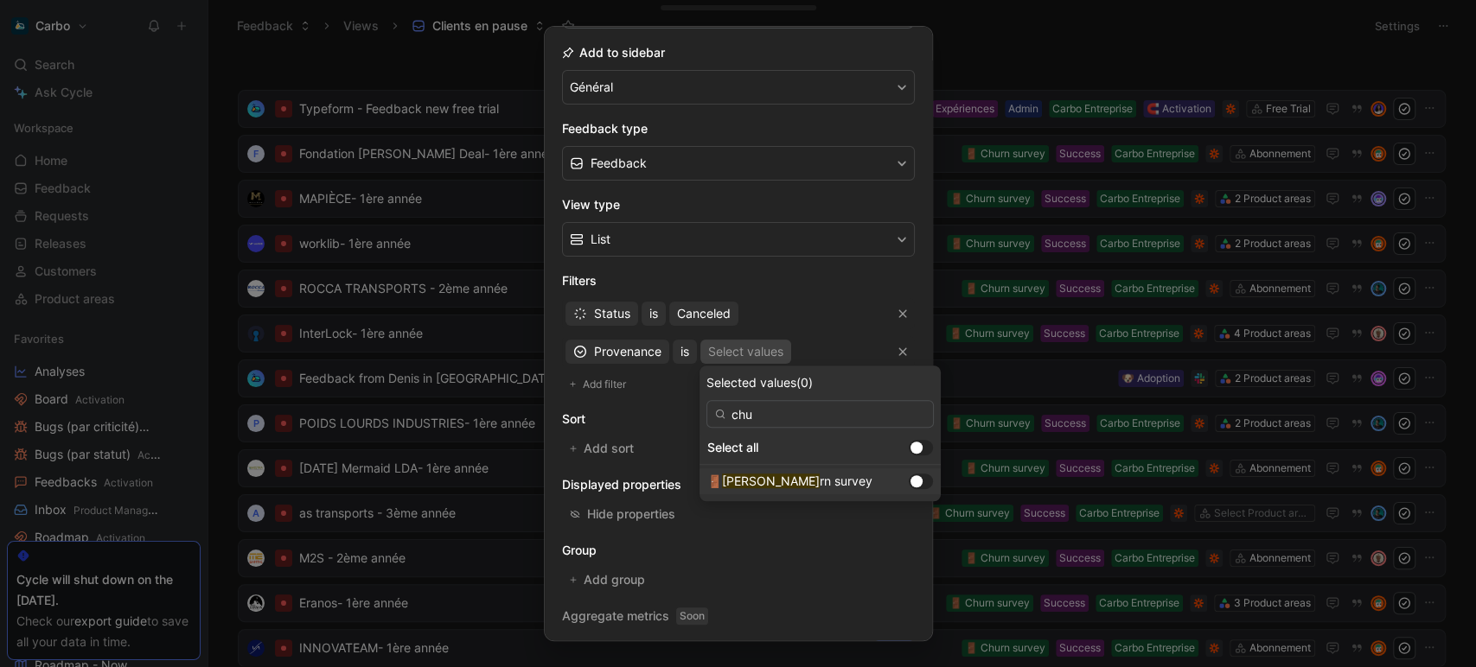
type input "chu"
click at [910, 481] on div at bounding box center [916, 481] width 12 height 12
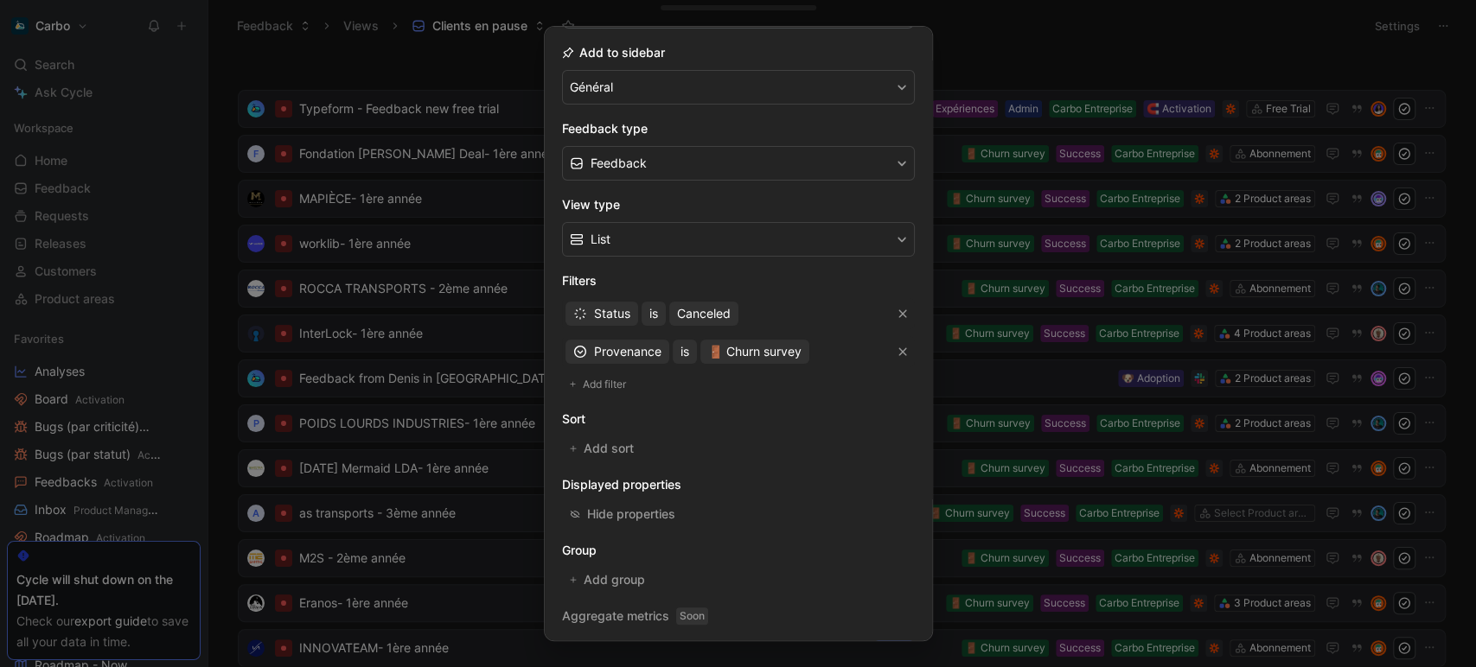
scroll to position [226, 0]
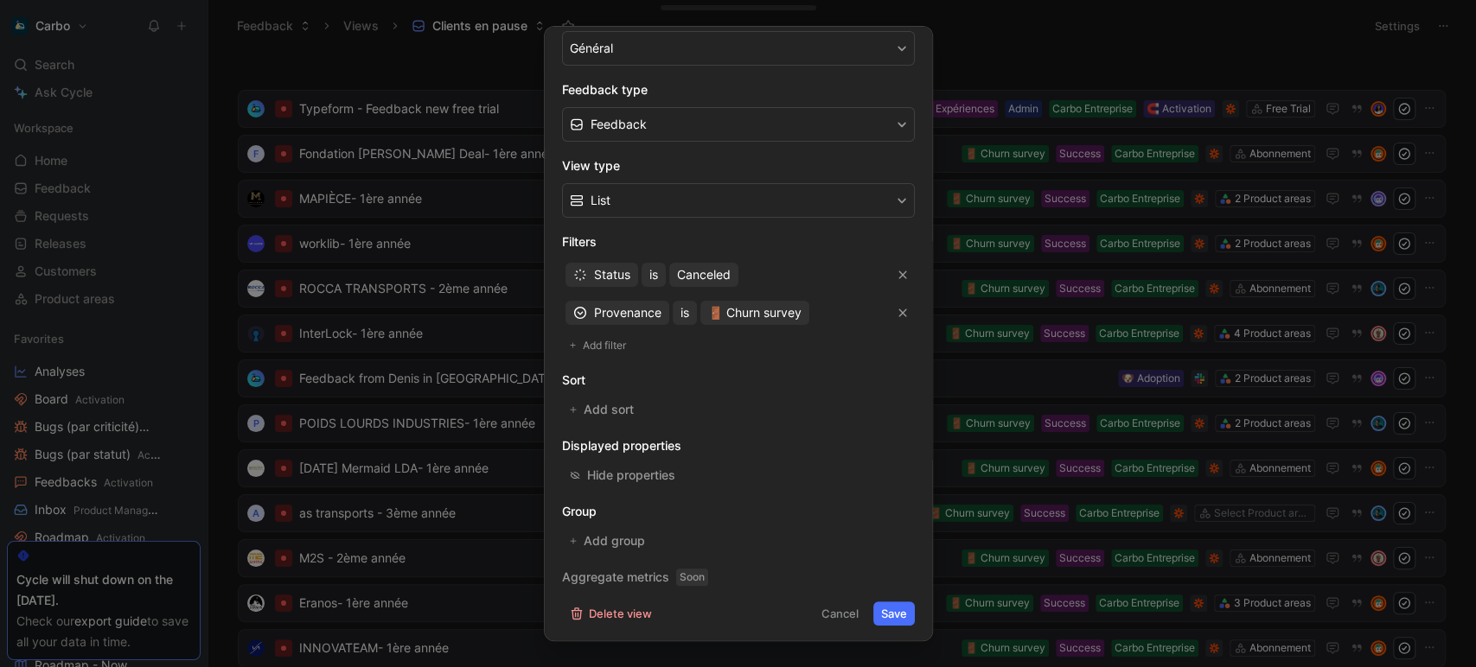
click at [884, 608] on button "Save" at bounding box center [893, 614] width 41 height 24
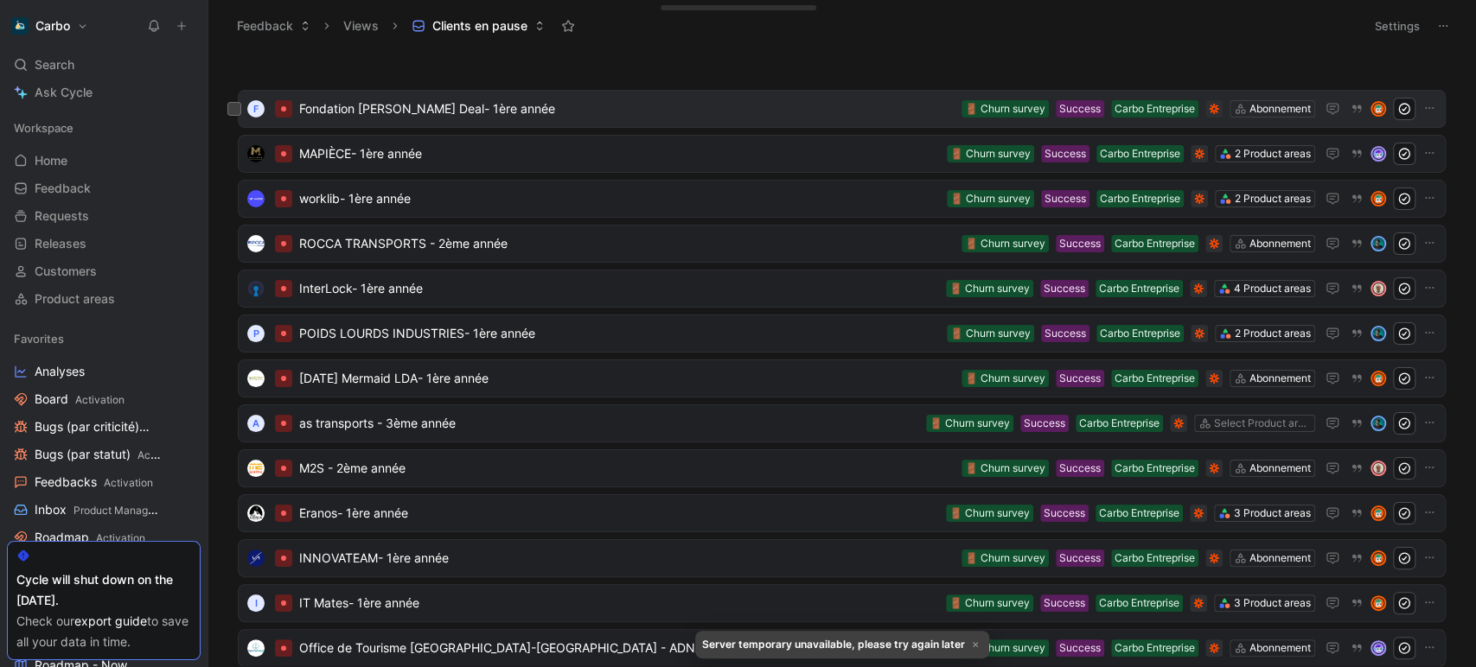
click at [582, 111] on span "Fondation [PERSON_NAME] Deal- 1ère année" at bounding box center [626, 109] width 655 height 21
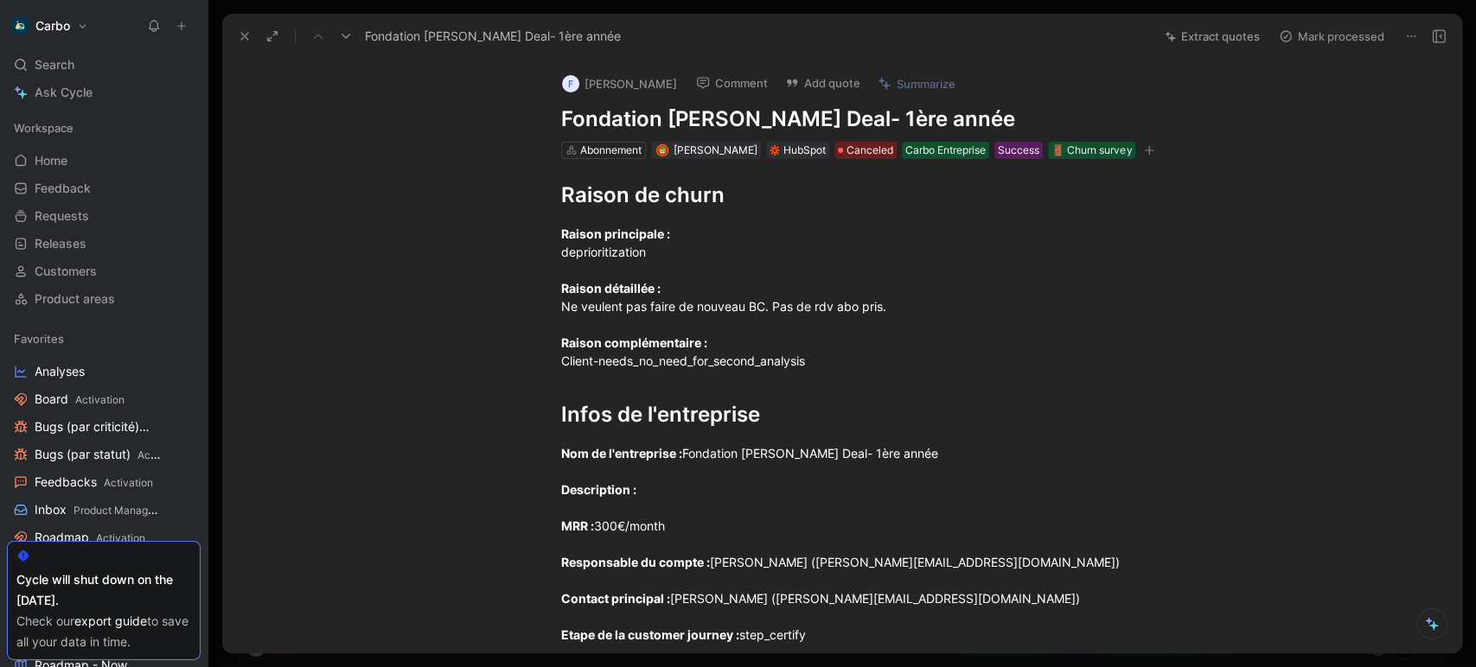
click at [248, 32] on icon at bounding box center [245, 36] width 14 height 14
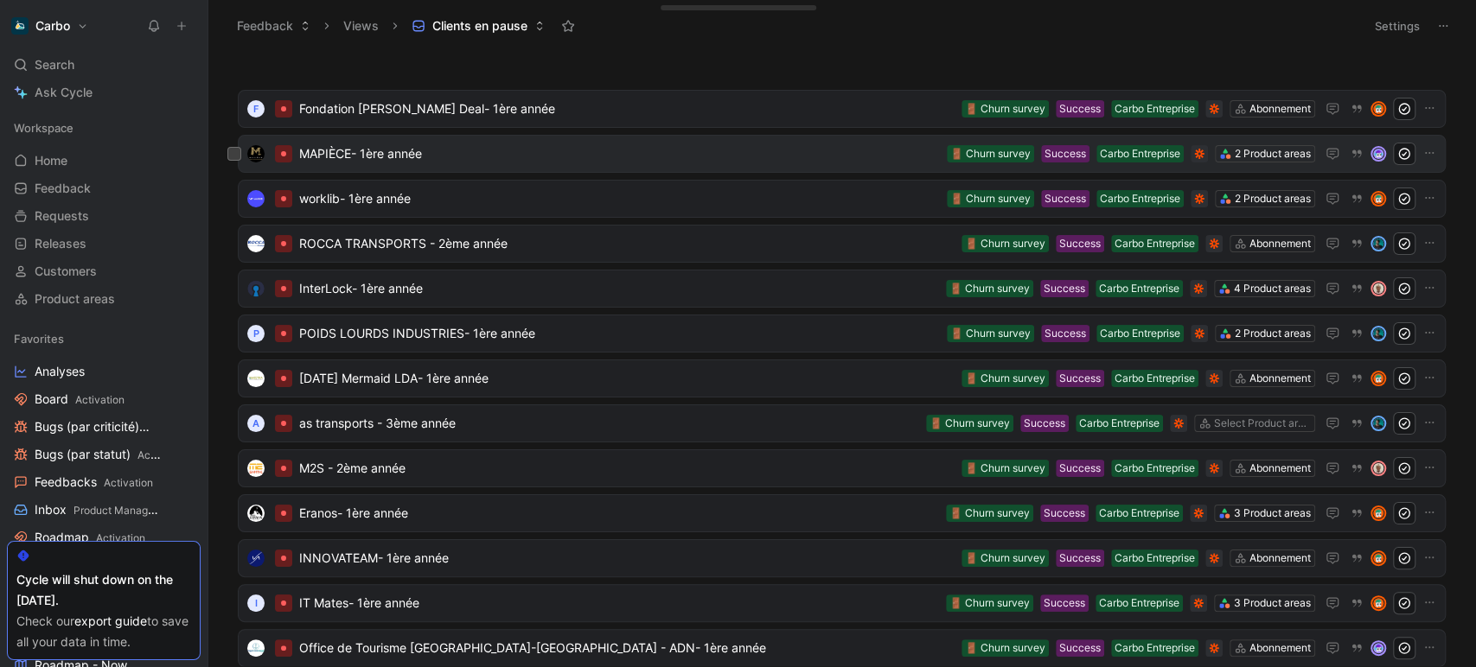
click at [543, 159] on span "MAPIÈCE- 1ère année" at bounding box center [619, 153] width 641 height 21
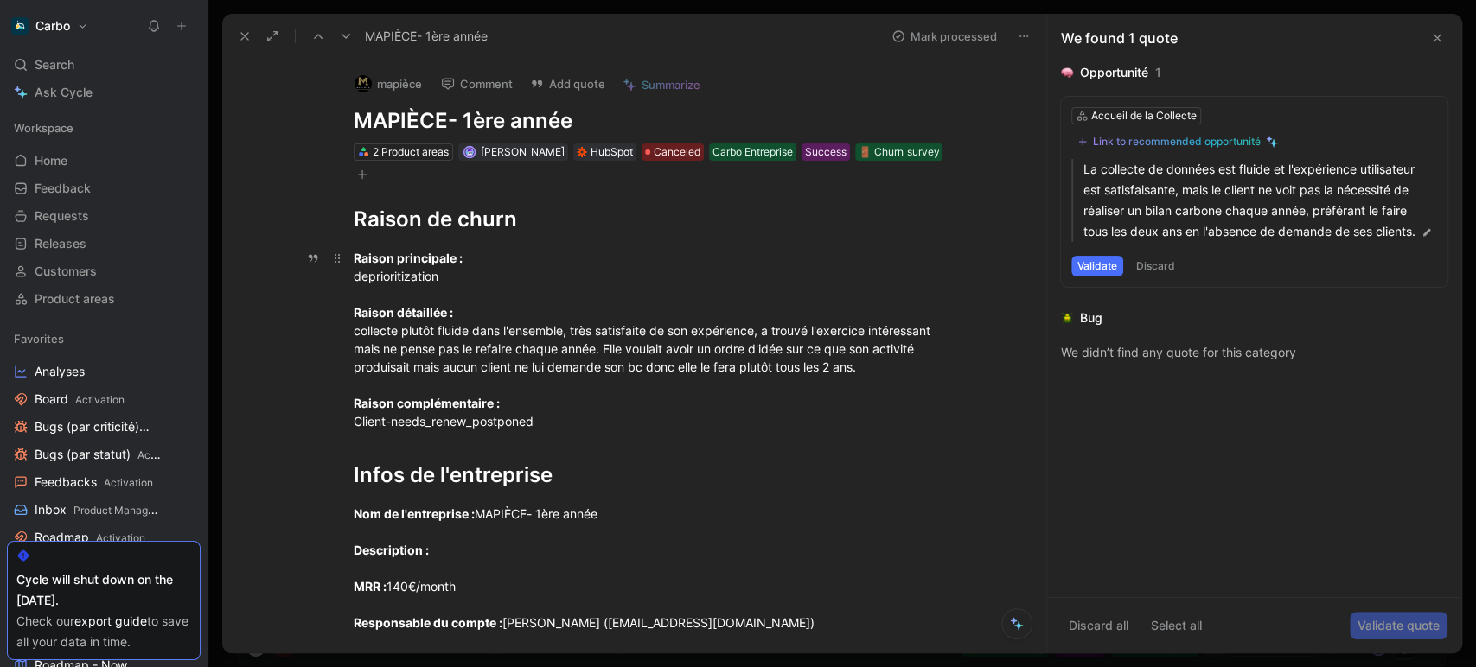
click at [639, 352] on div "Raison principale : deprioritization Raison détaillée : collecte plutôt fluide …" at bounding box center [653, 340] width 598 height 182
click at [623, 363] on div "Raison principale : deprioritization Raison détaillée : collecte plutôt fluide …" at bounding box center [653, 340] width 598 height 182
drag, startPoint x: 880, startPoint y: 369, endPoint x: 597, endPoint y: 348, distance: 283.4
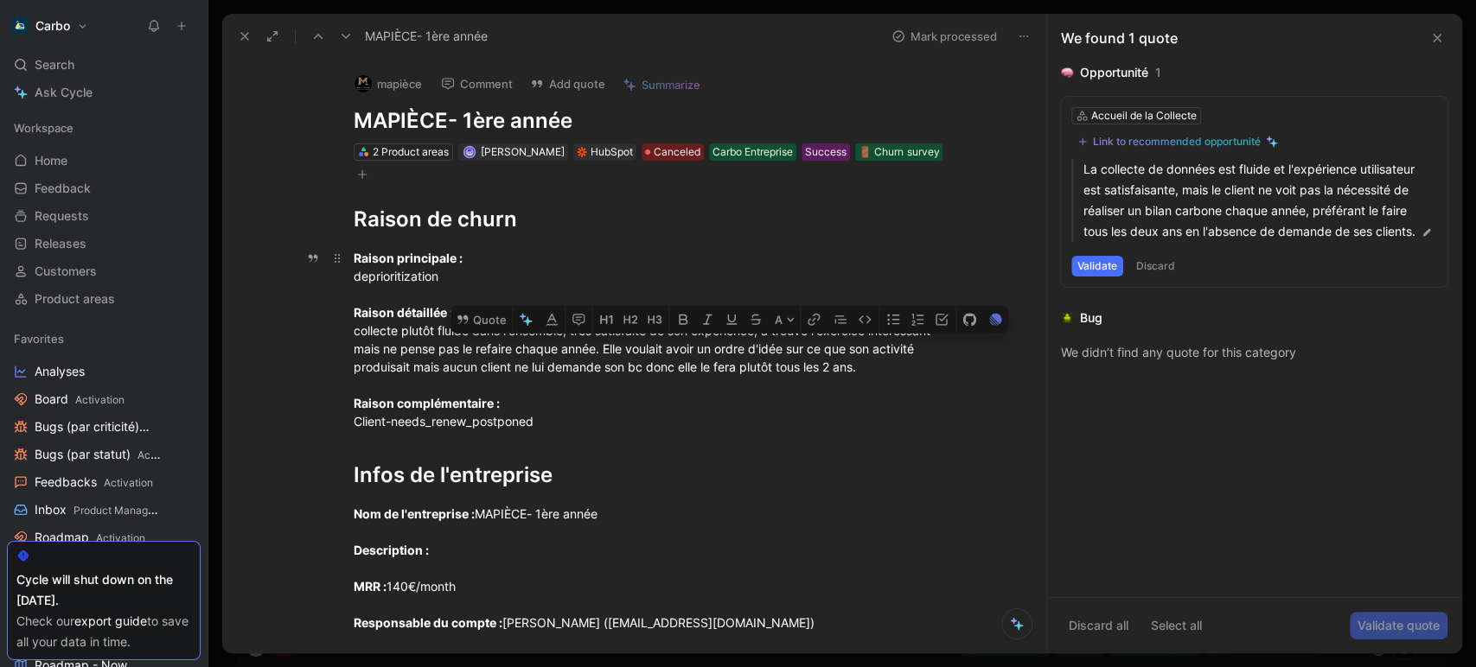
click at [597, 348] on div "Raison principale : deprioritization Raison détaillée : collecte plutôt fluide …" at bounding box center [653, 340] width 598 height 182
click at [476, 323] on button "Quote" at bounding box center [480, 320] width 61 height 28
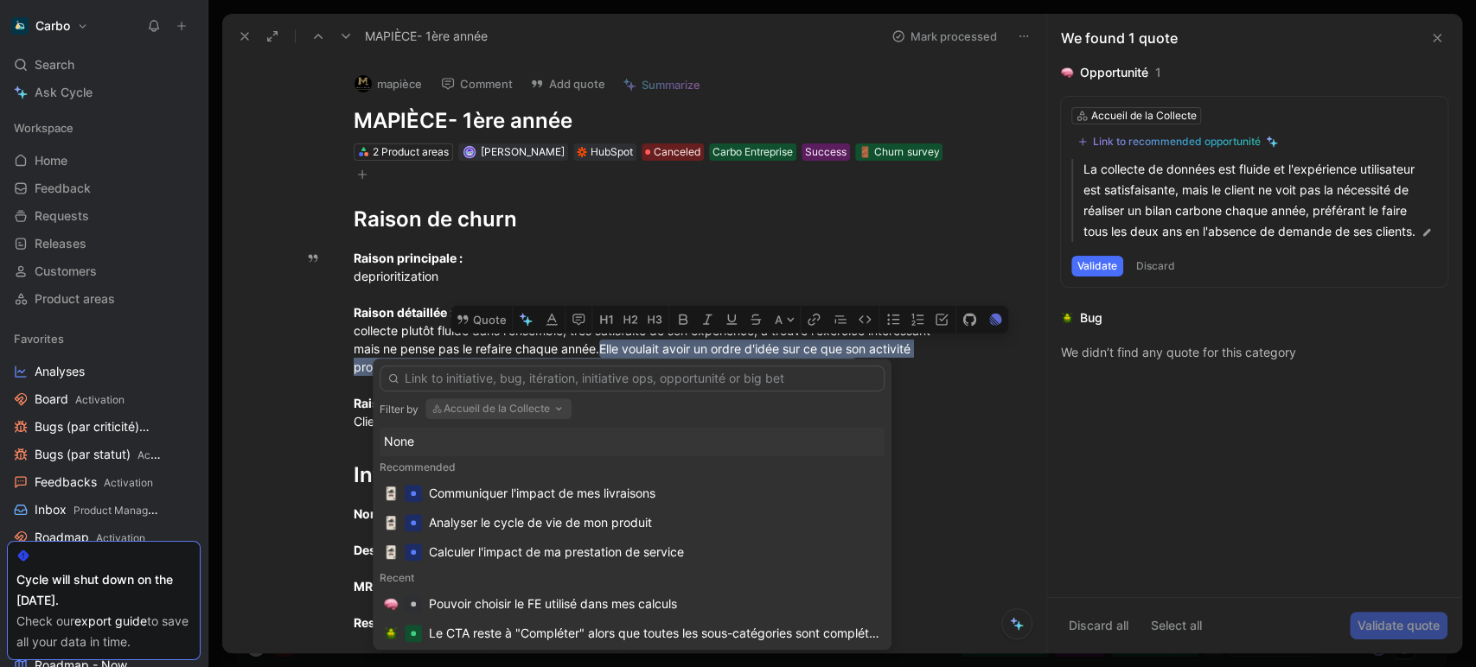
click at [401, 341] on div "Raison principale : deprioritization Raison détaillée : collecte plutôt fluide …" at bounding box center [653, 340] width 598 height 182
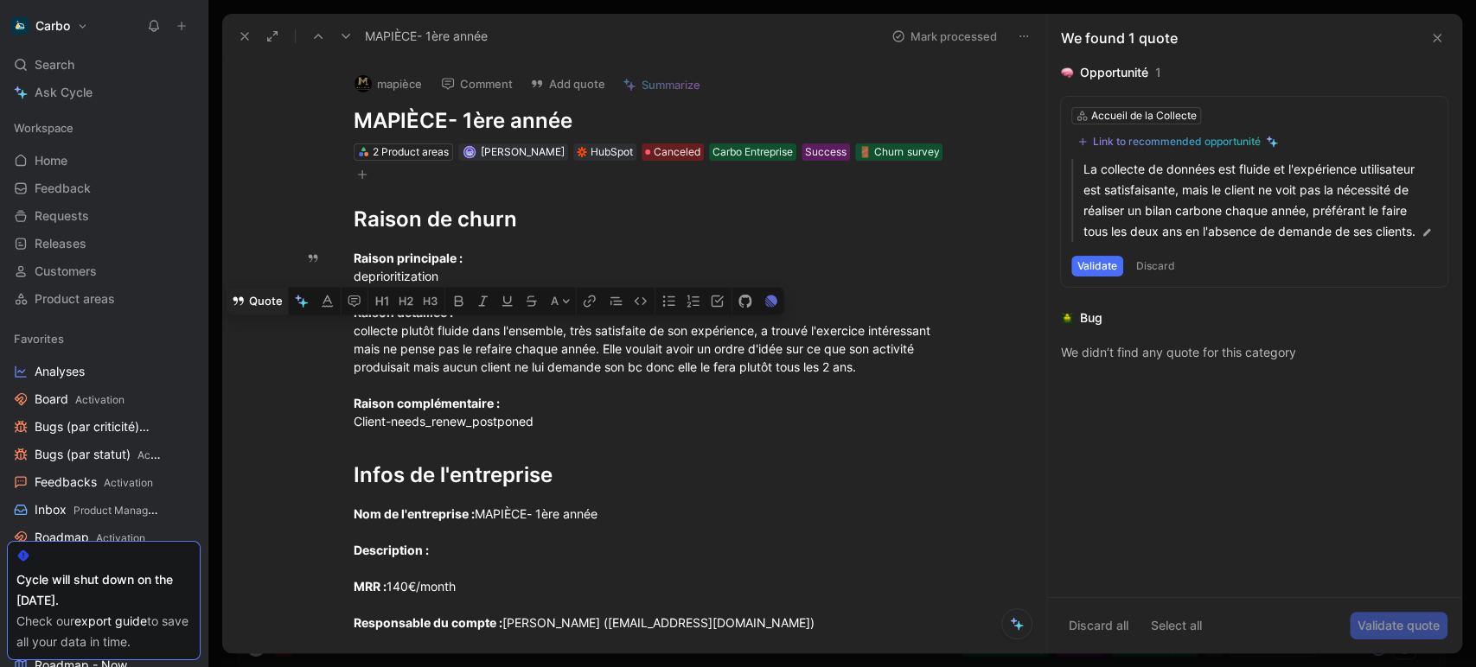
click at [256, 300] on button "Quote" at bounding box center [256, 302] width 61 height 28
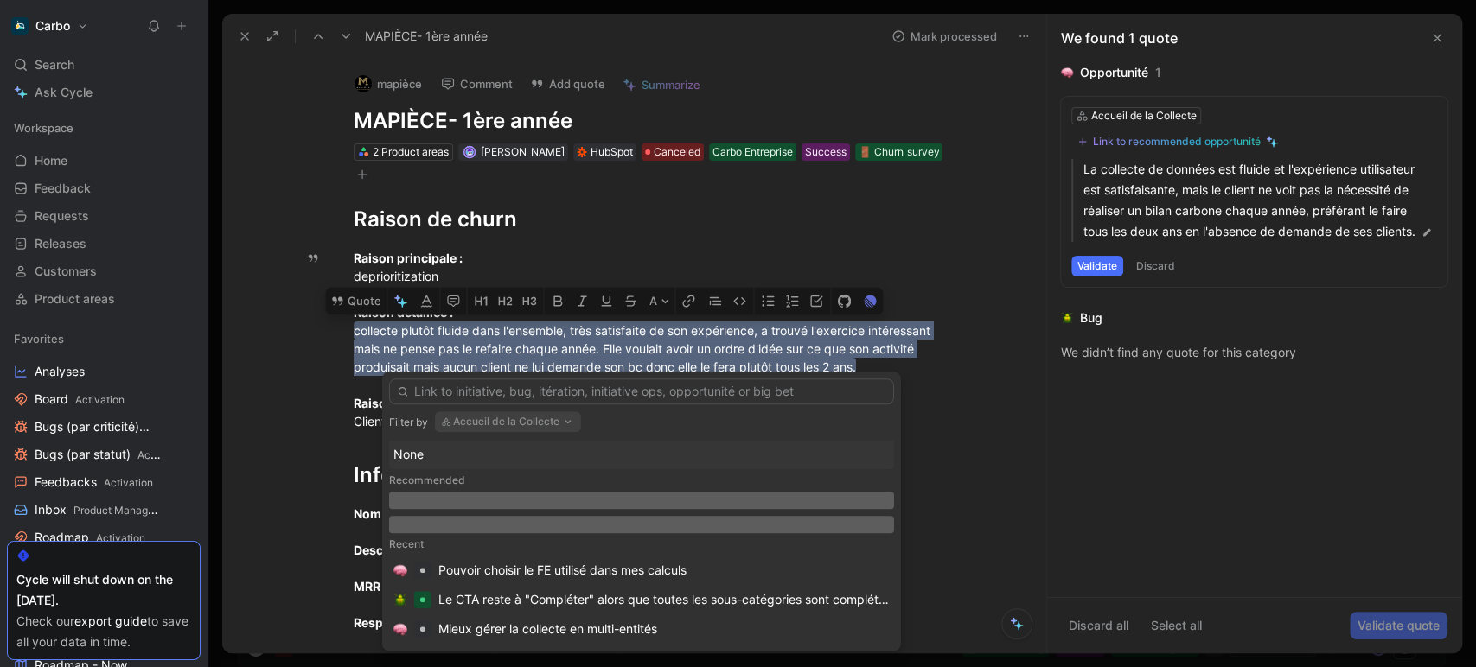
click at [531, 424] on button "Accueil de la Collecte" at bounding box center [508, 421] width 146 height 21
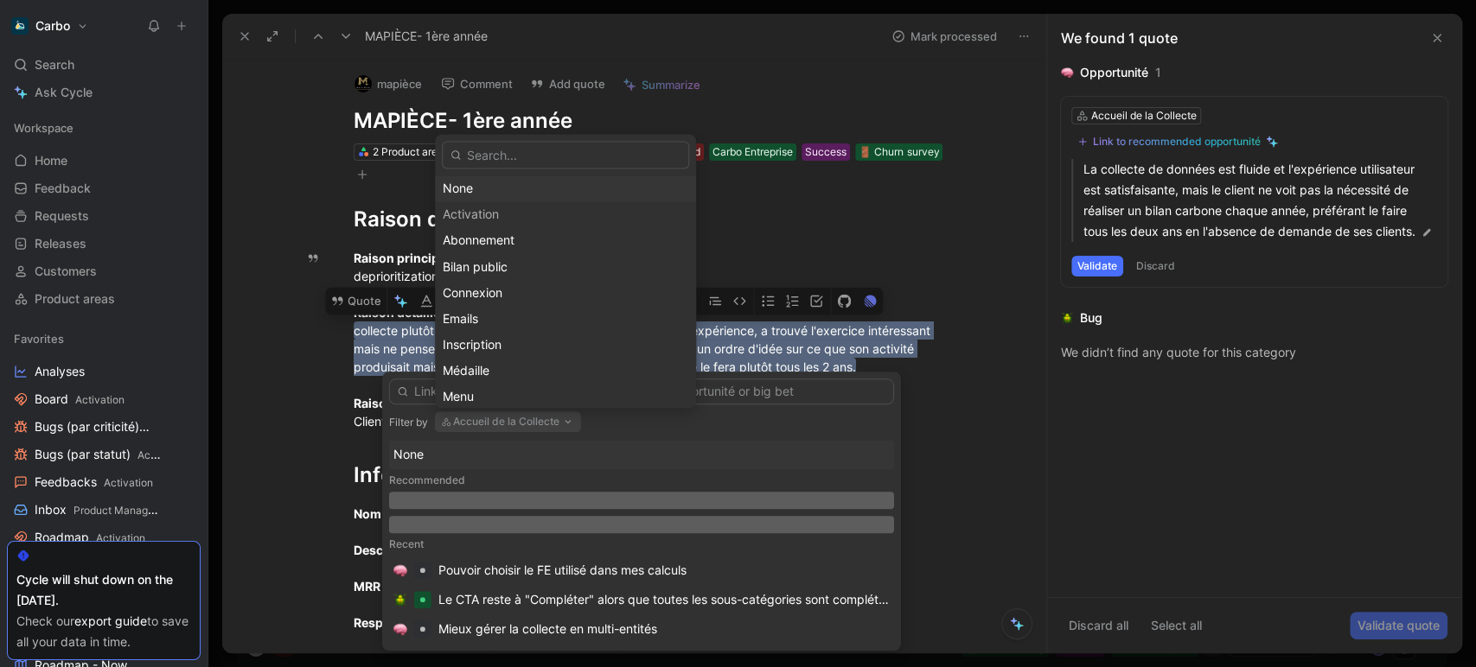
click at [491, 184] on div "None" at bounding box center [565, 189] width 245 height 21
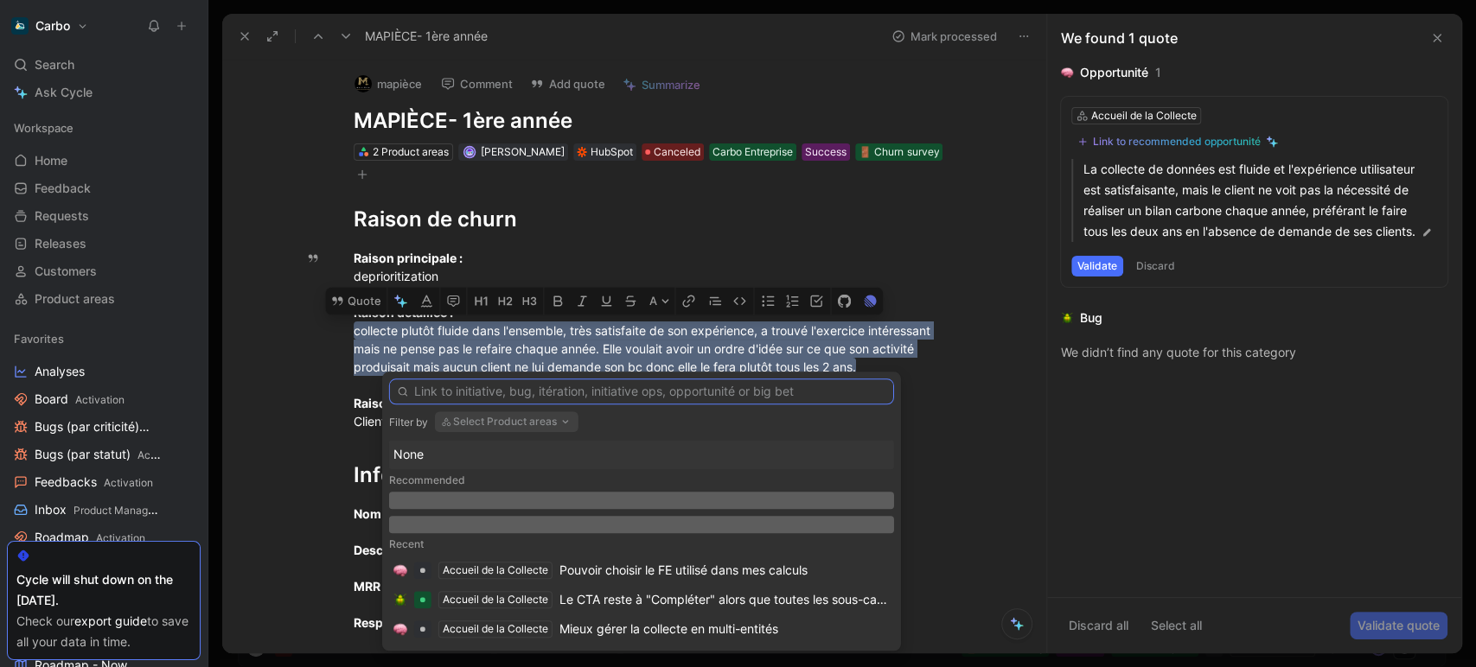
click at [495, 393] on div "Filter by Select Product areas None Recommended Recent Accueil de la Collecte P…" at bounding box center [641, 511] width 519 height 279
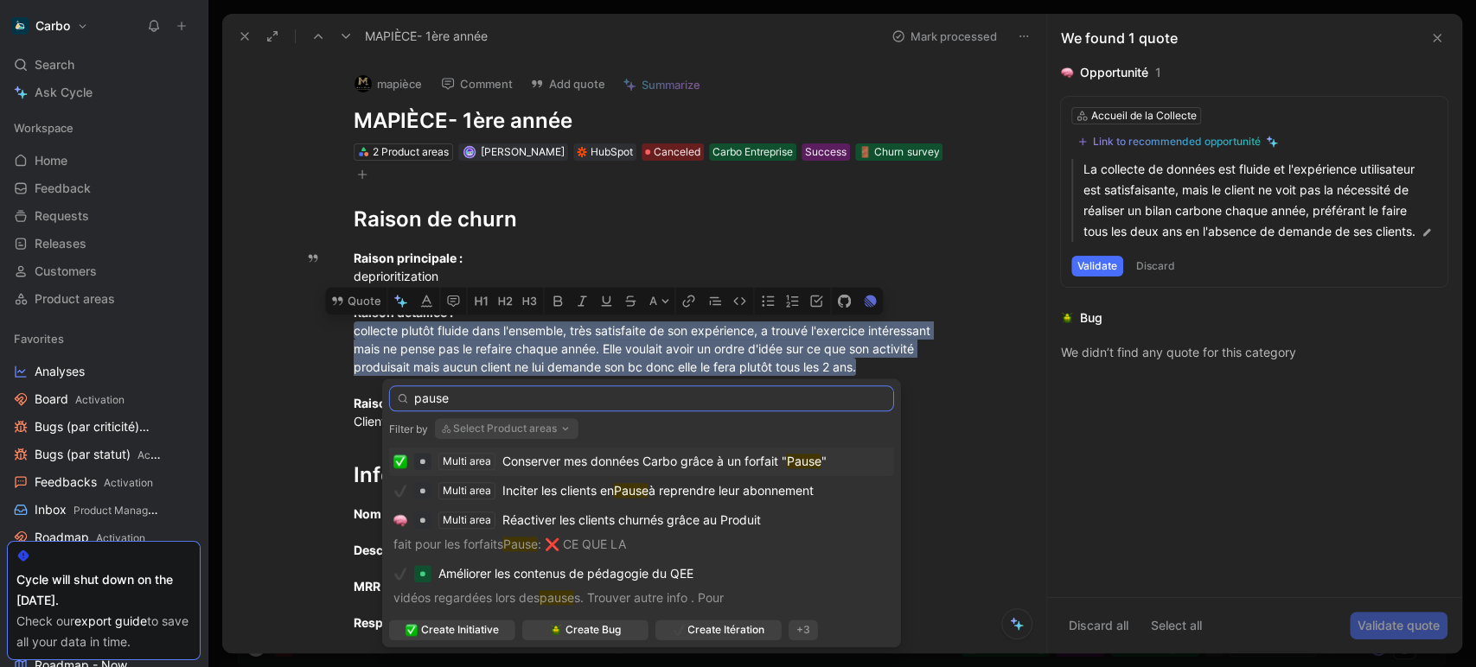
click at [489, 395] on input "pause" at bounding box center [641, 399] width 505 height 26
type input "pause"
click at [654, 464] on span "Conserver mes données Carbo grâce à un forfait "" at bounding box center [644, 461] width 284 height 15
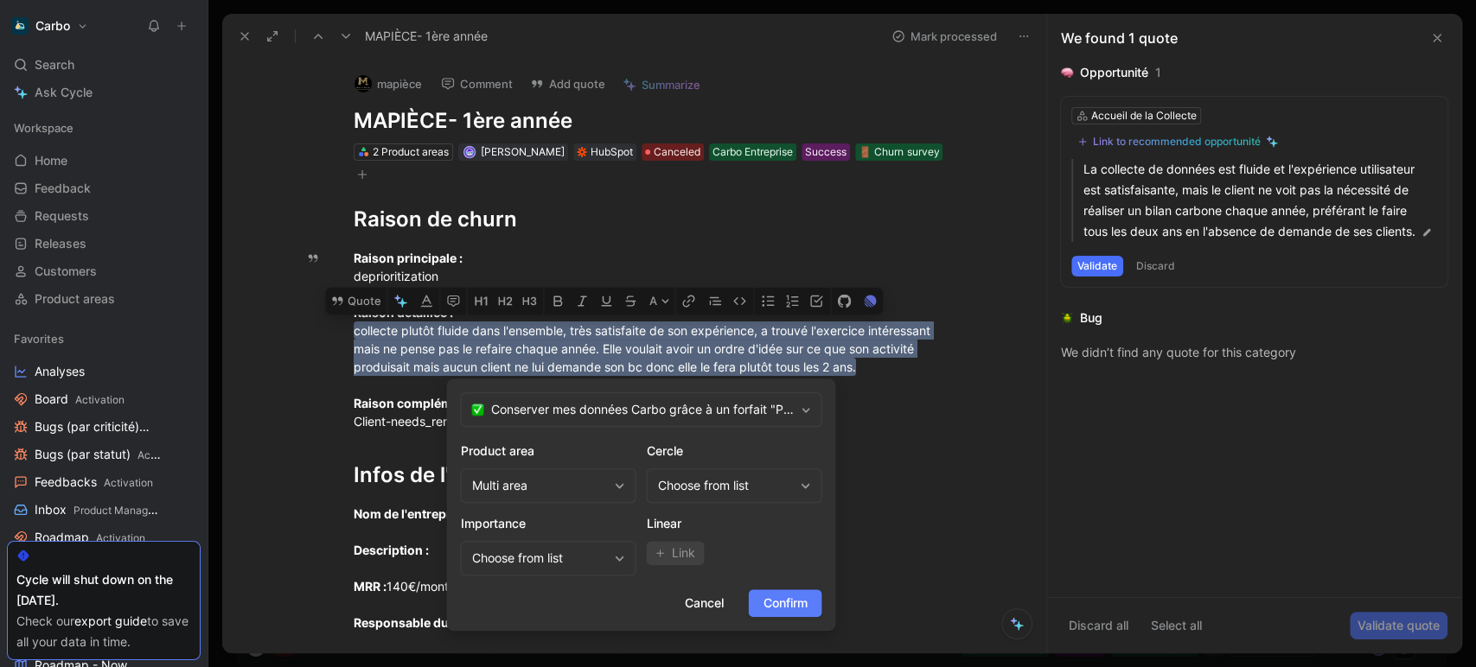
click at [800, 603] on span "Confirm" at bounding box center [784, 603] width 44 height 21
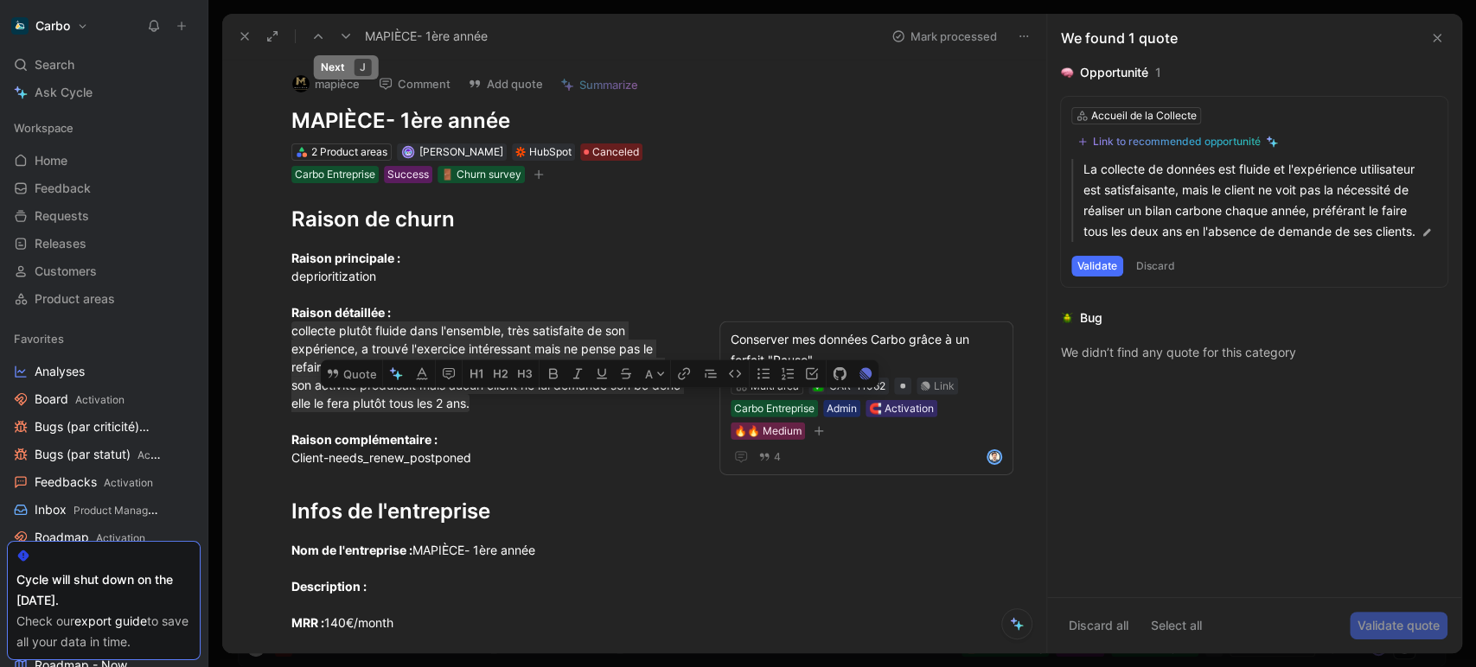
click at [348, 41] on icon at bounding box center [346, 36] width 14 height 14
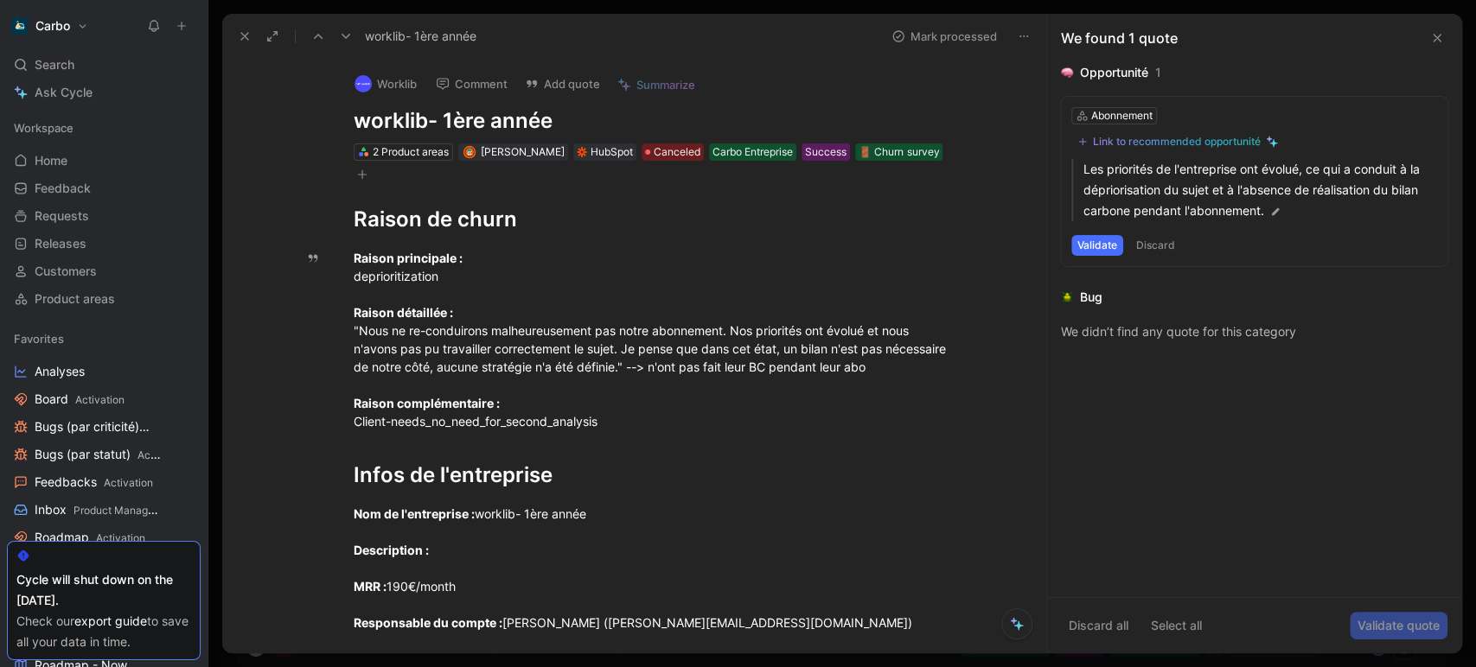
click at [345, 34] on icon at bounding box center [346, 36] width 14 height 14
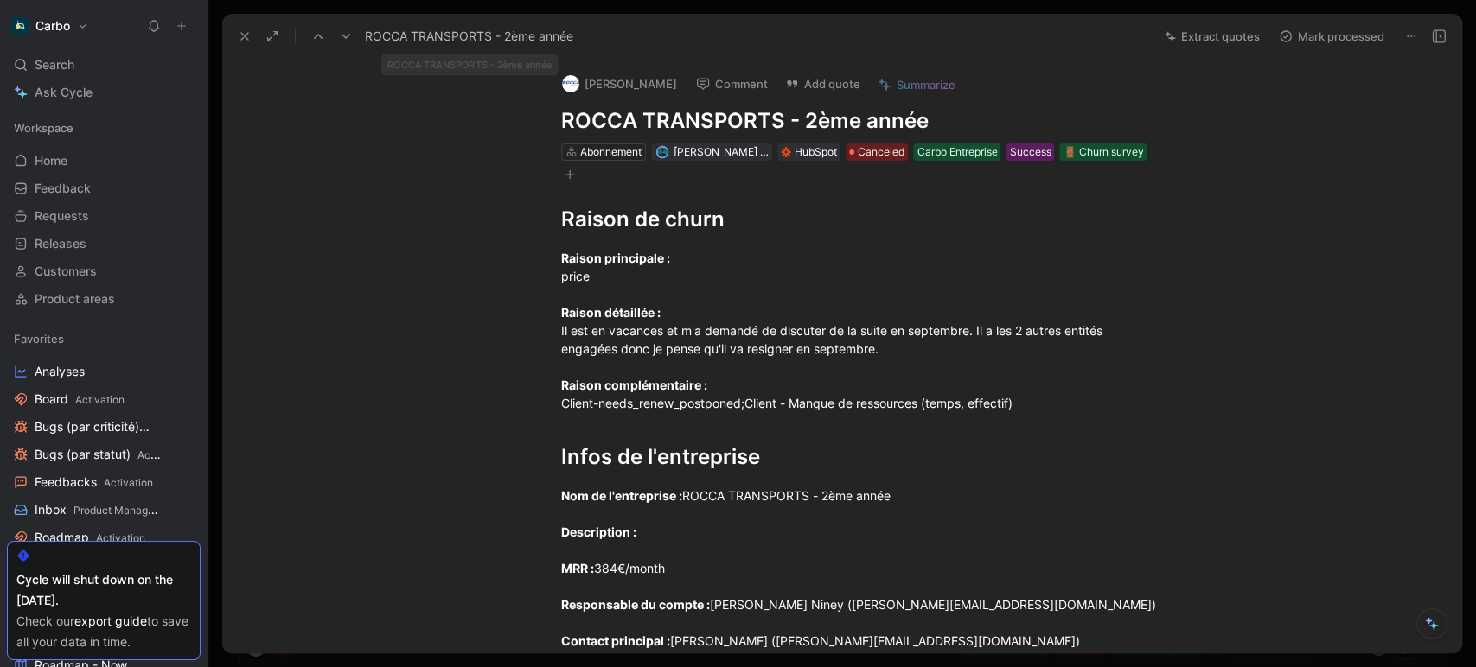
click at [311, 40] on icon at bounding box center [318, 36] width 14 height 14
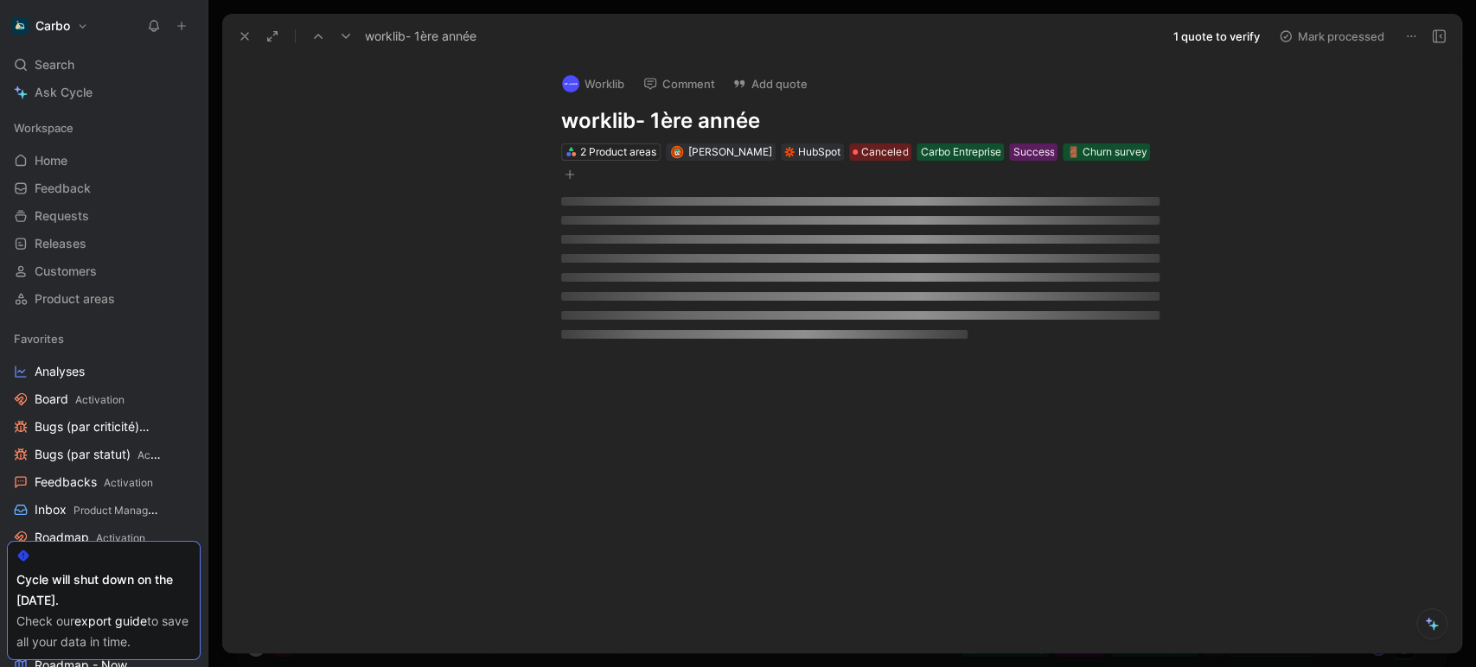
click at [311, 40] on icon at bounding box center [318, 36] width 14 height 14
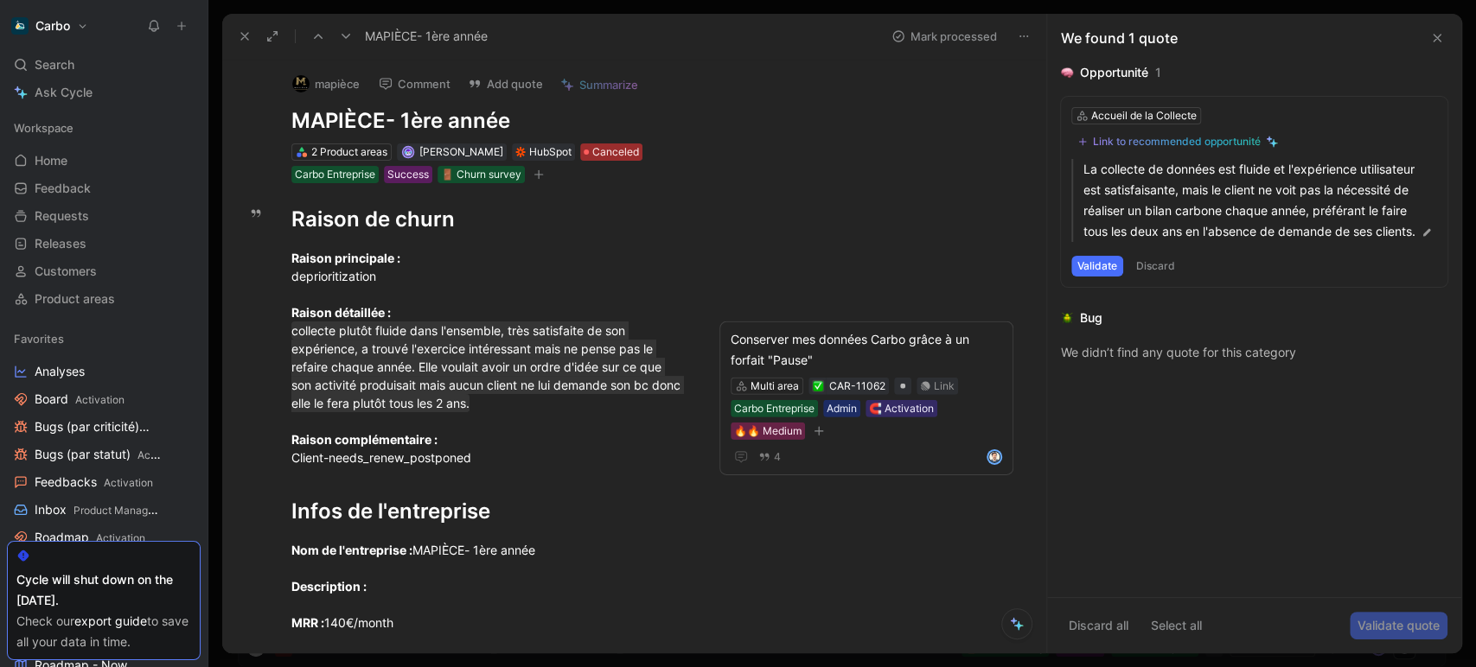
click at [618, 150] on span "Canceled" at bounding box center [615, 151] width 47 height 17
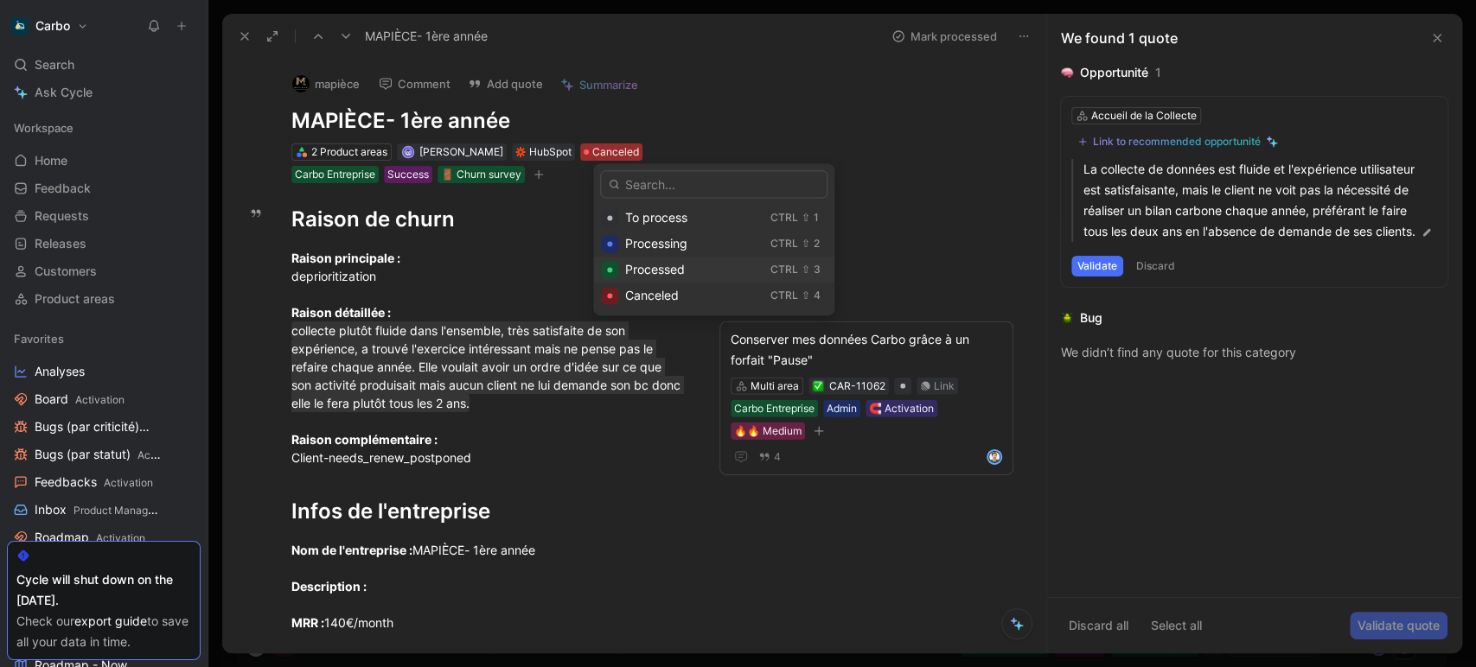
click at [678, 261] on div "Processed" at bounding box center [694, 269] width 138 height 21
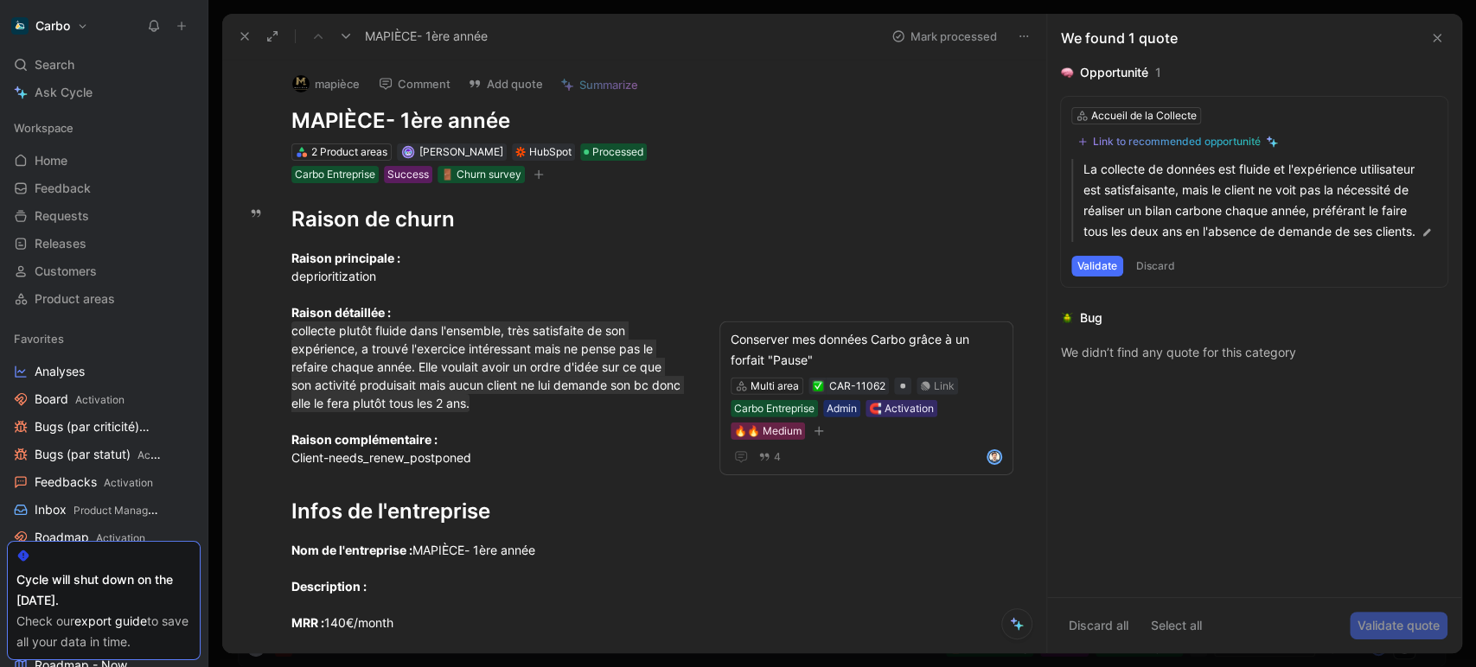
click at [350, 35] on icon at bounding box center [346, 36] width 14 height 14
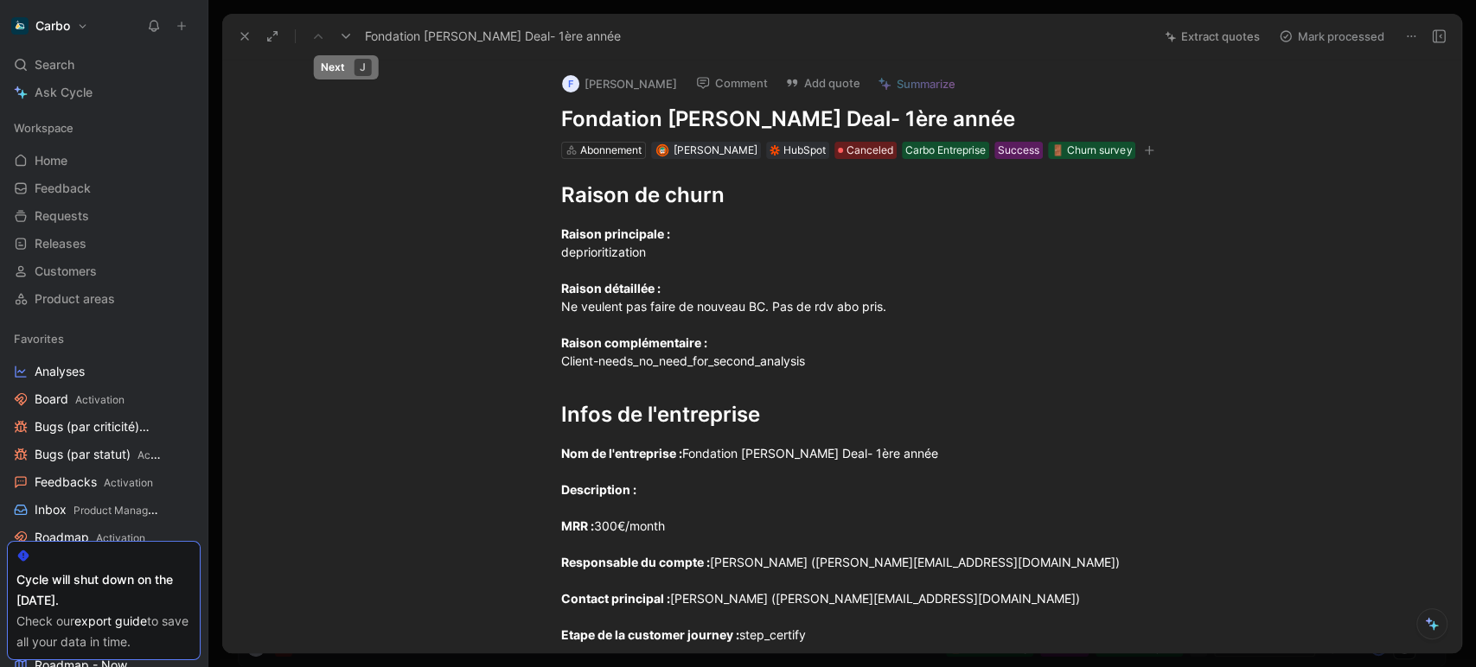
click at [345, 35] on icon at bounding box center [346, 36] width 14 height 14
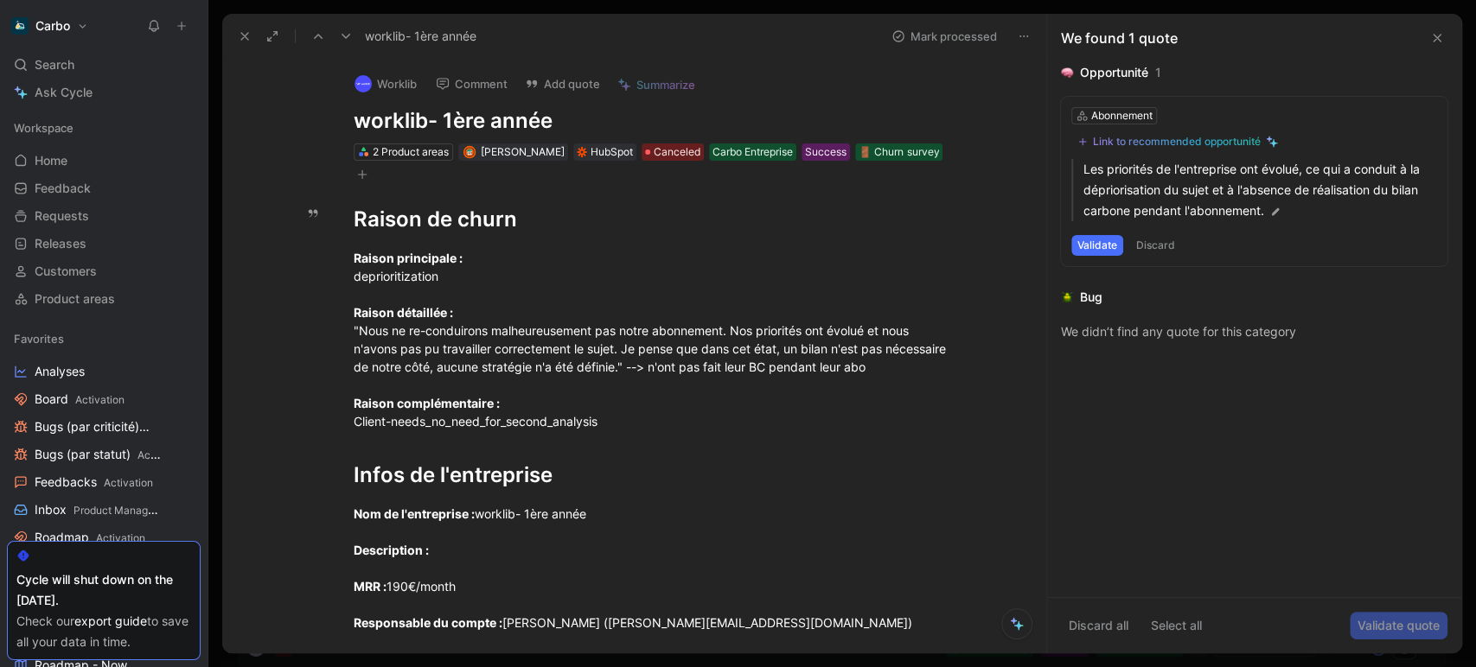
click at [342, 30] on icon at bounding box center [346, 36] width 14 height 14
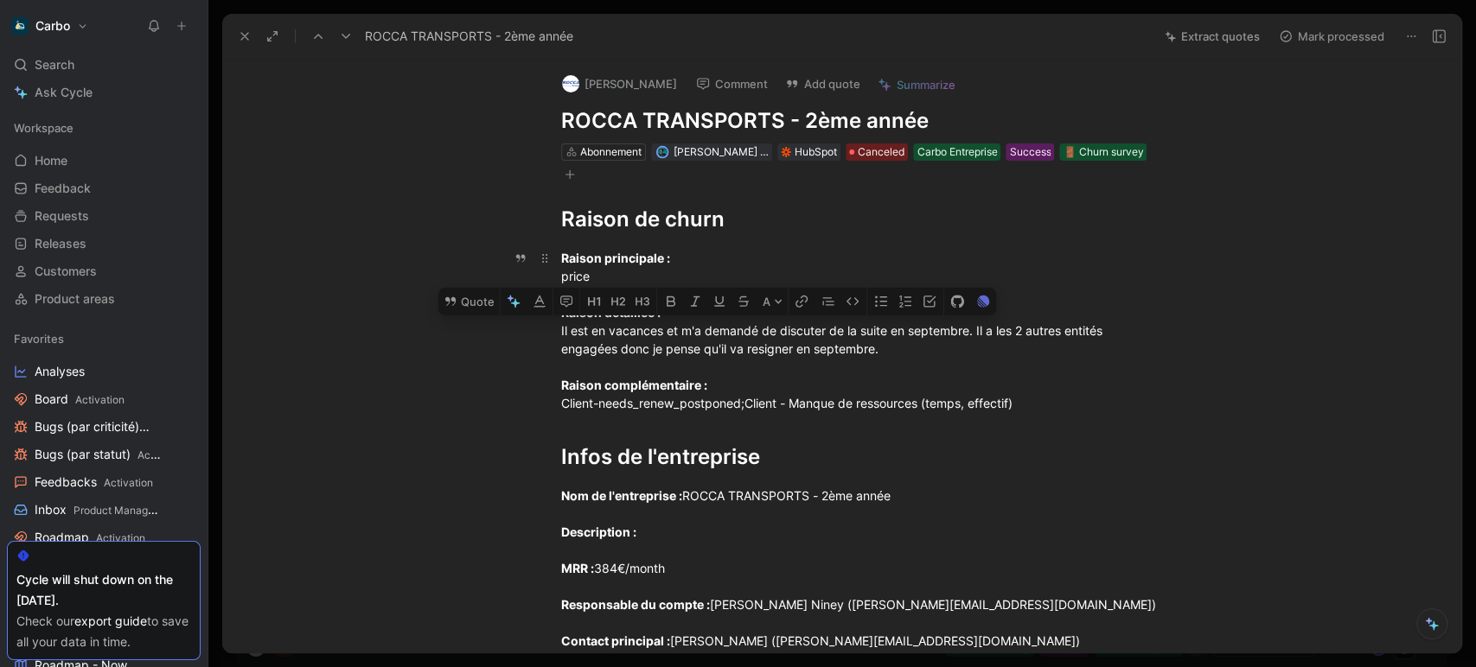
drag, startPoint x: 907, startPoint y: 354, endPoint x: 535, endPoint y: 338, distance: 372.1
click at [535, 338] on p "Raison principale : price Raison détaillée : Il est en vacances et m'a demandé …" at bounding box center [860, 331] width 664 height 174
click at [472, 296] on button "Quote" at bounding box center [468, 302] width 61 height 28
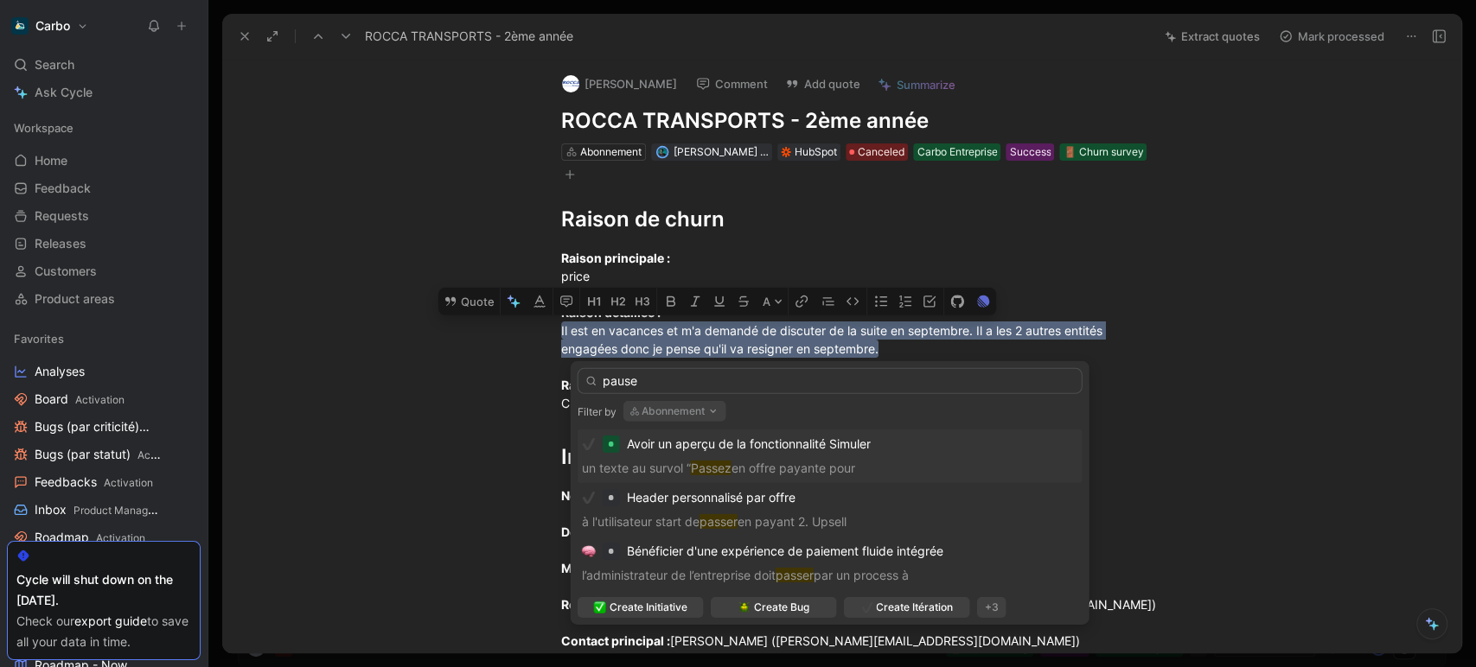
type input "pause"
click at [660, 419] on button "Abonnement" at bounding box center [674, 411] width 103 height 21
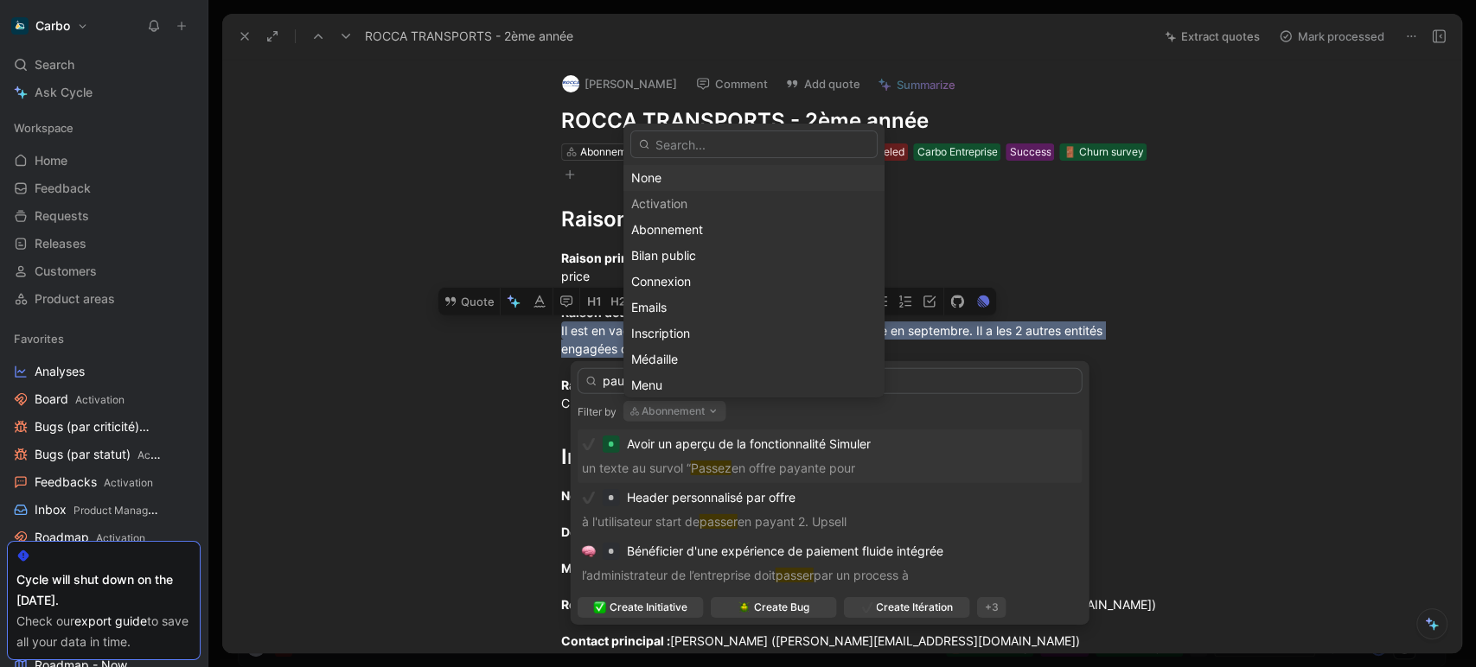
click at [675, 190] on div "None" at bounding box center [753, 178] width 261 height 26
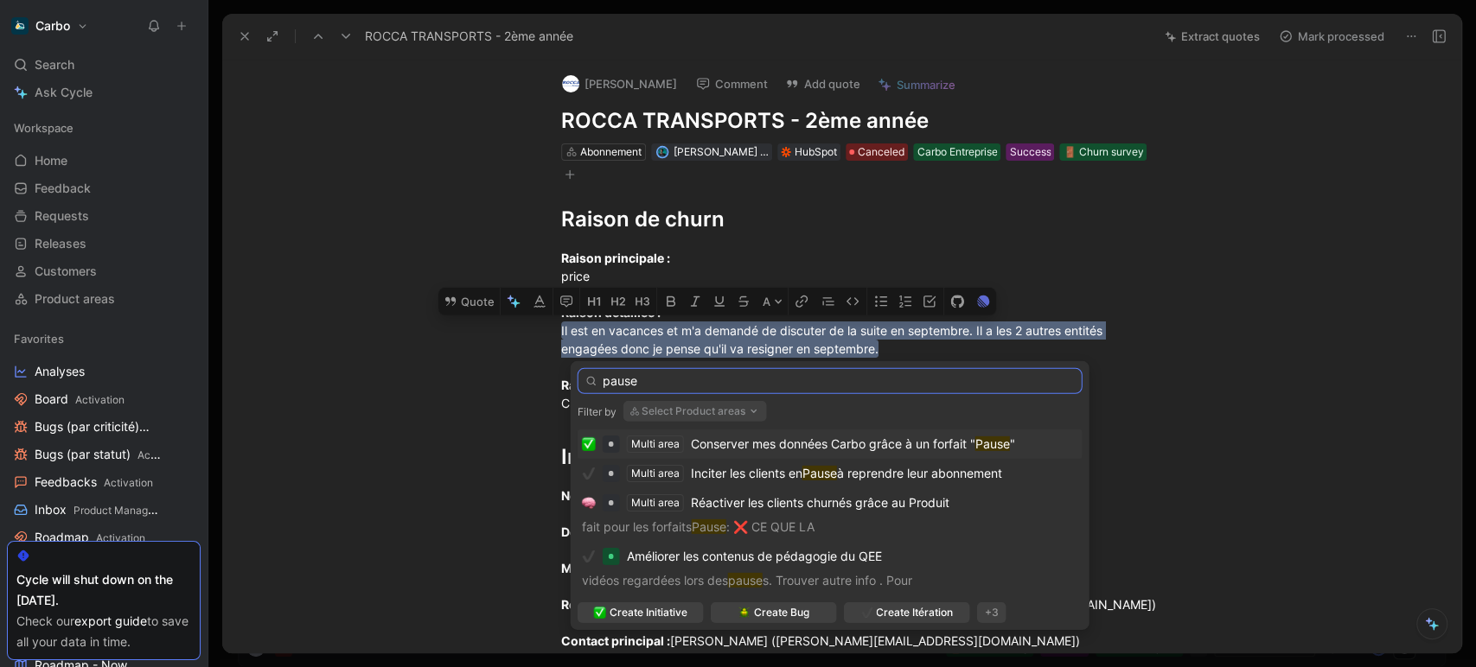
click at [692, 379] on input "pause" at bounding box center [829, 381] width 505 height 26
click at [765, 443] on span "Conserver mes données Carbo grâce à un forfait "" at bounding box center [833, 444] width 284 height 15
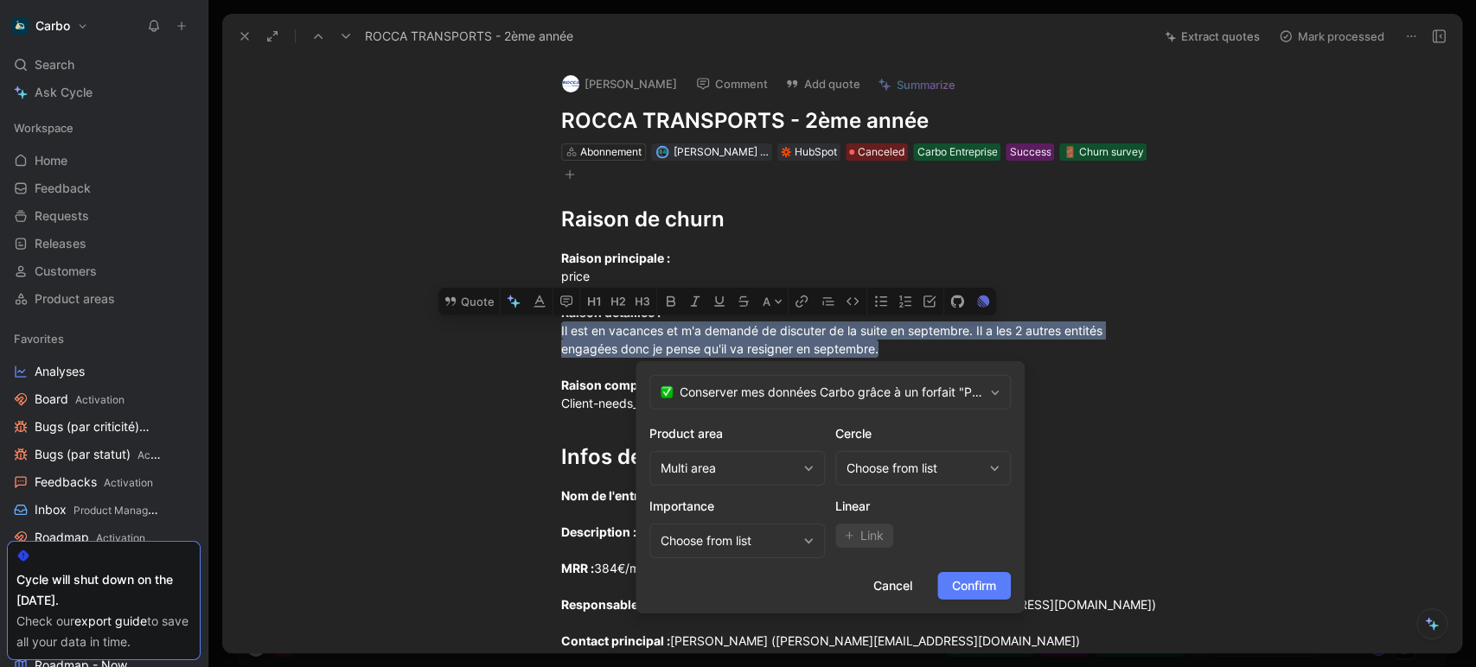
click at [986, 585] on span "Confirm" at bounding box center [974, 586] width 44 height 21
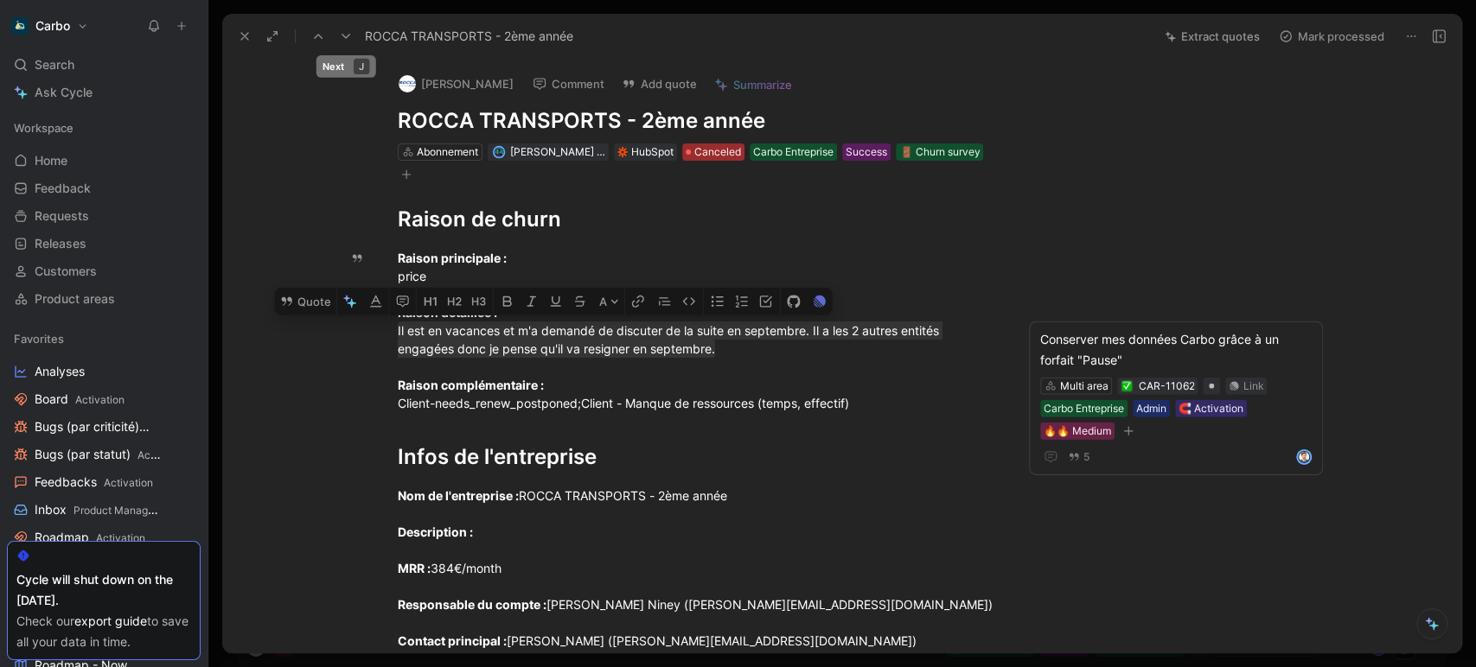
click at [694, 150] on span "Canceled" at bounding box center [717, 151] width 47 height 17
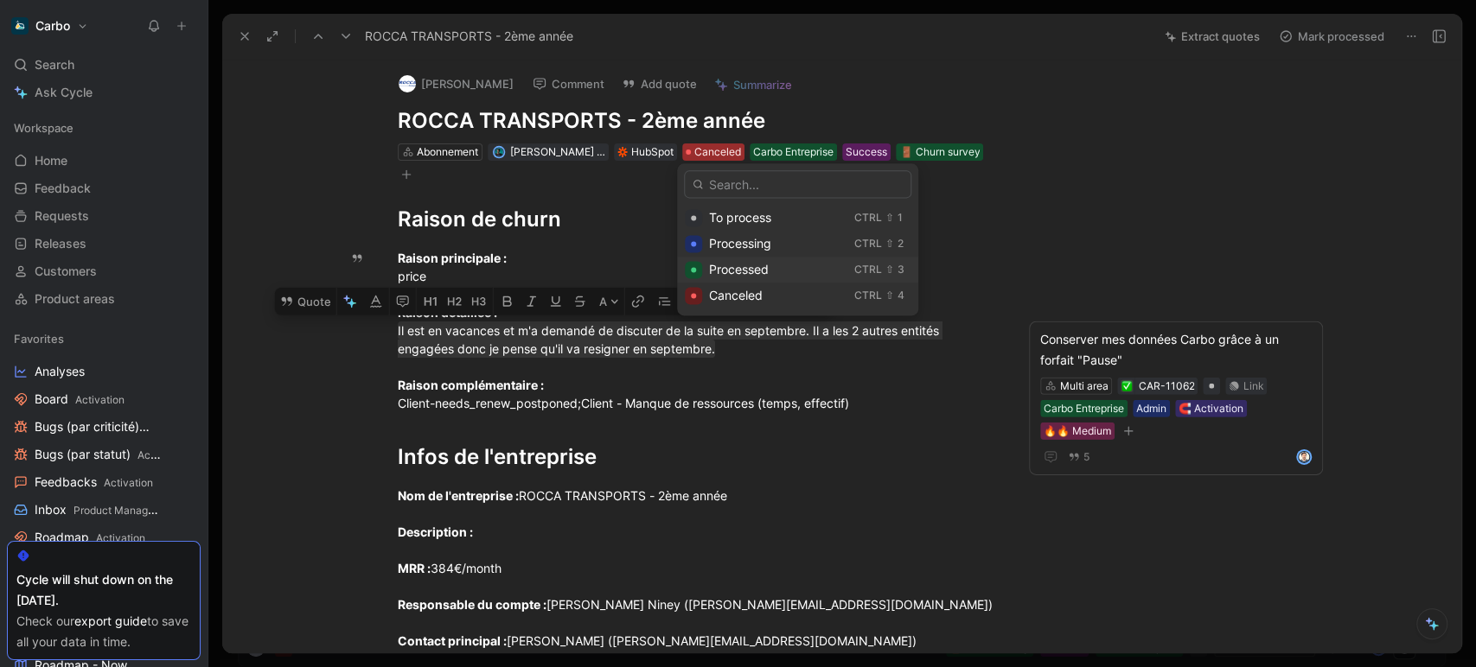
click at [743, 270] on span "Processed" at bounding box center [739, 269] width 60 height 15
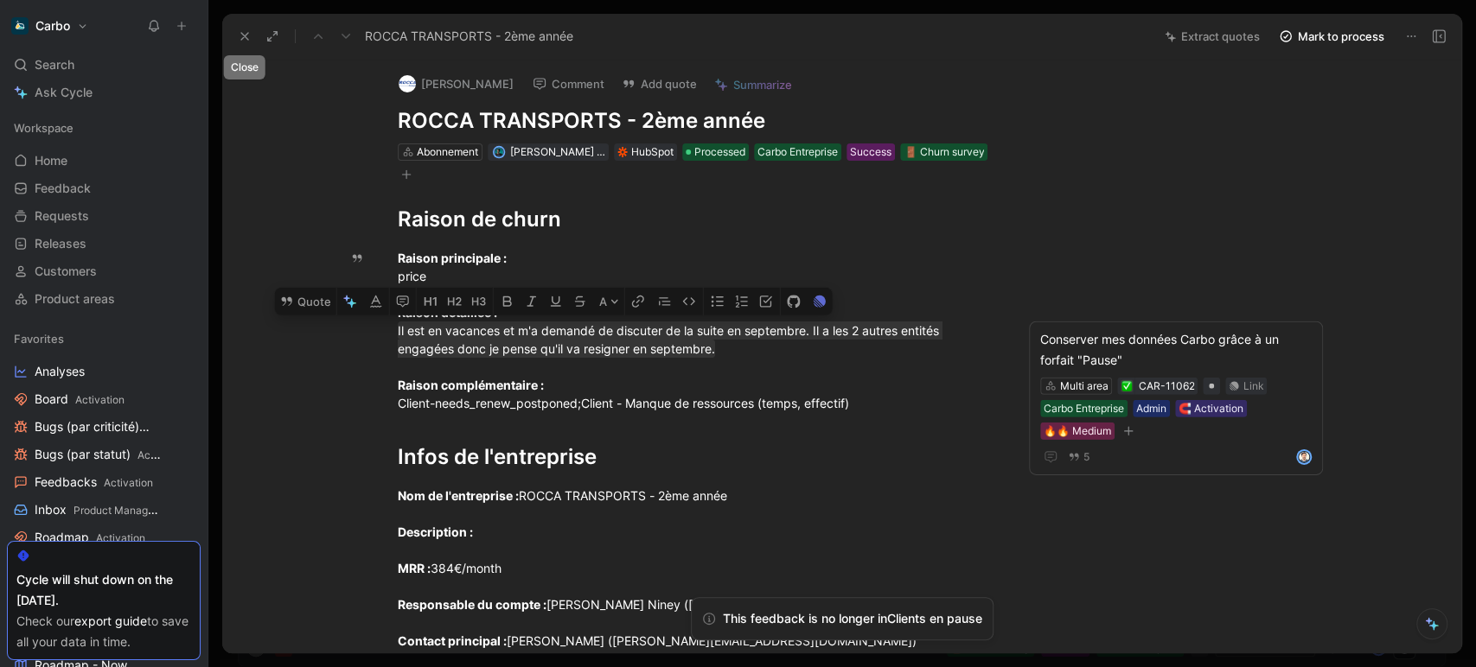
click at [245, 40] on icon at bounding box center [245, 36] width 14 height 14
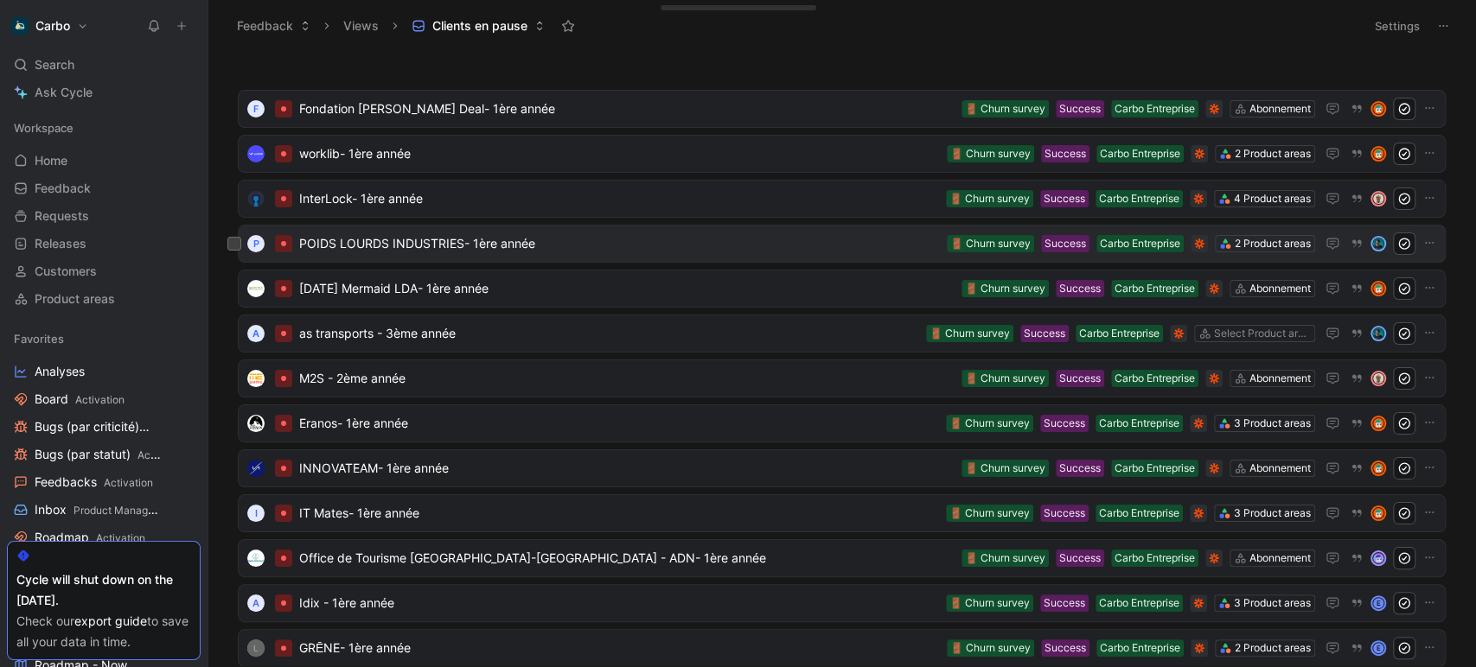
click at [609, 245] on span "POIDS LOURDS INDUSTRIES- 1ère année" at bounding box center [619, 243] width 641 height 21
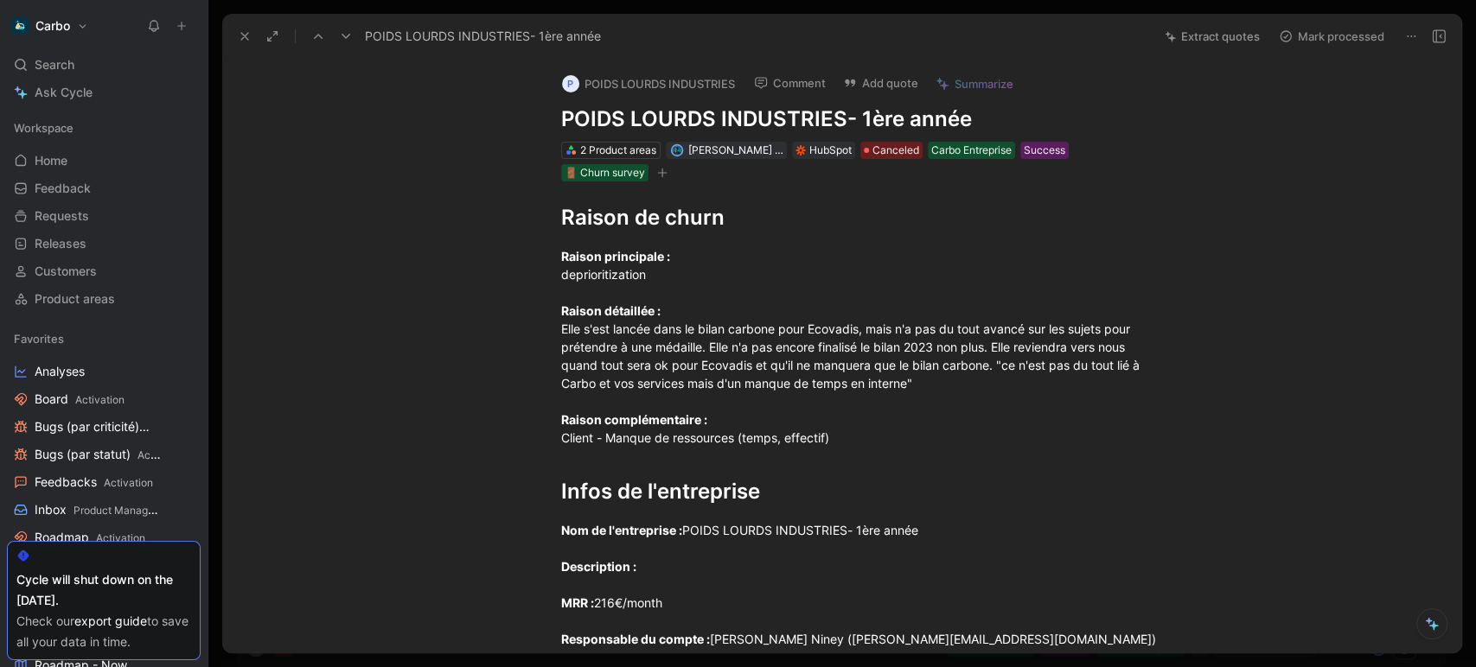
click at [245, 29] on icon at bounding box center [245, 36] width 14 height 14
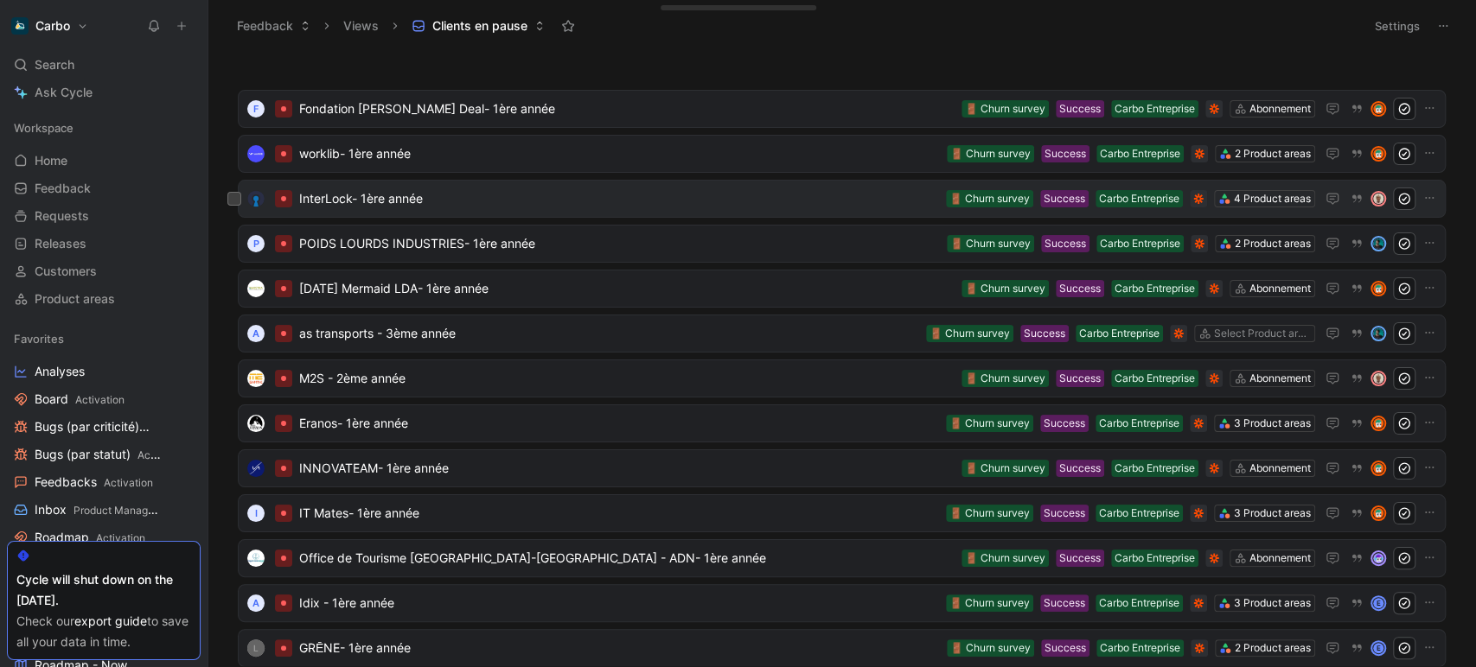
click at [571, 217] on div "InterLock- 1ère année 4 Product areas Carbo Entreprise Success 🚪 Churn survey" at bounding box center [842, 199] width 1208 height 38
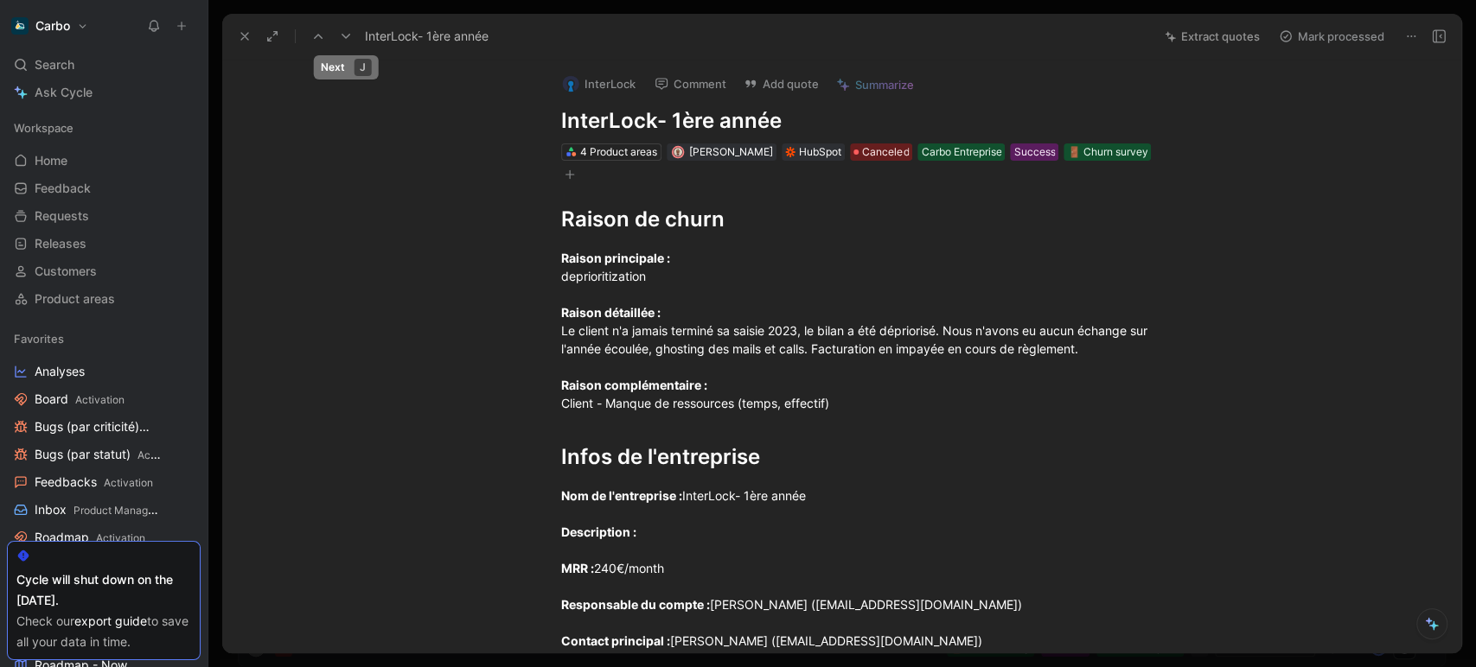
click at [348, 38] on icon at bounding box center [346, 36] width 14 height 14
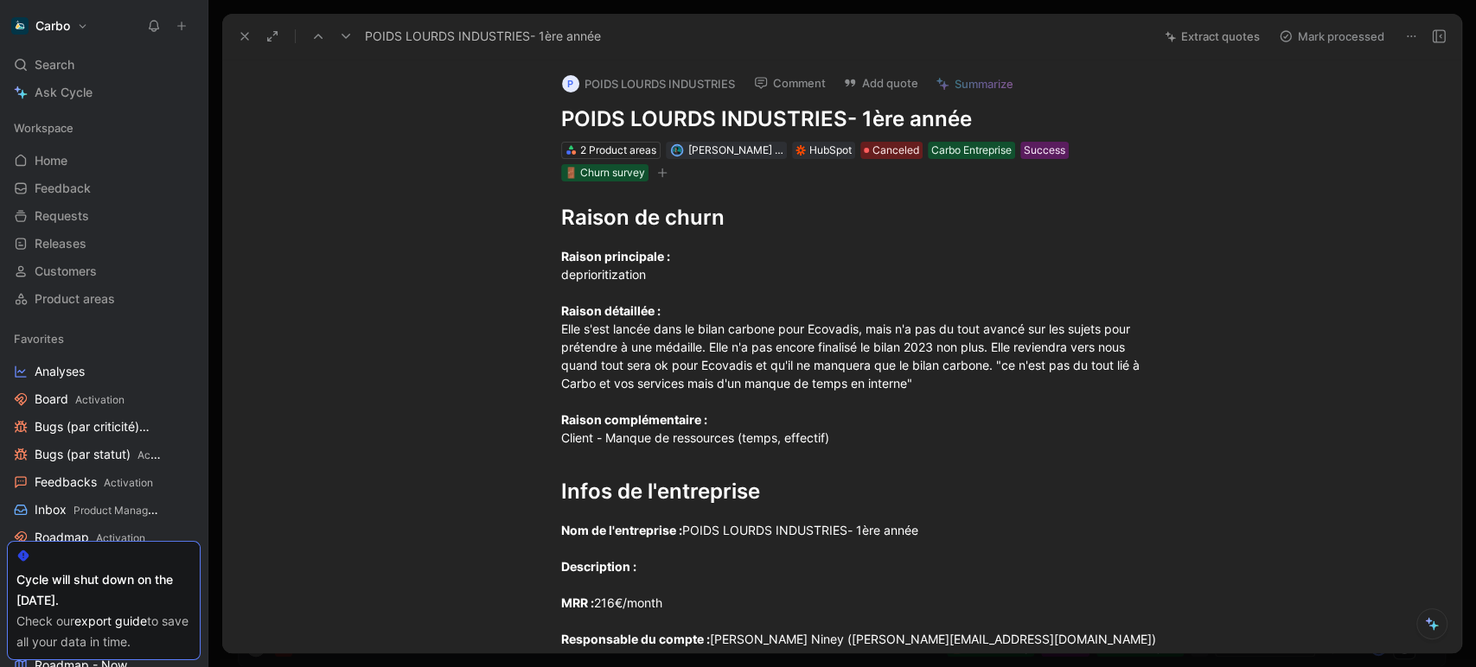
click at [348, 38] on icon at bounding box center [346, 36] width 14 height 14
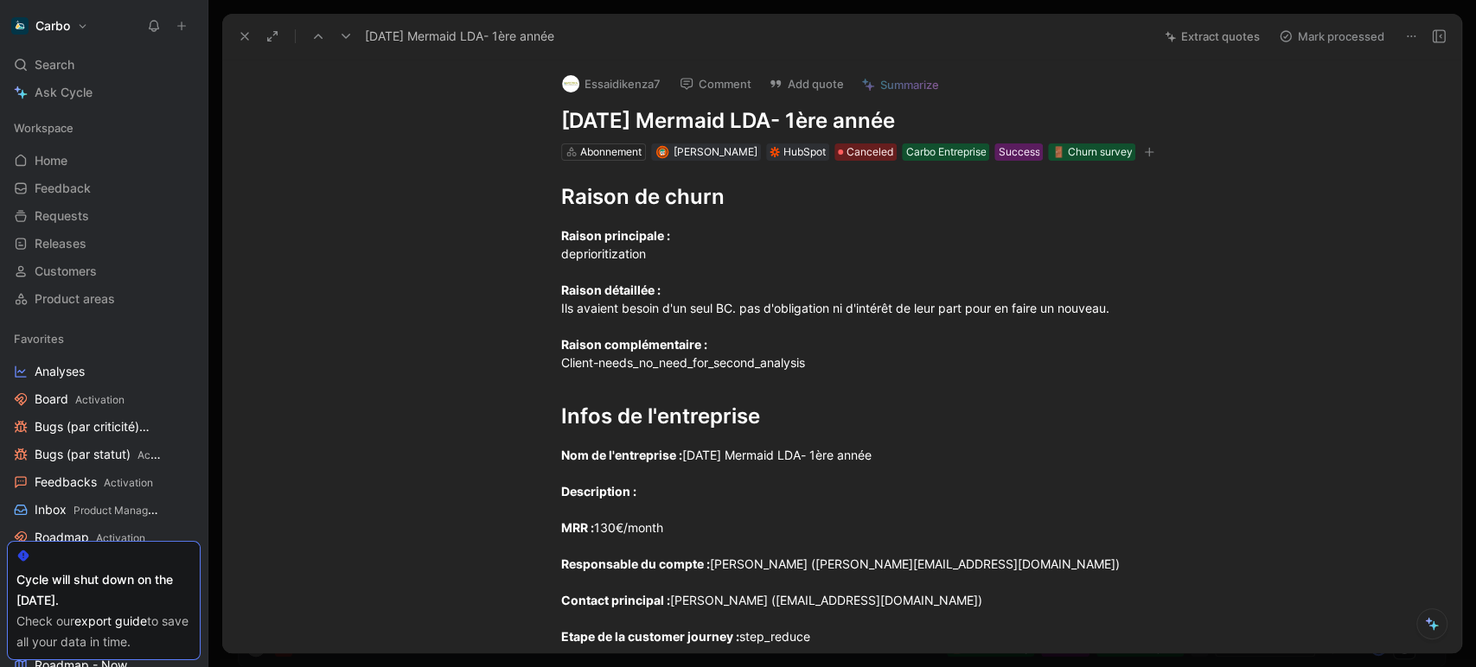
click at [348, 38] on icon at bounding box center [346, 36] width 14 height 14
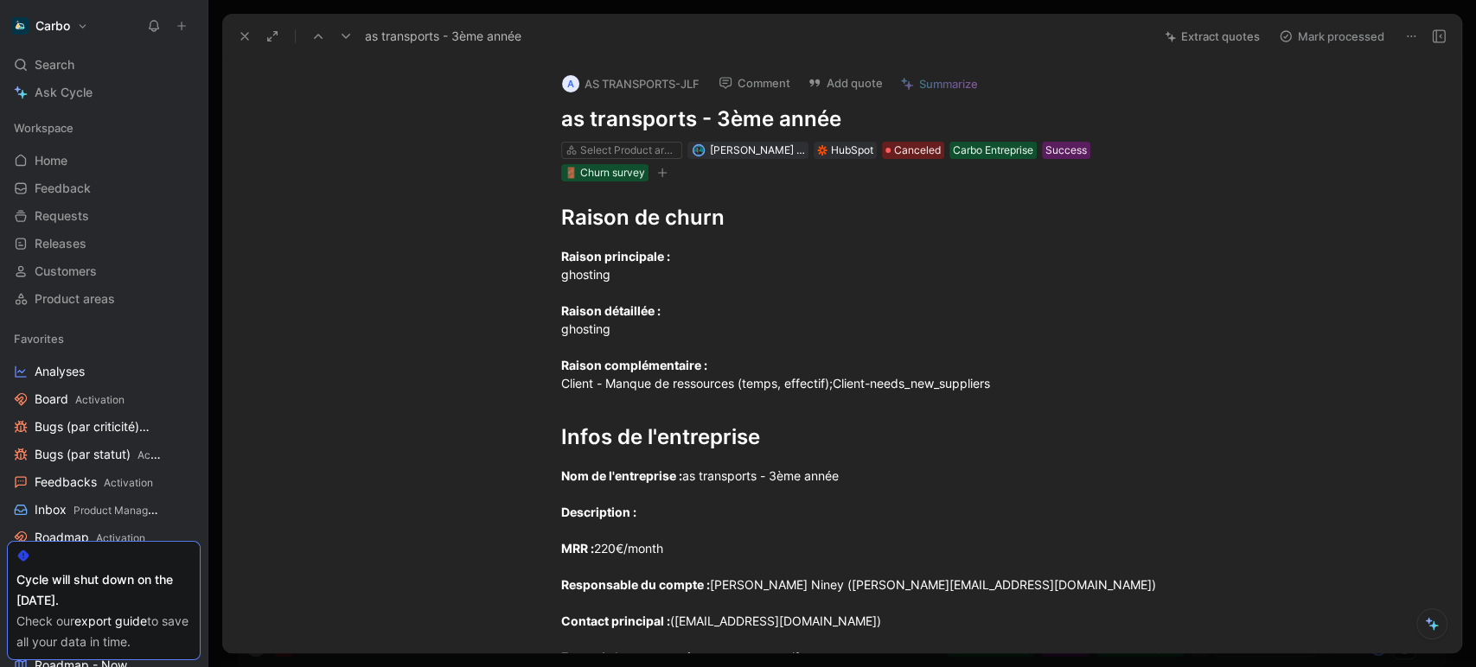
click at [348, 38] on icon at bounding box center [346, 36] width 14 height 14
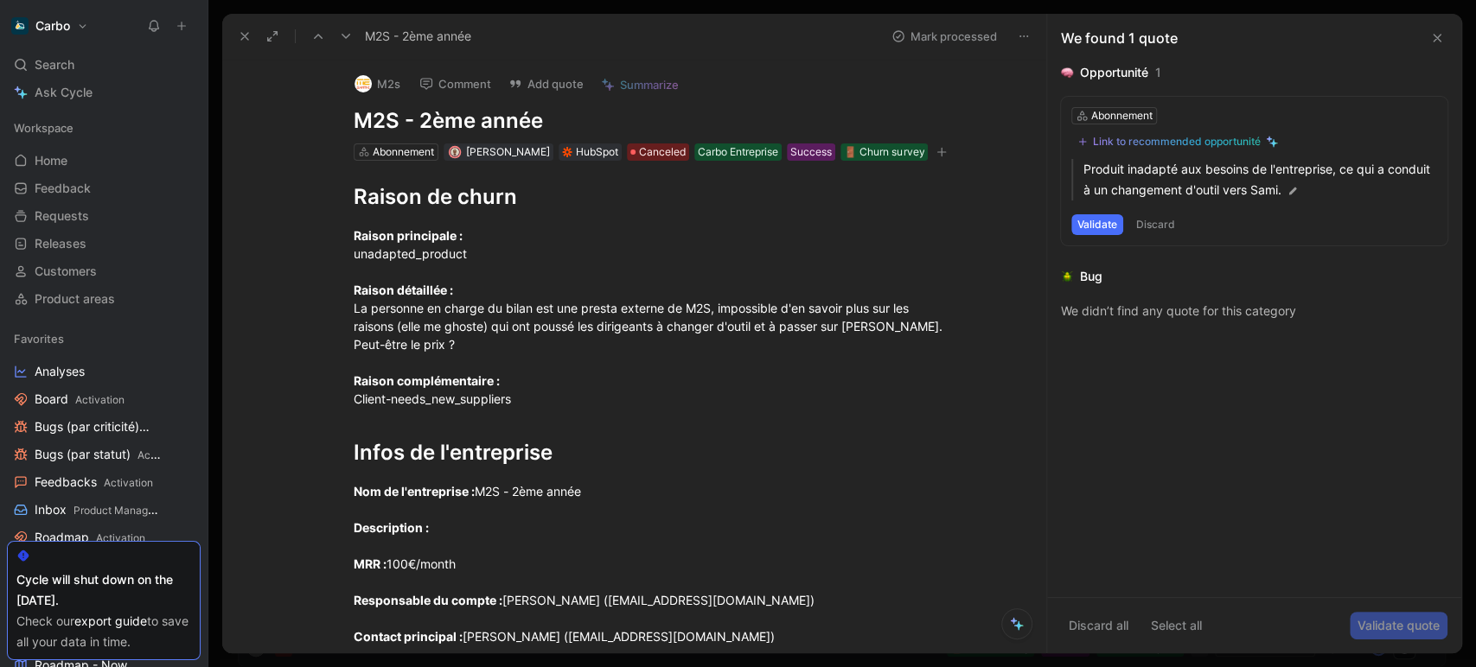
click at [348, 38] on icon at bounding box center [346, 36] width 14 height 14
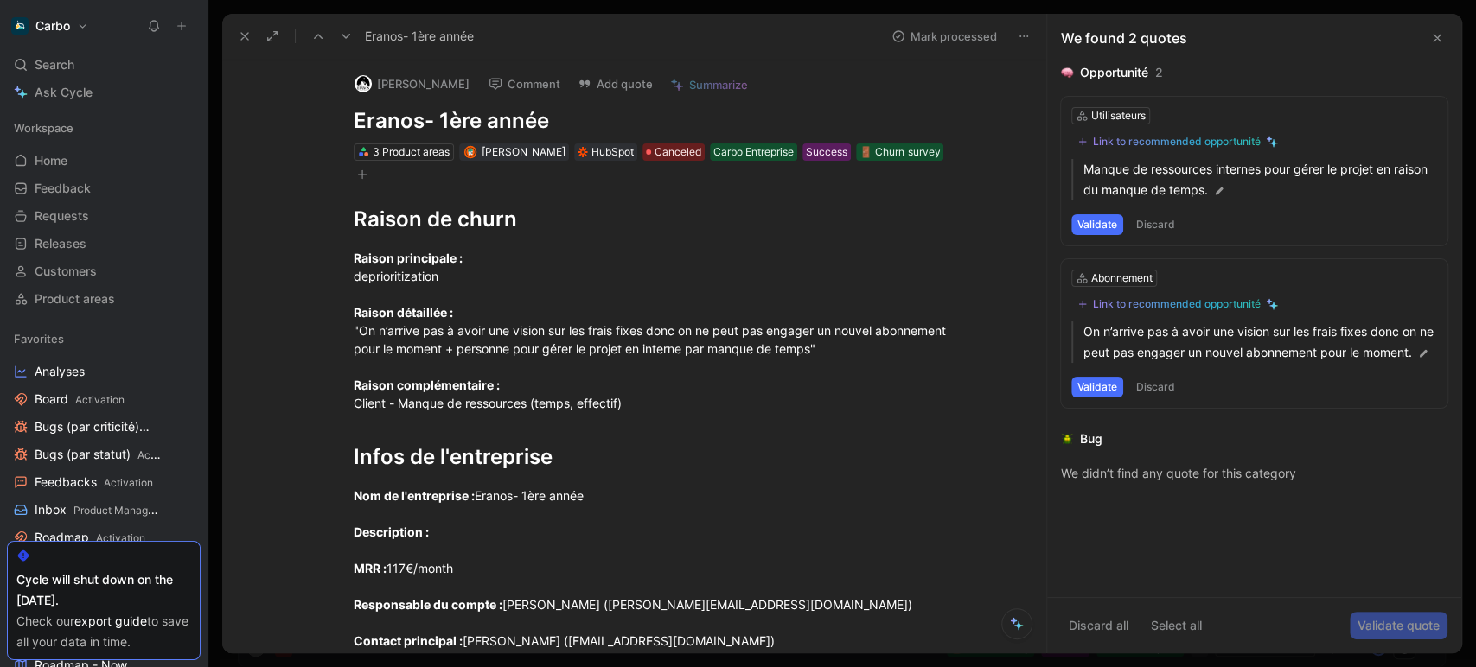
click at [348, 38] on icon at bounding box center [346, 36] width 14 height 14
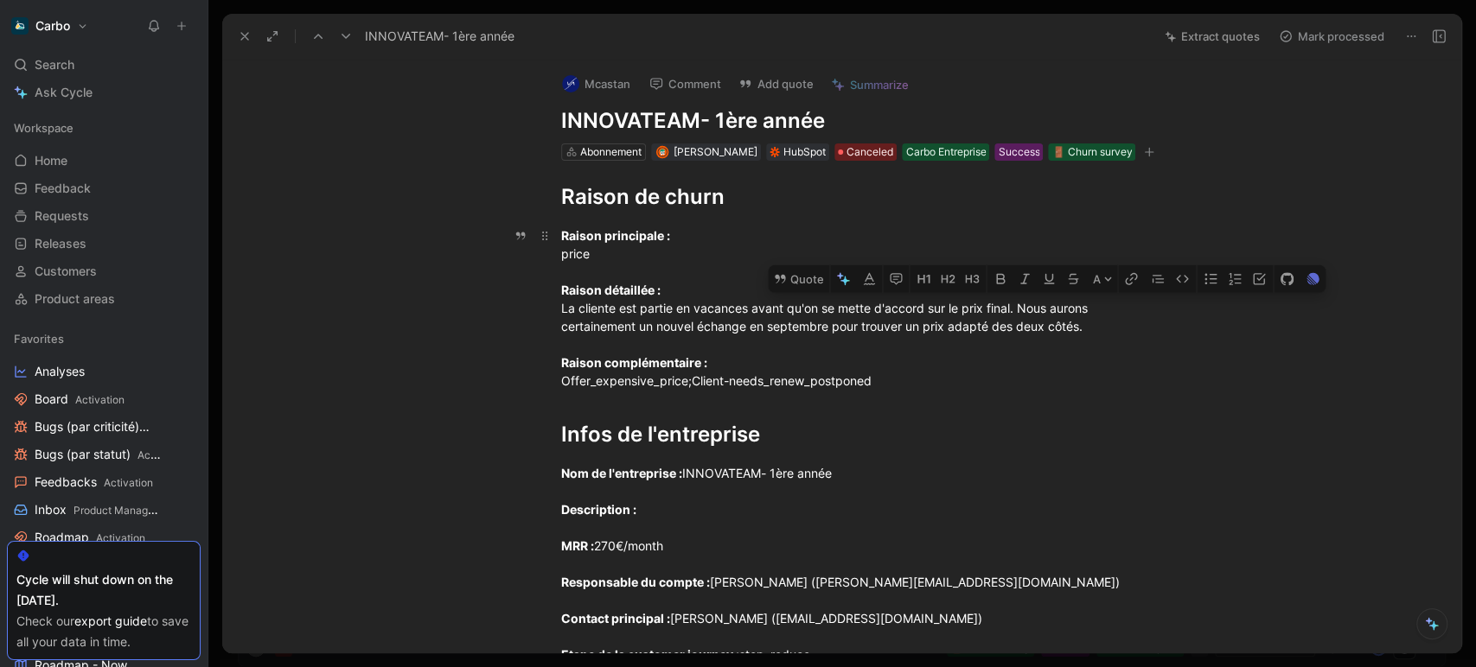
drag, startPoint x: 826, startPoint y: 311, endPoint x: 1009, endPoint y: 307, distance: 183.3
click at [1009, 307] on div "Raison principale : price Raison détaillée : La cliente est partie en vacances …" at bounding box center [860, 307] width 598 height 163
click at [807, 278] on button "Quote" at bounding box center [798, 279] width 61 height 28
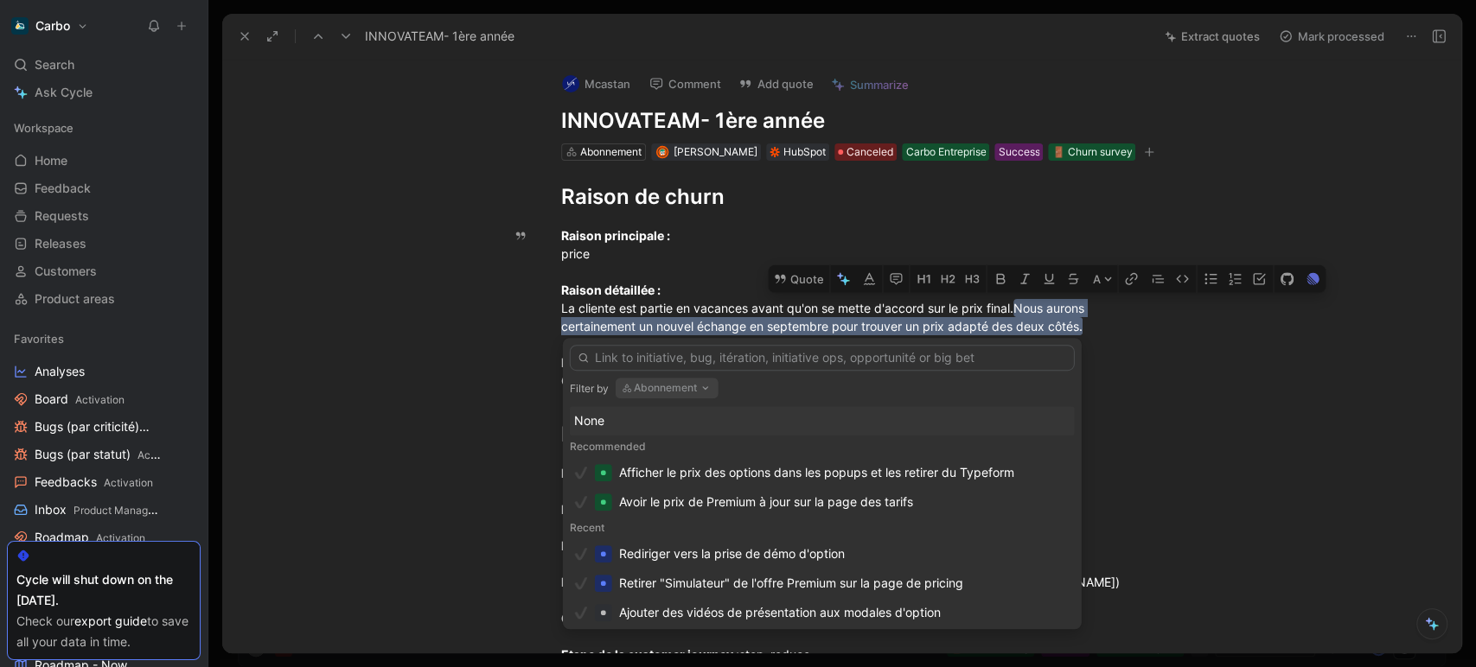
click at [686, 389] on button "Abonnement" at bounding box center [666, 388] width 103 height 21
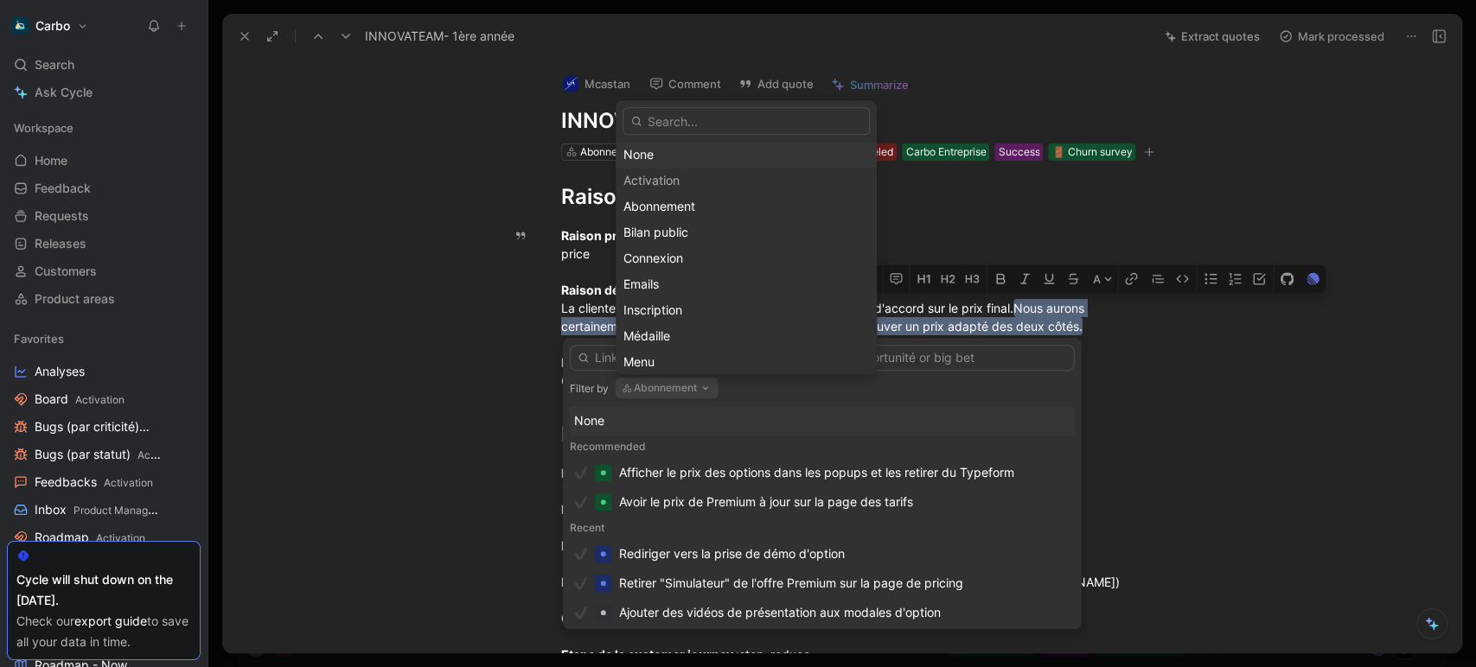
click at [692, 161] on div "None" at bounding box center [745, 155] width 245 height 21
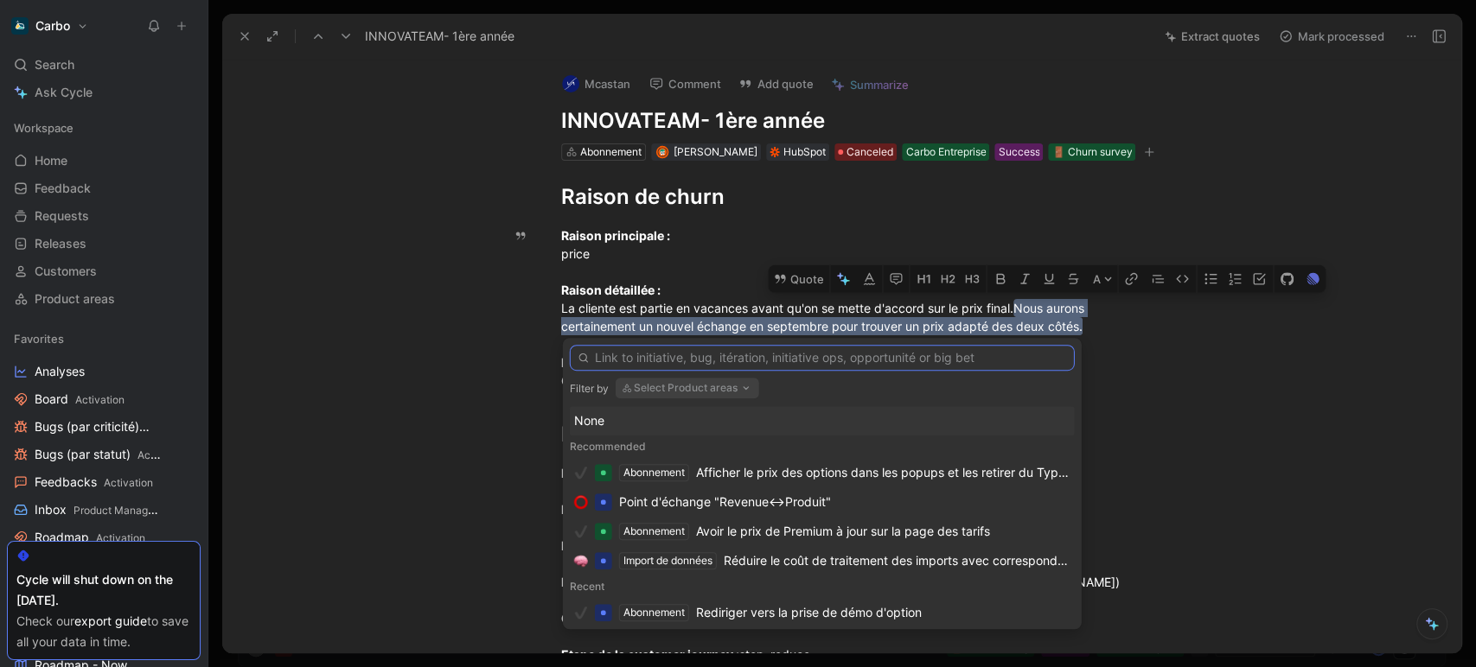
click at [684, 355] on input "text" at bounding box center [822, 358] width 505 height 26
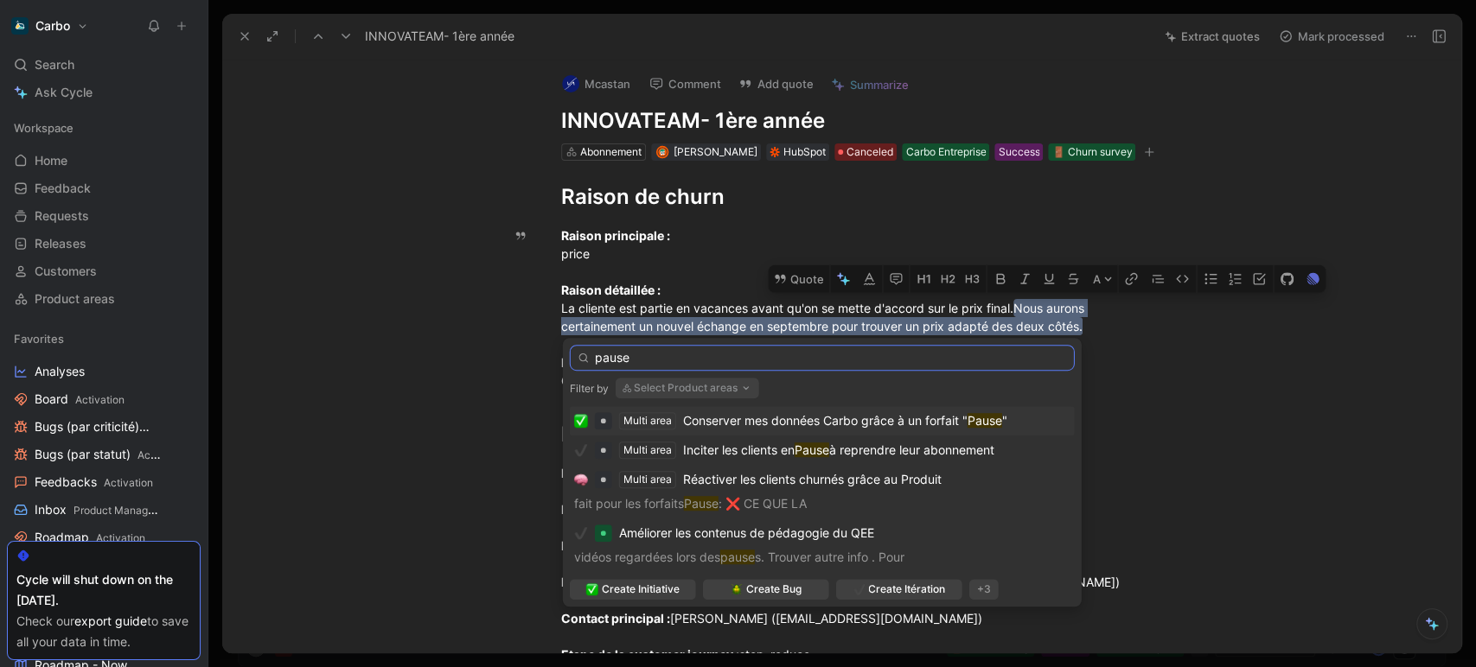
type input "pause"
click at [743, 419] on span "Conserver mes données Carbo grâce à un forfait "" at bounding box center [825, 420] width 284 height 15
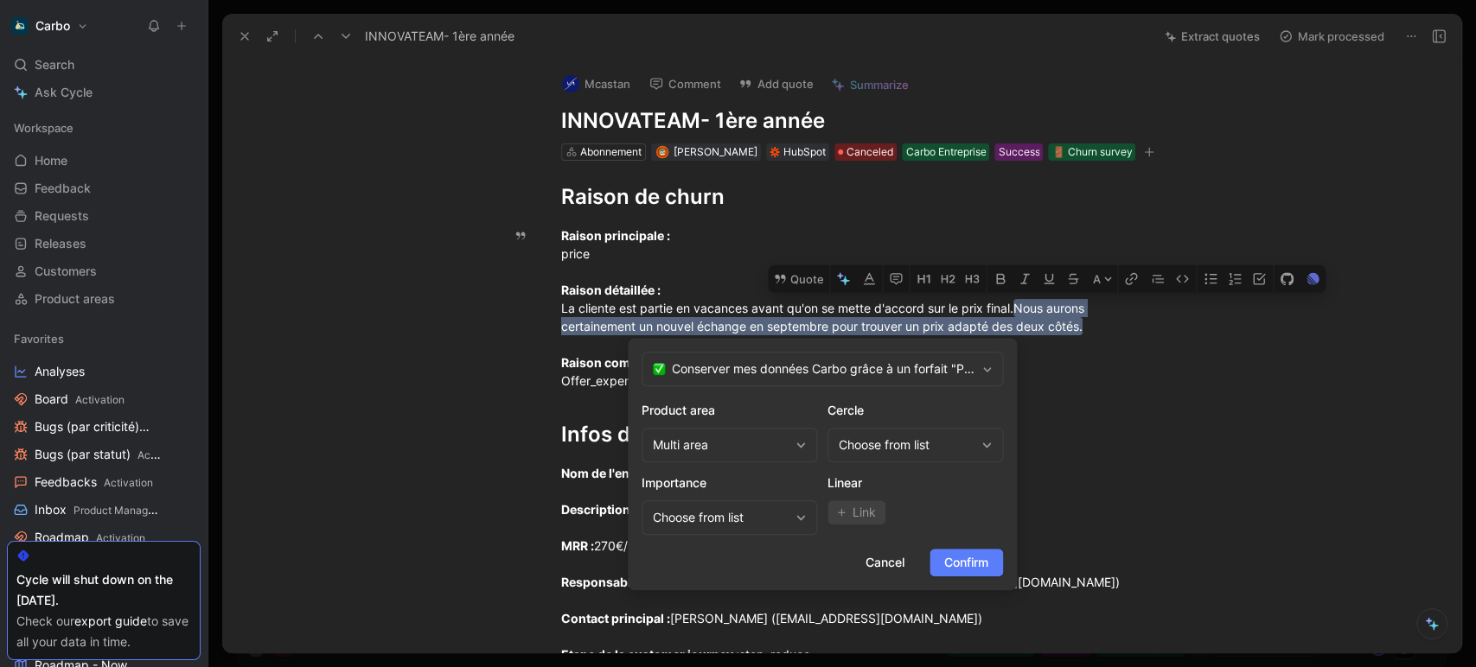
click at [962, 570] on span "Confirm" at bounding box center [966, 562] width 44 height 21
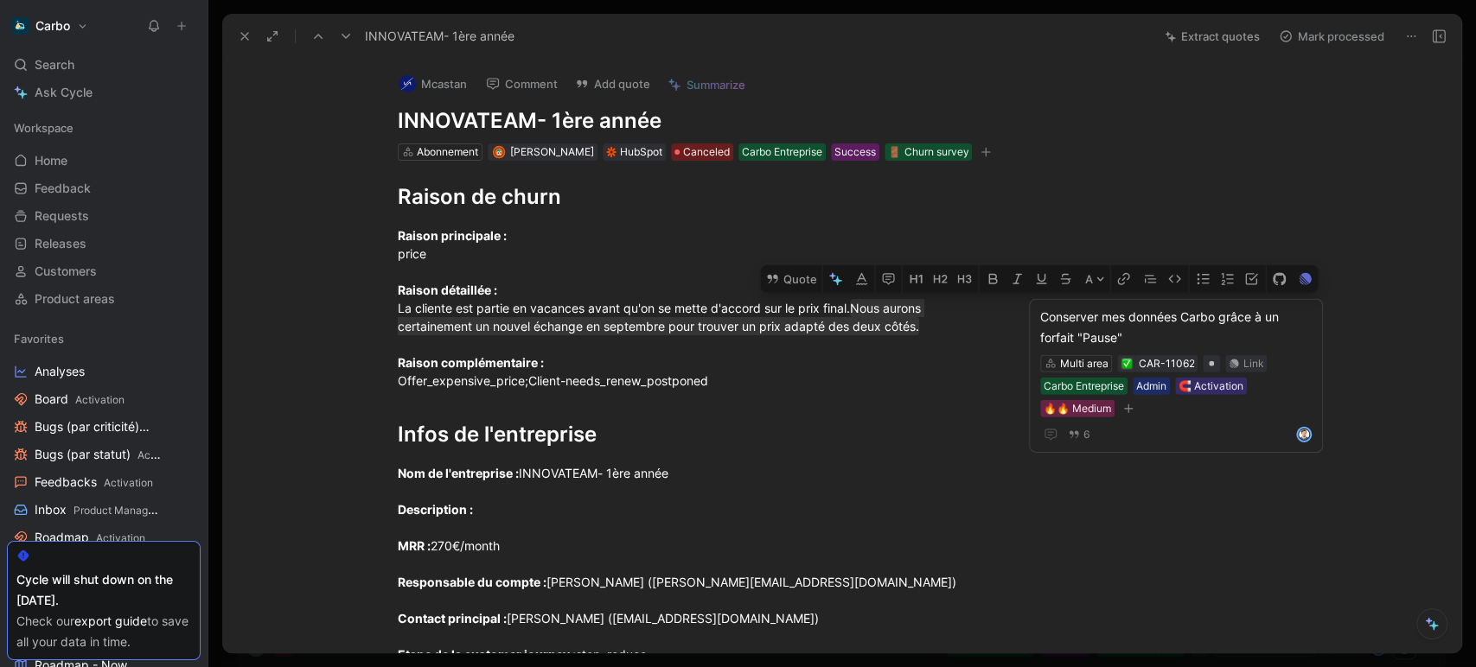
click at [346, 35] on icon at bounding box center [346, 36] width 14 height 14
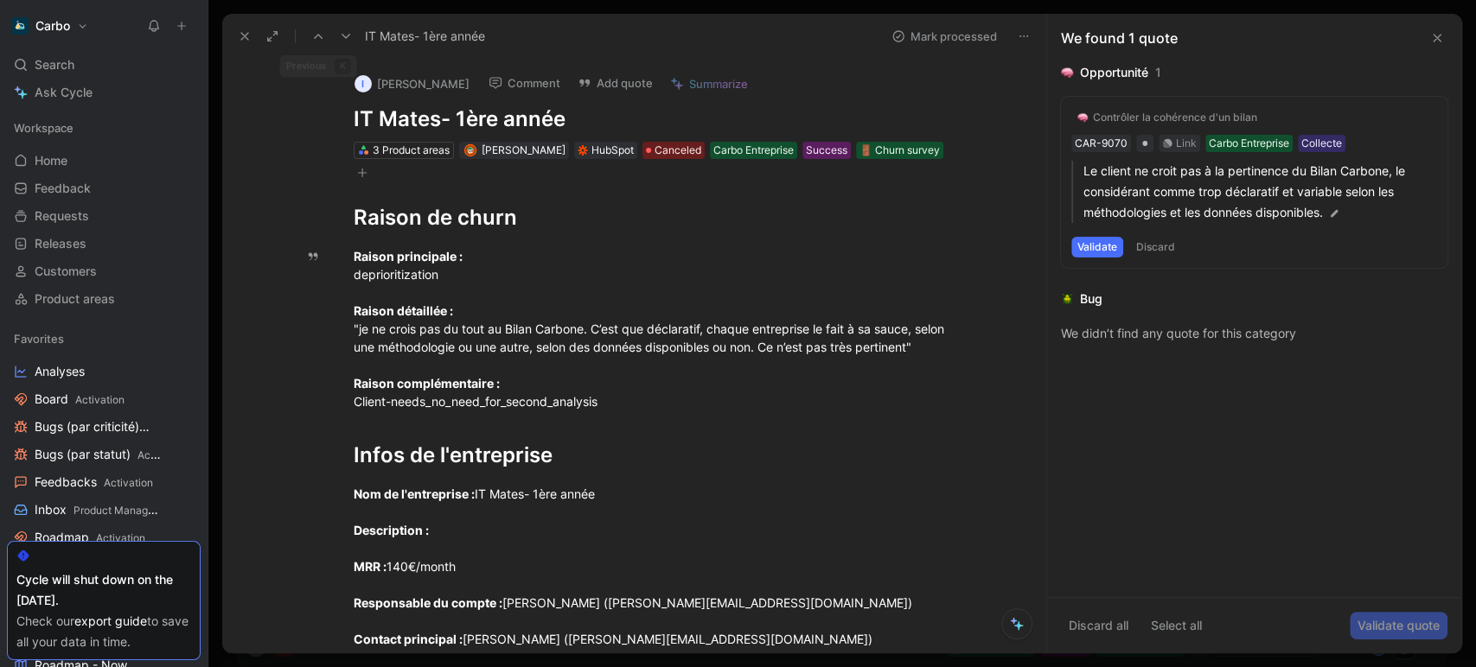
click at [345, 39] on icon at bounding box center [346, 36] width 14 height 14
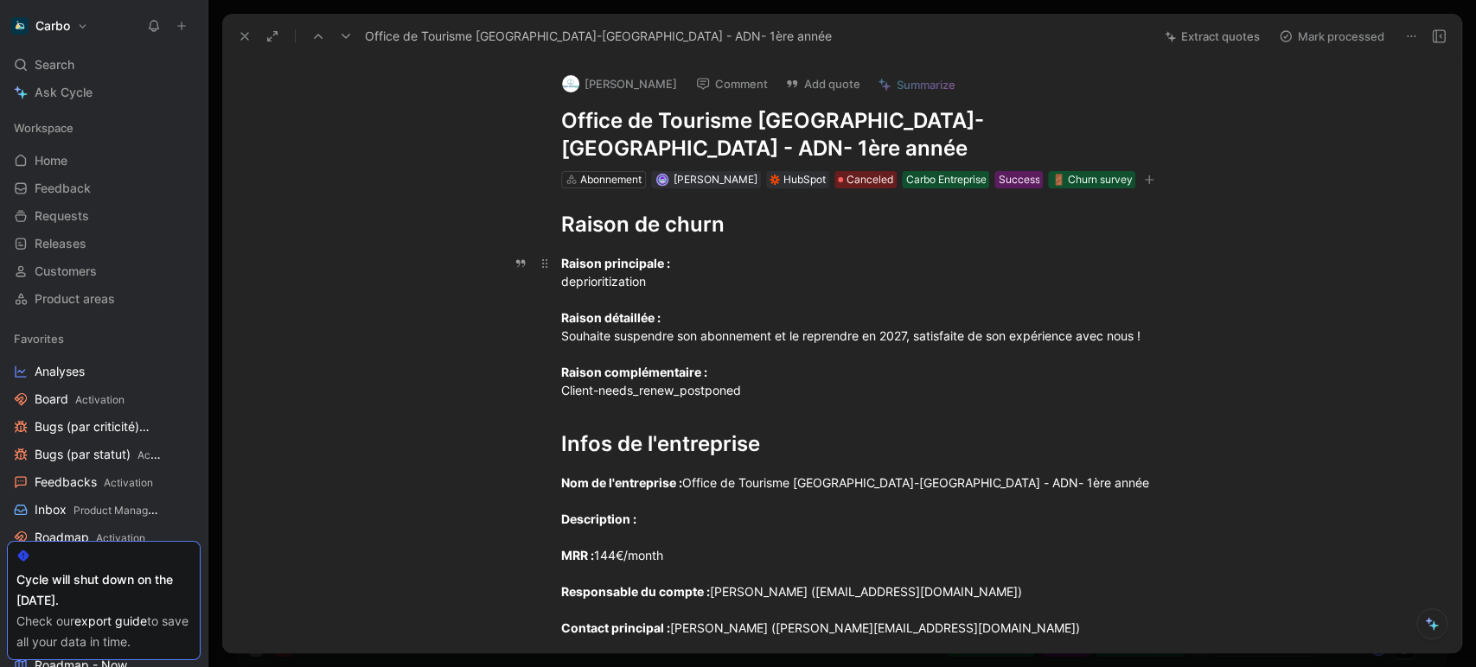
click at [648, 327] on div "Raison principale : deprioritization Raison détaillée : Souhaite suspendre son …" at bounding box center [860, 326] width 598 height 145
click at [541, 337] on p "Raison principale : deprioritization Raison détaillée : Souhaite suspendre son …" at bounding box center [860, 327] width 664 height 156
drag, startPoint x: 1153, startPoint y: 329, endPoint x: 552, endPoint y: 334, distance: 600.8
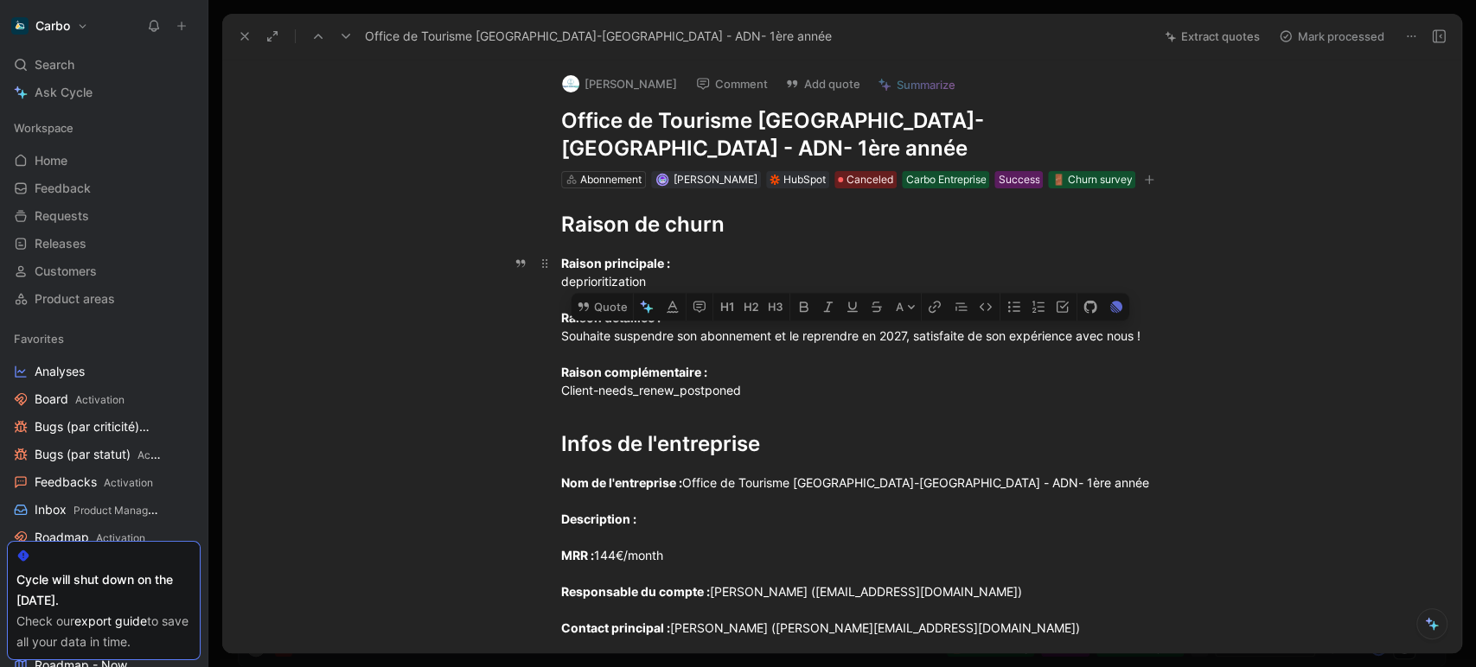
click at [552, 334] on p "Raison principale : deprioritization Raison détaillée : Souhaite suspendre son …" at bounding box center [860, 327] width 664 height 156
click at [605, 303] on button "Quote" at bounding box center [601, 308] width 61 height 28
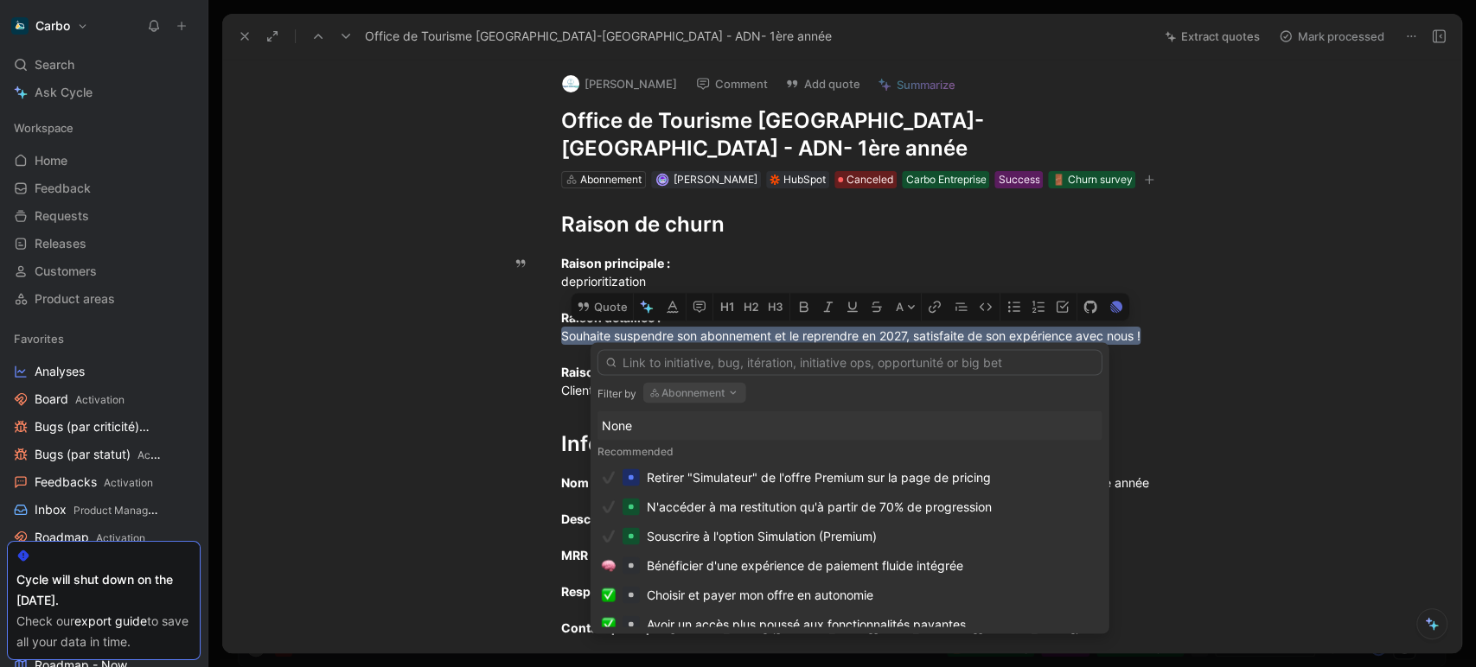
click at [729, 399] on icon "button" at bounding box center [733, 393] width 14 height 14
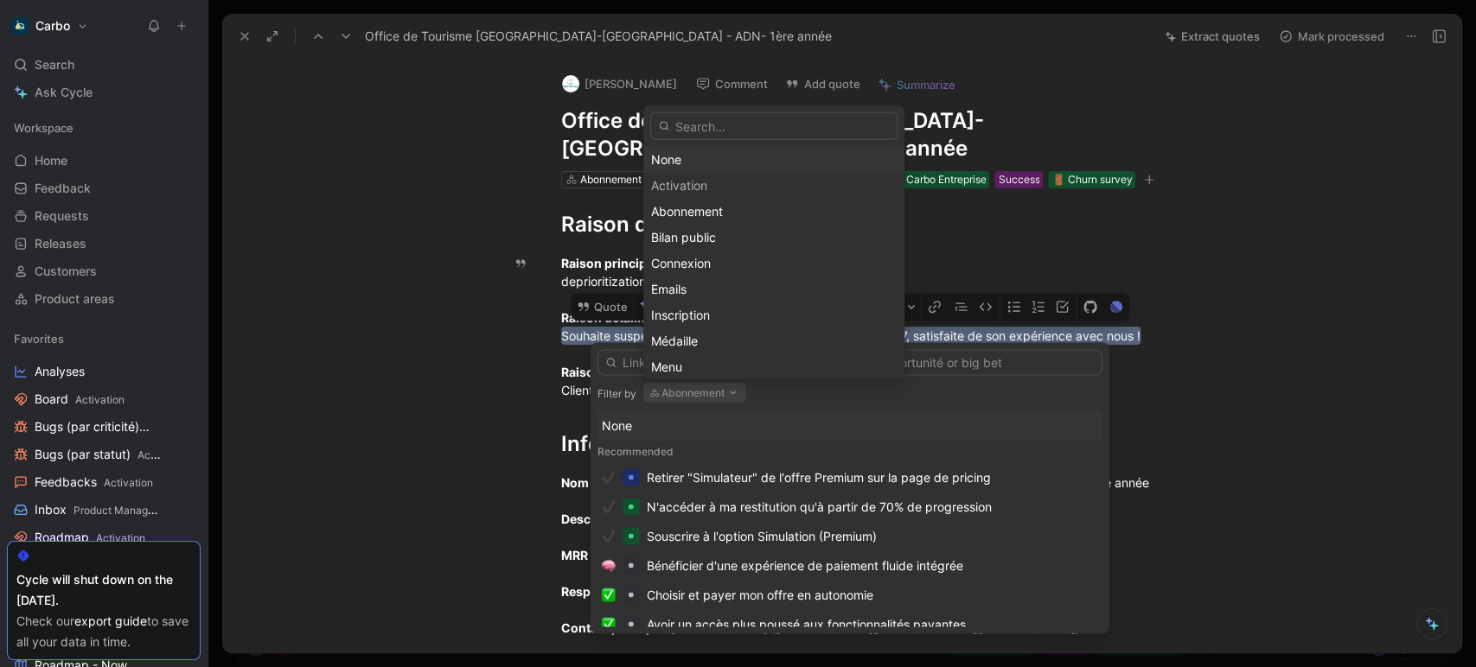
click at [689, 168] on div "None" at bounding box center [773, 160] width 245 height 21
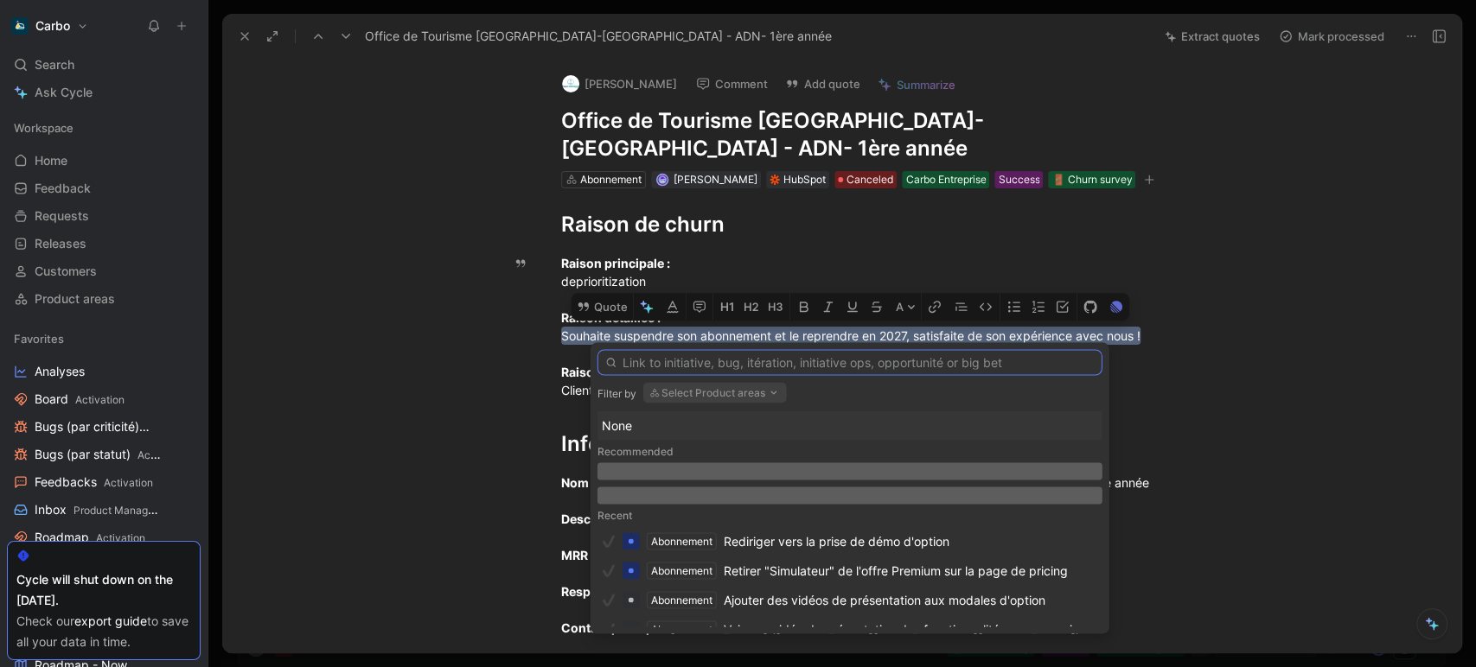
click at [787, 364] on input "text" at bounding box center [849, 362] width 505 height 26
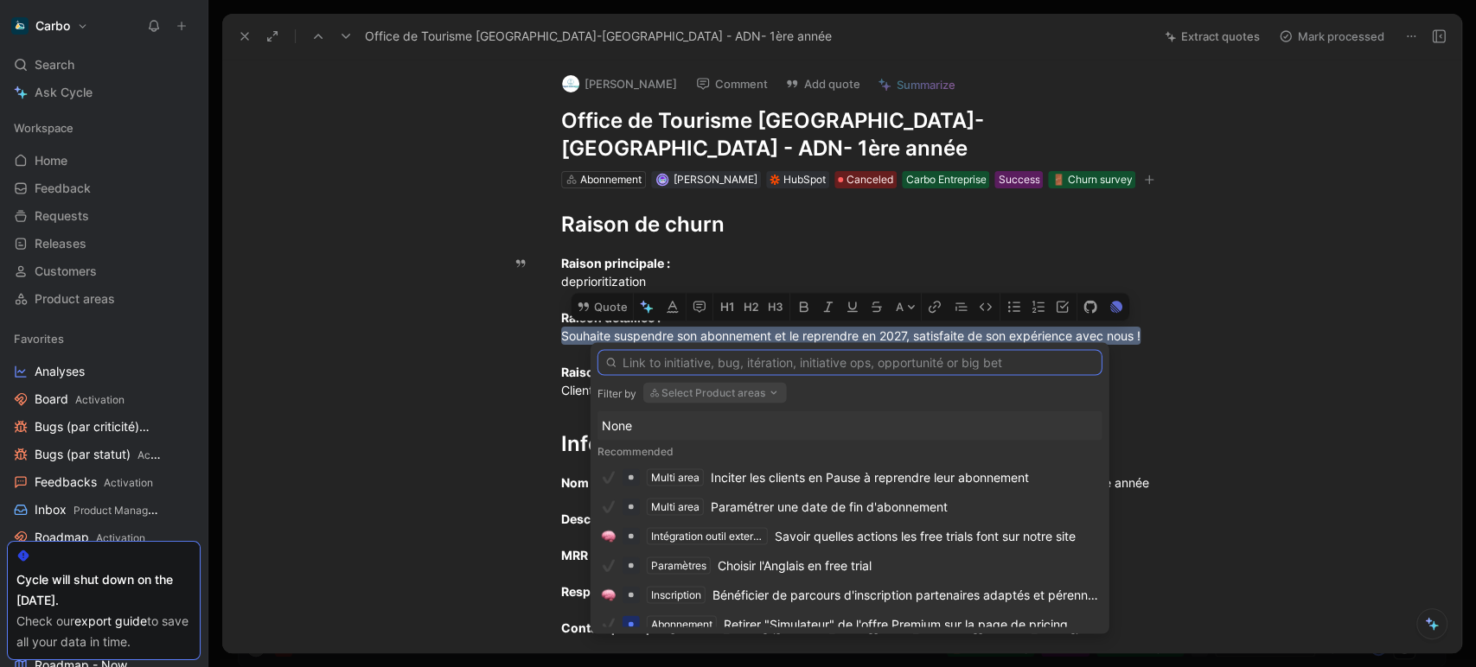
paste input "pause"
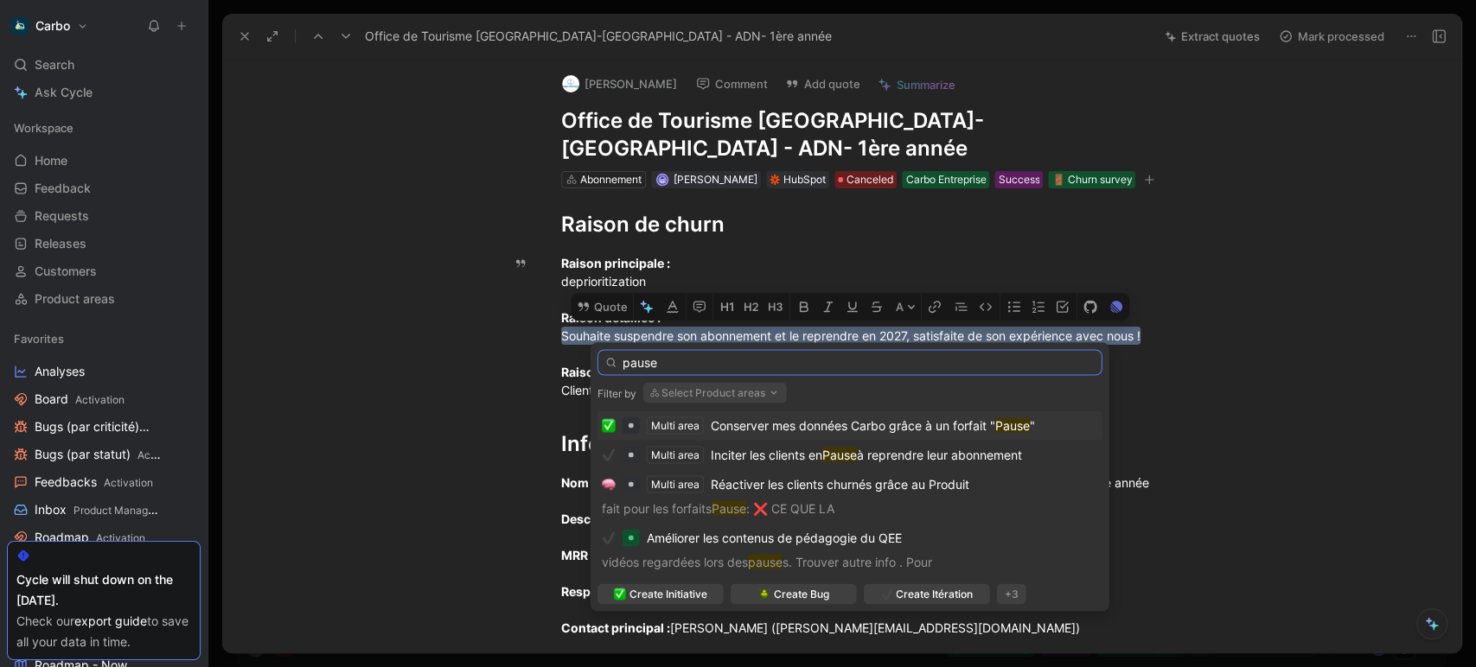
type input "pause"
click at [810, 425] on span "Conserver mes données Carbo grâce à un forfait "" at bounding box center [853, 425] width 284 height 15
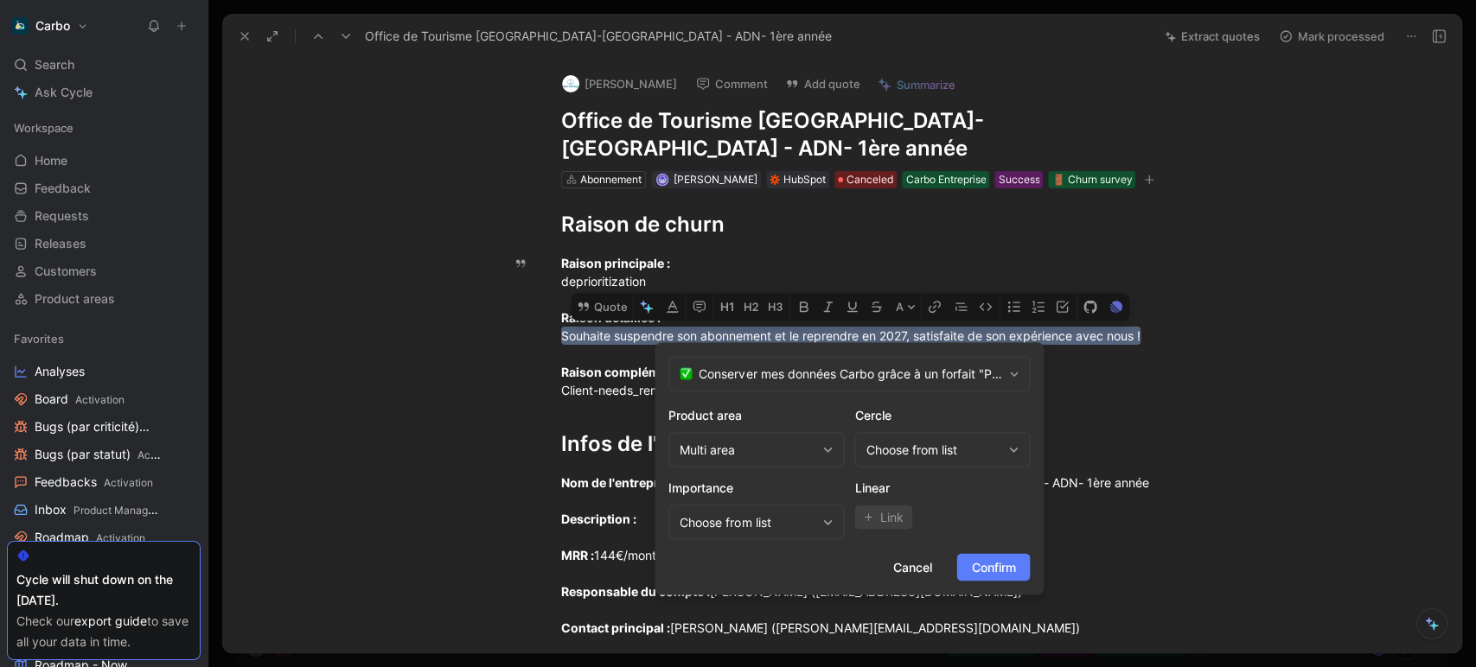
click at [992, 563] on span "Confirm" at bounding box center [993, 567] width 44 height 21
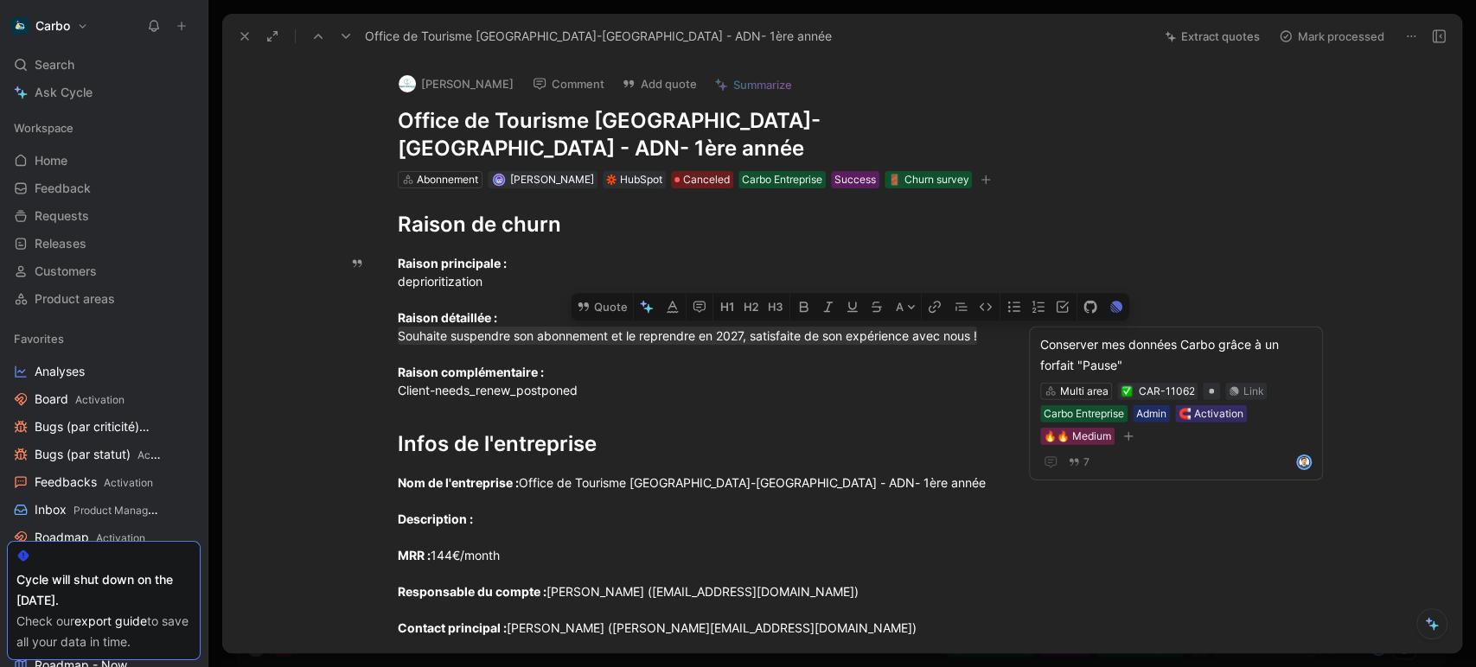
click at [347, 35] on use at bounding box center [345, 36] width 9 height 5
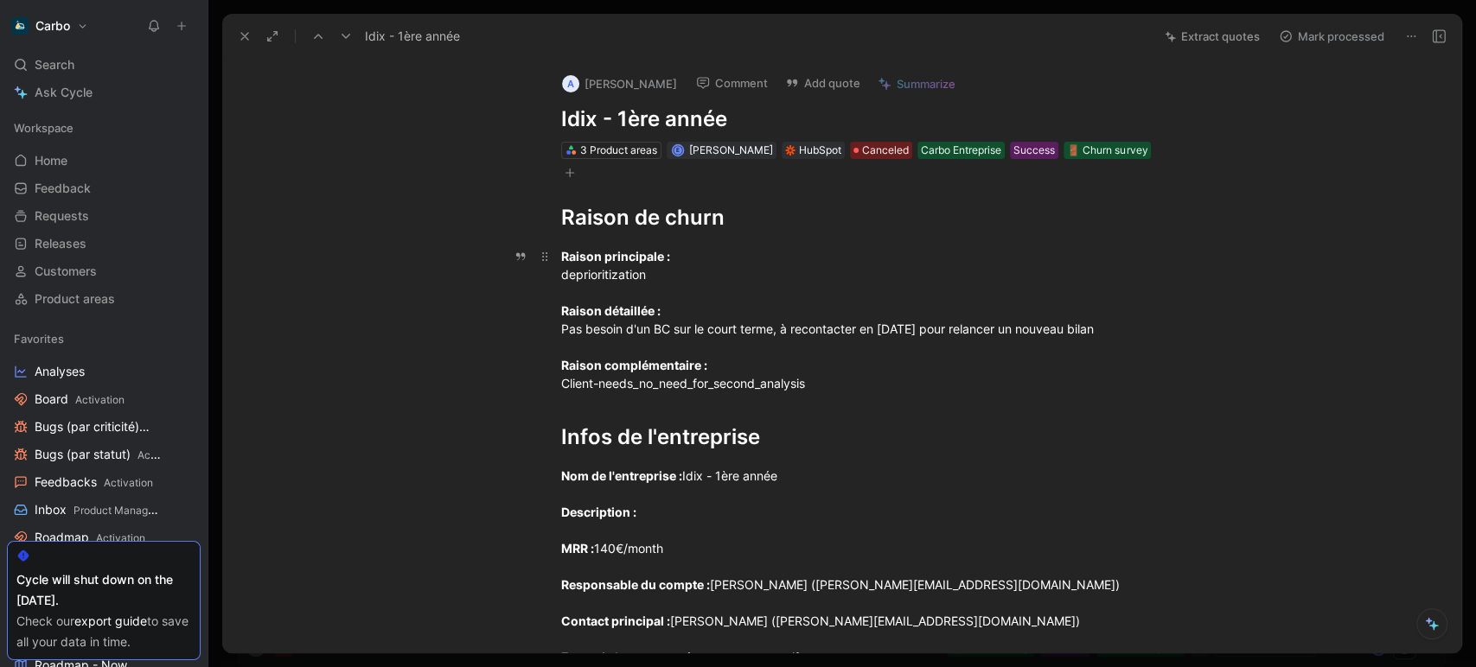
click at [793, 328] on div "Raison principale : deprioritization Raison détaillée : Pas besoin d'un BC sur …" at bounding box center [860, 319] width 598 height 145
click at [682, 328] on div "Raison principale : deprioritization Raison détaillée : Pas besoin d'un BC sur …" at bounding box center [860, 319] width 598 height 145
drag, startPoint x: 613, startPoint y: 335, endPoint x: 552, endPoint y: 330, distance: 61.6
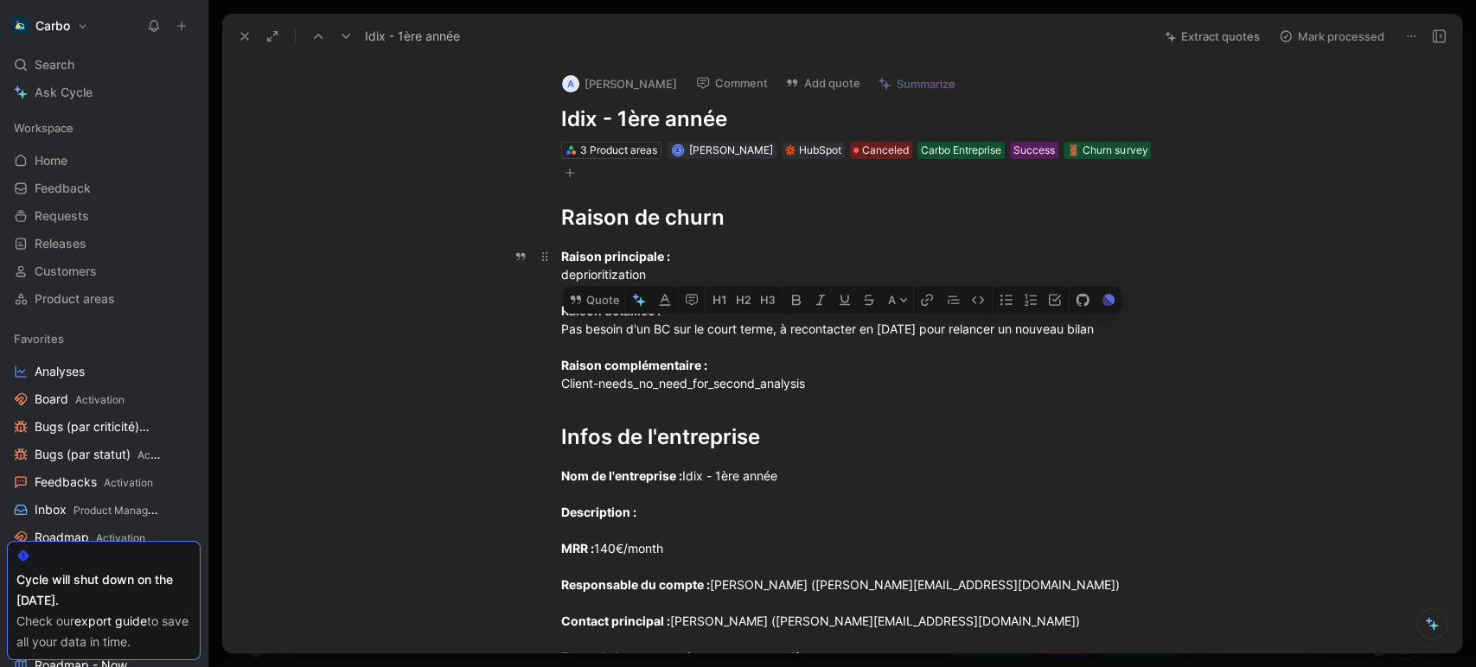
click at [552, 330] on p "Raison principale : deprioritization Raison détaillée : Pas besoin d'un BC sur …" at bounding box center [860, 320] width 664 height 156
click at [599, 303] on button "Quote" at bounding box center [594, 301] width 61 height 28
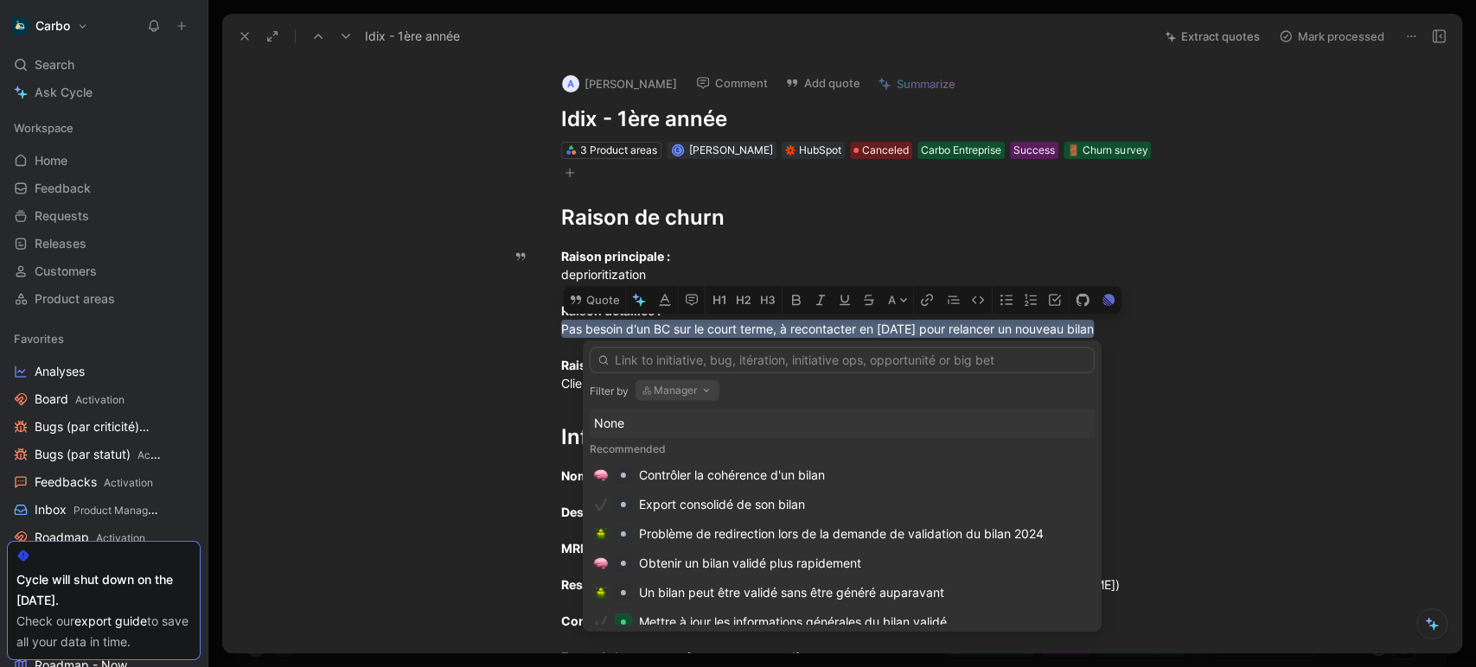
click at [676, 392] on button "Manager" at bounding box center [677, 390] width 84 height 21
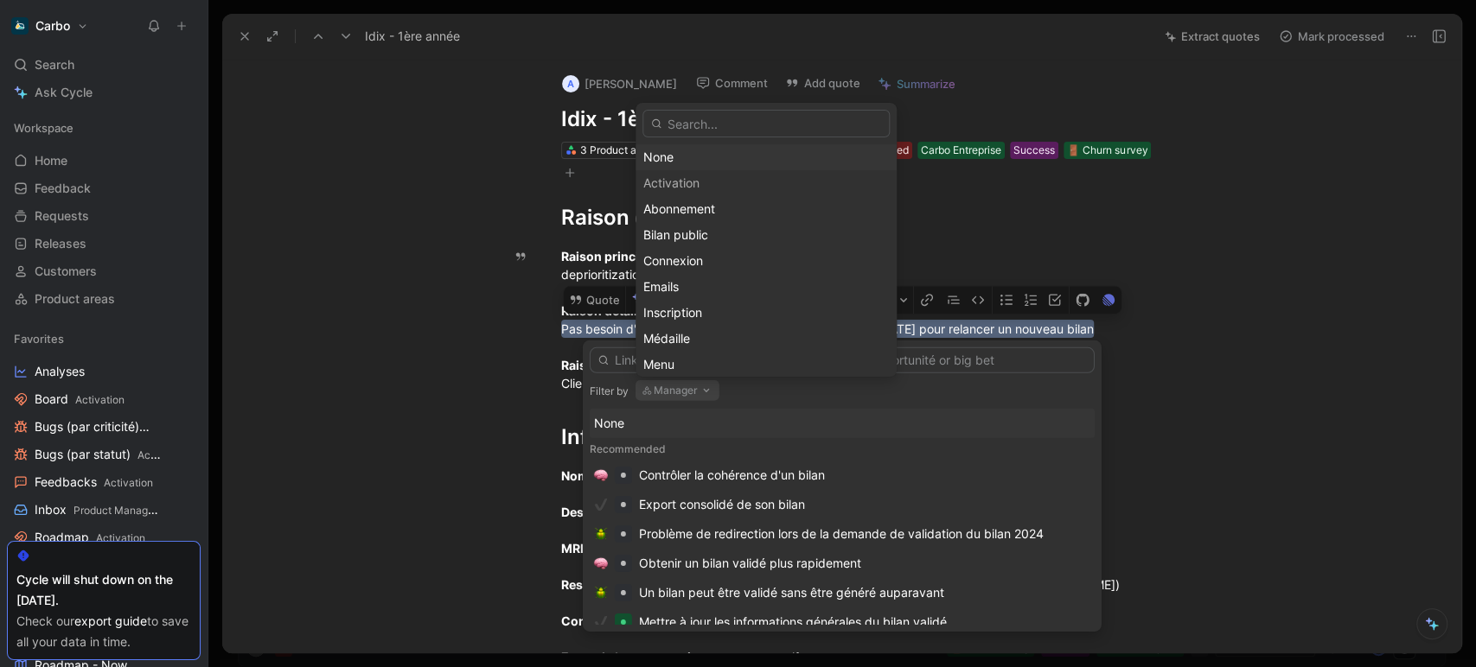
click at [685, 153] on div "None" at bounding box center [765, 157] width 245 height 21
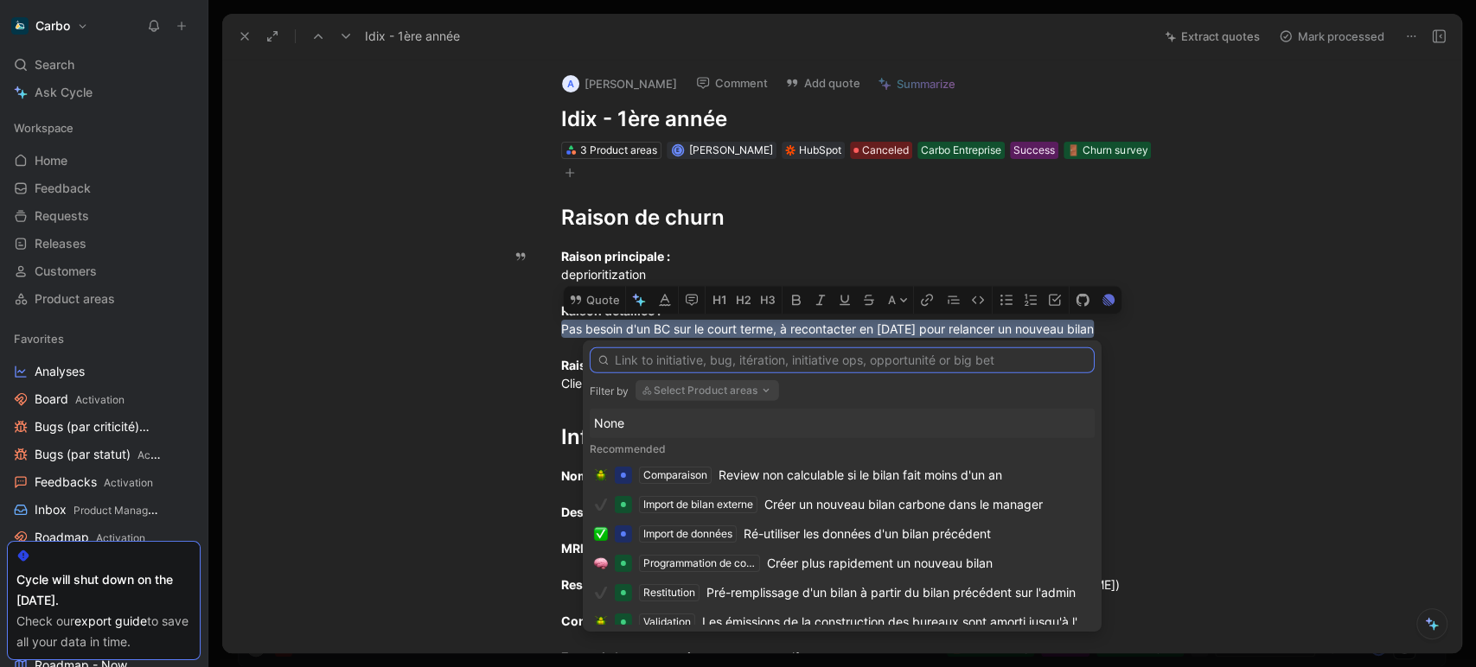
click at [730, 360] on input "text" at bounding box center [842, 361] width 505 height 26
paste input "pause"
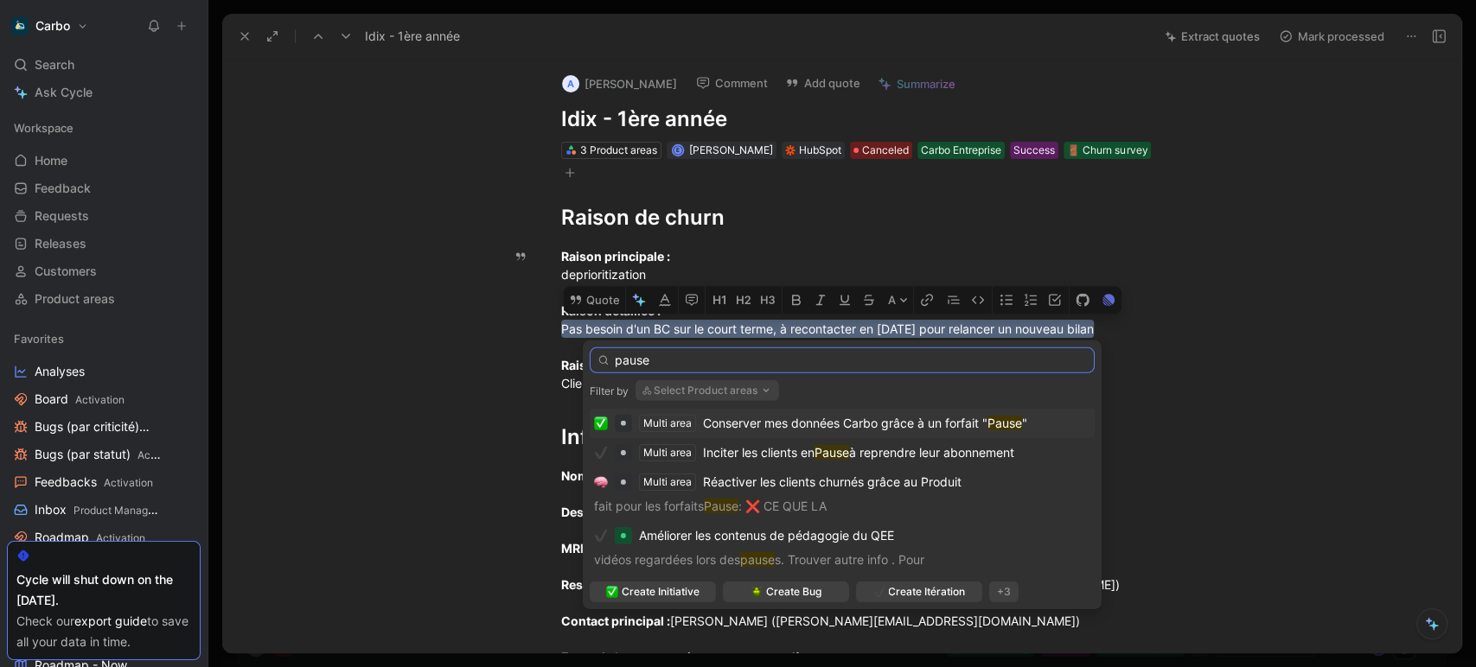
type input "pause"
click at [771, 418] on span "Conserver mes données Carbo grâce à un forfait "" at bounding box center [845, 423] width 284 height 15
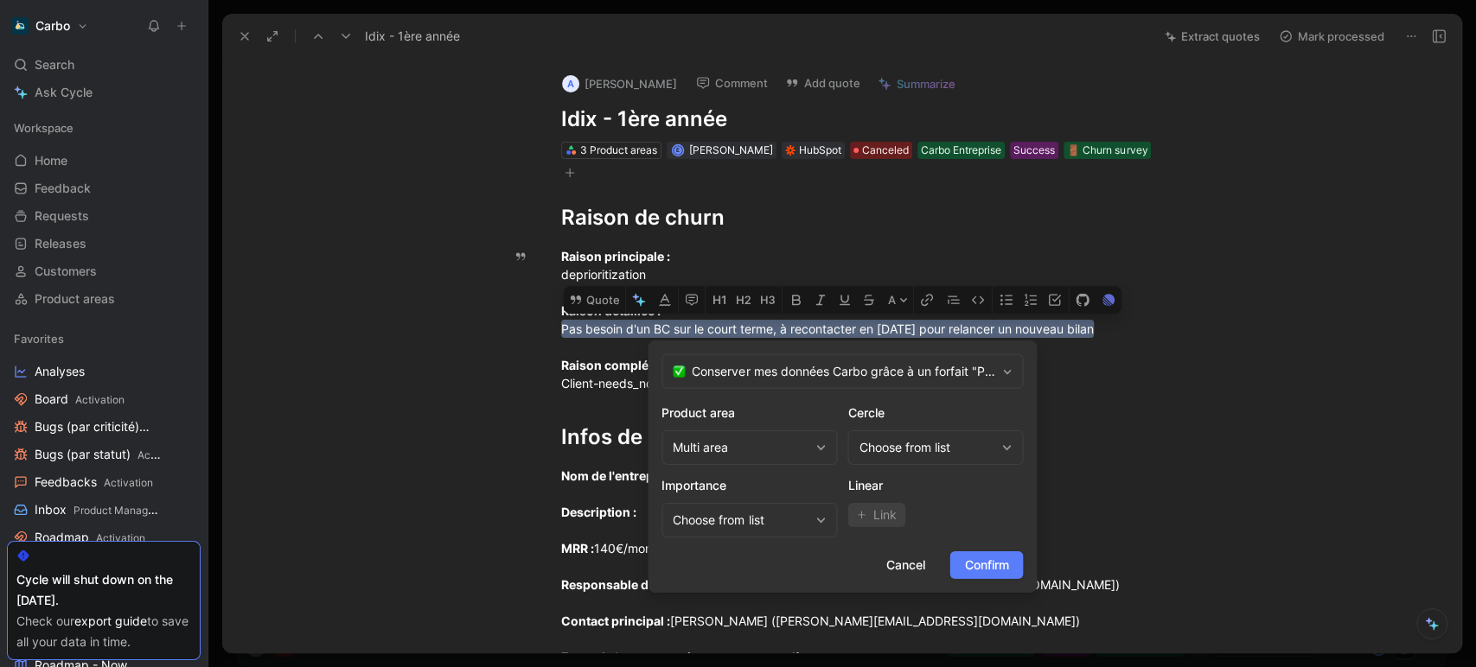
click at [976, 564] on span "Confirm" at bounding box center [986, 565] width 44 height 21
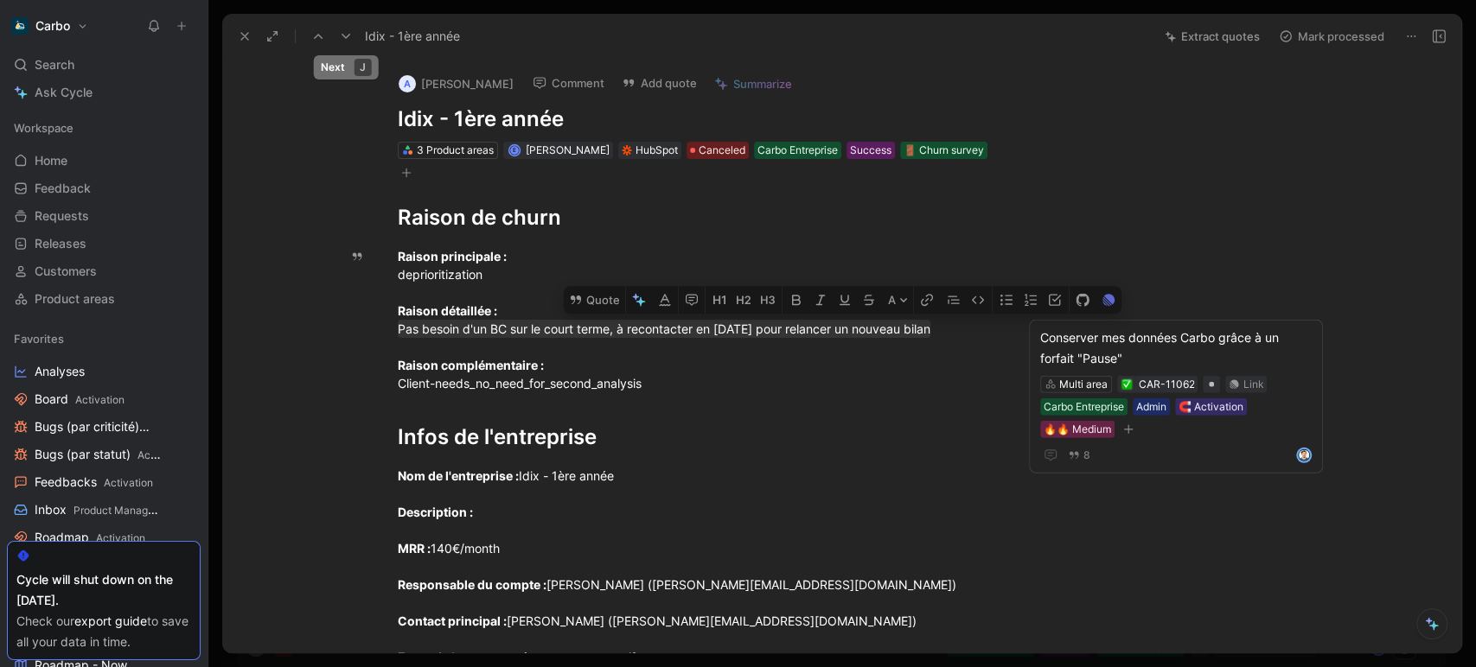
click at [346, 39] on icon at bounding box center [346, 36] width 14 height 14
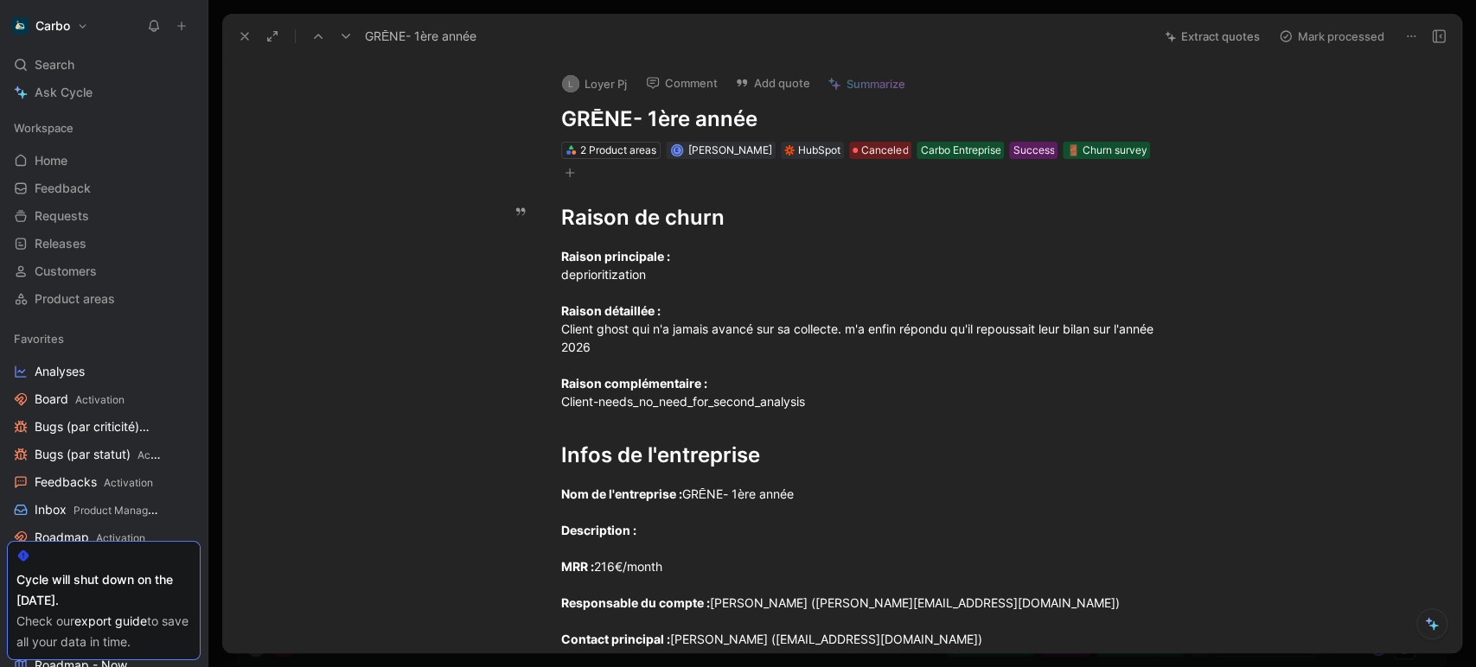
click at [342, 36] on icon at bounding box center [346, 36] width 14 height 14
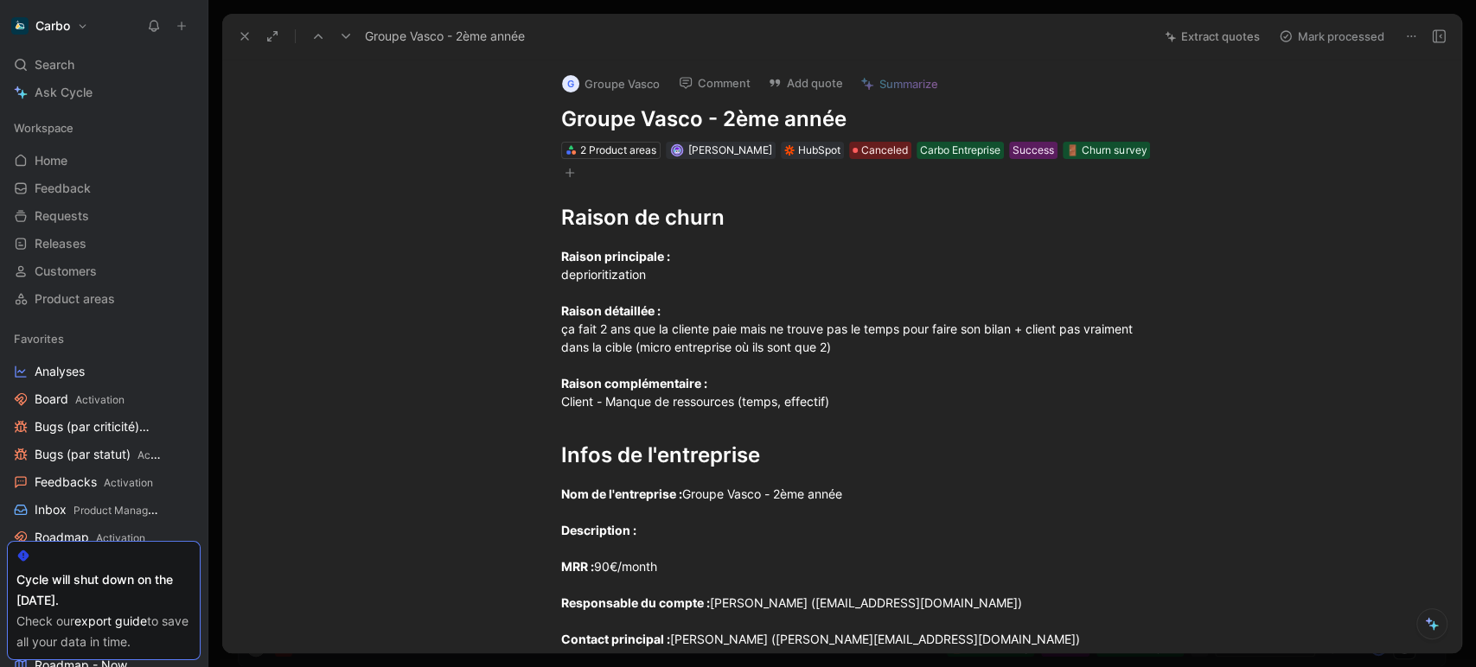
click at [342, 31] on icon at bounding box center [346, 36] width 14 height 14
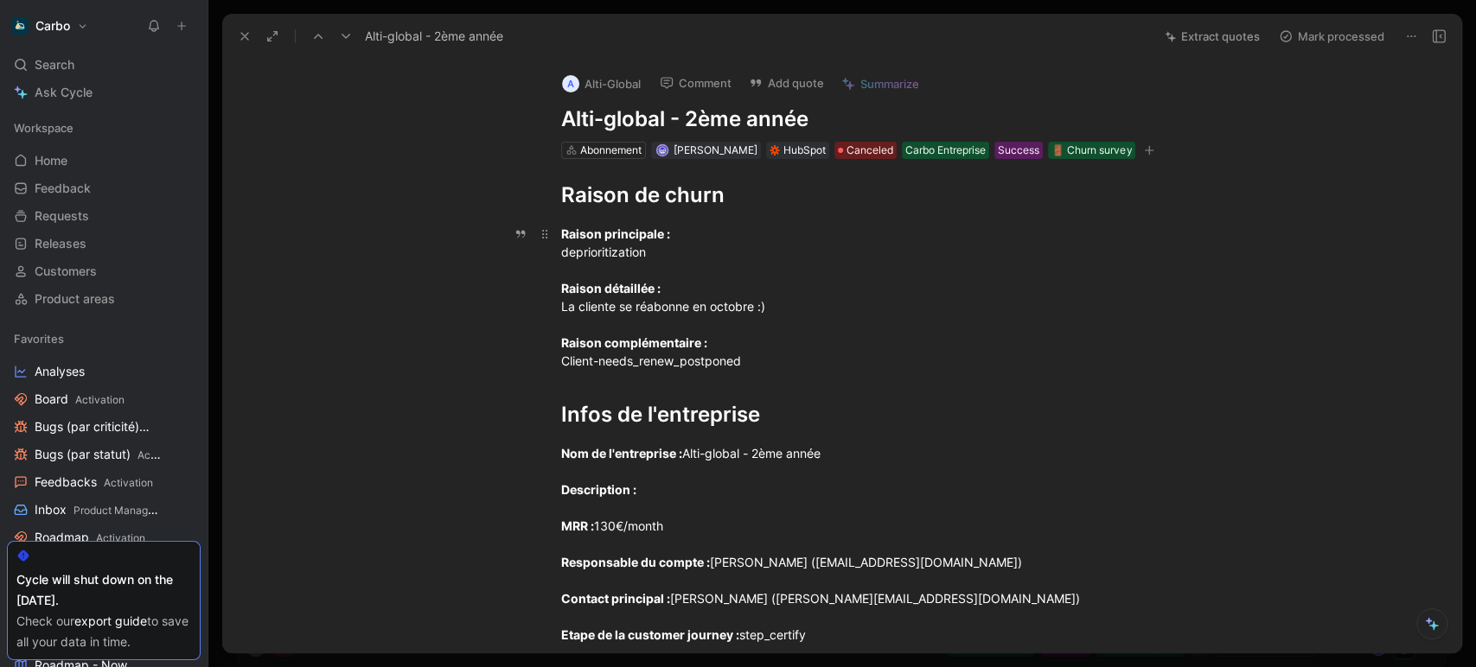
drag, startPoint x: 591, startPoint y: 334, endPoint x: 553, endPoint y: 327, distance: 38.7
click at [553, 327] on p "Raison principale : deprioritization Raison détaillée : La cliente se réabonne …" at bounding box center [860, 298] width 664 height 156
click at [425, 292] on button "Quote" at bounding box center [411, 279] width 61 height 28
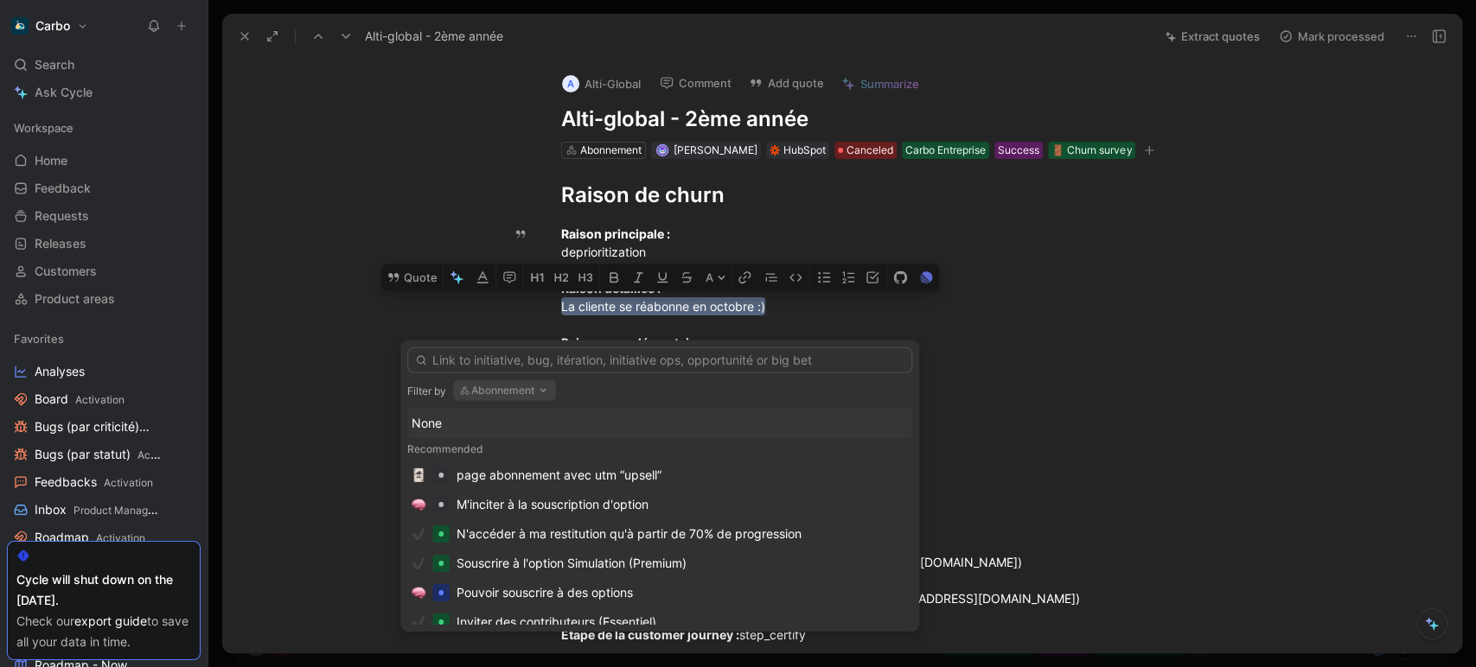
click at [475, 388] on button "Abonnement" at bounding box center [504, 390] width 103 height 21
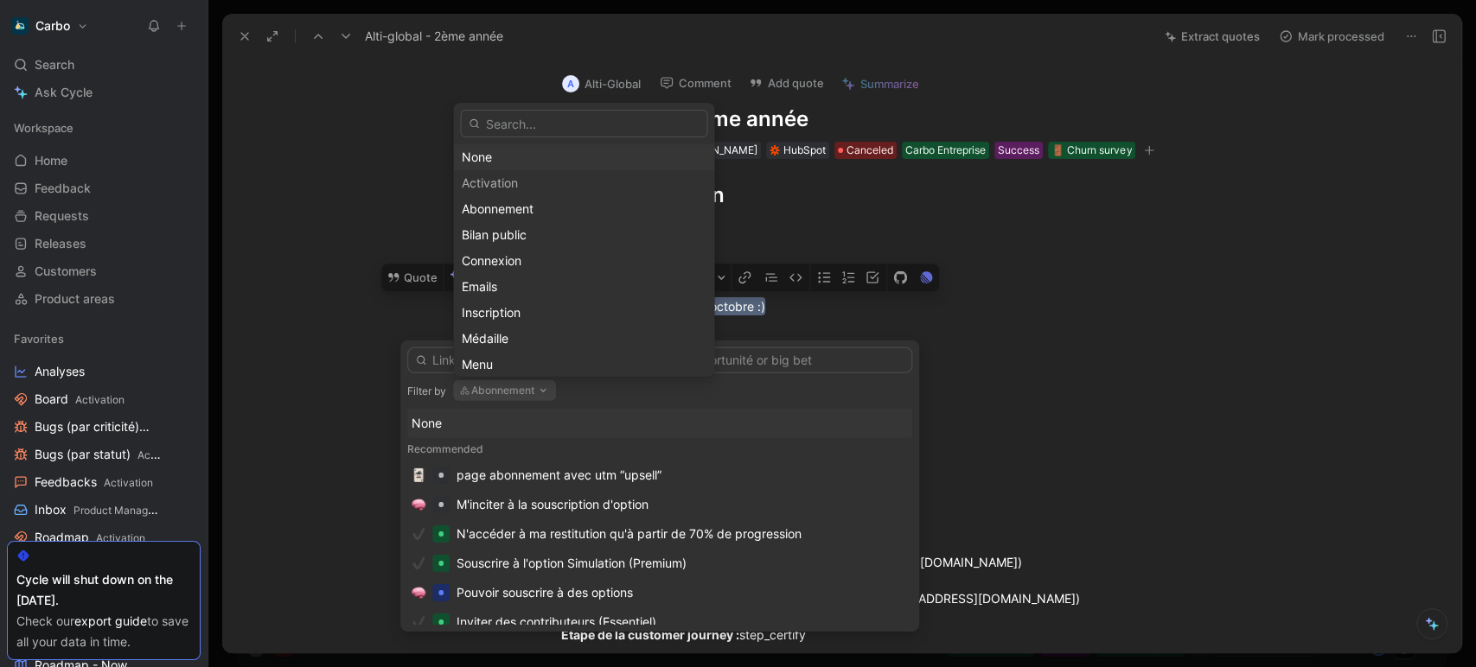
click at [502, 156] on div "None" at bounding box center [583, 157] width 245 height 21
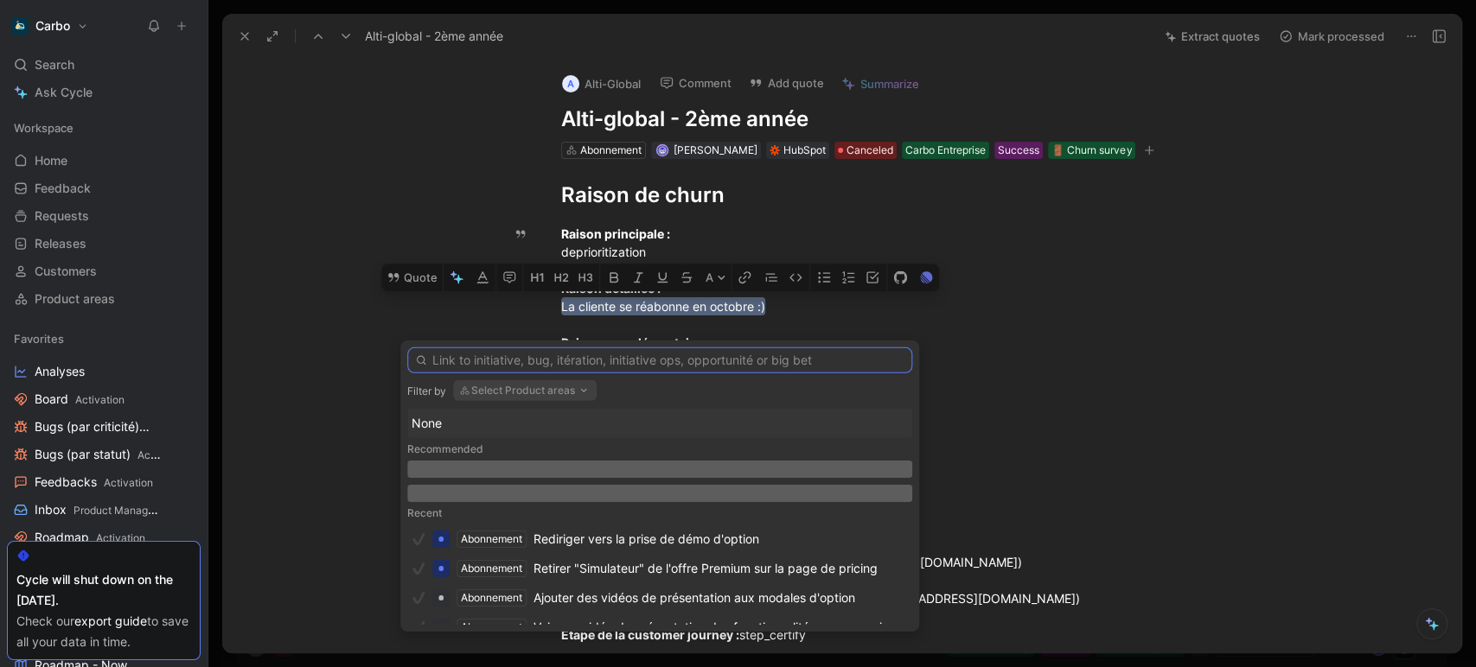
click at [565, 357] on input "text" at bounding box center [659, 361] width 505 height 26
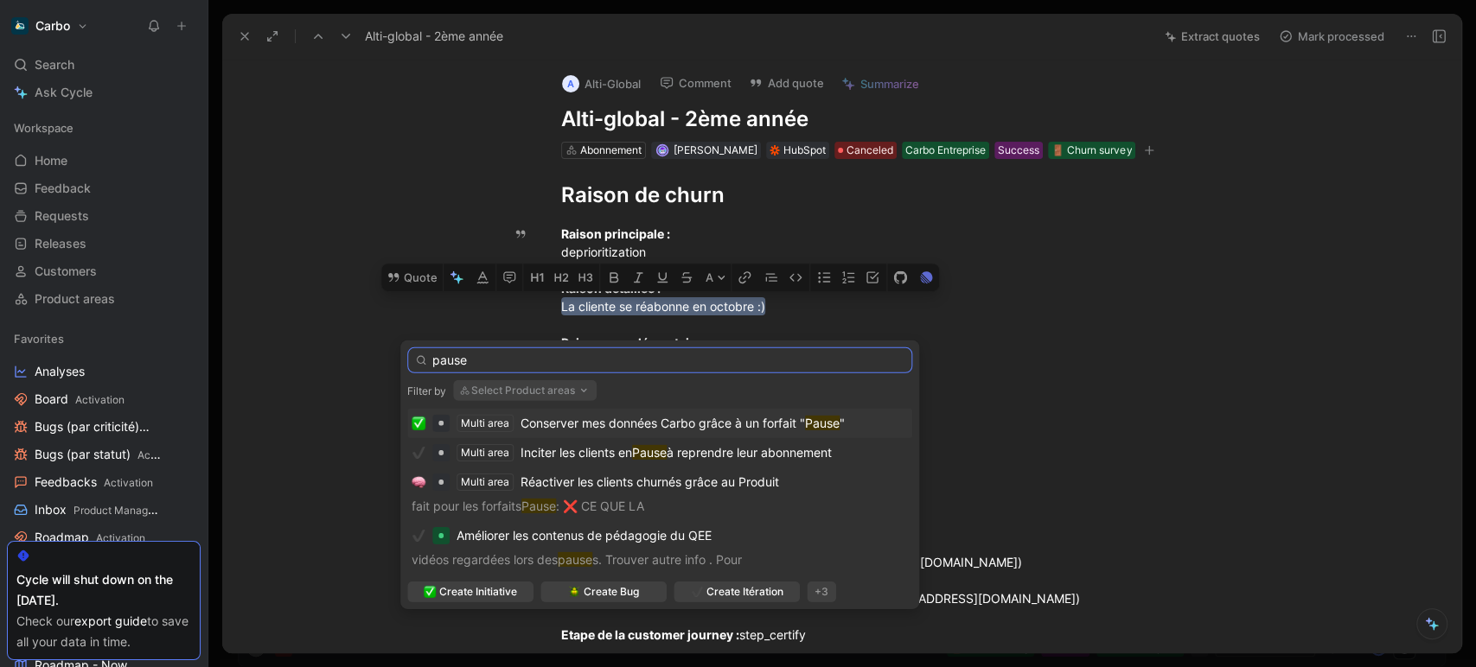
type input "pause"
click at [623, 422] on span "Conserver mes données Carbo grâce à un forfait "" at bounding box center [662, 423] width 284 height 15
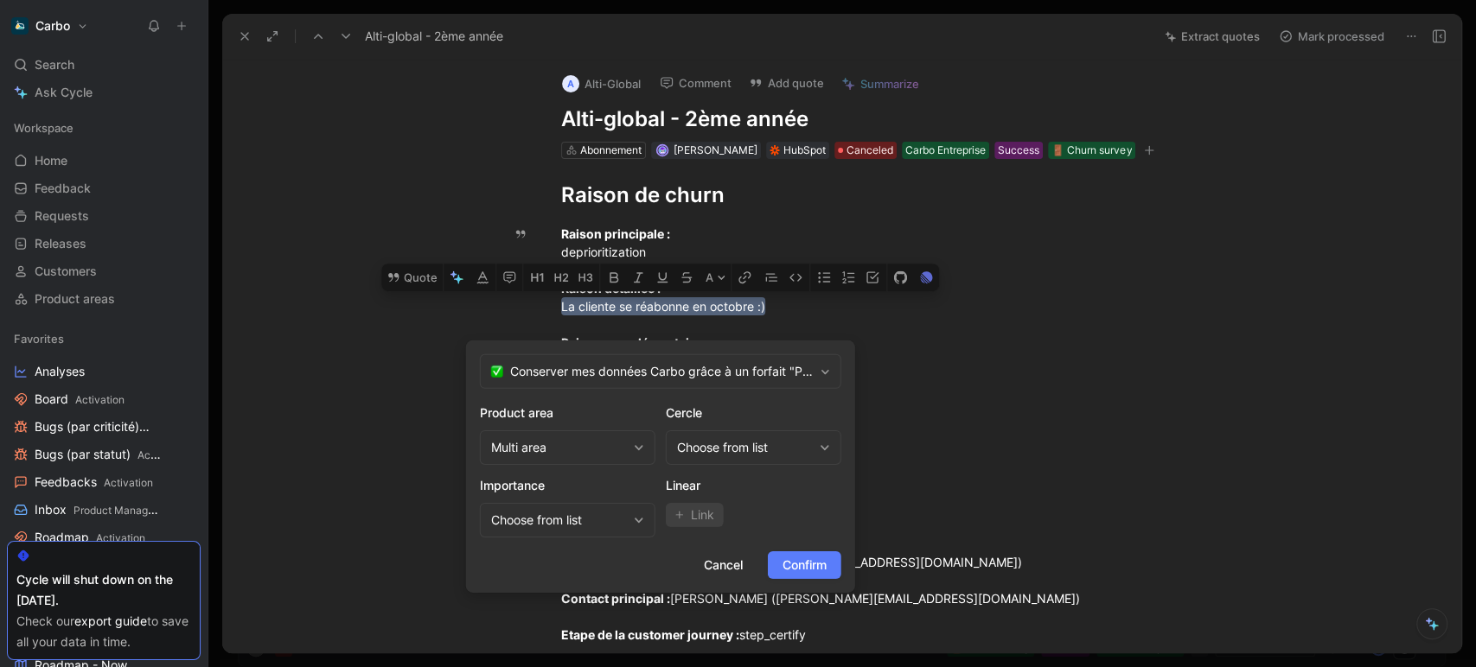
click at [823, 565] on span "Confirm" at bounding box center [804, 565] width 44 height 21
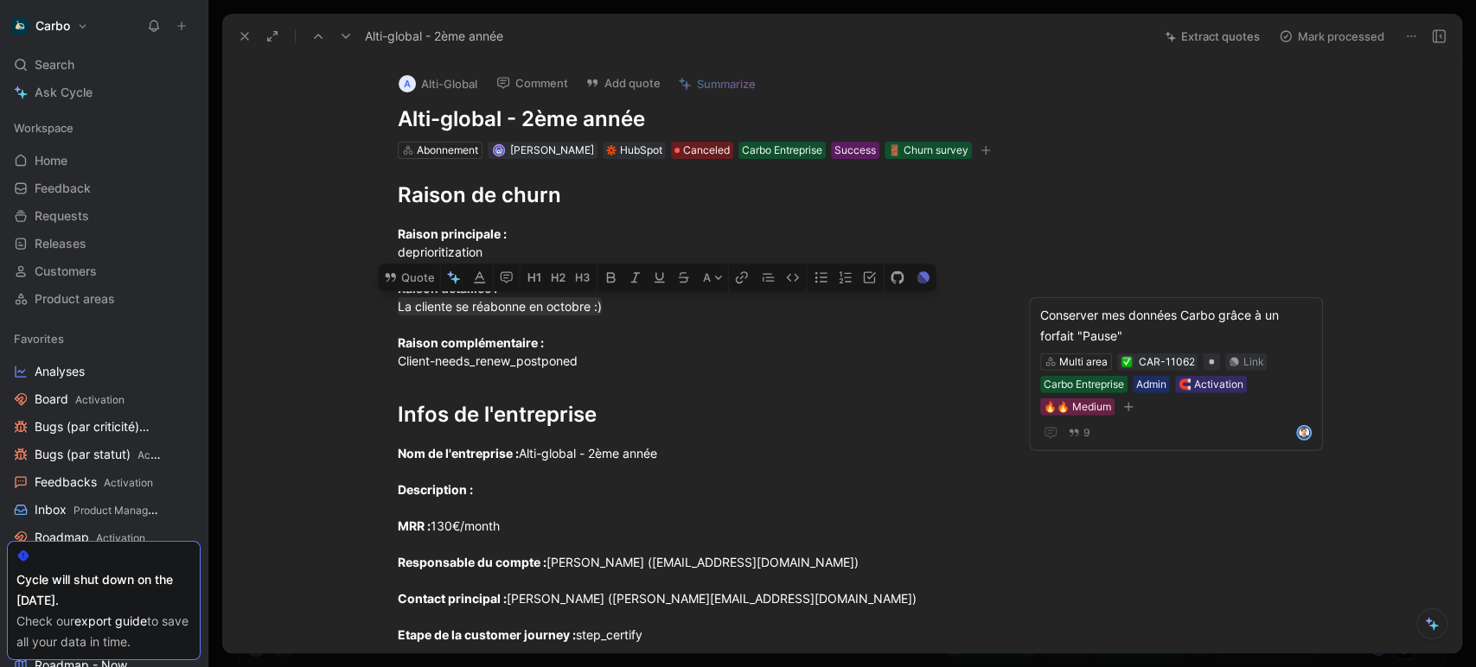
click at [347, 37] on icon at bounding box center [346, 36] width 14 height 14
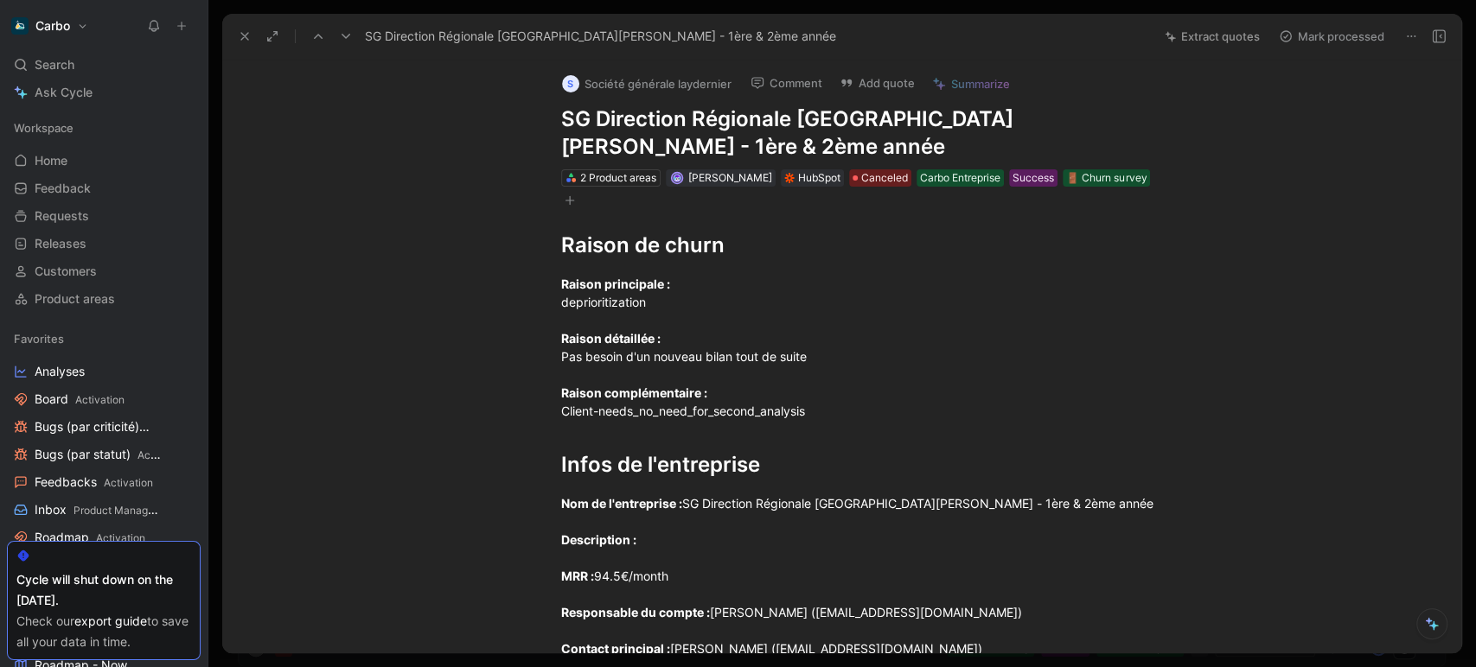
click at [344, 38] on icon at bounding box center [346, 36] width 14 height 14
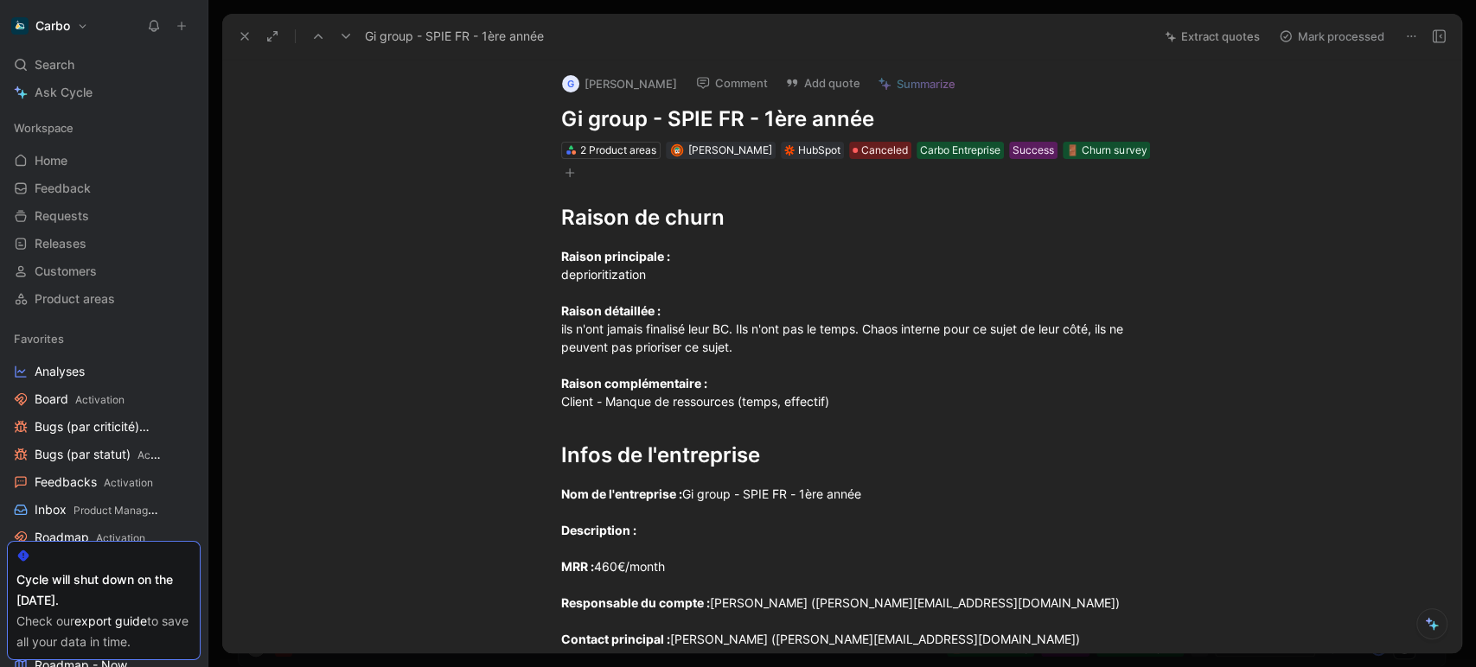
click at [344, 38] on icon at bounding box center [346, 36] width 14 height 14
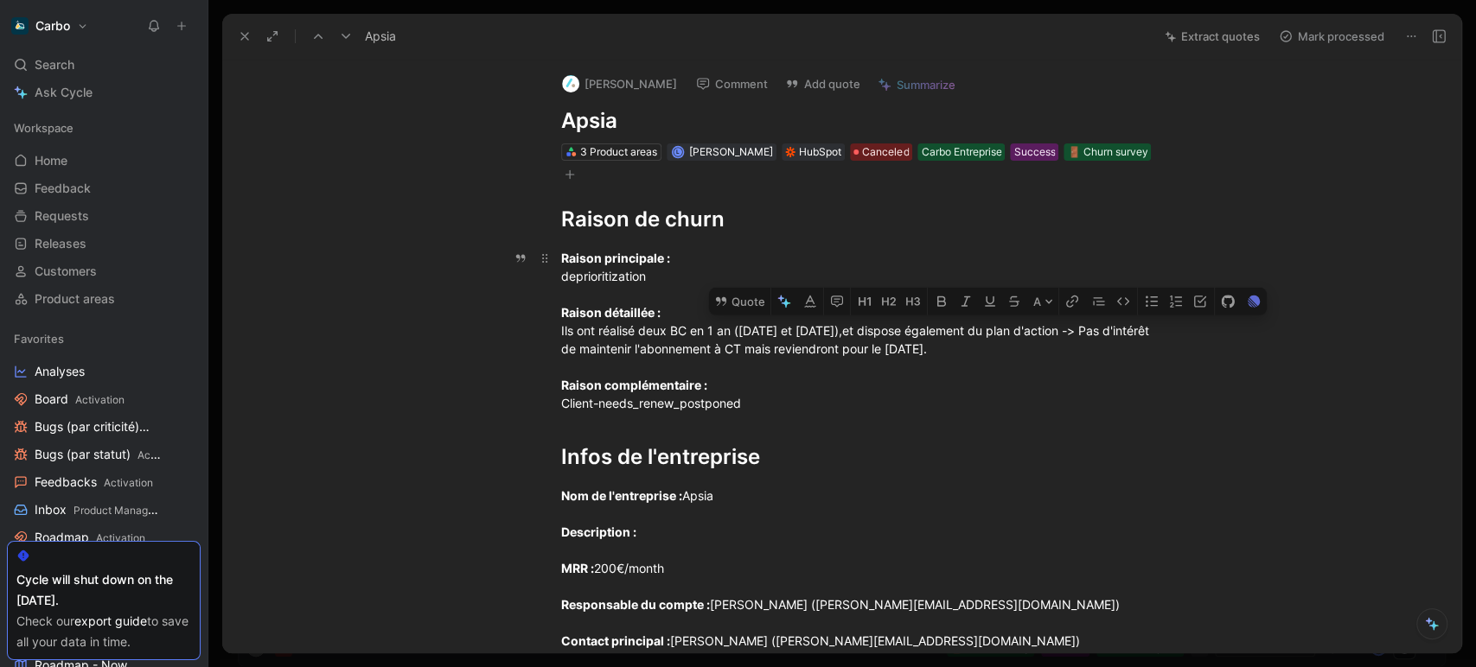
drag, startPoint x: 928, startPoint y: 353, endPoint x: 1055, endPoint y: 330, distance: 129.0
click at [1055, 330] on div "Raison principale : deprioritization Raison détaillée : Ils ont réalisé deux BC…" at bounding box center [860, 330] width 598 height 163
click at [751, 296] on button "Quote" at bounding box center [739, 302] width 61 height 28
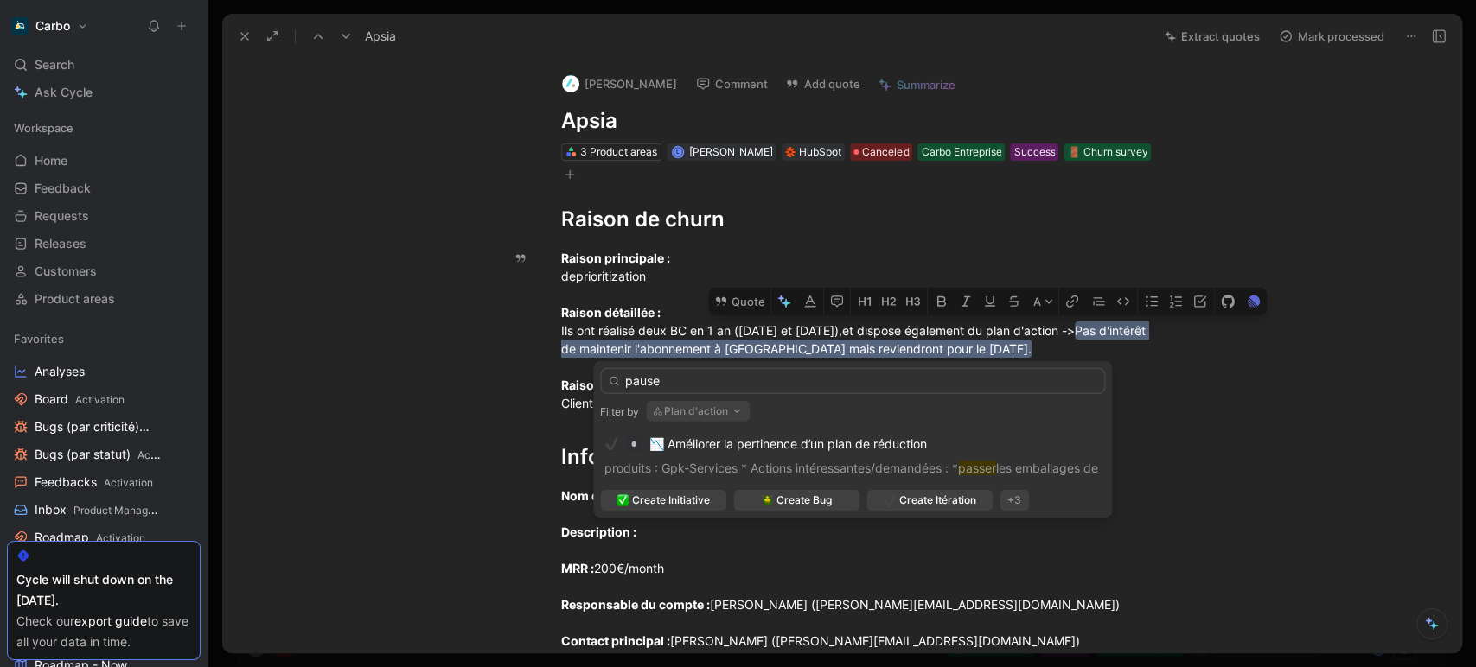
type input "pause"
click at [705, 411] on button "Plan d'action" at bounding box center [698, 411] width 104 height 21
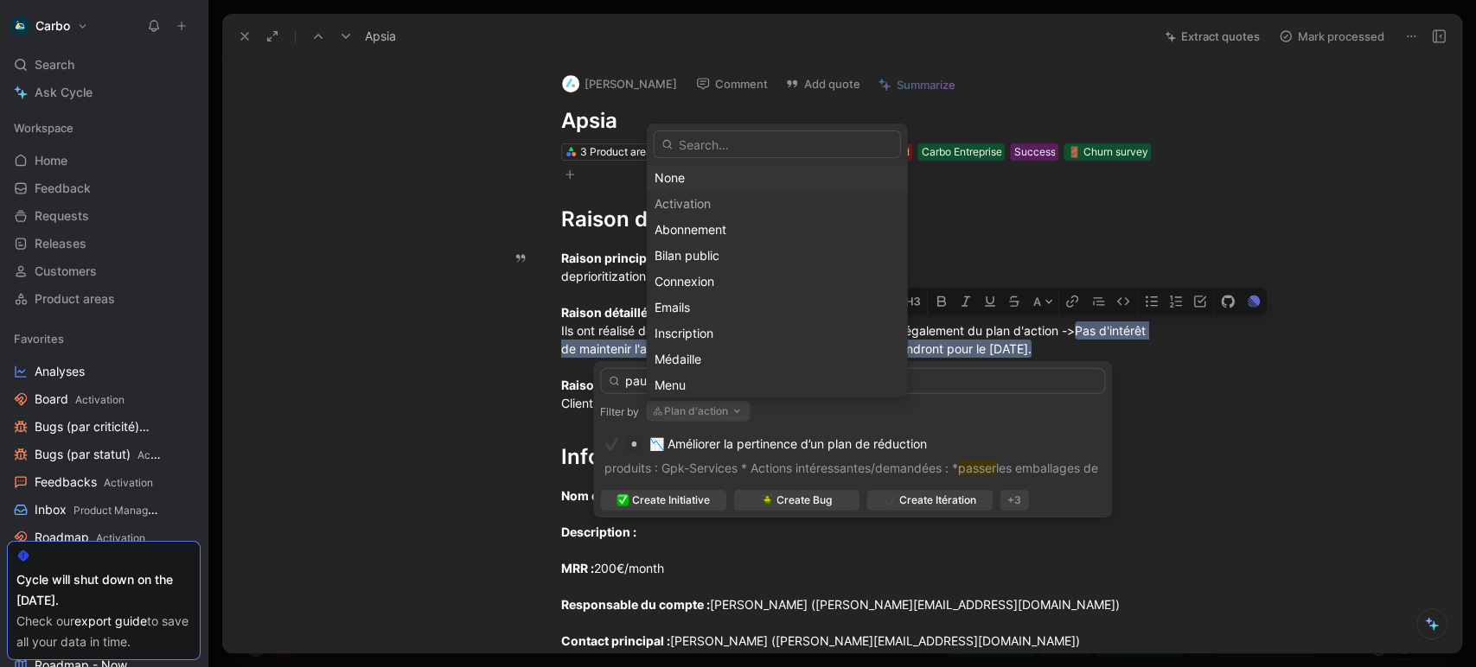
click at [685, 185] on div "None" at bounding box center [776, 178] width 245 height 21
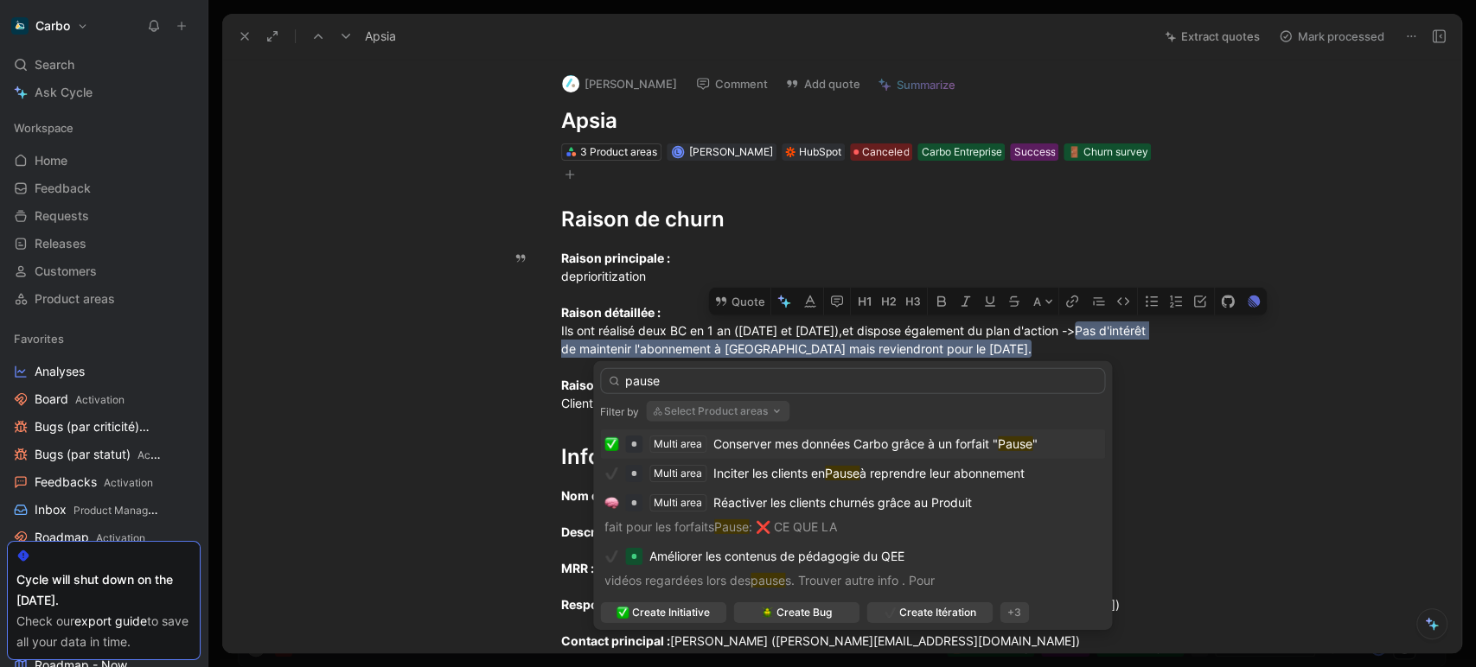
click at [807, 439] on span "Conserver mes données Carbo grâce à un forfait "" at bounding box center [855, 444] width 284 height 15
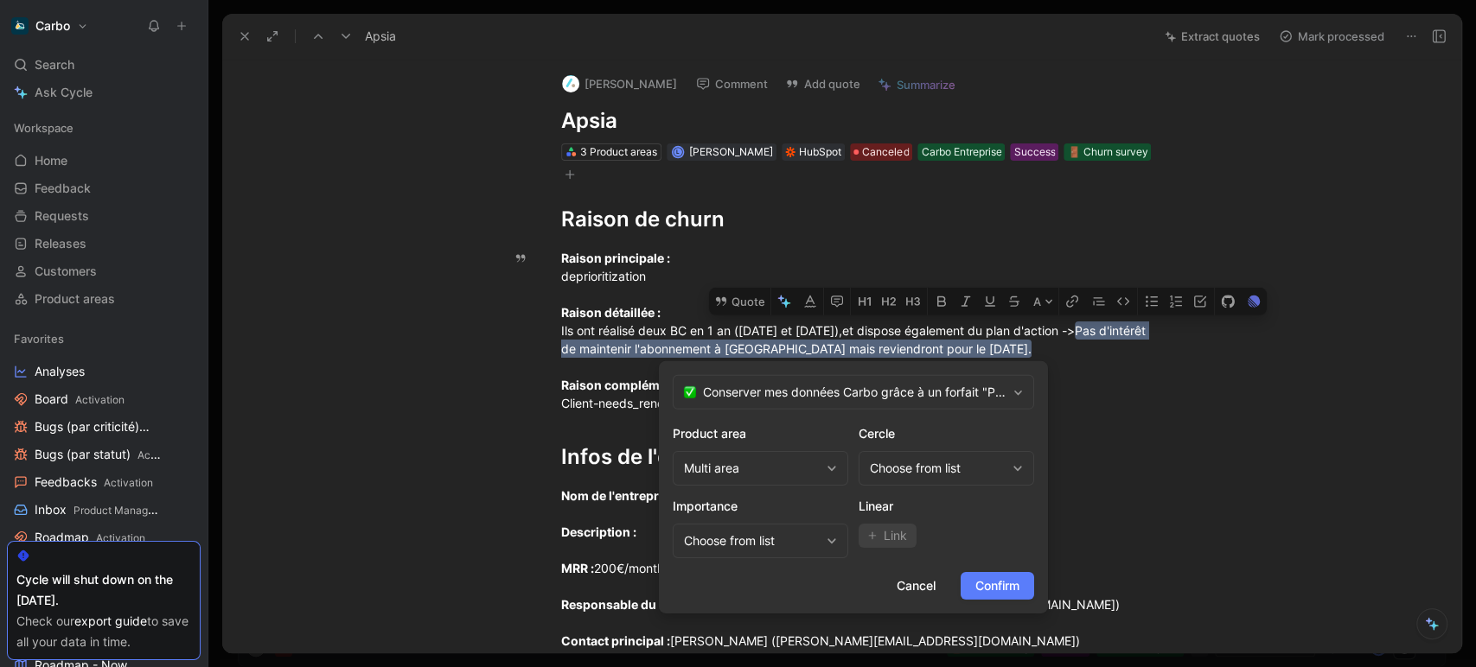
click at [1007, 593] on span "Confirm" at bounding box center [997, 586] width 44 height 21
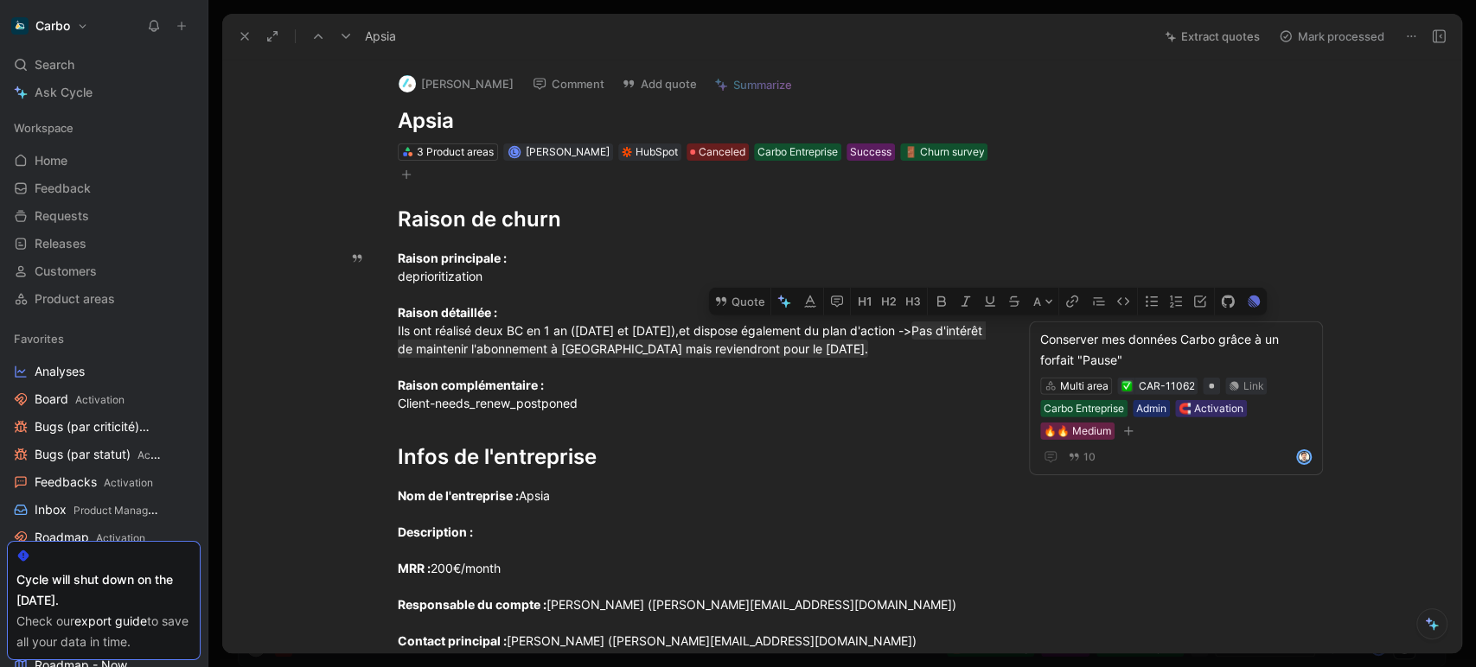
click at [348, 33] on icon at bounding box center [346, 36] width 14 height 14
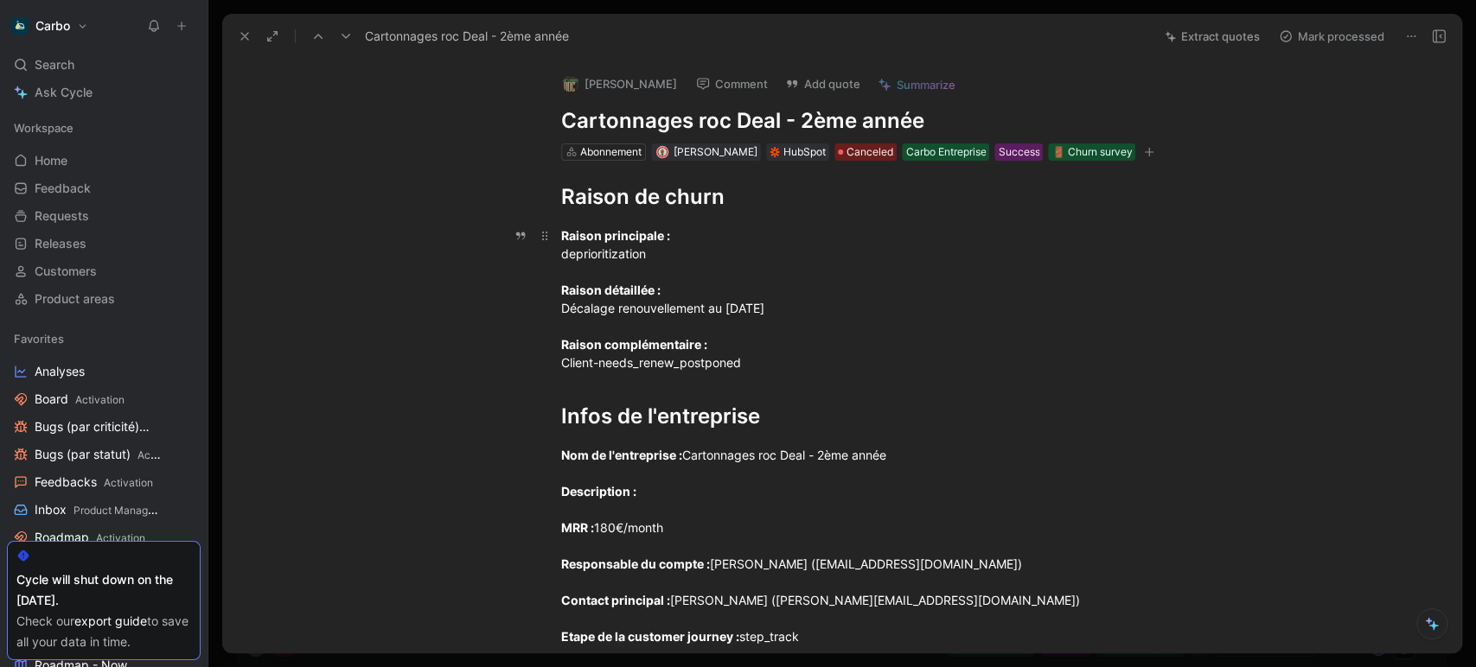
click at [686, 305] on div "Raison principale : deprioritization Raison détaillée : Décalage renouvellement…" at bounding box center [860, 298] width 598 height 145
drag, startPoint x: 810, startPoint y: 309, endPoint x: 538, endPoint y: 313, distance: 272.3
click at [538, 313] on p "Raison principale : deprioritization Raison détaillée : Décalage renouvellement…" at bounding box center [860, 299] width 664 height 156
click at [440, 285] on button "Quote" at bounding box center [432, 280] width 61 height 28
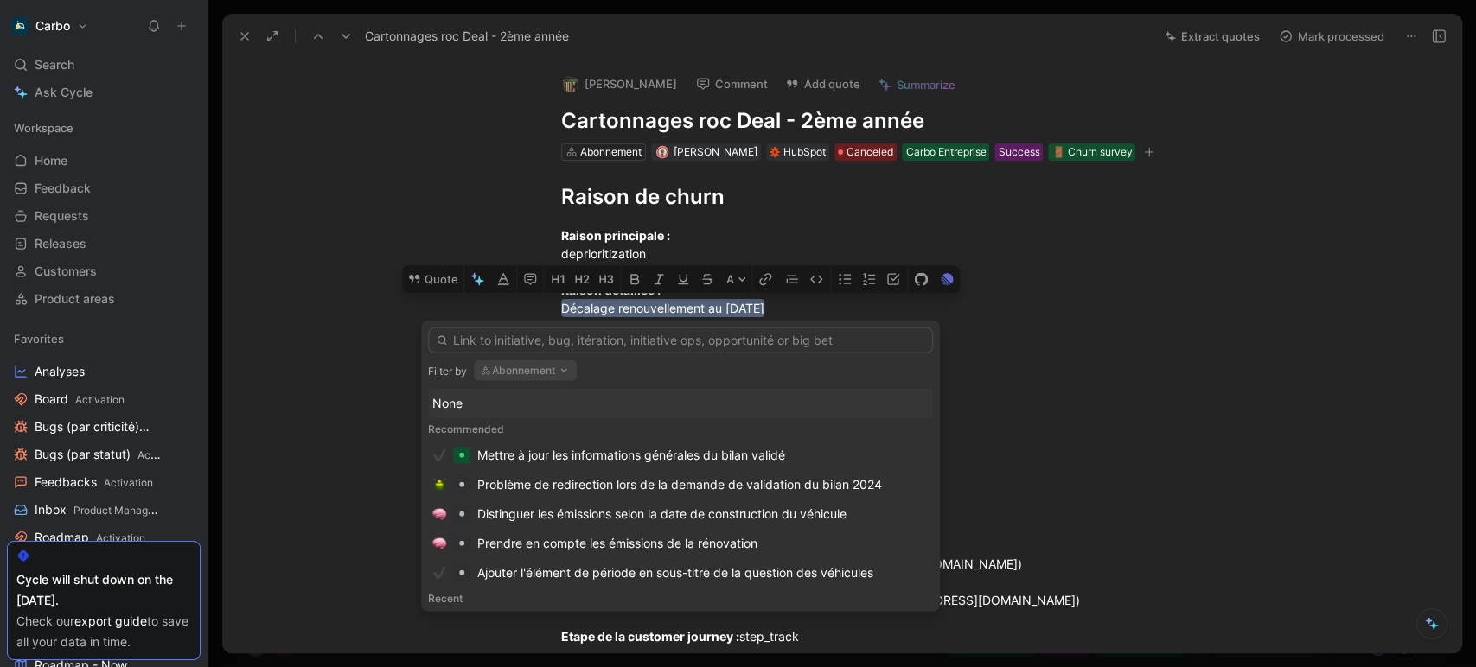
click at [538, 375] on button "Abonnement" at bounding box center [525, 370] width 103 height 21
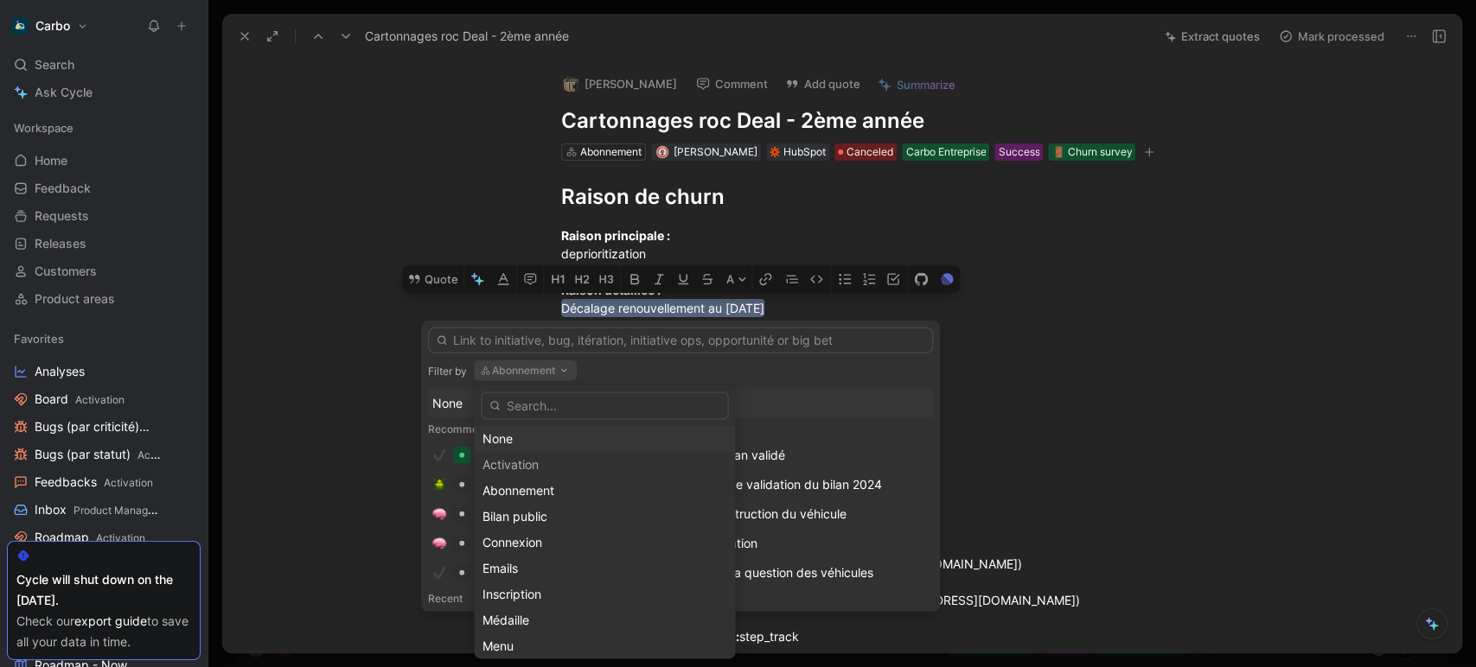
click at [571, 436] on div "None" at bounding box center [603, 439] width 245 height 21
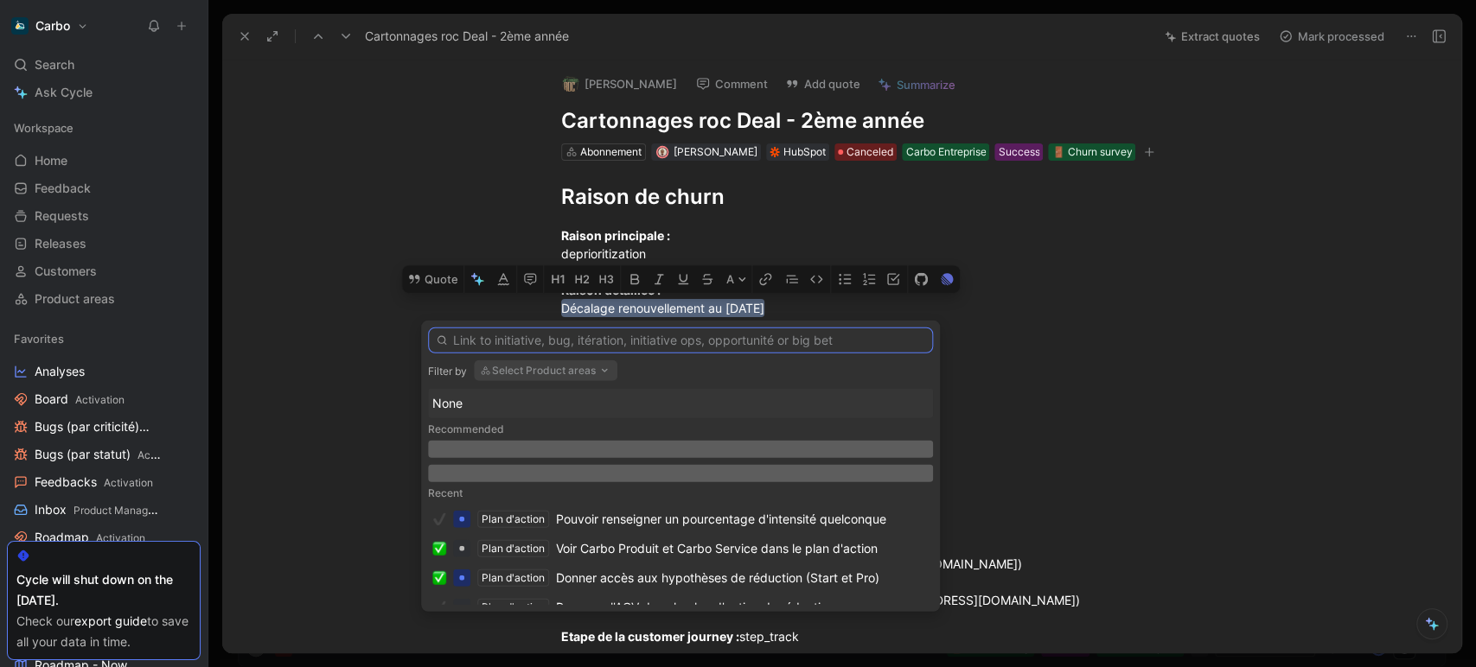
click at [624, 343] on input "text" at bounding box center [680, 341] width 505 height 26
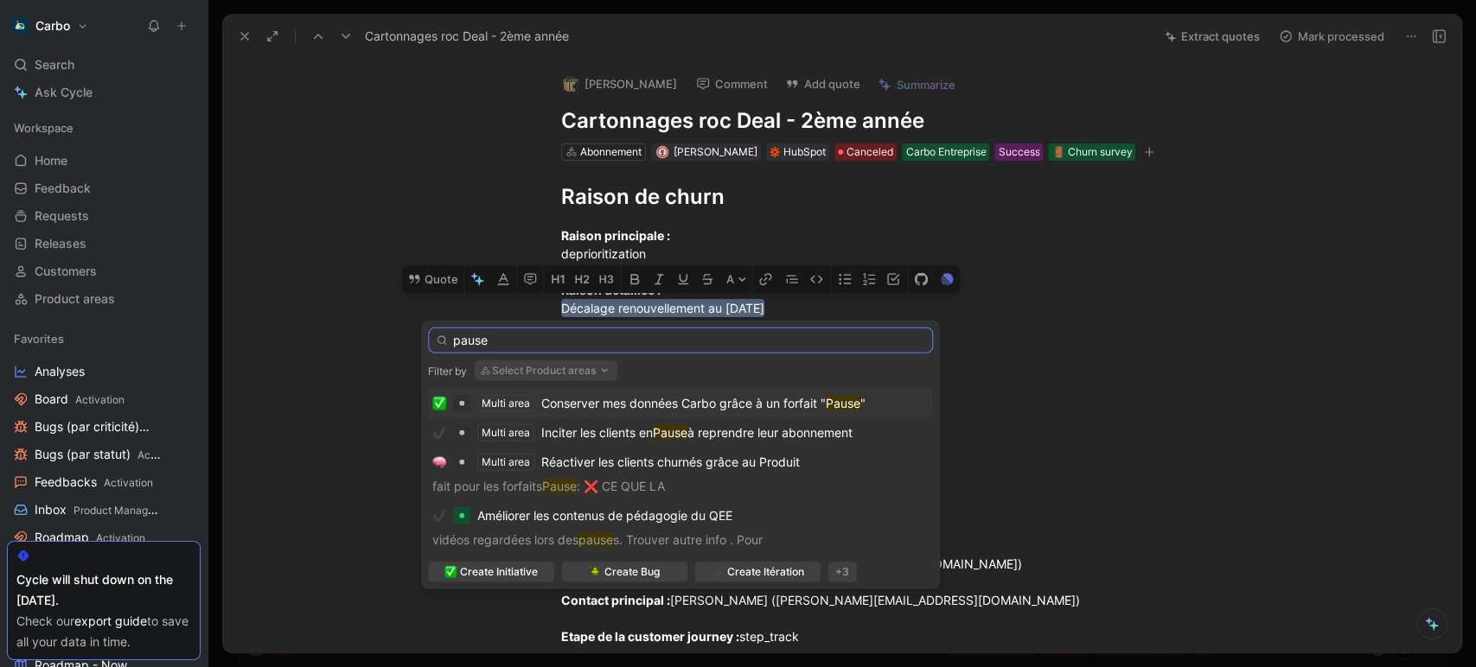
type input "pause"
click at [571, 366] on button "Select Product areas" at bounding box center [545, 370] width 143 height 21
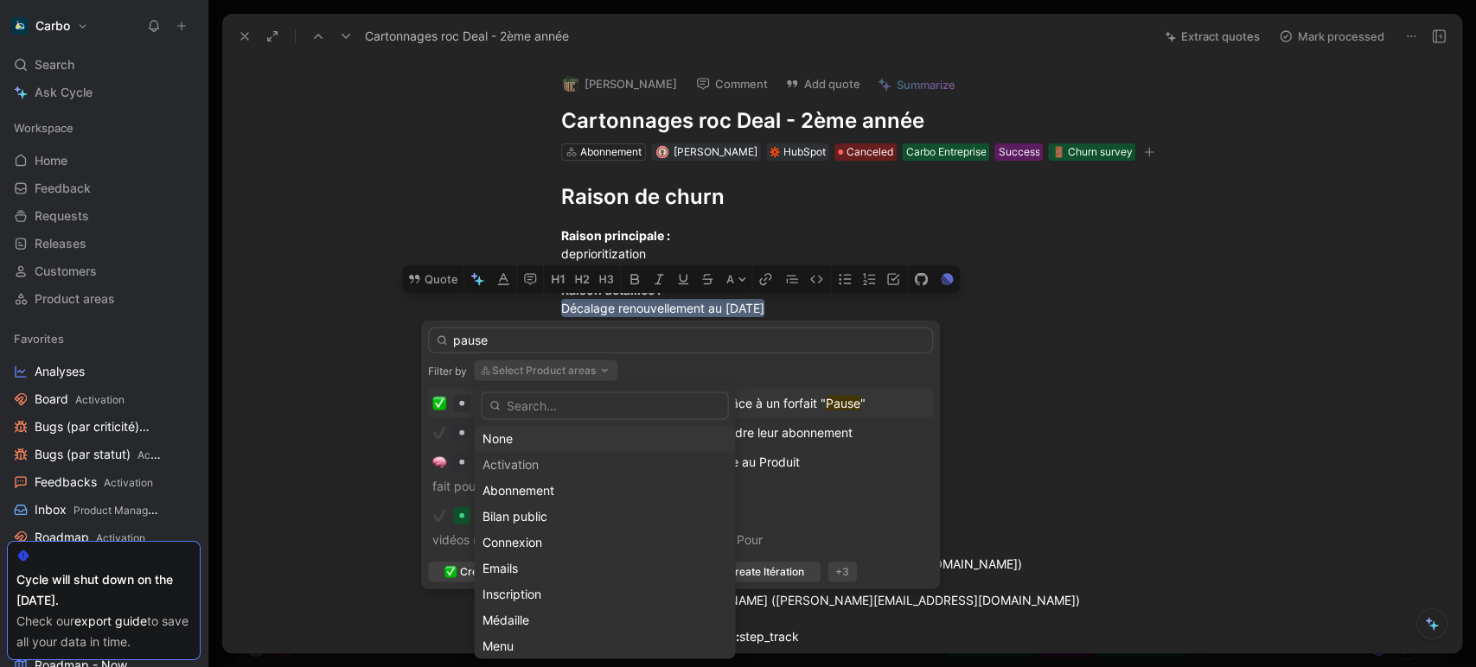
click at [539, 435] on div "None" at bounding box center [603, 439] width 245 height 21
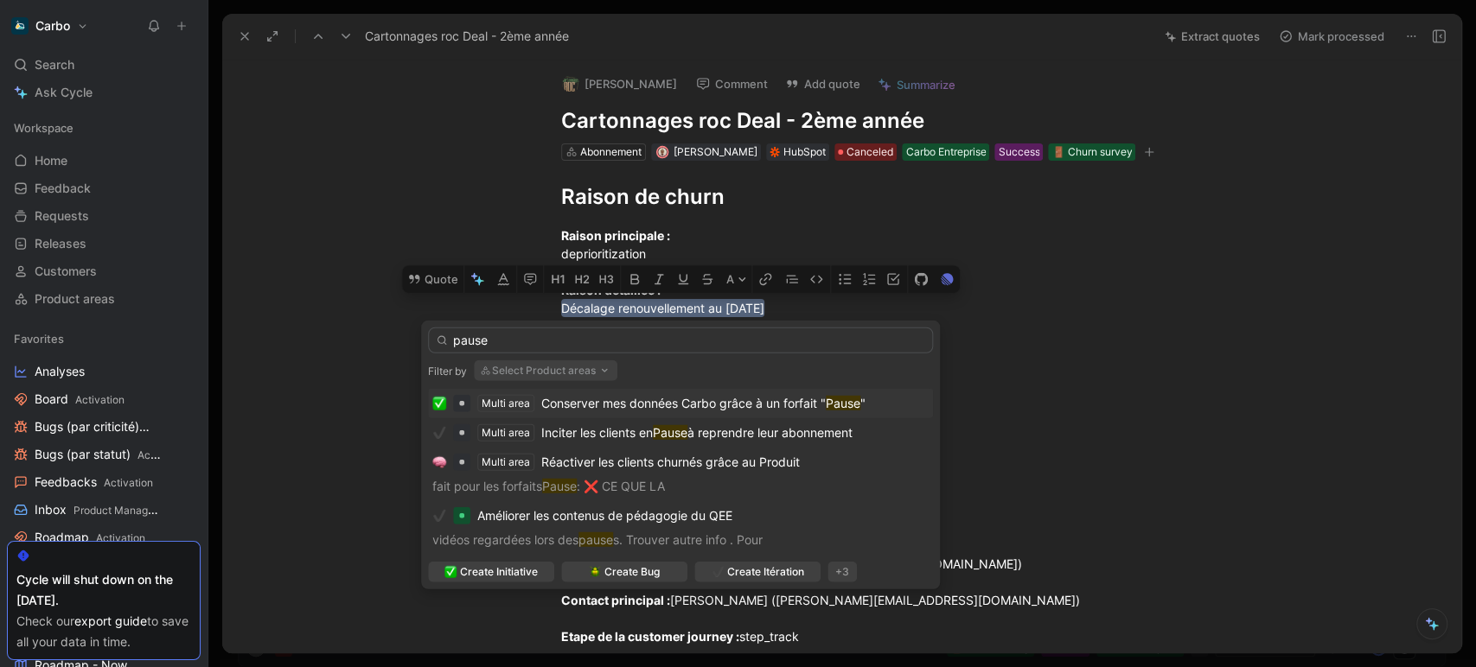
click at [705, 412] on div "Conserver mes données Carbo grâce à un forfait " Pause "" at bounding box center [703, 403] width 324 height 21
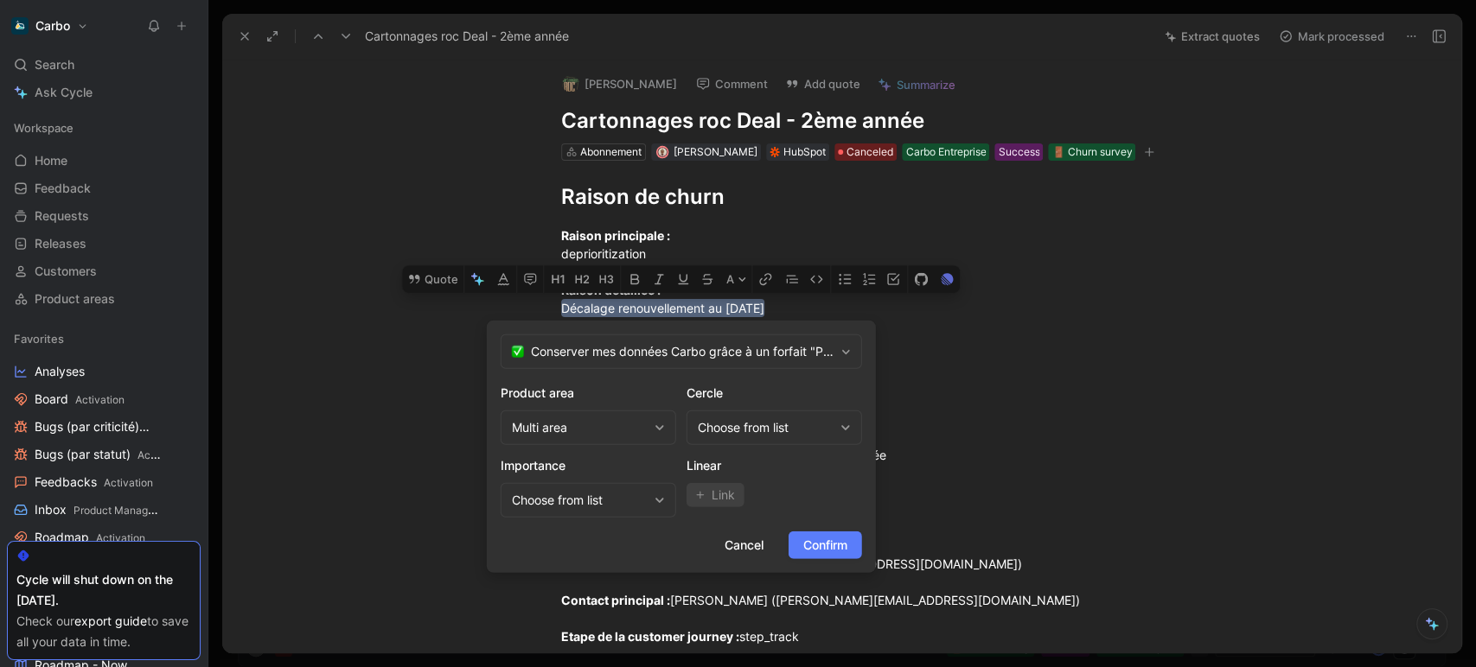
click at [820, 543] on span "Confirm" at bounding box center [825, 545] width 44 height 21
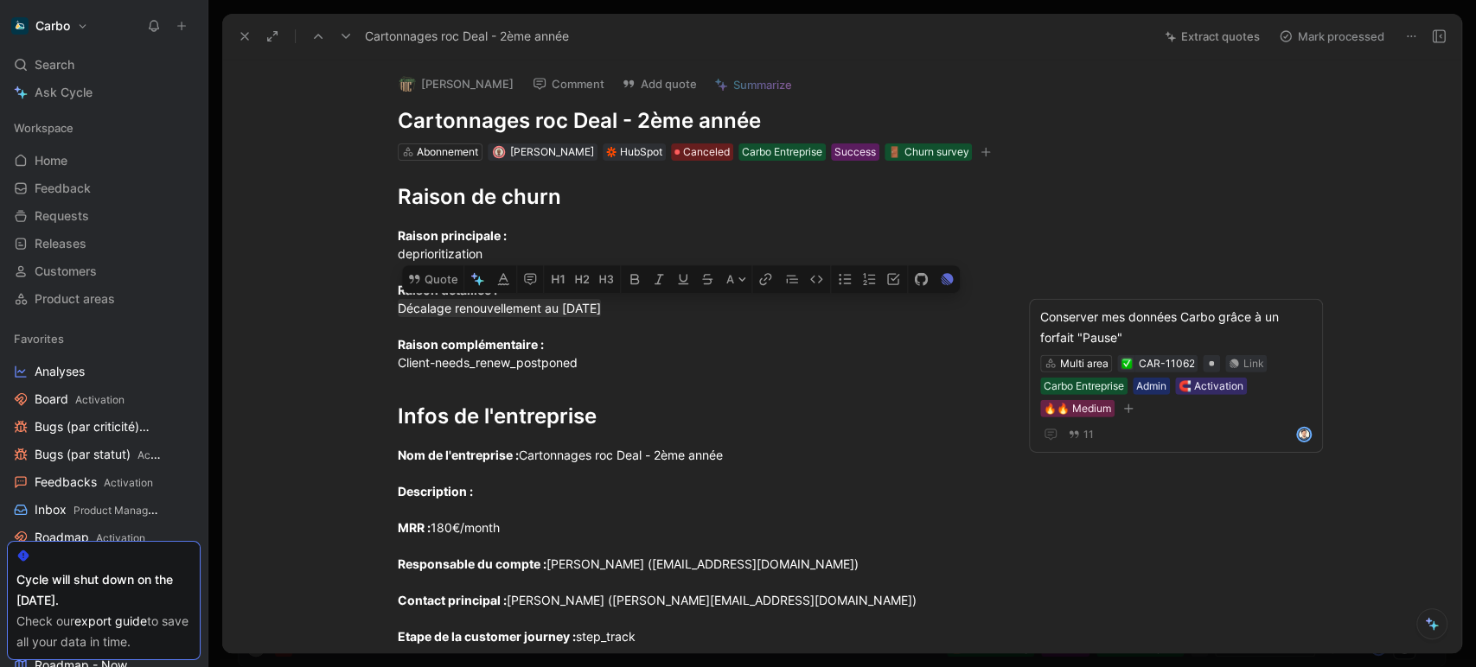
click at [346, 36] on icon at bounding box center [346, 36] width 14 height 14
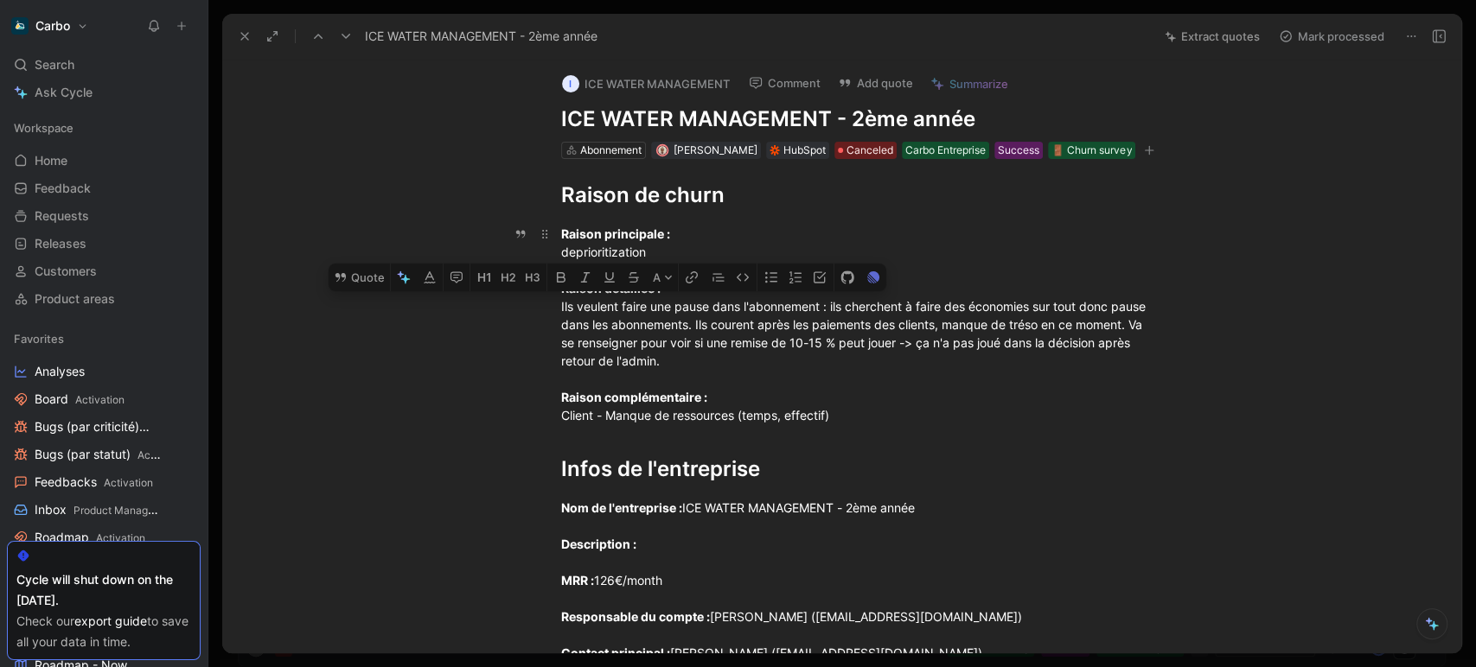
drag, startPoint x: 553, startPoint y: 303, endPoint x: 721, endPoint y: 354, distance: 175.0
click at [721, 354] on p "Raison principale : deprioritization Raison détaillée : Ils veulent faire une p…" at bounding box center [860, 325] width 664 height 210
click at [360, 275] on button "Quote" at bounding box center [358, 278] width 61 height 28
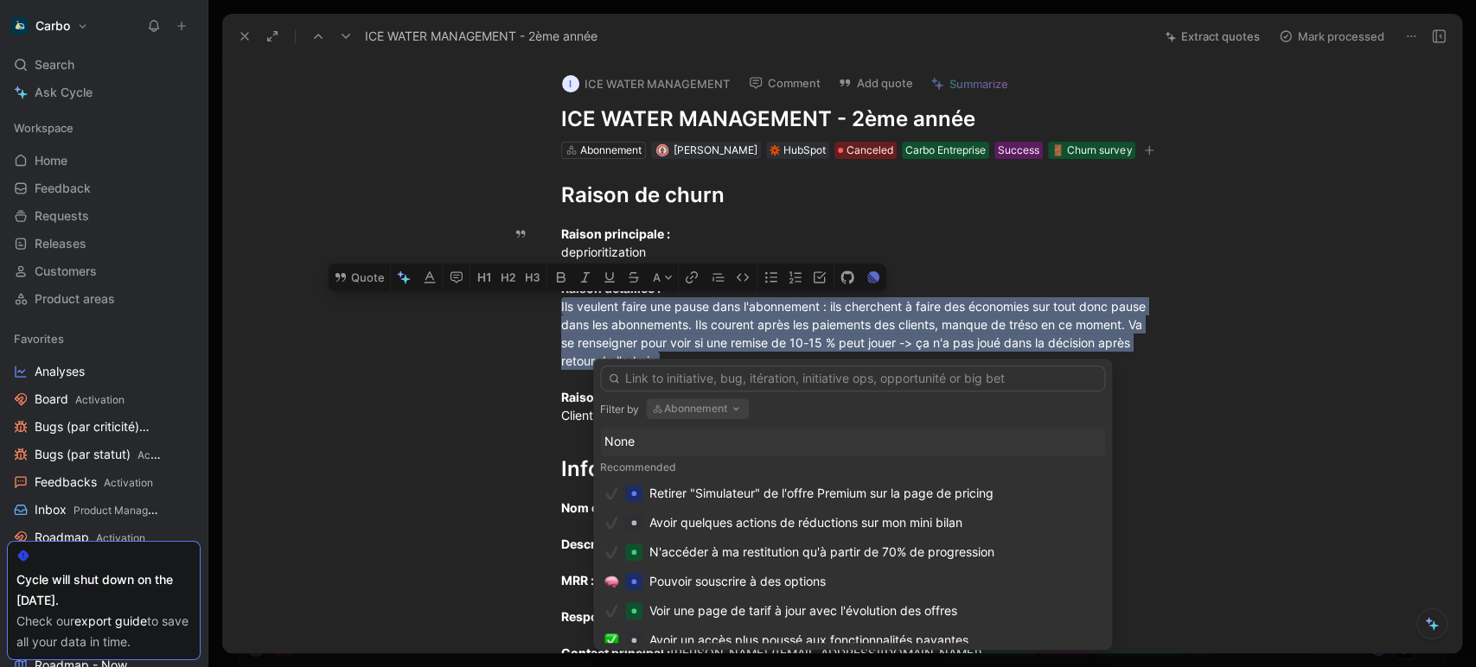
click at [708, 410] on button "Abonnement" at bounding box center [697, 409] width 103 height 21
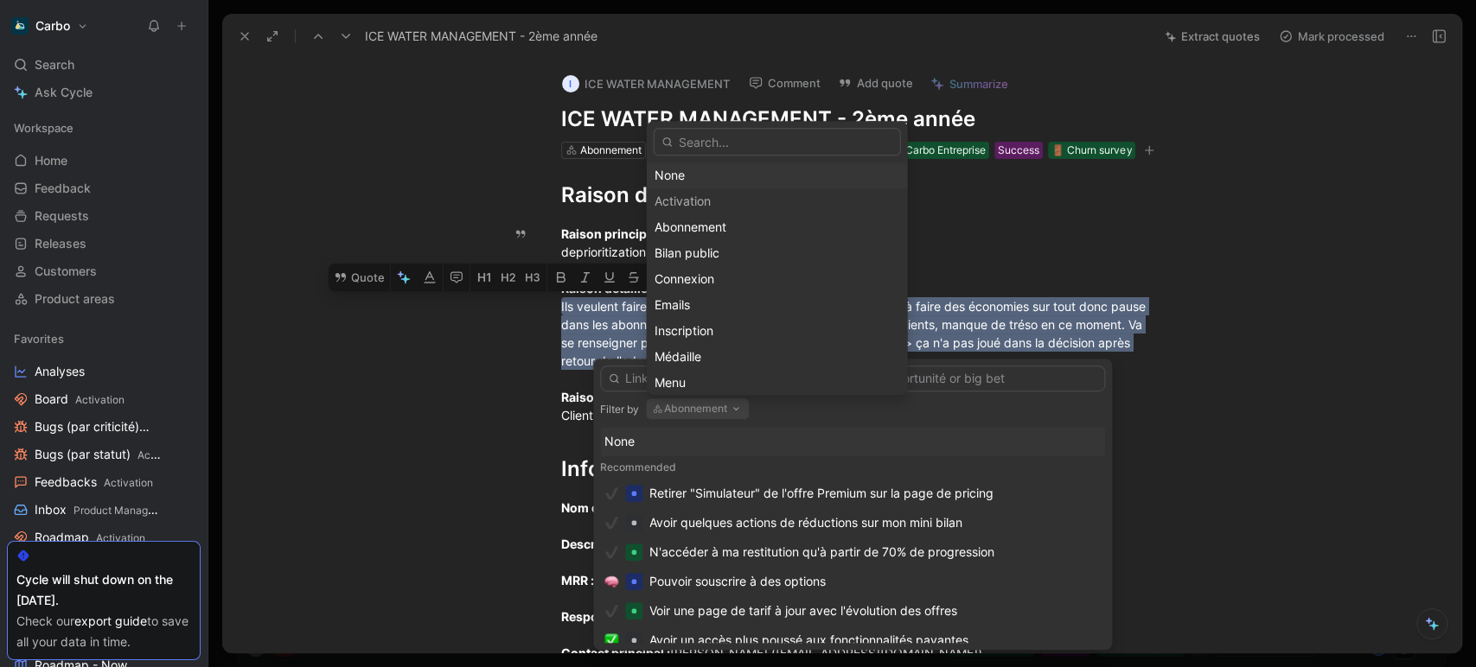
click at [698, 183] on div "None" at bounding box center [776, 176] width 245 height 21
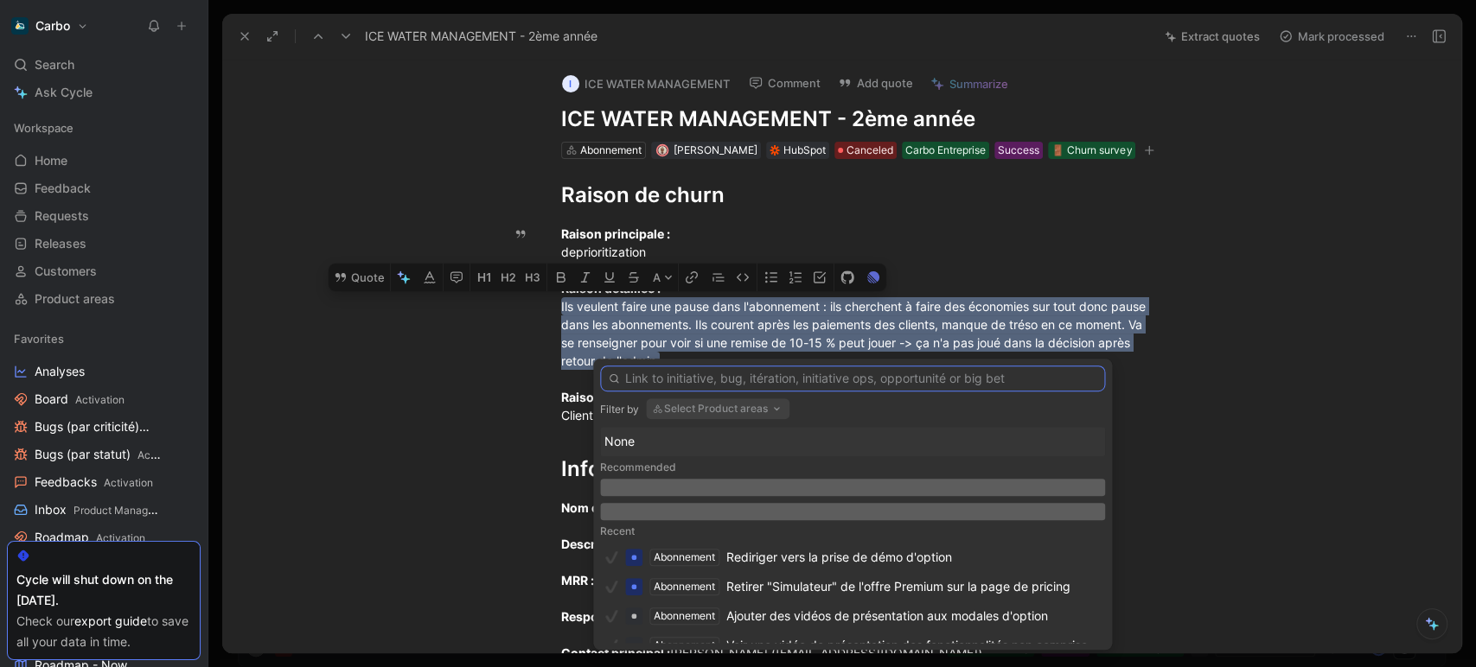
click at [699, 373] on input "text" at bounding box center [852, 379] width 505 height 26
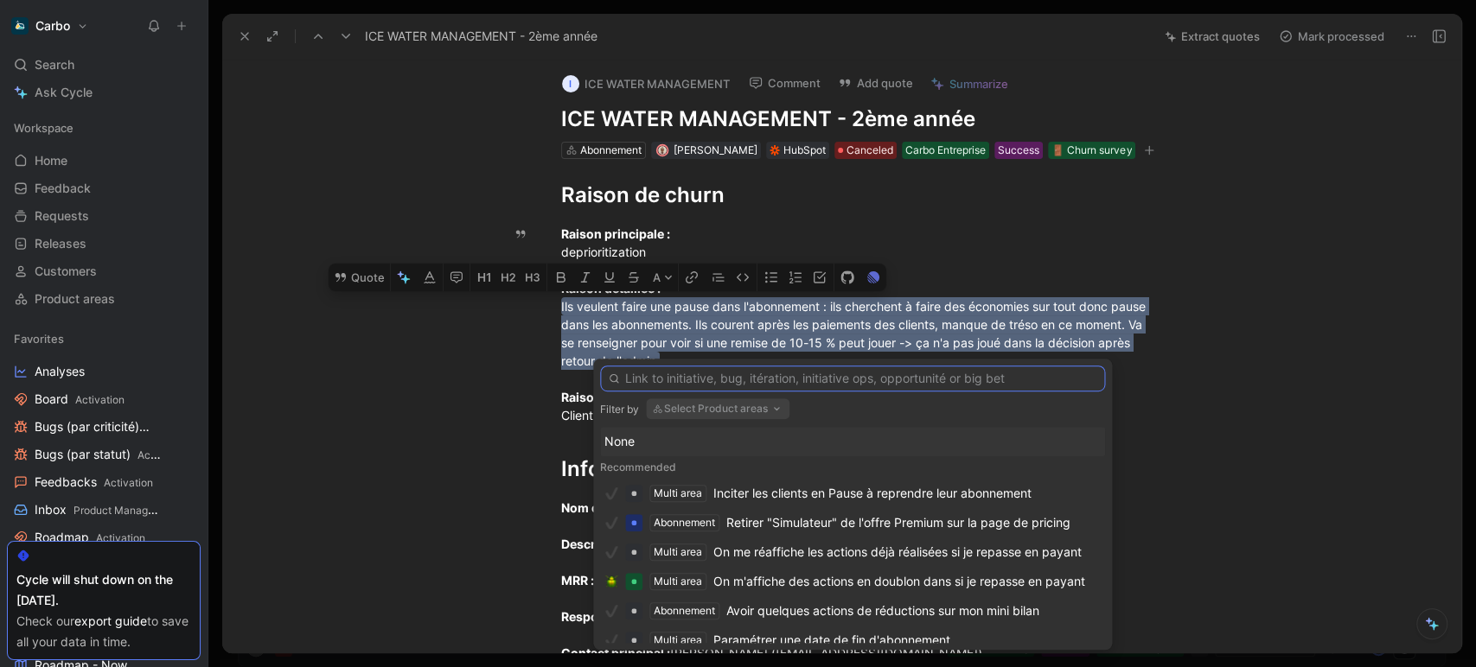
paste input "pause"
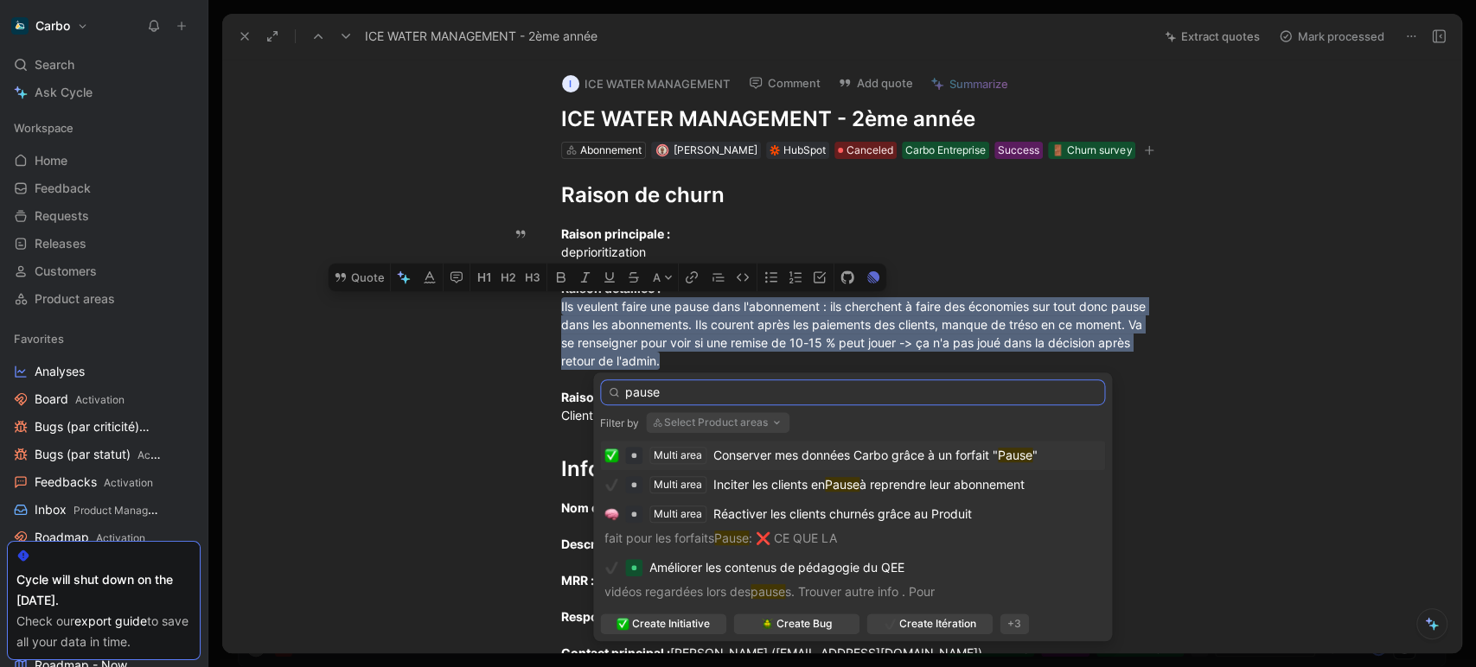
type input "pause"
click at [819, 455] on span "Conserver mes données Carbo grâce à un forfait "" at bounding box center [855, 455] width 284 height 15
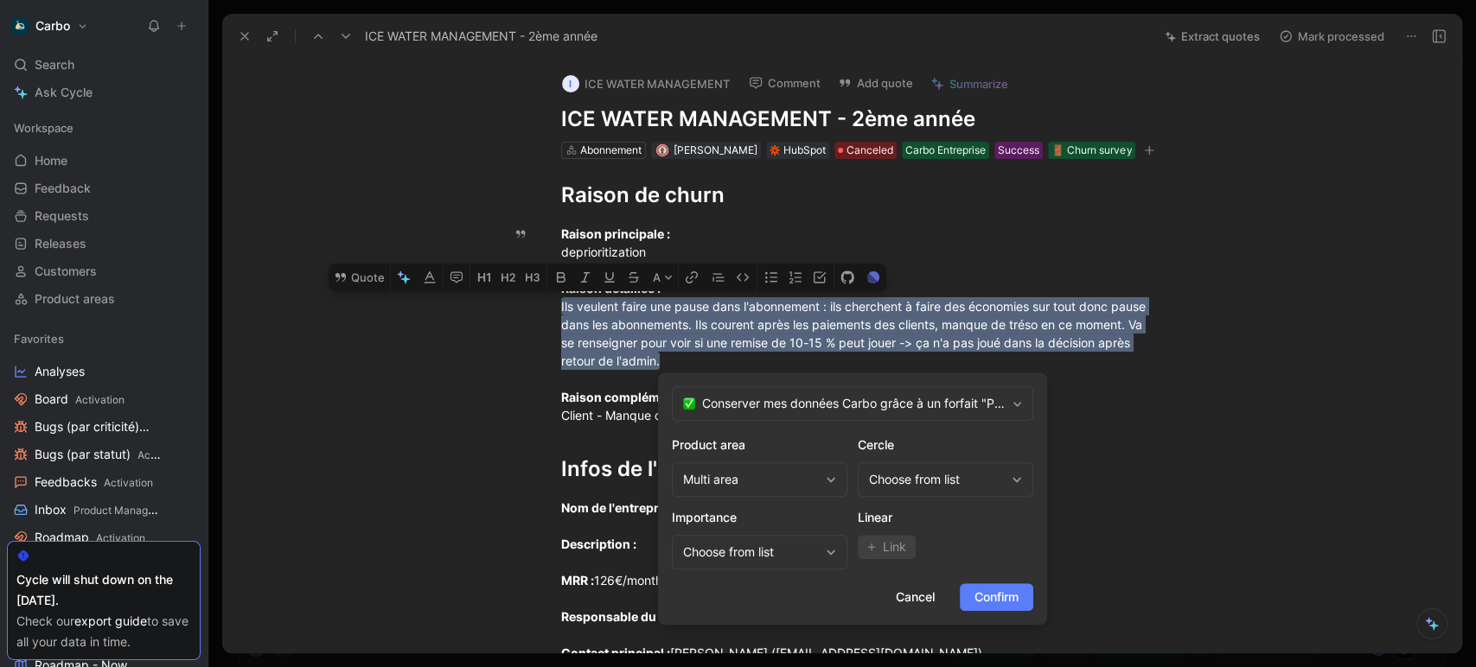
click at [960, 593] on button "Confirm" at bounding box center [996, 597] width 73 height 28
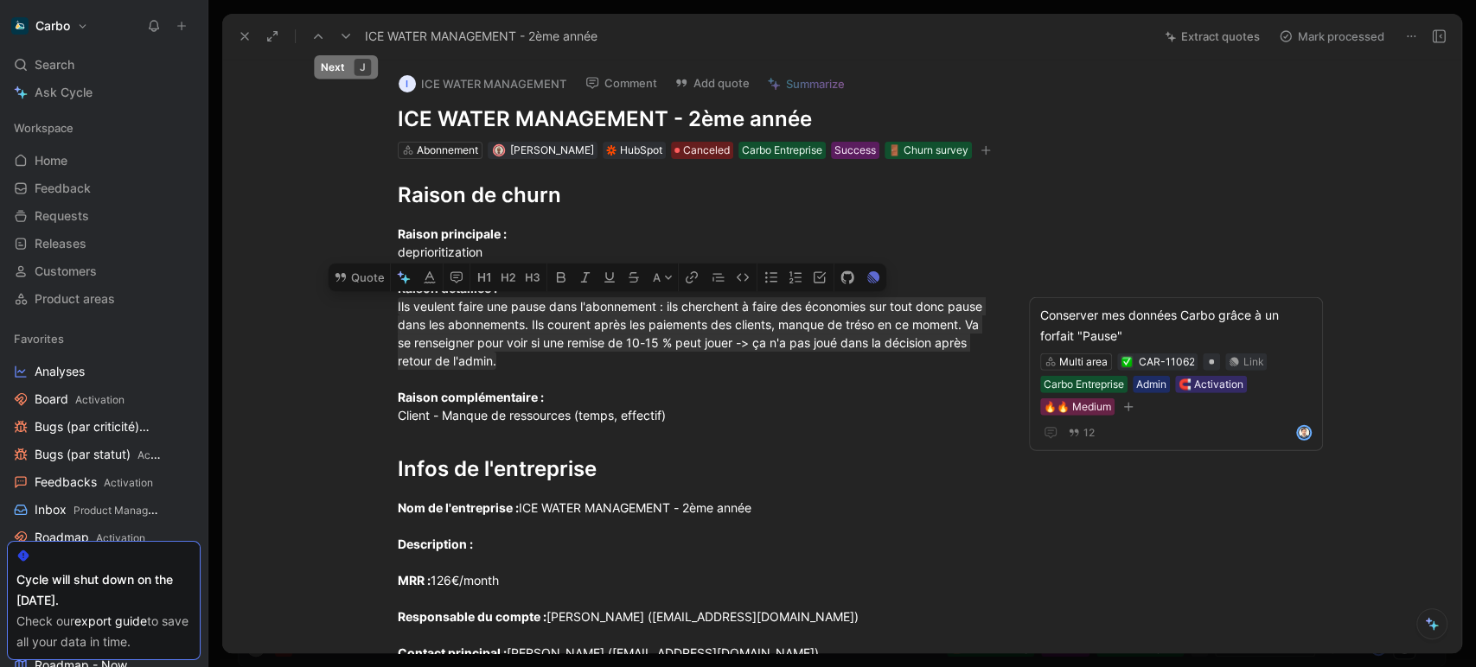
click at [346, 32] on icon at bounding box center [346, 36] width 14 height 14
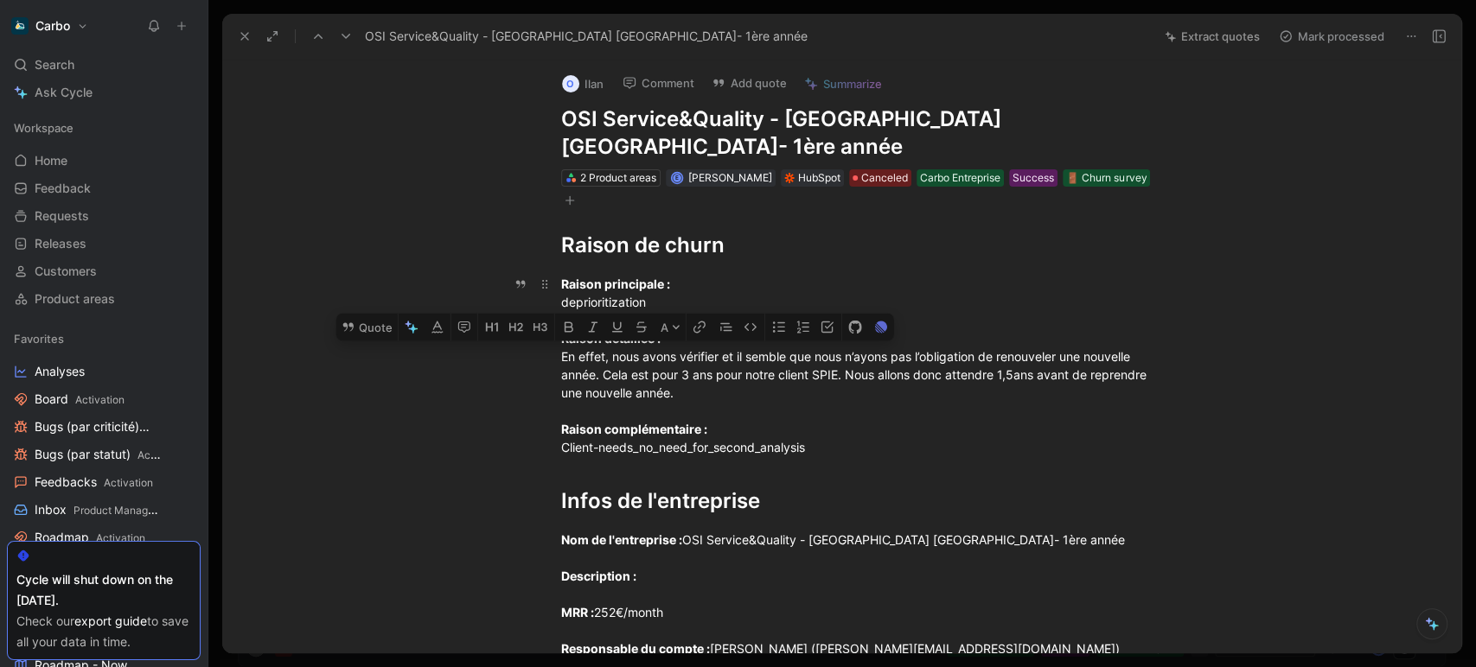
drag, startPoint x: 754, startPoint y: 364, endPoint x: 542, endPoint y: 330, distance: 214.5
click at [542, 330] on p "Raison principale : deprioritization Raison détaillée : En effet, nous avons vé…" at bounding box center [860, 366] width 664 height 192
click at [730, 360] on div "Raison principale : deprioritization Raison détaillée : En effet, nous avons vé…" at bounding box center [860, 366] width 598 height 182
drag, startPoint x: 809, startPoint y: 327, endPoint x: 838, endPoint y: 370, distance: 51.8
click at [838, 370] on div "Raison principale : deprioritization Raison détaillée : En effet, nous avons vé…" at bounding box center [860, 366] width 598 height 182
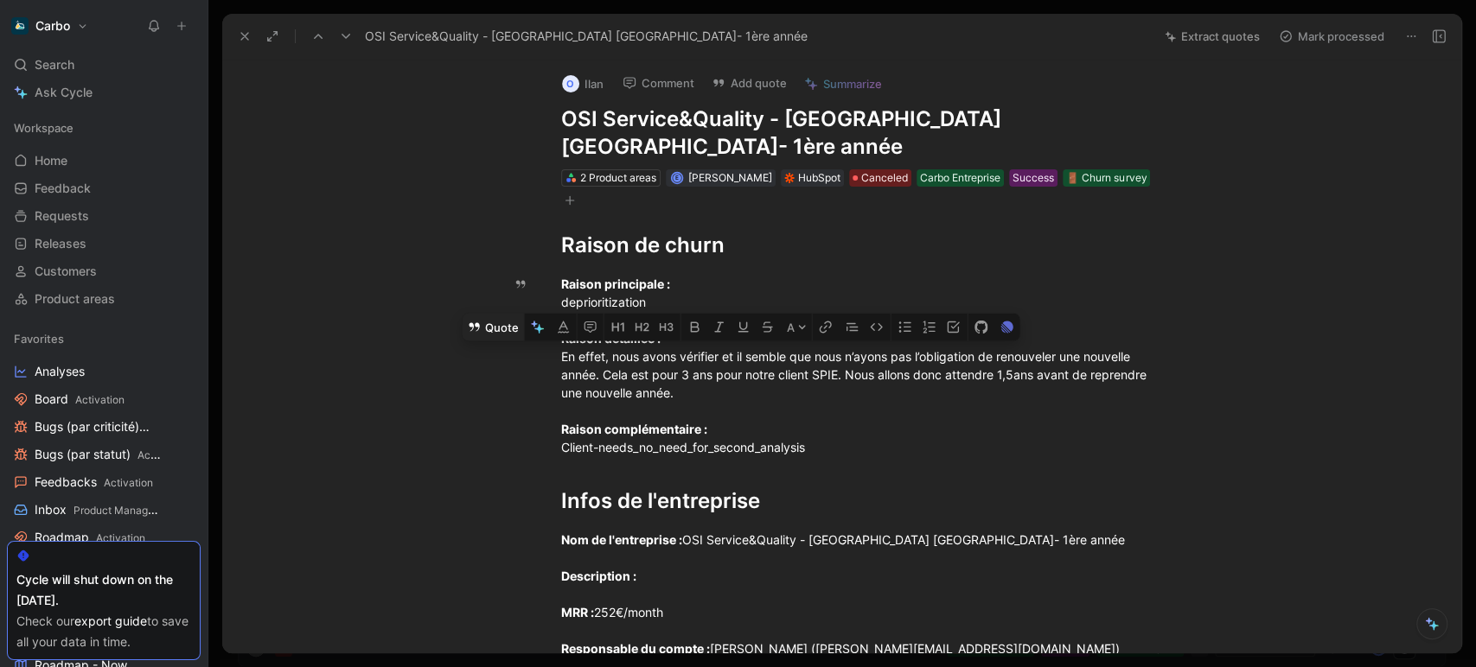
click at [498, 314] on button "Quote" at bounding box center [492, 328] width 61 height 28
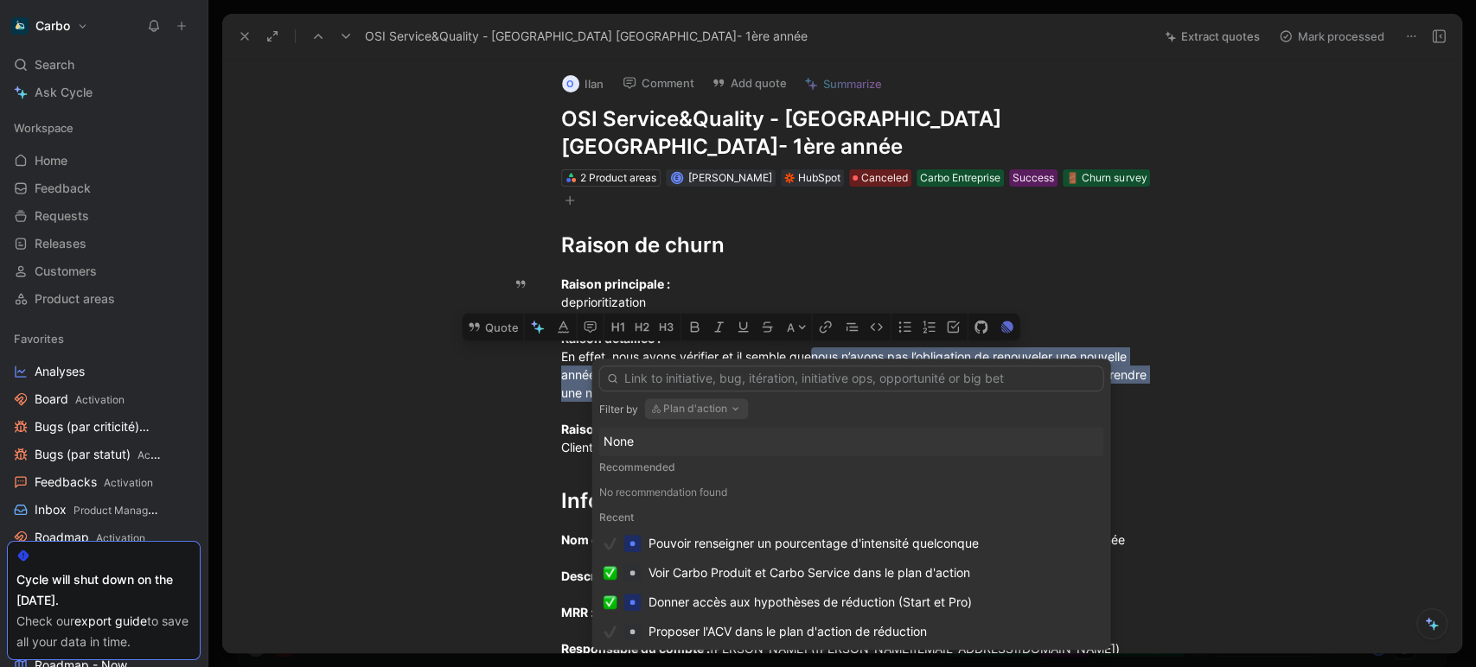
click at [703, 405] on button "Plan d'action" at bounding box center [696, 409] width 104 height 21
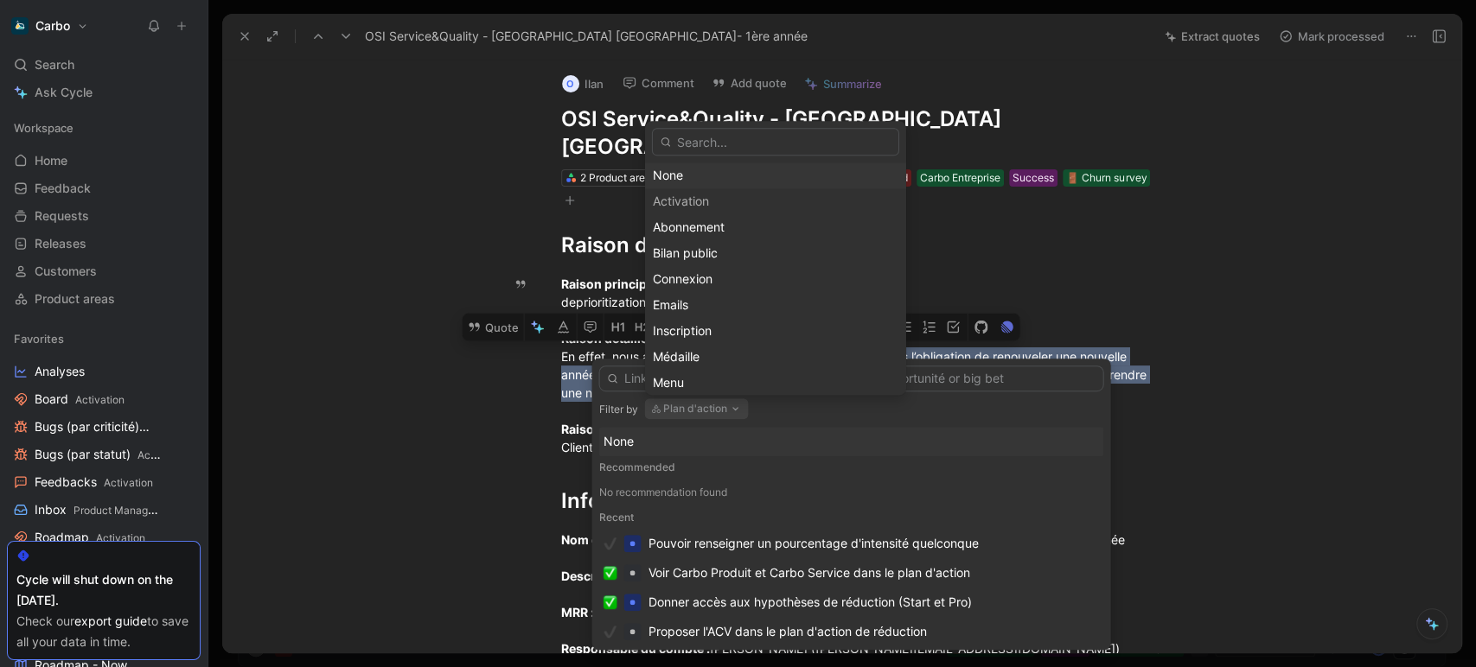
click at [688, 181] on div "None" at bounding box center [775, 176] width 245 height 21
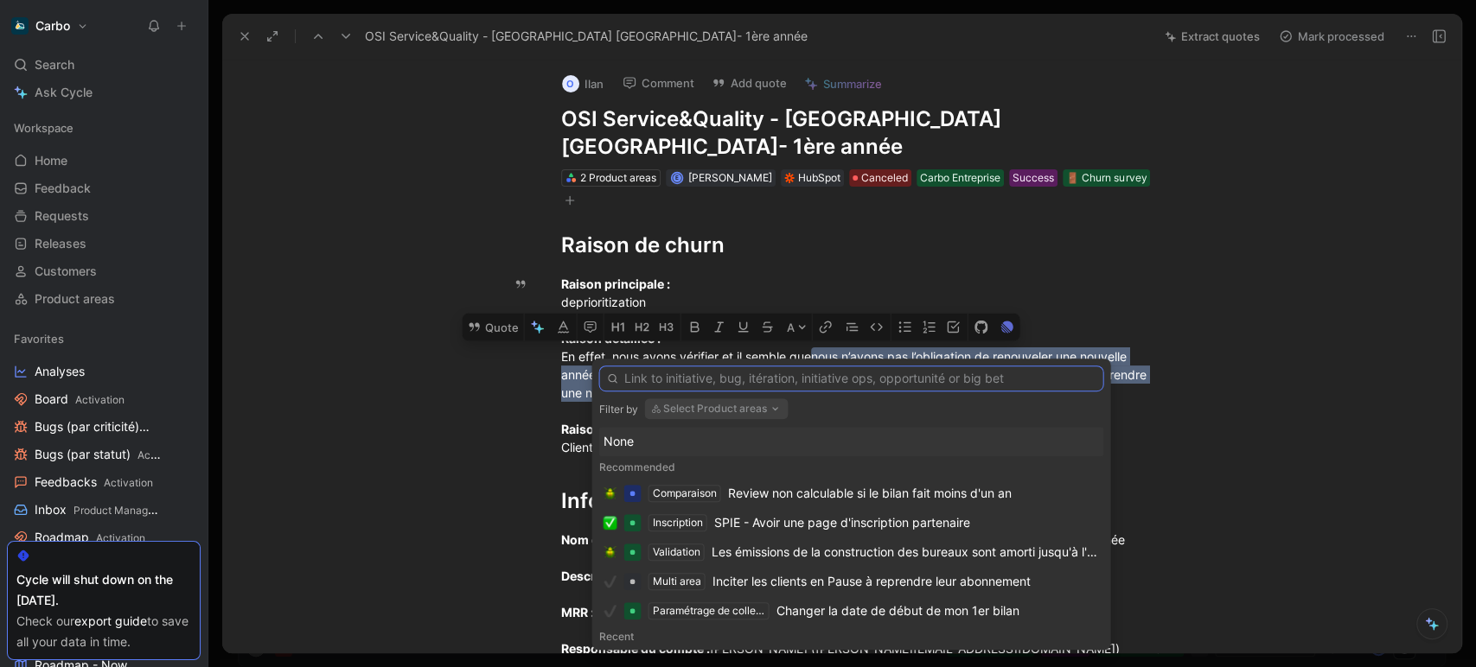
click at [779, 379] on input "text" at bounding box center [850, 379] width 505 height 26
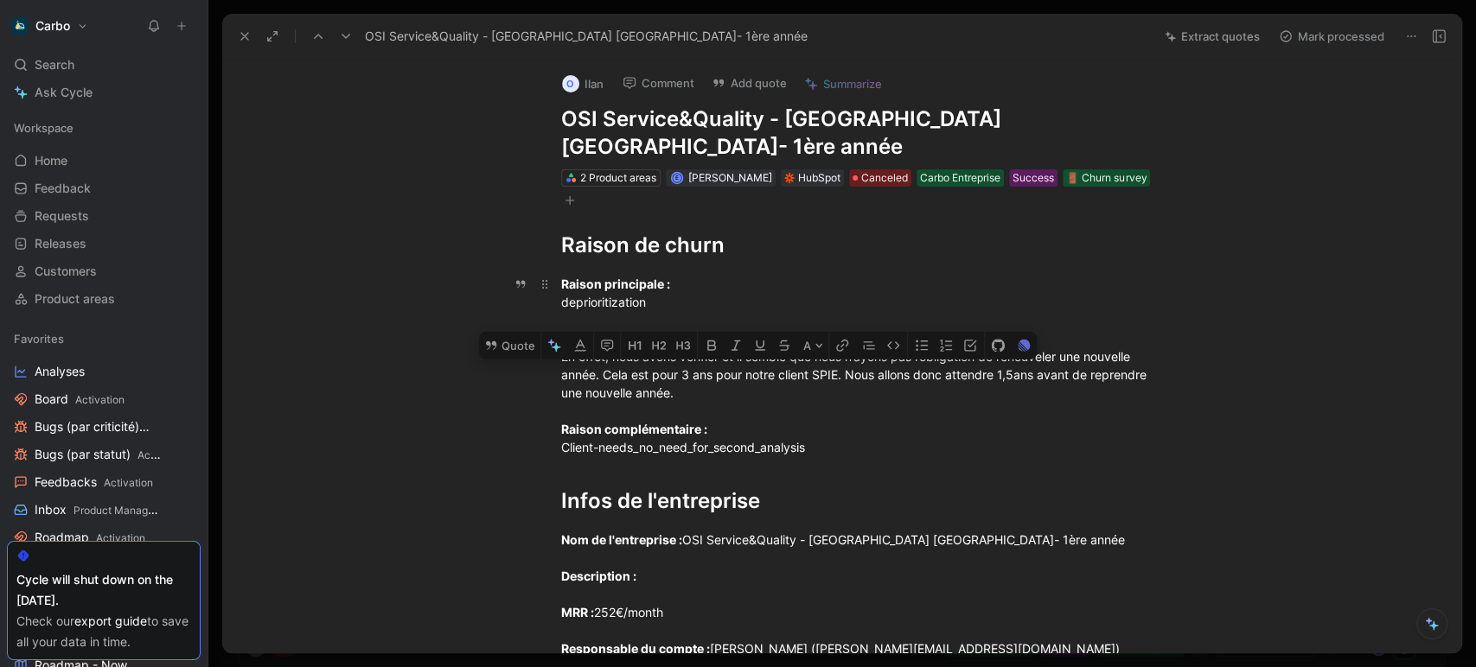
drag, startPoint x: 858, startPoint y: 363, endPoint x: 841, endPoint y: 351, distance: 20.4
click at [841, 351] on div "Raison principale : deprioritization Raison détaillée : En effet, nous avons vé…" at bounding box center [860, 366] width 598 height 182
click at [518, 332] on button "Quote" at bounding box center [509, 346] width 61 height 28
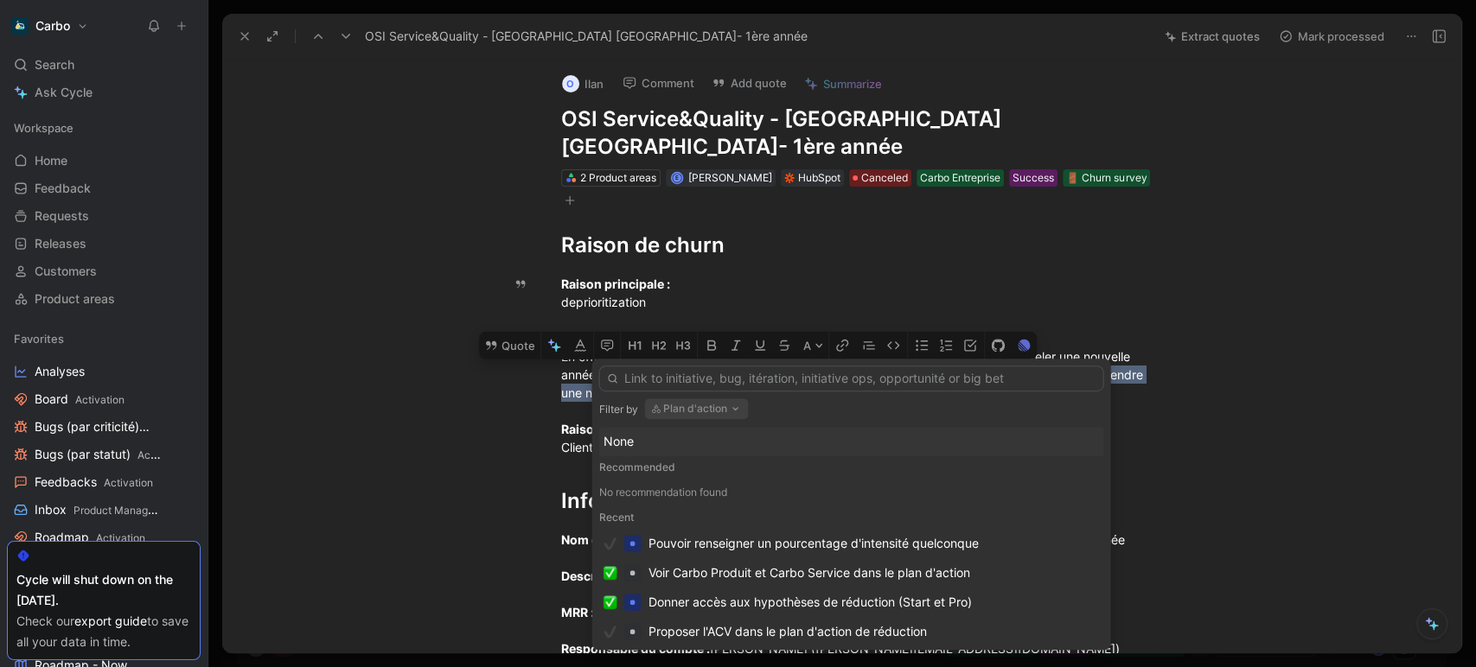
click at [708, 413] on button "Plan d'action" at bounding box center [696, 409] width 104 height 21
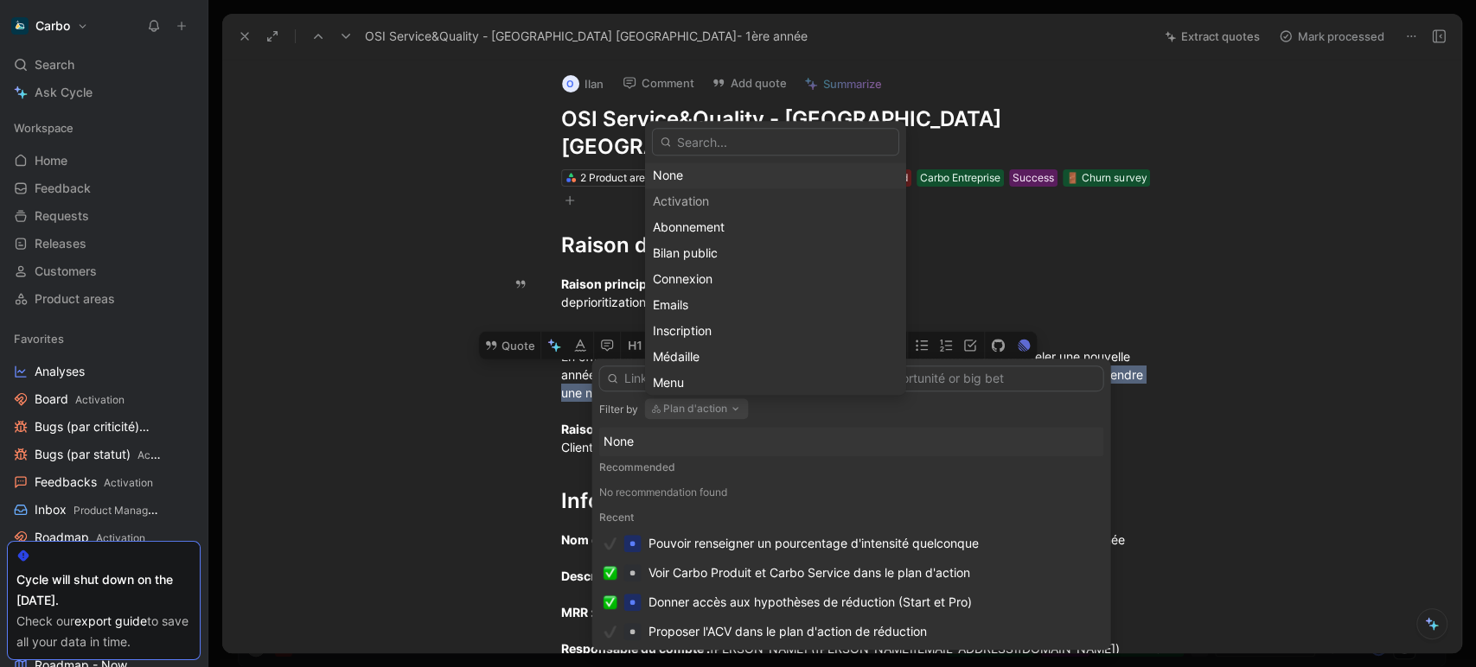
click at [683, 180] on div "None" at bounding box center [775, 176] width 245 height 21
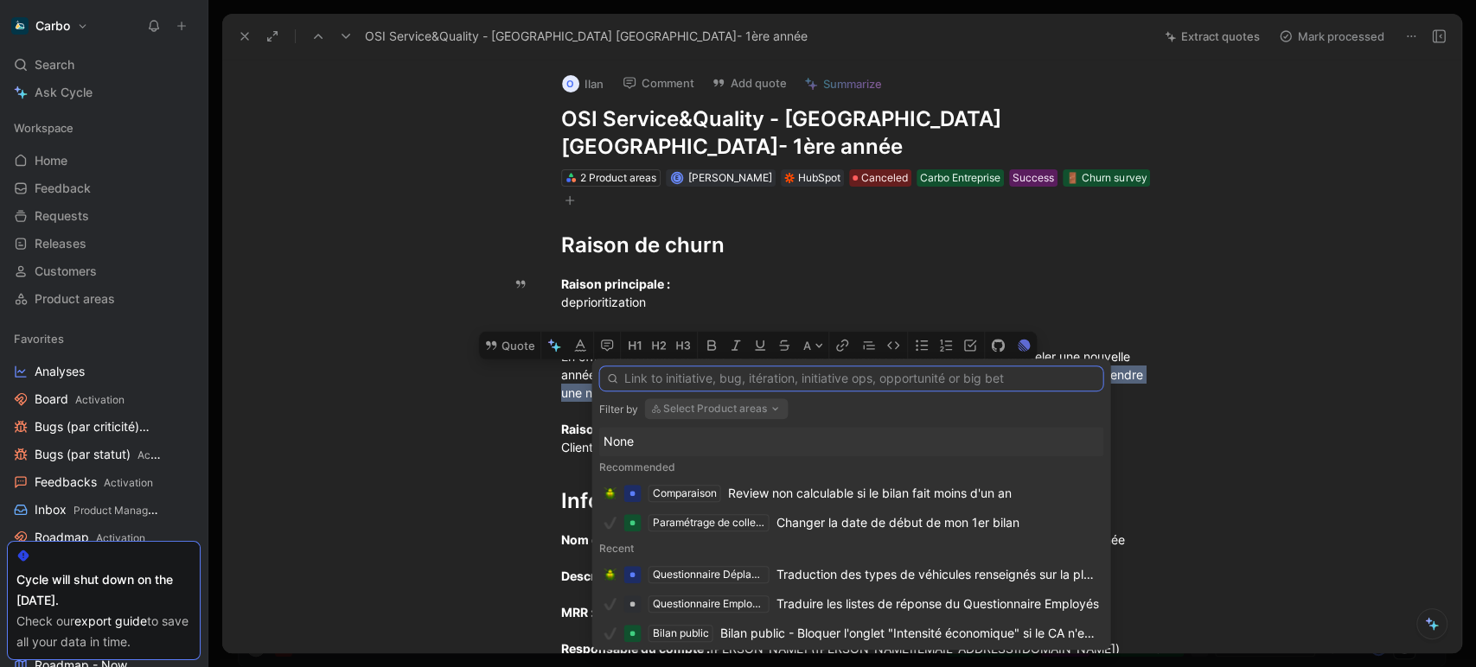
click at [723, 372] on input "text" at bounding box center [850, 379] width 505 height 26
paste input "pause"
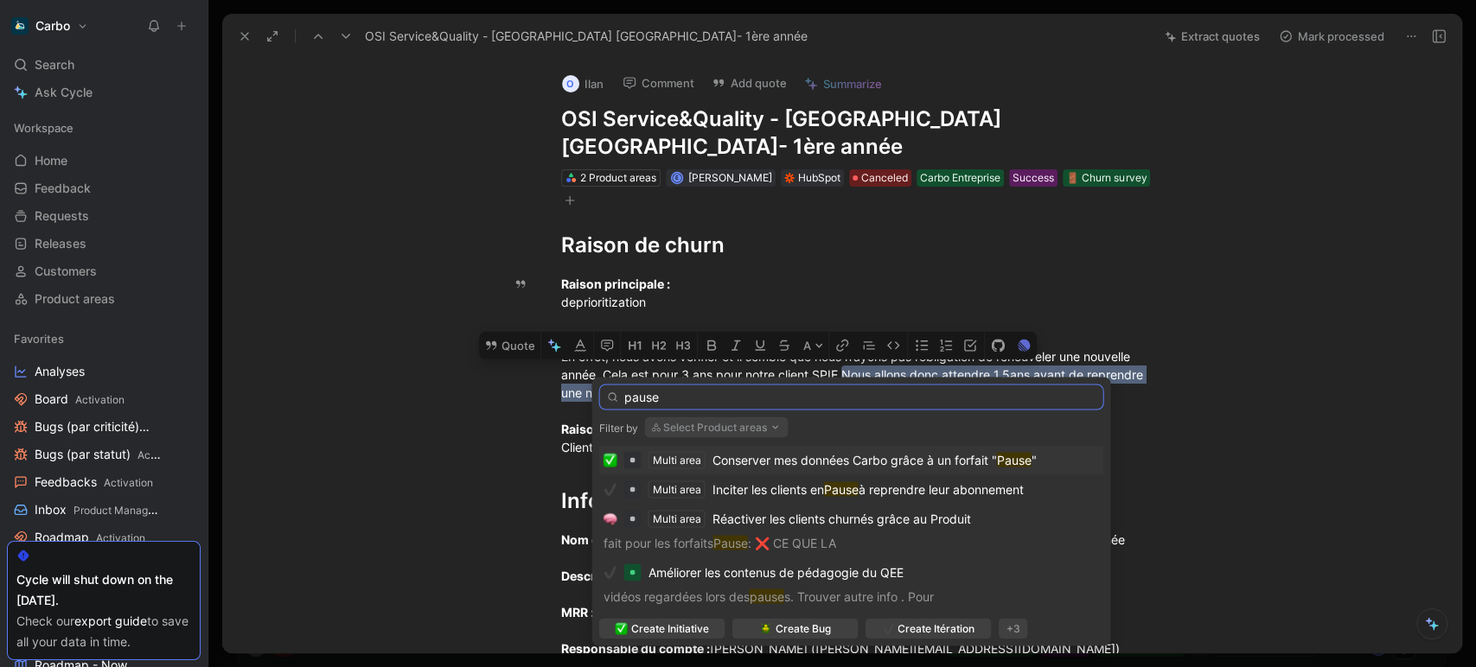
type input "pause"
click at [842, 462] on span "Conserver mes données Carbo grâce à un forfait "" at bounding box center [853, 459] width 284 height 15
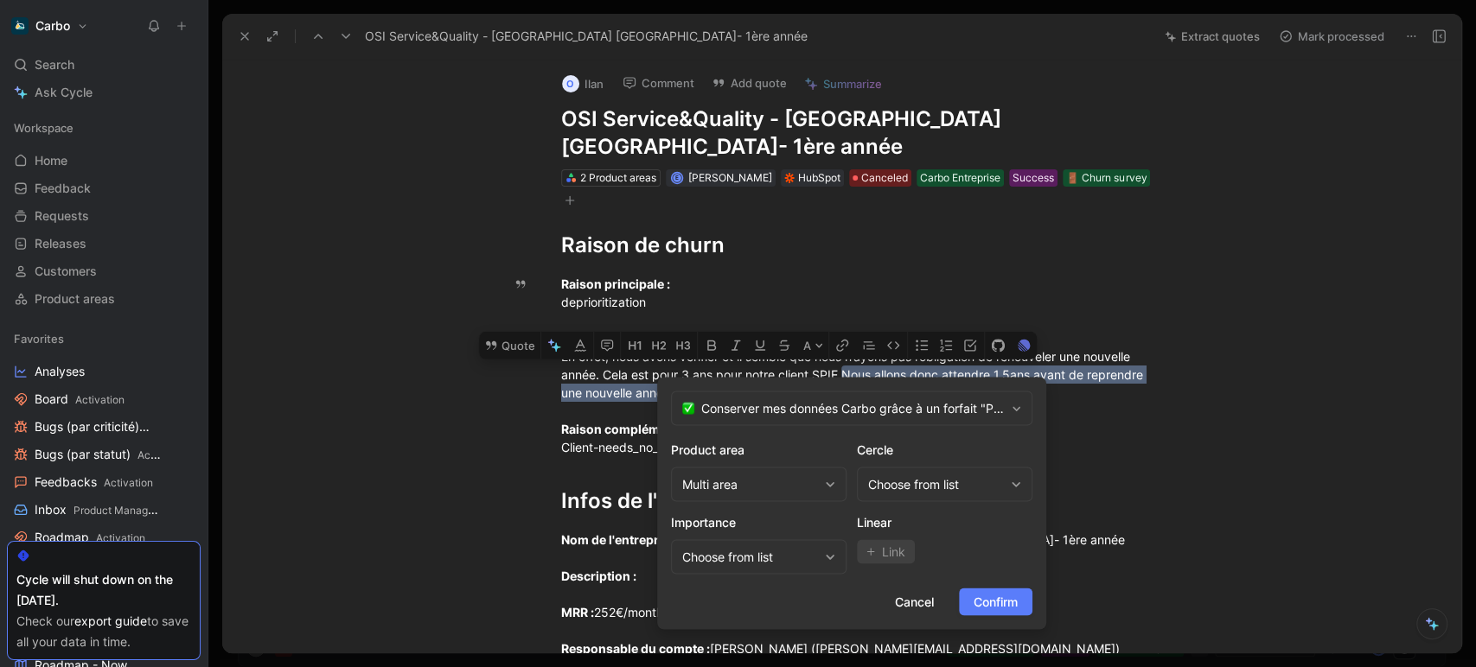
click at [990, 600] on span "Confirm" at bounding box center [995, 601] width 44 height 21
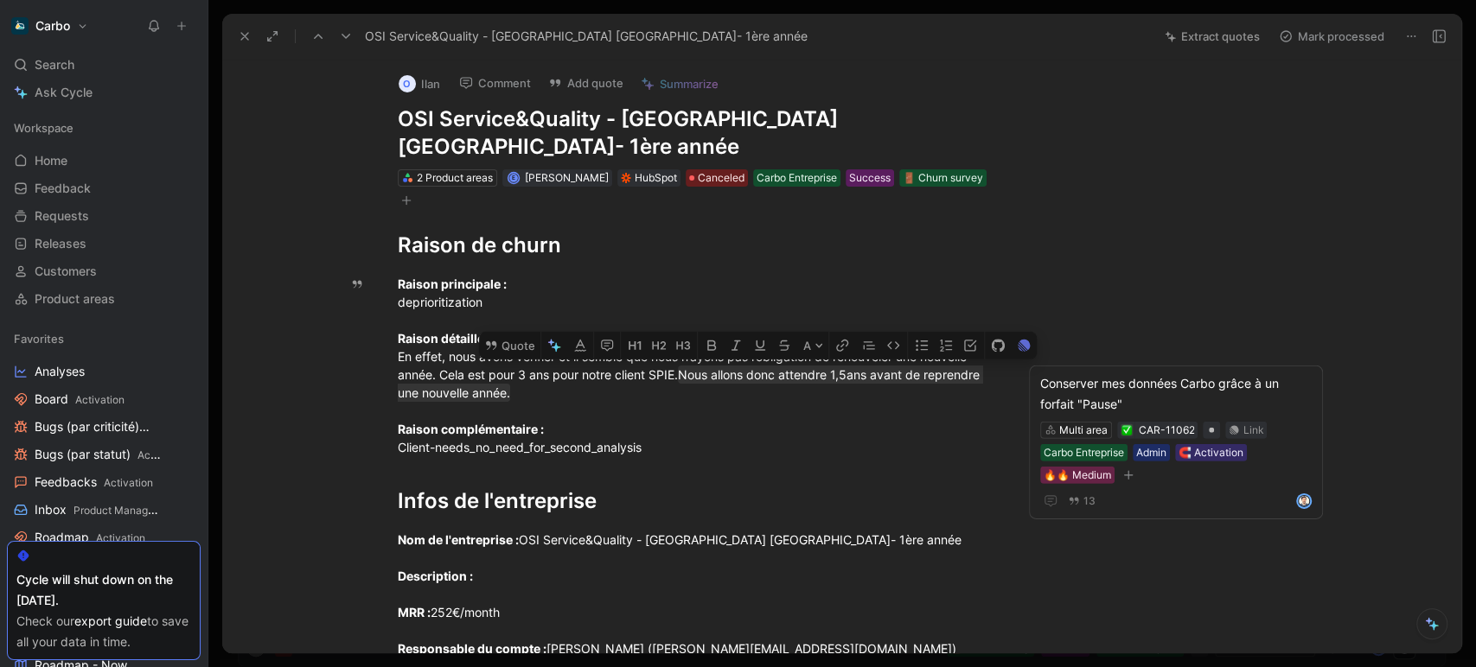
click at [346, 33] on icon at bounding box center [346, 36] width 14 height 14
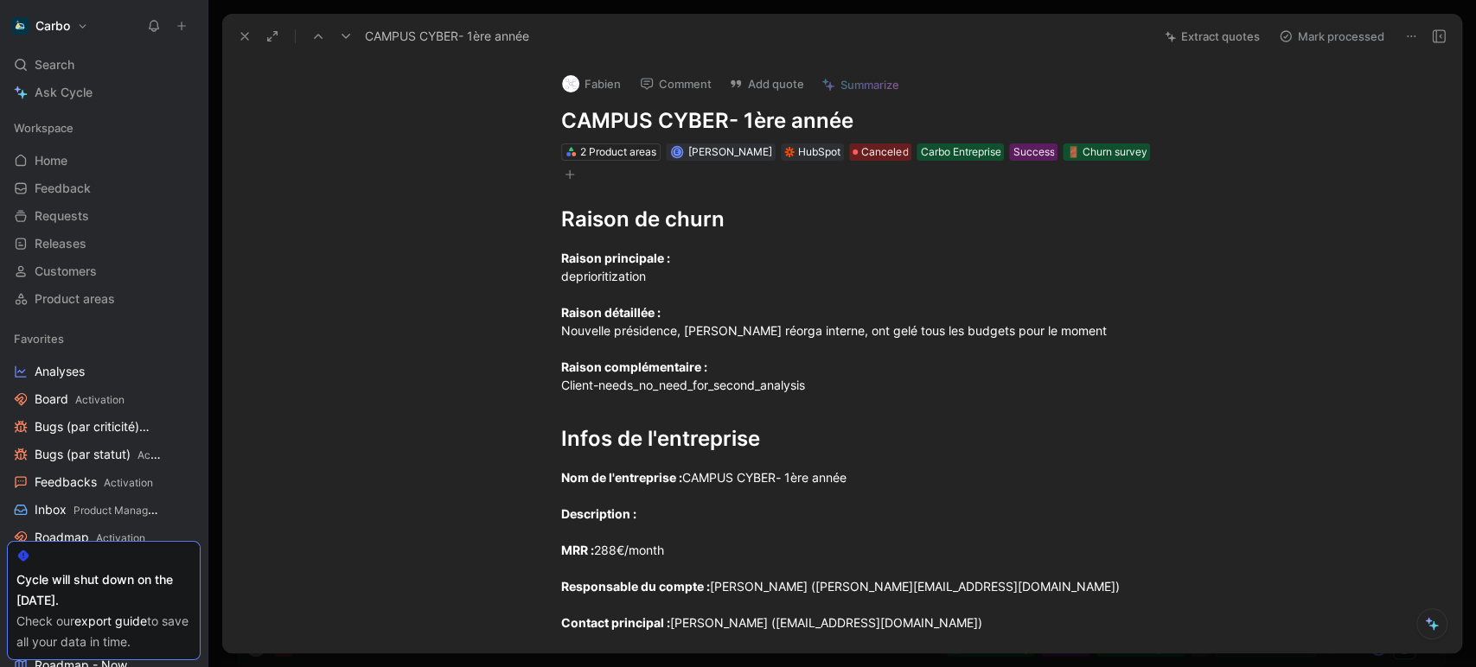
click at [463, 348] on div "Raison de [PERSON_NAME] principale : deprioritization Raison détaillée : Nouvel…" at bounding box center [859, 471] width 1202 height 577
click at [346, 35] on icon at bounding box center [346, 36] width 14 height 14
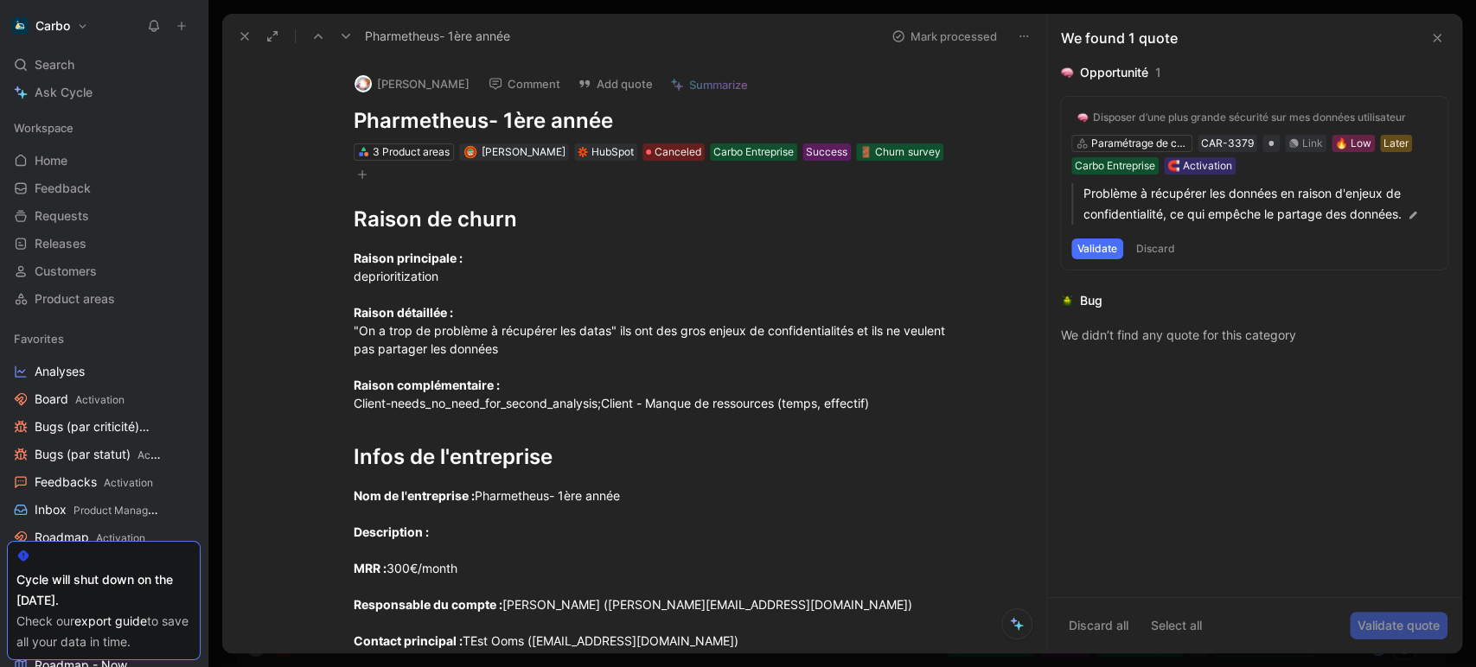
click at [346, 35] on icon at bounding box center [346, 36] width 14 height 14
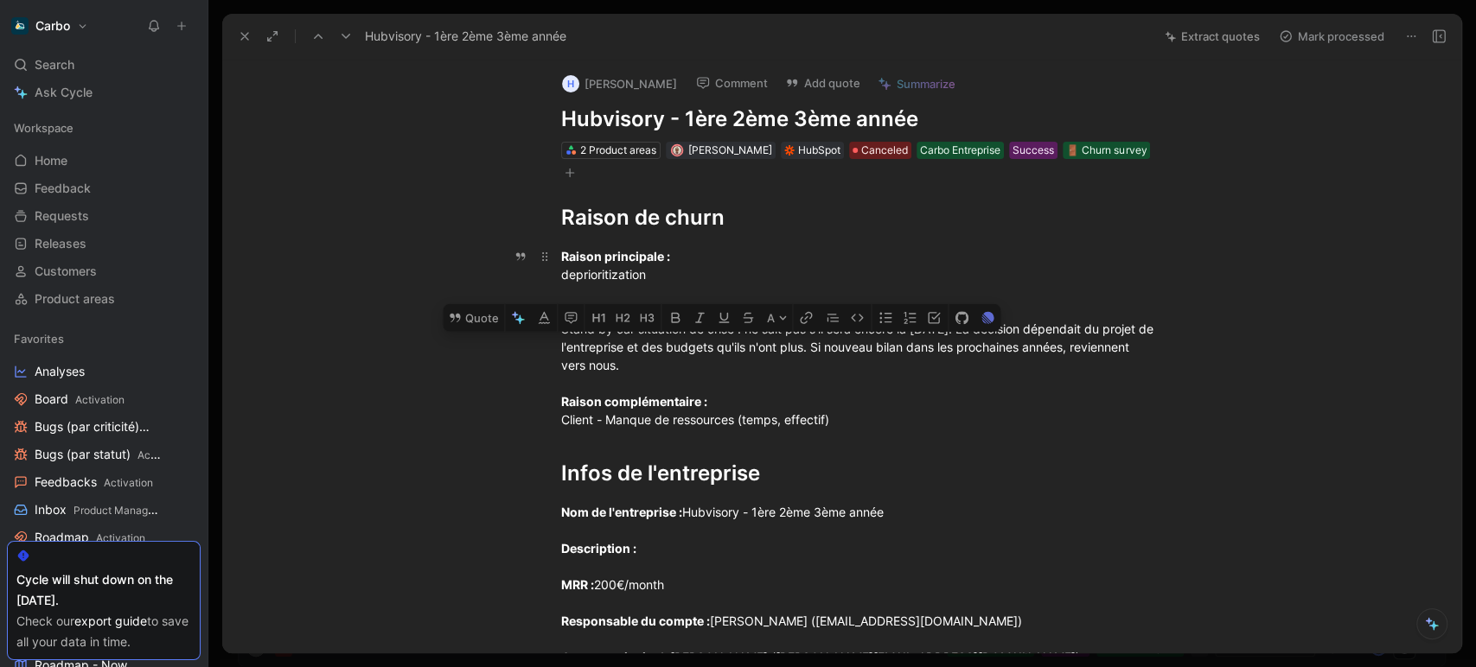
drag, startPoint x: 838, startPoint y: 365, endPoint x: 825, endPoint y: 347, distance: 22.8
click at [825, 347] on div "Raison principale : deprioritization Raison détaillée : Stand by car situation …" at bounding box center [860, 338] width 598 height 182
click at [466, 316] on button "Quote" at bounding box center [473, 318] width 61 height 28
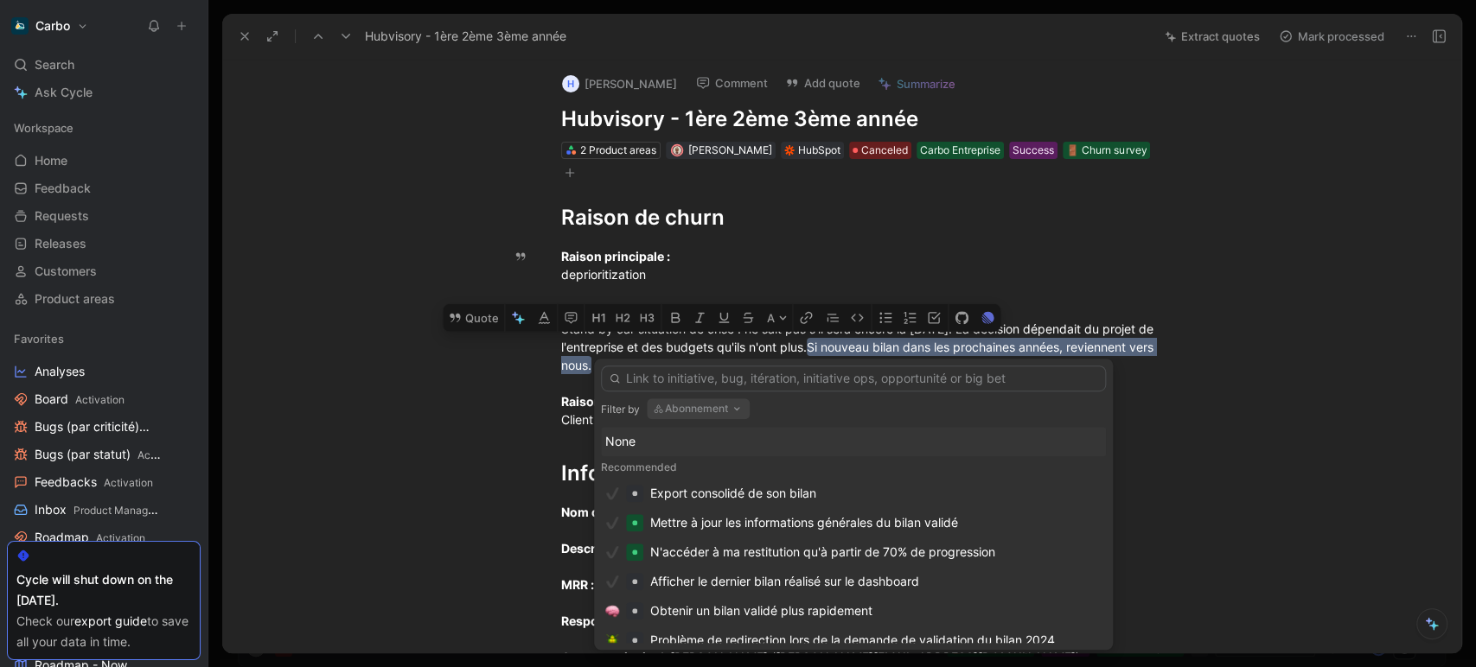
click at [729, 413] on button "Abonnement" at bounding box center [698, 409] width 103 height 21
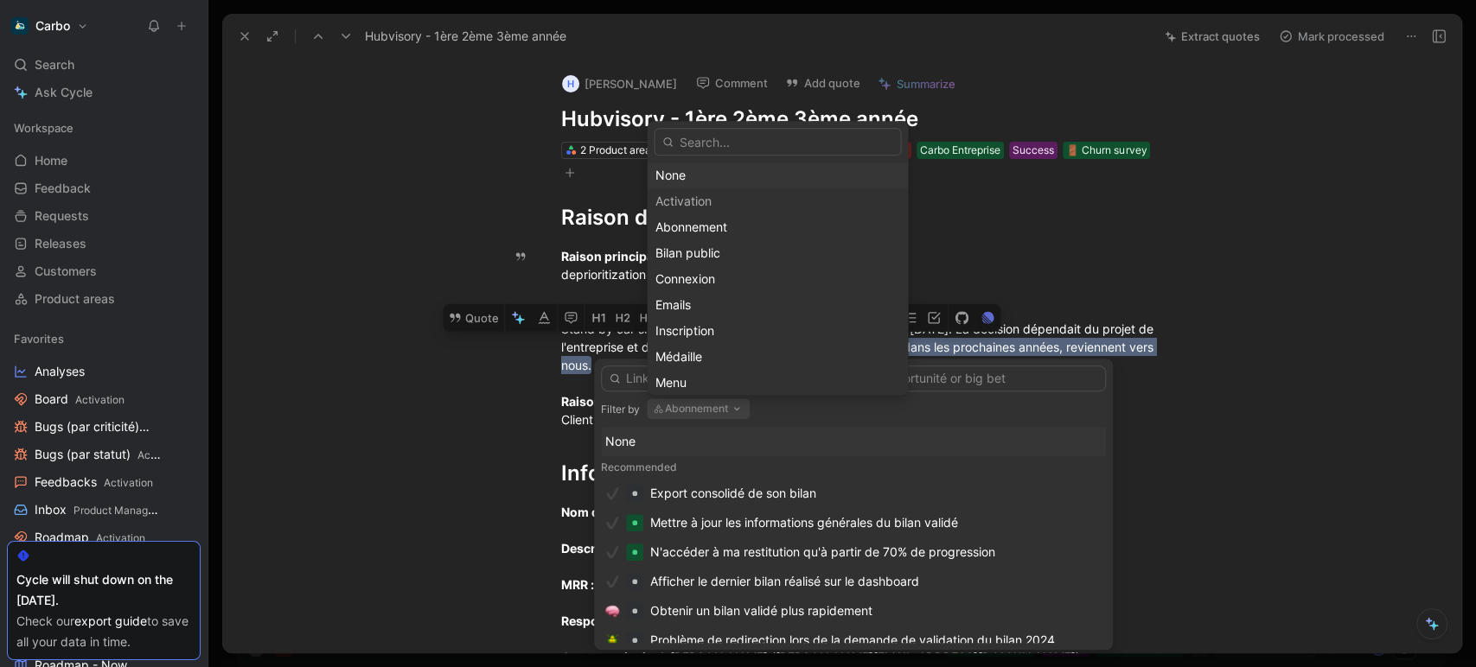
click at [673, 172] on div "None" at bounding box center [776, 176] width 245 height 21
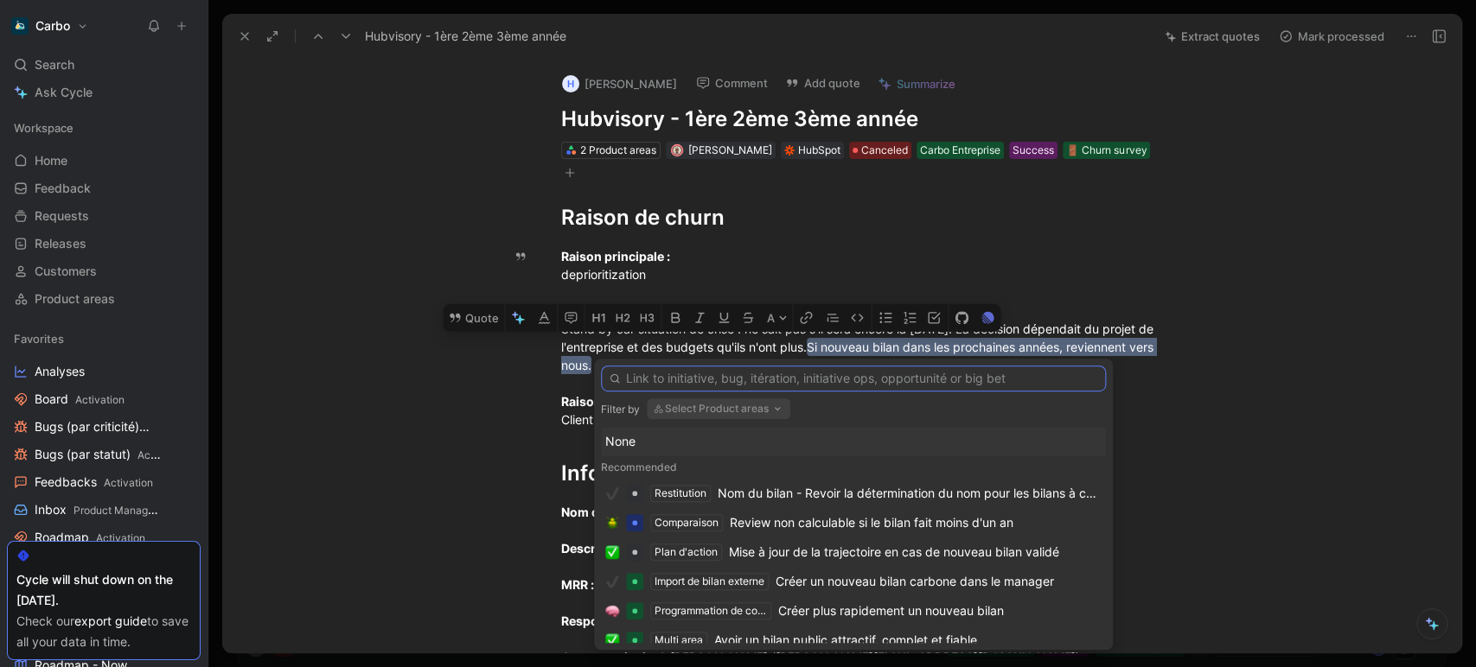
click at [778, 377] on input "text" at bounding box center [853, 379] width 505 height 26
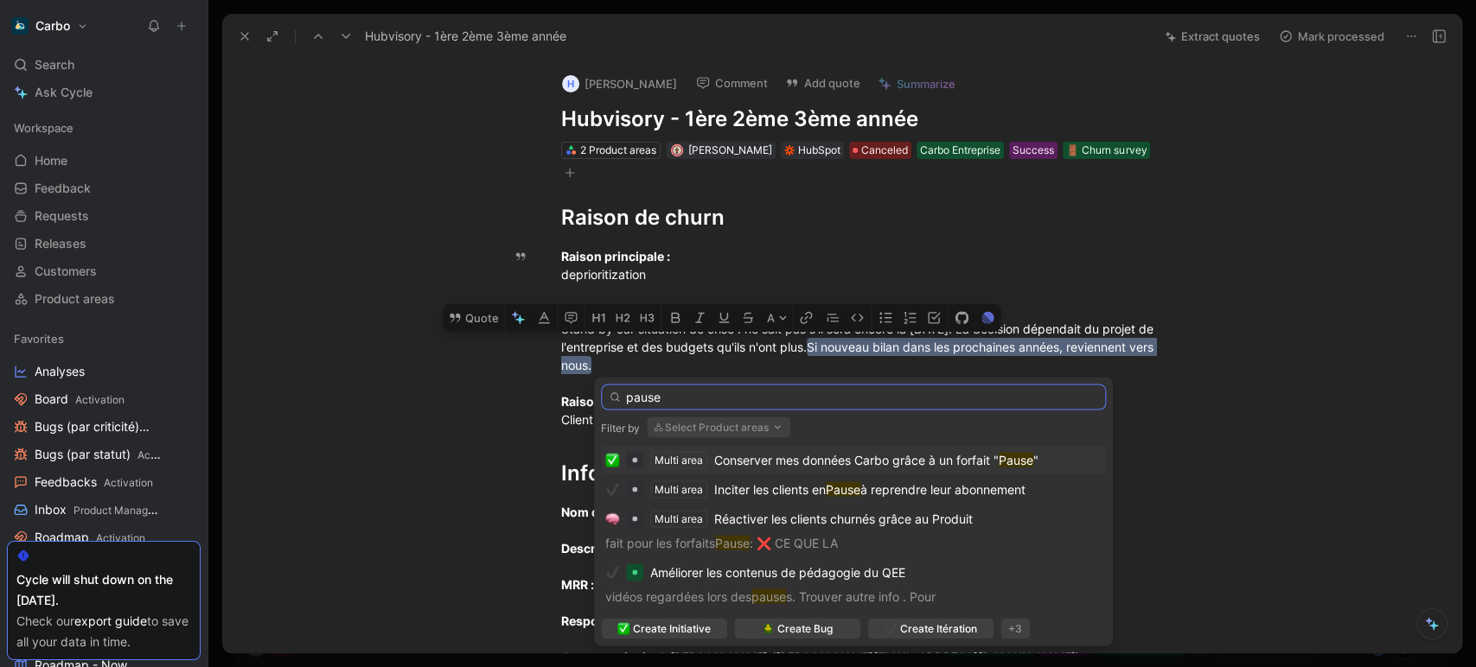
type input "pause"
click at [795, 454] on span "Conserver mes données Carbo grâce à un forfait "" at bounding box center [856, 459] width 284 height 15
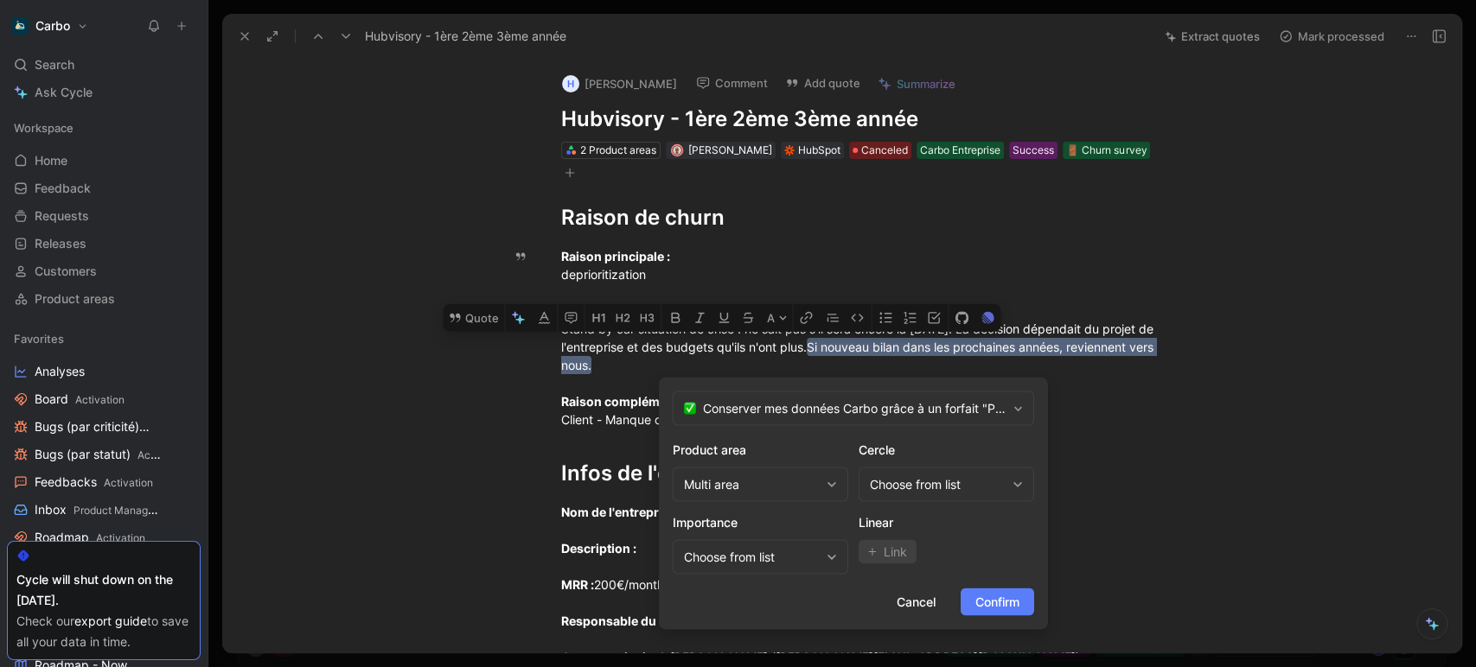
click at [1004, 605] on span "Confirm" at bounding box center [997, 601] width 44 height 21
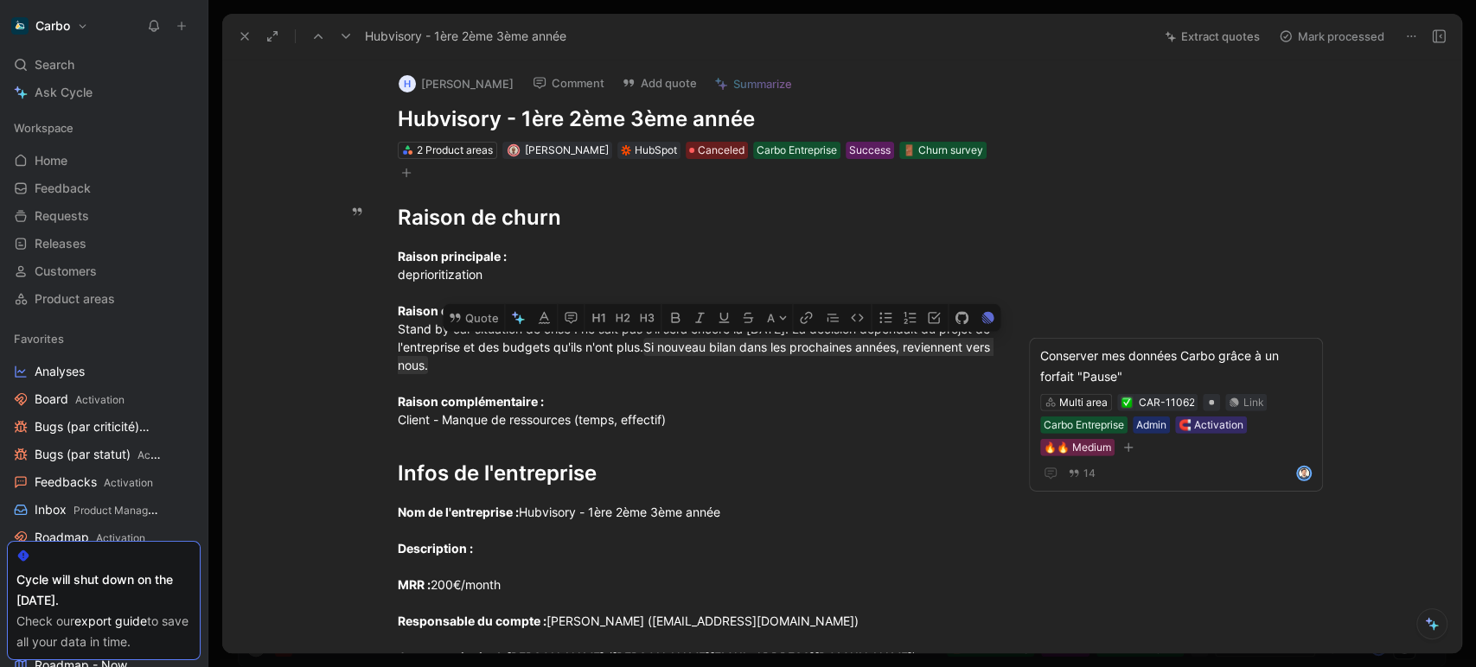
click at [348, 35] on use at bounding box center [345, 36] width 9 height 5
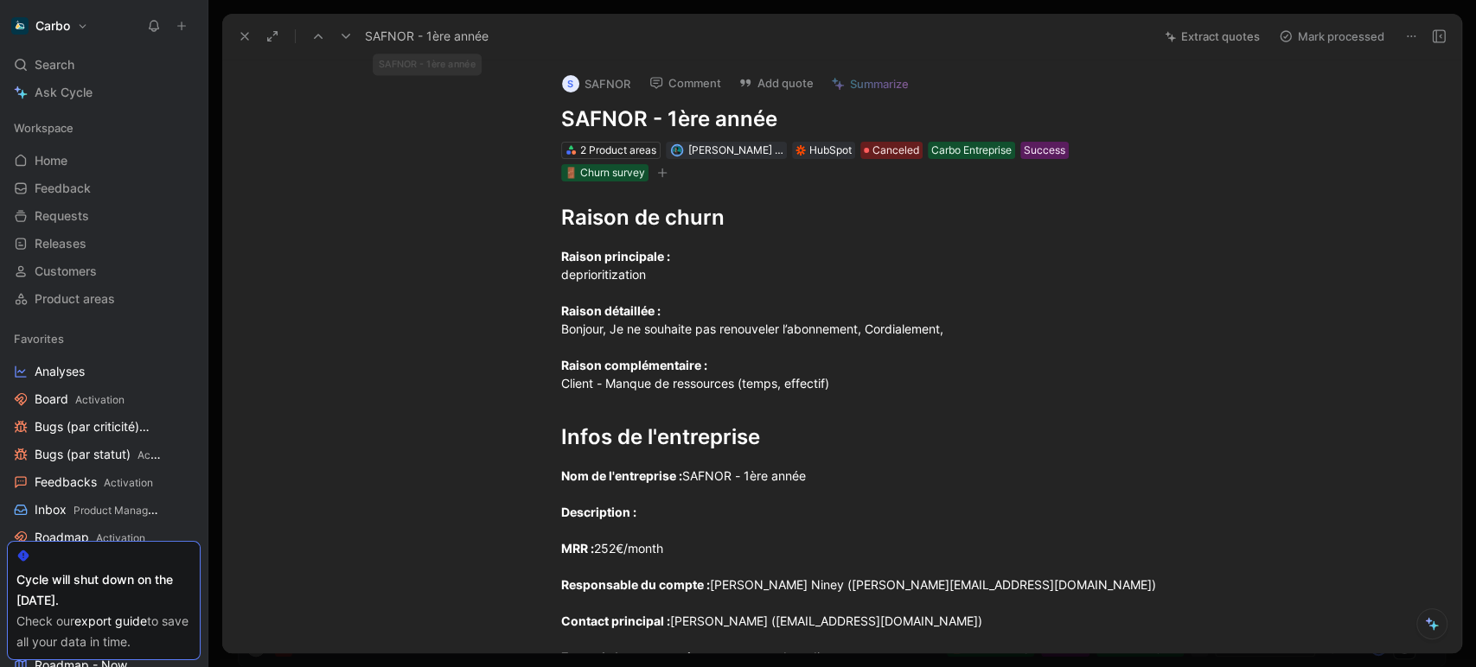
click at [340, 33] on icon at bounding box center [346, 36] width 14 height 14
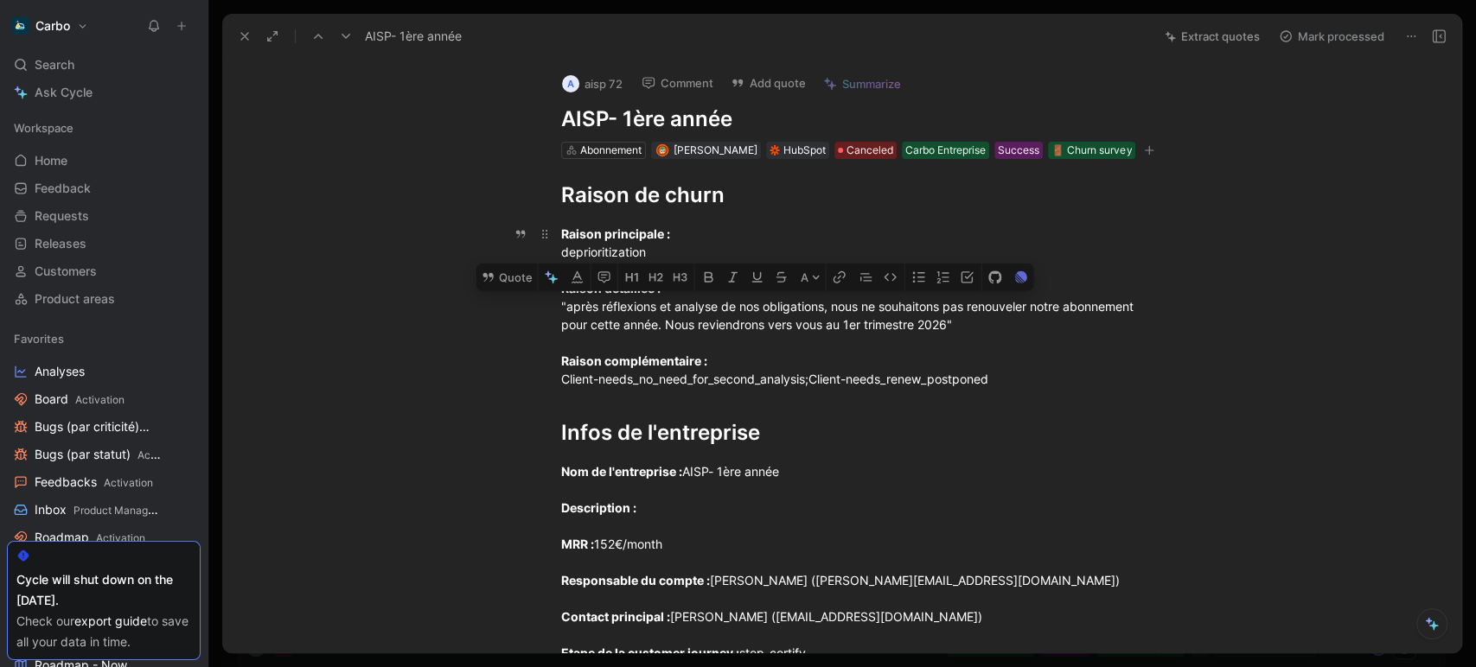
drag, startPoint x: 980, startPoint y: 327, endPoint x: 530, endPoint y: 311, distance: 450.6
click at [530, 311] on p "Raison principale : deprioritization Raison détaillée : "après réflexions et an…" at bounding box center [860, 307] width 664 height 174
click at [510, 274] on button "Quote" at bounding box center [506, 278] width 61 height 28
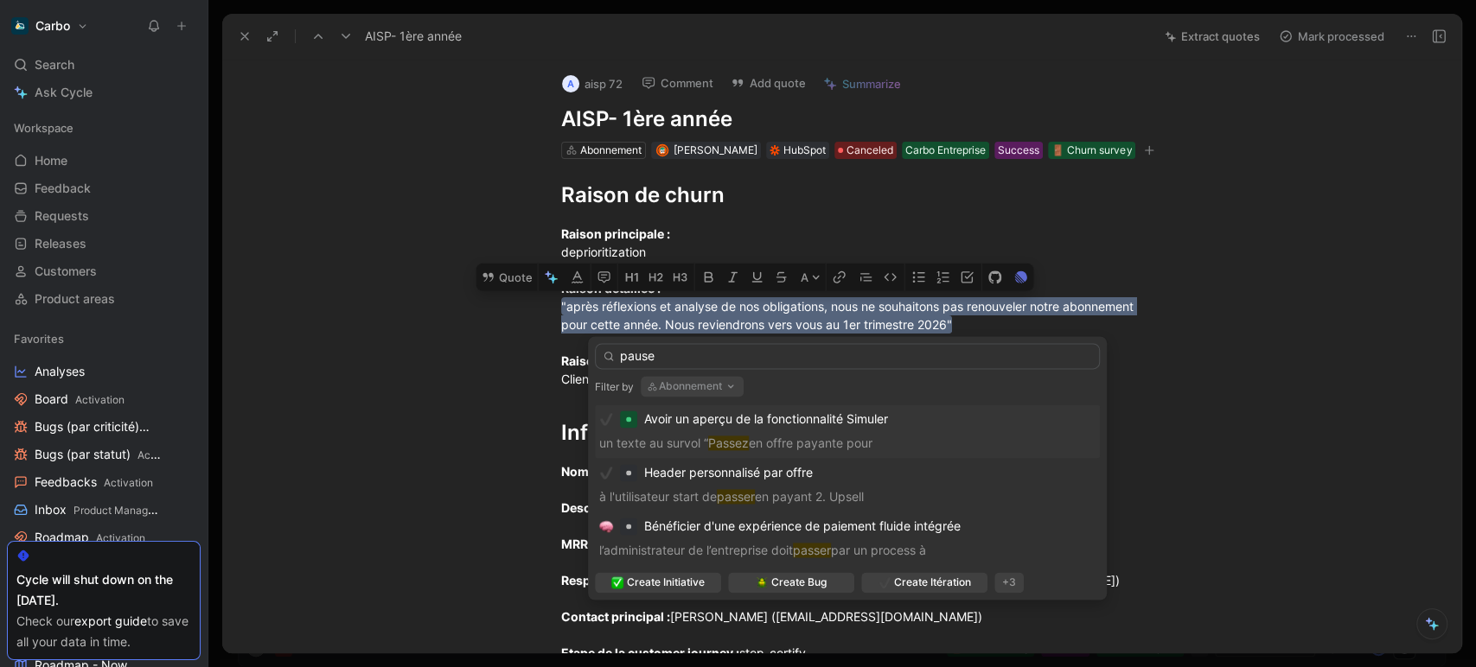
type input "pause"
click at [698, 386] on button "Abonnement" at bounding box center [692, 386] width 103 height 21
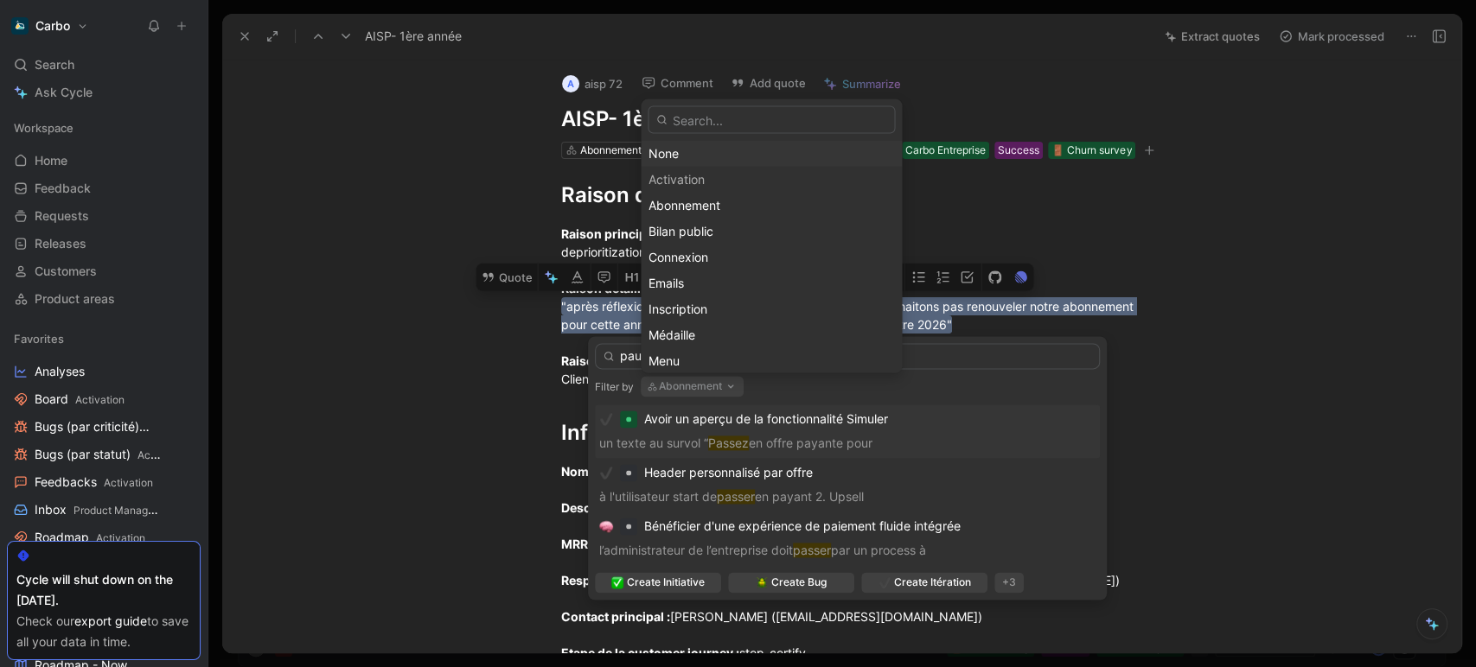
click at [687, 157] on div "None" at bounding box center [770, 153] width 245 height 21
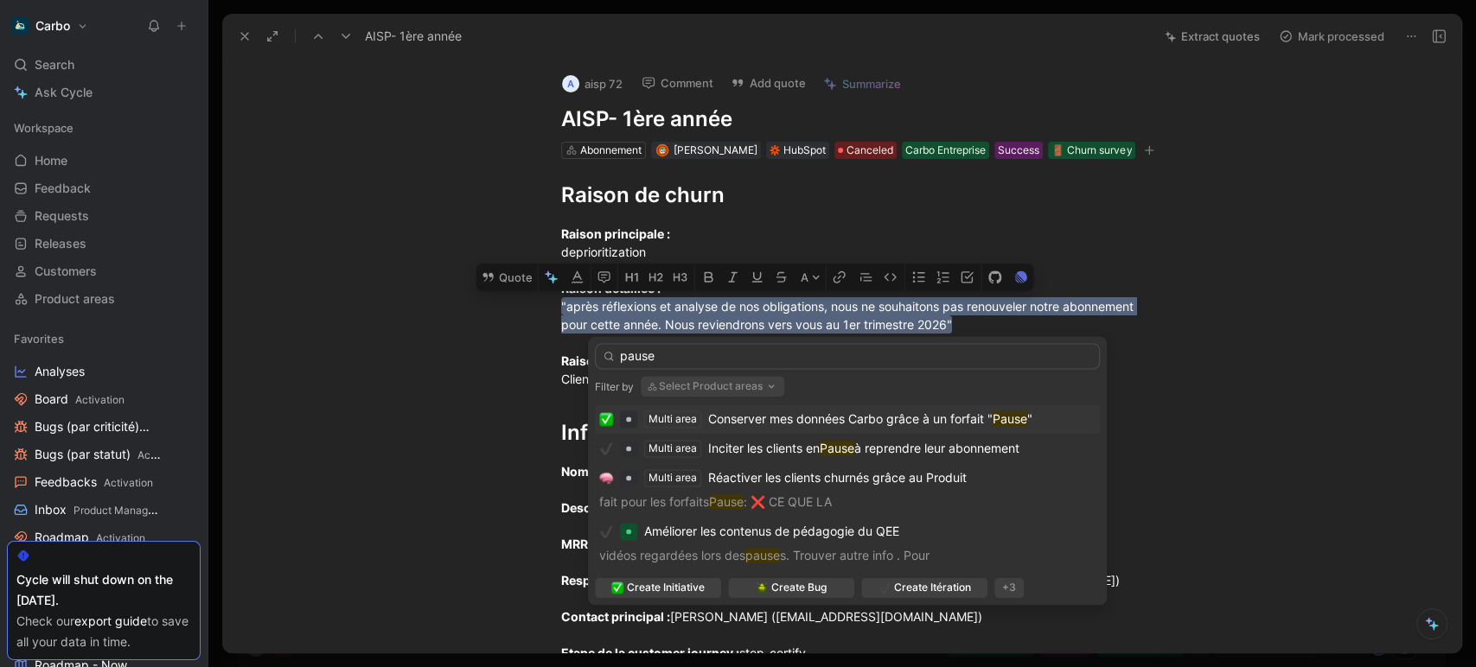
click at [775, 415] on span "Conserver mes données Carbo grâce à un forfait "" at bounding box center [850, 418] width 284 height 15
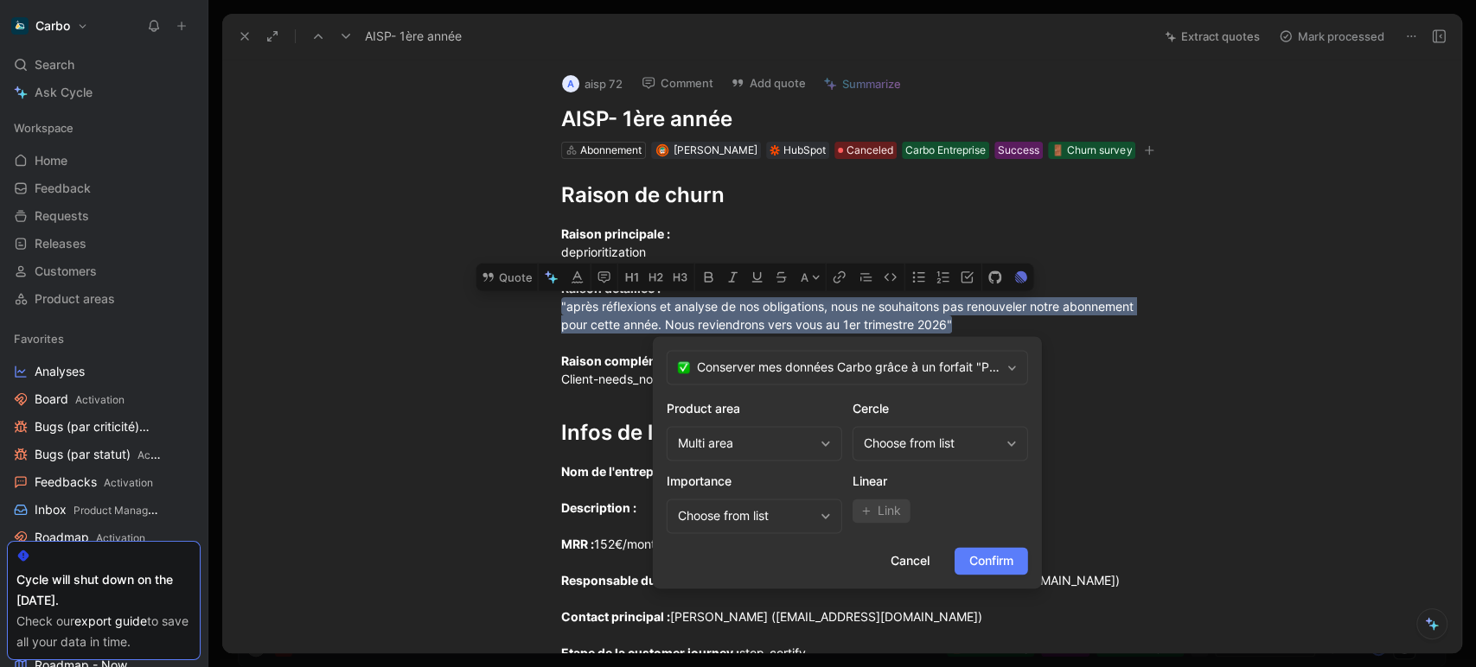
click at [1017, 557] on button "Confirm" at bounding box center [990, 561] width 73 height 28
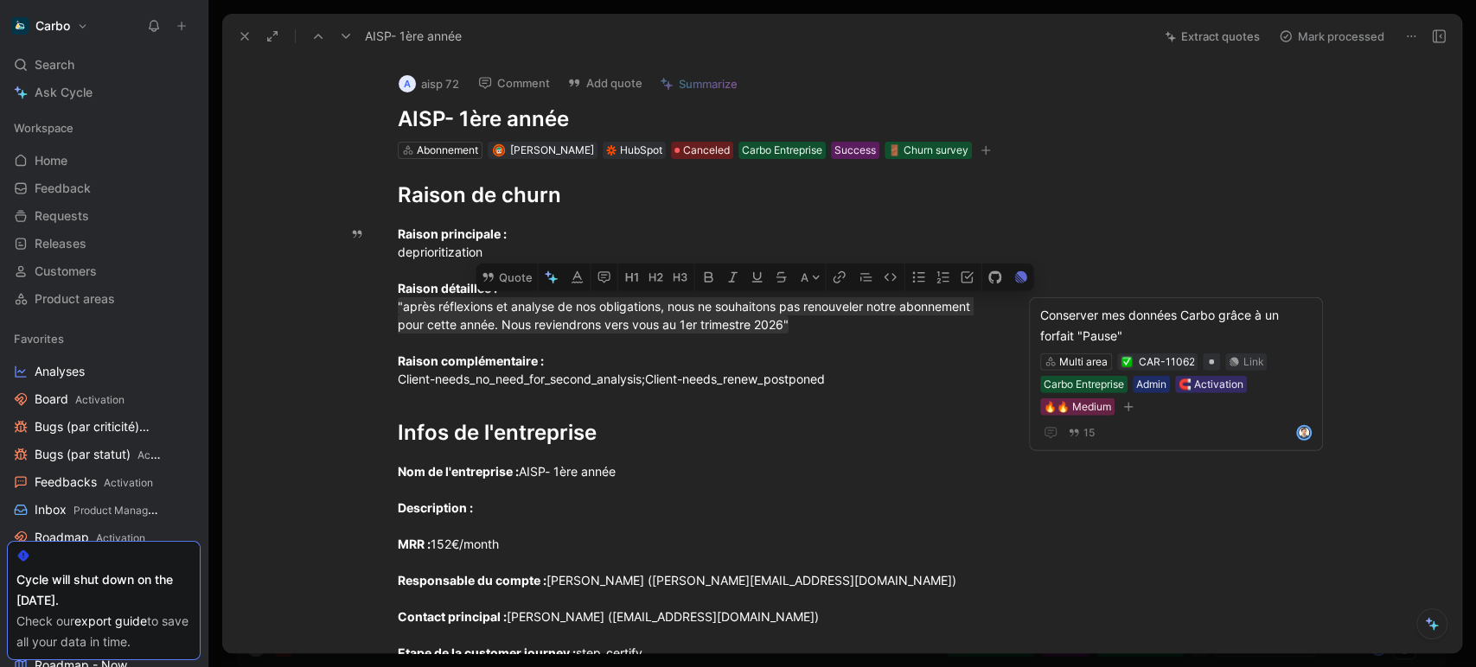
click at [342, 36] on icon at bounding box center [346, 36] width 14 height 14
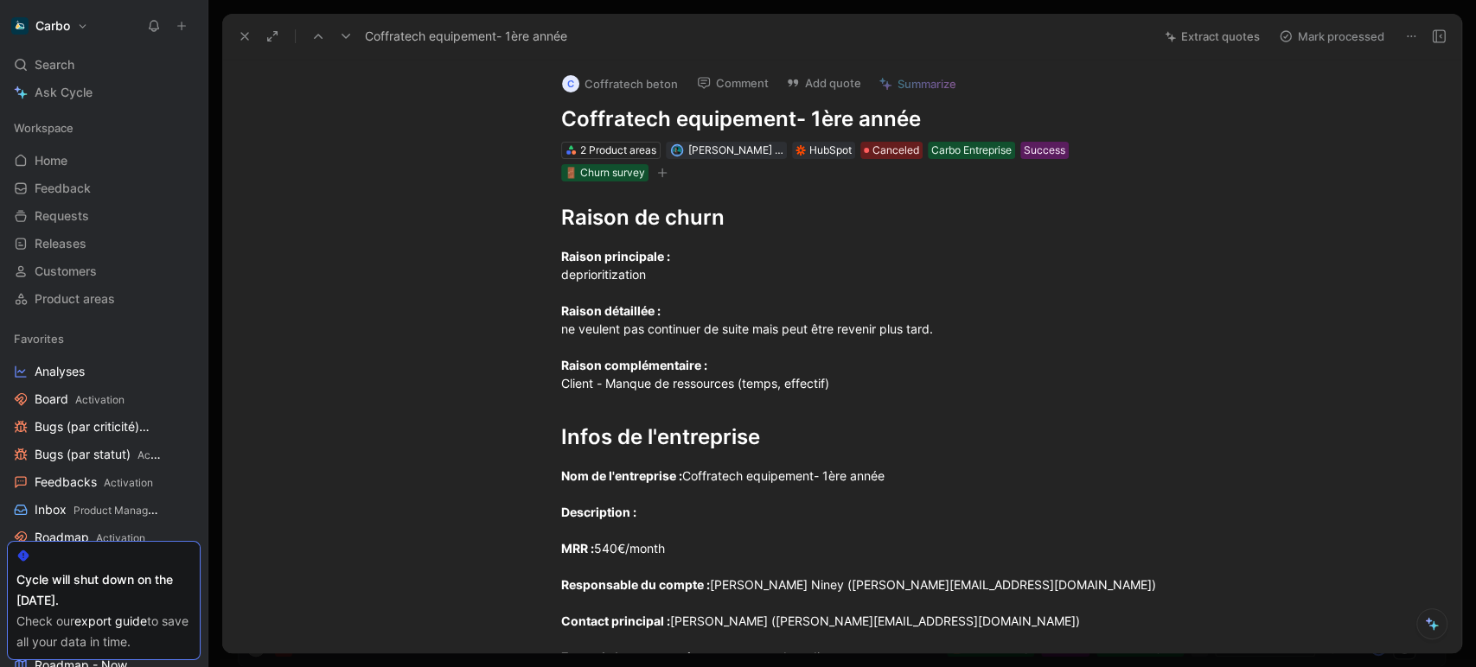
click at [342, 36] on icon at bounding box center [346, 36] width 14 height 14
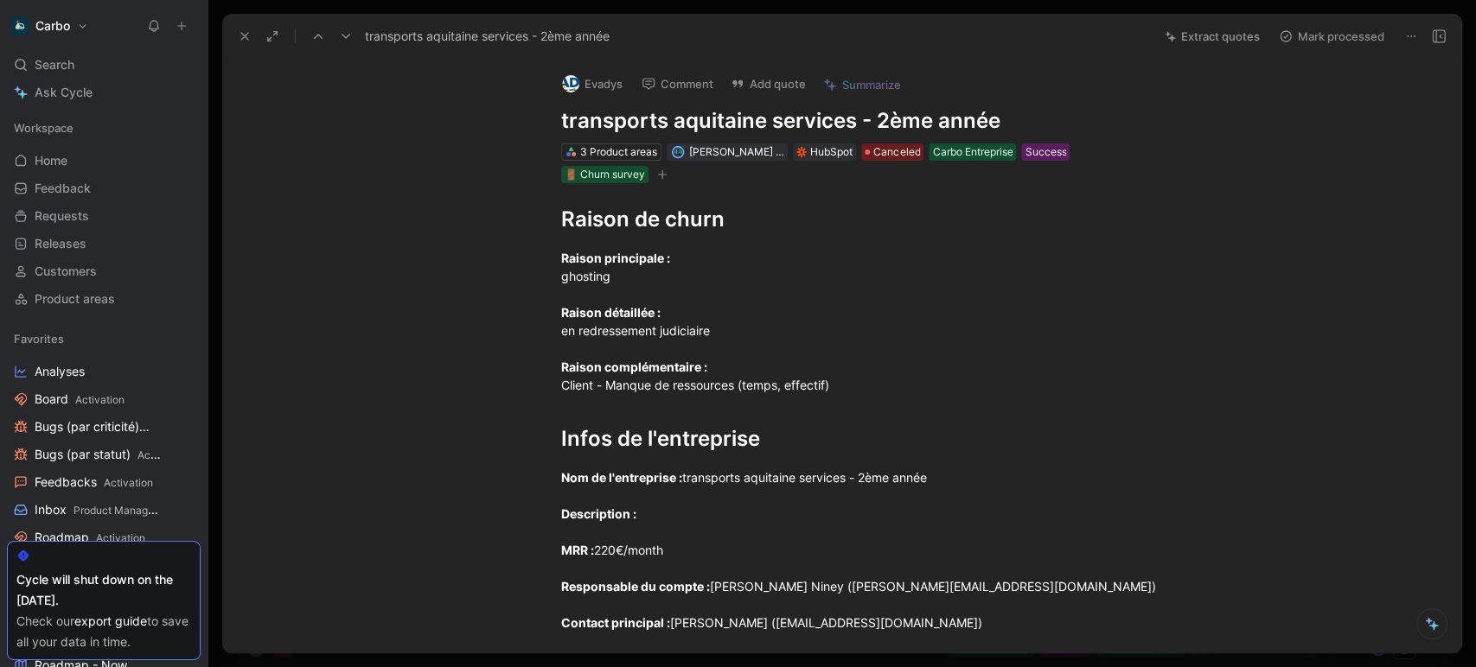
click at [342, 36] on icon at bounding box center [346, 36] width 14 height 14
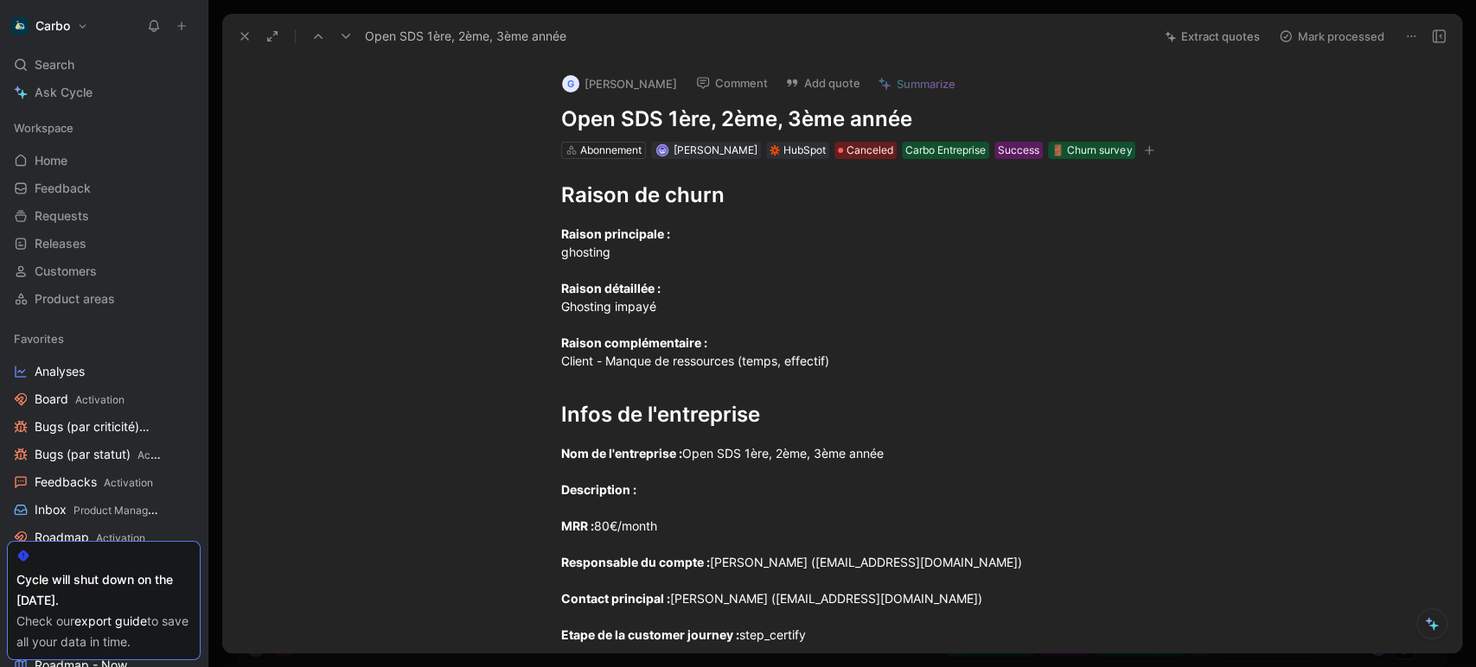
click at [342, 36] on icon at bounding box center [346, 36] width 14 height 14
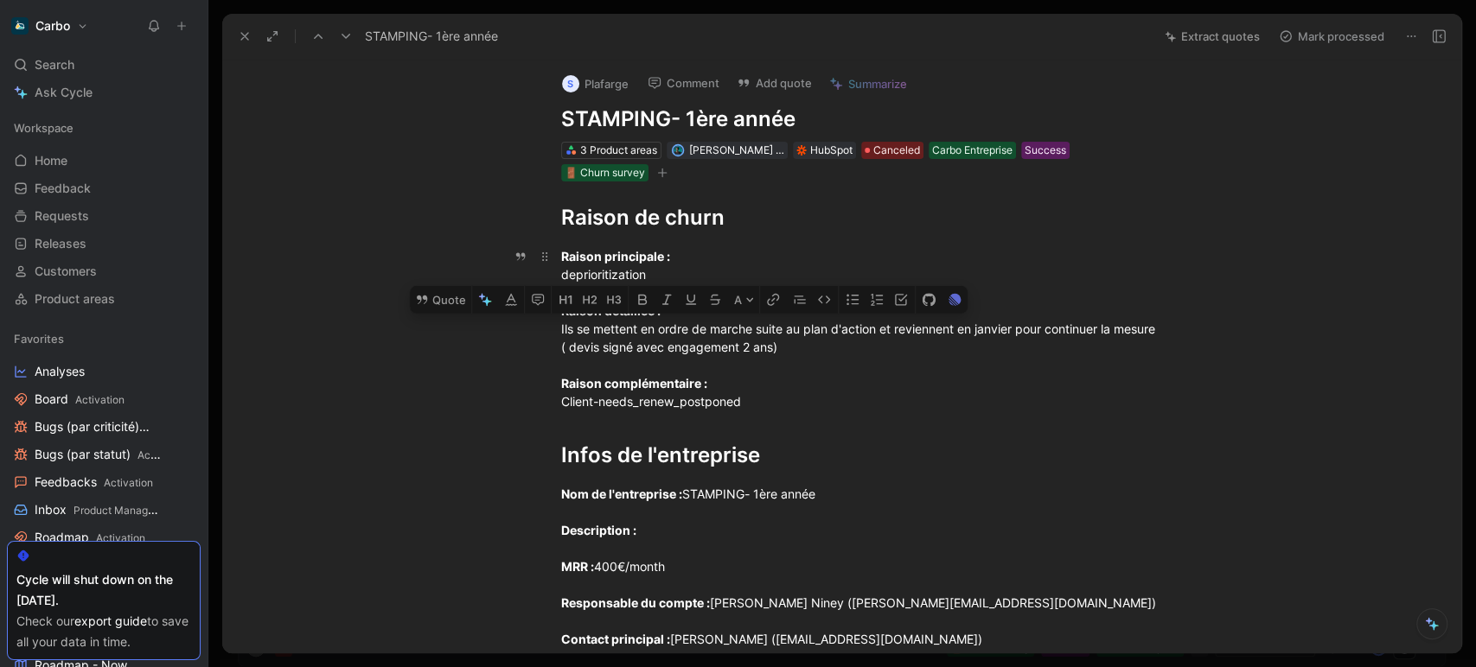
drag, startPoint x: 884, startPoint y: 351, endPoint x: 549, endPoint y: 328, distance: 336.2
click at [549, 328] on p "Raison principale : deprioritization Raison détaillée : Ils se mettent en ordre…" at bounding box center [860, 329] width 664 height 174
click at [426, 302] on icon at bounding box center [422, 300] width 10 height 9
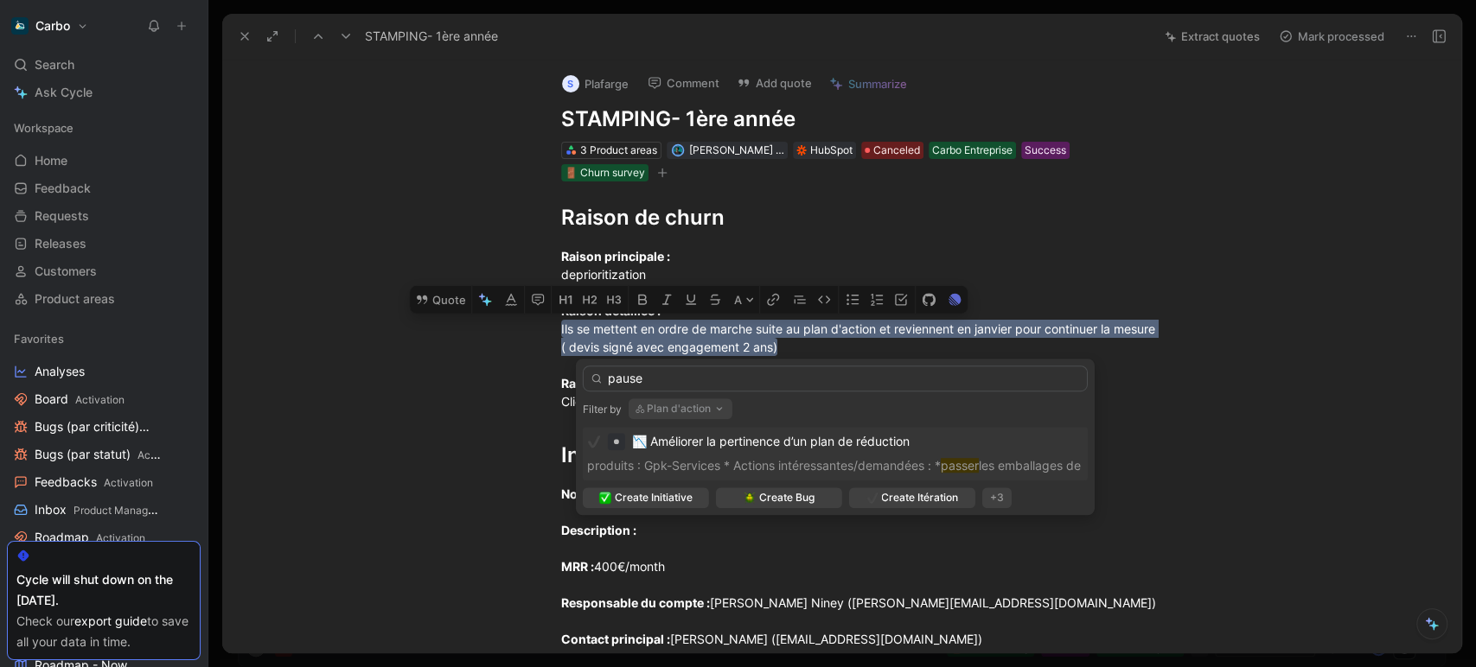
type input "pause"
click at [698, 400] on button "Plan d'action" at bounding box center [680, 409] width 104 height 21
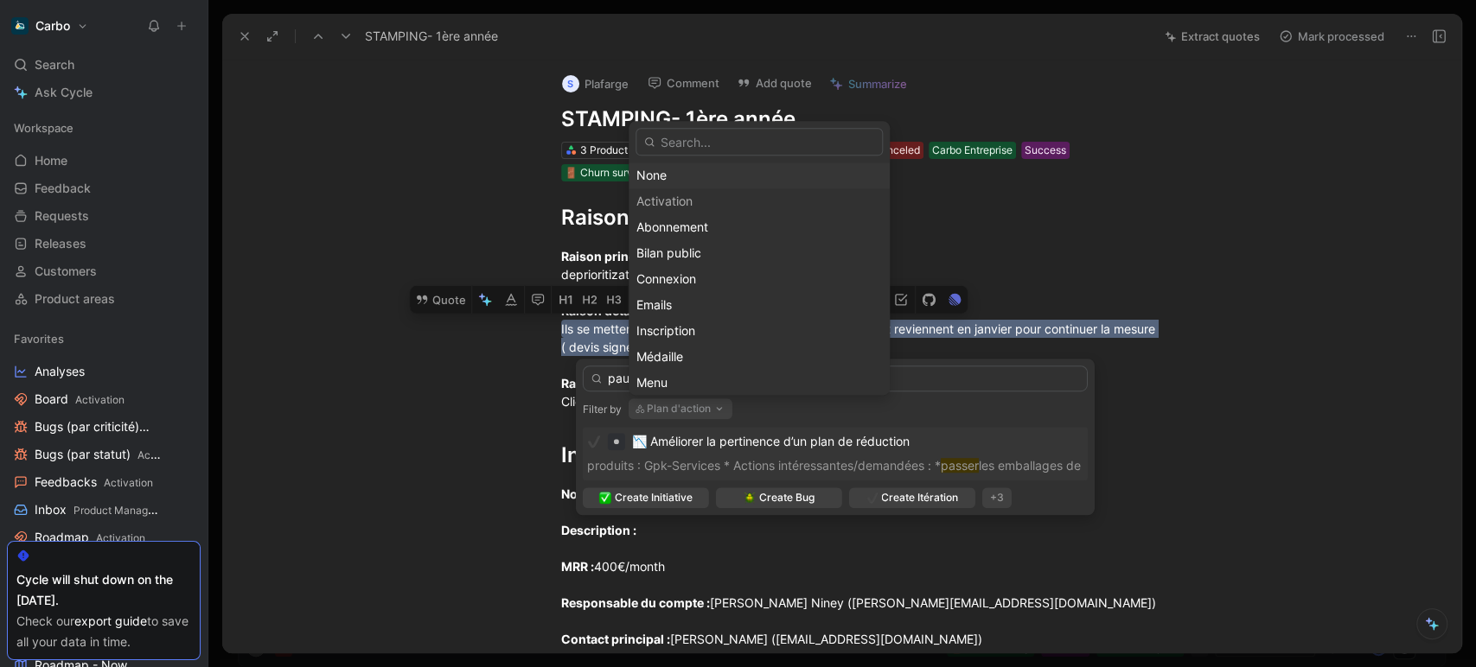
click at [681, 181] on div "None" at bounding box center [758, 176] width 245 height 21
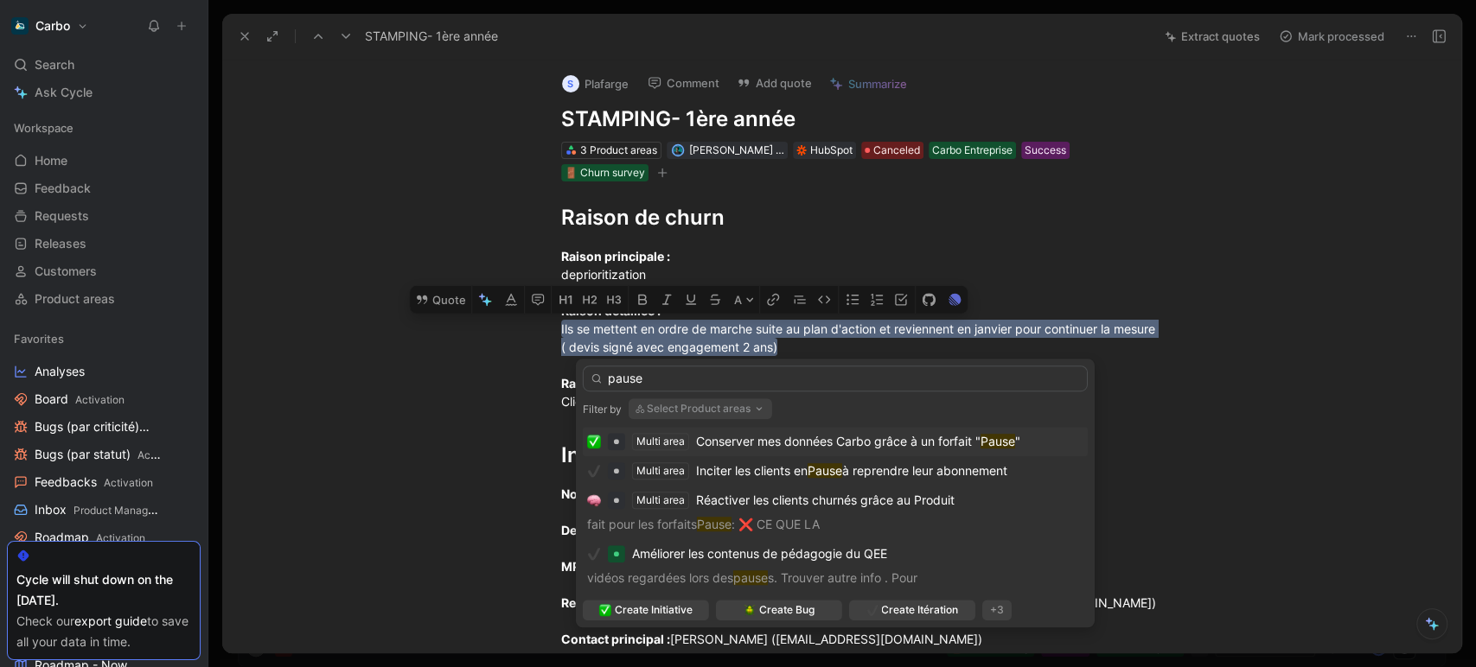
click at [807, 439] on span "Conserver mes données Carbo grâce à un forfait "" at bounding box center [838, 441] width 284 height 15
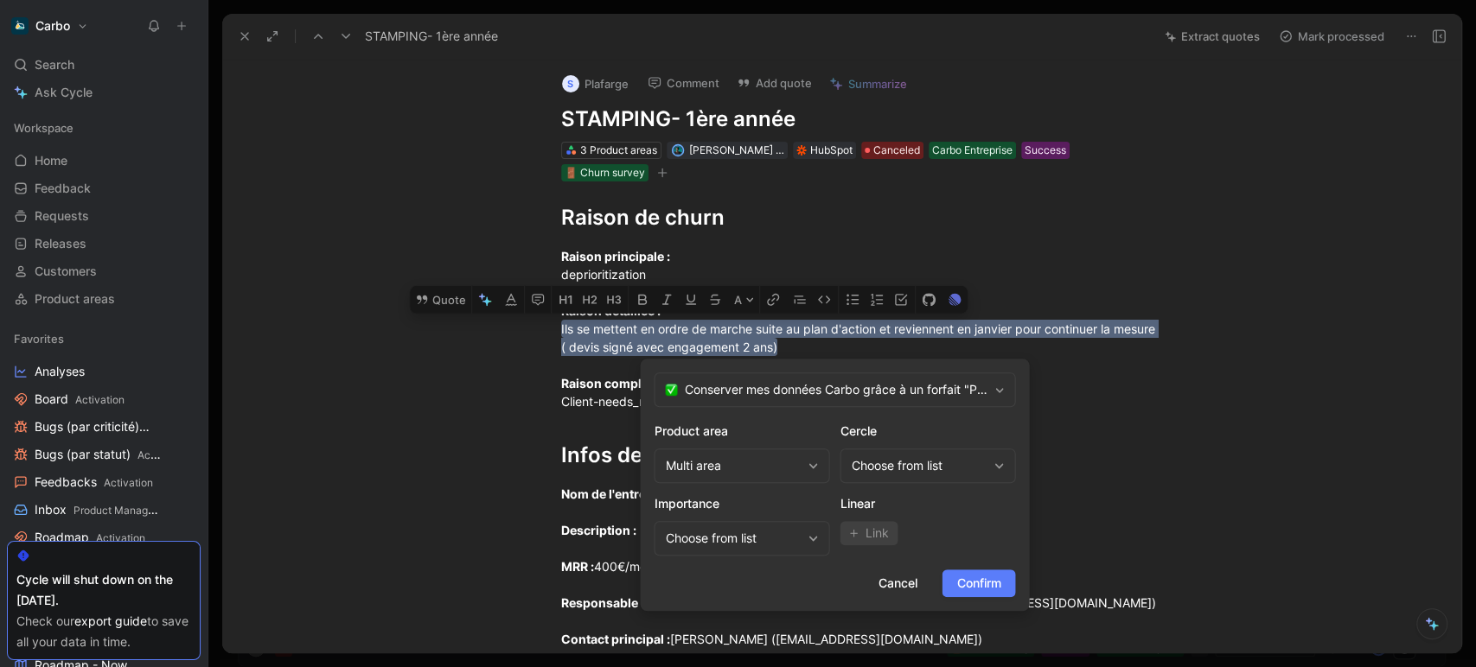
click at [990, 586] on span "Confirm" at bounding box center [978, 583] width 44 height 21
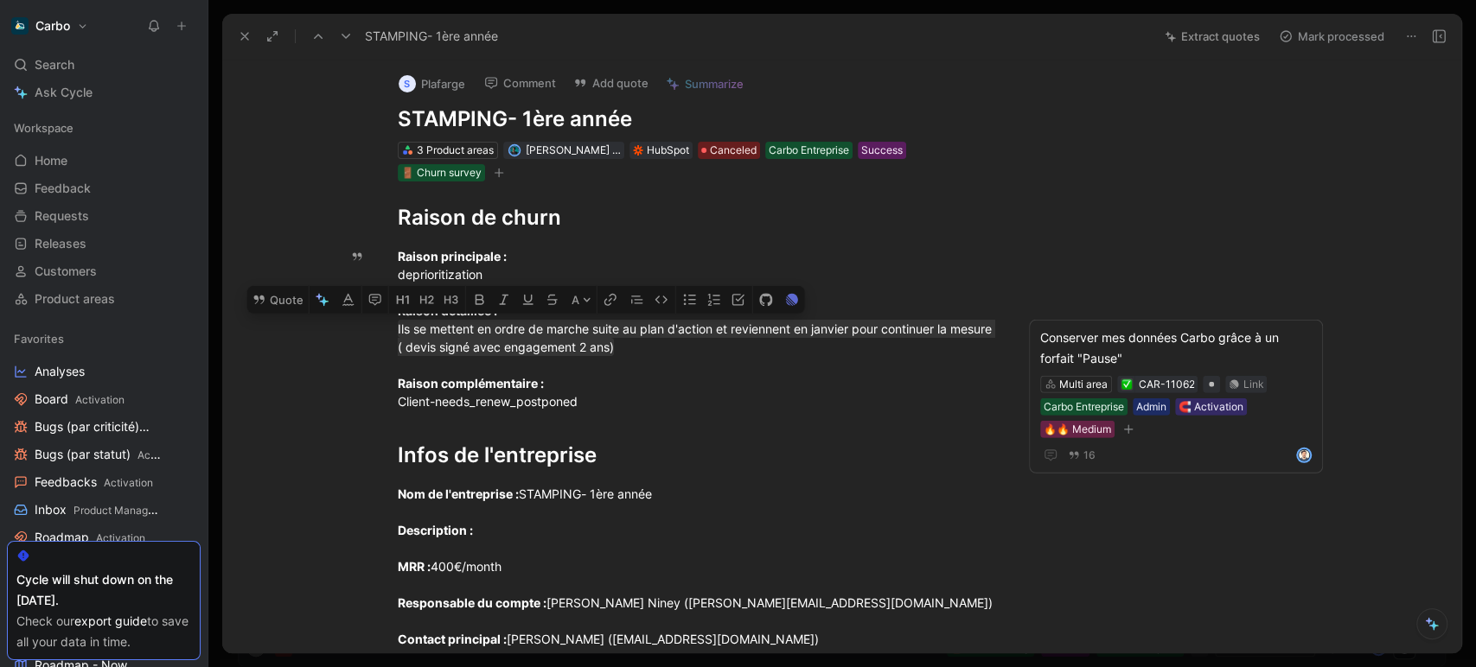
click at [347, 40] on icon at bounding box center [346, 36] width 14 height 14
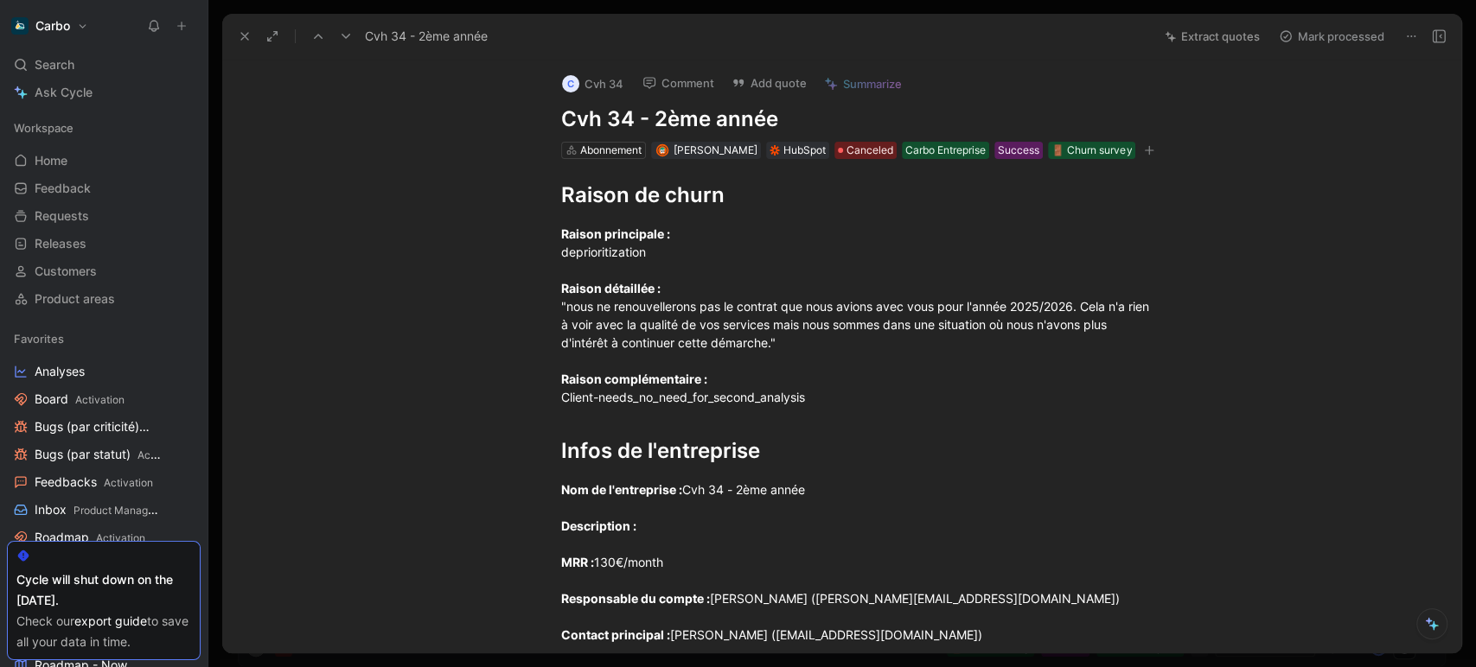
click at [346, 39] on icon at bounding box center [346, 36] width 14 height 14
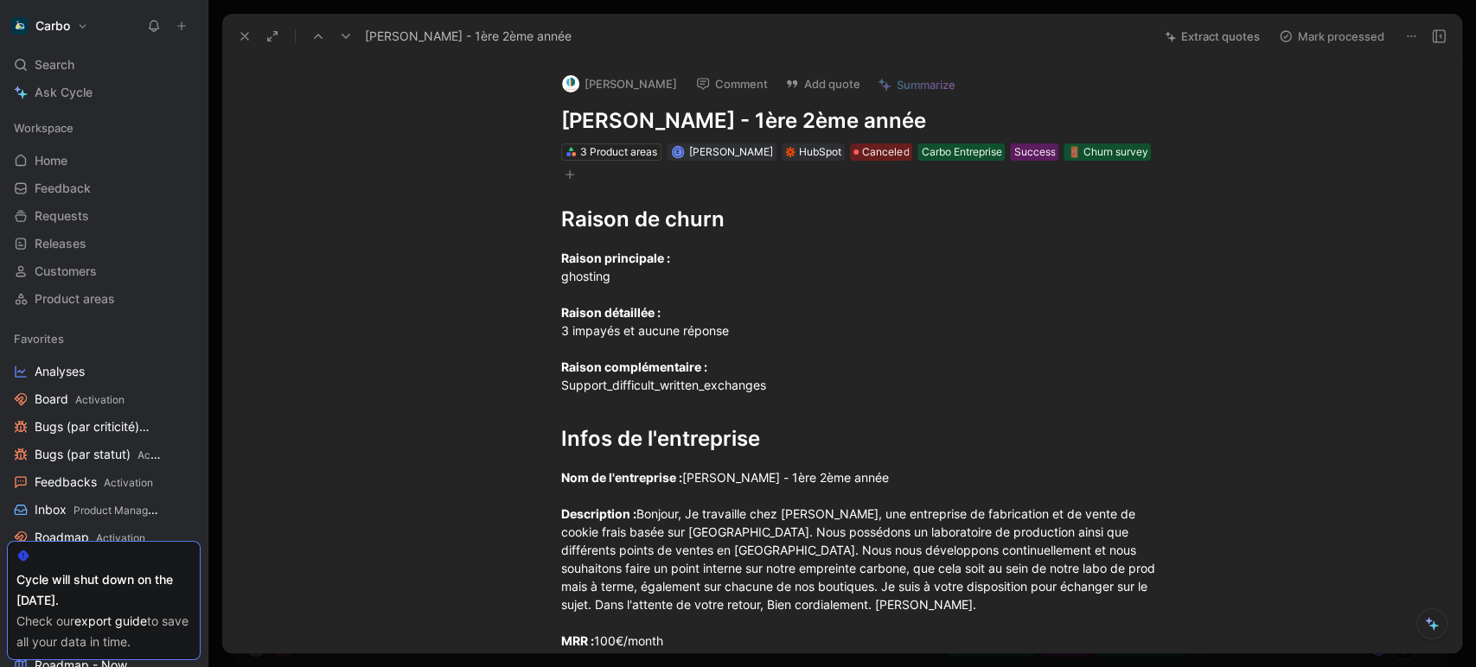
click at [346, 39] on icon at bounding box center [346, 36] width 14 height 14
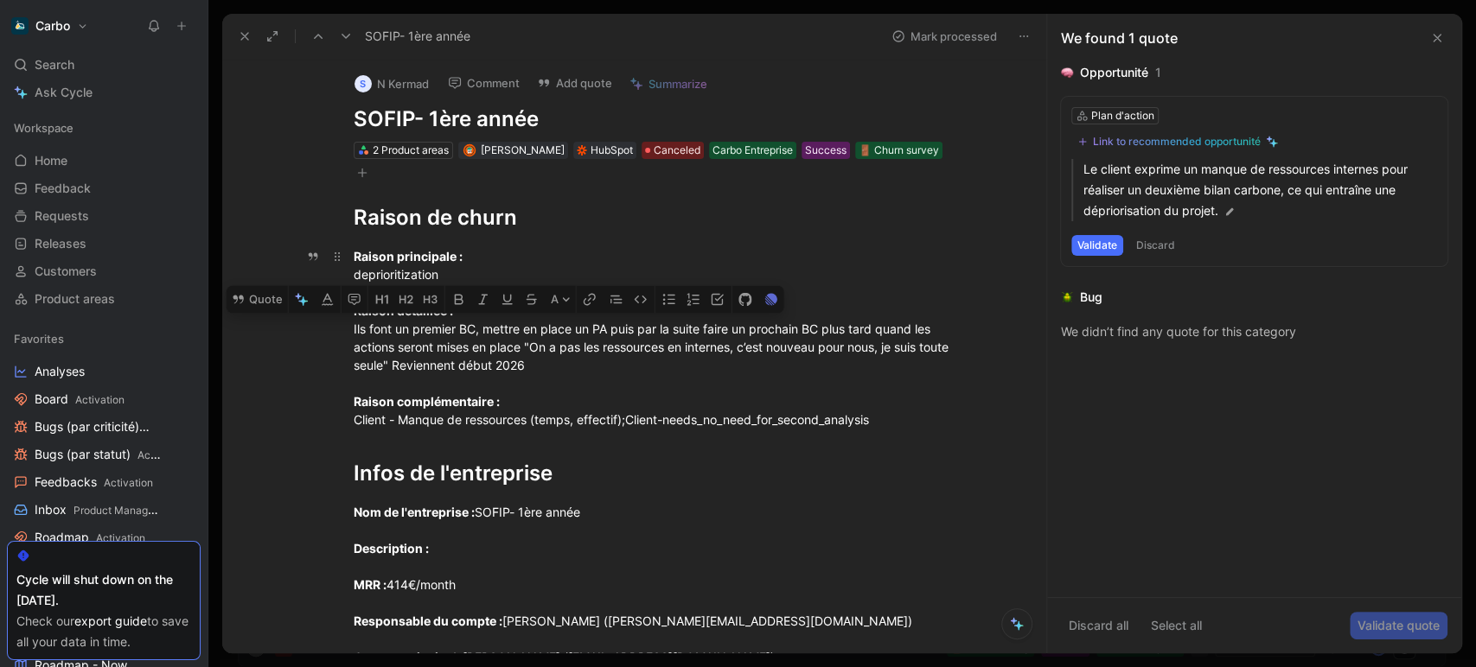
drag, startPoint x: 575, startPoint y: 358, endPoint x: 346, endPoint y: 326, distance: 231.3
click at [346, 326] on p "Raison principale : deprioritization Raison détaillée : Ils font un premier BC,…" at bounding box center [653, 338] width 664 height 192
click at [270, 303] on button "Quote" at bounding box center [256, 300] width 61 height 28
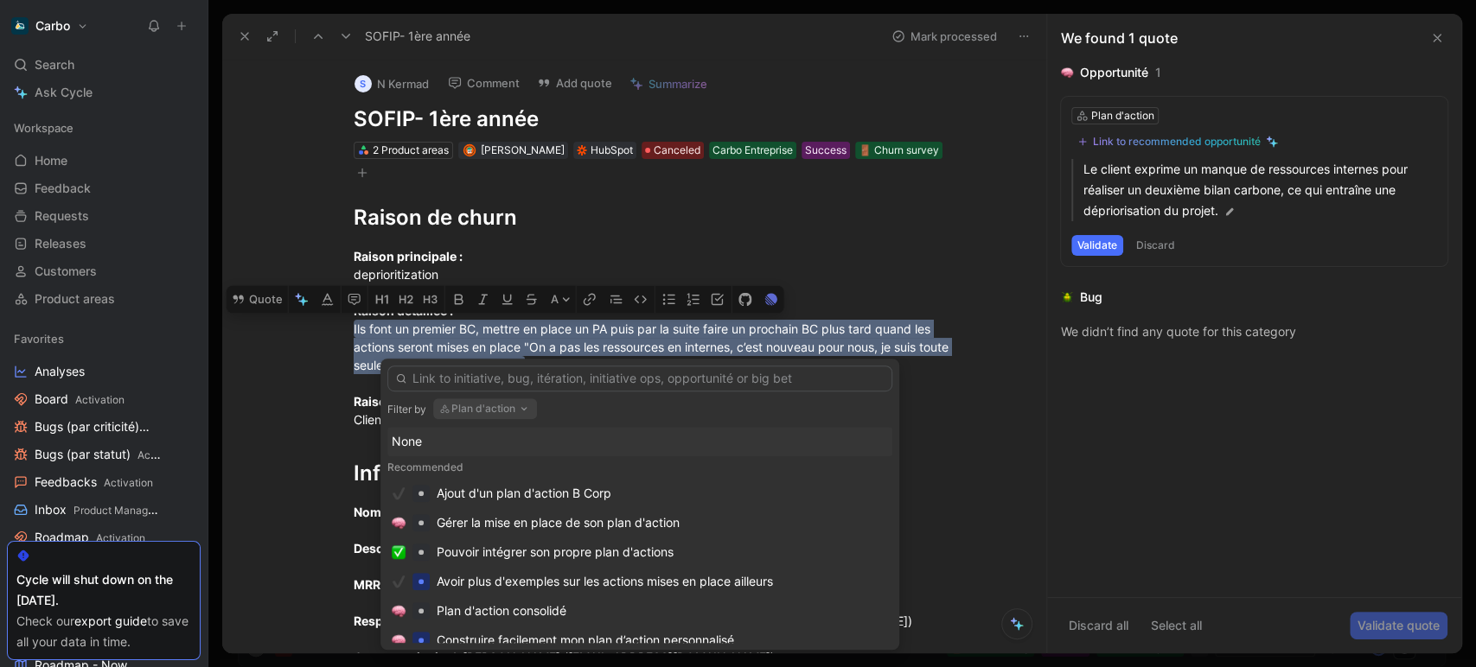
click at [506, 405] on button "Plan d'action" at bounding box center [485, 409] width 104 height 21
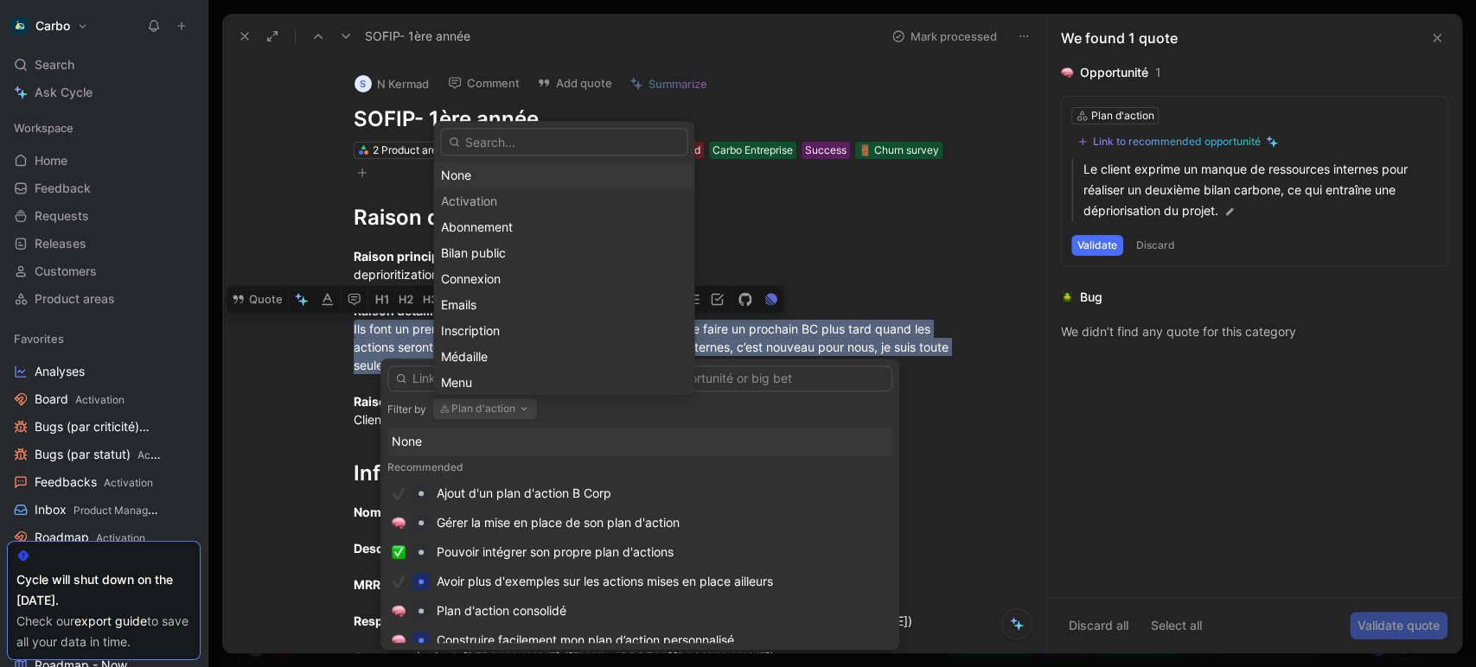
click at [484, 175] on div "None" at bounding box center [563, 176] width 245 height 21
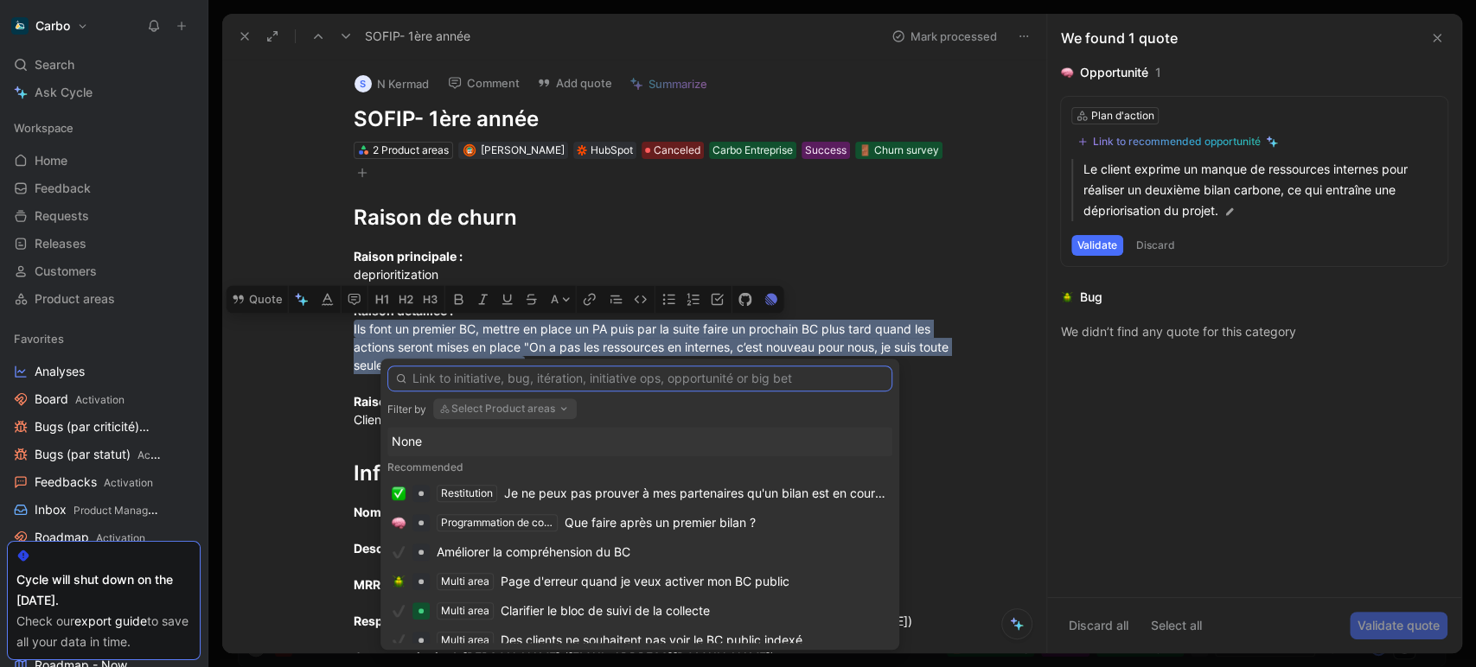
click at [589, 378] on input "text" at bounding box center [639, 379] width 505 height 26
paste input "pause"
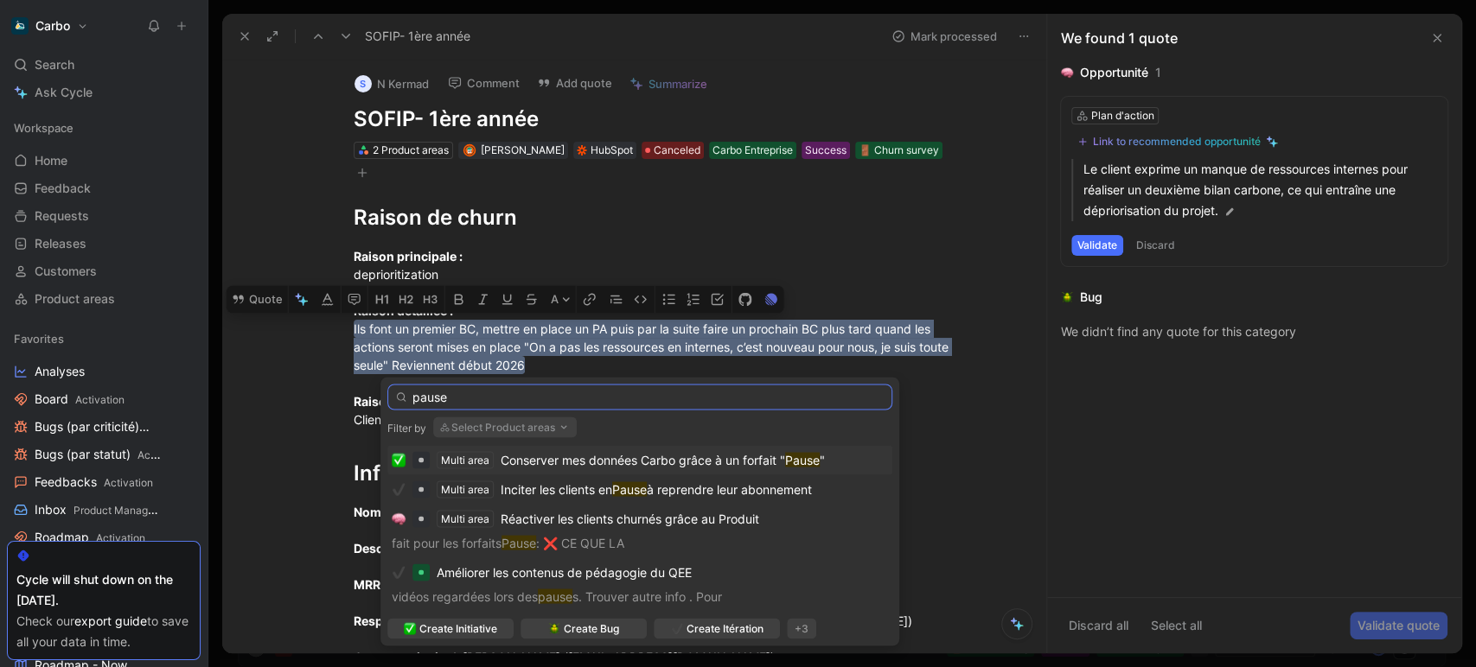
type input "pause"
click at [610, 458] on span "Conserver mes données Carbo grâce à un forfait "" at bounding box center [643, 459] width 284 height 15
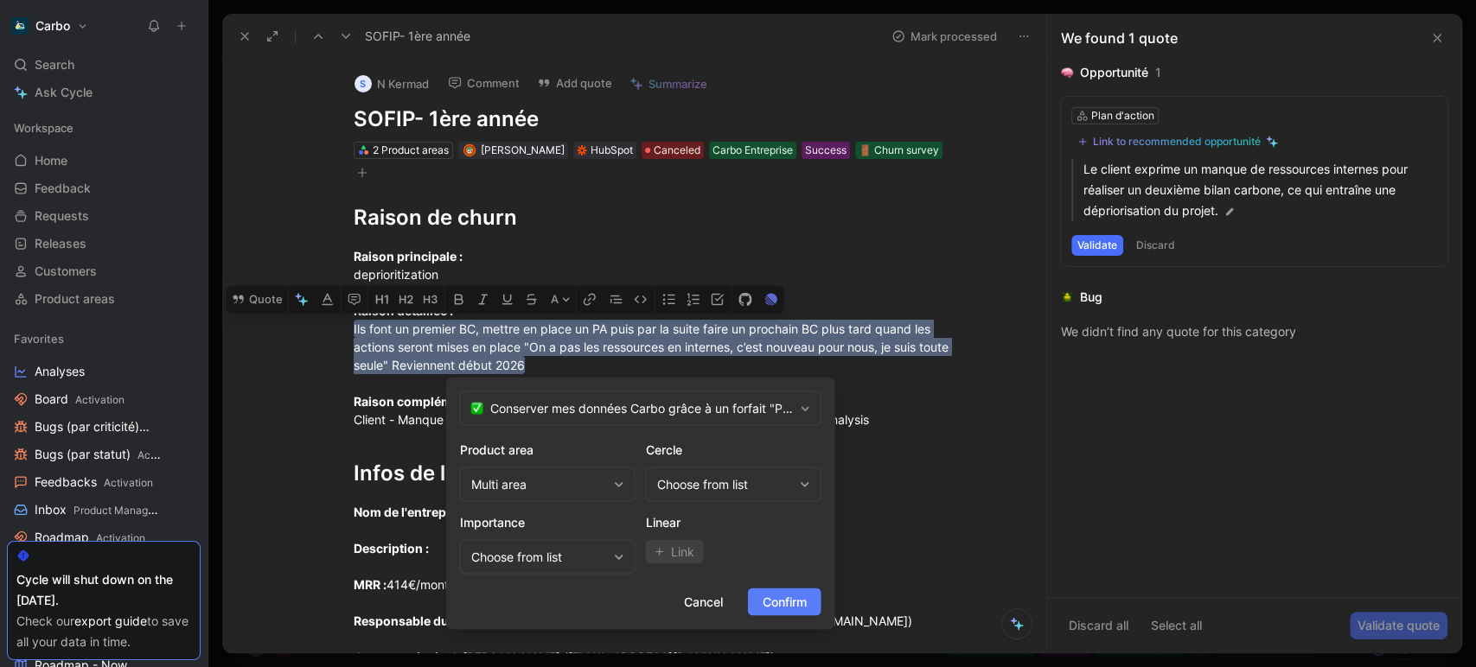
click at [801, 599] on span "Confirm" at bounding box center [784, 601] width 44 height 21
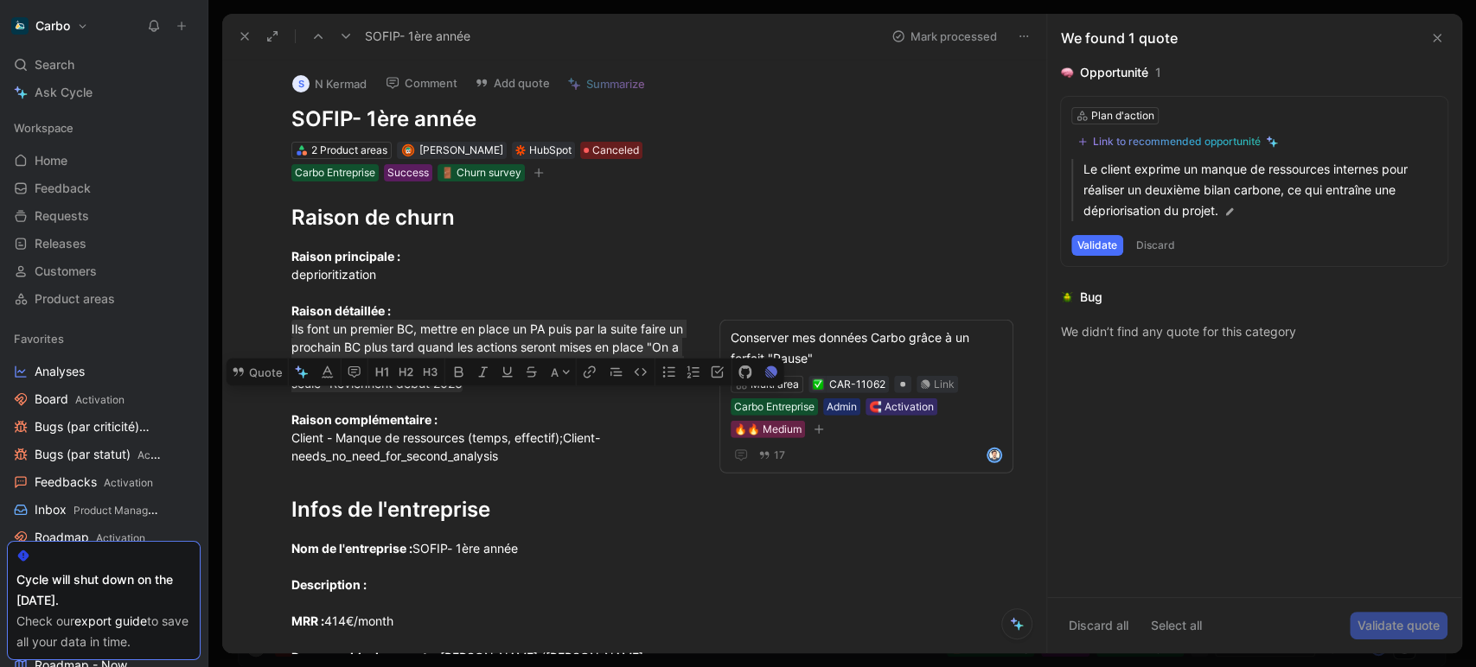
click at [346, 38] on use at bounding box center [345, 36] width 9 height 5
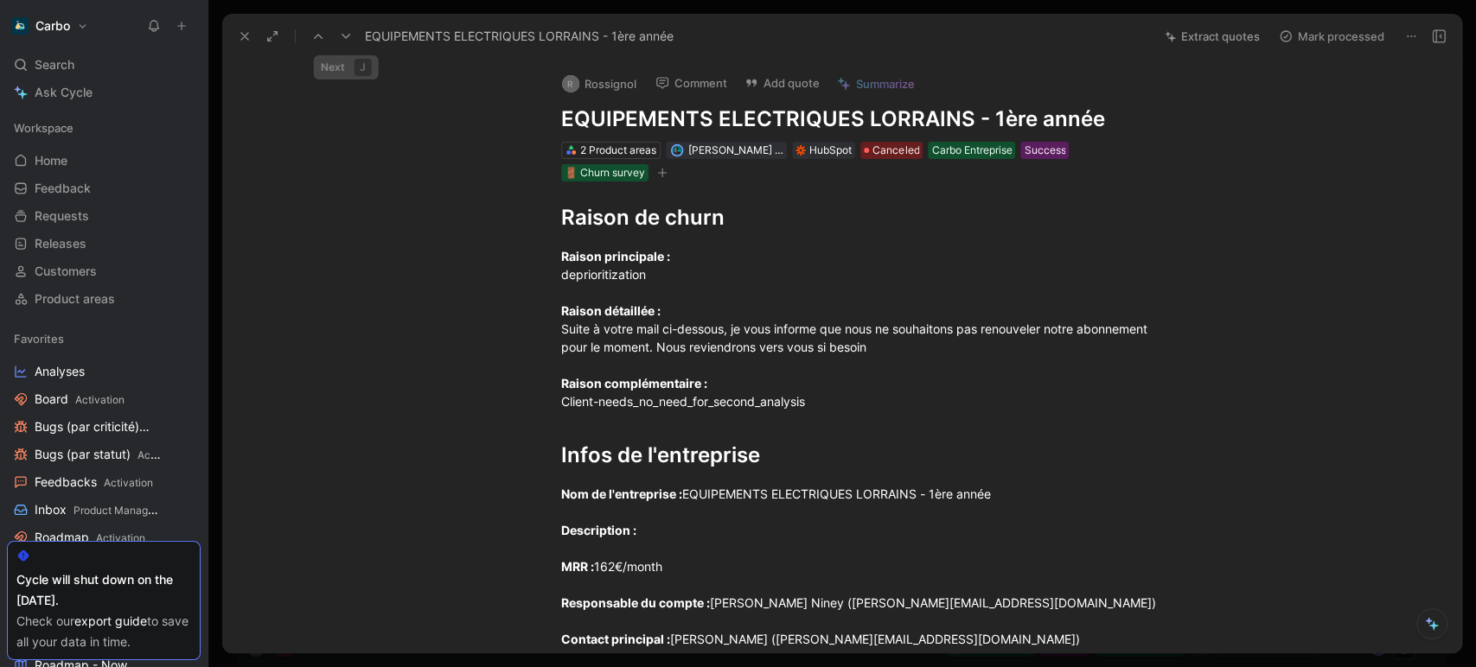
click at [341, 33] on icon at bounding box center [346, 36] width 14 height 14
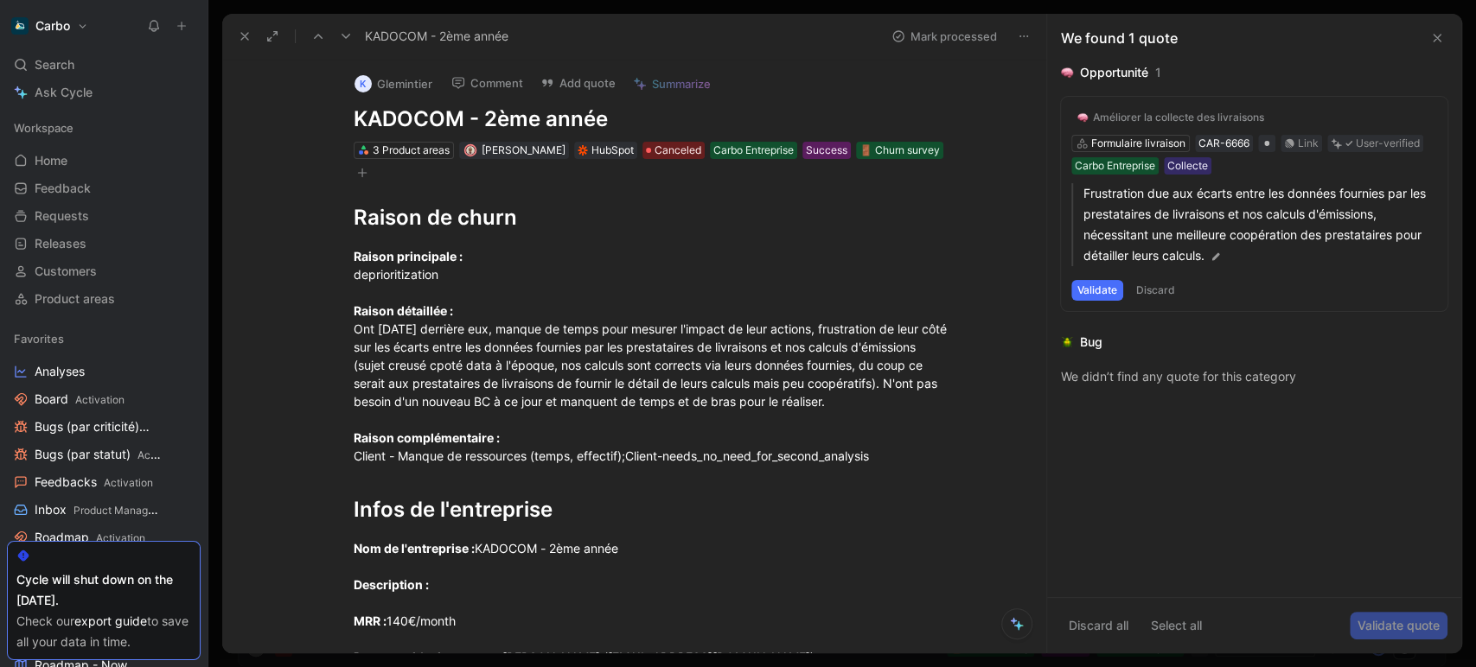
click at [341, 33] on icon at bounding box center [346, 36] width 14 height 14
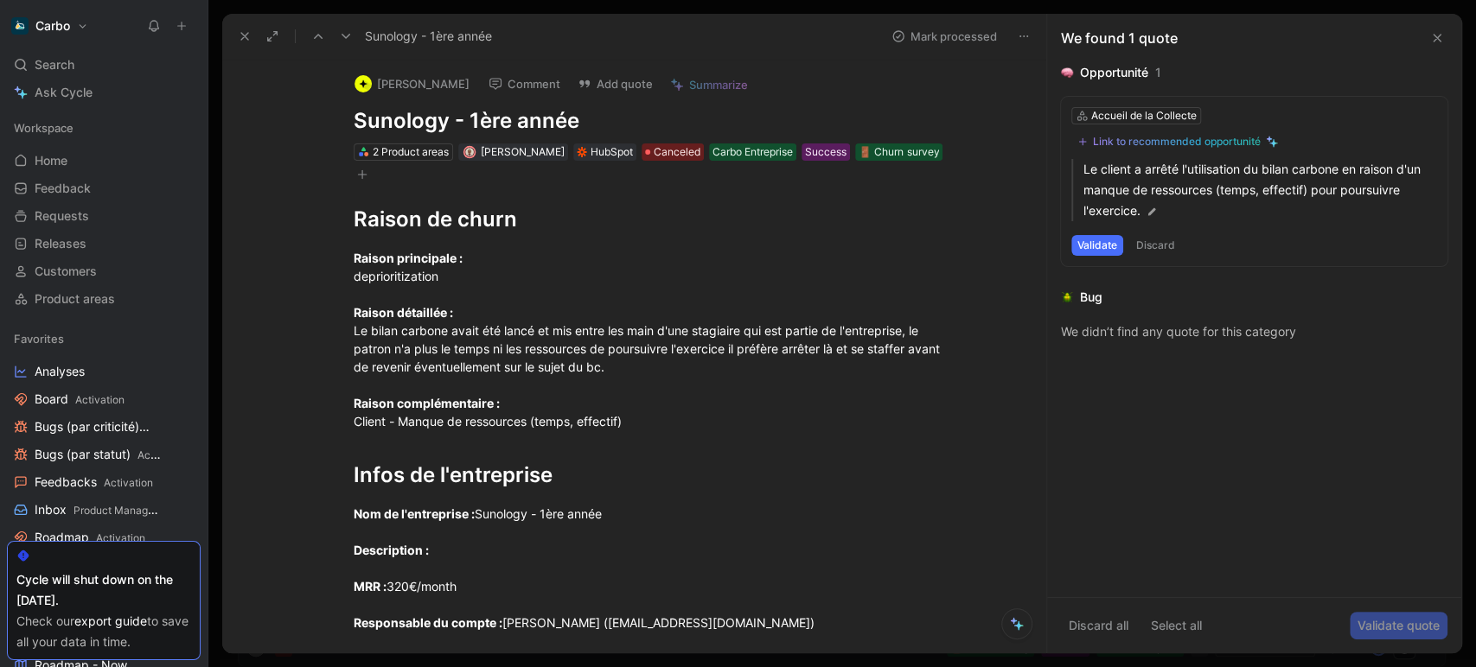
click at [341, 33] on icon at bounding box center [346, 36] width 14 height 14
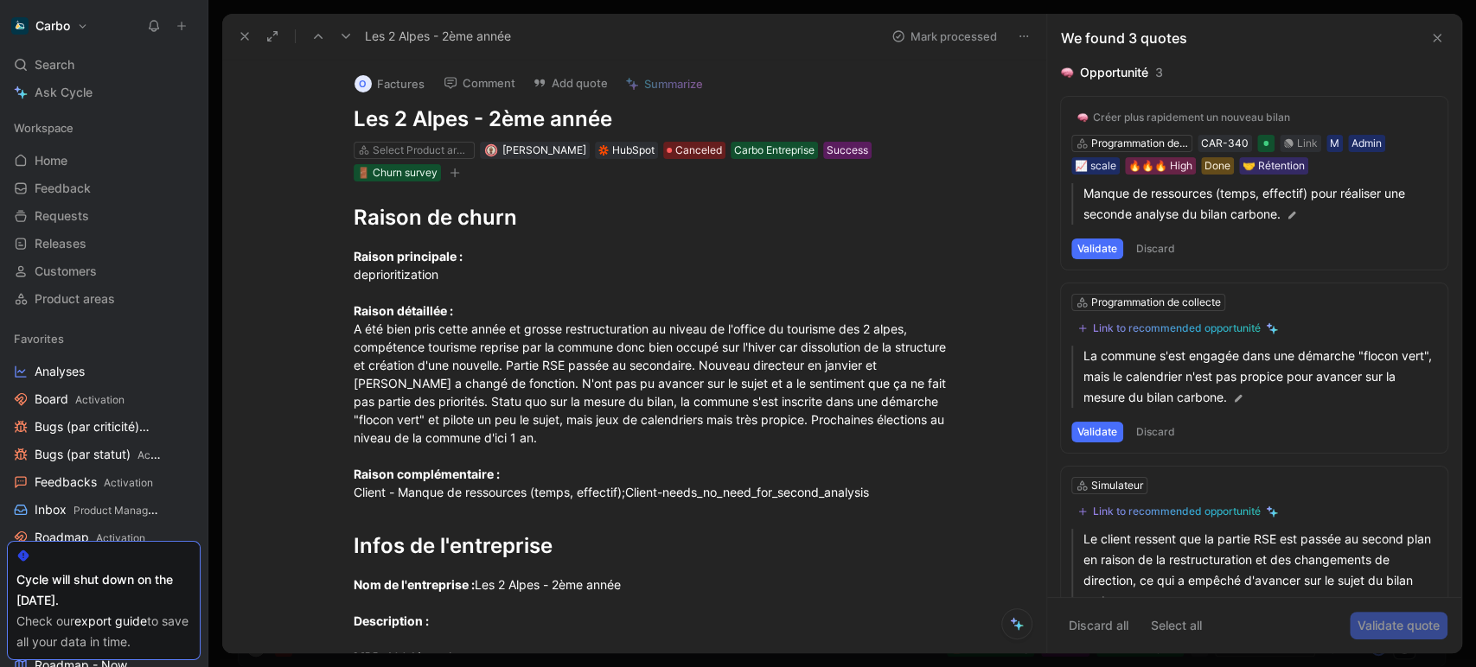
click at [341, 33] on icon at bounding box center [346, 36] width 14 height 14
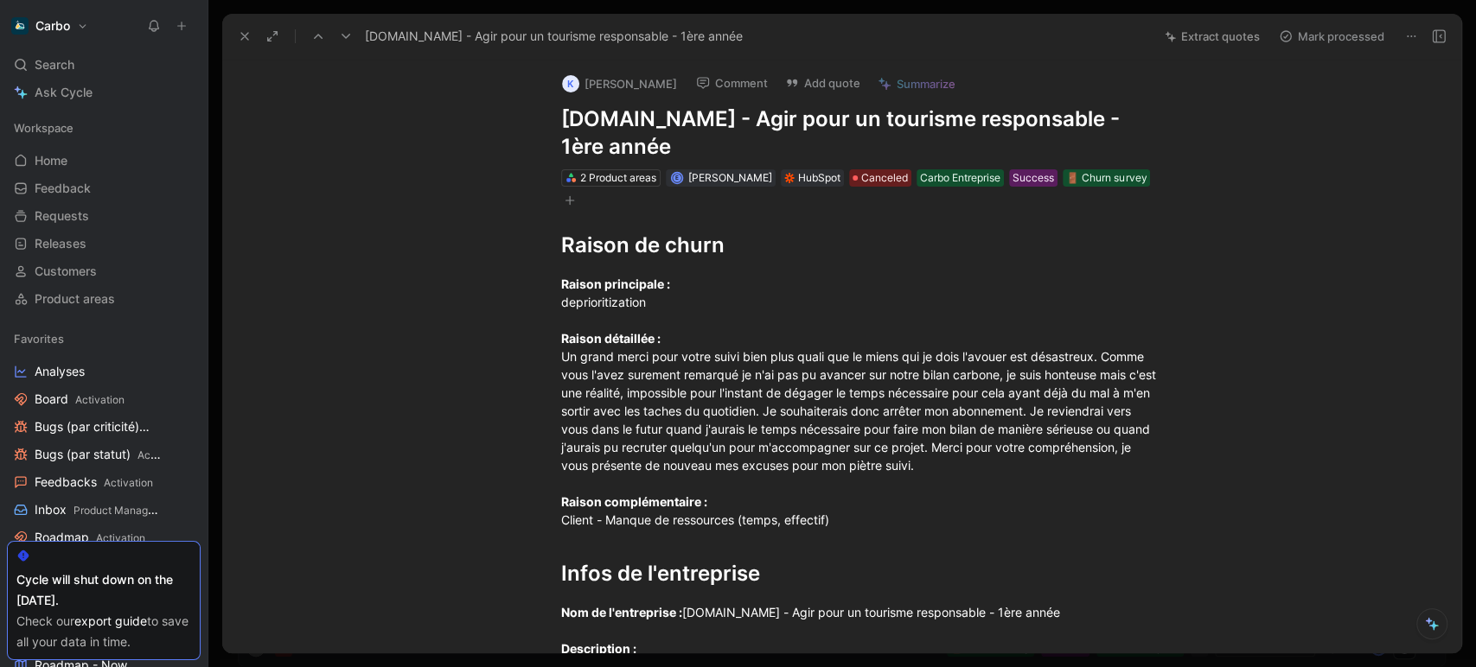
click at [341, 33] on icon at bounding box center [346, 36] width 14 height 14
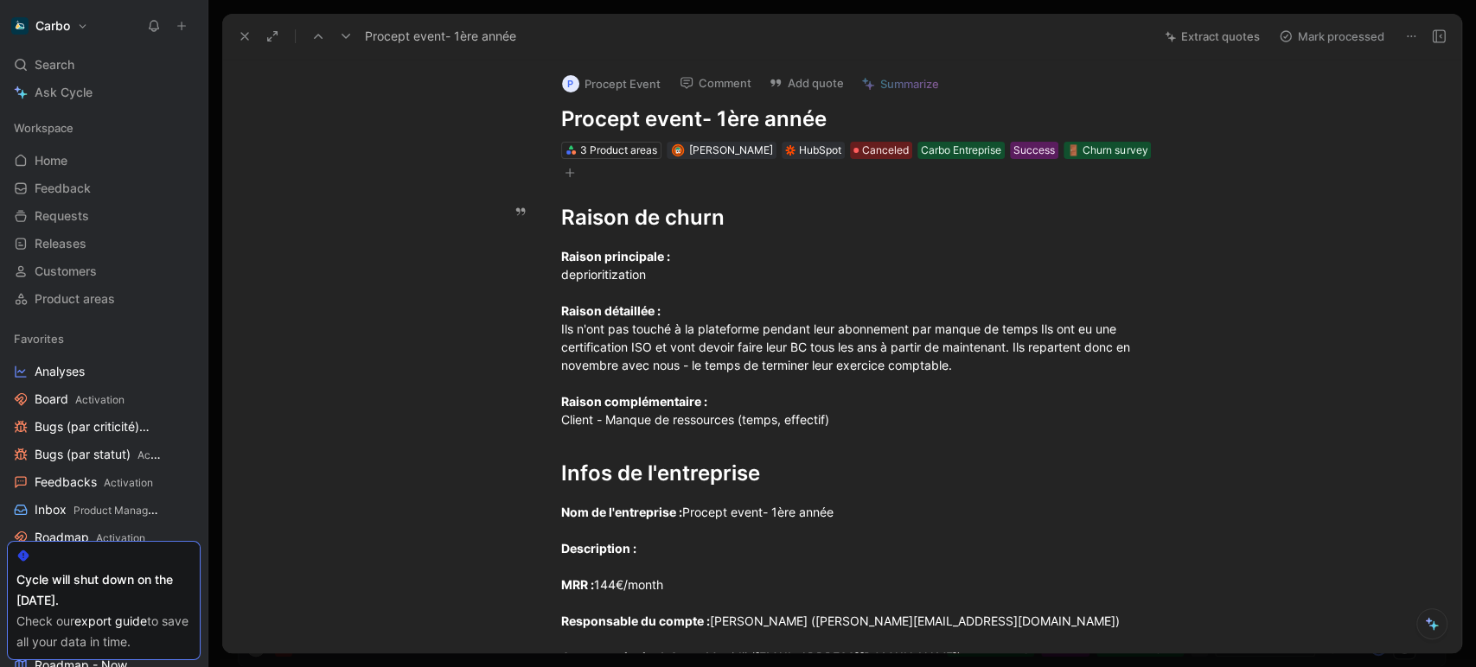
click at [344, 35] on use at bounding box center [345, 36] width 9 height 5
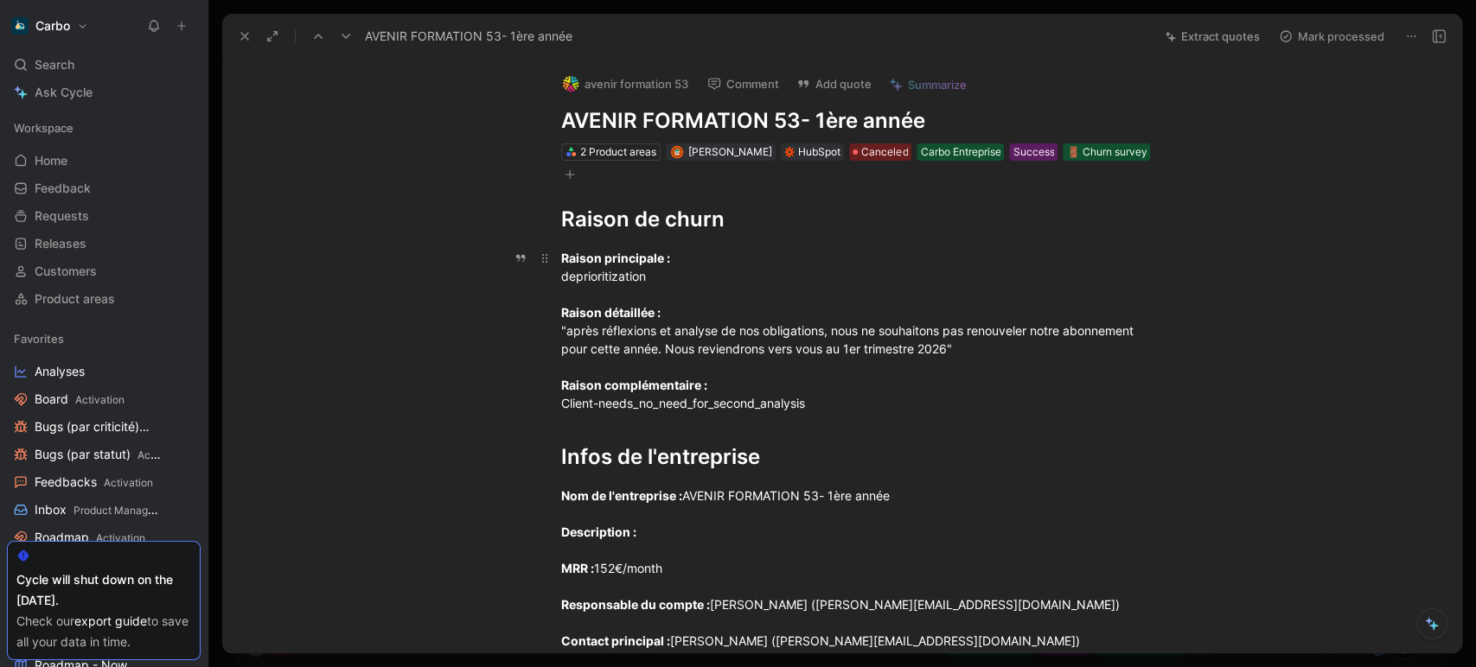
click at [851, 349] on div "Raison principale : deprioritization Raison détaillée : "après réflexions et an…" at bounding box center [860, 330] width 598 height 163
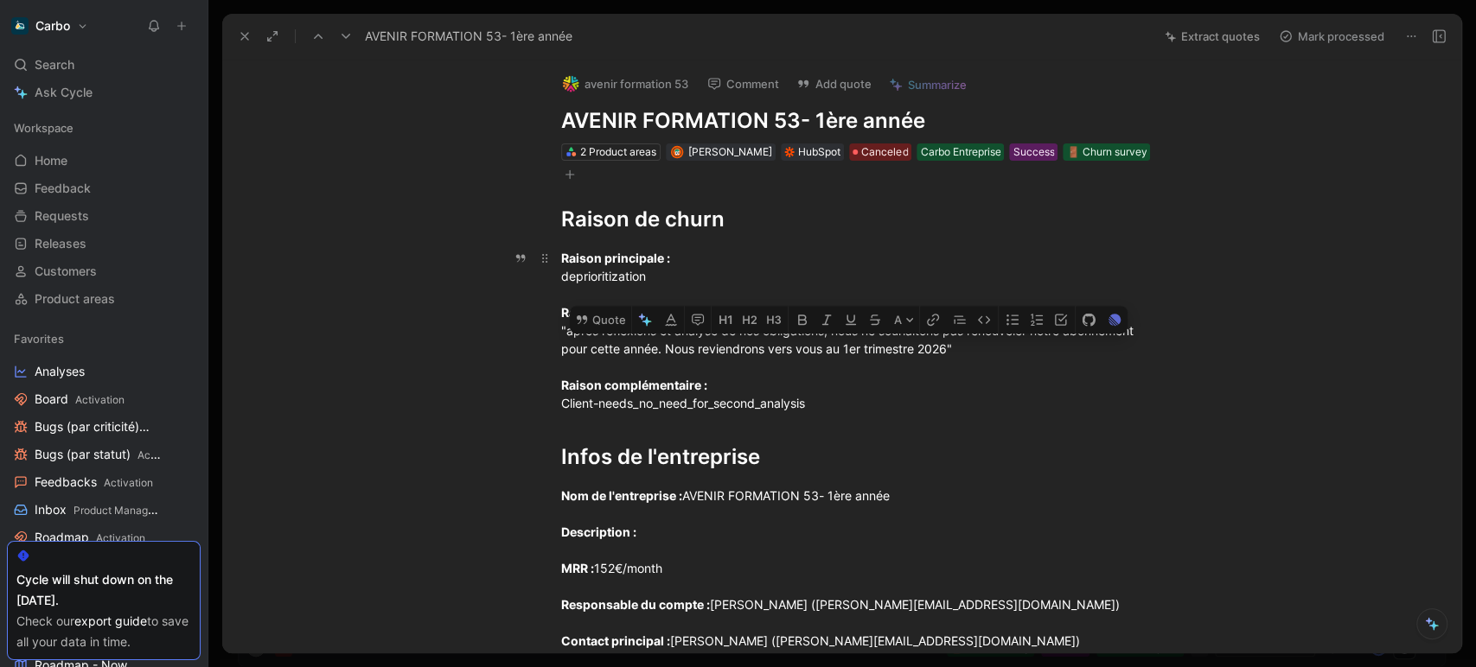
click at [851, 349] on div "Raison principale : deprioritization Raison détaillée : "après réflexions et an…" at bounding box center [860, 330] width 598 height 163
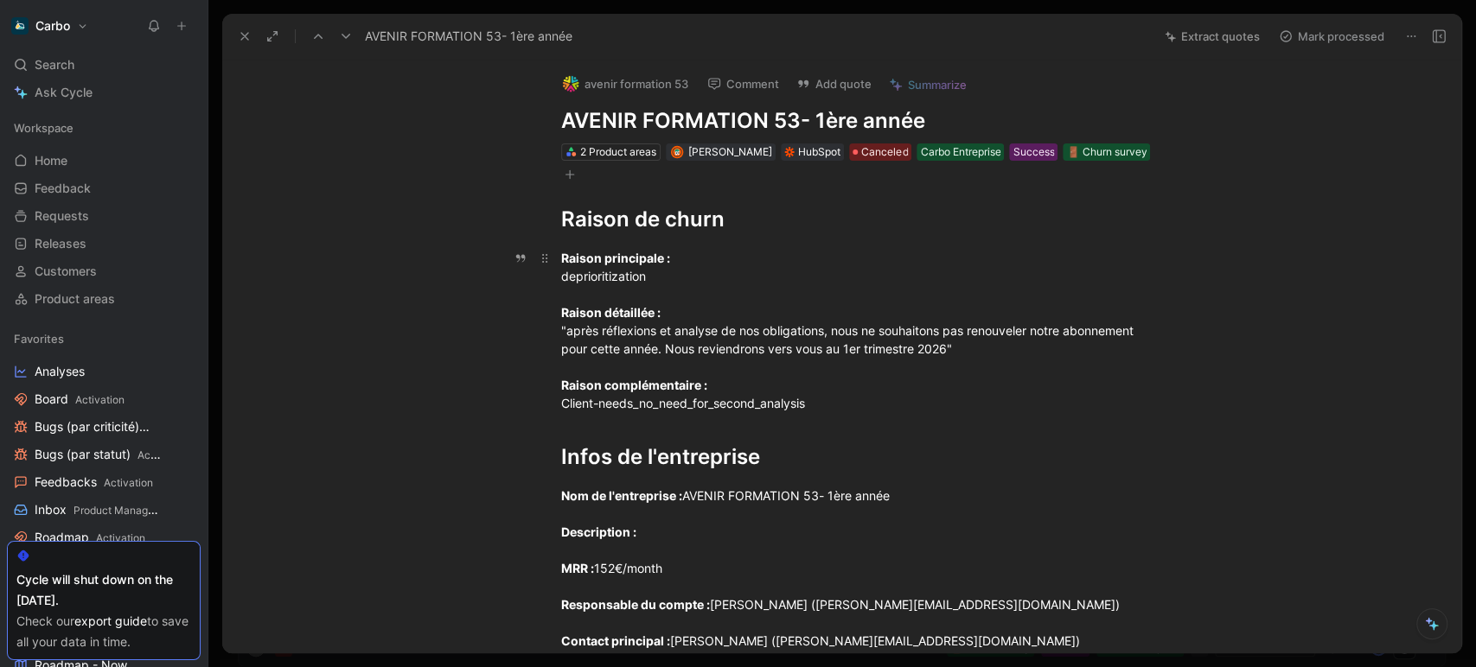
click at [851, 349] on div "Raison principale : deprioritization Raison détaillée : "après réflexions et an…" at bounding box center [860, 330] width 598 height 163
click at [804, 341] on div "Raison principale : deprioritization Raison détaillée : "après réflexions et an…" at bounding box center [860, 330] width 598 height 163
drag, startPoint x: 972, startPoint y: 352, endPoint x: 546, endPoint y: 336, distance: 425.6
click at [546, 336] on p "Raison principale : deprioritization Raison détaillée : "après réflexions et an…" at bounding box center [860, 331] width 664 height 174
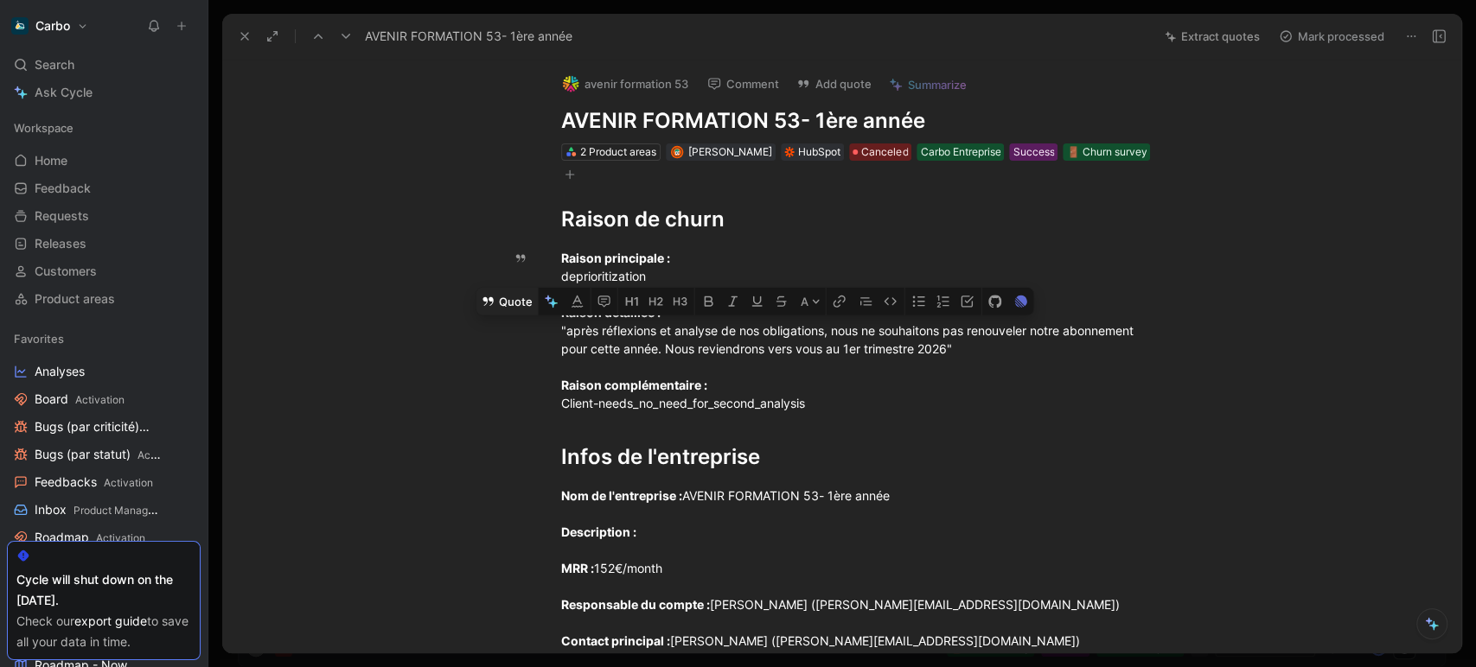
click at [519, 306] on button "Quote" at bounding box center [506, 302] width 61 height 28
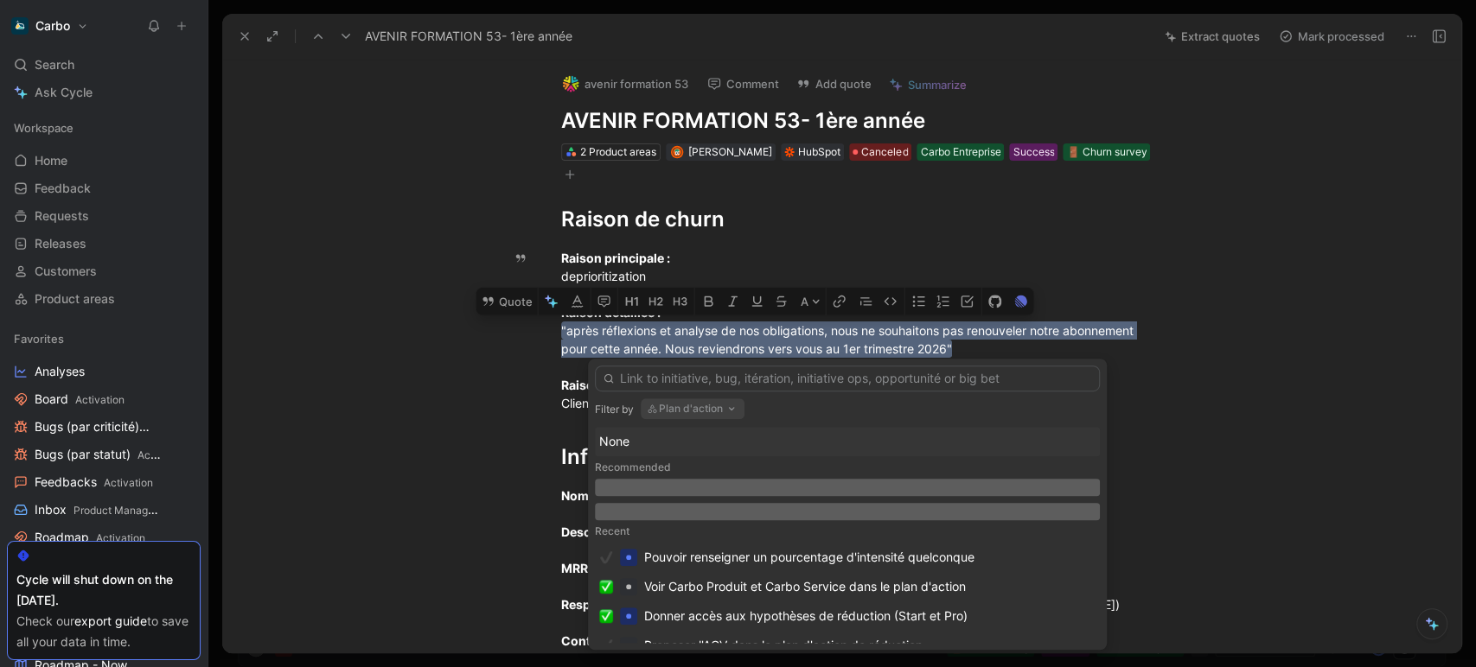
click at [709, 411] on button "Plan d'action" at bounding box center [693, 409] width 104 height 21
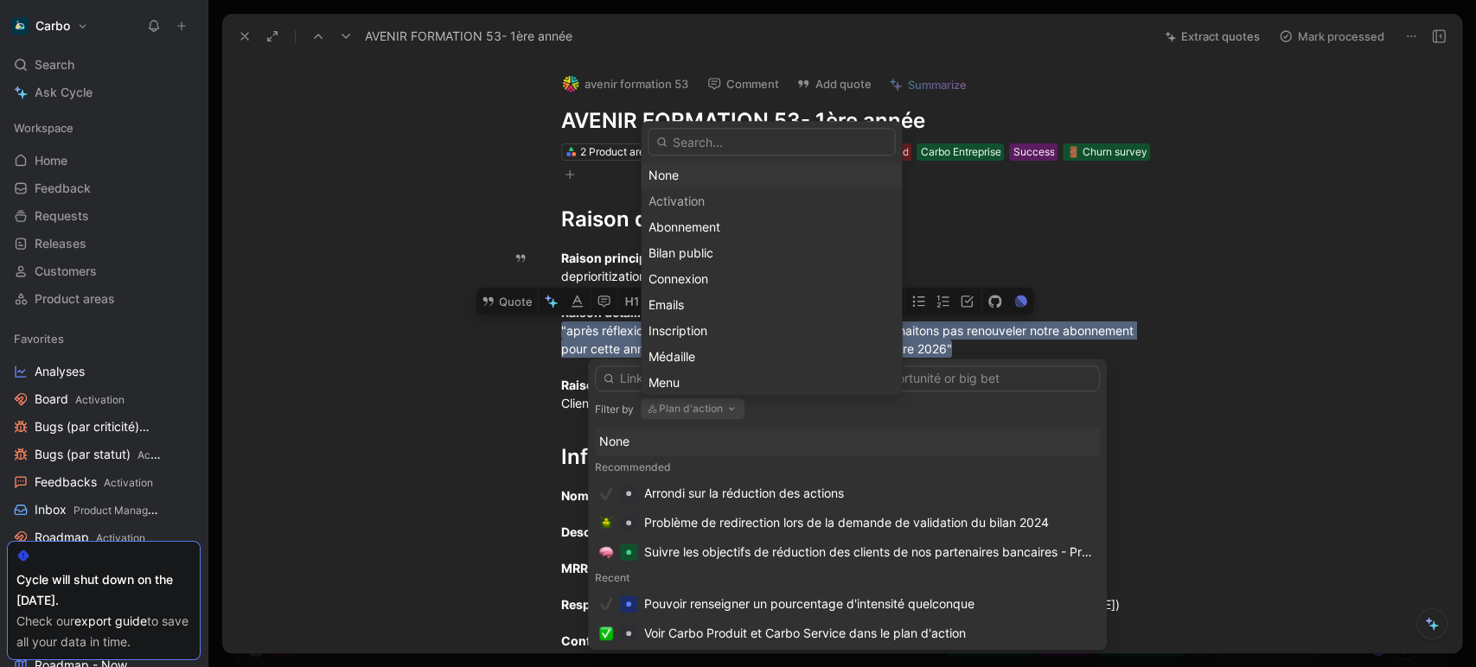
click at [689, 185] on div "None" at bounding box center [770, 176] width 245 height 21
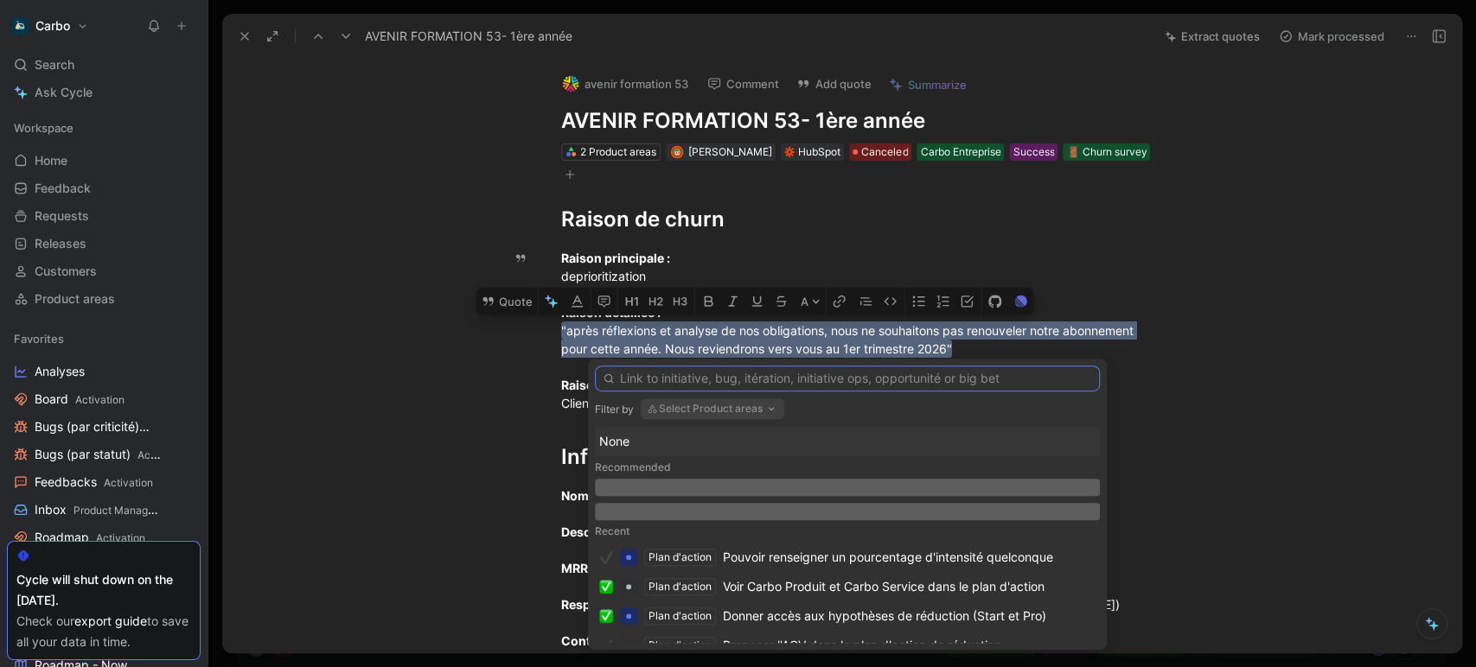
click at [779, 381] on input "text" at bounding box center [847, 379] width 505 height 26
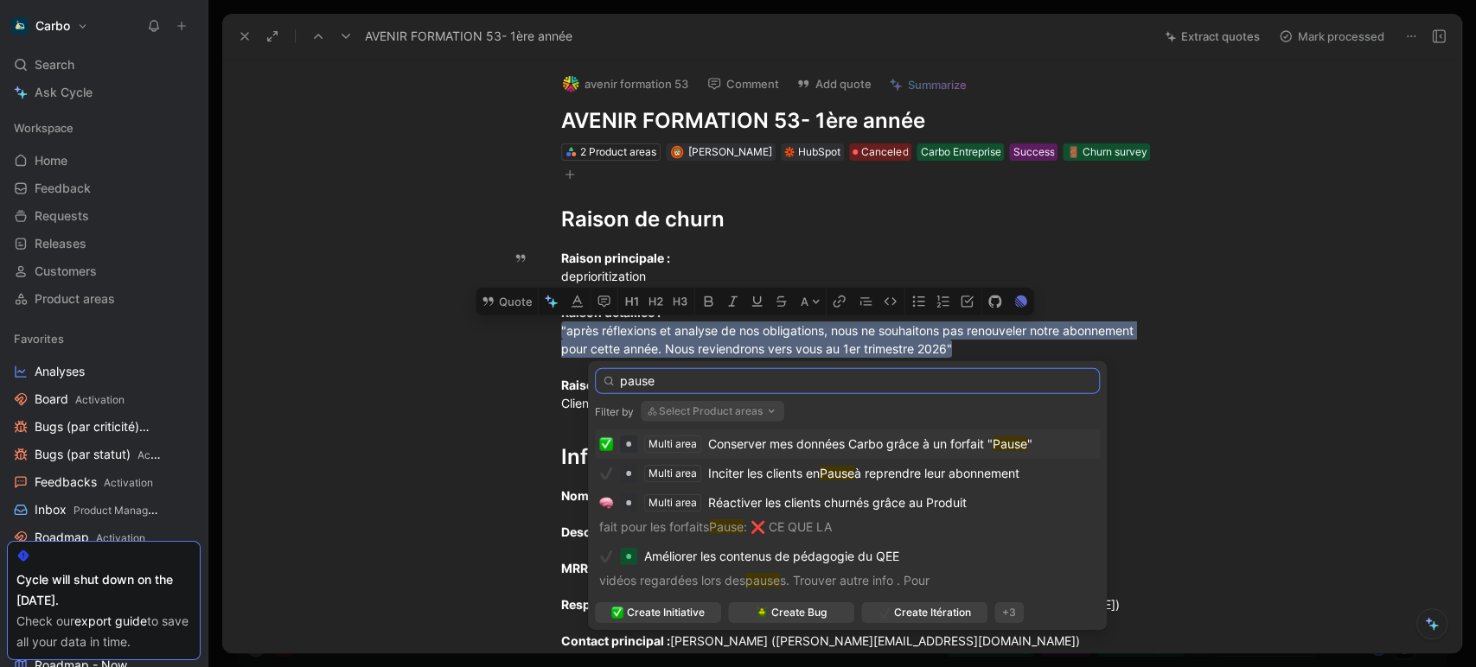
type input "pause"
click at [786, 437] on span "Conserver mes données Carbo grâce à un forfait "" at bounding box center [850, 444] width 284 height 15
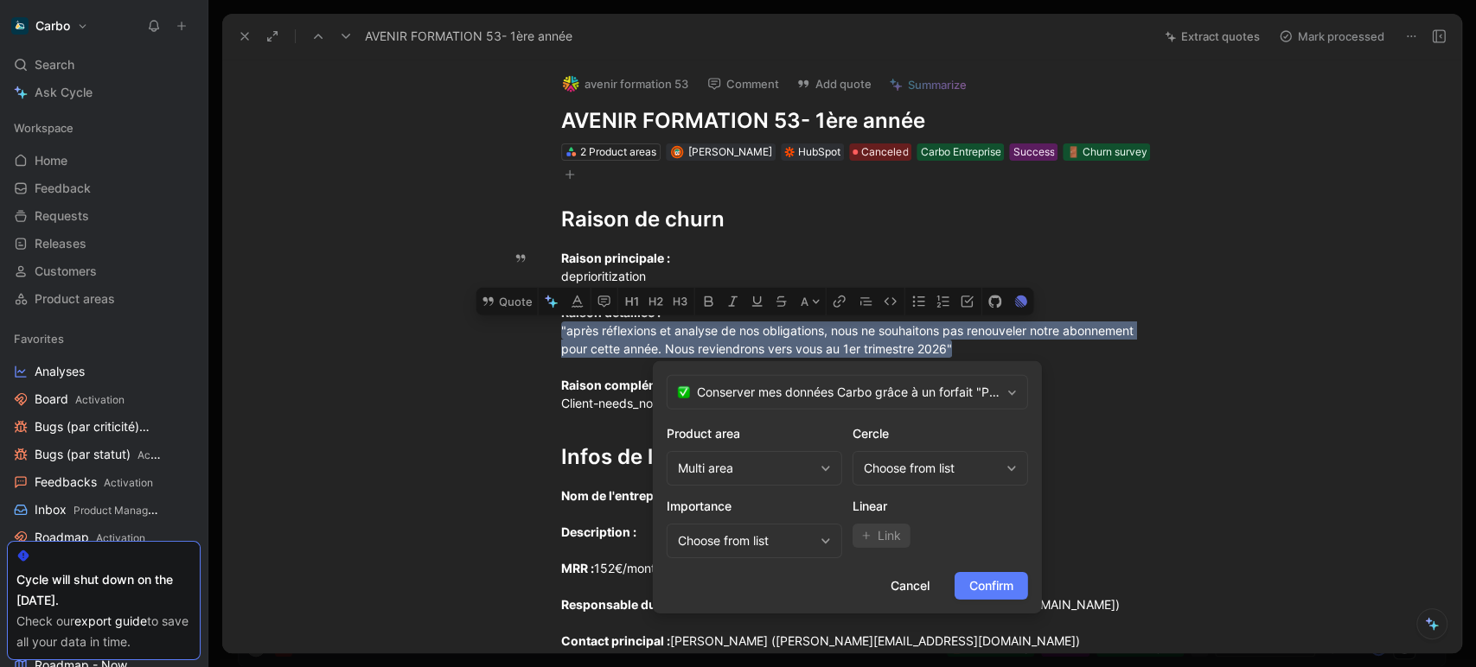
click at [992, 583] on span "Confirm" at bounding box center [991, 586] width 44 height 21
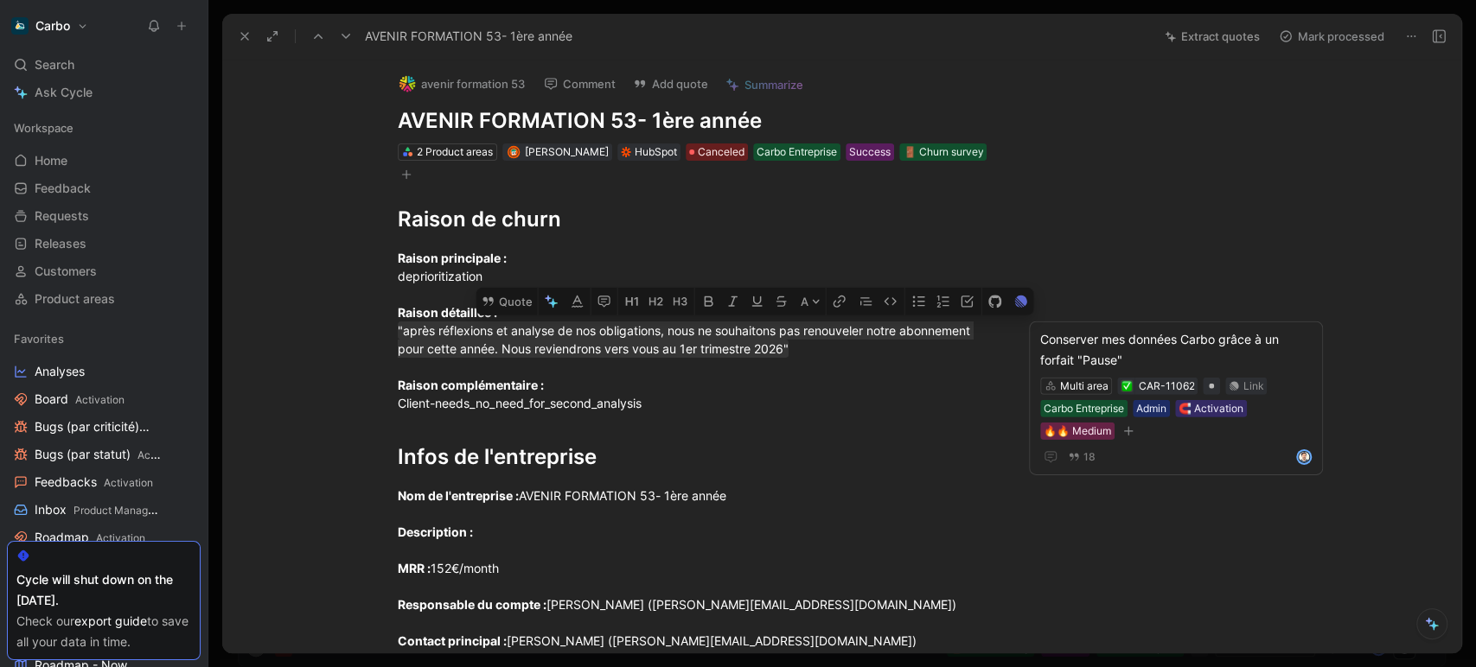
click at [1443, 33] on icon at bounding box center [1438, 36] width 14 height 14
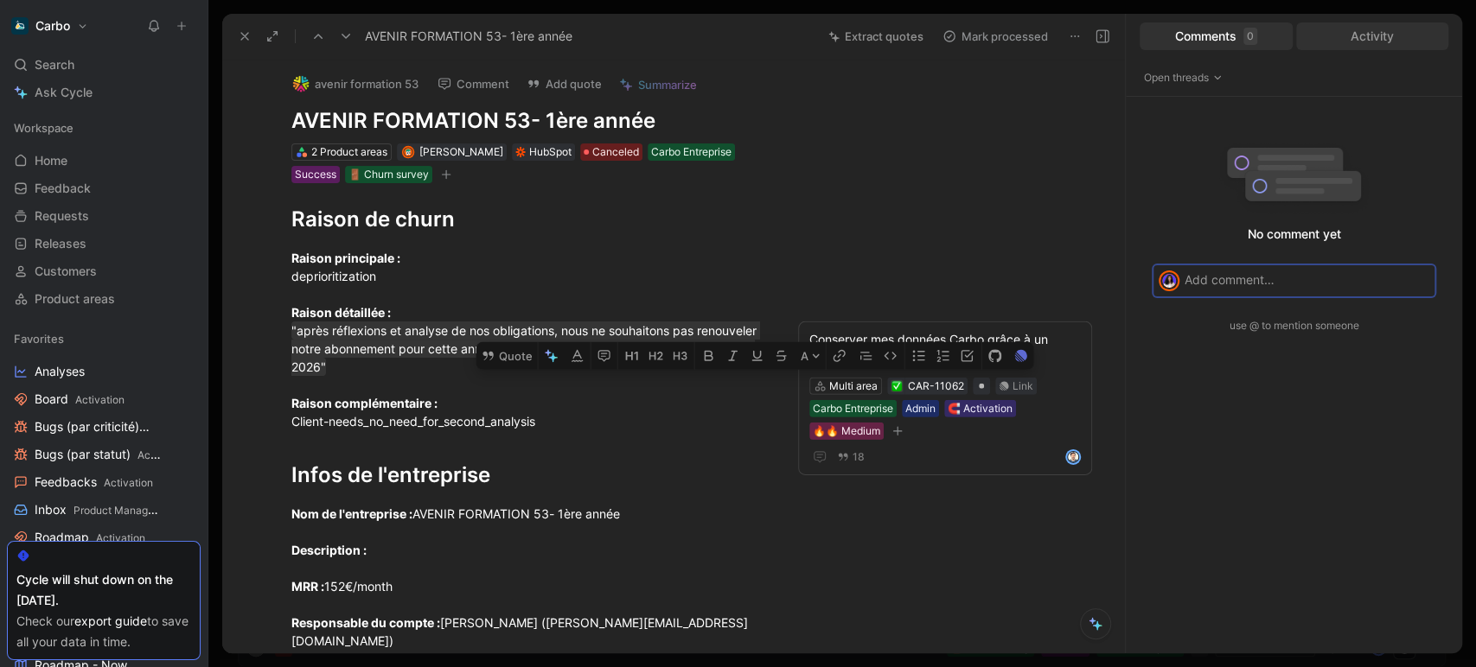
click at [1383, 35] on div "Activity" at bounding box center [1372, 36] width 153 height 28
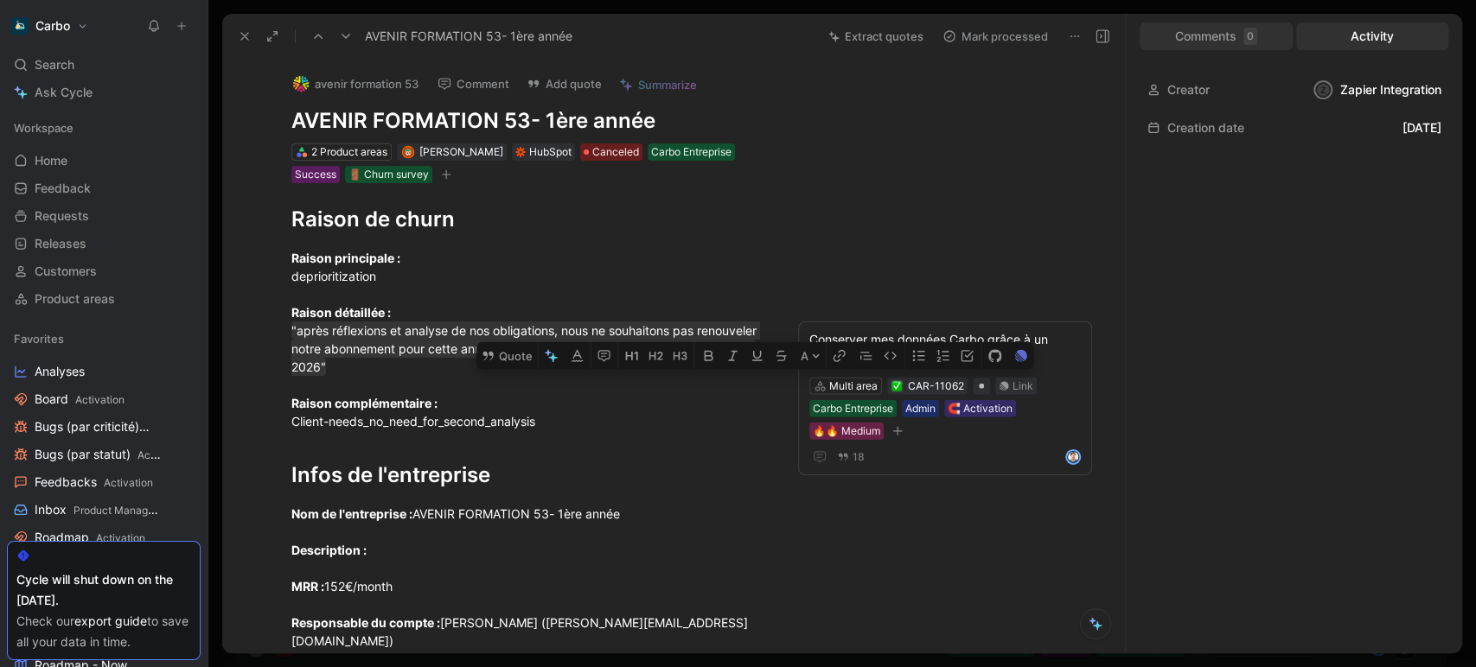
click at [1221, 40] on div "Comments 0" at bounding box center [1215, 36] width 153 height 28
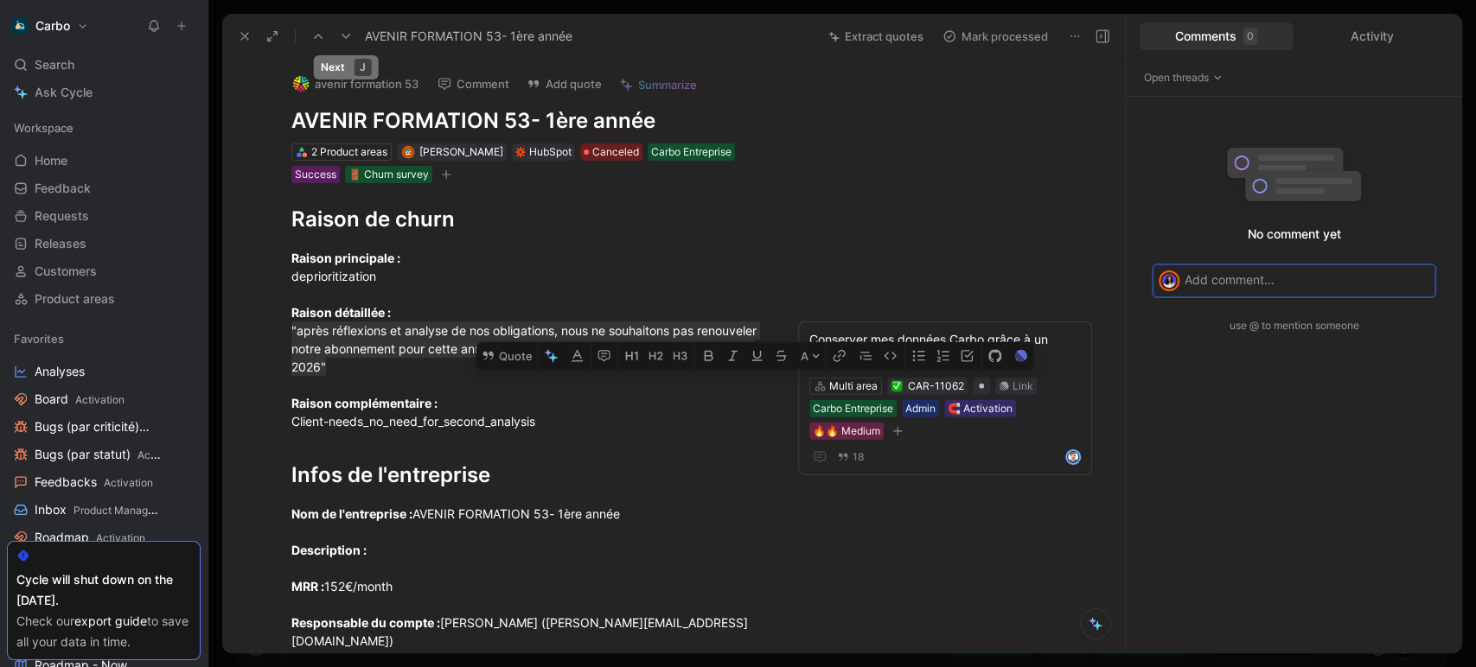
click at [346, 38] on use at bounding box center [345, 36] width 9 height 5
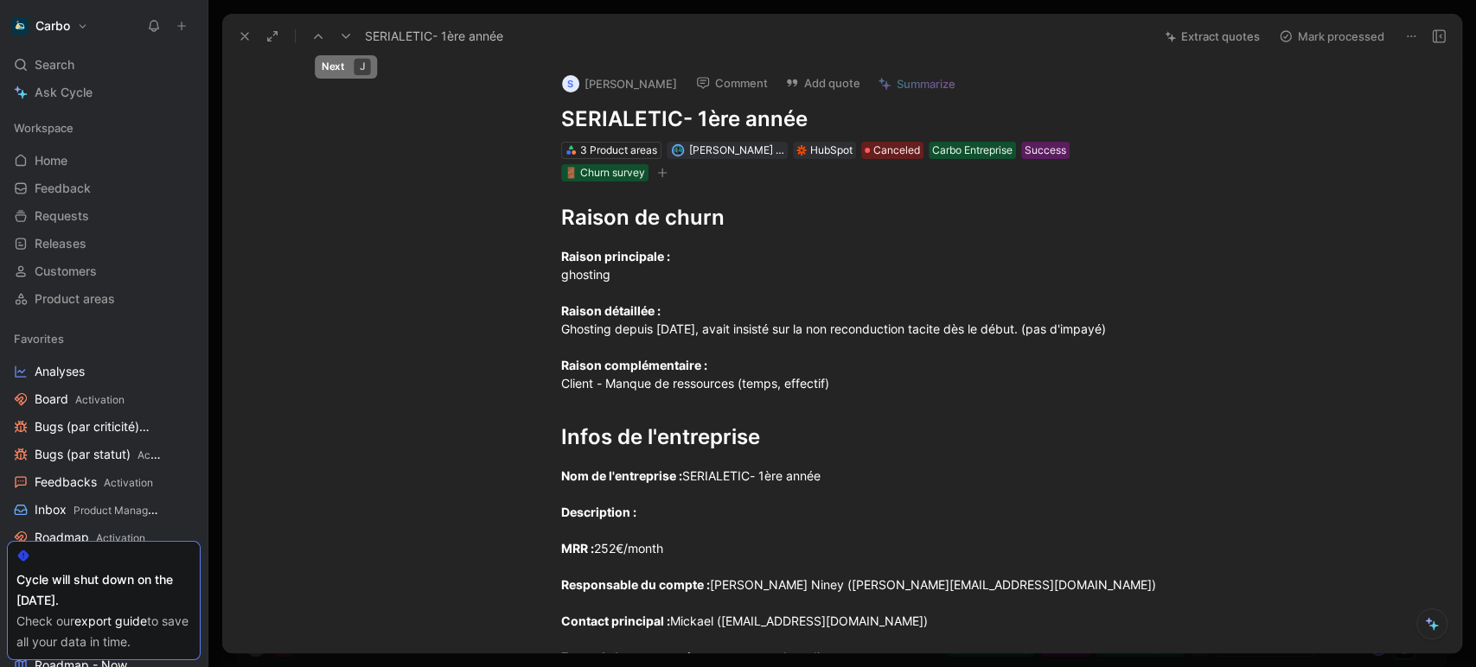
click at [346, 32] on icon at bounding box center [346, 36] width 14 height 14
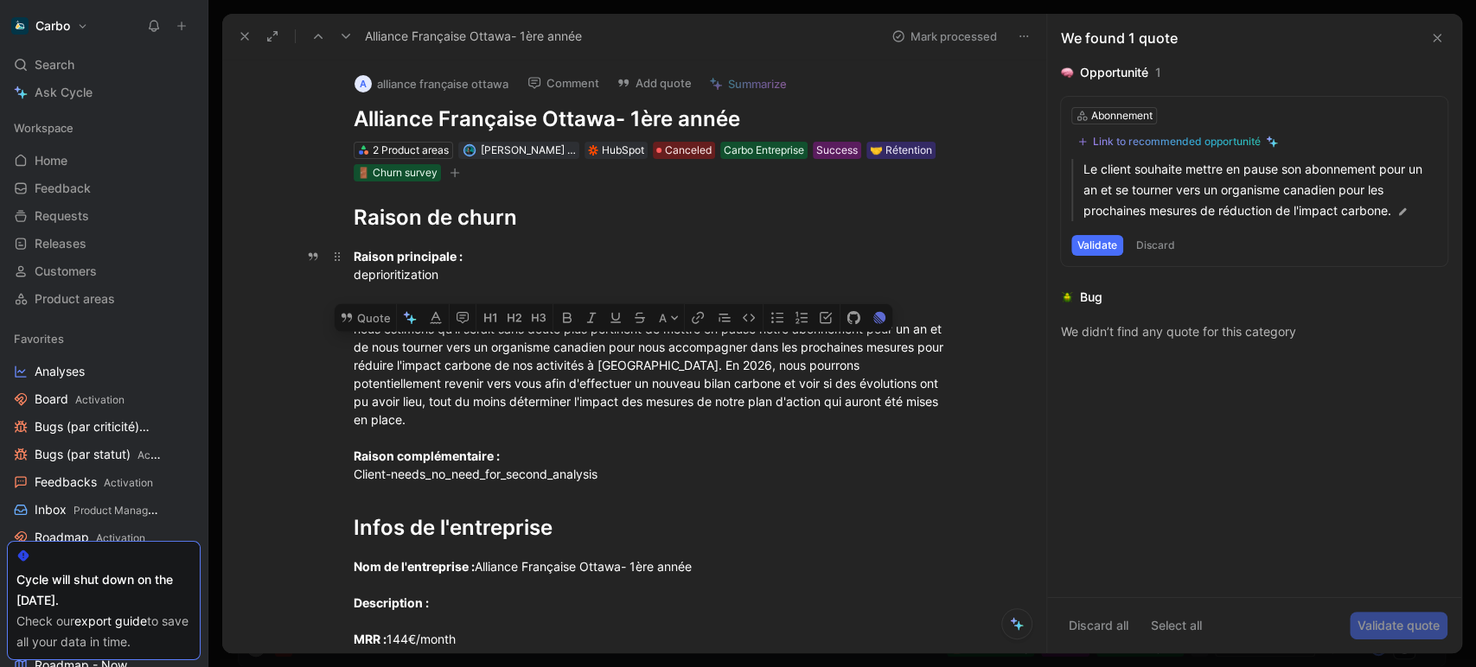
drag, startPoint x: 484, startPoint y: 361, endPoint x: 344, endPoint y: 332, distance: 143.1
click at [344, 332] on p "Raison principale : deprioritization Raison détaillée : nous estimons qu'il ser…" at bounding box center [653, 365] width 664 height 246
click at [368, 304] on button "Quote" at bounding box center [365, 318] width 61 height 28
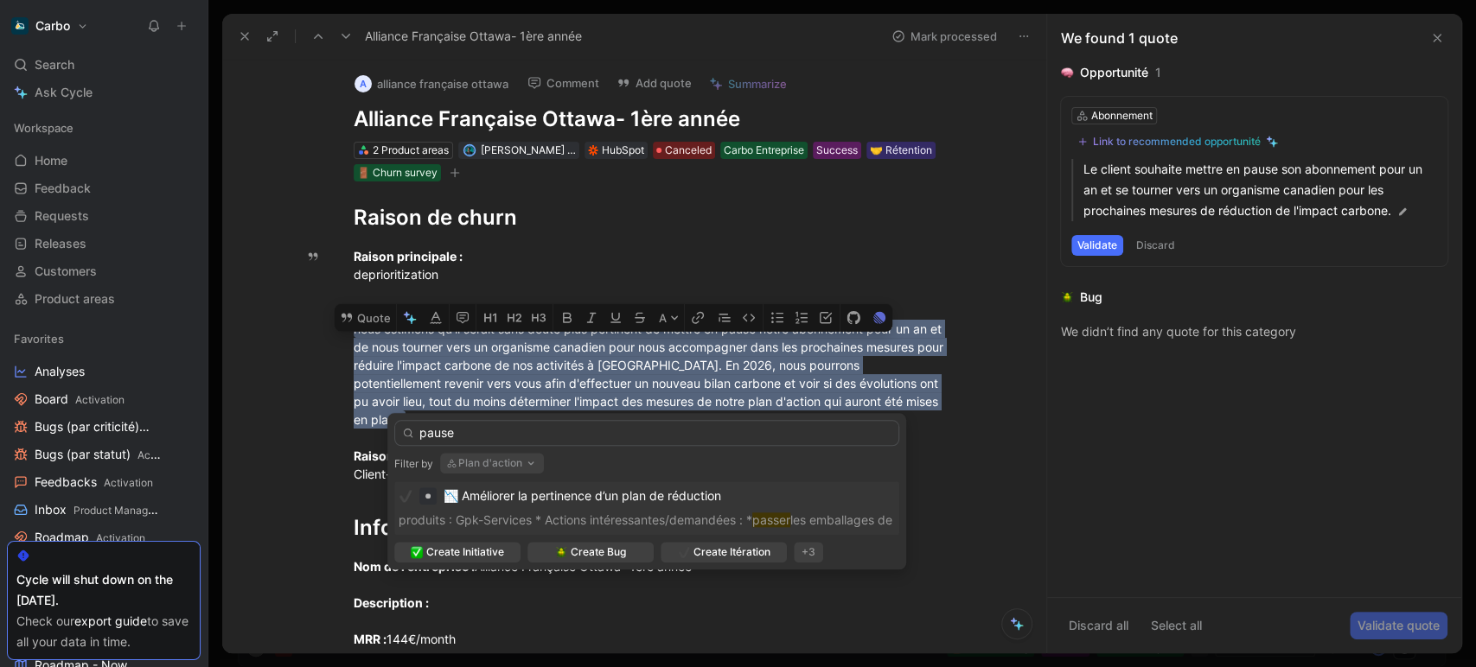
type input "pause"
click at [521, 457] on button "Plan d'action" at bounding box center [492, 463] width 104 height 21
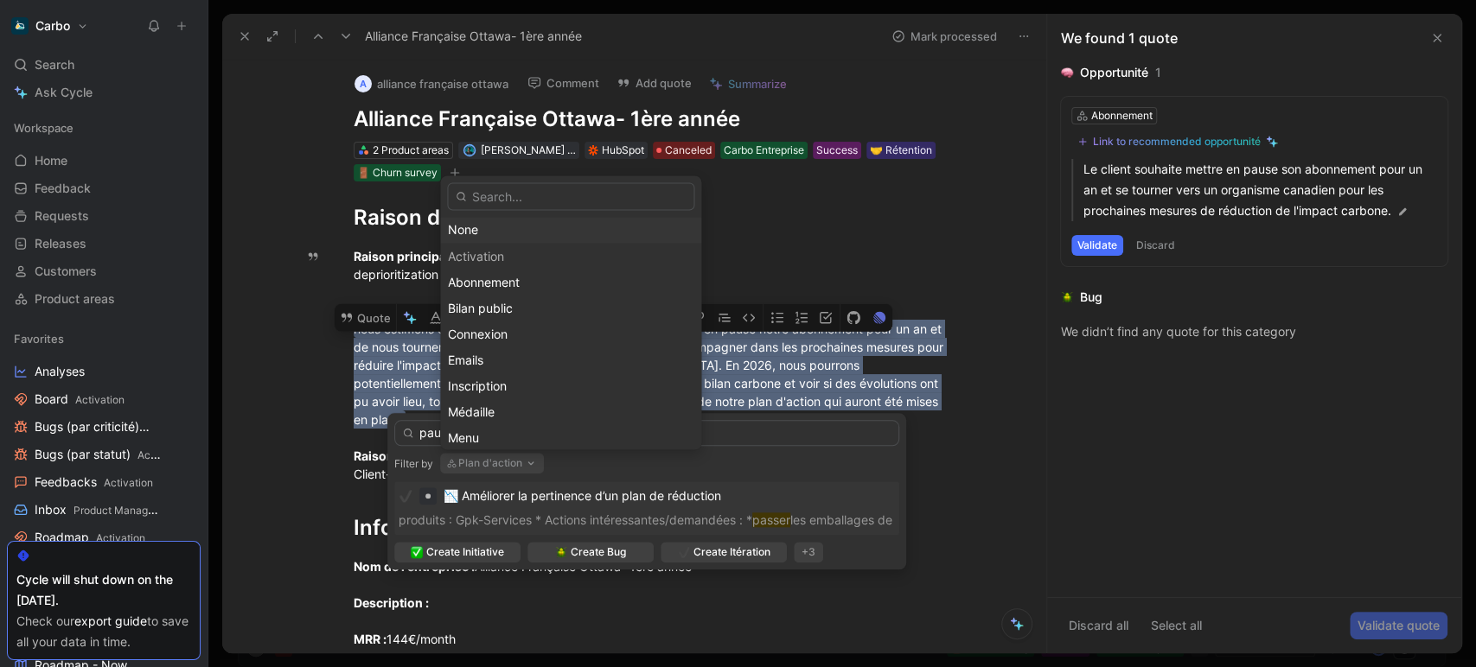
click at [483, 224] on div "None" at bounding box center [570, 230] width 245 height 21
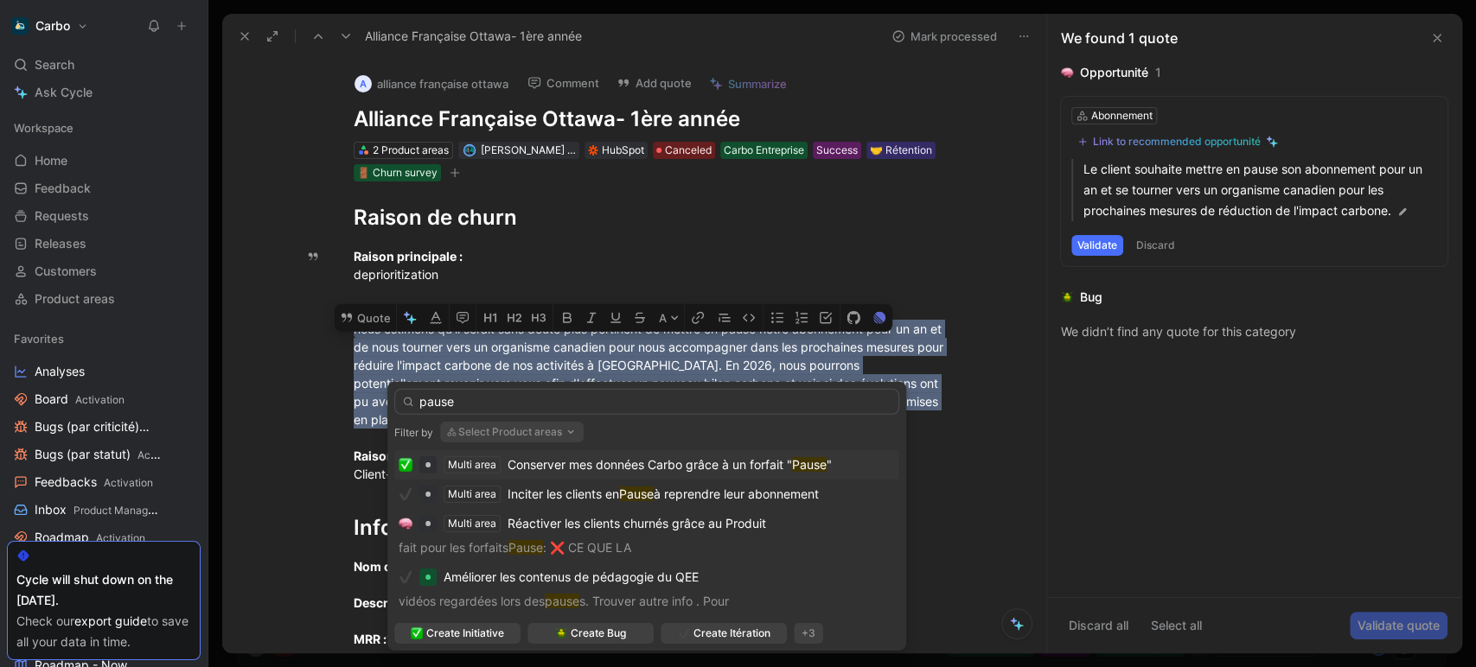
click at [627, 460] on span "Conserver mes données Carbo grâce à un forfait "" at bounding box center [649, 464] width 284 height 15
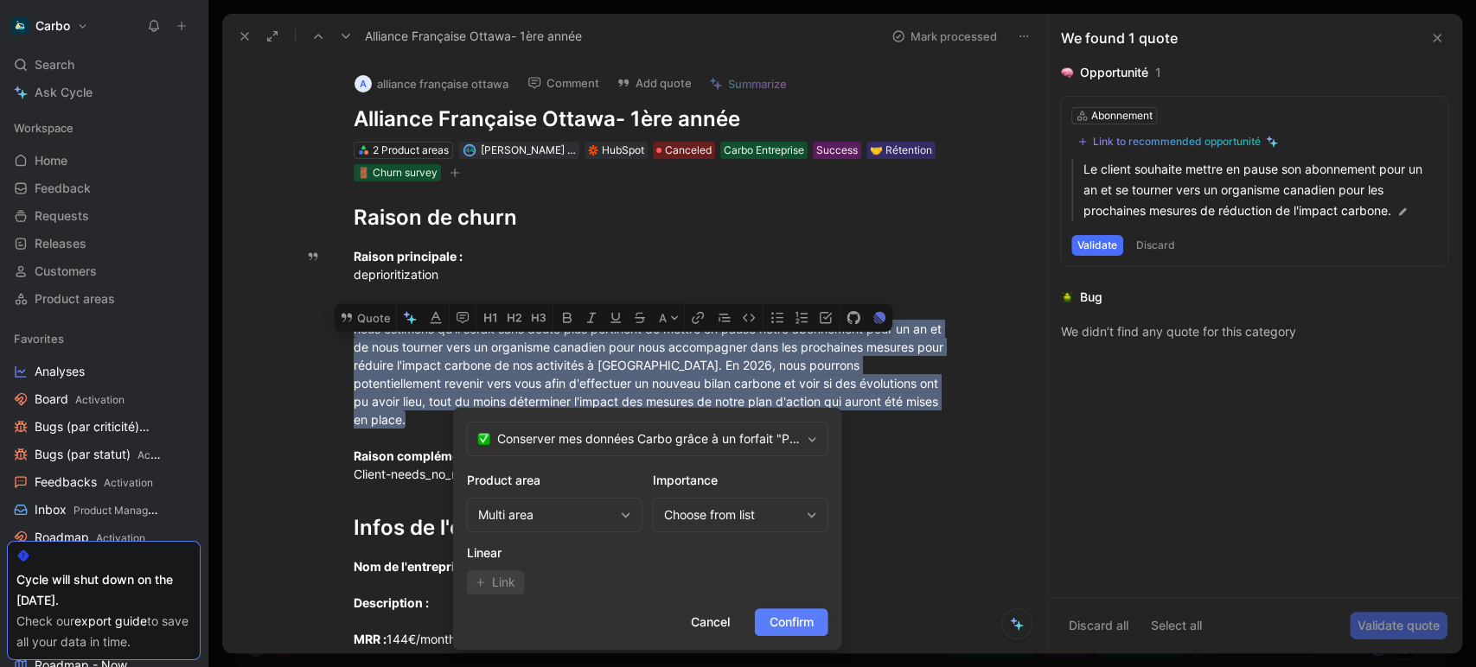
click at [809, 620] on span "Confirm" at bounding box center [791, 622] width 44 height 21
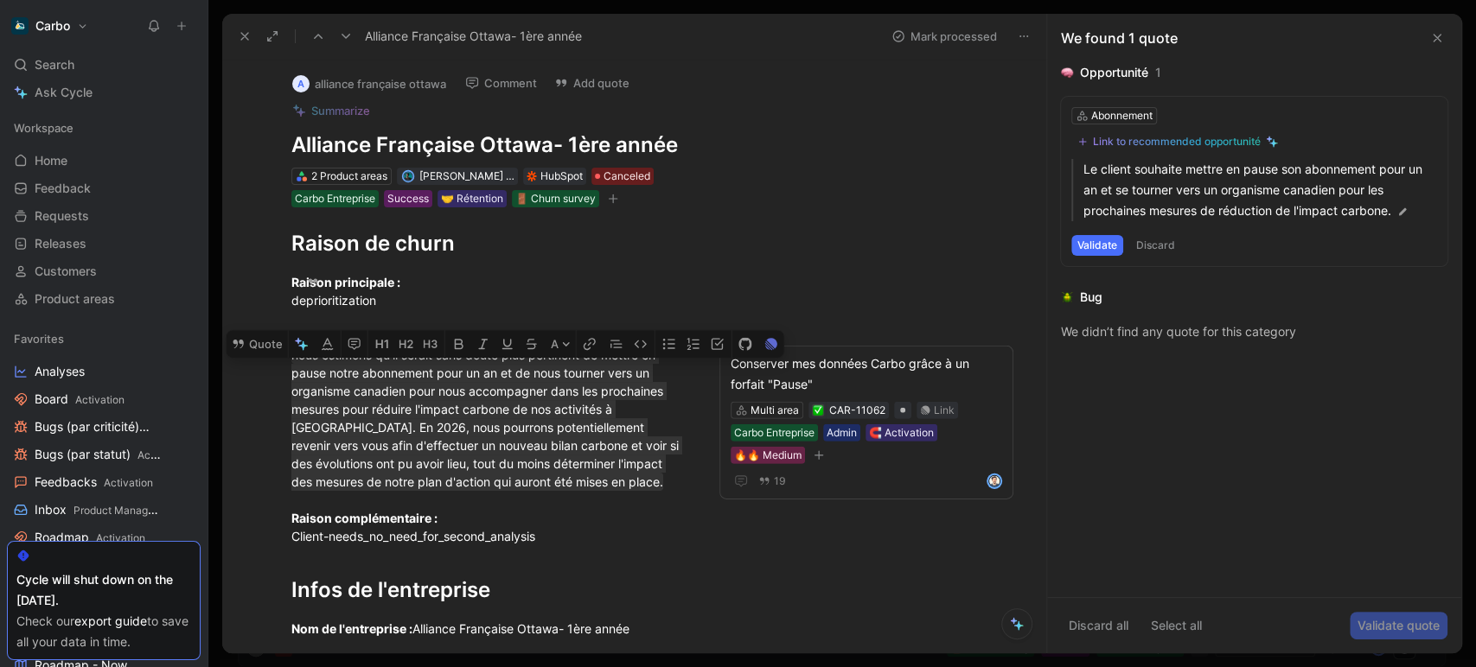
click at [349, 36] on icon at bounding box center [346, 36] width 14 height 14
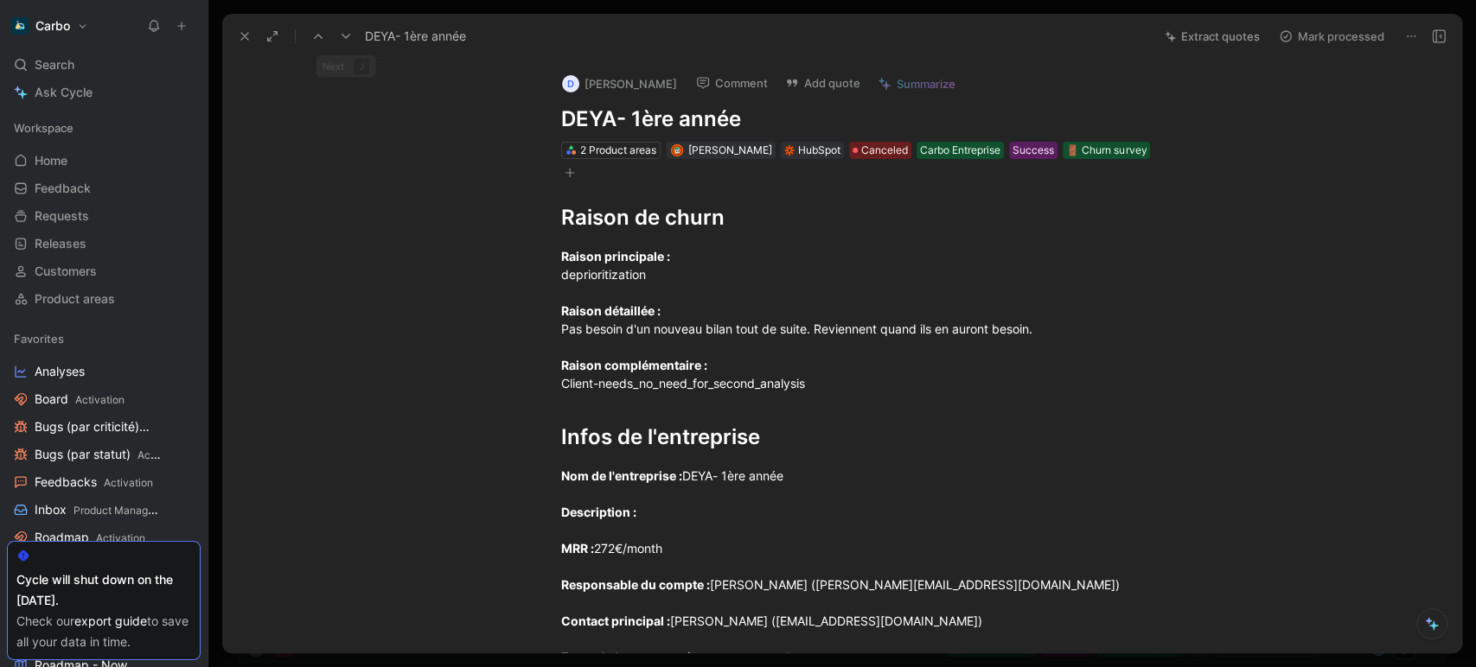
click at [341, 36] on icon at bounding box center [346, 36] width 14 height 14
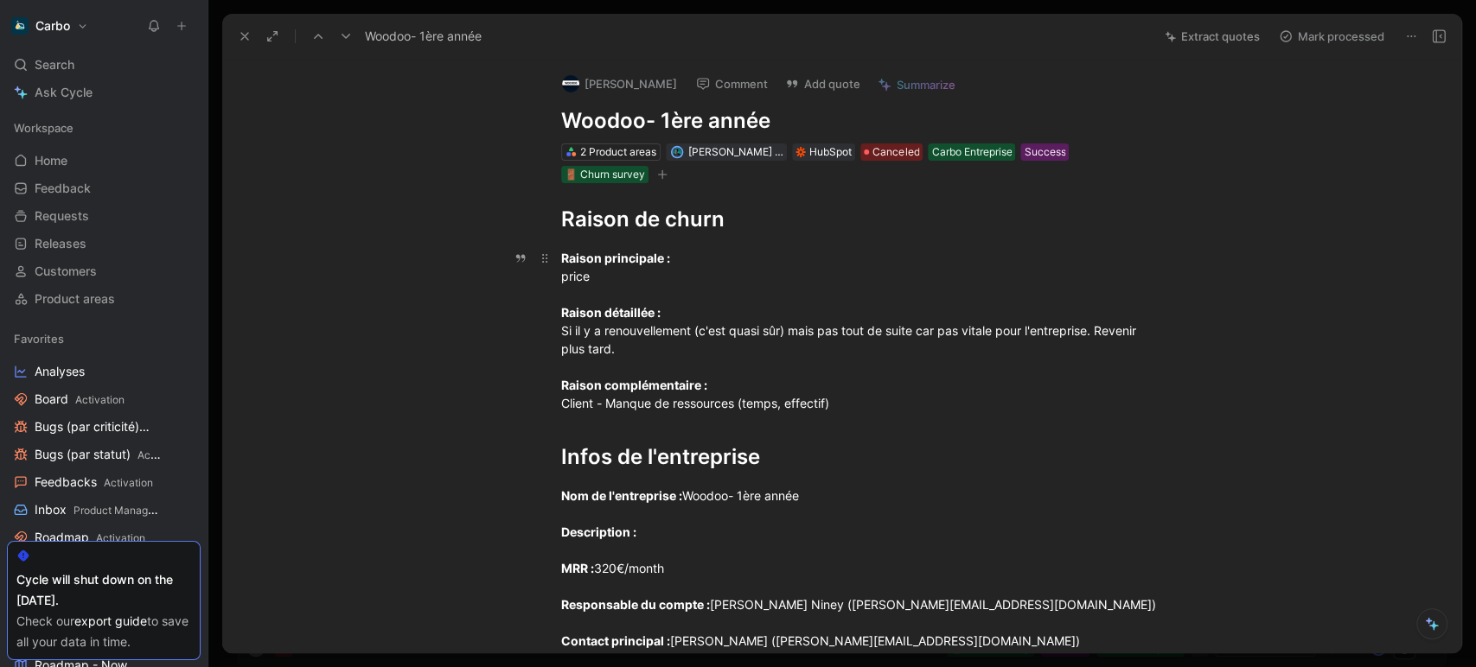
click at [609, 338] on div "Raison principale : price Raison détaillée : Si il y a renouvellement (c'est qu…" at bounding box center [860, 330] width 598 height 163
click at [622, 352] on div "Raison principale : price Raison détaillée : Si il y a renouvellement (c'est qu…" at bounding box center [860, 330] width 598 height 163
drag, startPoint x: 634, startPoint y: 352, endPoint x: 546, endPoint y: 330, distance: 89.9
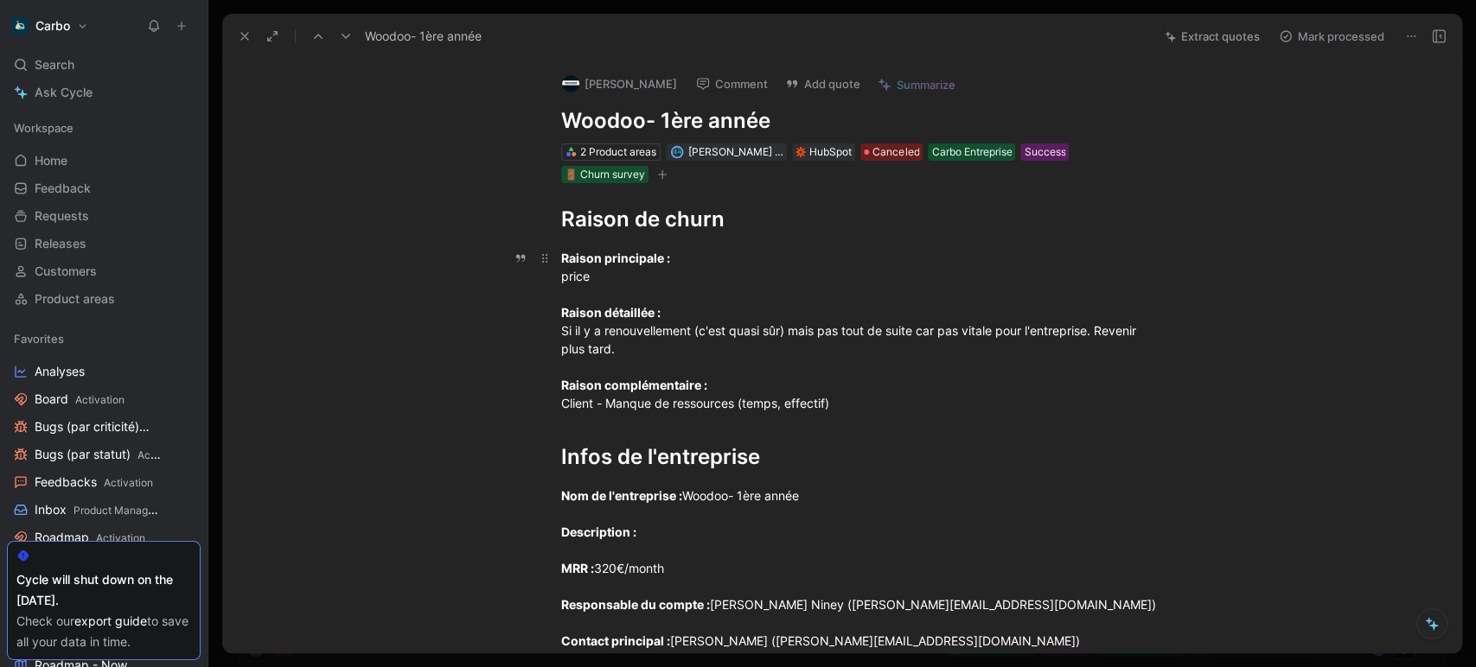
click at [546, 330] on p "Raison principale : price Raison détaillée : Si il y a renouvellement (c'est qu…" at bounding box center [860, 331] width 664 height 174
click at [341, 296] on button "Quote" at bounding box center [335, 302] width 61 height 28
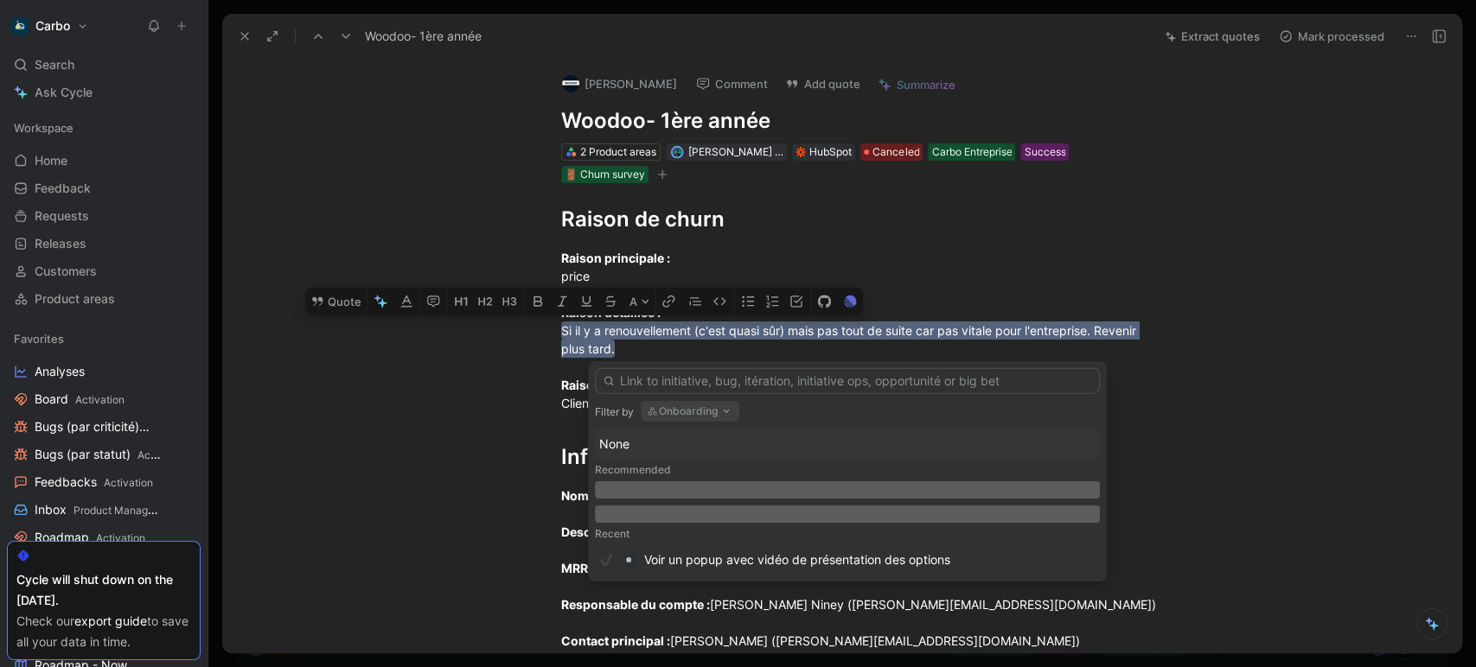
click at [694, 410] on button "Onboarding" at bounding box center [690, 411] width 99 height 21
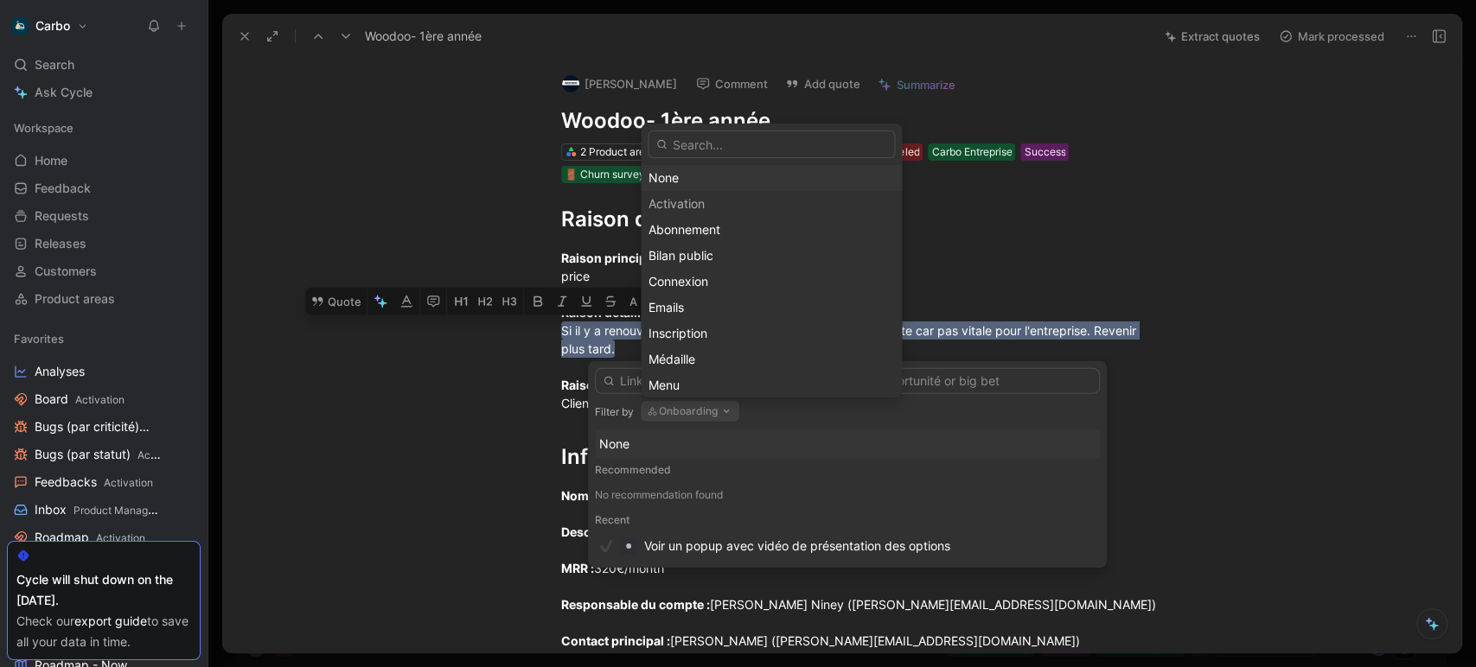
click at [680, 178] on div "None" at bounding box center [770, 178] width 245 height 21
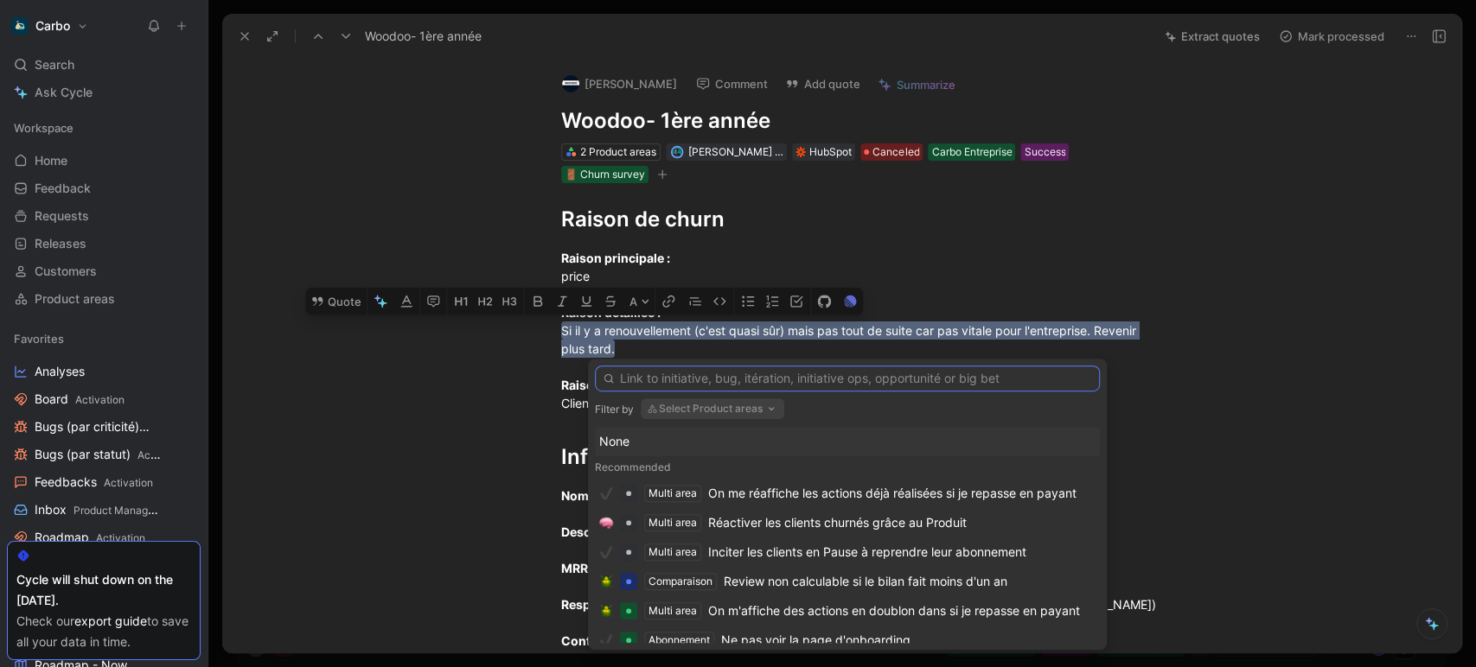
click at [744, 373] on input "text" at bounding box center [847, 379] width 505 height 26
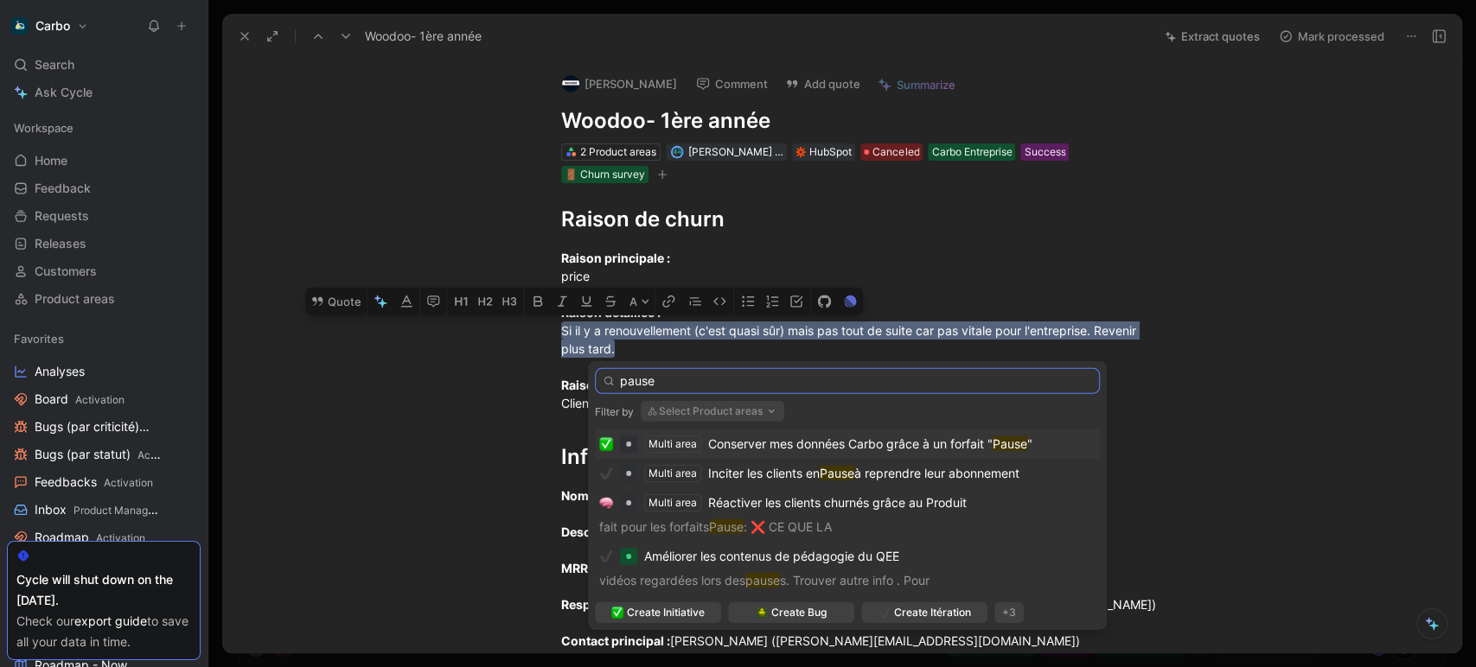
type input "pause"
click at [839, 434] on div "Conserver mes données Carbo grâce à un forfait " Pause "" at bounding box center [870, 444] width 324 height 21
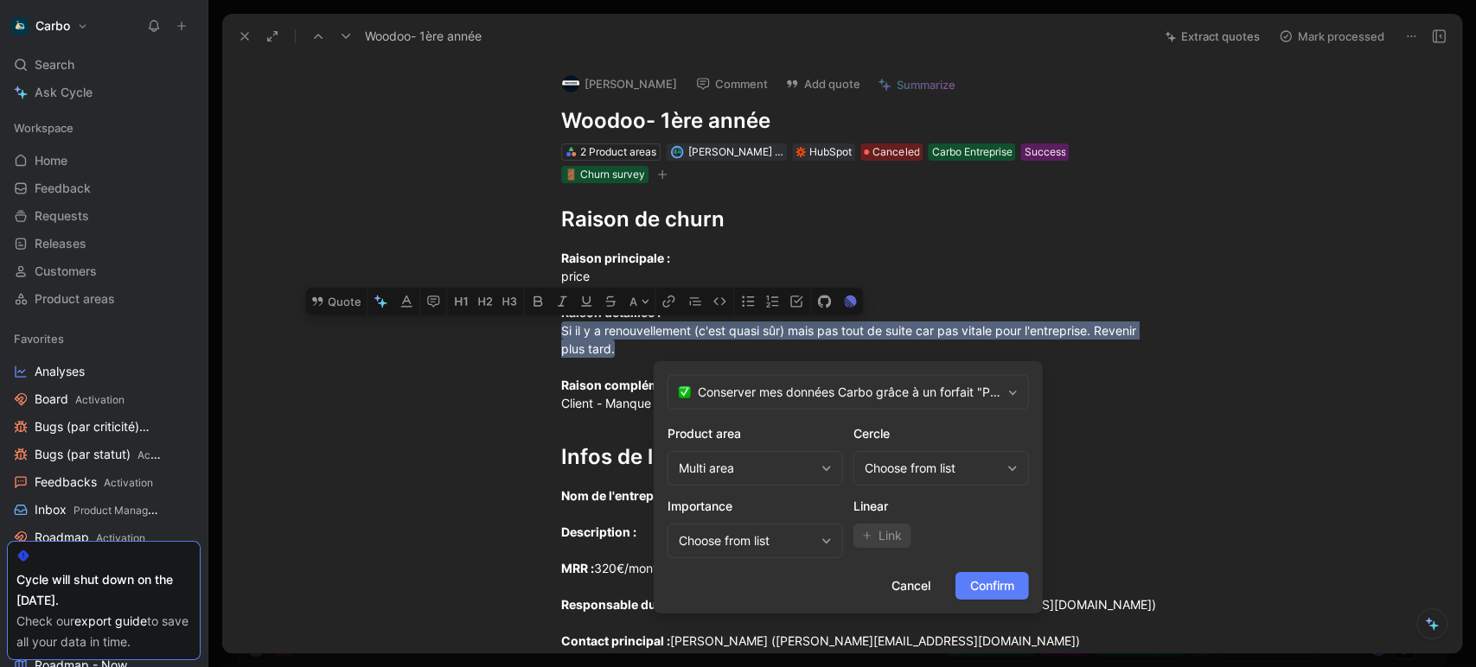
click at [990, 582] on span "Confirm" at bounding box center [992, 586] width 44 height 21
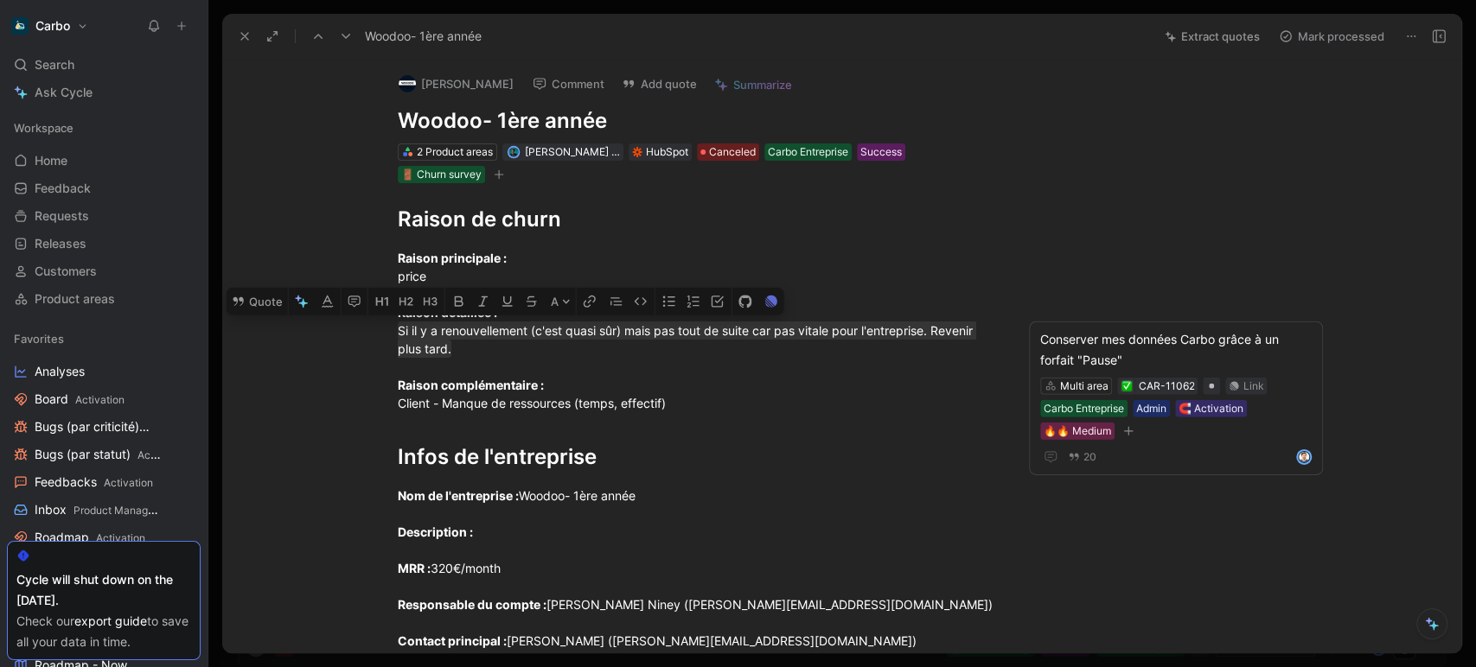
click at [1440, 40] on icon at bounding box center [1438, 36] width 14 height 14
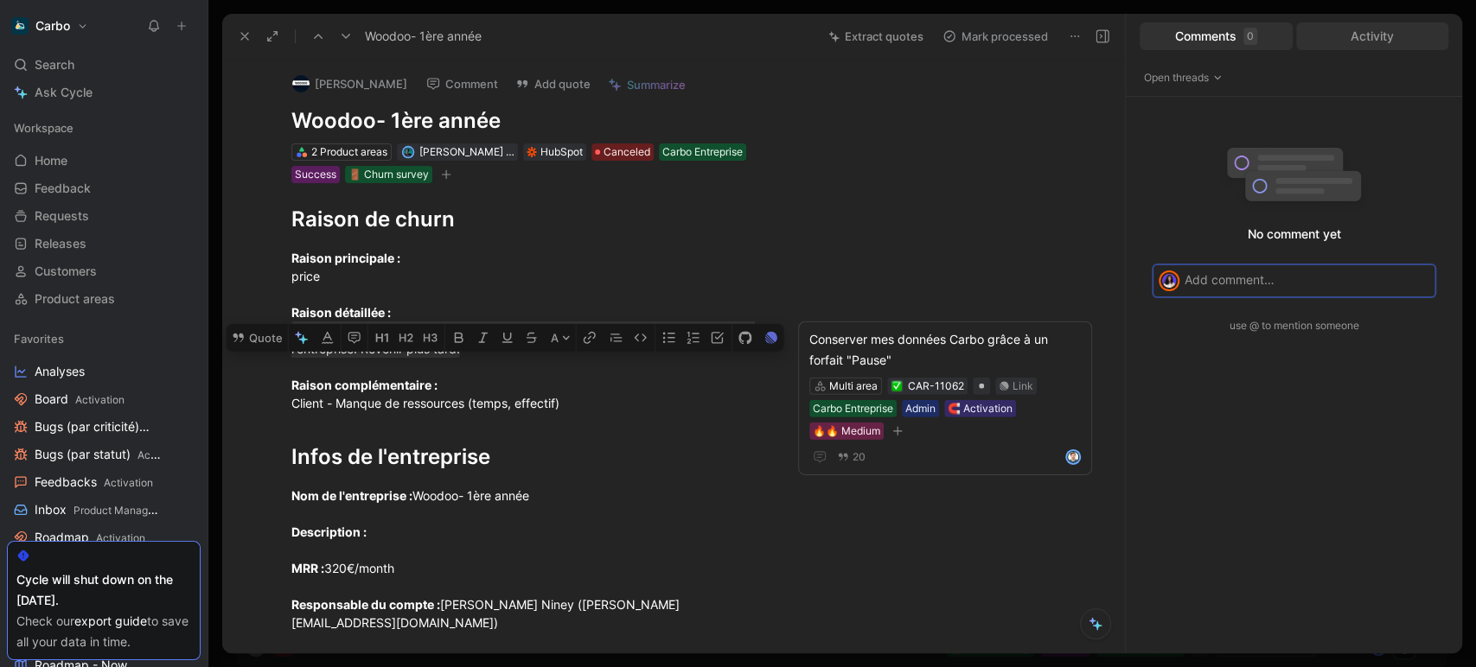
click at [1404, 28] on div "Activity" at bounding box center [1372, 36] width 153 height 28
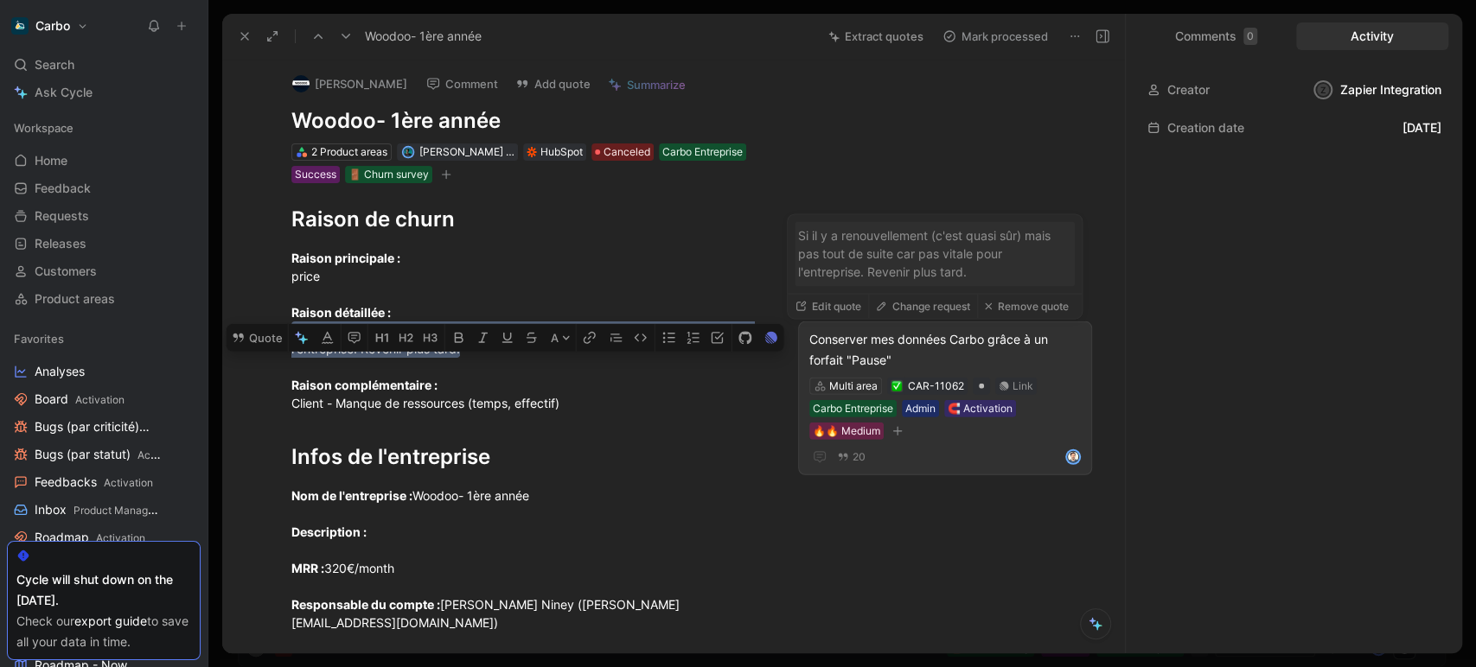
click at [906, 327] on div "Conserver mes données Carbo grâce à un forfait "Pause" Multi area CAR-11062 Lin…" at bounding box center [945, 399] width 294 height 154
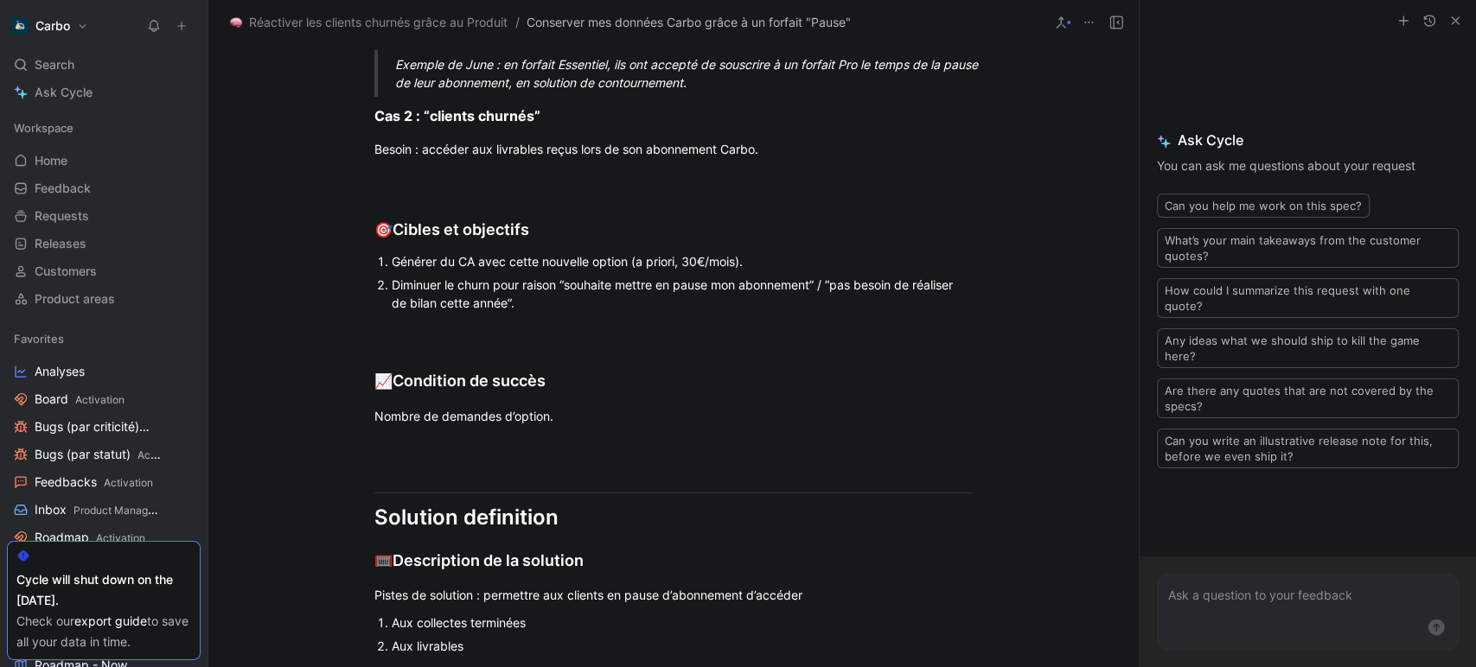
scroll to position [2222, 0]
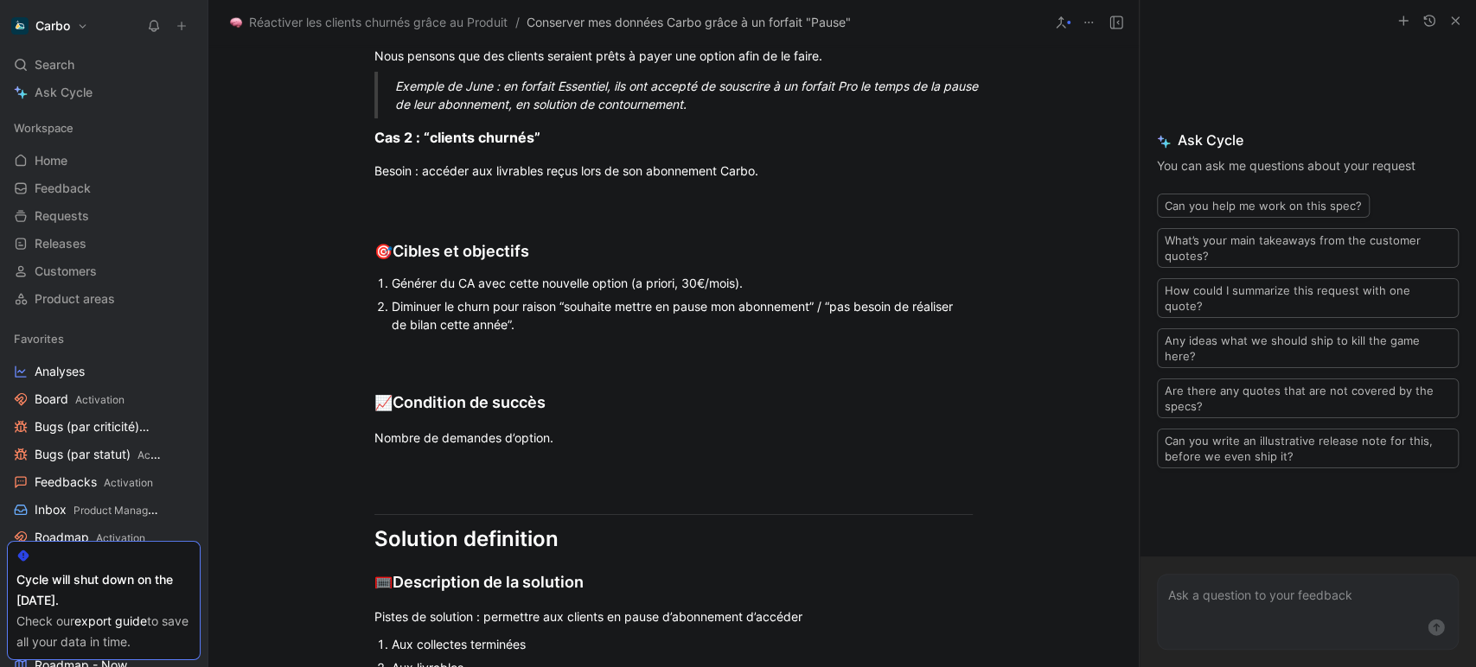
drag, startPoint x: 496, startPoint y: 240, endPoint x: 828, endPoint y: 242, distance: 331.9
click at [590, 258] on div "Problem definition 🧯 Quels problèmes souhaitons nous résoudre ? [DATE], lorsque…" at bounding box center [673, 524] width 930 height 2336
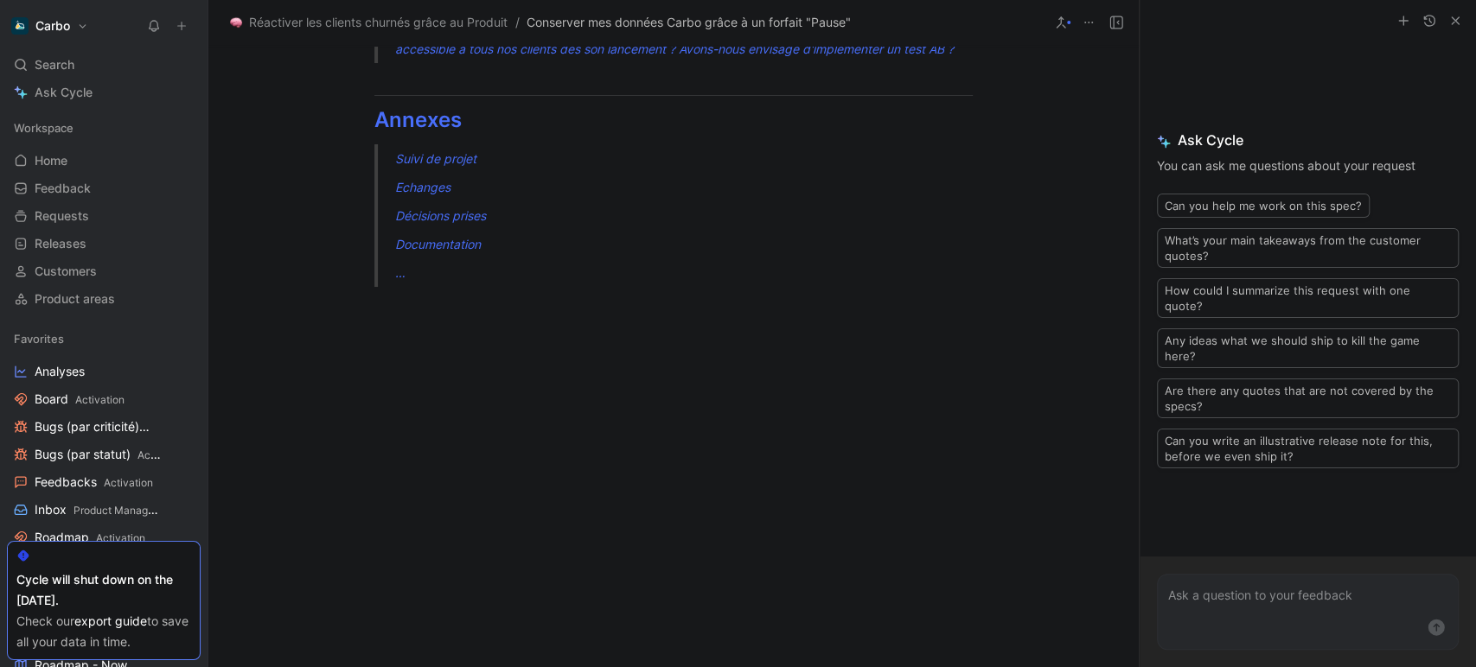
scroll to position [3784, 0]
click at [477, 136] on div "Annexes" at bounding box center [673, 120] width 598 height 31
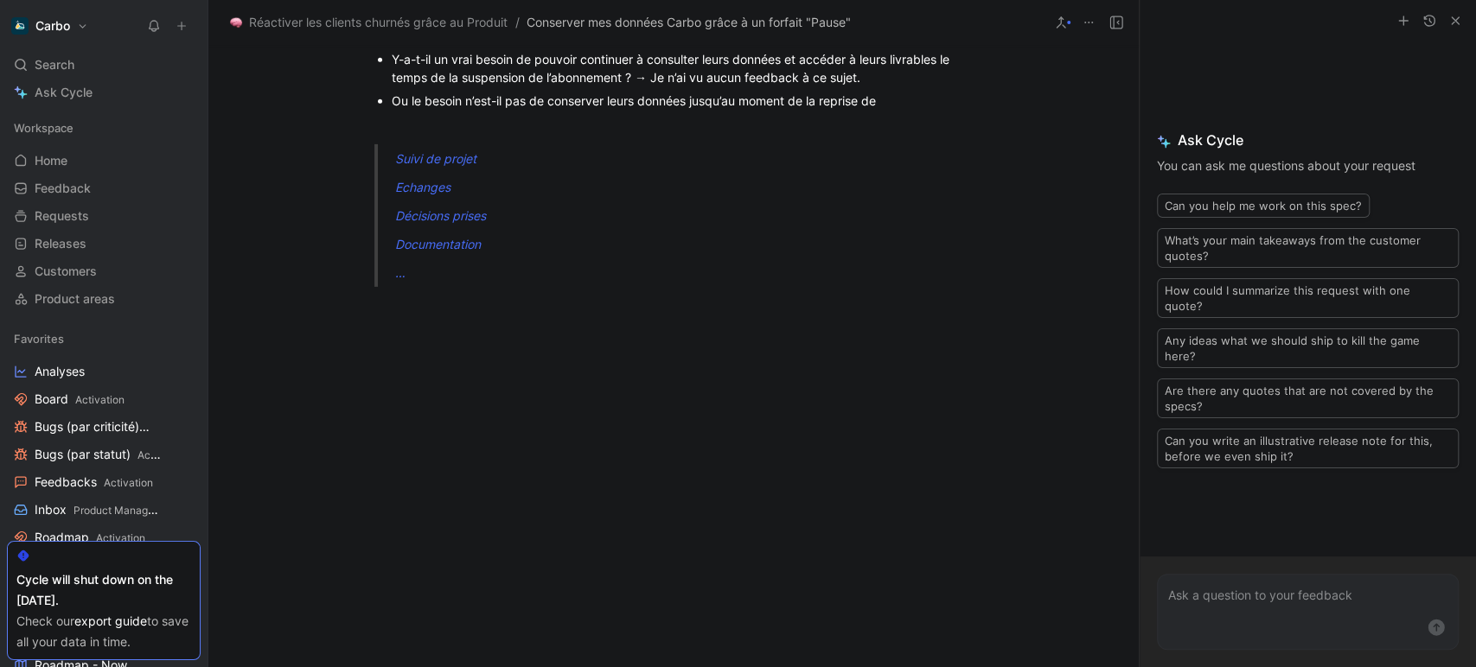
scroll to position [3844, 0]
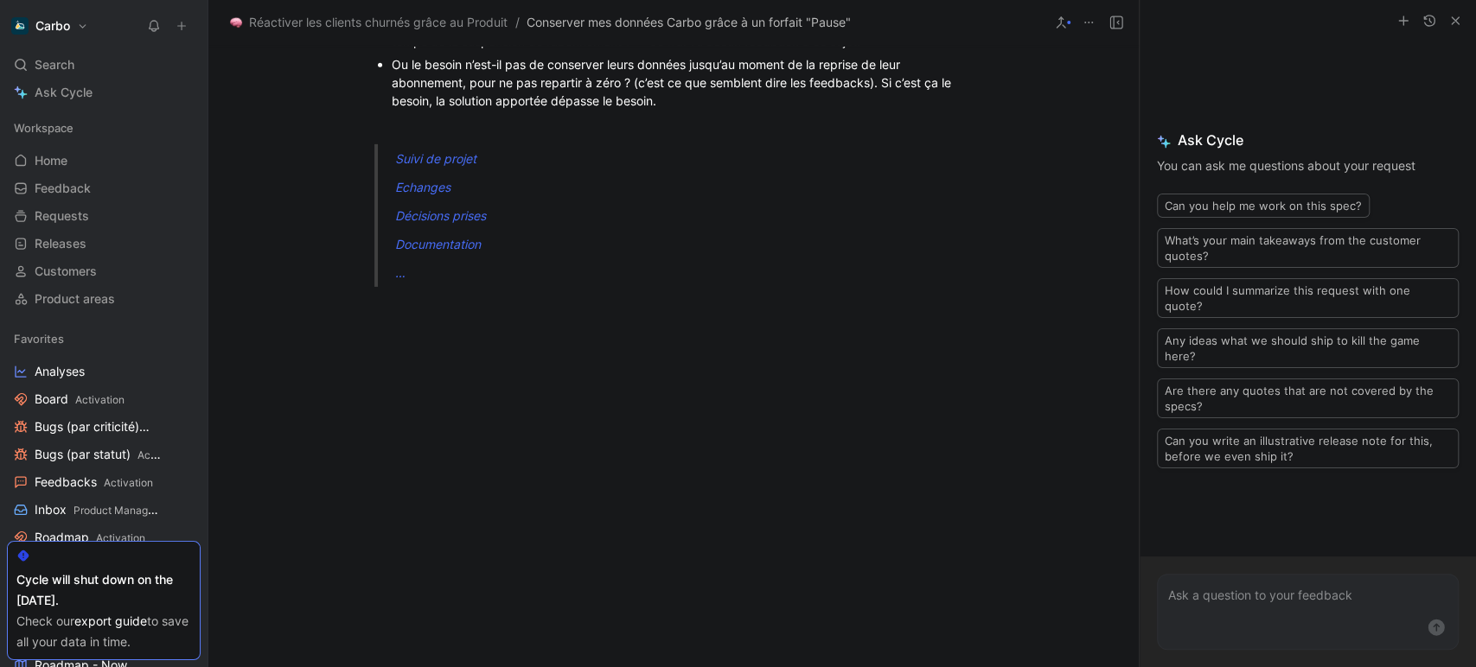
click at [872, 110] on div "Ou le besoin n’est-il pas de conserver leurs données jusqu’au moment de la repr…" at bounding box center [682, 82] width 581 height 54
click at [891, 110] on div "Ou le besoin n’est-il pas de conserver leurs données jusqu’au moment de la repr…" at bounding box center [682, 82] width 581 height 54
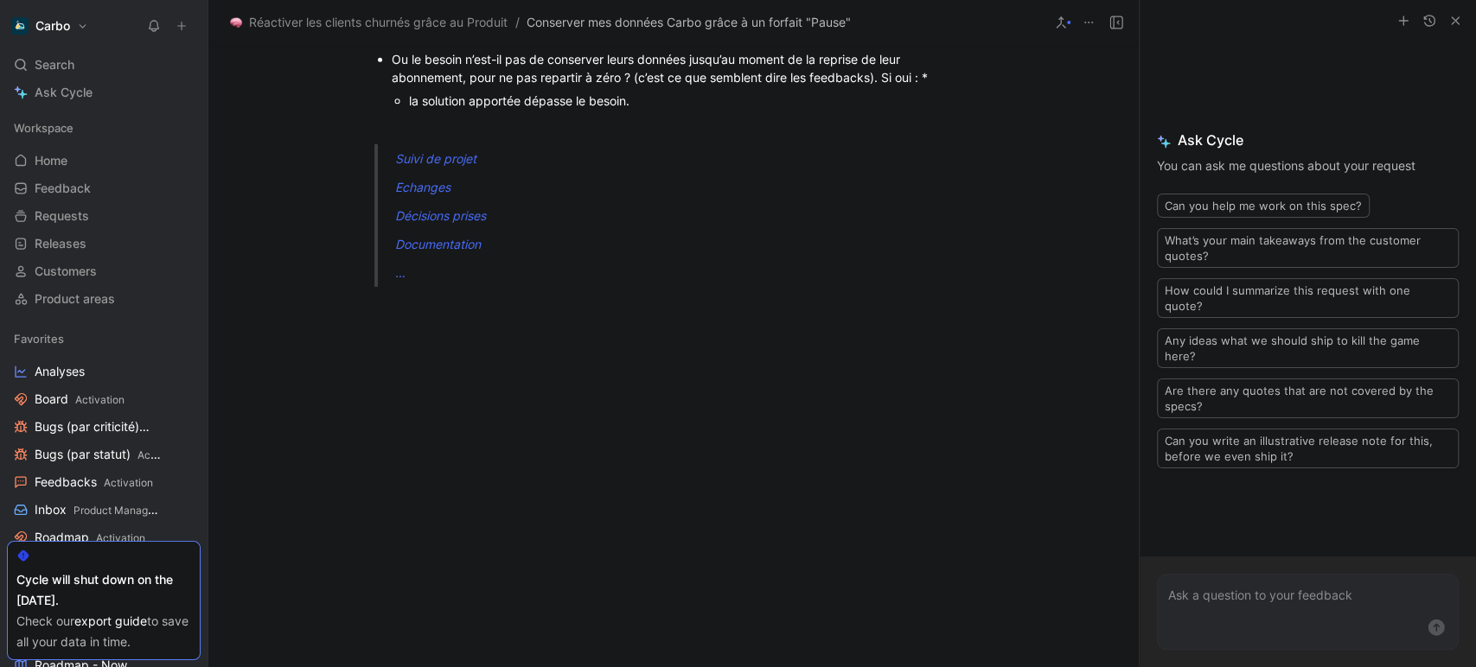
click at [691, 110] on div "la solution apportée dépasse le besoin." at bounding box center [691, 101] width 564 height 18
click at [615, 86] on div "la solution apportée dépasse le besoin (consultation des livrables non nécessai…" at bounding box center [691, 68] width 564 height 36
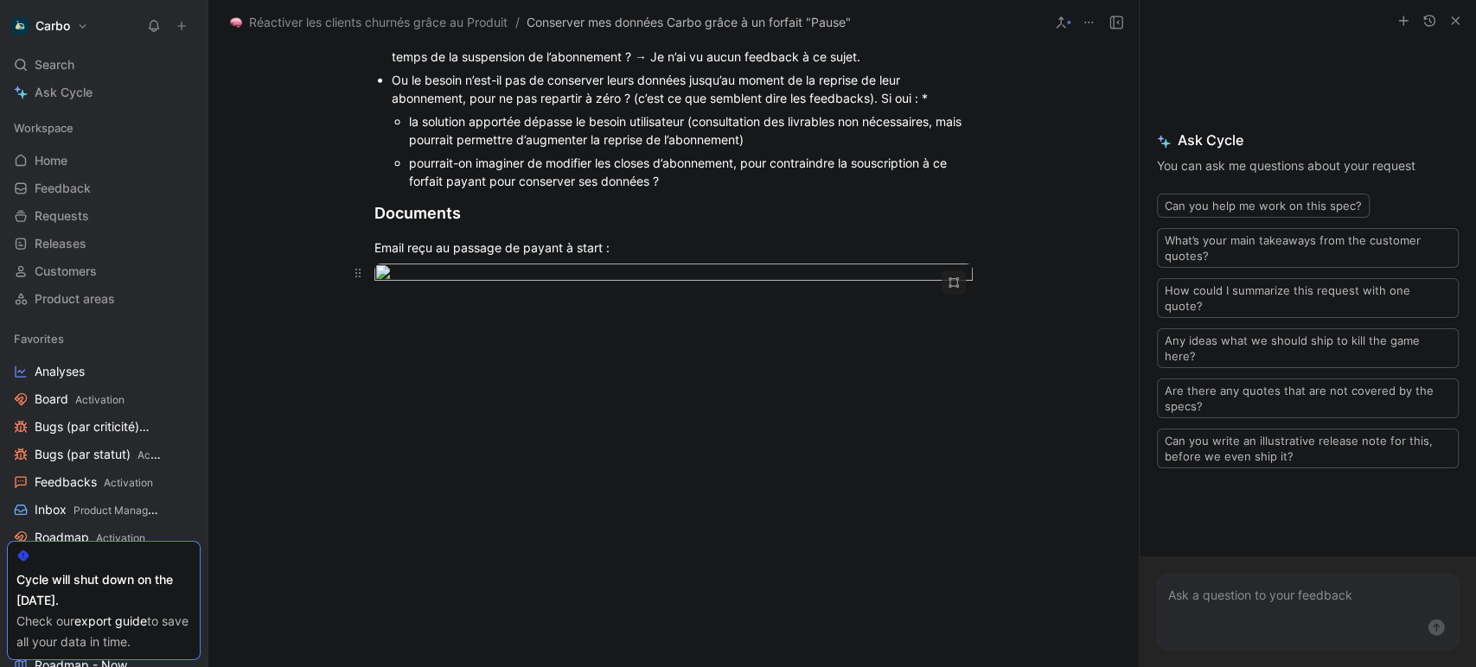
scroll to position [3810, 0]
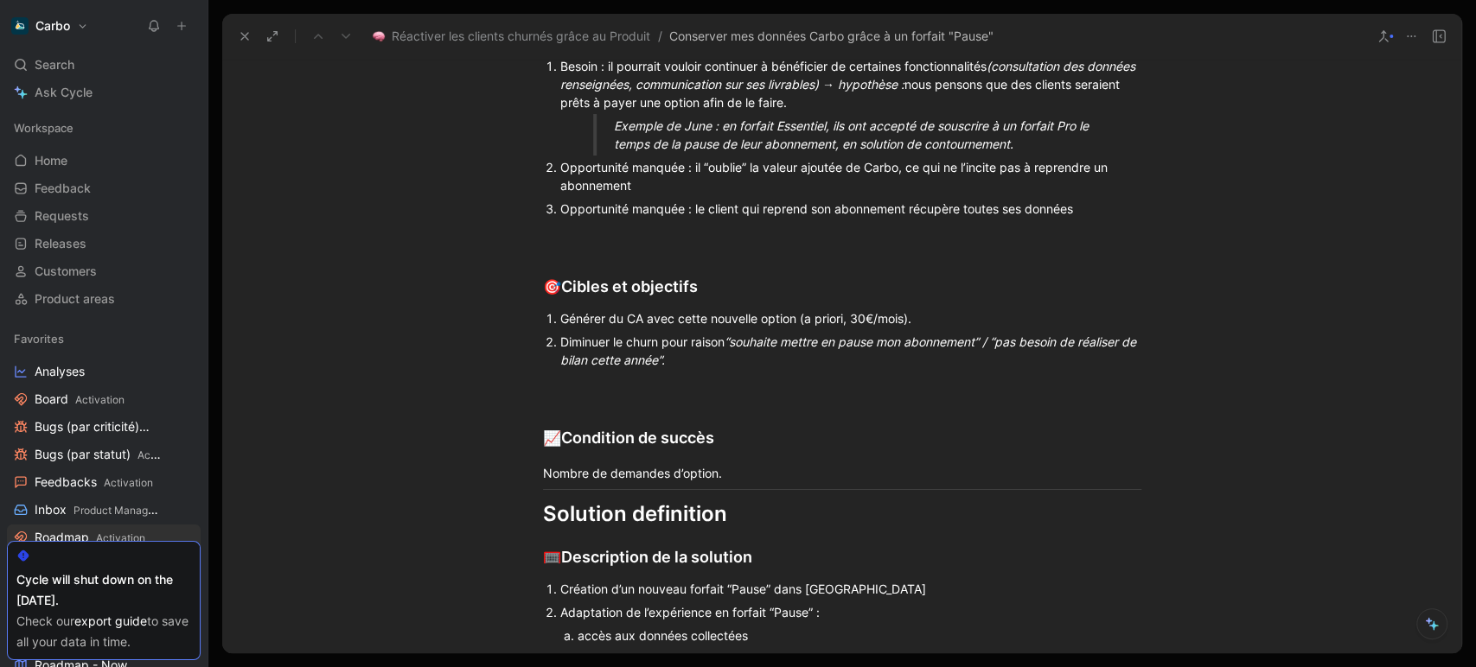
scroll to position [2381, 0]
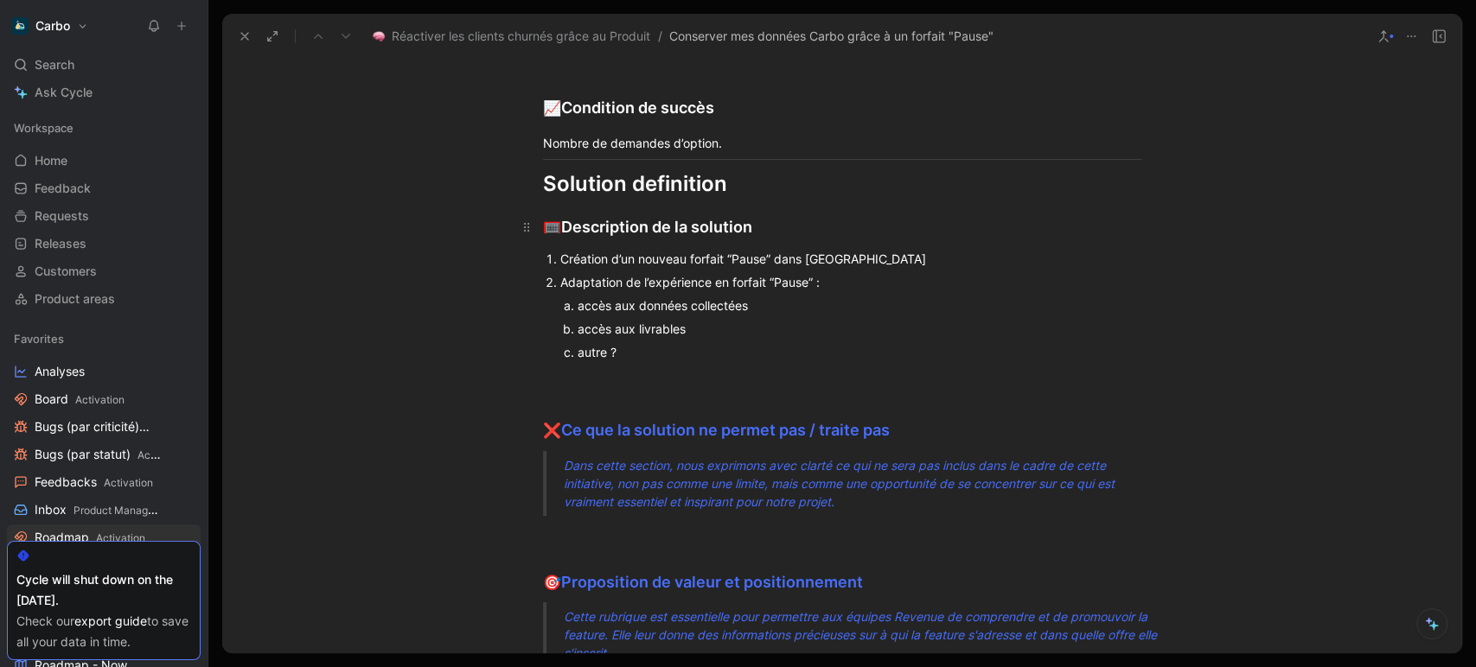
click at [764, 218] on div "🥅 Description de la solution" at bounding box center [842, 227] width 598 height 24
click at [840, 290] on p "Adaptation de l’expérience en forfait “Pause” :" at bounding box center [850, 282] width 581 height 23
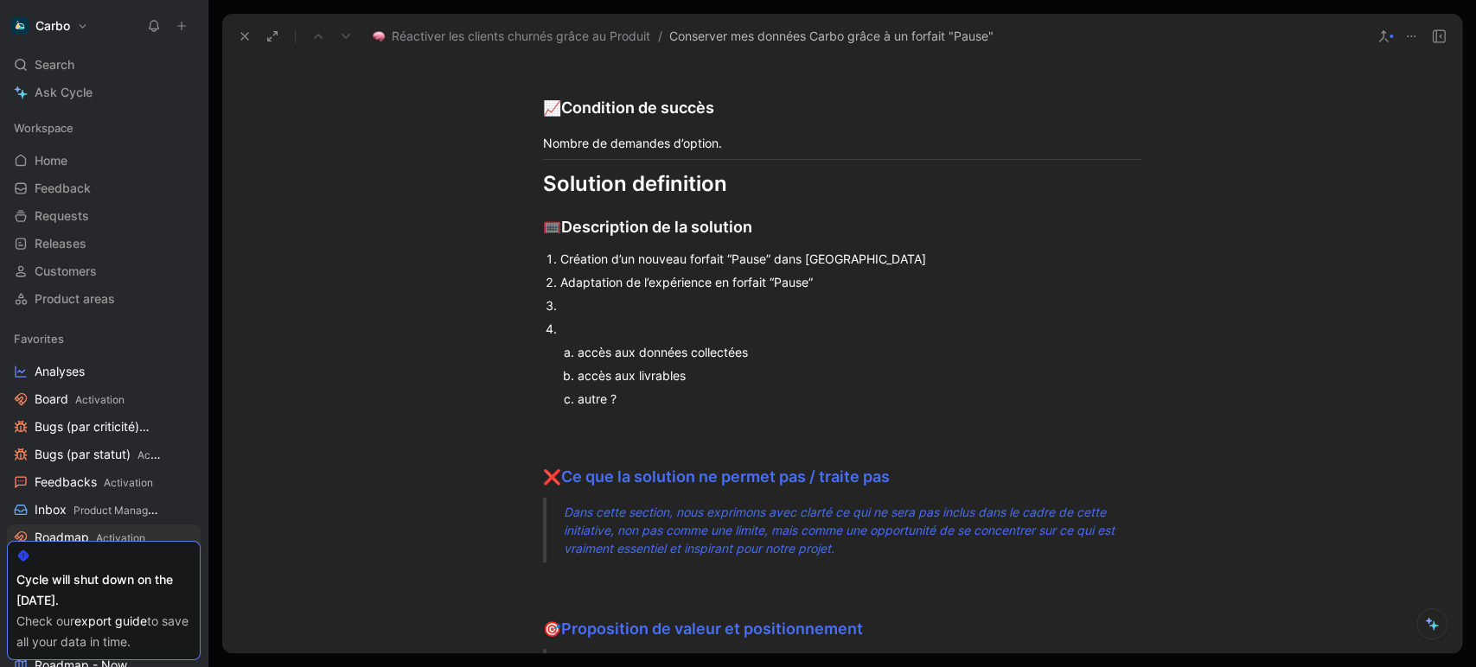
click at [662, 402] on div "autre ?" at bounding box center [842, 399] width 531 height 18
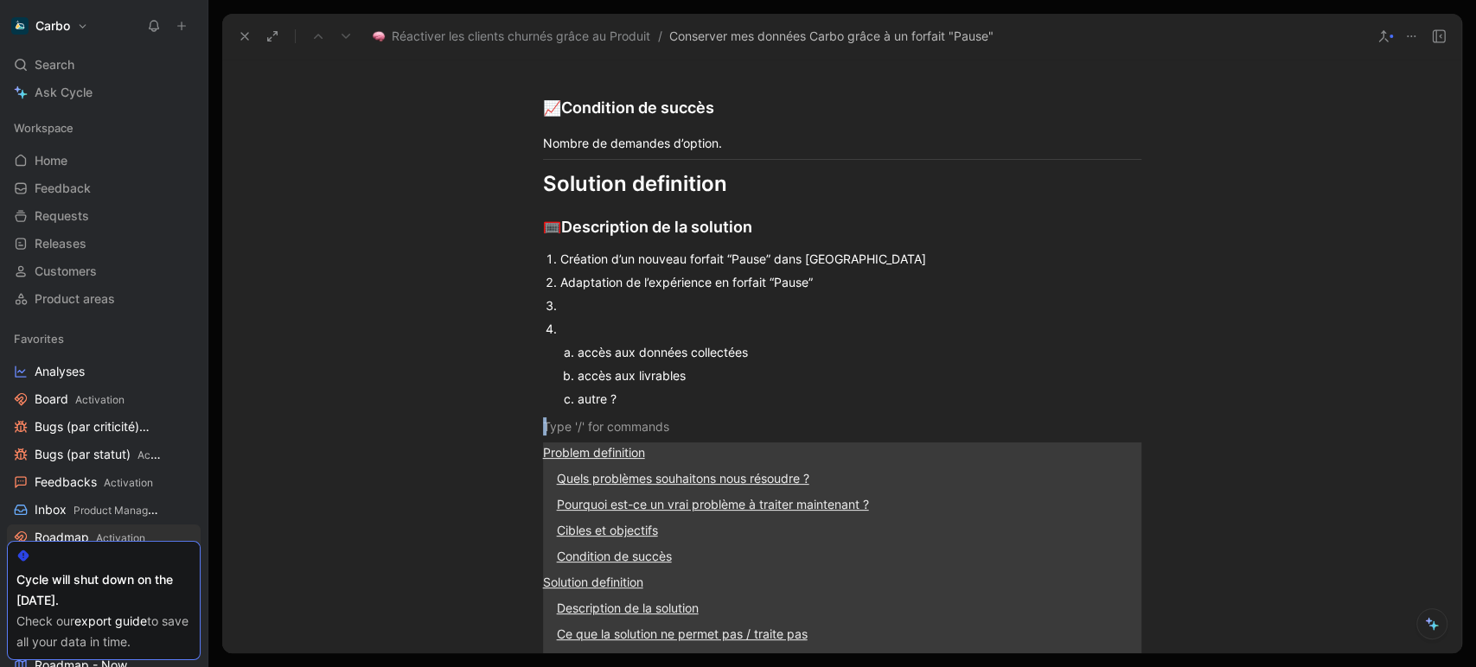
scroll to position [2716, 0]
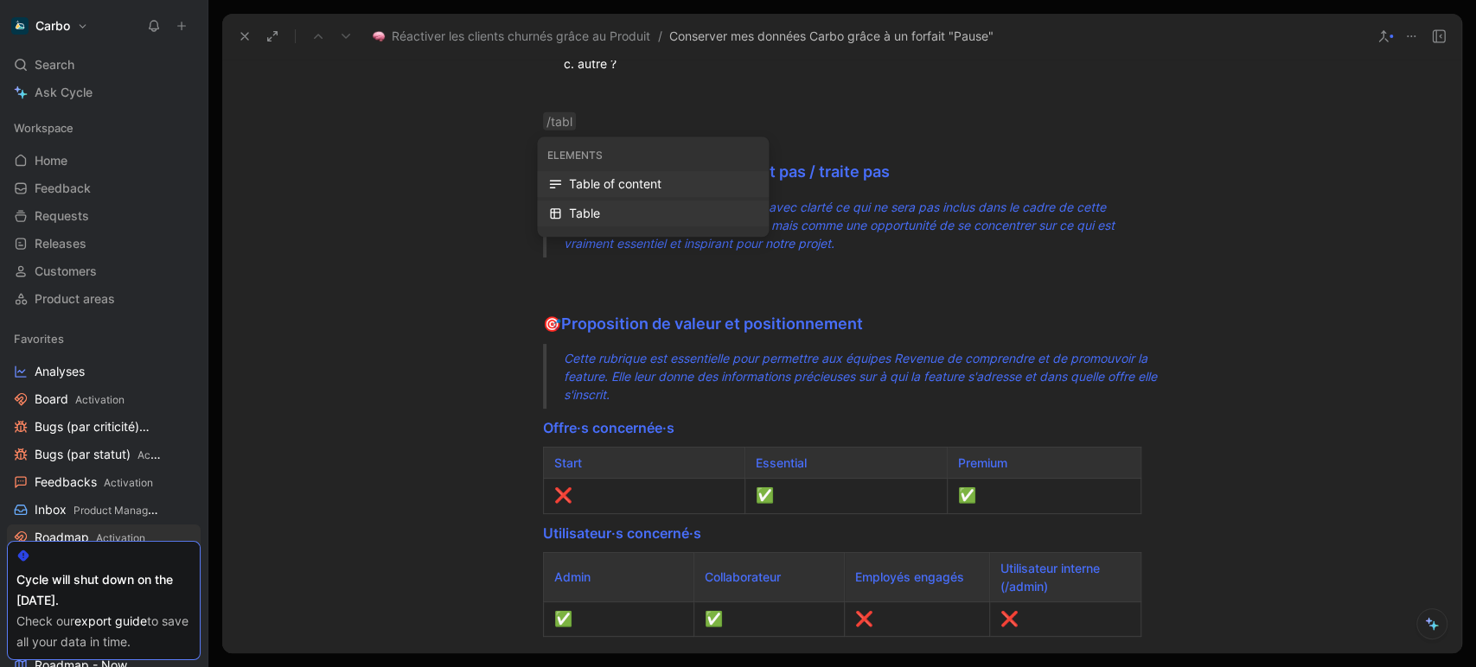
click at [607, 217] on div "Table" at bounding box center [663, 213] width 188 height 21
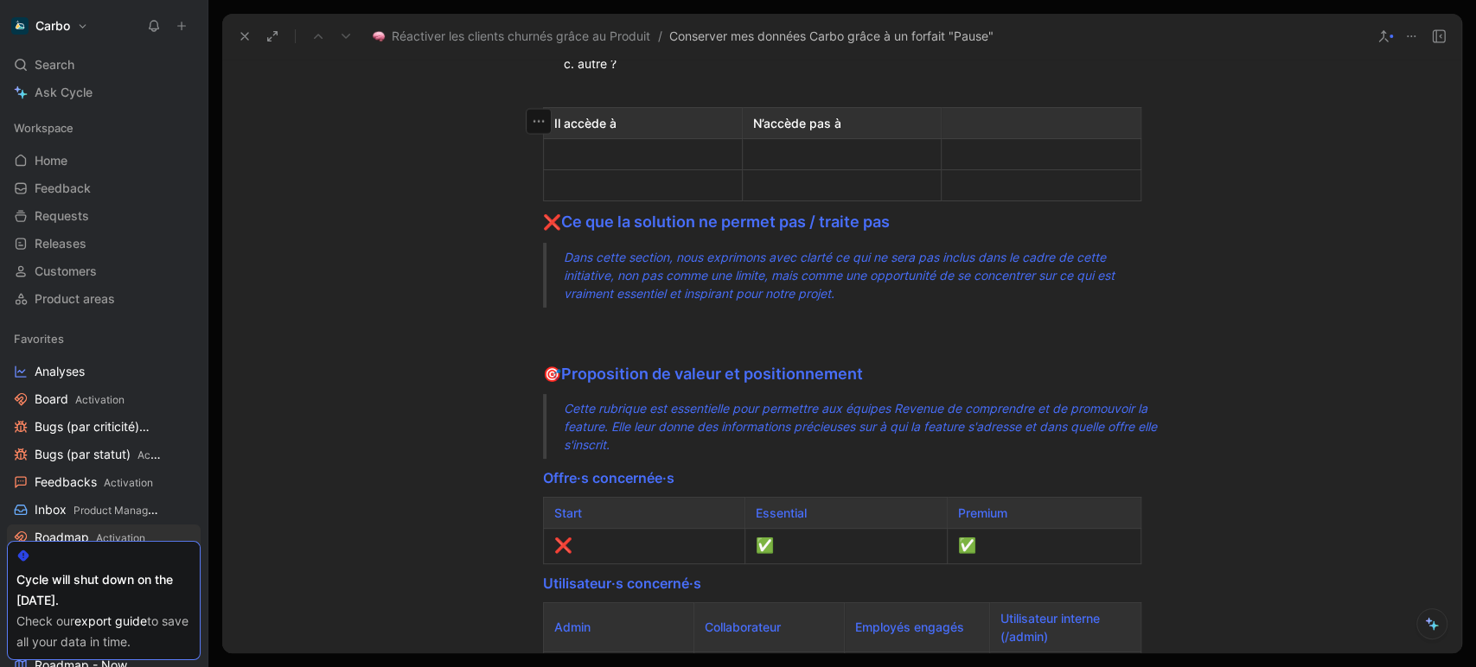
scroll to position [2561, 0]
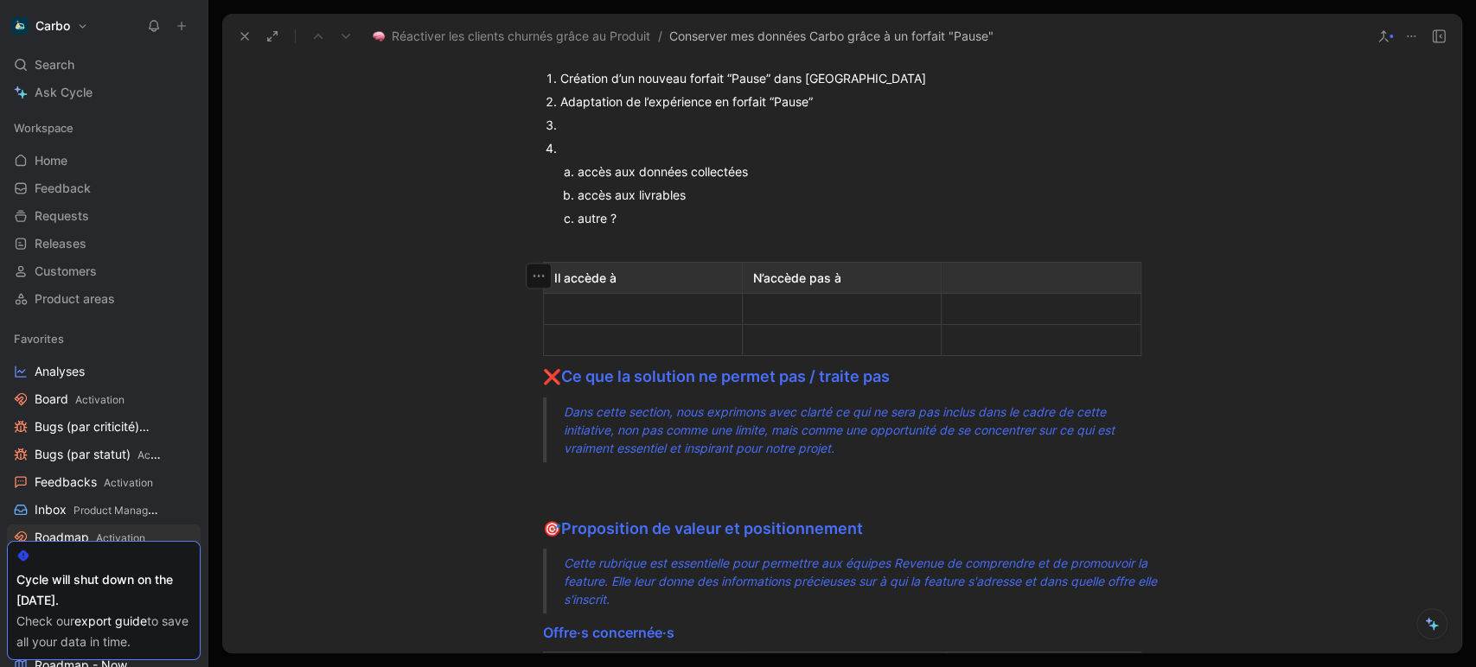
click at [583, 309] on div at bounding box center [642, 309] width 177 height 18
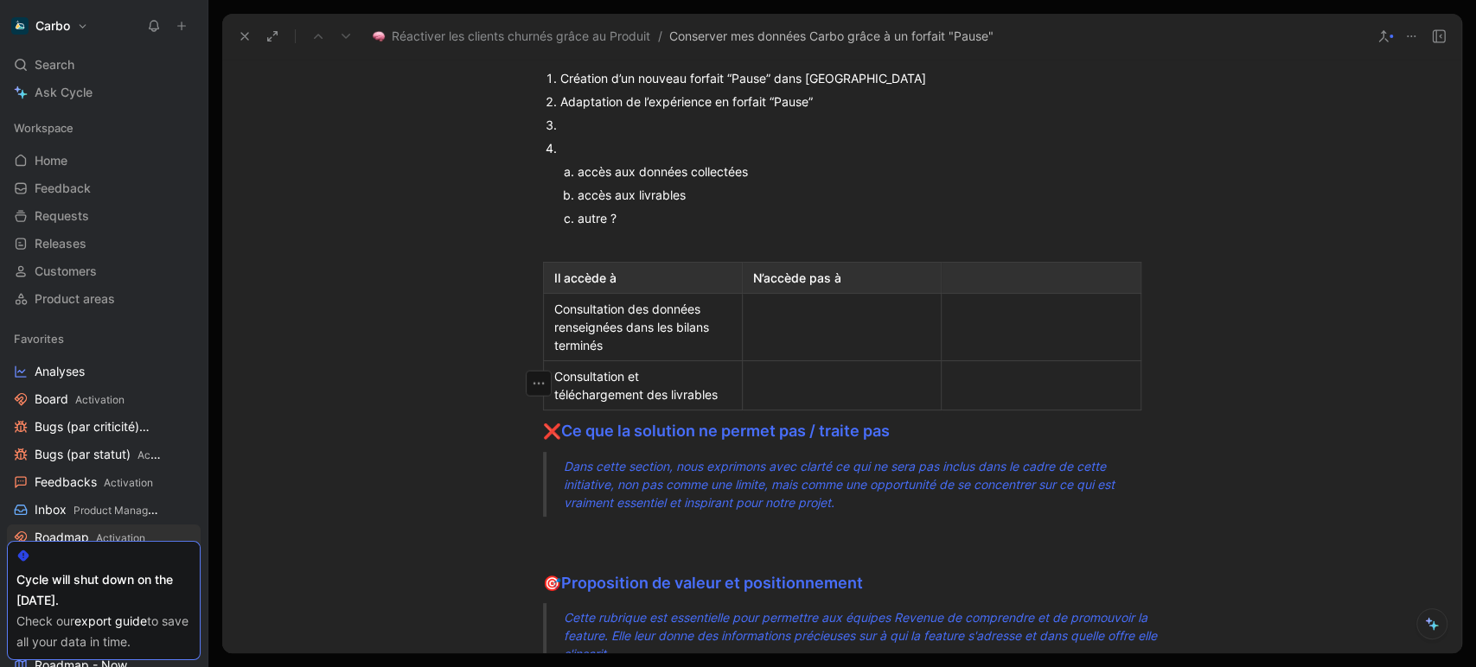
click at [792, 311] on td at bounding box center [841, 327] width 199 height 67
click at [547, 277] on p "Il accède à" at bounding box center [642, 277] width 191 height 23
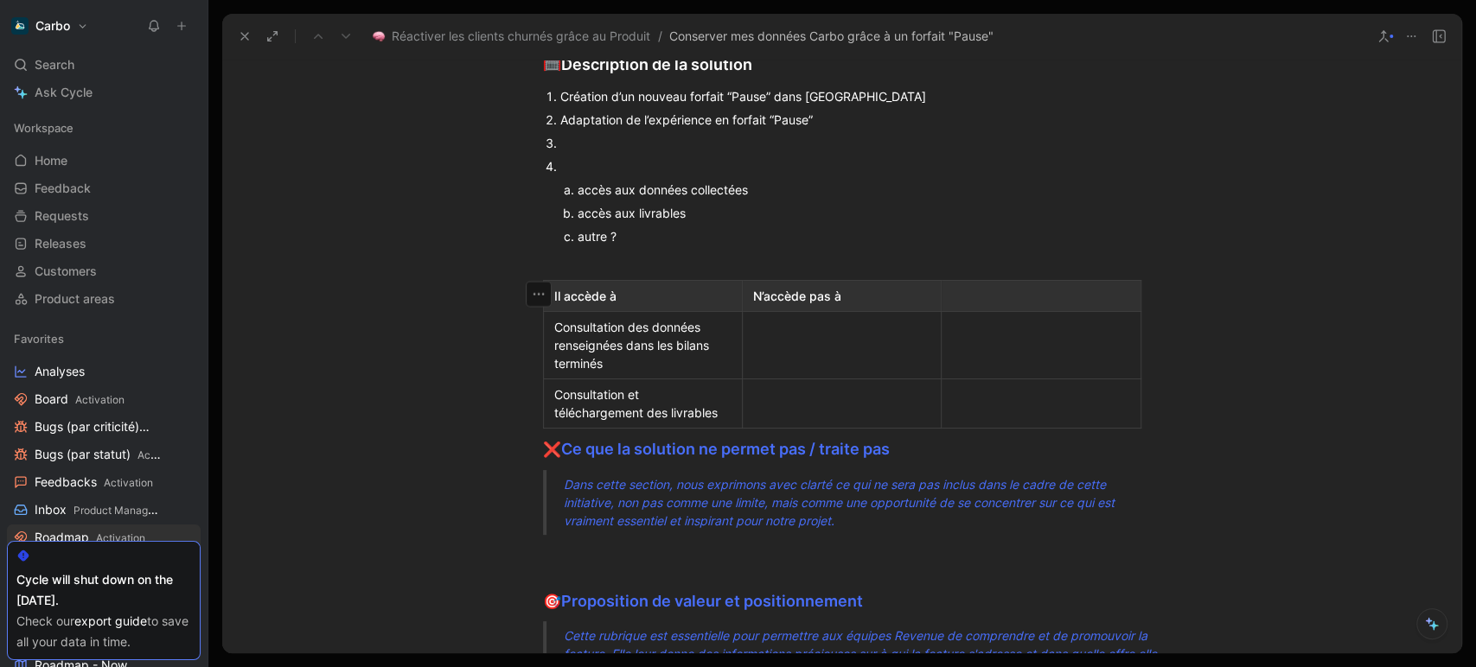
click at [719, 477] on span "Dans cette section, nous exprimons avec clarté ce qui ne sera pas inclus dans l…" at bounding box center [841, 502] width 554 height 51
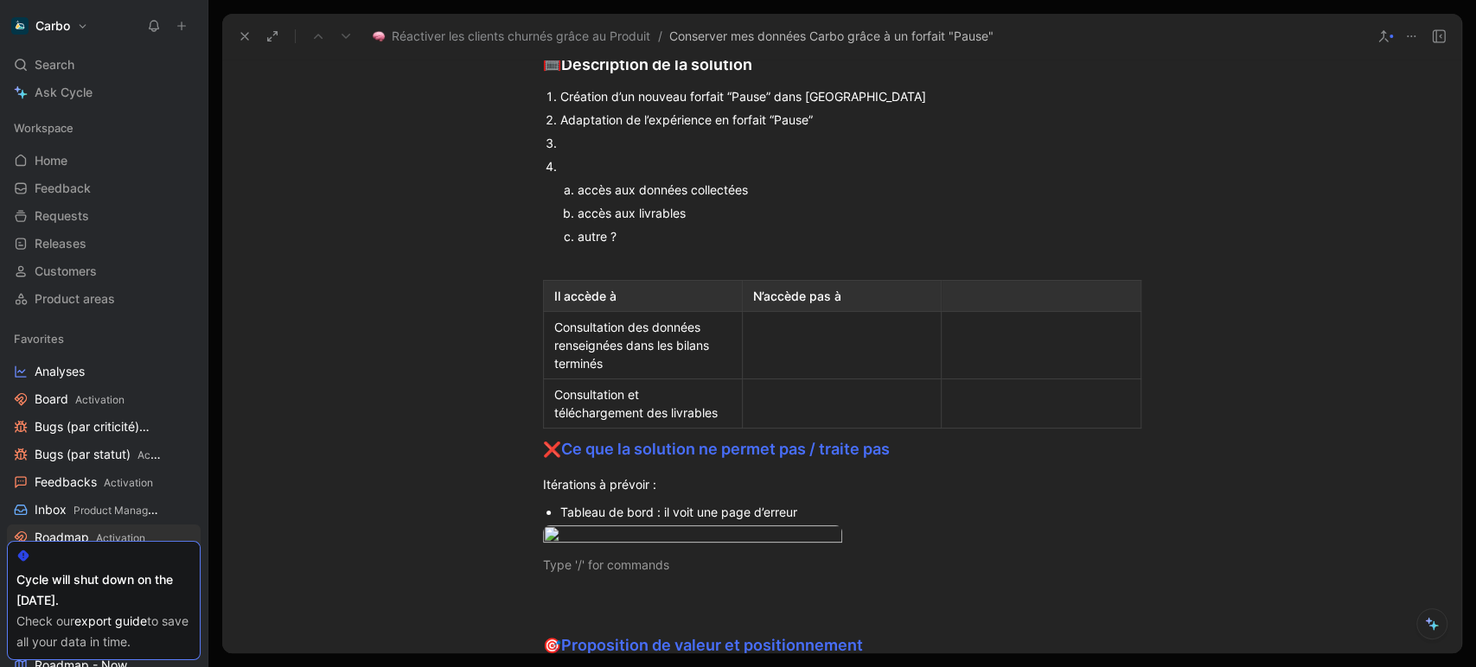
click at [629, 363] on div "Consultation des données renseignées dans les bilans terminés" at bounding box center [642, 345] width 177 height 54
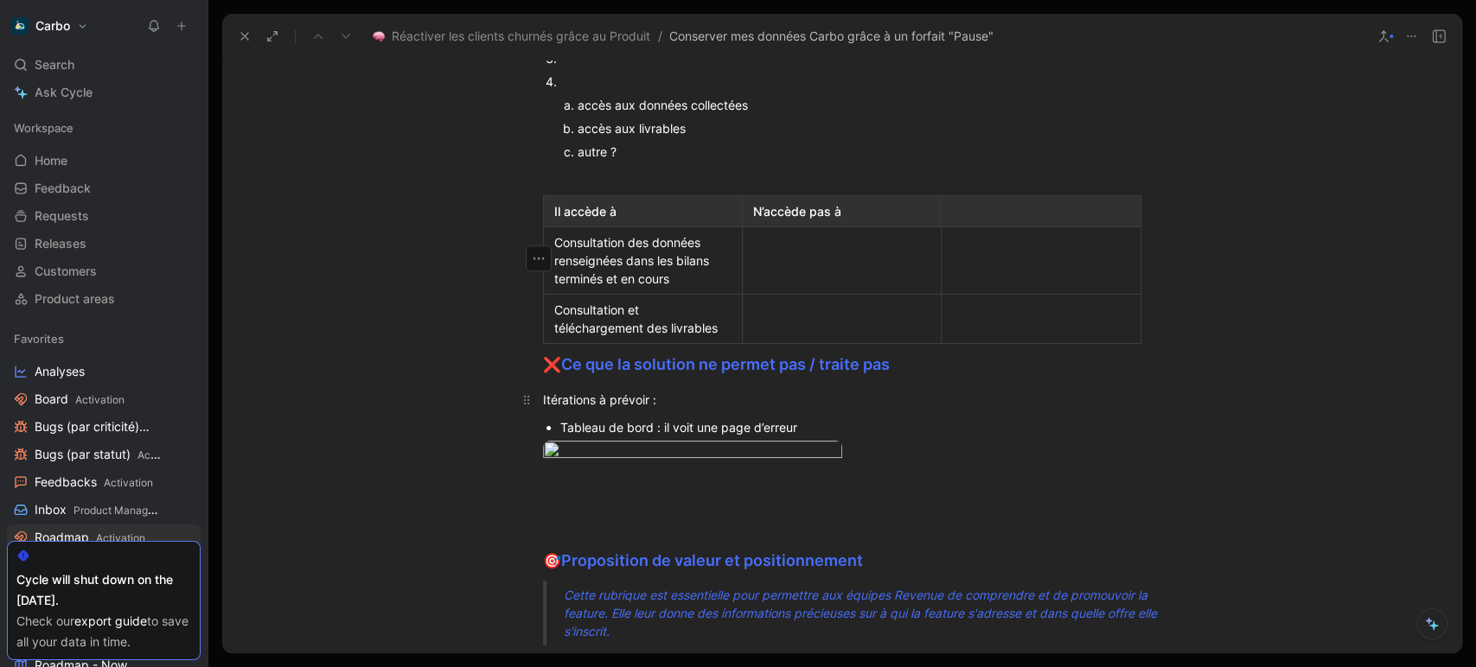
scroll to position [2630, 0]
click at [815, 462] on button "button" at bounding box center [822, 458] width 17 height 17
click at [756, 471] on div "Large" at bounding box center [762, 479] width 114 height 21
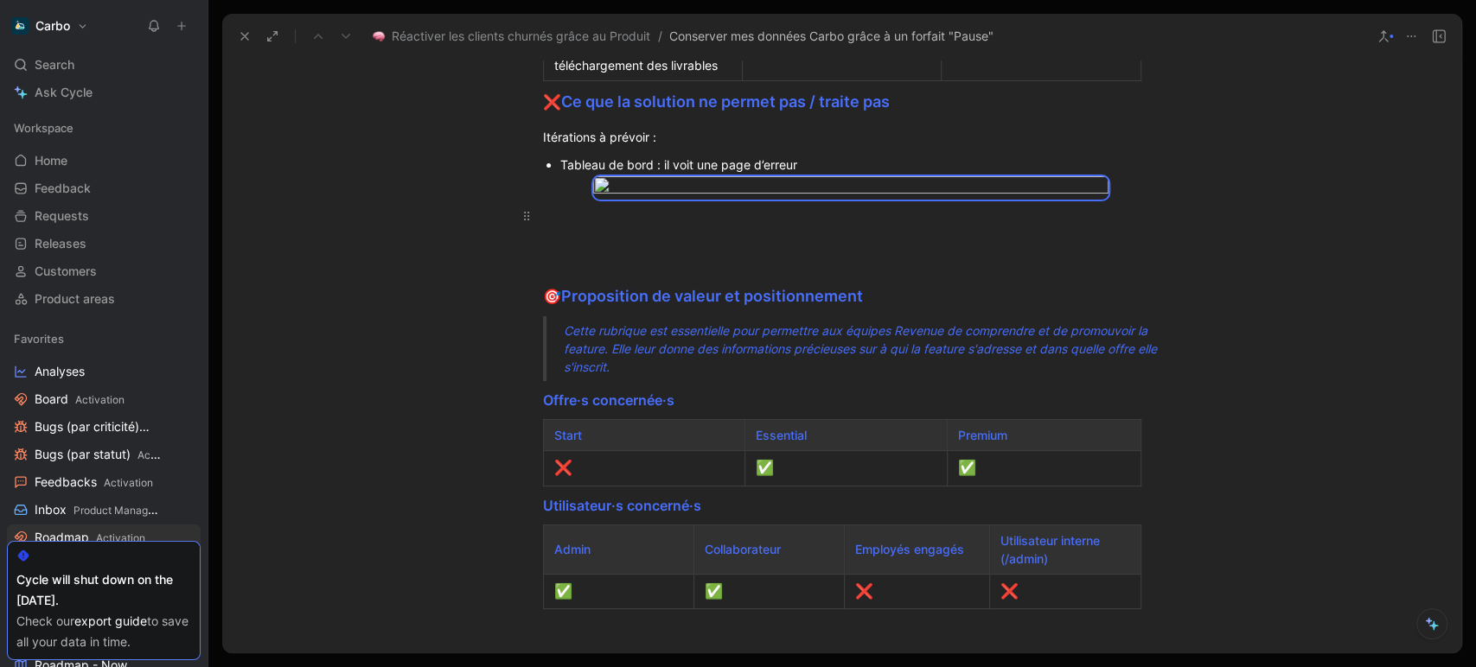
click at [567, 225] on div at bounding box center [842, 216] width 598 height 18
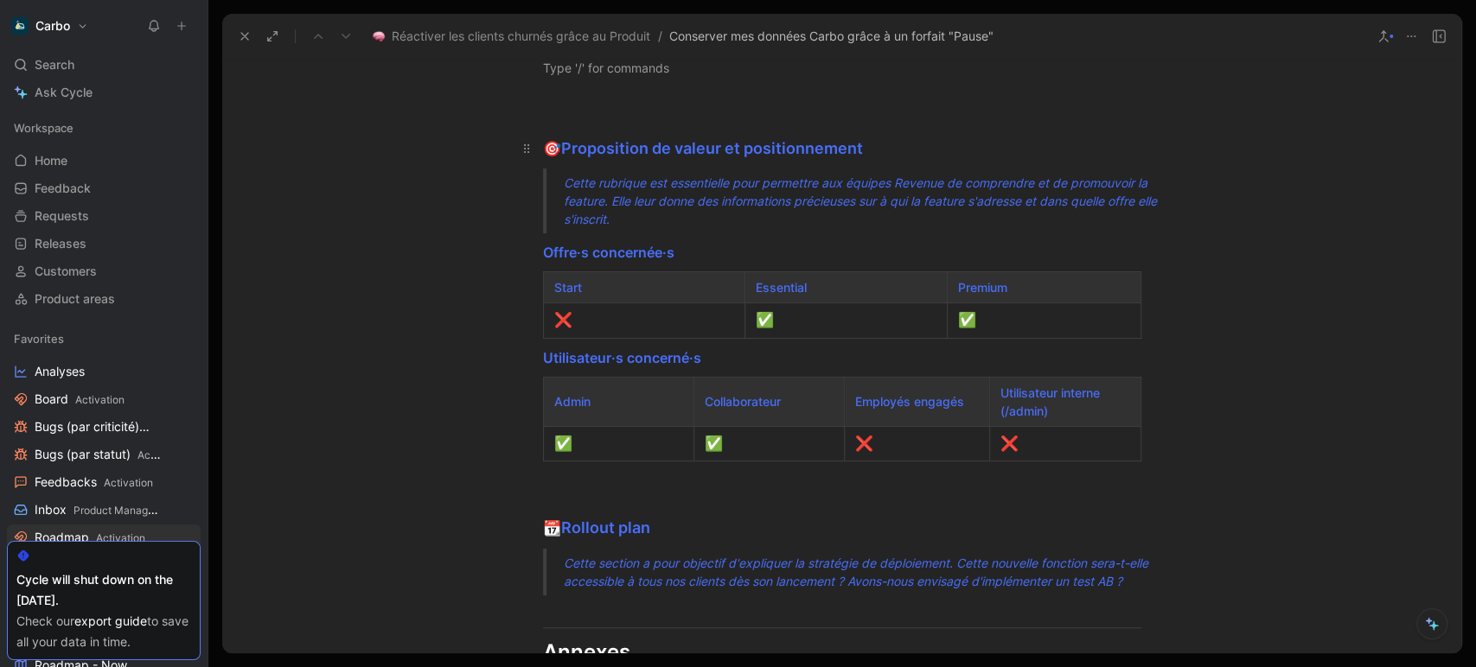
scroll to position [3202, 0]
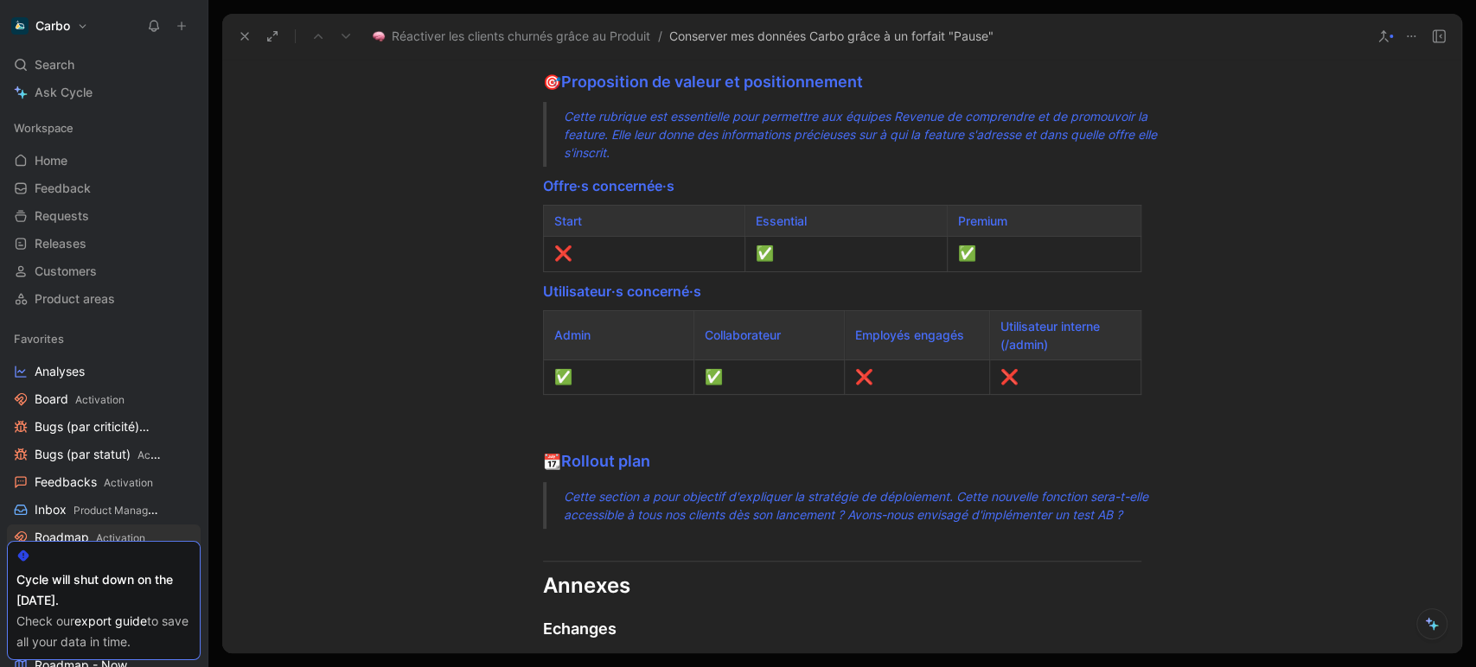
click at [597, 10] on div at bounding box center [842, 1] width 598 height 18
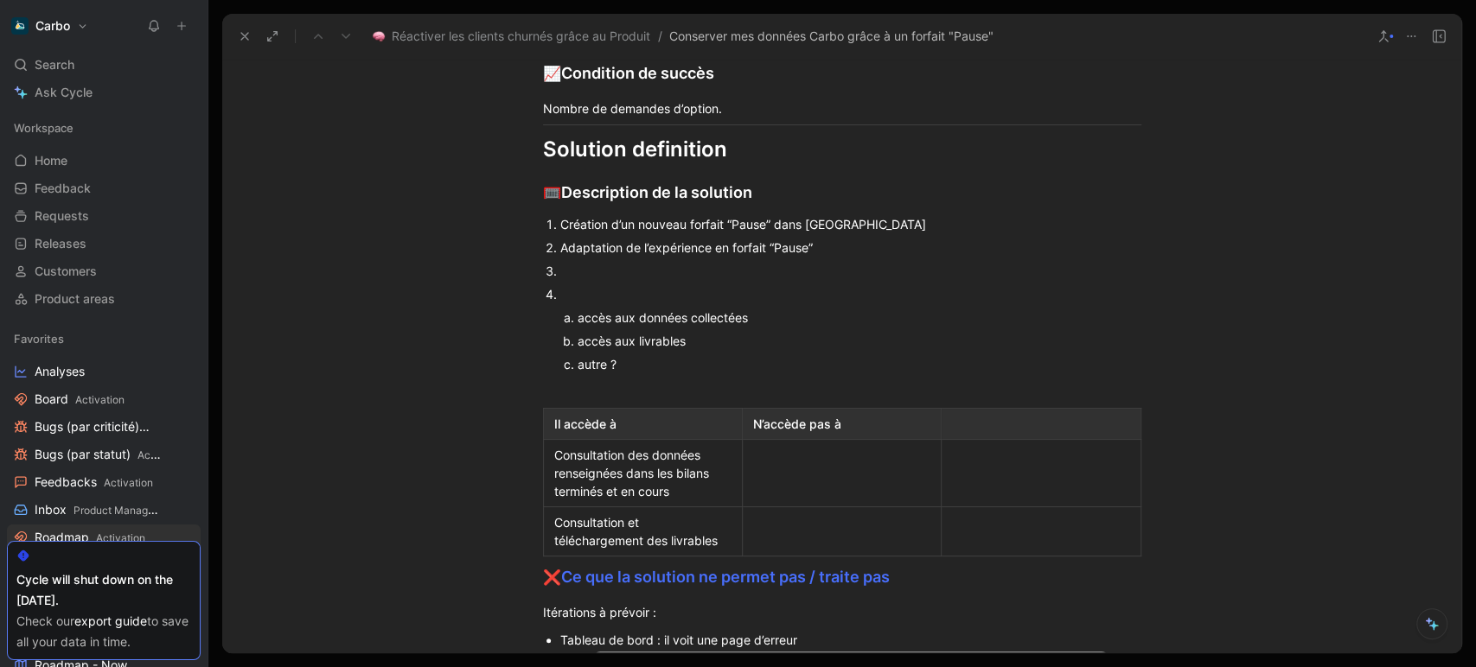
scroll to position [2379, 0]
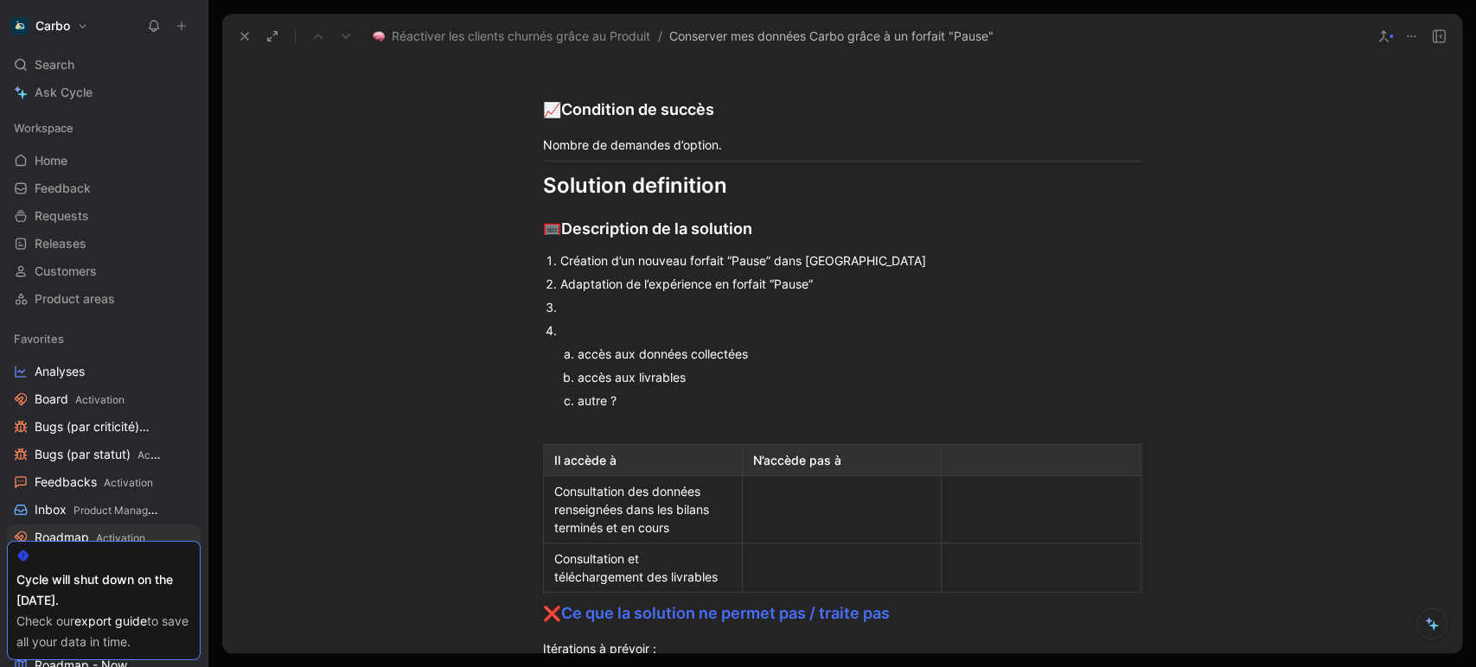
click at [795, 517] on p at bounding box center [841, 509] width 191 height 23
click at [768, 501] on div "La simulation (même celles" at bounding box center [841, 510] width 177 height 18
click at [554, 508] on div "Consultation des données renseignées dans les bilans terminés et en cours" at bounding box center [642, 509] width 177 height 54
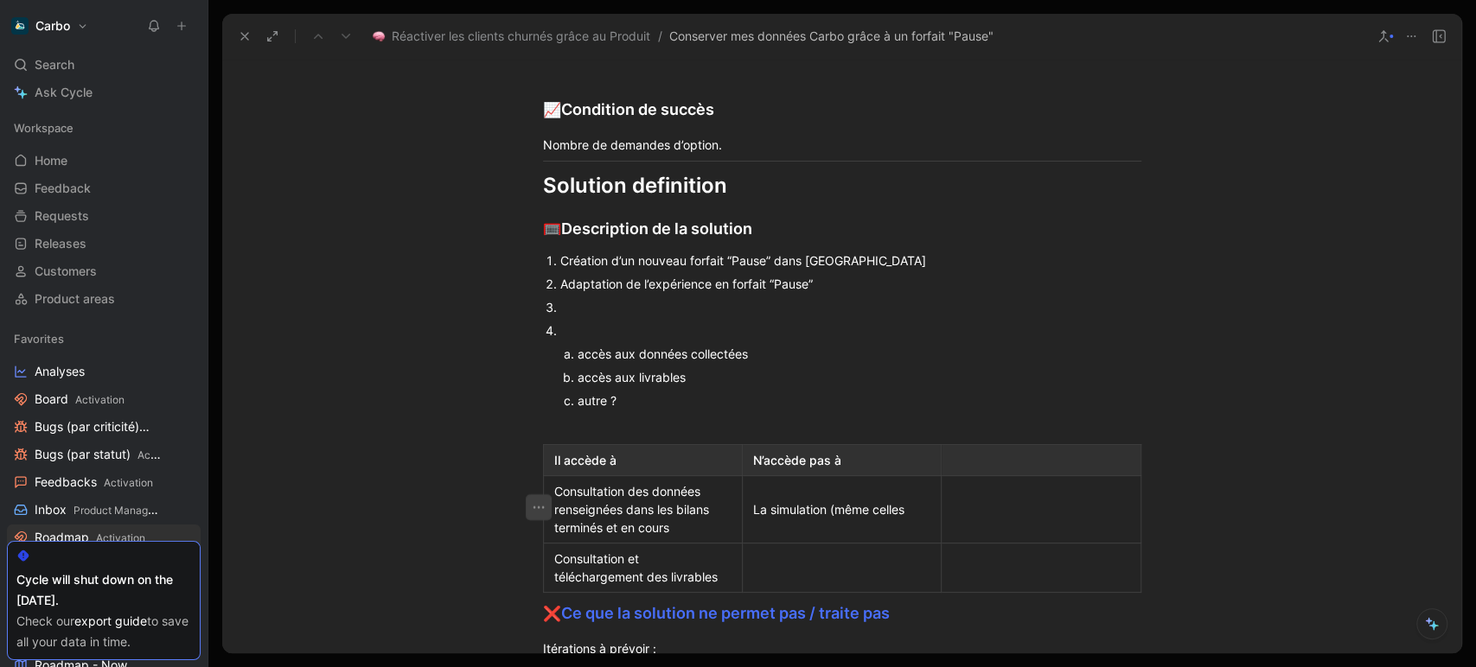
click at [531, 502] on icon "button" at bounding box center [538, 507] width 17 height 17
click at [1023, 457] on div at bounding box center [1040, 460] width 177 height 18
click at [1024, 563] on div at bounding box center [1040, 568] width 177 height 18
drag, startPoint x: 1030, startPoint y: 435, endPoint x: 560, endPoint y: 455, distance: 470.7
click at [560, 455] on div "Problem definition 🧯 Quels problèmes souhaitons nous résoudre ? Une expérience …" at bounding box center [841, 507] width 1239 height 2589
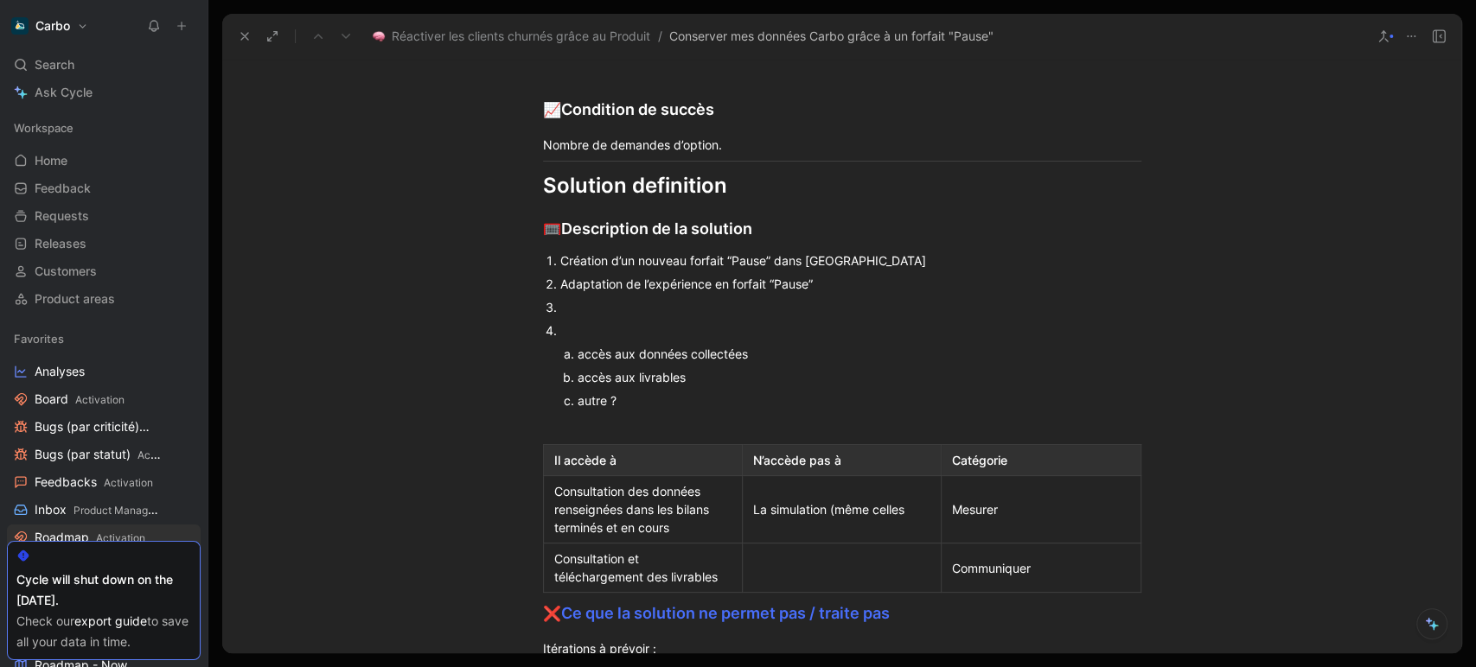
click at [539, 456] on button "button" at bounding box center [539, 459] width 26 height 26
click at [650, 474] on span "Add column to left" at bounding box center [642, 472] width 104 height 15
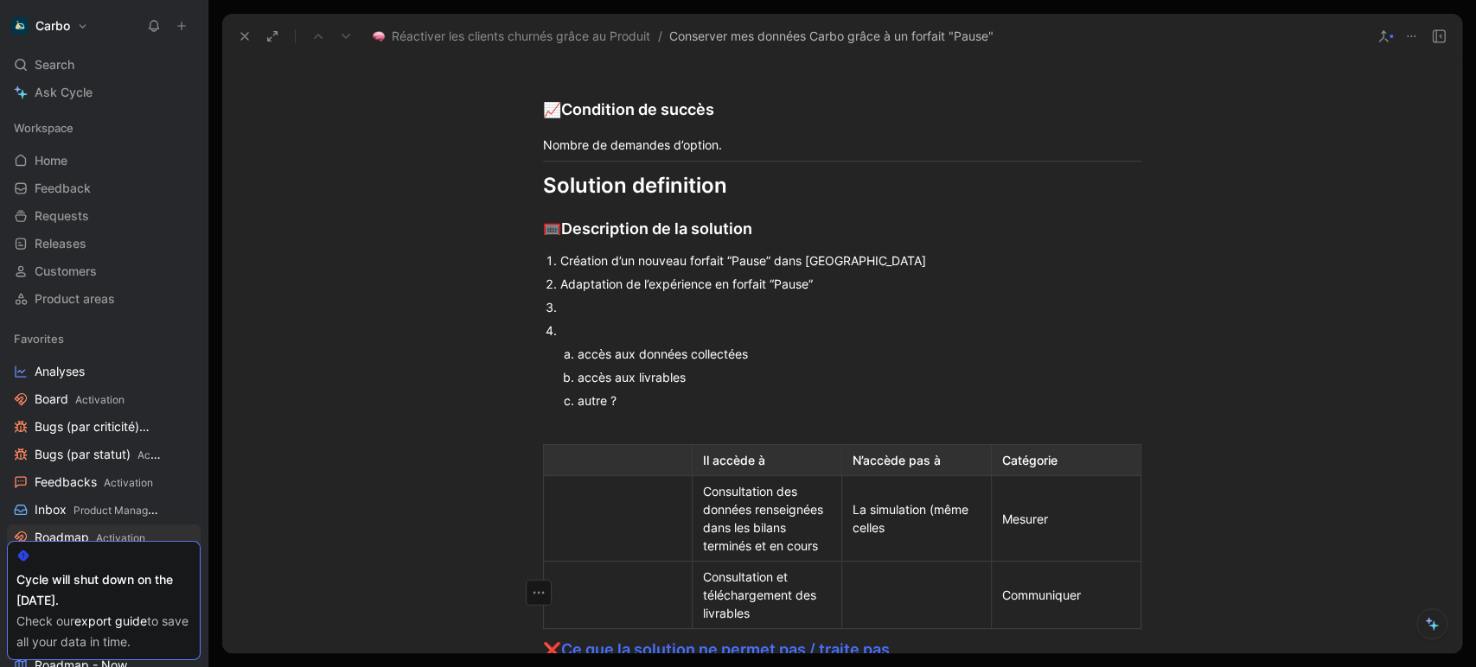
click at [1070, 603] on tbody "Il accède à N’accède pas à Catégorie Consultation des données renseignées dans …" at bounding box center [841, 537] width 597 height 184
click at [1023, 457] on div "Catégorie" at bounding box center [1066, 460] width 128 height 18
click at [600, 454] on div at bounding box center [618, 460] width 128 height 18
click at [1020, 515] on div "Mesurer" at bounding box center [1066, 519] width 128 height 18
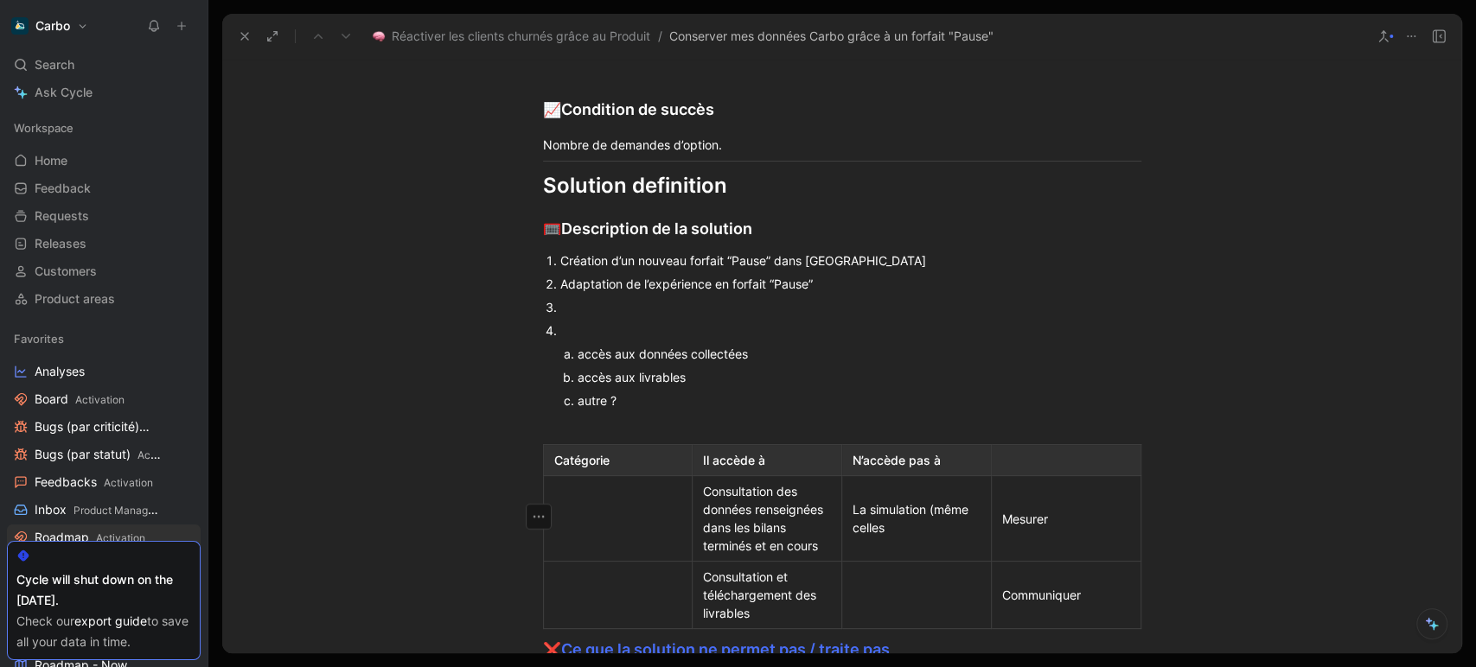
click at [1020, 515] on div "Mesurer" at bounding box center [1066, 519] width 128 height 18
click at [620, 510] on div at bounding box center [618, 519] width 128 height 18
click at [1051, 596] on div "Communiquer" at bounding box center [1066, 595] width 128 height 18
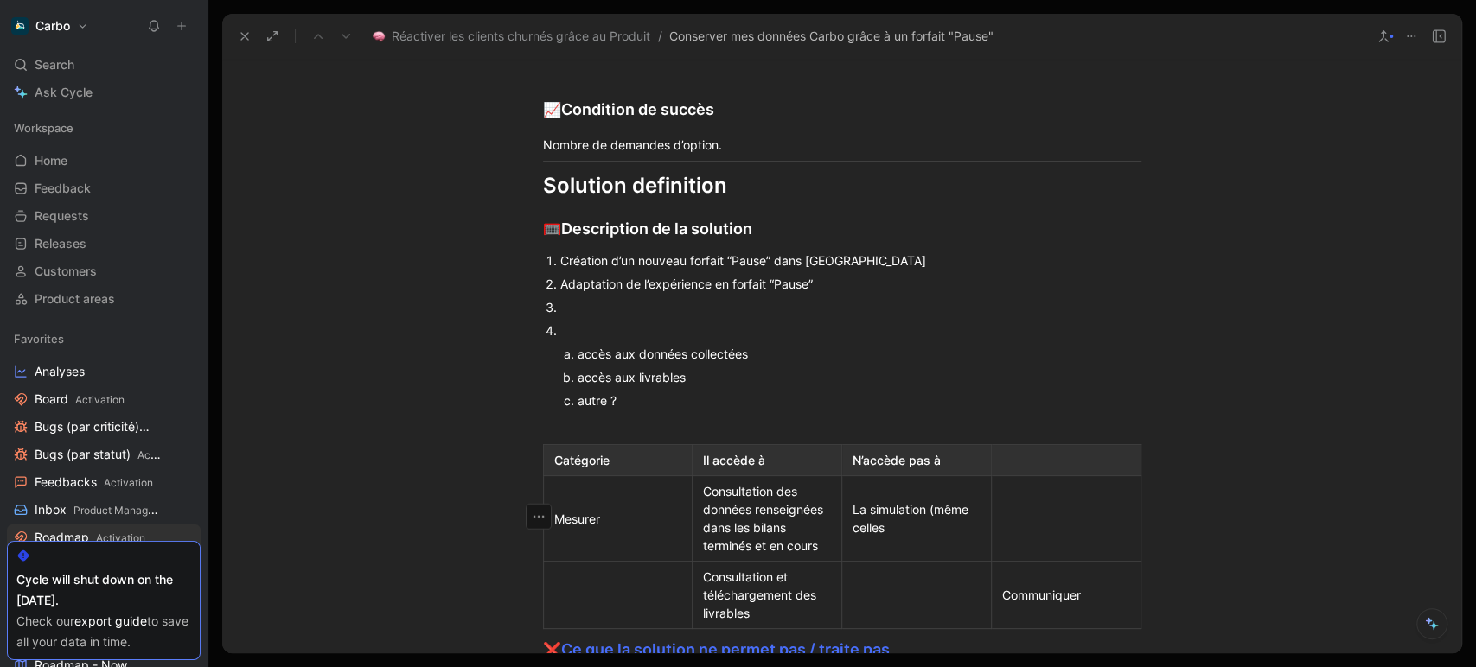
click at [1051, 596] on div "Communiquer" at bounding box center [1066, 595] width 128 height 18
click at [573, 601] on div at bounding box center [618, 595] width 128 height 18
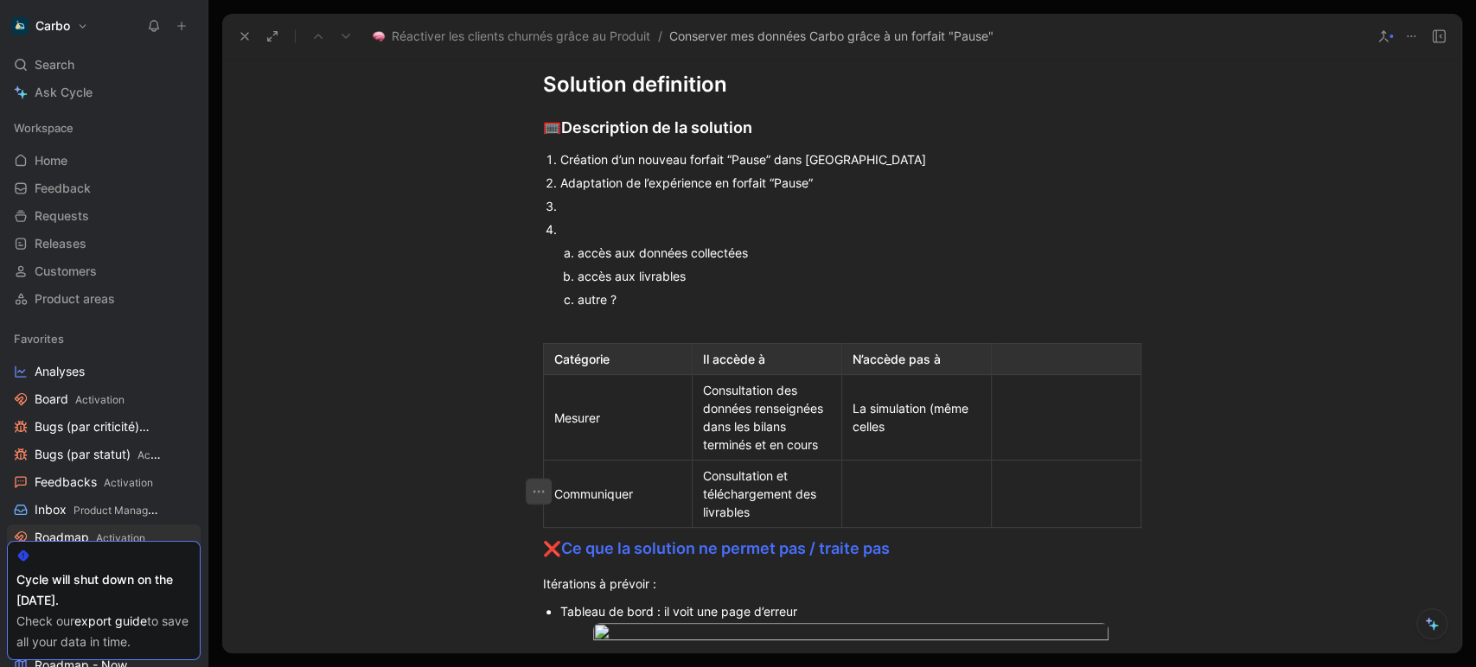
click at [530, 491] on icon "button" at bounding box center [538, 491] width 17 height 17
click at [539, 532] on span "Add row below" at bounding box center [538, 530] width 85 height 15
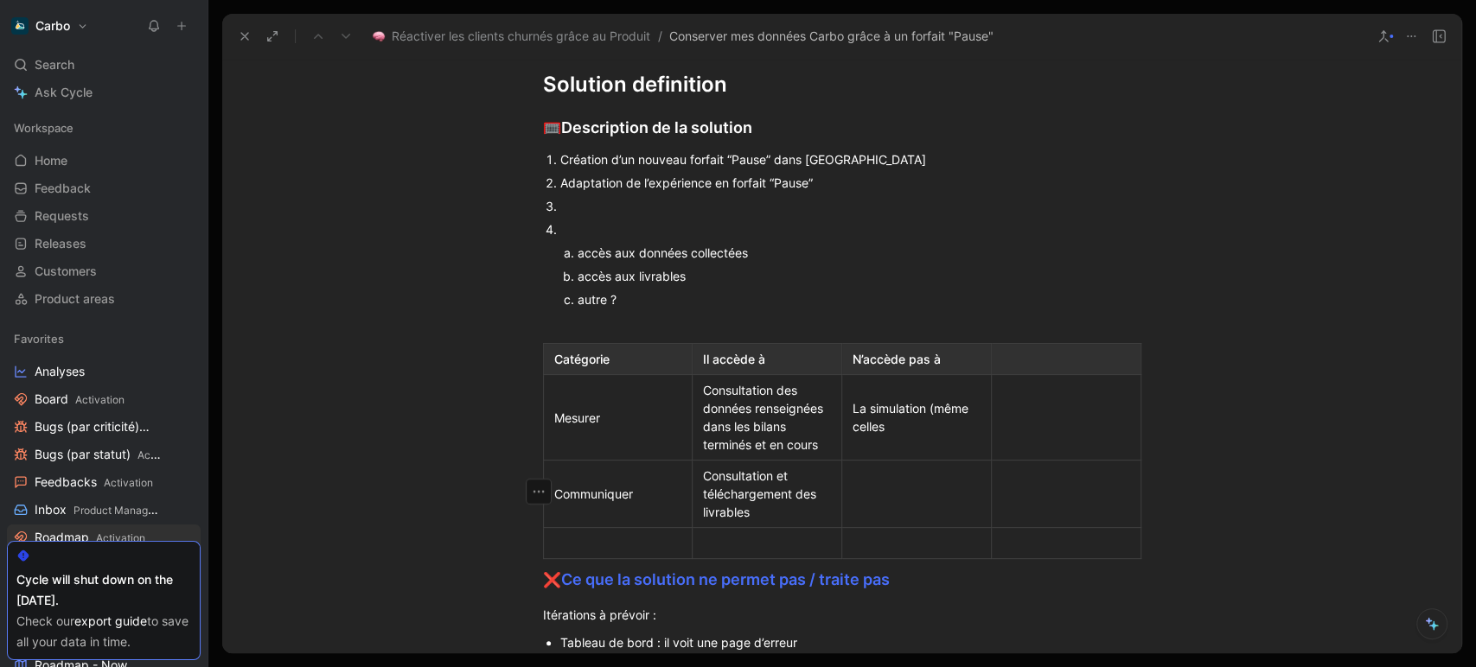
click at [616, 547] on div at bounding box center [618, 543] width 128 height 18
click at [532, 536] on icon "button" at bounding box center [538, 540] width 17 height 17
click at [541, 574] on span "Add row below" at bounding box center [538, 579] width 85 height 15
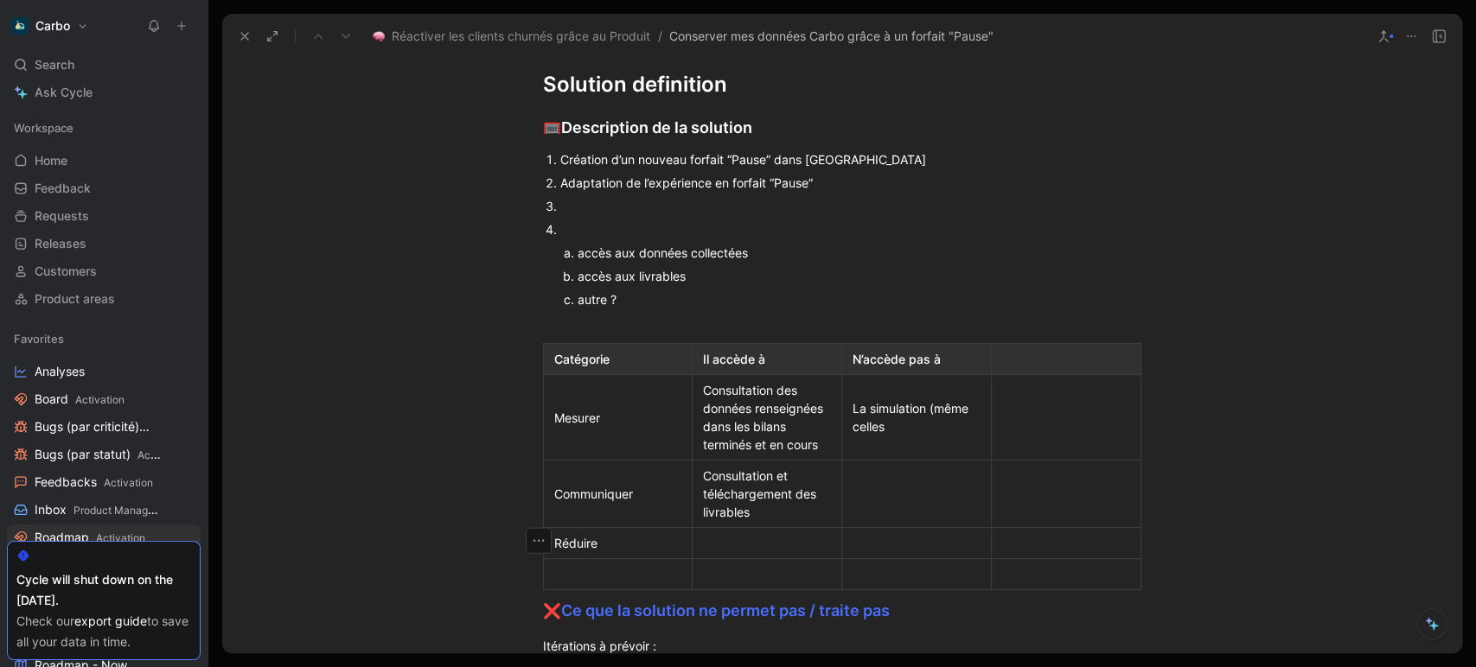
click at [588, 576] on div at bounding box center [618, 574] width 128 height 18
click at [727, 539] on div at bounding box center [767, 543] width 128 height 18
click at [865, 426] on div "La simulation (même celles" at bounding box center [916, 417] width 128 height 36
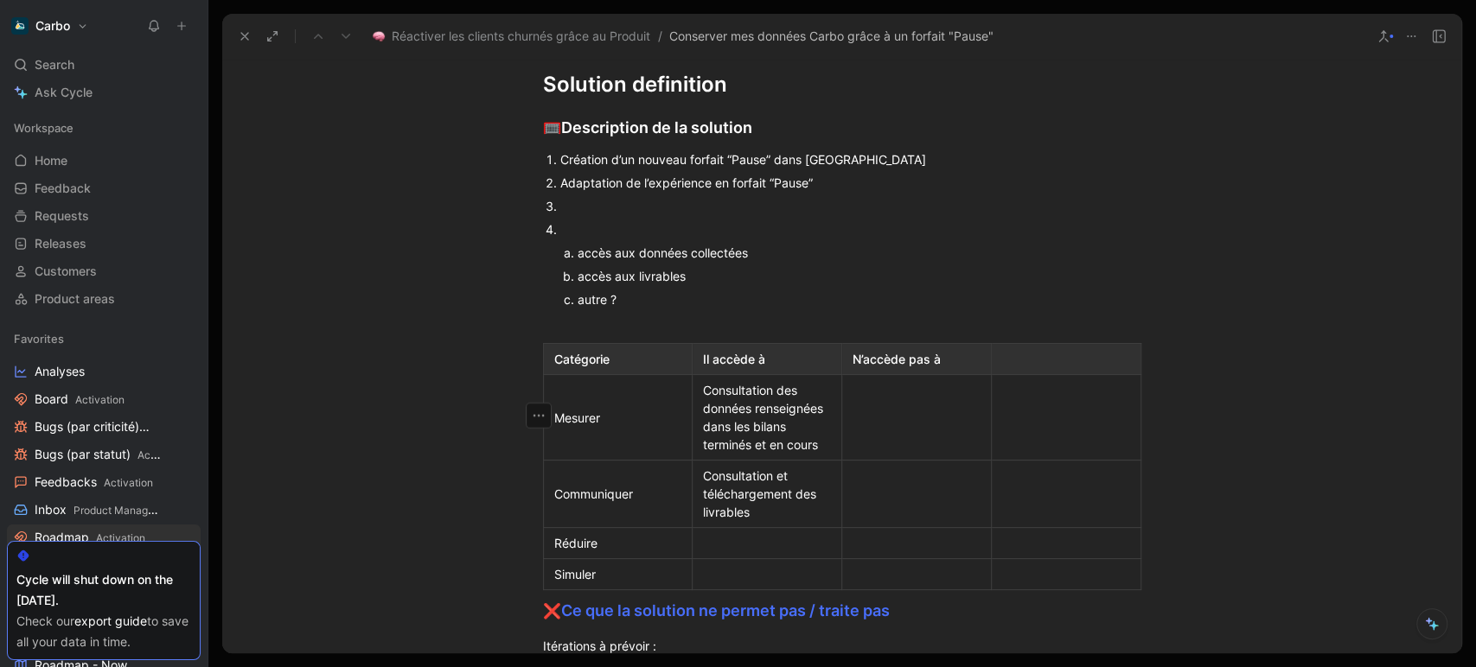
click at [1049, 339] on div "Problem definition 🧯 Quels problèmes souhaitons nous résoudre ? Une expérience …" at bounding box center [841, 455] width 1239 height 2688
click at [1049, 352] on div at bounding box center [1066, 359] width 128 height 18
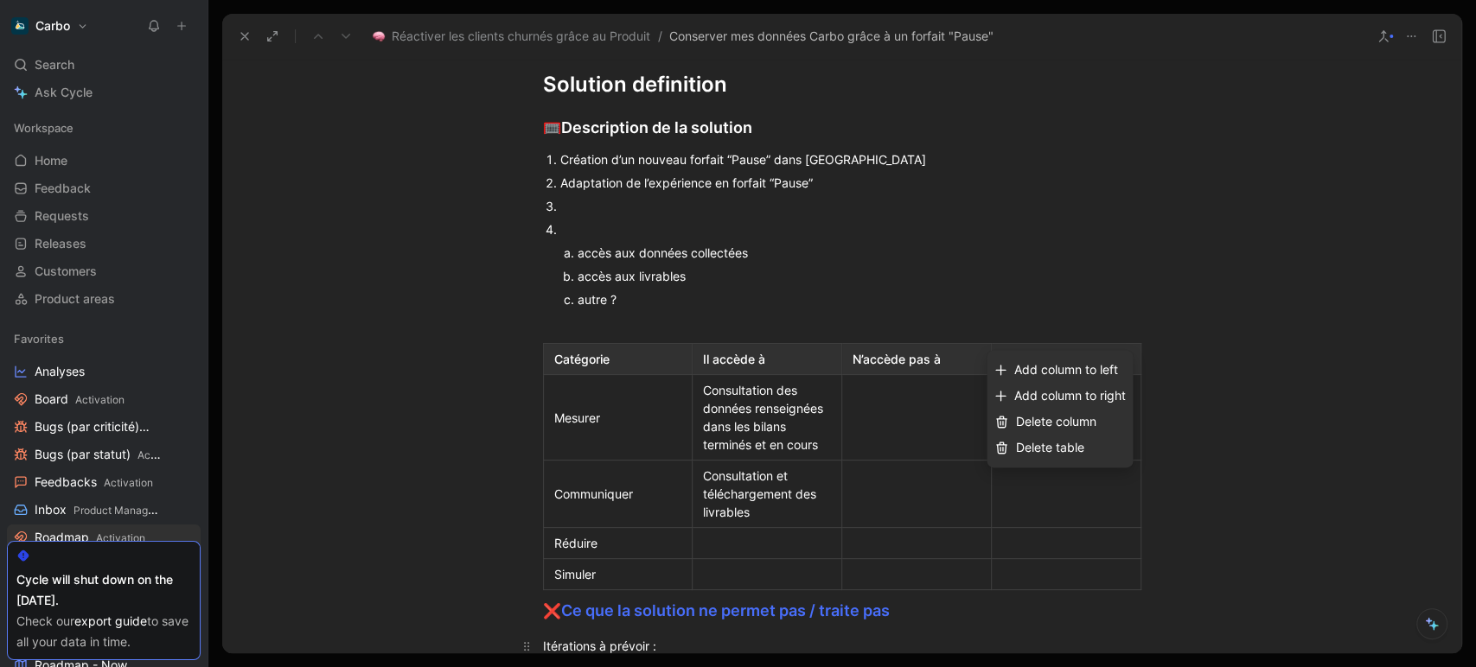
click at [1060, 449] on span "Delete table" at bounding box center [1049, 447] width 68 height 15
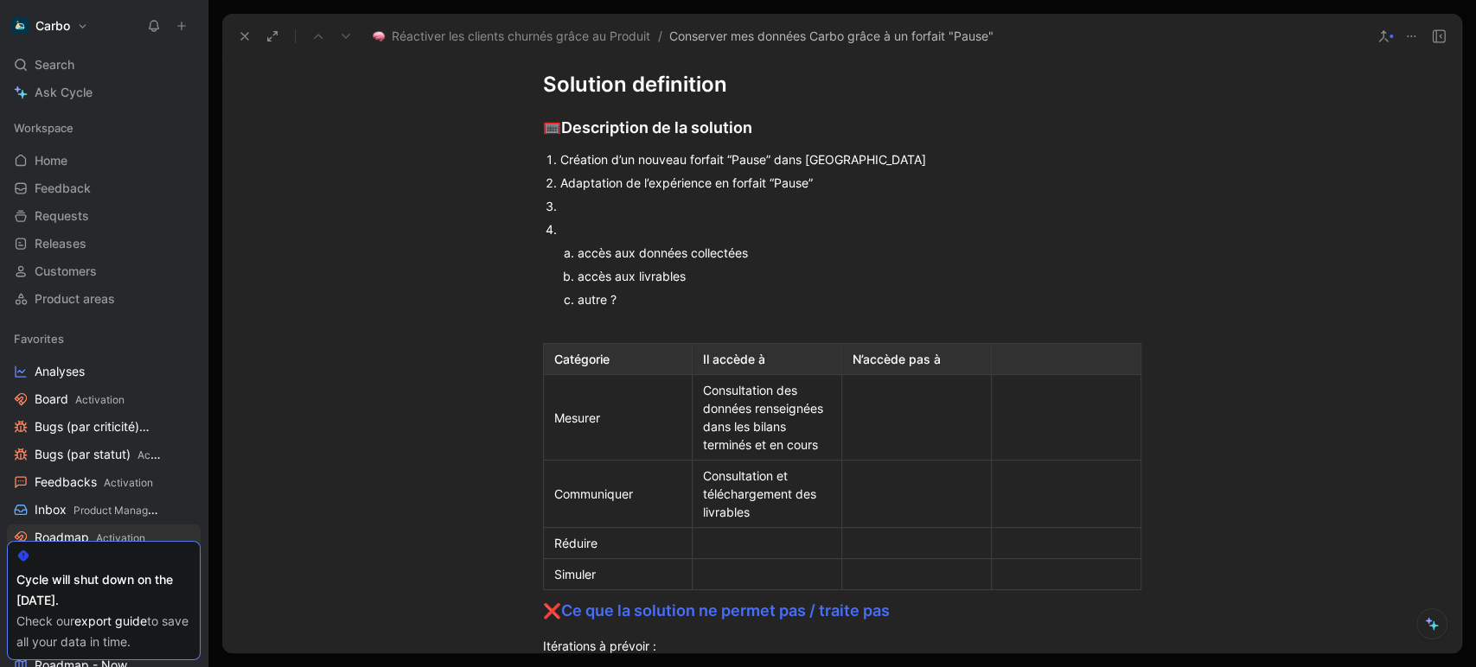
click at [1072, 358] on div at bounding box center [1066, 359] width 128 height 18
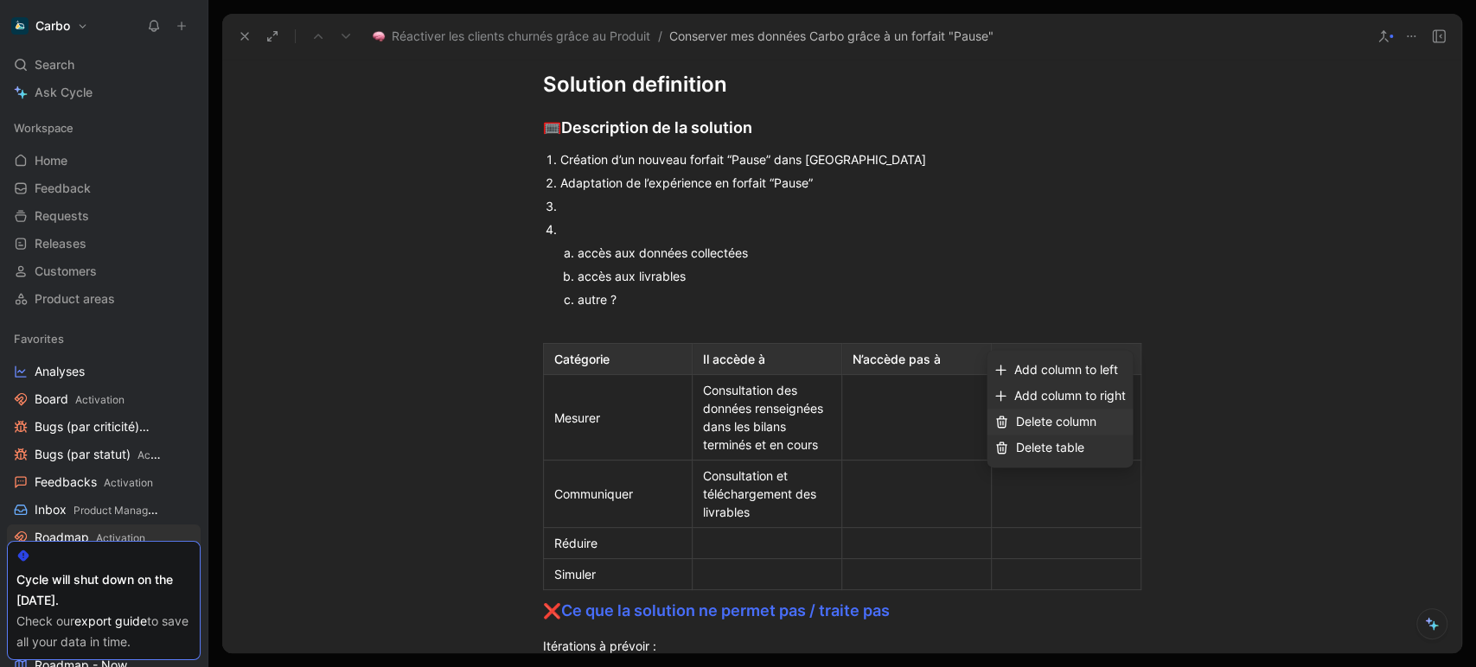
click at [1054, 427] on span "Delete column" at bounding box center [1055, 421] width 80 height 15
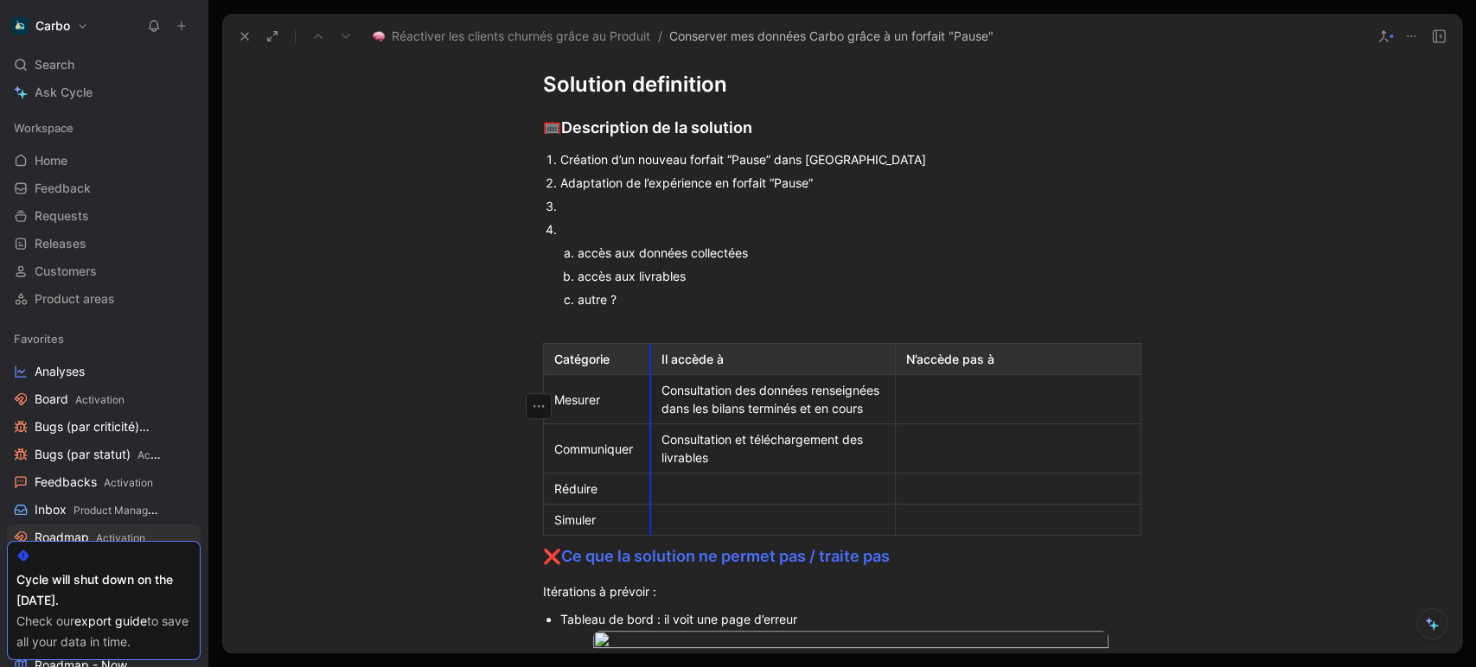
drag, startPoint x: 737, startPoint y: 360, endPoint x: 646, endPoint y: 346, distance: 92.7
click at [650, 346] on th "Il accède à" at bounding box center [772, 359] width 245 height 31
click at [706, 498] on div at bounding box center [773, 489] width 224 height 18
click at [698, 529] on div at bounding box center [773, 520] width 224 height 18
drag, startPoint x: 921, startPoint y: 532, endPoint x: 905, endPoint y: 536, distance: 17.0
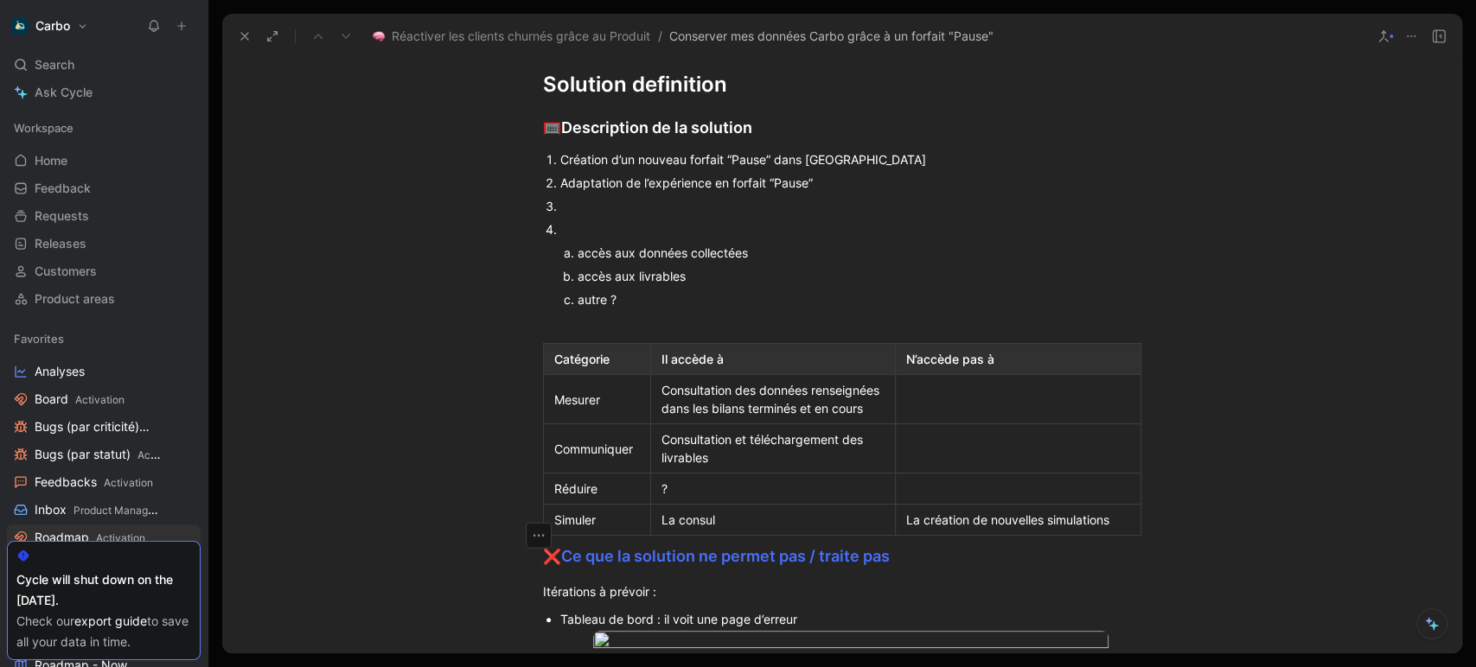
click at [906, 529] on div "La création de nouvelles simulations" at bounding box center [1018, 520] width 224 height 18
click at [672, 529] on div "La consul" at bounding box center [773, 520] width 224 height 18
click at [730, 529] on div "Consul" at bounding box center [773, 520] width 224 height 18
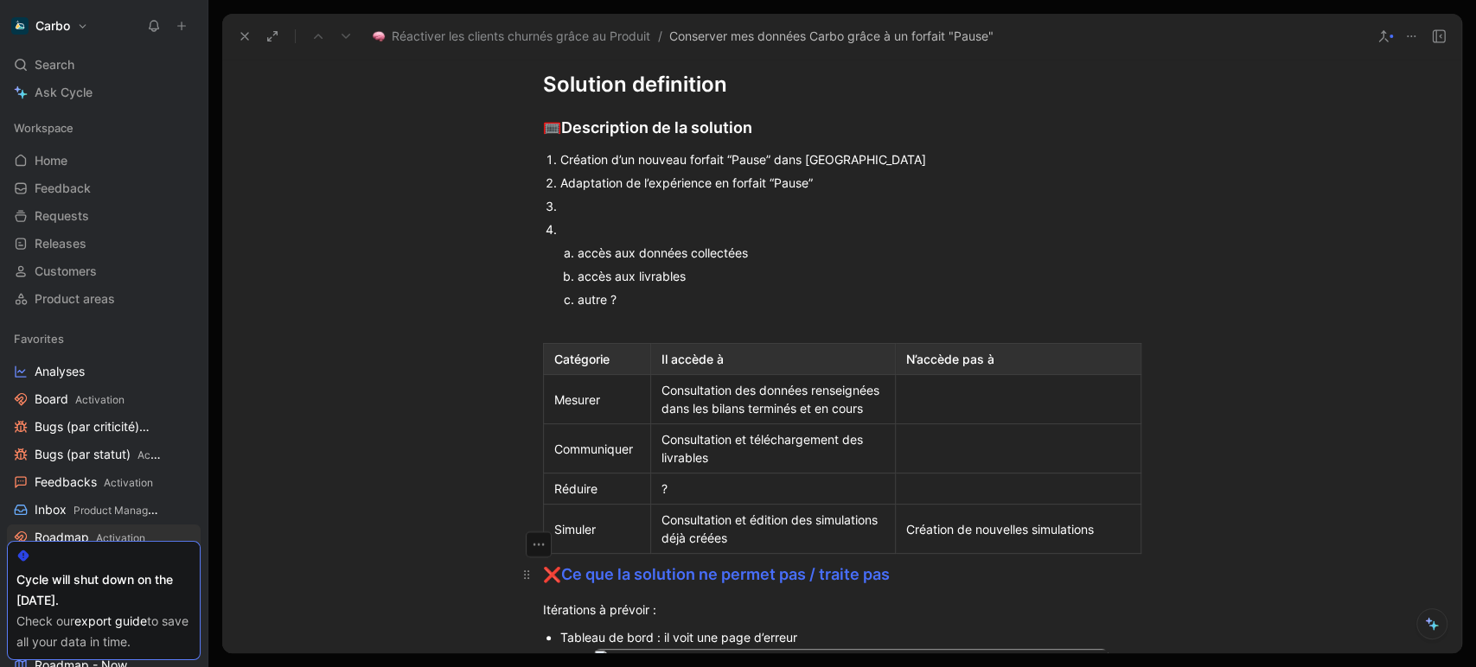
click at [543, 583] on span "❌" at bounding box center [552, 574] width 18 height 17
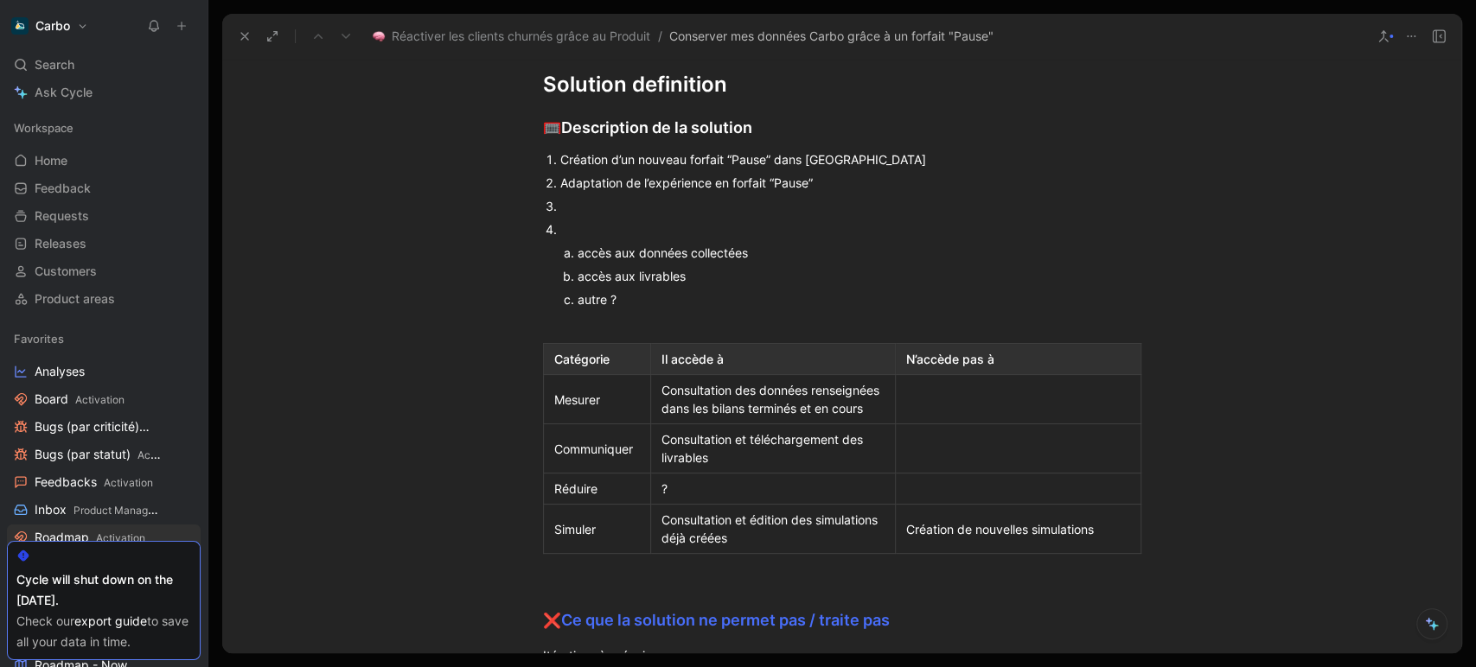
click at [554, 405] on div "Mesurer" at bounding box center [597, 400] width 86 height 18
click at [532, 398] on icon "button" at bounding box center [538, 406] width 17 height 17
click at [536, 439] on span "Add row below" at bounding box center [538, 444] width 85 height 15
click at [534, 409] on icon "button" at bounding box center [538, 406] width 17 height 17
click at [565, 357] on div "Catégorie" at bounding box center [597, 359] width 86 height 18
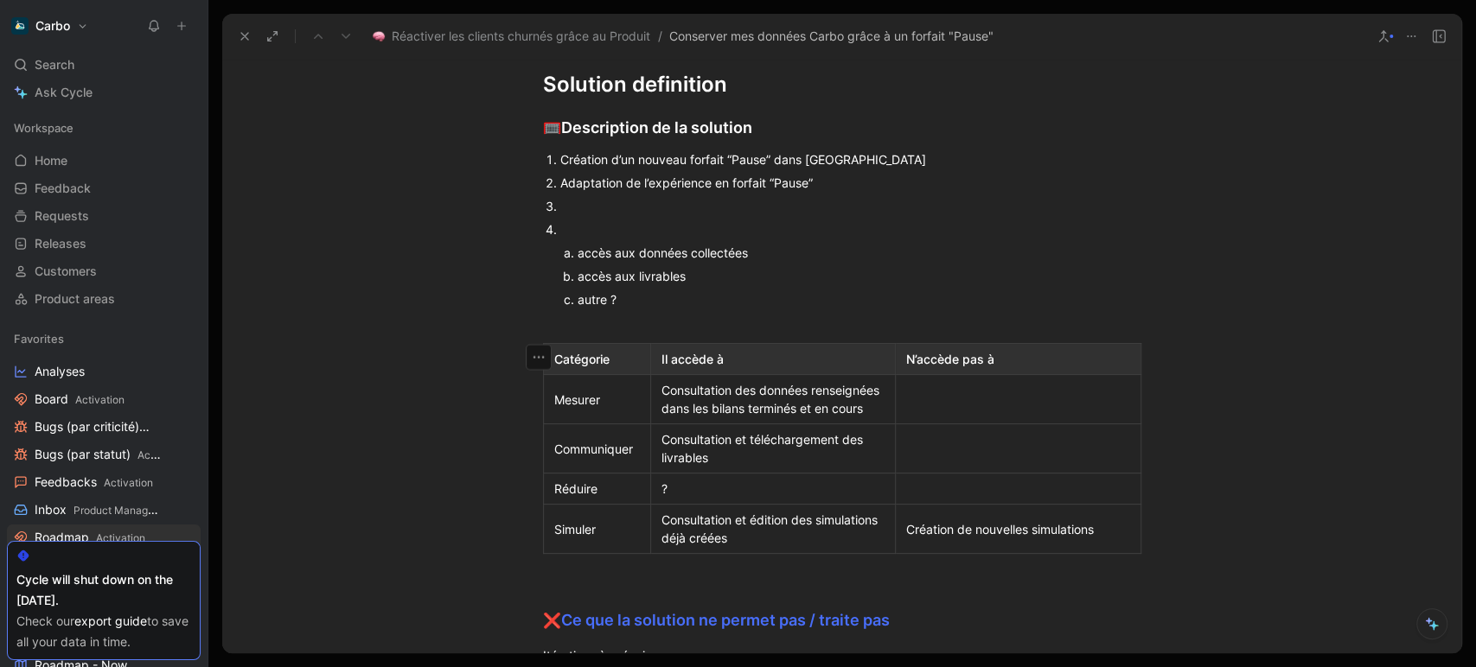
click at [530, 357] on icon "button" at bounding box center [538, 357] width 17 height 17
click at [547, 392] on span "Add row below" at bounding box center [538, 396] width 85 height 15
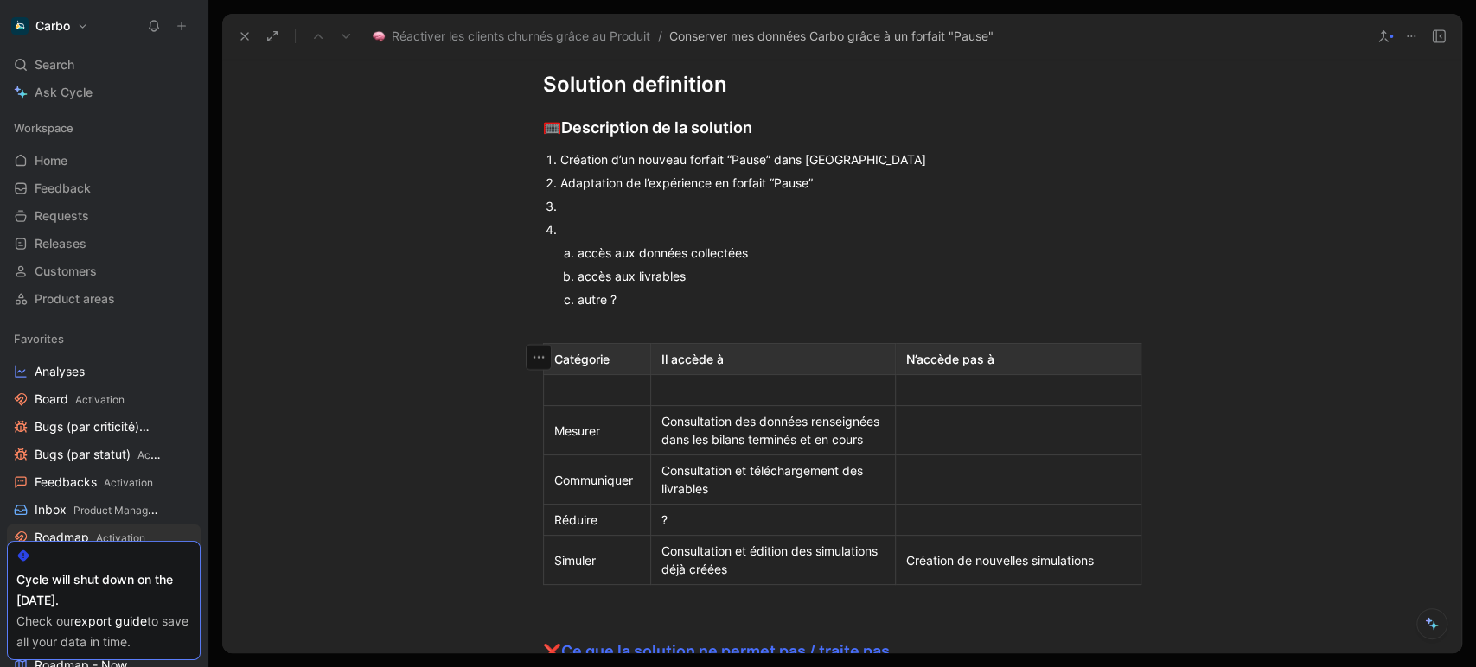
click at [584, 392] on div at bounding box center [597, 390] width 86 height 18
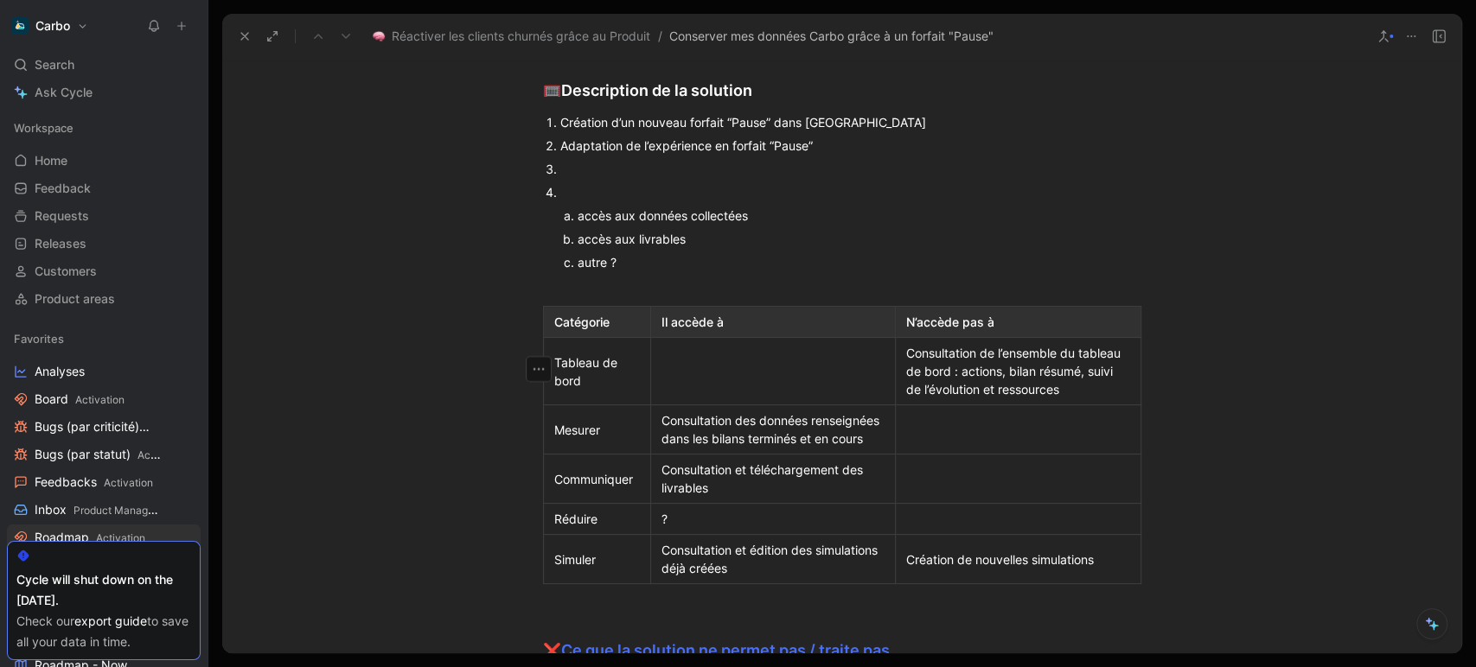
scroll to position [2527, 0]
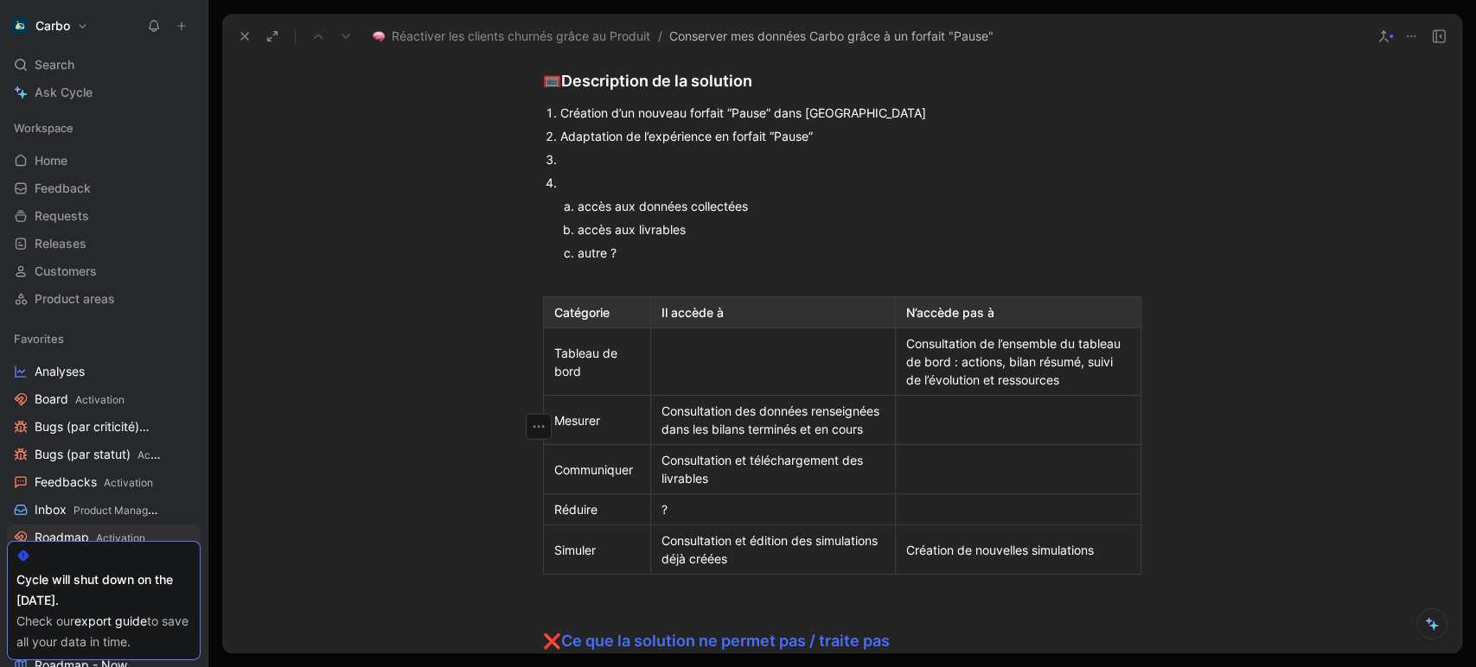
click at [954, 424] on div at bounding box center [1018, 420] width 224 height 18
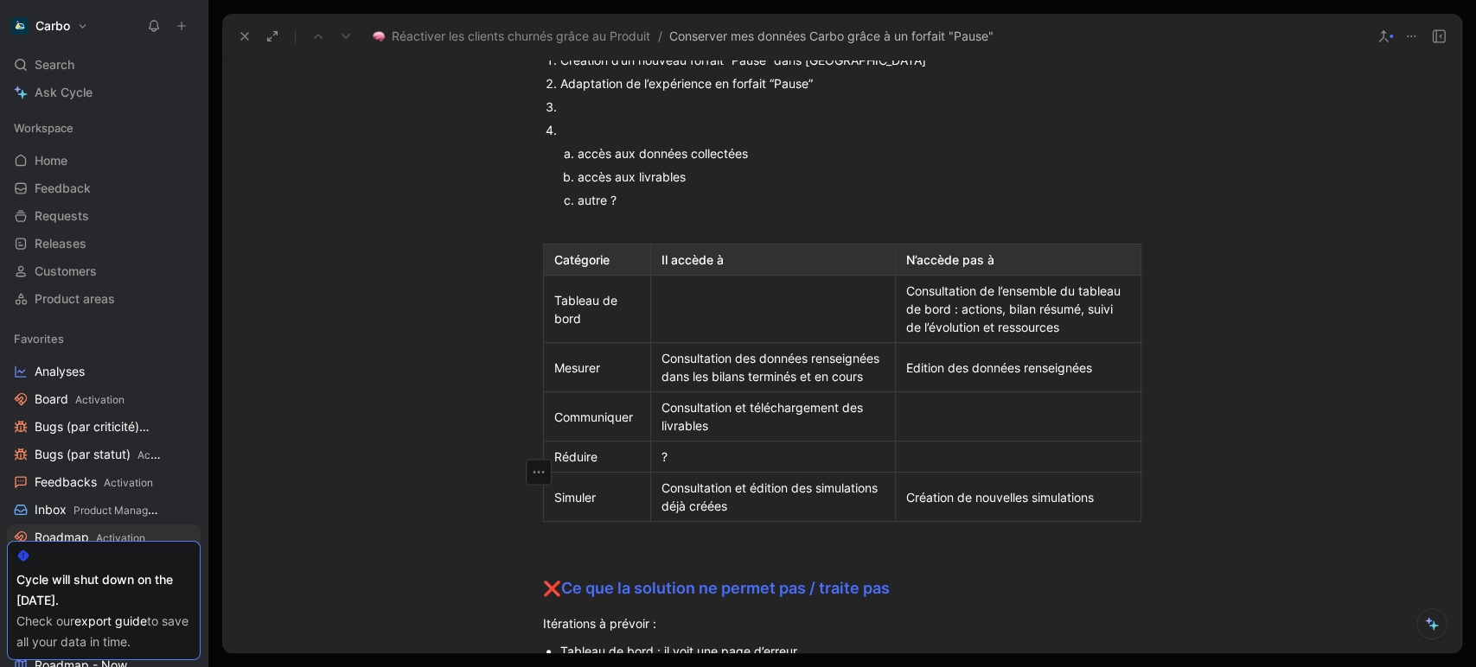
scroll to position [2474, 0]
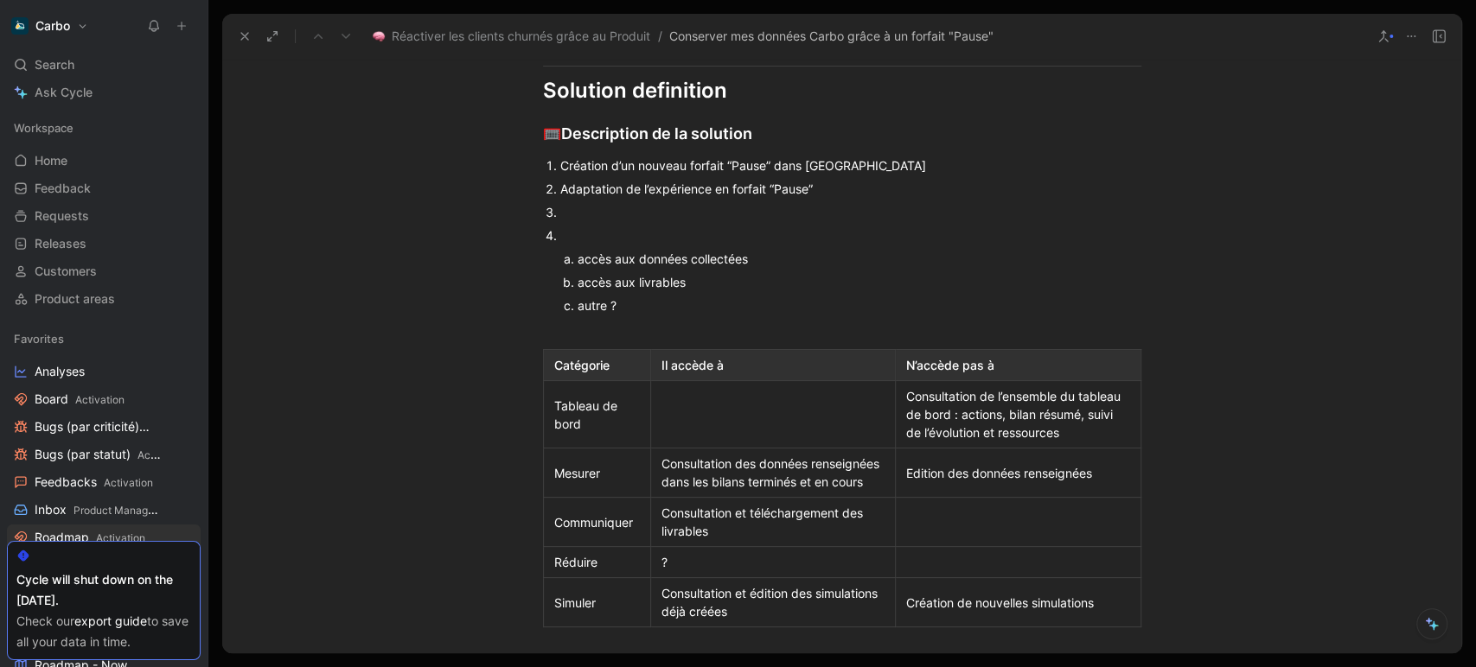
drag, startPoint x: 568, startPoint y: 239, endPoint x: 567, endPoint y: 218, distance: 20.8
click at [567, 218] on ol "Création d’un nouveau forfait “Pause” dans Bolo Adaptation de l’expérience en f…" at bounding box center [842, 235] width 664 height 163
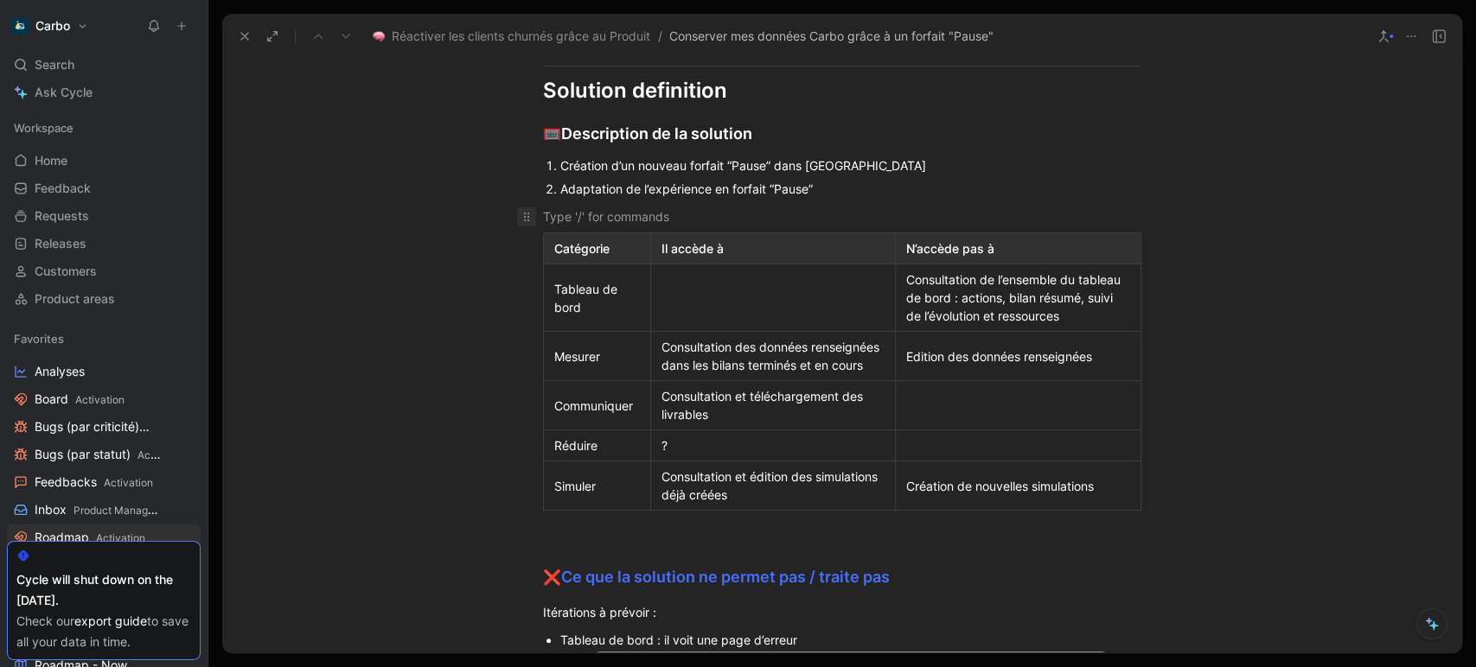
click at [527, 208] on div at bounding box center [526, 216] width 19 height 19
click at [574, 212] on div at bounding box center [842, 216] width 598 height 18
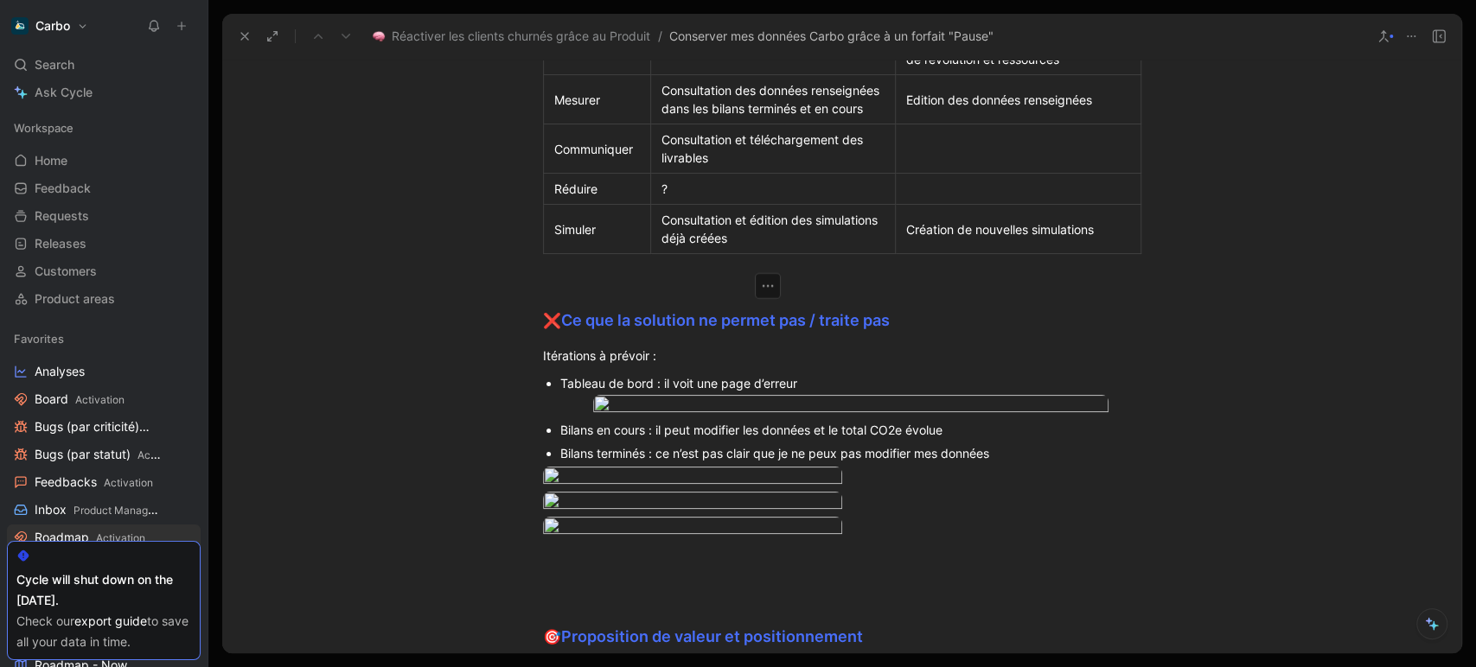
scroll to position [2681, 0]
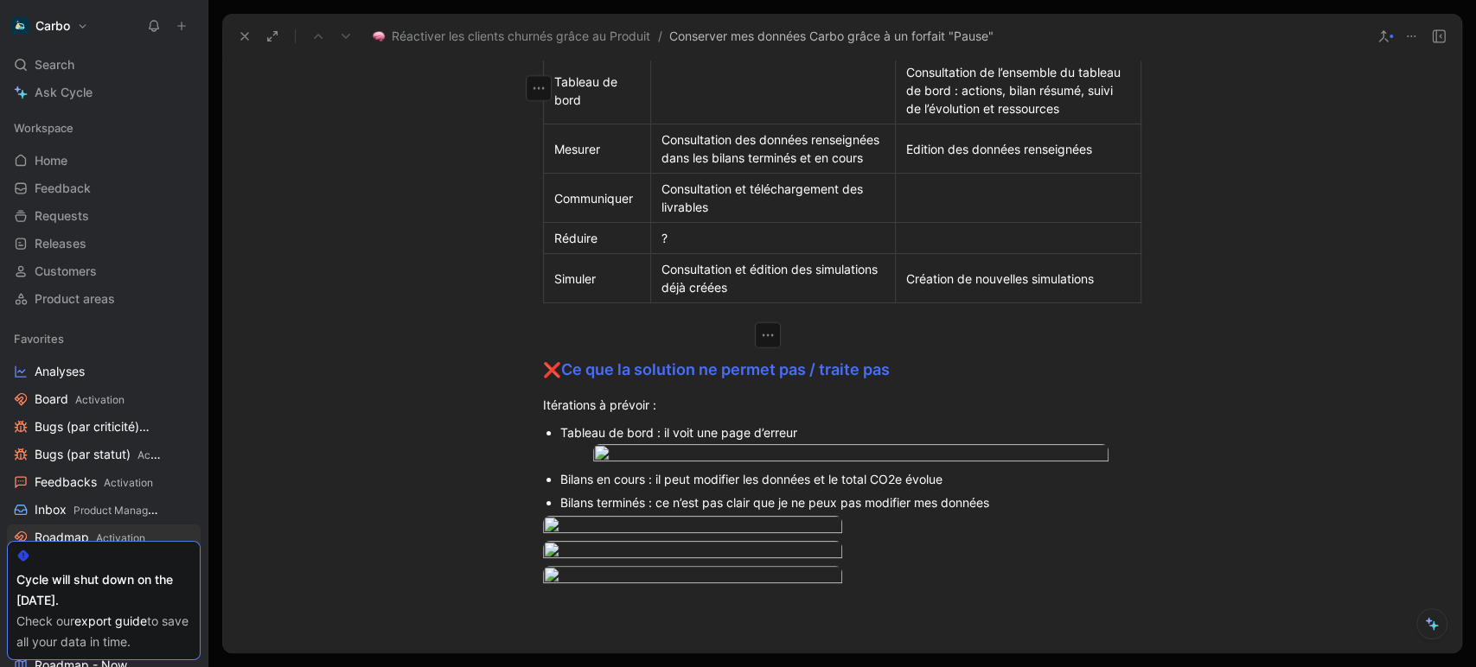
click at [599, 288] on div "Simuler" at bounding box center [597, 279] width 86 height 18
click at [595, 328] on icon "button" at bounding box center [591, 335] width 17 height 17
click at [564, 285] on div "Simuler" at bounding box center [597, 279] width 86 height 18
click at [532, 289] on icon "button" at bounding box center [538, 294] width 17 height 17
click at [543, 330] on span "Add row below" at bounding box center [538, 333] width 85 height 15
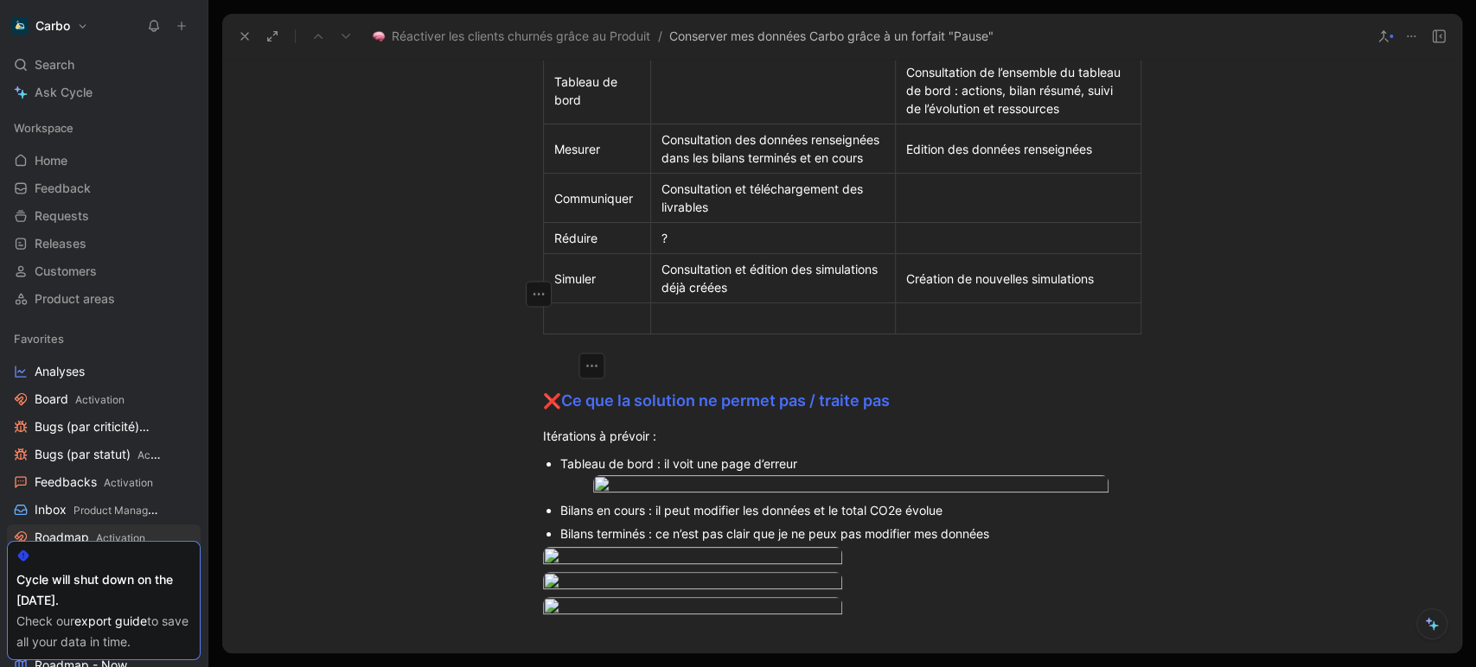
click at [594, 328] on div at bounding box center [597, 318] width 86 height 18
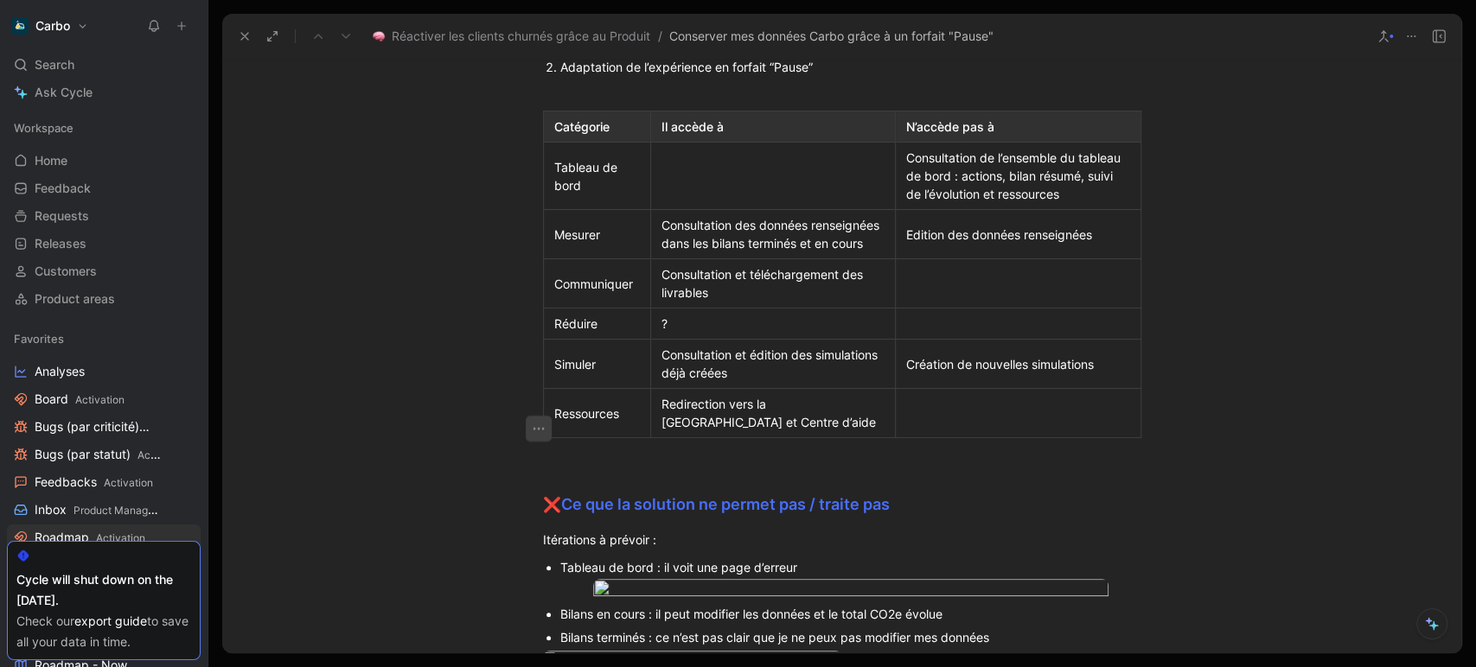
click at [531, 427] on icon "button" at bounding box center [538, 428] width 17 height 17
click at [562, 464] on span "Add row below" at bounding box center [538, 467] width 85 height 15
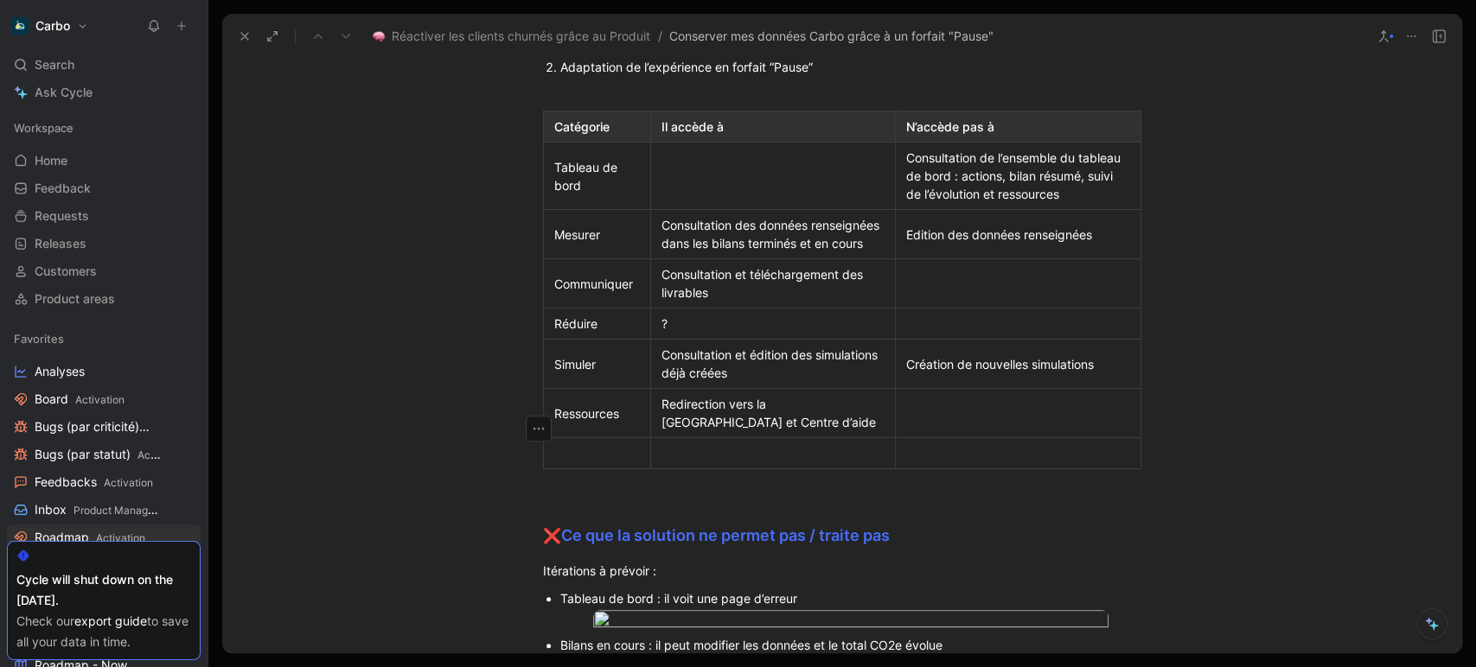
click at [590, 462] on div at bounding box center [597, 453] width 86 height 18
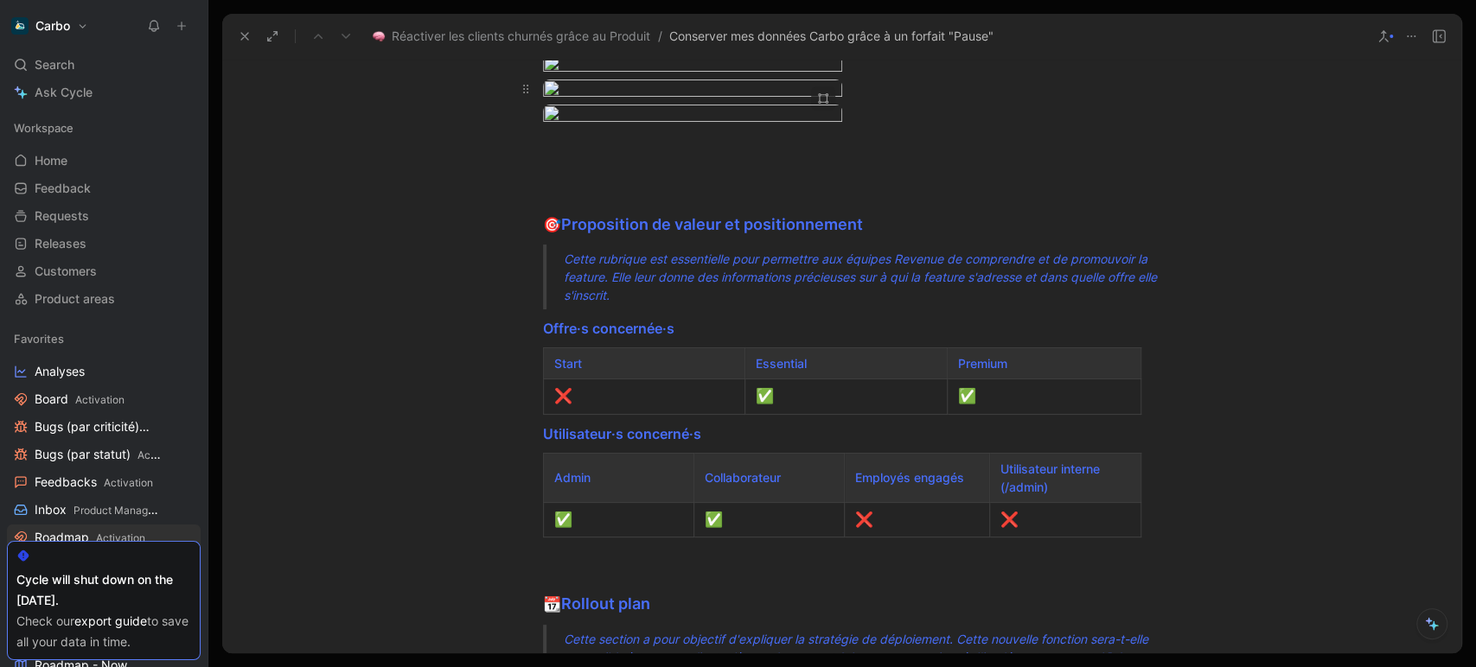
scroll to position [3606, 0]
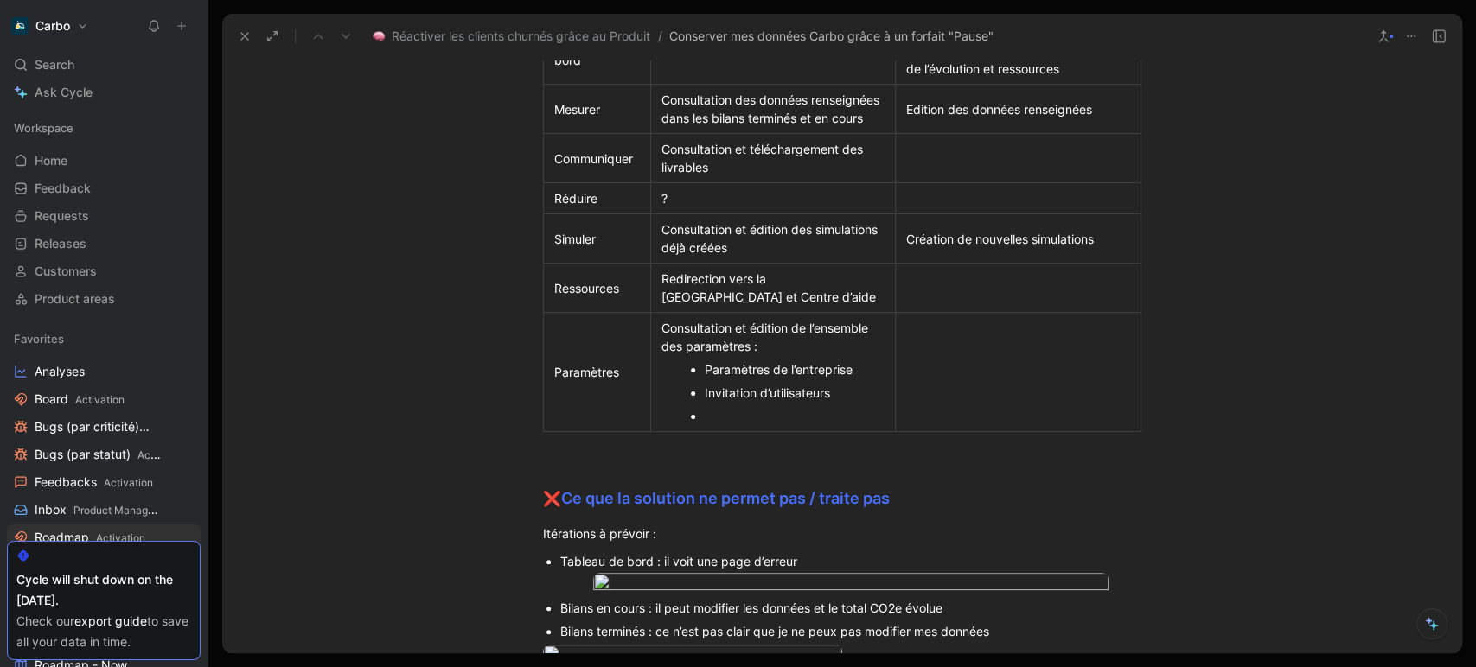
scroll to position [2696, 0]
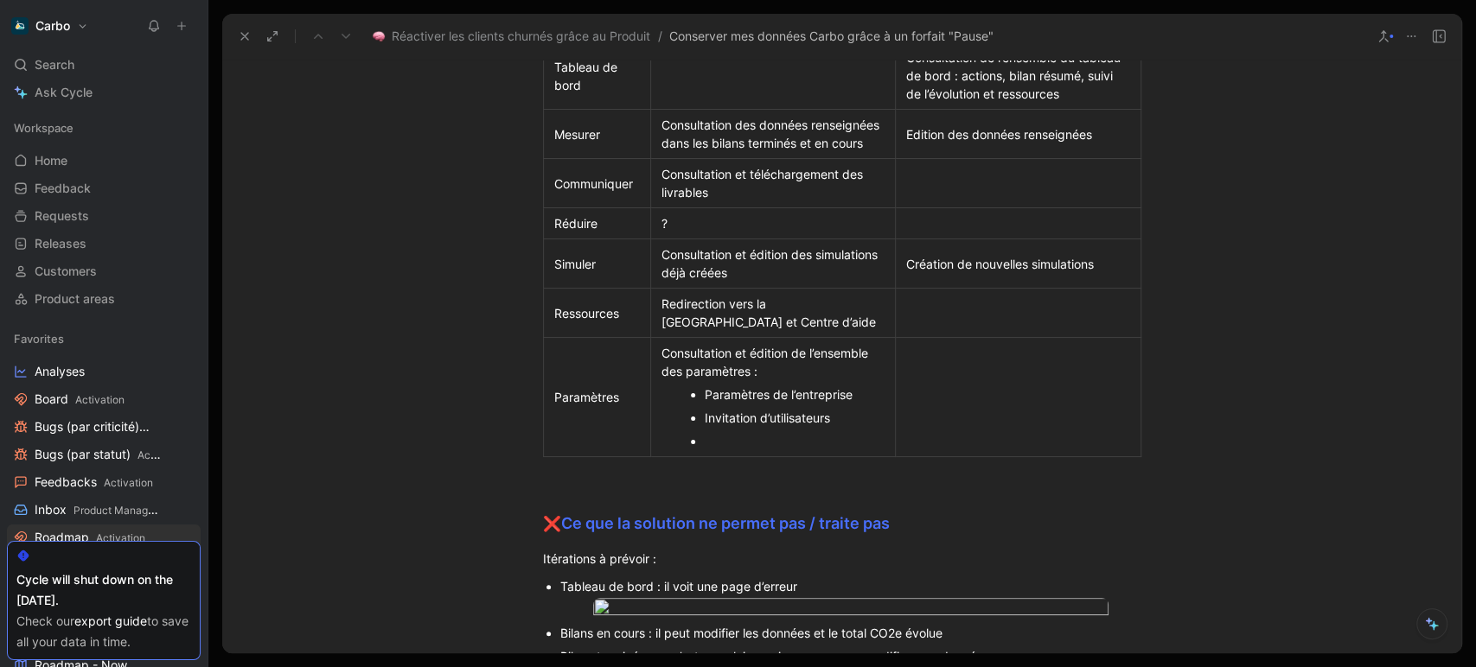
click at [785, 380] on div "Consultation et édition de l’ensemble des paramètres :" at bounding box center [773, 362] width 224 height 36
drag, startPoint x: 785, startPoint y: 387, endPoint x: 681, endPoint y: 386, distance: 103.7
click at [681, 380] on div "Consultation et édition de l’ensemble des paramètres :" at bounding box center [773, 362] width 224 height 36
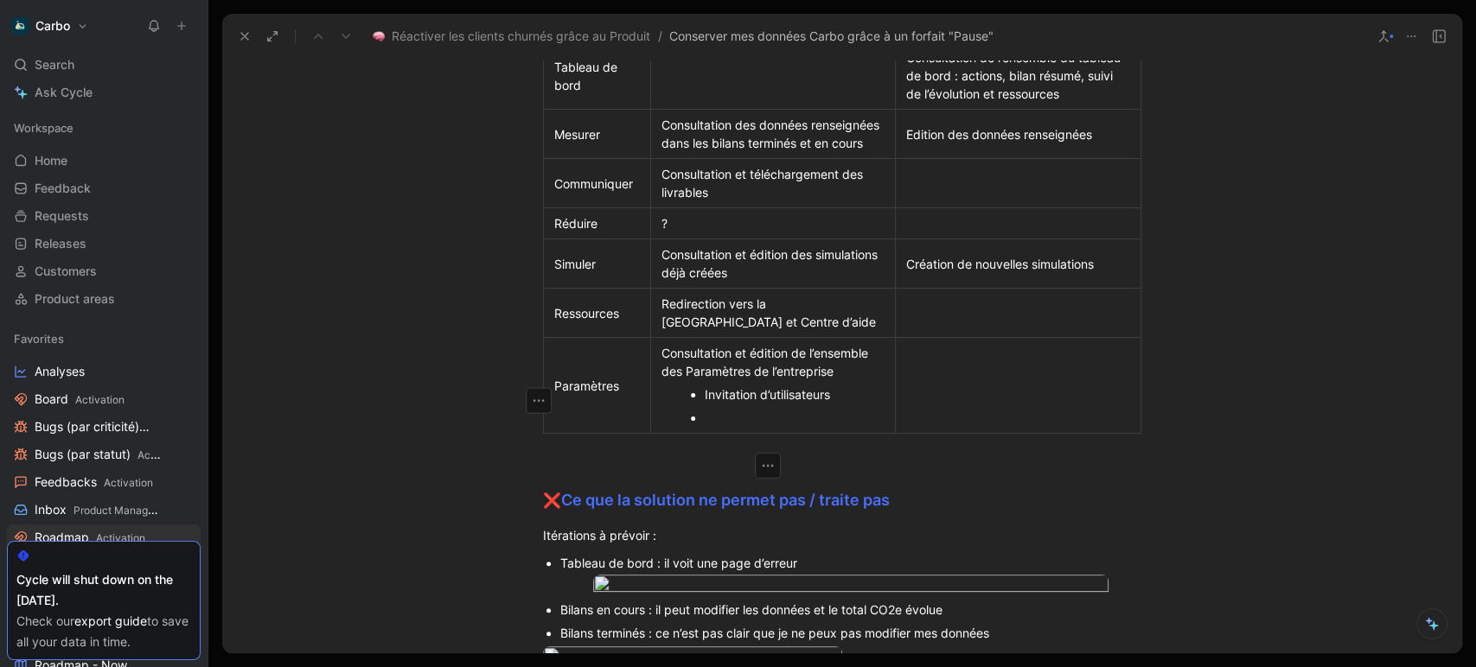
click at [863, 376] on div "Consultation et édition de l’ensemble des Paramètres de l’entreprise" at bounding box center [773, 362] width 224 height 36
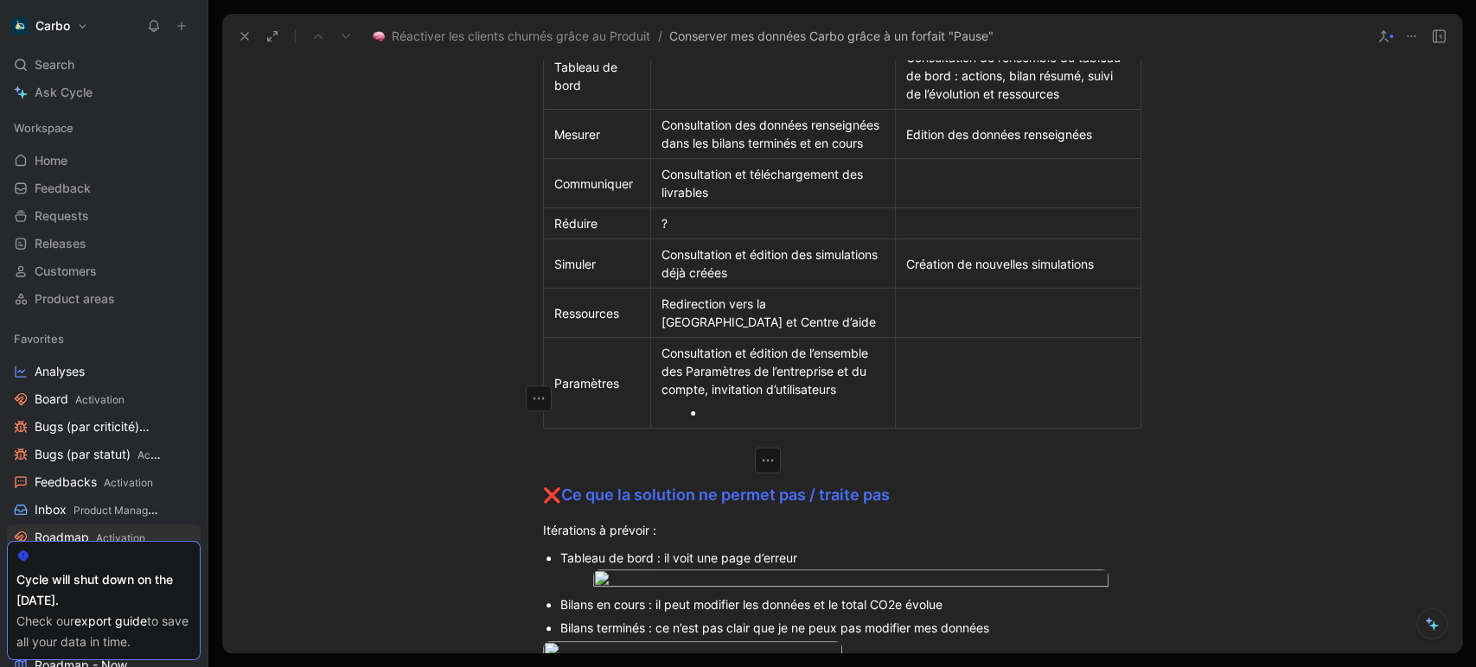
click at [730, 422] on div at bounding box center [782, 413] width 155 height 18
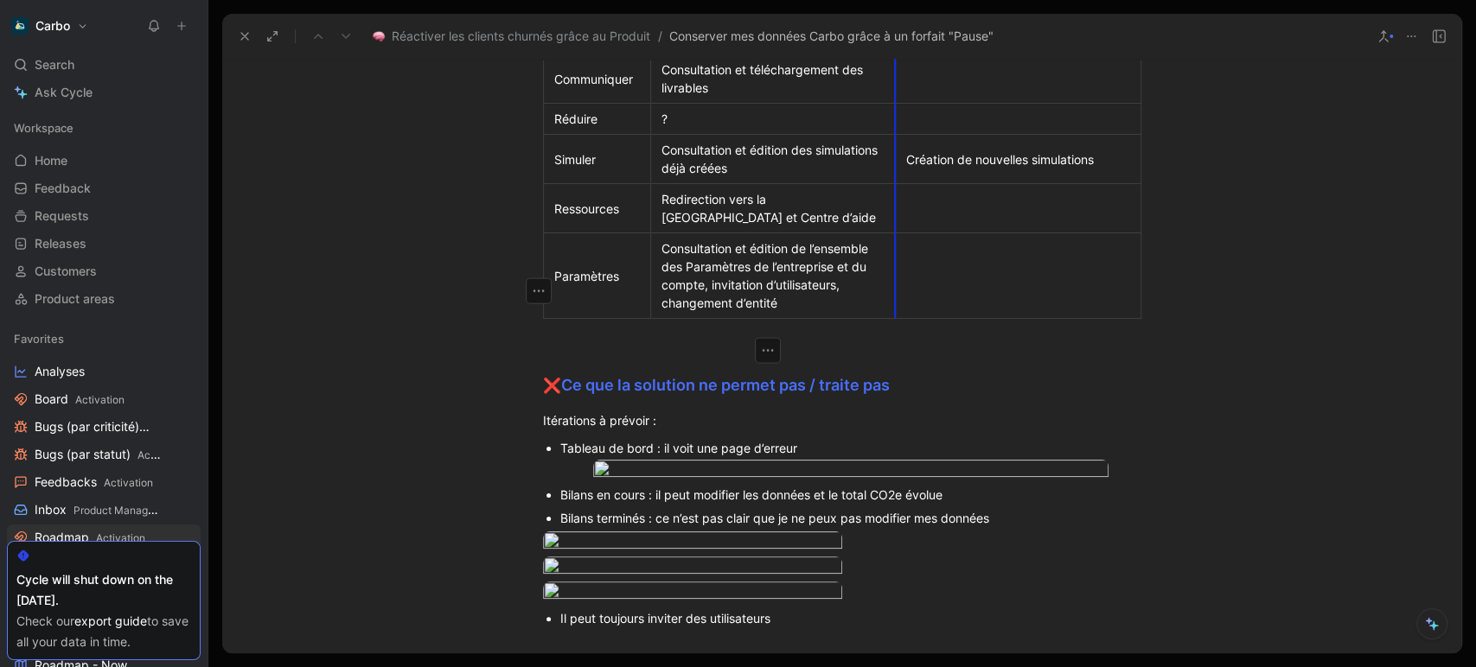
scroll to position [2814, 0]
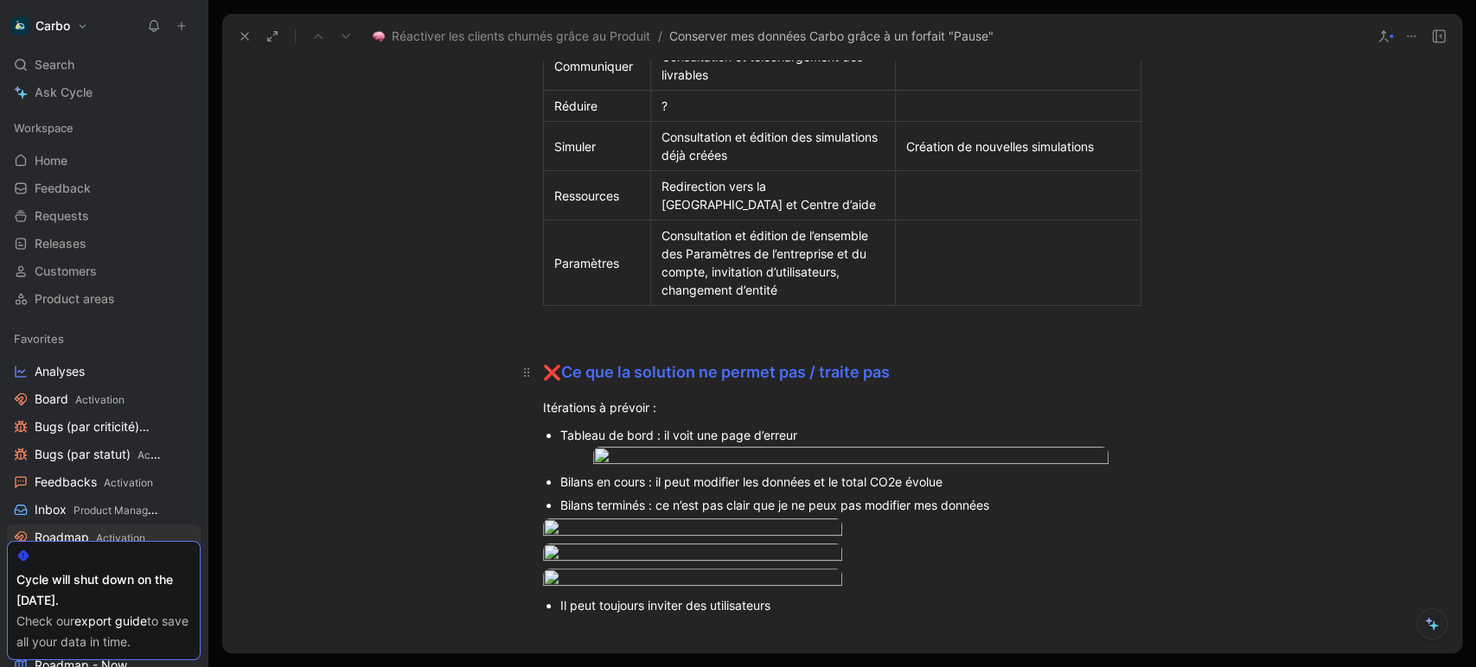
click at [667, 392] on h2 "❌ Ce que la solution ne permet pas / traite pas" at bounding box center [842, 365] width 664 height 54
click at [610, 381] on span "Ce que la solution ne permet pas / traite pas" at bounding box center [725, 372] width 328 height 18
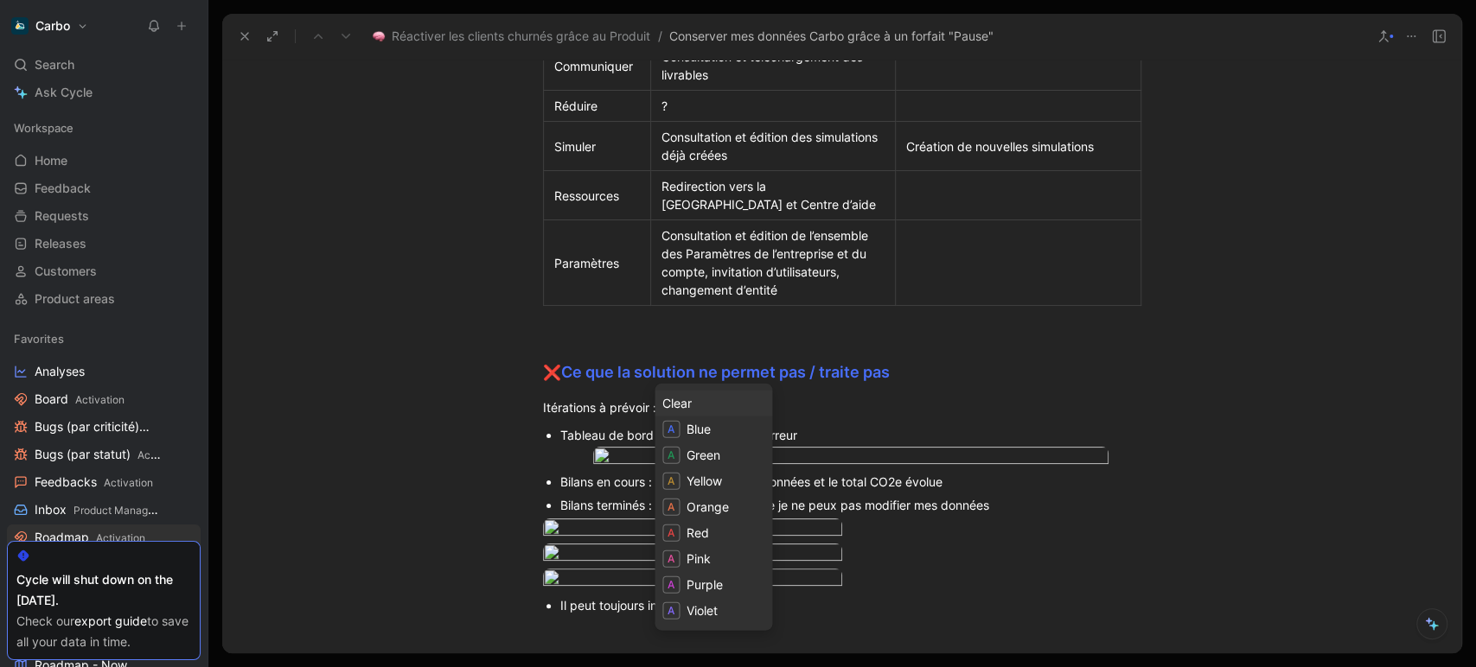
click at [720, 400] on div "Clear" at bounding box center [713, 403] width 102 height 21
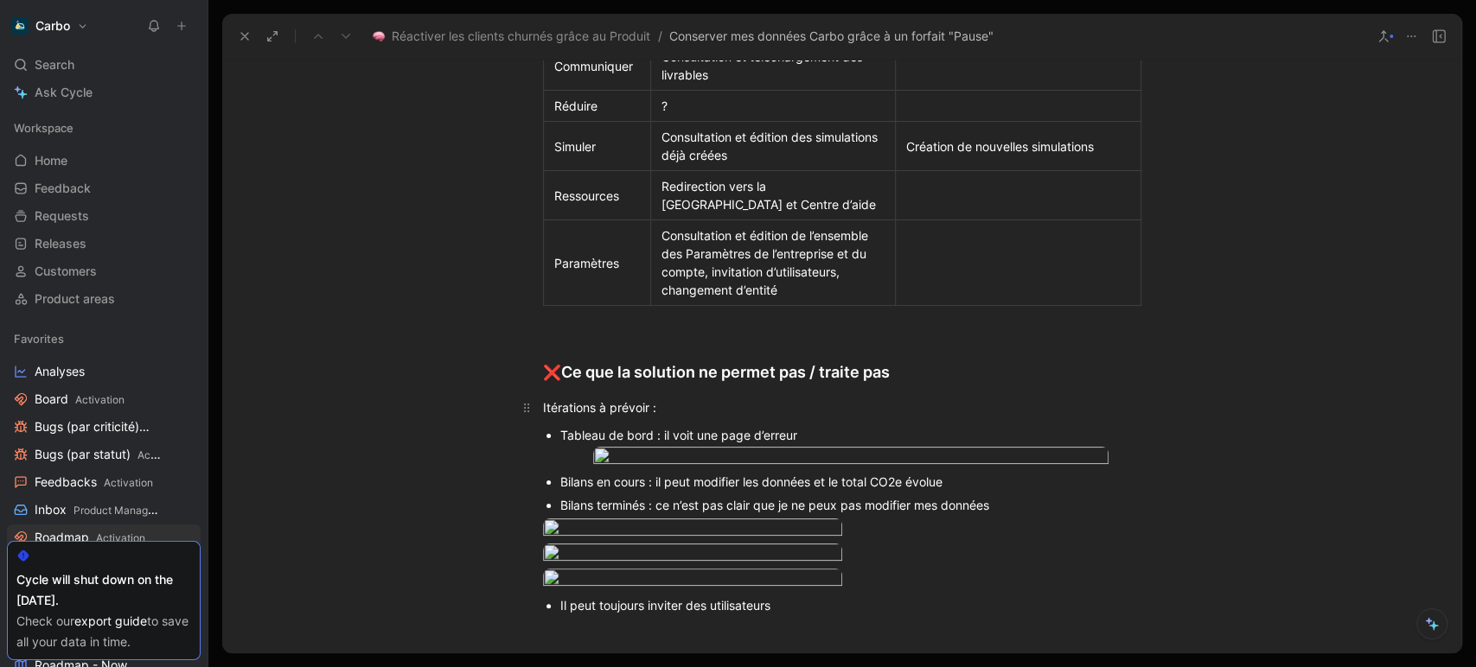
click at [606, 417] on div "Itérations à prévoir :" at bounding box center [842, 408] width 598 height 18
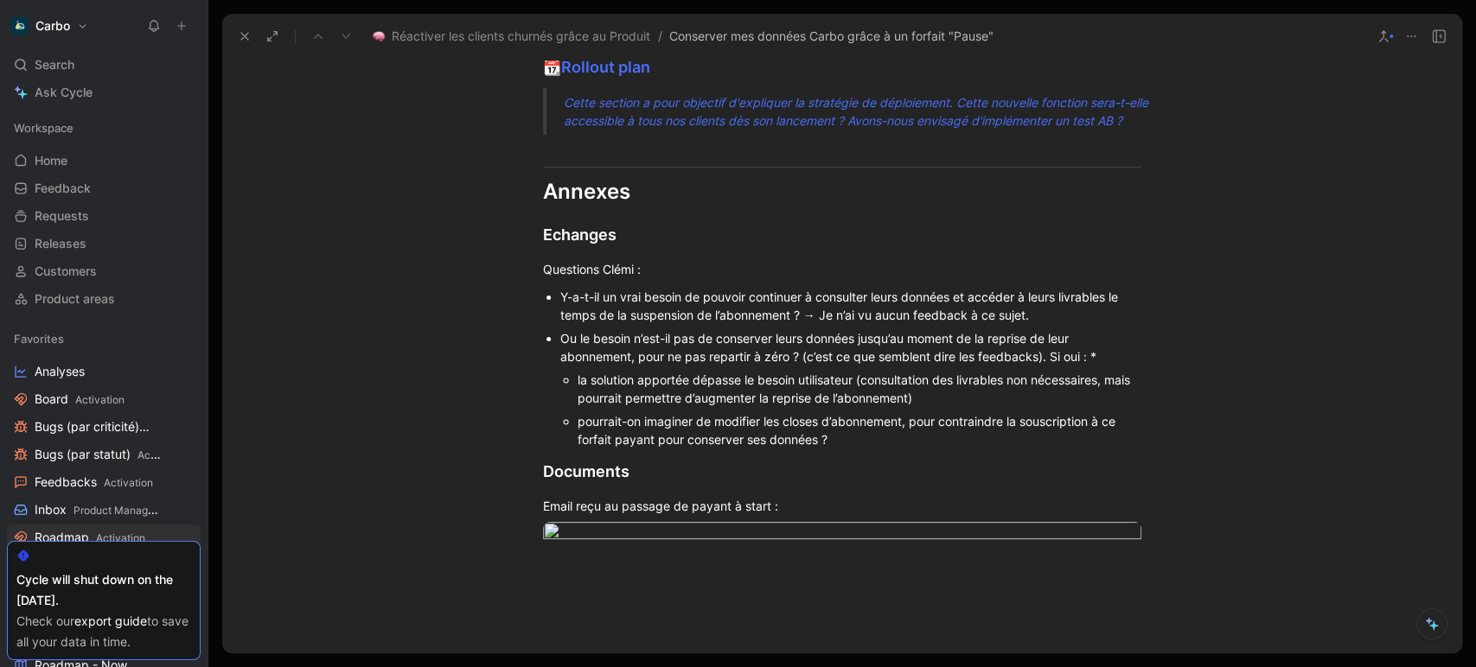
scroll to position [3768, 0]
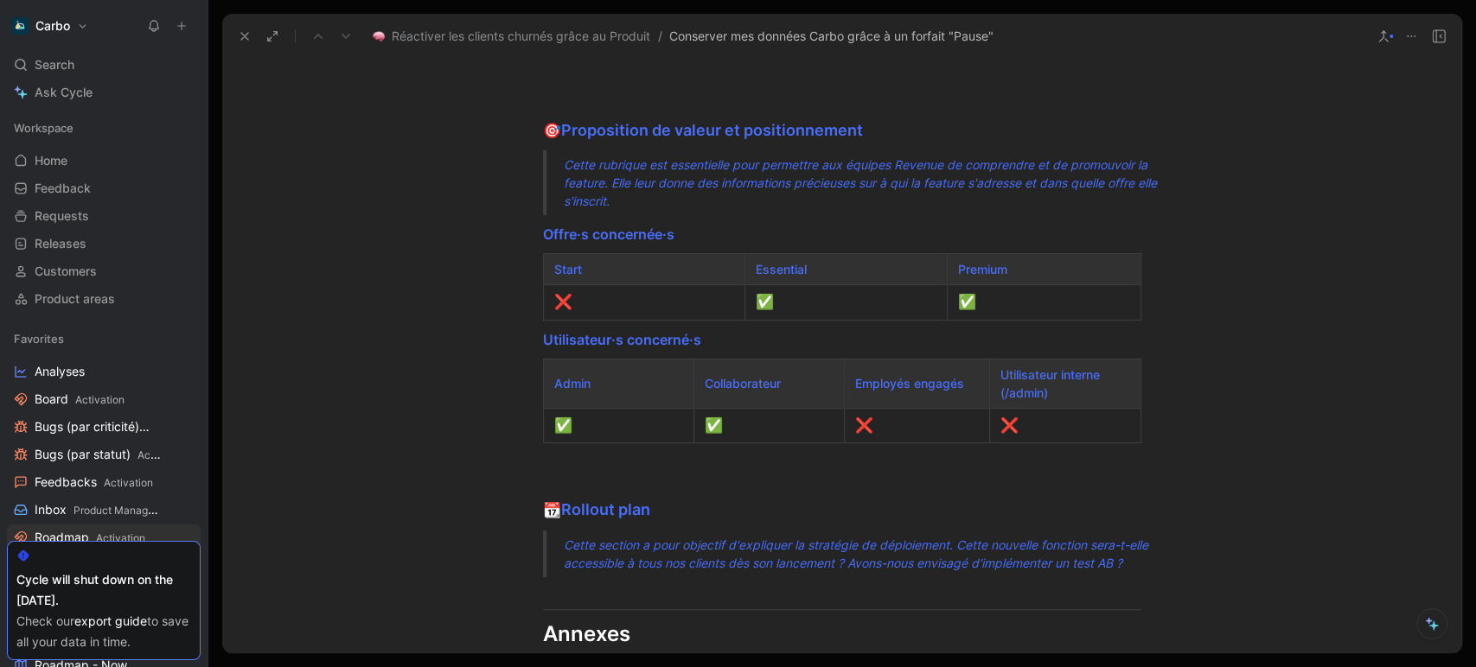
scroll to position [3533, 0]
